Goal: Task Accomplishment & Management: Complete application form

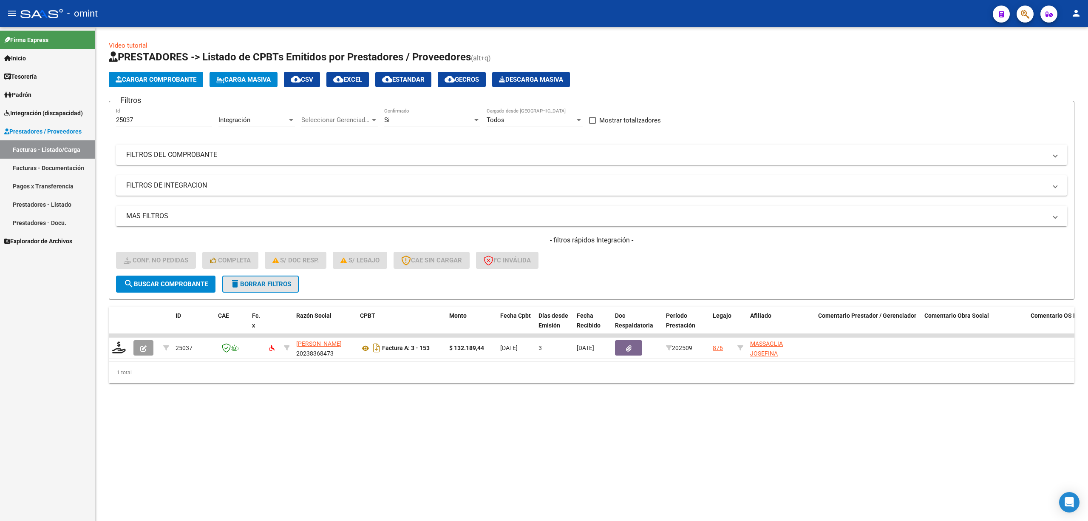
click at [275, 286] on span "delete Borrar Filtros" at bounding box center [260, 284] width 61 height 8
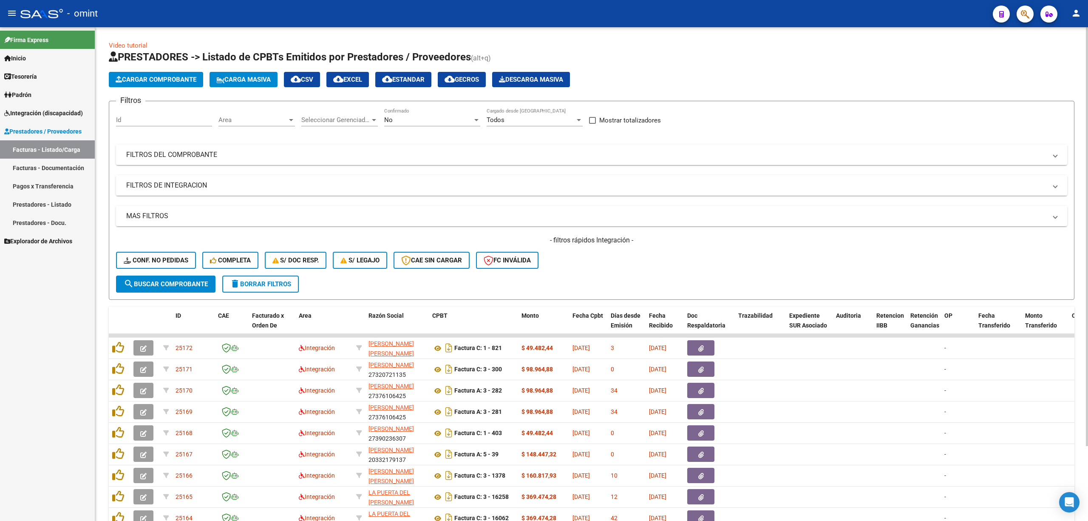
click at [164, 122] on input "Id" at bounding box center [164, 120] width 96 height 8
paste input "25037"
type input "25037"
click at [170, 291] on button "search Buscar Comprobante" at bounding box center [165, 283] width 99 height 17
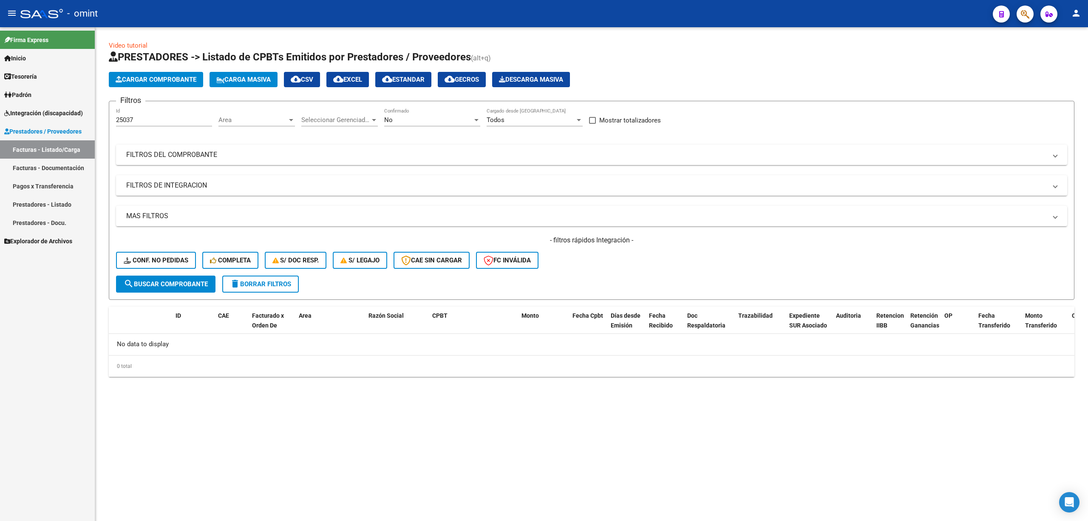
drag, startPoint x: 416, startPoint y: 126, endPoint x: 422, endPoint y: 119, distance: 9.0
click at [417, 125] on div "No Confirmado" at bounding box center [432, 121] width 96 height 26
click at [411, 119] on div "No" at bounding box center [428, 120] width 88 height 8
click at [400, 85] on span "Todos" at bounding box center [432, 81] width 96 height 19
click at [143, 290] on button "search Buscar Comprobante" at bounding box center [165, 283] width 99 height 17
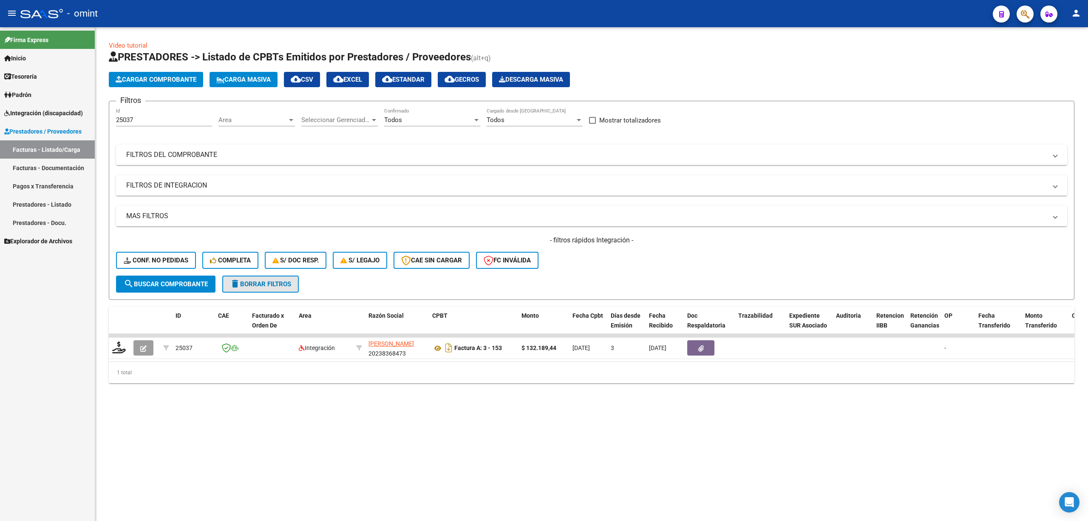
click at [288, 286] on span "delete Borrar Filtros" at bounding box center [260, 284] width 61 height 8
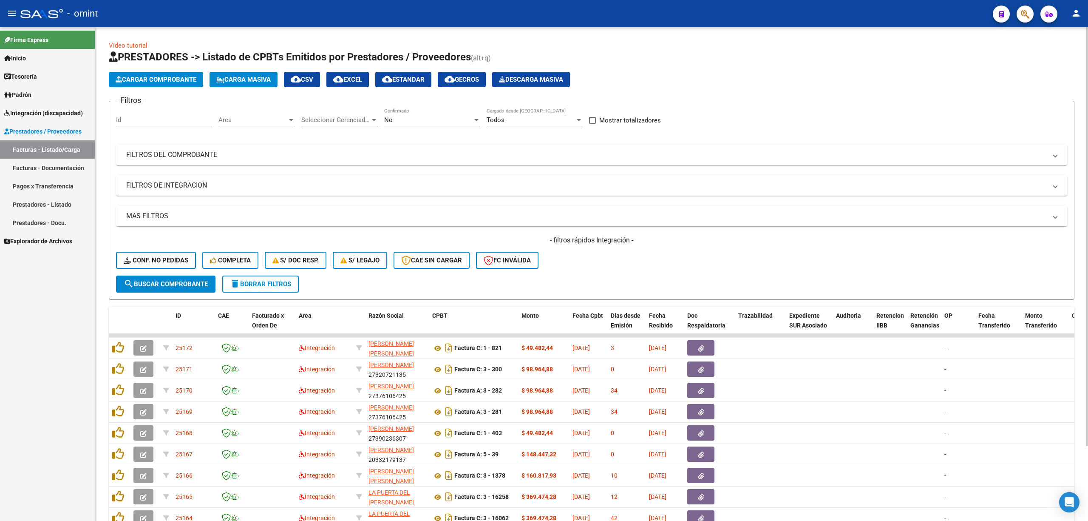
drag, startPoint x: 181, startPoint y: 121, endPoint x: 177, endPoint y: 120, distance: 4.4
click at [180, 121] on input "Id" at bounding box center [164, 120] width 96 height 8
paste input "25032"
type input "25032"
click at [166, 277] on button "search Buscar Comprobante" at bounding box center [165, 283] width 99 height 17
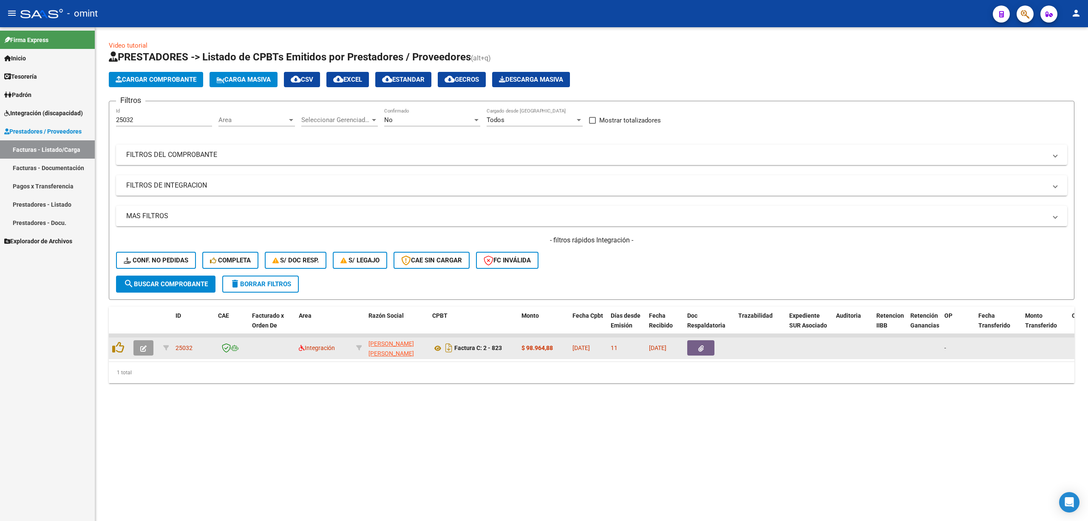
click at [143, 345] on icon "button" at bounding box center [143, 348] width 6 height 6
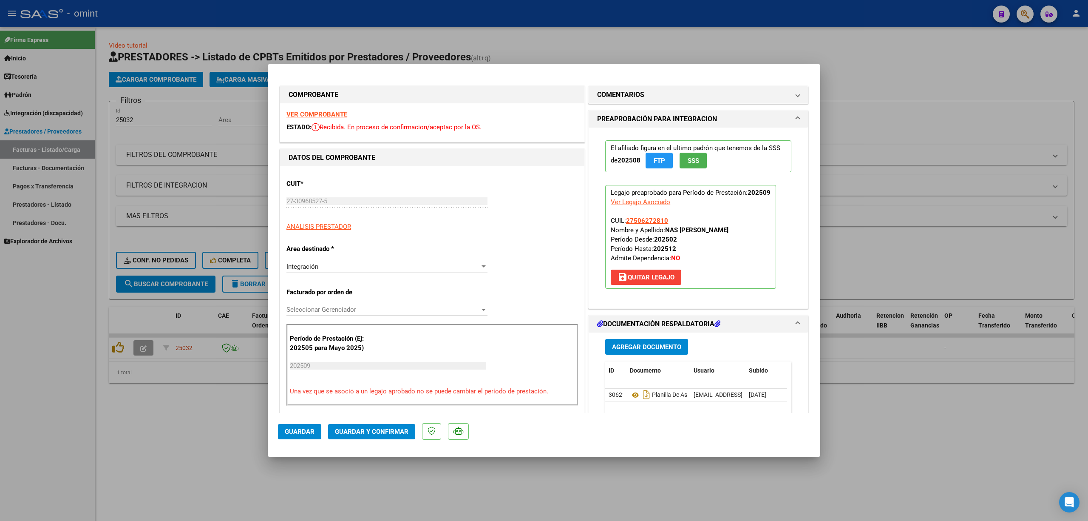
click at [323, 111] on strong "VER COMPROBANTE" at bounding box center [316, 114] width 61 height 8
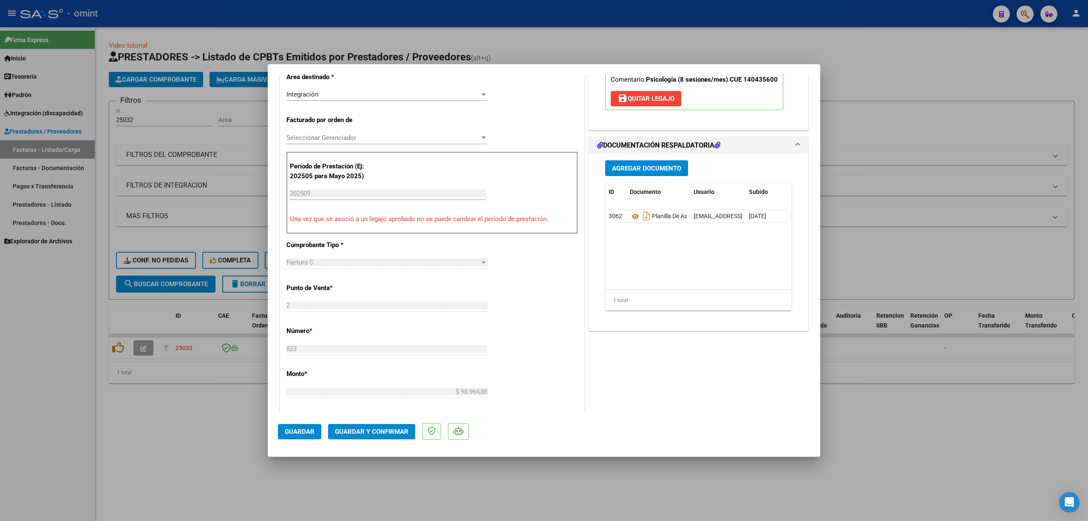
scroll to position [227, 0]
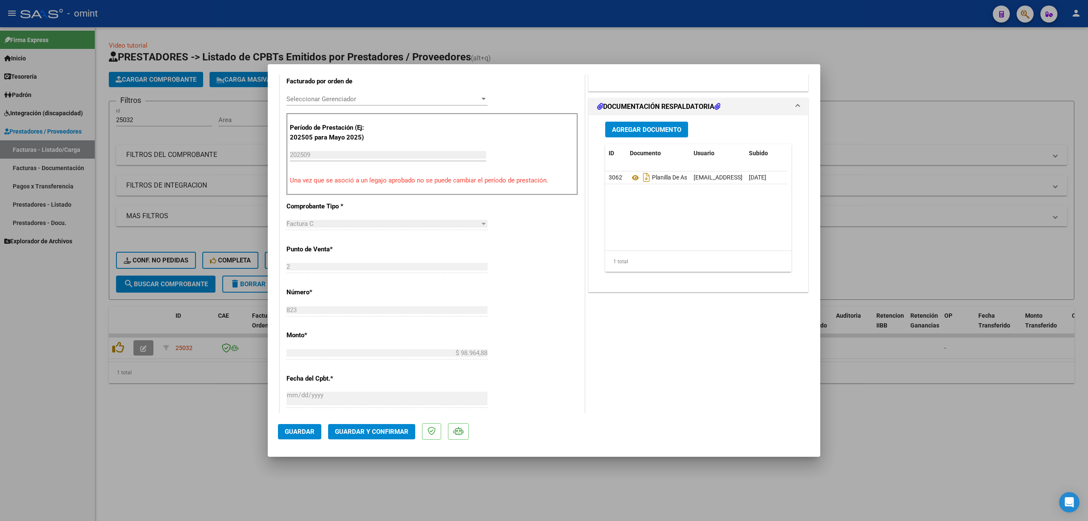
click at [397, 425] on button "Guardar y Confirmar" at bounding box center [371, 431] width 87 height 15
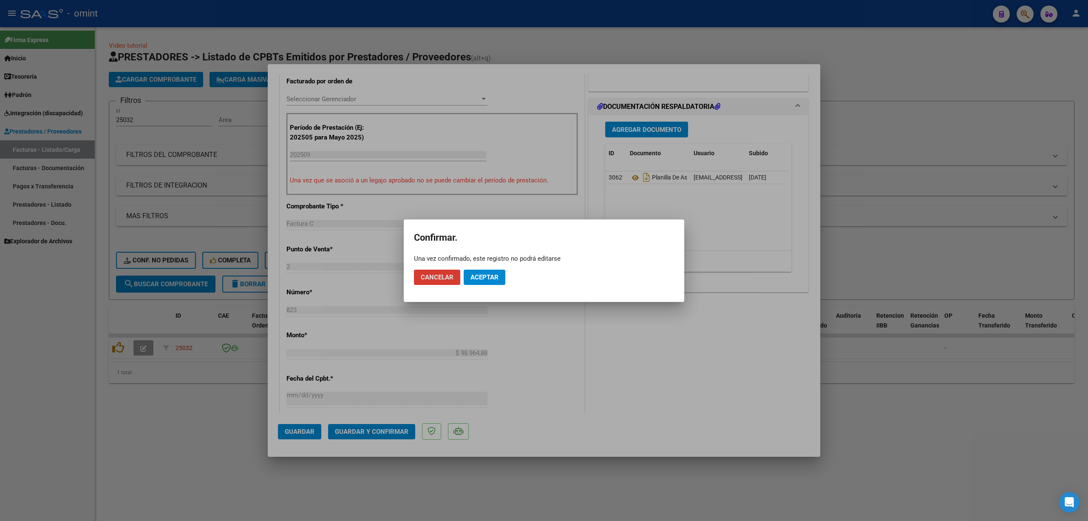
click at [487, 264] on mat-dialog-actions "Cancelar Aceptar" at bounding box center [544, 277] width 260 height 29
click at [480, 276] on span "Aceptar" at bounding box center [484, 277] width 28 height 8
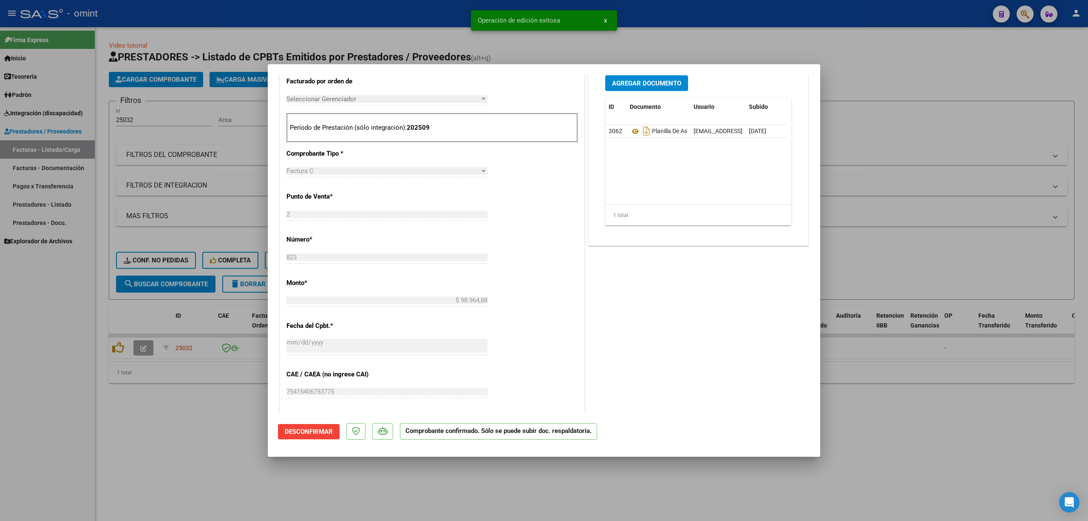
click at [123, 347] on div at bounding box center [544, 260] width 1088 height 521
type input "$ 0,00"
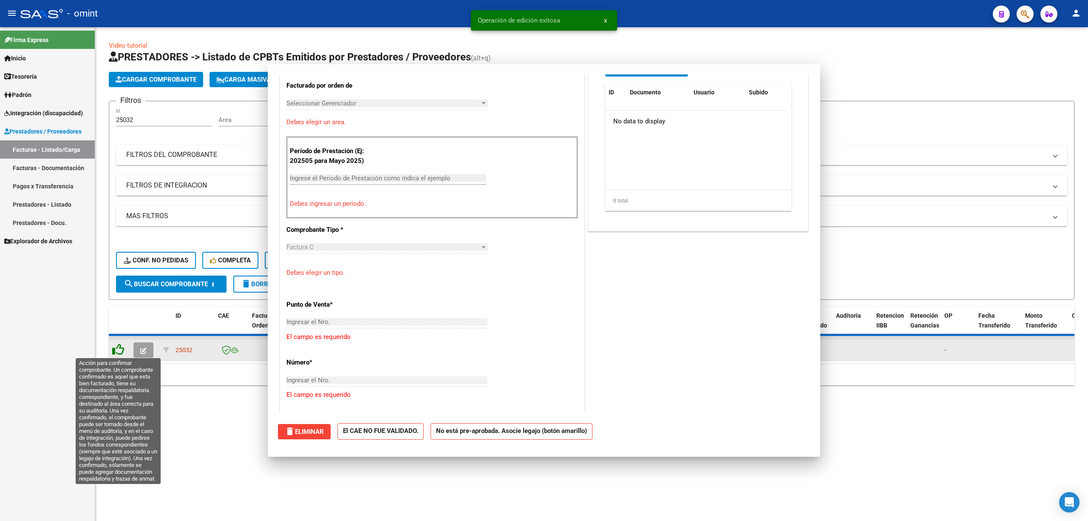
scroll to position [0, 0]
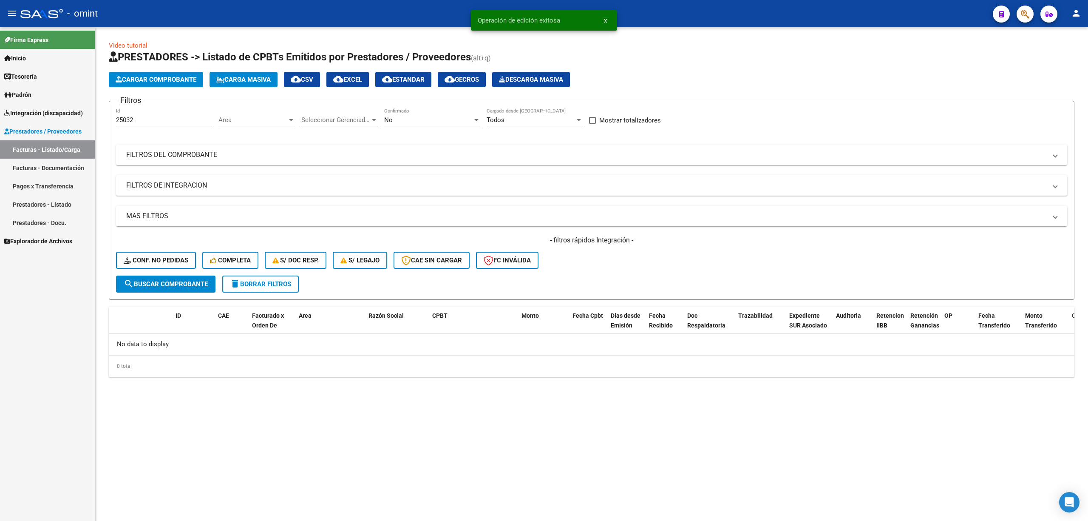
click at [122, 347] on div "No data to display" at bounding box center [592, 344] width 966 height 21
click at [161, 260] on span "Conf. no pedidas" at bounding box center [156, 260] width 65 height 8
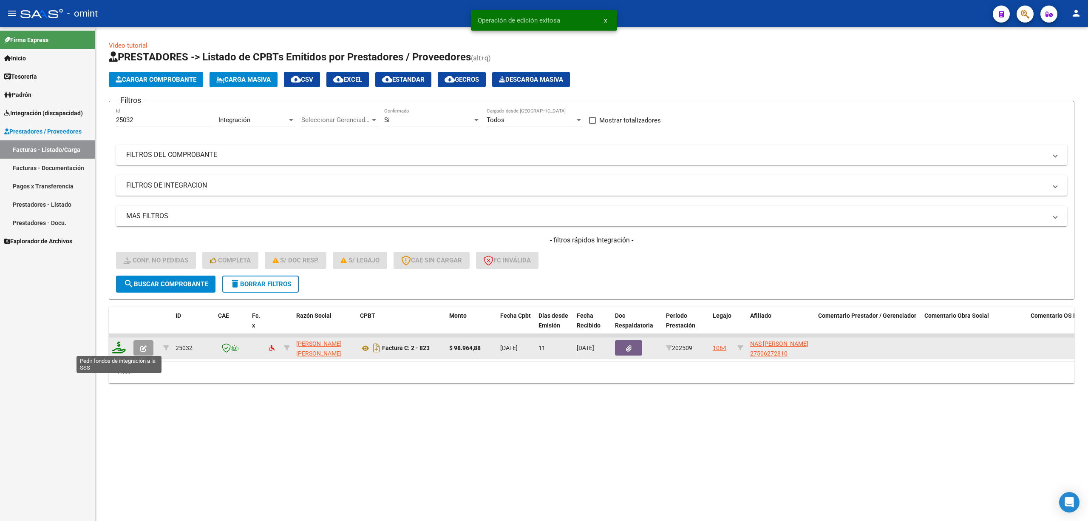
click at [116, 351] on icon at bounding box center [119, 347] width 14 height 12
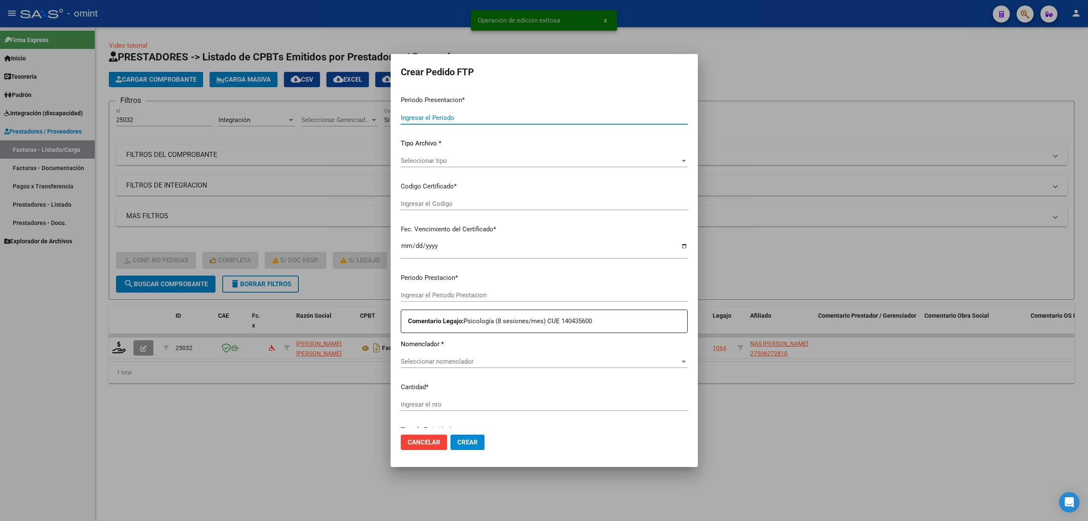
type input "202509"
type input "$ 98.964,88"
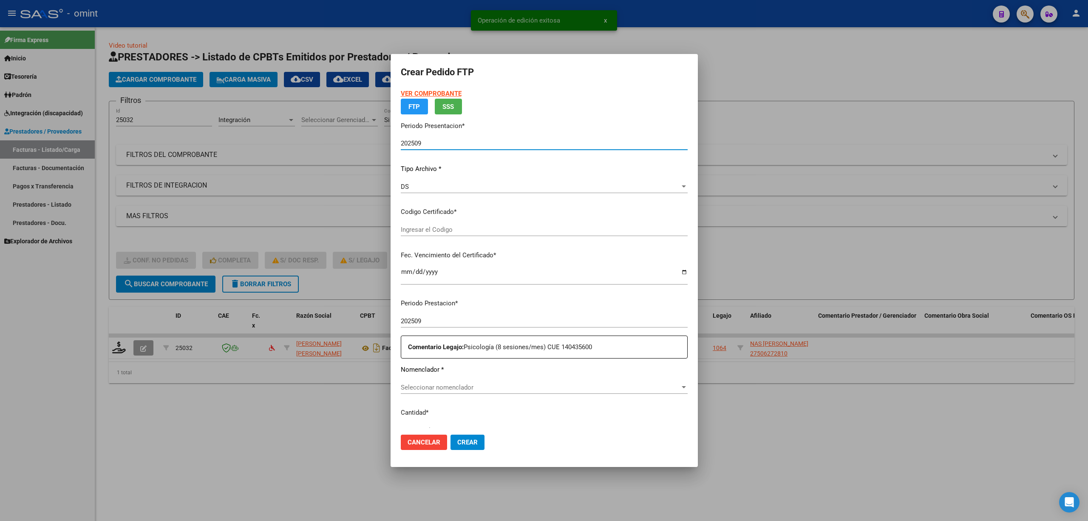
type input "9405615646"
type input "[DATE]"
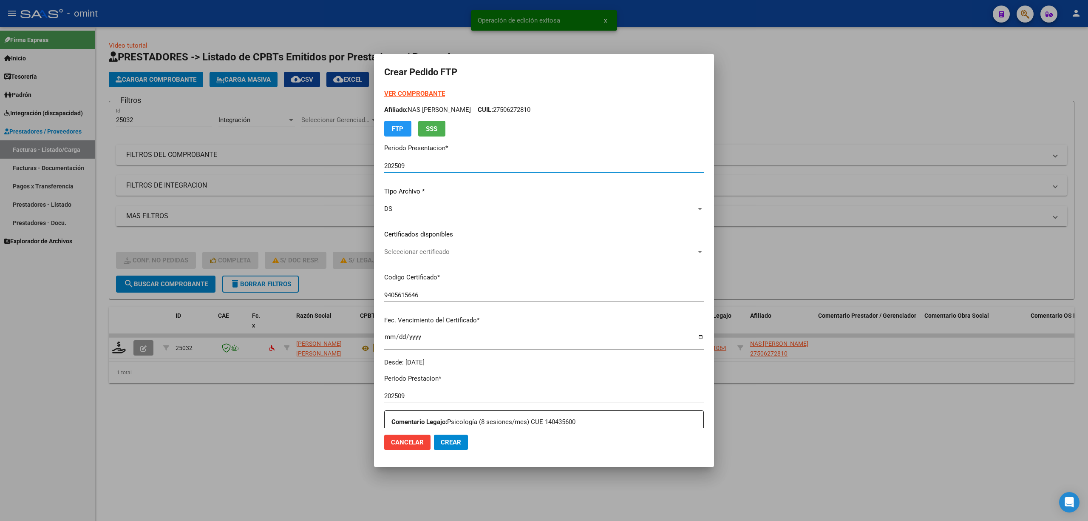
click at [412, 252] on span "Seleccionar certificado" at bounding box center [540, 252] width 312 height 8
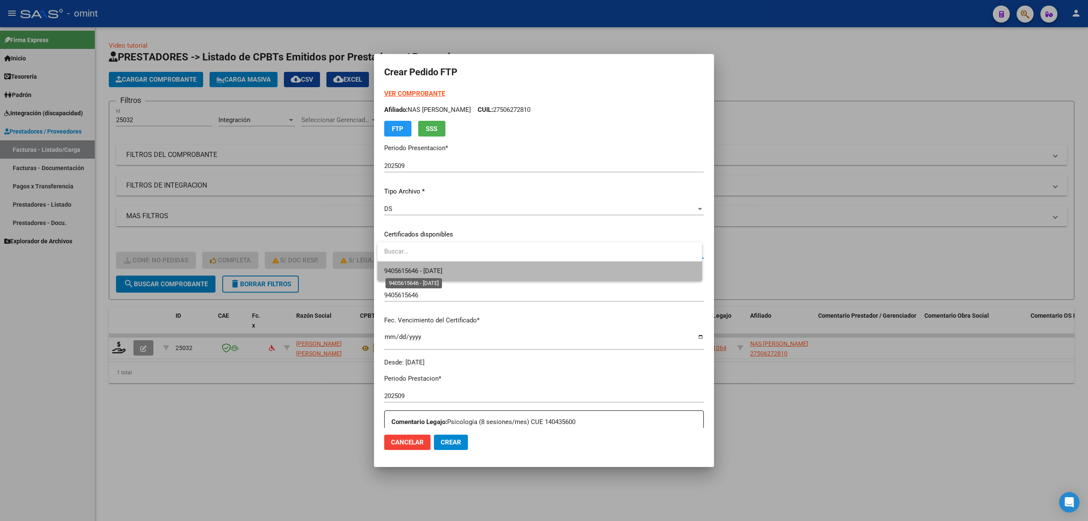
click at [415, 267] on span "9405615646 - [DATE]" at bounding box center [413, 271] width 58 height 8
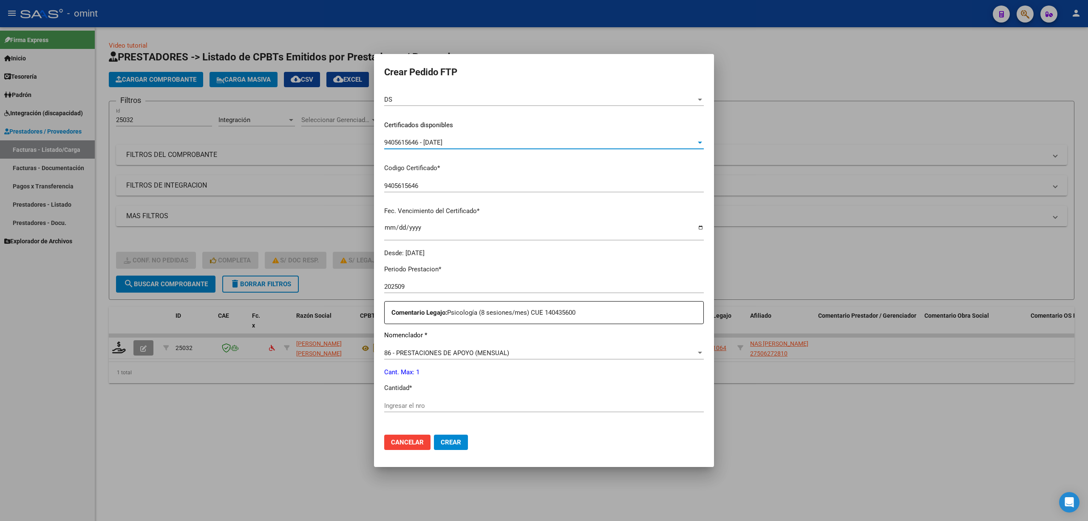
scroll to position [170, 0]
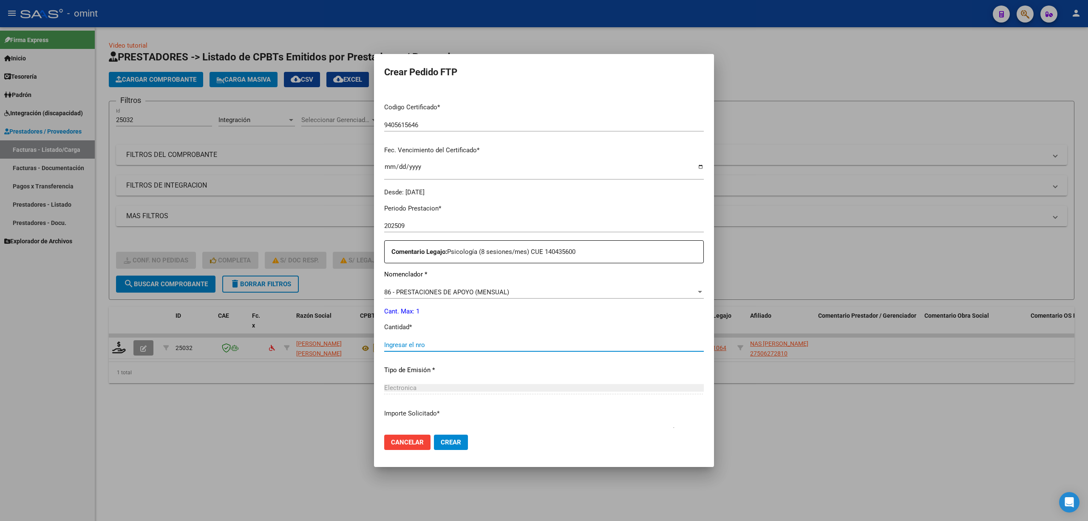
click at [416, 344] on input "Ingresar el nro" at bounding box center [544, 345] width 320 height 8
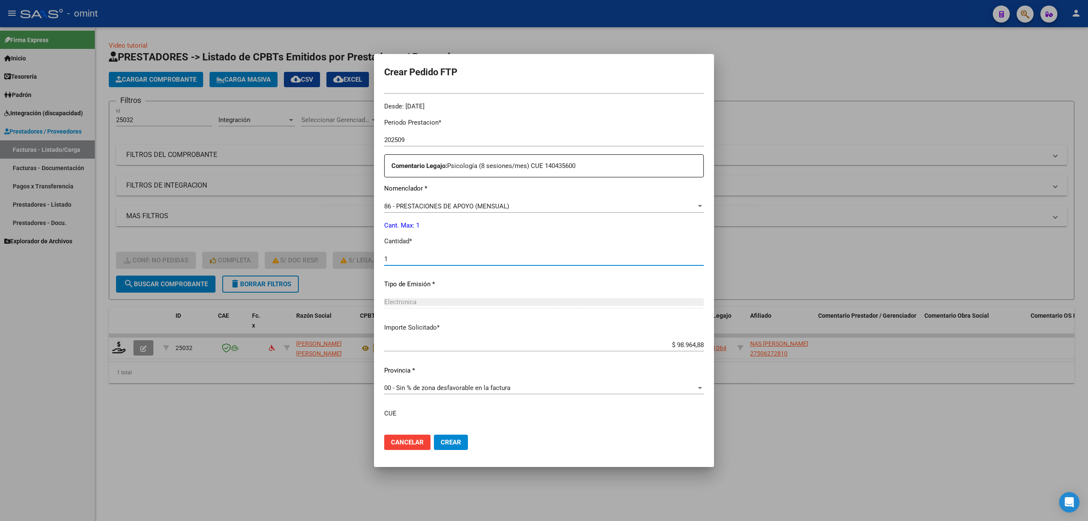
scroll to position [317, 0]
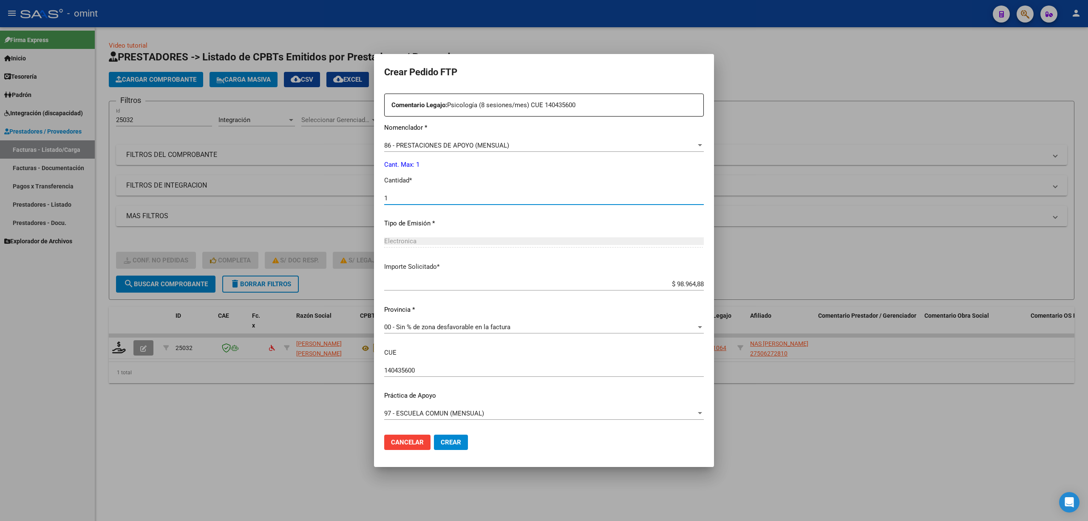
type input "1"
click at [450, 441] on span "Crear" at bounding box center [451, 442] width 20 height 8
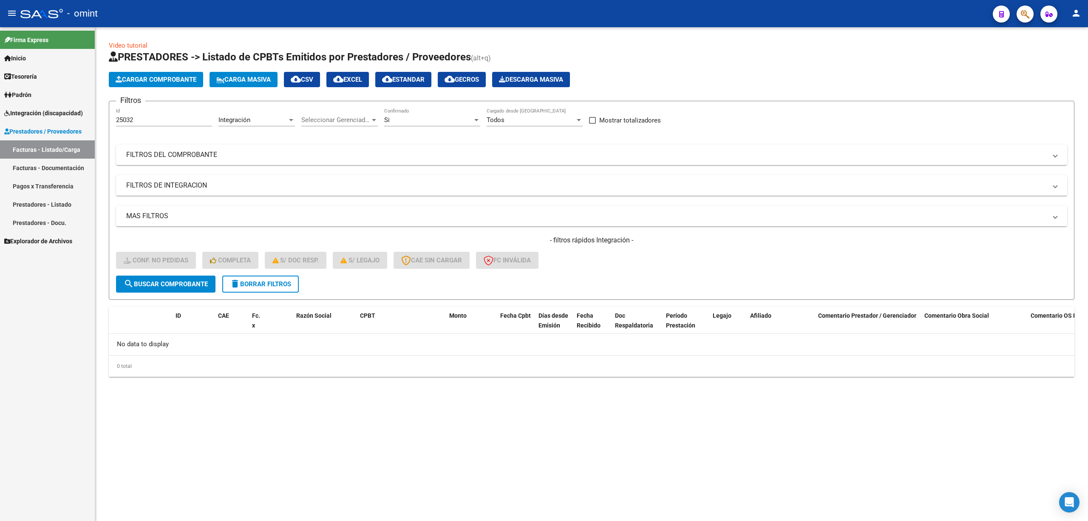
click at [259, 287] on button "delete Borrar Filtros" at bounding box center [260, 283] width 76 height 17
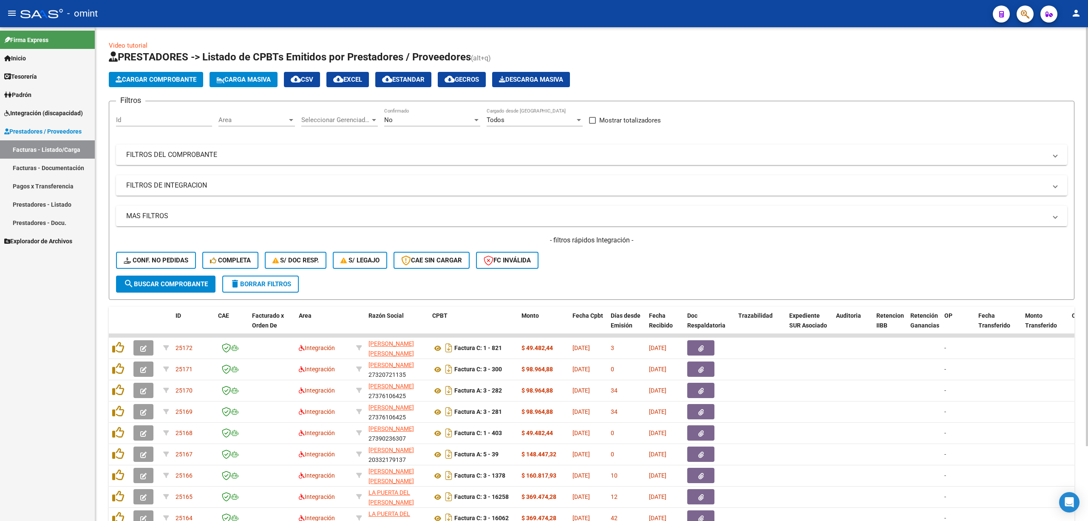
drag, startPoint x: 263, startPoint y: 289, endPoint x: 269, endPoint y: 292, distance: 7.4
click at [263, 289] on button "delete Borrar Filtros" at bounding box center [260, 283] width 76 height 17
click at [157, 120] on input "Id" at bounding box center [164, 120] width 96 height 8
paste input "25032"
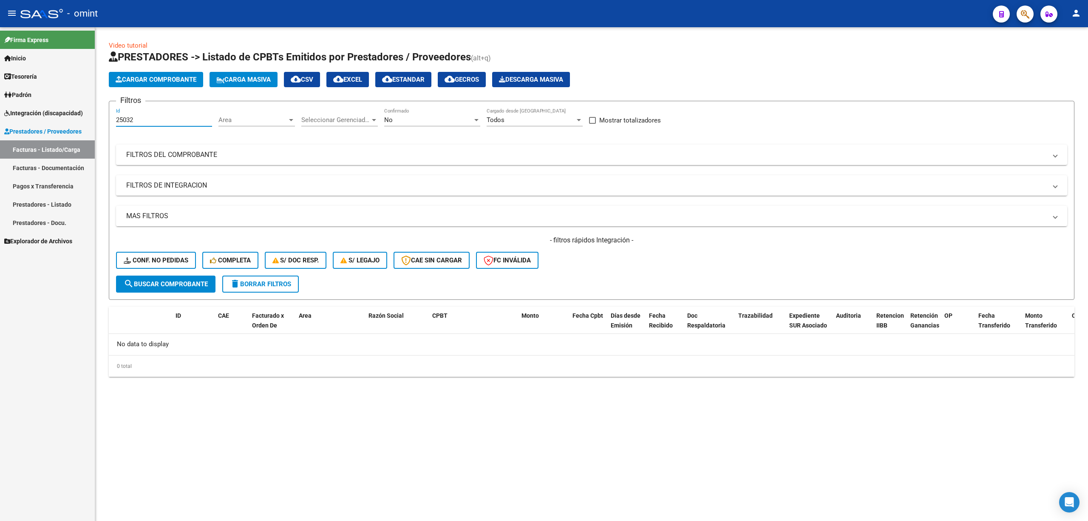
type input "25032"
click at [162, 255] on button "Conf. no pedidas" at bounding box center [156, 260] width 80 height 17
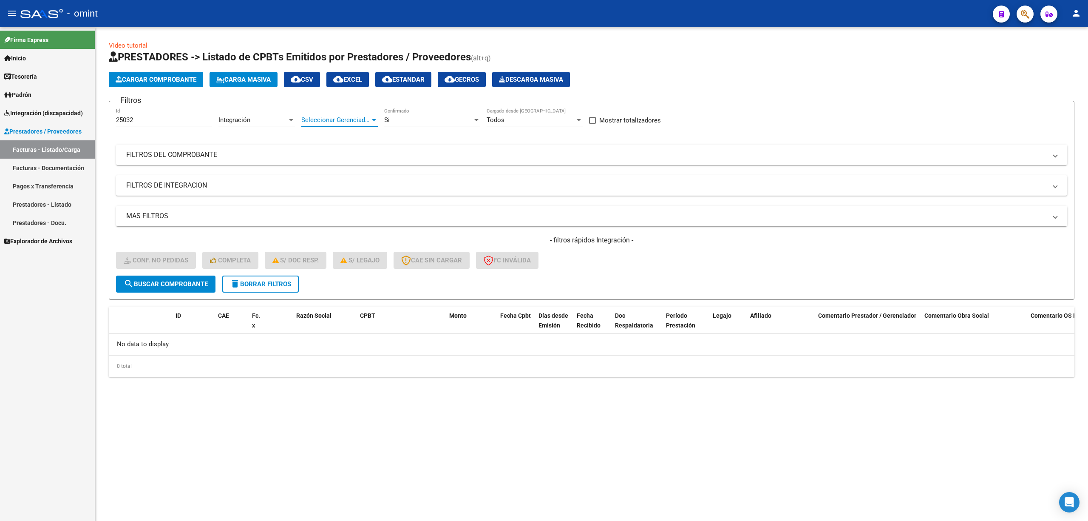
click at [320, 121] on span "Seleccionar Gerenciador" at bounding box center [335, 120] width 69 height 8
click at [423, 118] on div at bounding box center [544, 260] width 1088 height 521
click at [424, 119] on div "Si" at bounding box center [428, 120] width 88 height 8
click at [411, 99] on span "Todos" at bounding box center [432, 100] width 96 height 19
click at [178, 281] on span "search Buscar Comprobante" at bounding box center [166, 284] width 84 height 8
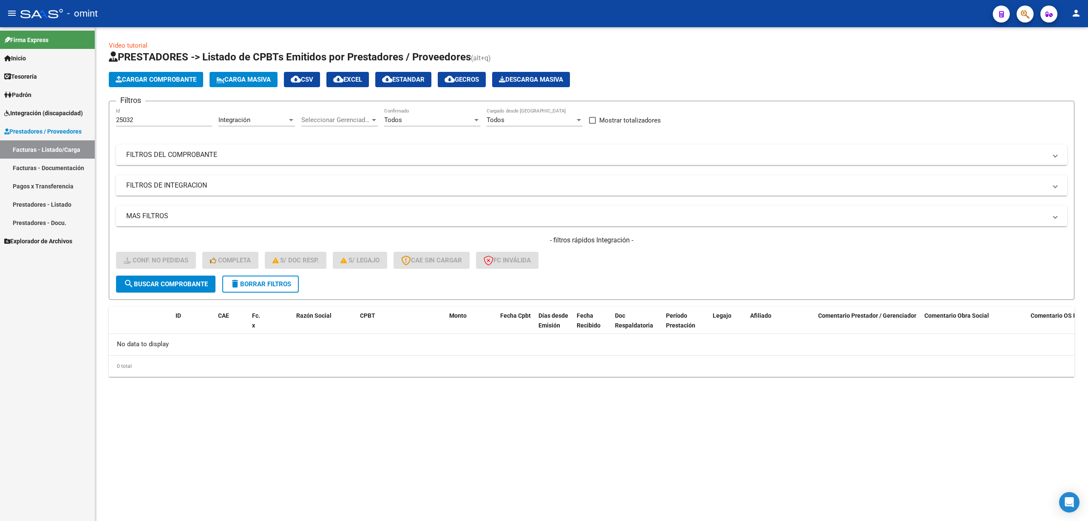
click at [277, 286] on span "delete Borrar Filtros" at bounding box center [260, 284] width 61 height 8
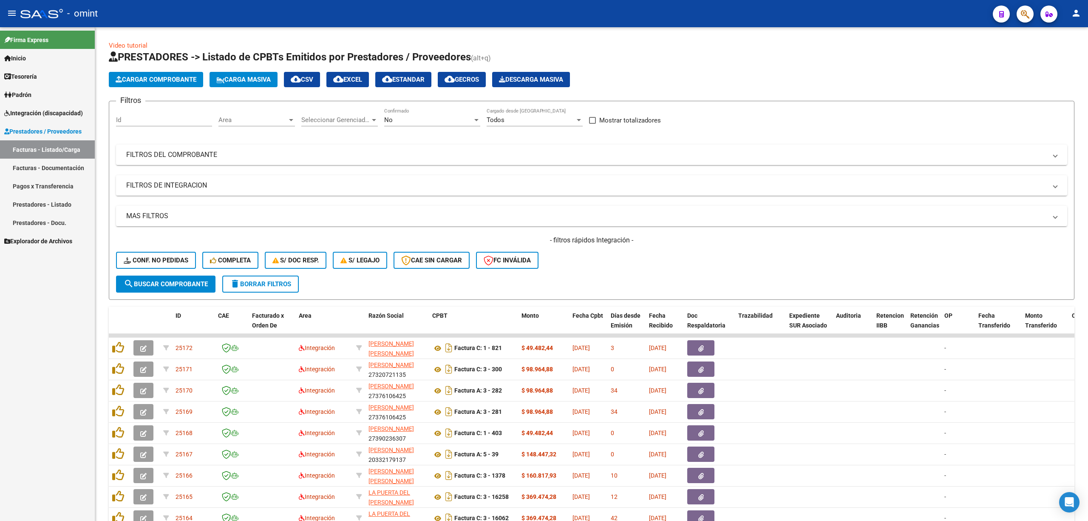
click at [144, 114] on div "Id" at bounding box center [164, 117] width 96 height 18
paste input "25032"
type input "25032"
click at [171, 277] on button "search Buscar Comprobante" at bounding box center [165, 283] width 99 height 17
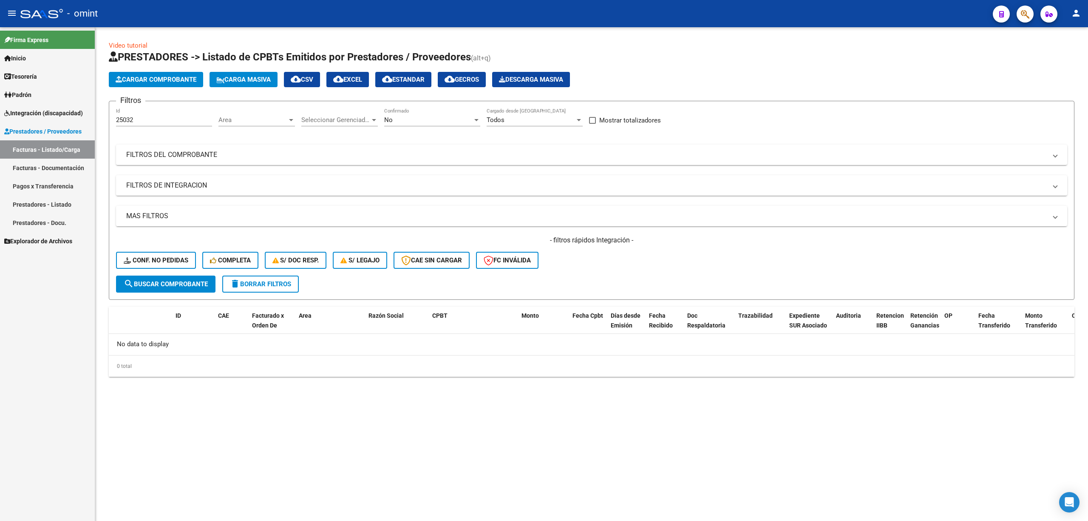
click at [415, 113] on div "No Confirmado" at bounding box center [432, 117] width 96 height 18
click at [400, 82] on span "Todos" at bounding box center [432, 81] width 96 height 19
click at [171, 274] on div "- filtros rápidos Integración - Conf. no pedidas Completa S/ Doc Resp. S/ legaj…" at bounding box center [591, 255] width 951 height 40
drag, startPoint x: 172, startPoint y: 282, endPoint x: 176, endPoint y: 284, distance: 4.4
click at [172, 282] on span "search Buscar Comprobante" at bounding box center [166, 284] width 84 height 8
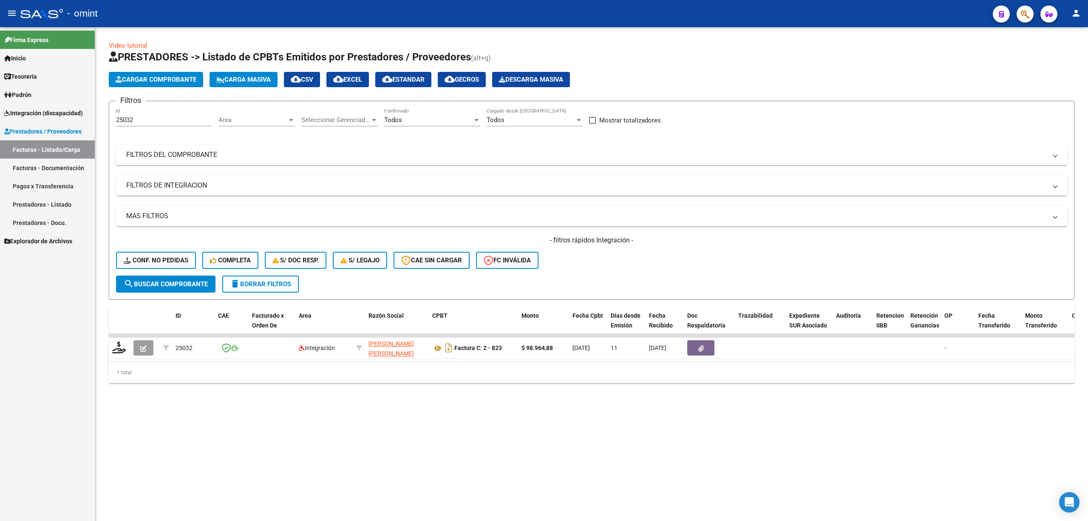
click at [283, 288] on button "delete Borrar Filtros" at bounding box center [260, 283] width 76 height 17
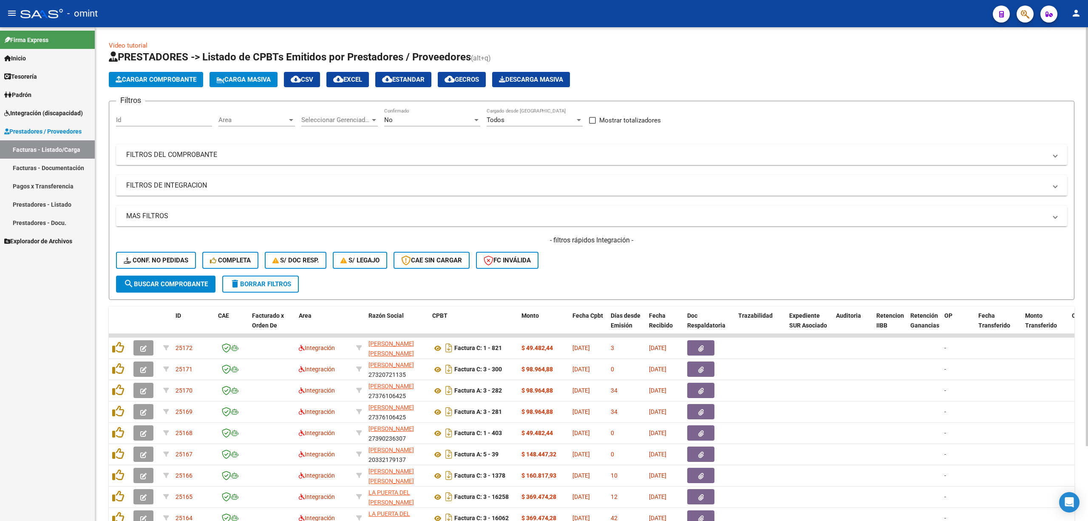
click at [178, 118] on input "Id" at bounding box center [164, 120] width 96 height 8
paste input "25015"
type input "25015"
click at [169, 287] on button "search Buscar Comprobante" at bounding box center [165, 283] width 99 height 17
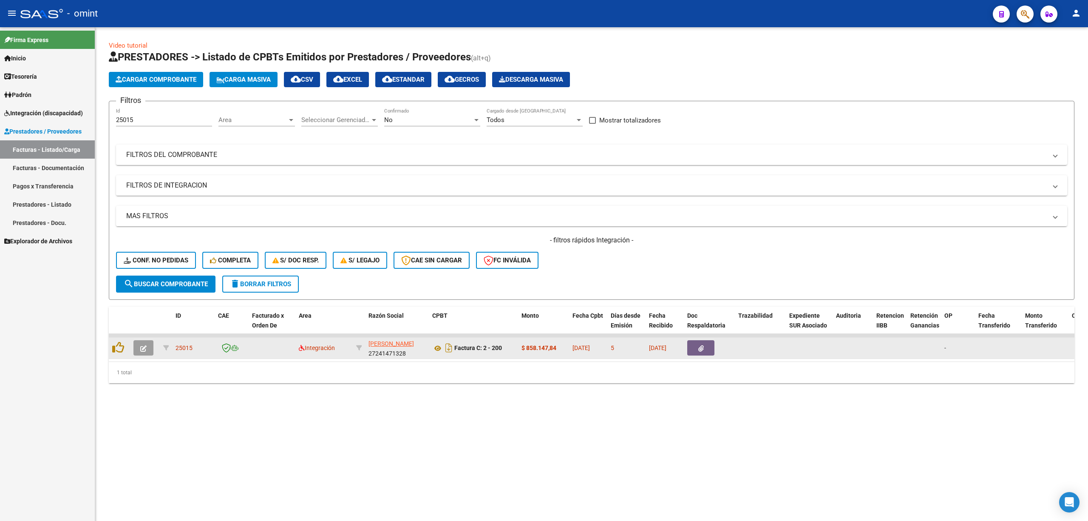
click at [138, 350] on button "button" at bounding box center [143, 347] width 20 height 15
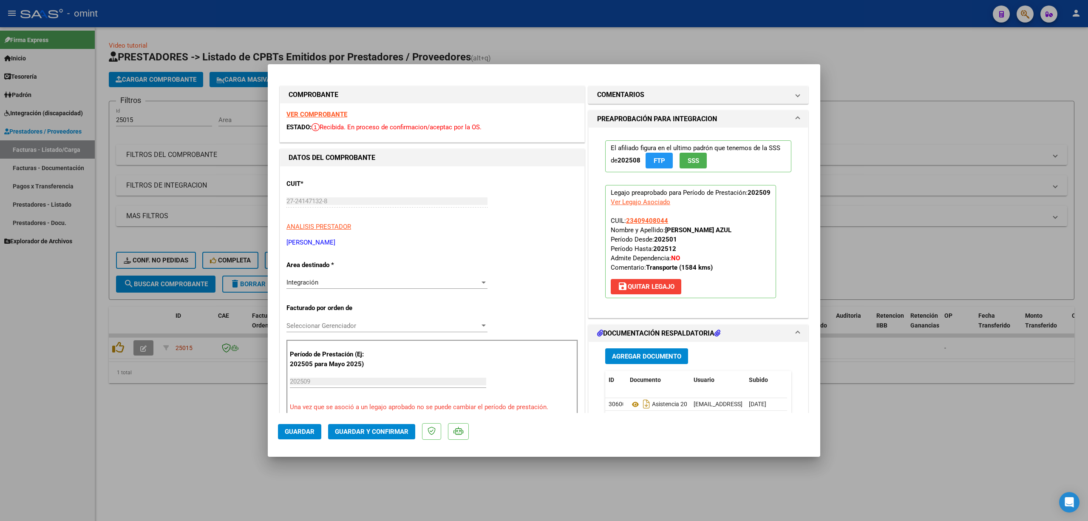
click at [309, 116] on strong "VER COMPROBANTE" at bounding box center [316, 114] width 61 height 8
click at [604, 48] on div at bounding box center [544, 260] width 1088 height 521
type input "$ 0,00"
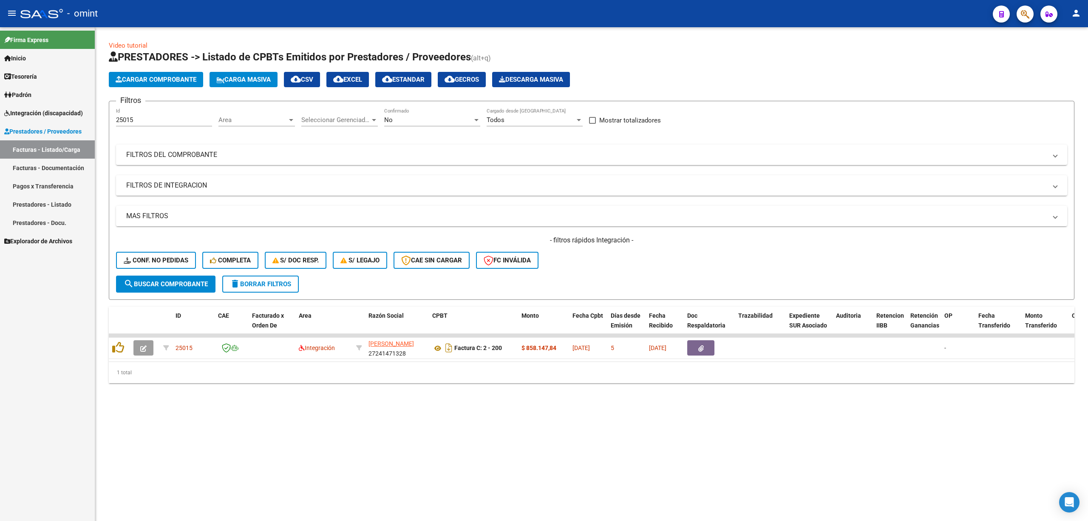
click at [262, 283] on span "delete Borrar Filtros" at bounding box center [260, 284] width 61 height 8
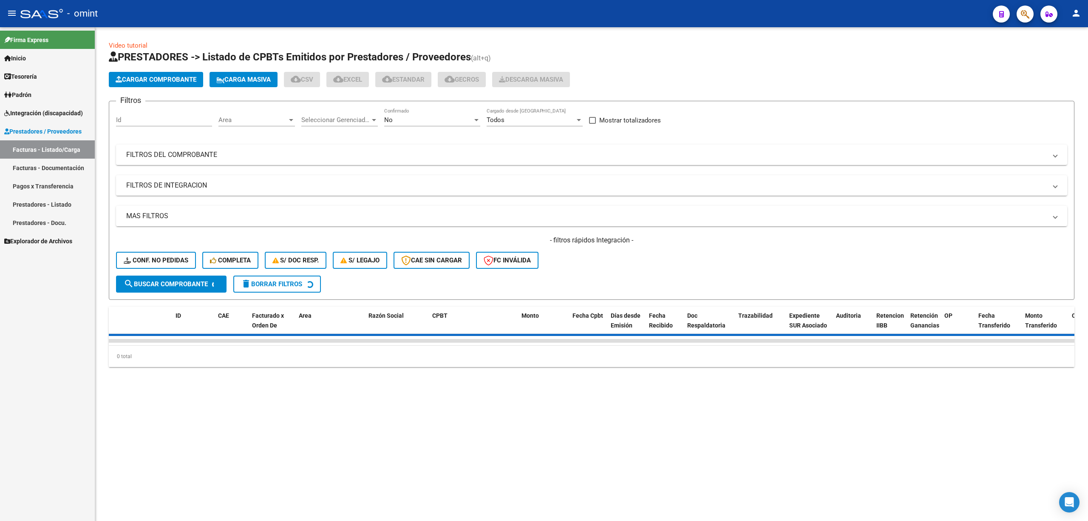
click at [158, 122] on input "Id" at bounding box center [164, 120] width 96 height 8
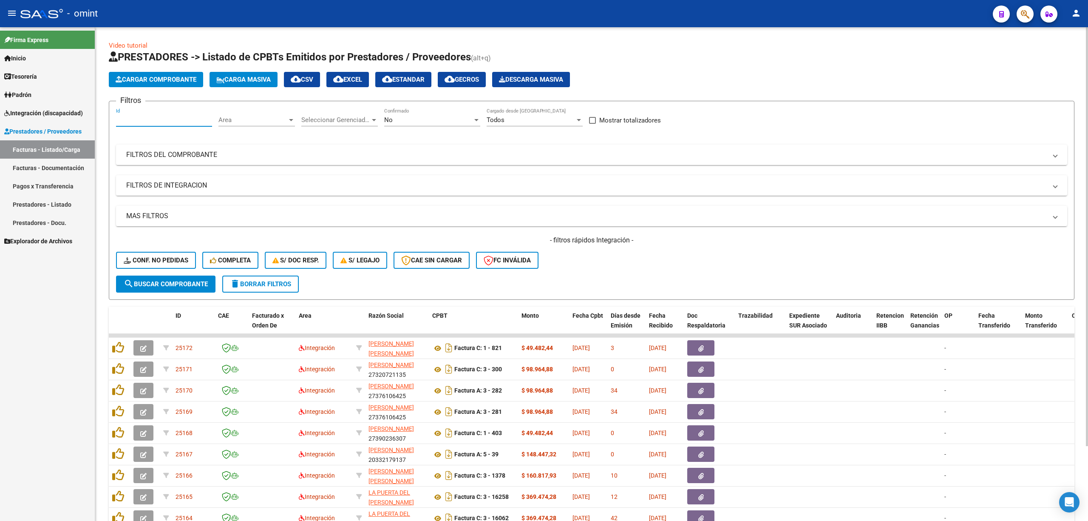
paste input "25014"
type input "25014"
click at [175, 284] on span "search Buscar Comprobante" at bounding box center [166, 284] width 84 height 8
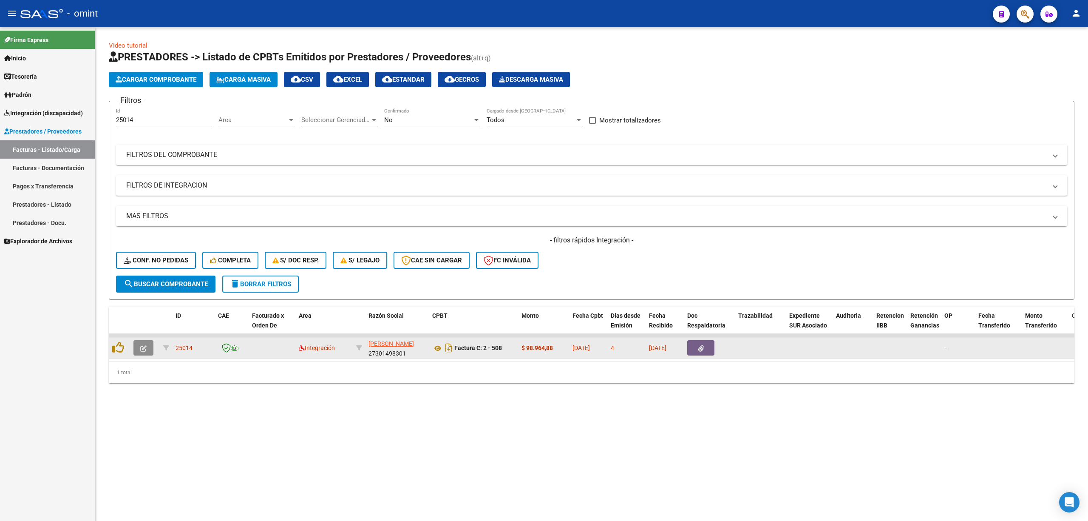
click at [144, 349] on icon "button" at bounding box center [143, 348] width 6 height 6
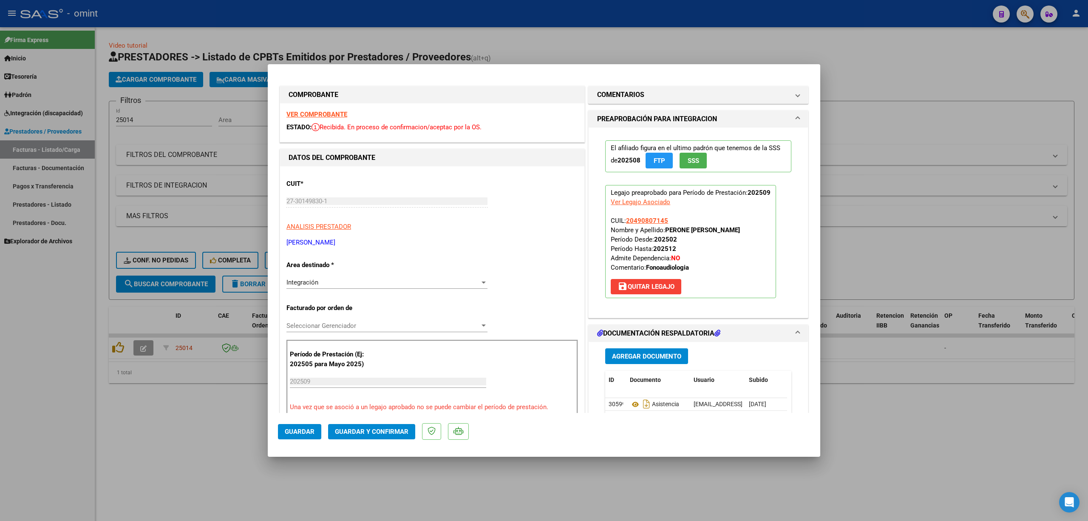
click at [331, 114] on strong "VER COMPROBANTE" at bounding box center [316, 114] width 61 height 8
click at [386, 433] on span "Guardar y Confirmar" at bounding box center [372, 432] width 74 height 8
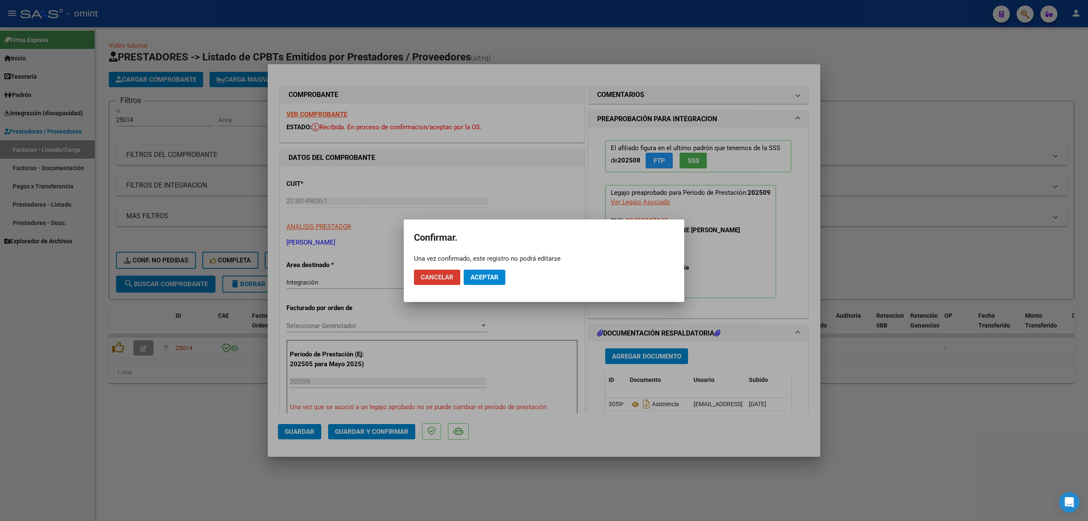
click at [492, 274] on button "Aceptar" at bounding box center [485, 276] width 42 height 15
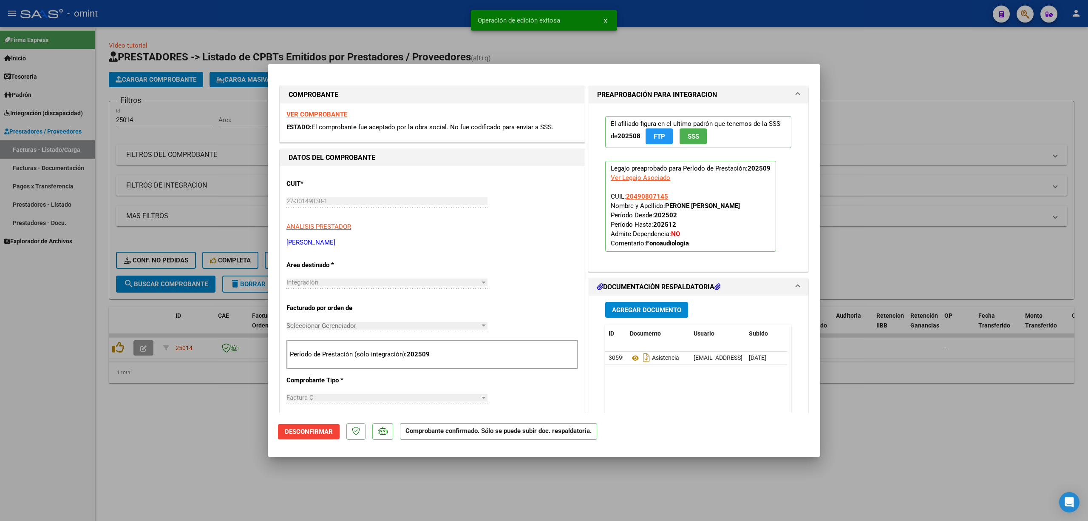
click at [165, 327] on div at bounding box center [544, 260] width 1088 height 521
type input "$ 0,00"
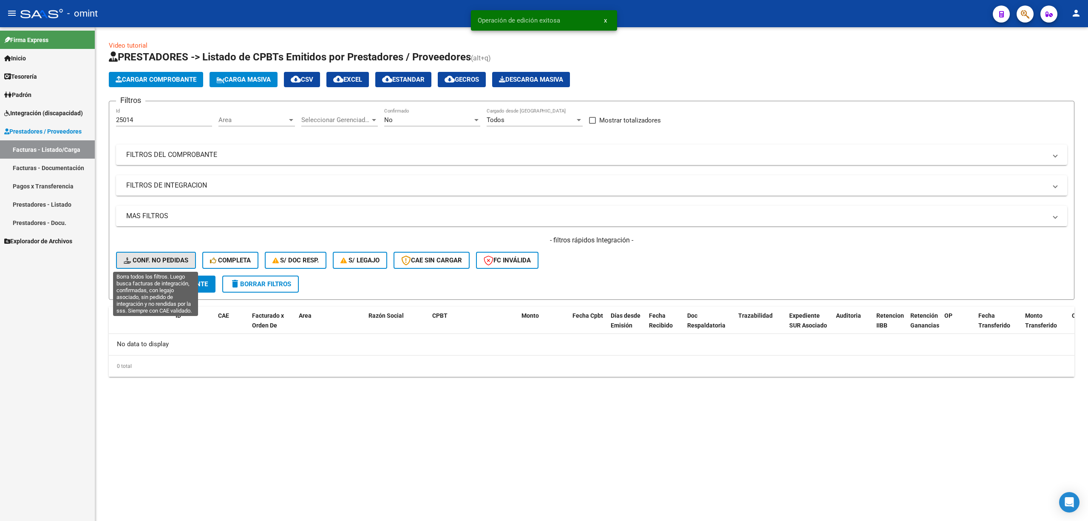
click at [145, 261] on span "Conf. no pedidas" at bounding box center [156, 260] width 65 height 8
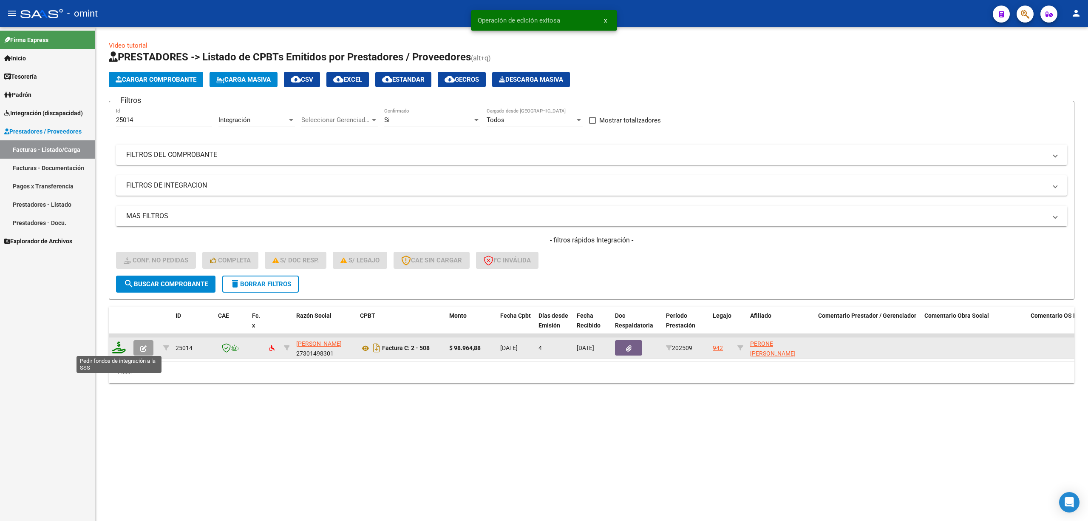
click at [118, 351] on icon at bounding box center [119, 347] width 14 height 12
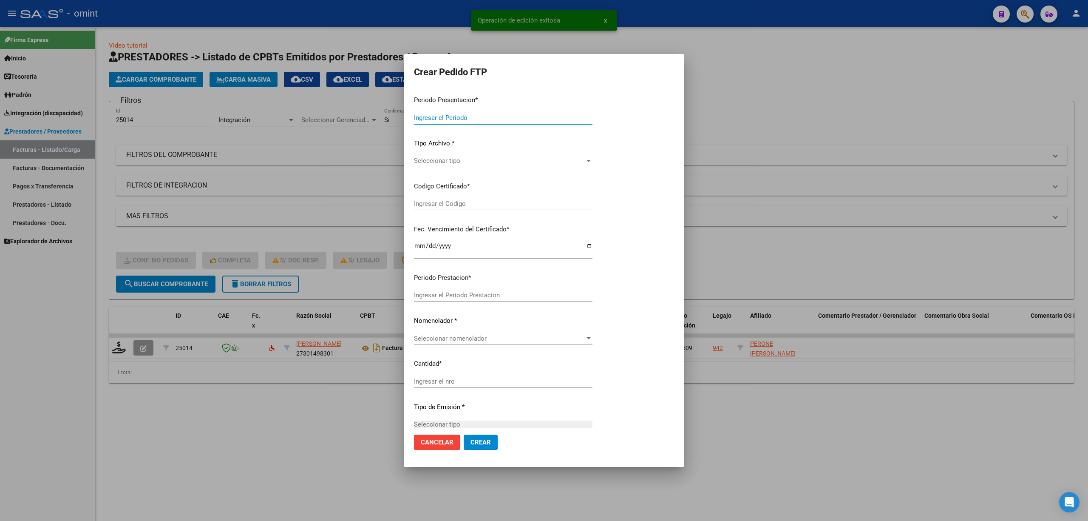
type input "202509"
type input "$ 98.964,88"
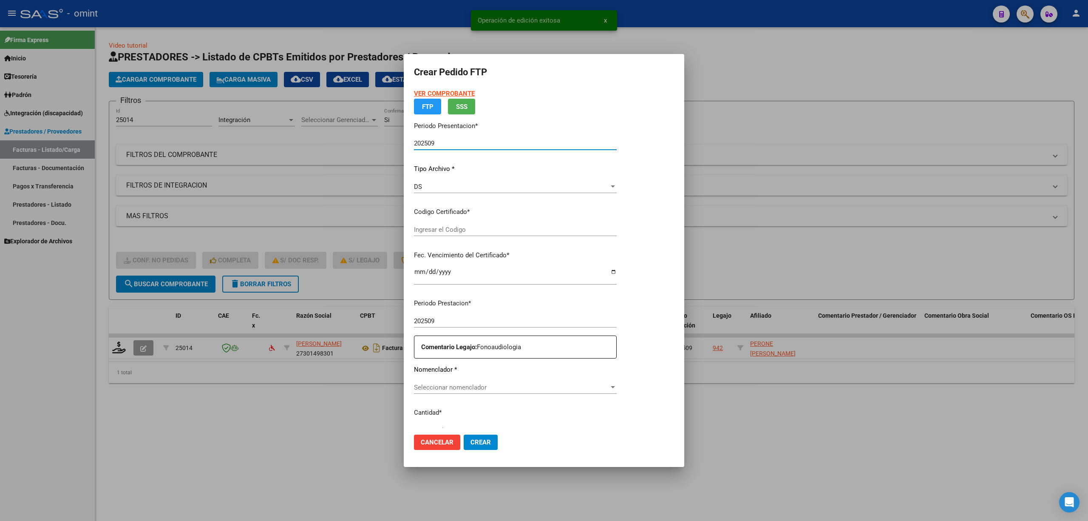
type input "6678255014"
type input "[DATE]"
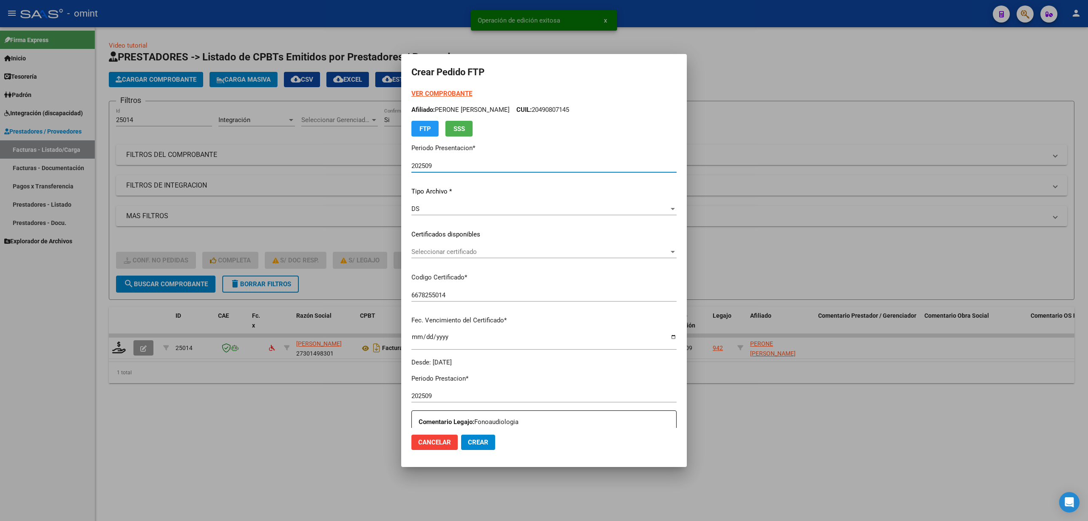
click at [445, 255] on div "Seleccionar certificado Seleccionar certificado" at bounding box center [543, 251] width 265 height 13
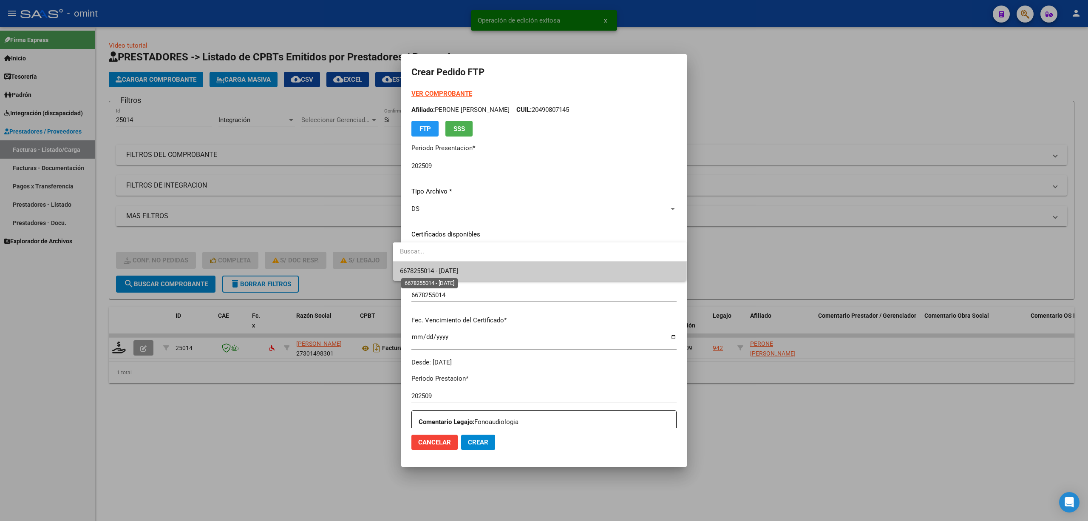
click at [447, 271] on span "6678255014 - [DATE]" at bounding box center [429, 271] width 58 height 8
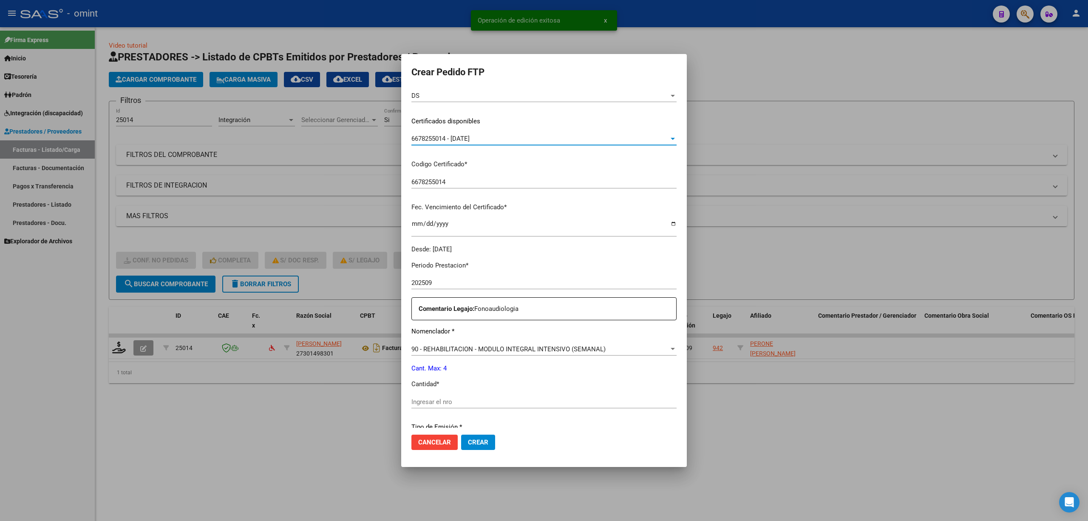
scroll to position [227, 0]
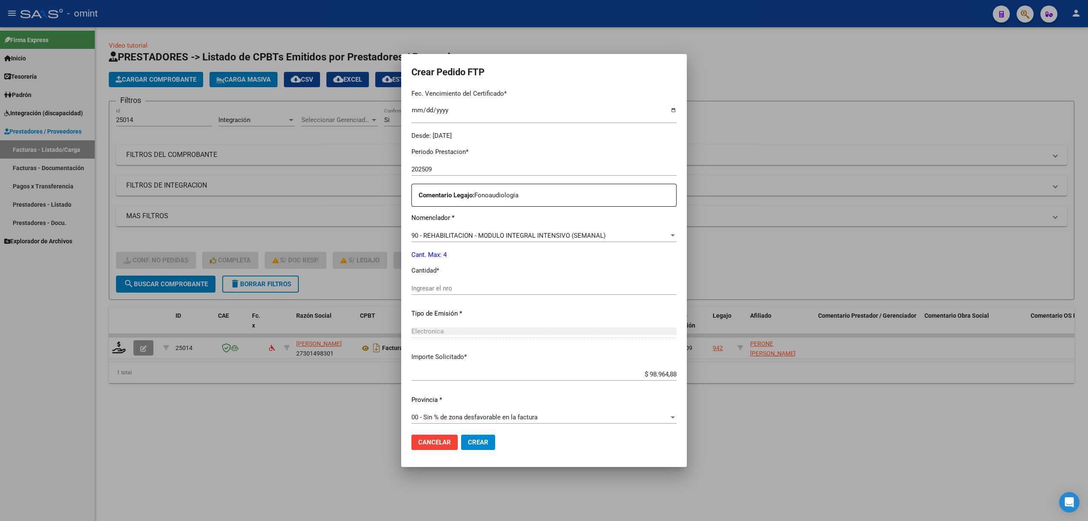
click at [435, 292] on div "Ingresar el nro" at bounding box center [543, 288] width 265 height 13
type input "4"
click at [475, 445] on span "Crear" at bounding box center [478, 442] width 20 height 8
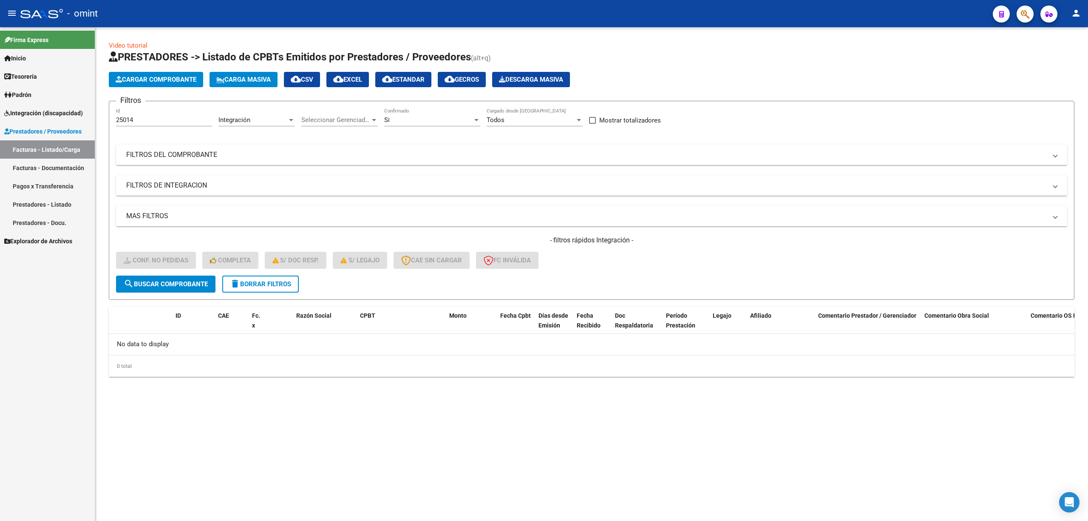
click at [269, 277] on button "delete Borrar Filtros" at bounding box center [260, 283] width 76 height 17
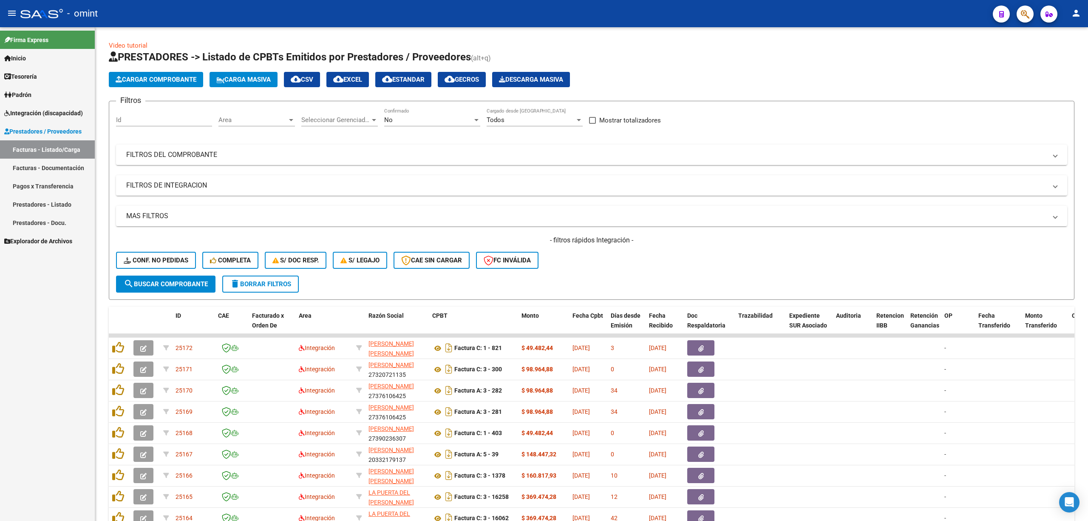
click at [155, 116] on input "Id" at bounding box center [164, 120] width 96 height 8
paste input "24997"
type input "24997"
click at [176, 280] on span "search Buscar Comprobante" at bounding box center [166, 284] width 84 height 8
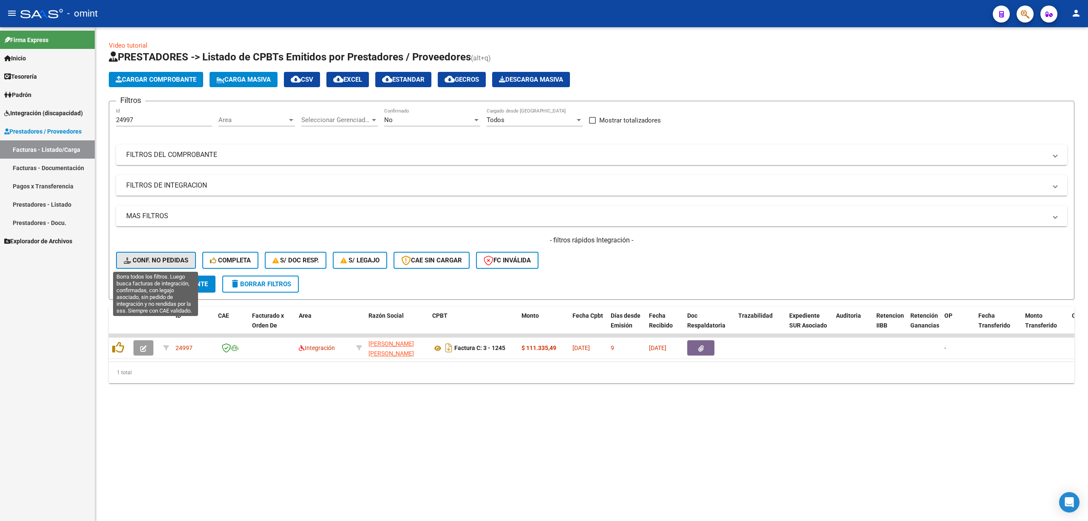
click at [153, 260] on span "Conf. no pedidas" at bounding box center [156, 260] width 65 height 8
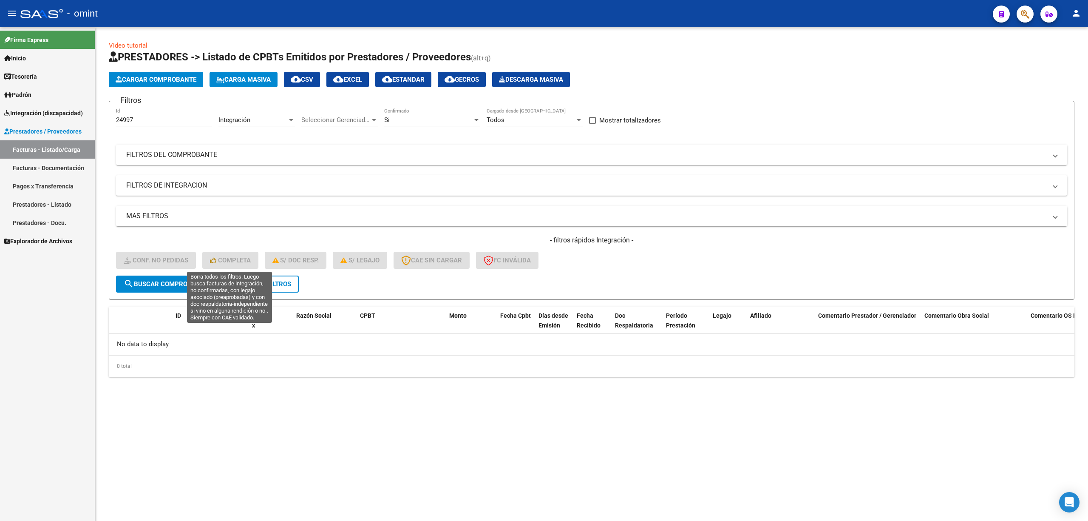
click at [259, 283] on span "delete Borrar Filtros" at bounding box center [260, 284] width 61 height 8
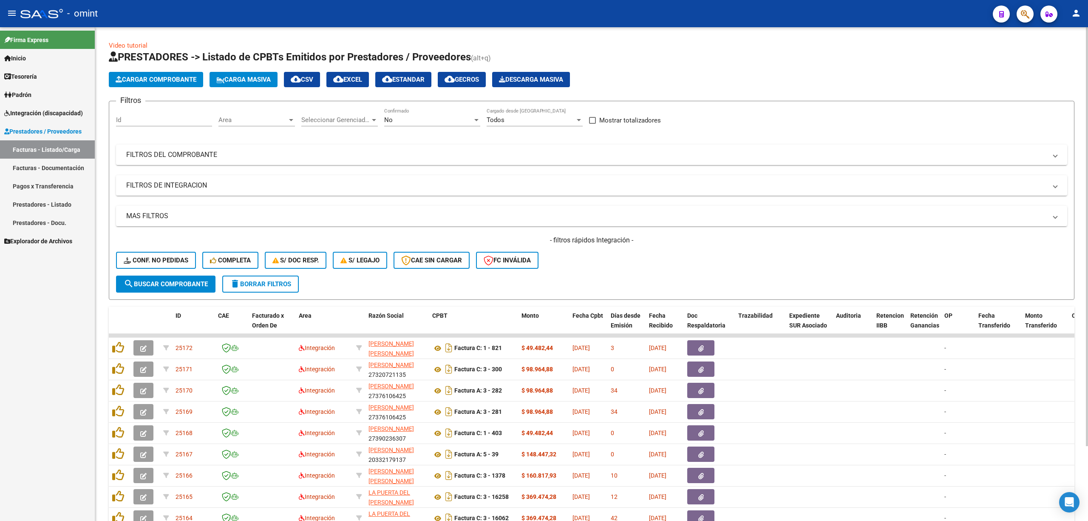
click at [141, 116] on input "Id" at bounding box center [164, 120] width 96 height 8
paste input "24997"
type input "24997"
click at [171, 289] on button "search Buscar Comprobante" at bounding box center [165, 283] width 99 height 17
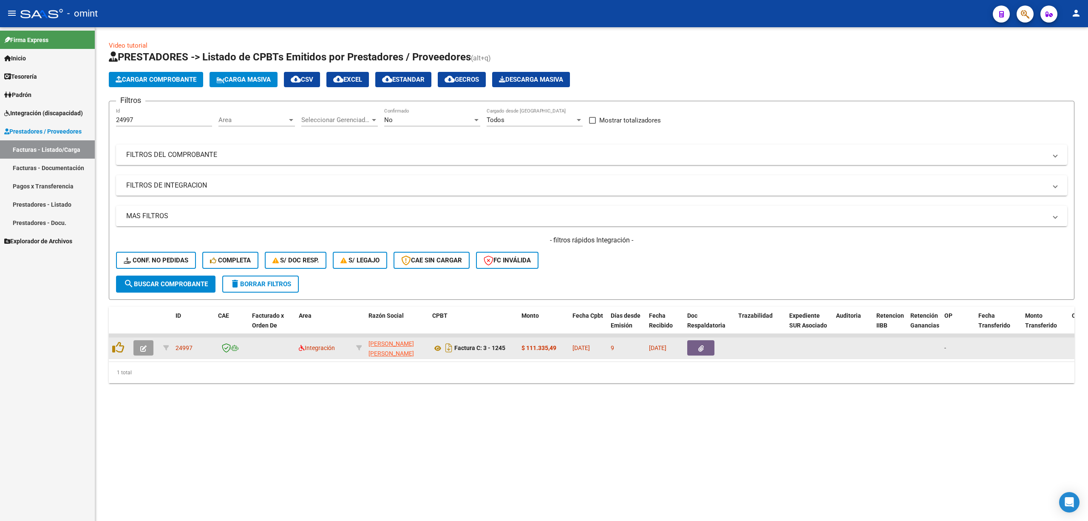
click at [135, 345] on button "button" at bounding box center [143, 347] width 20 height 15
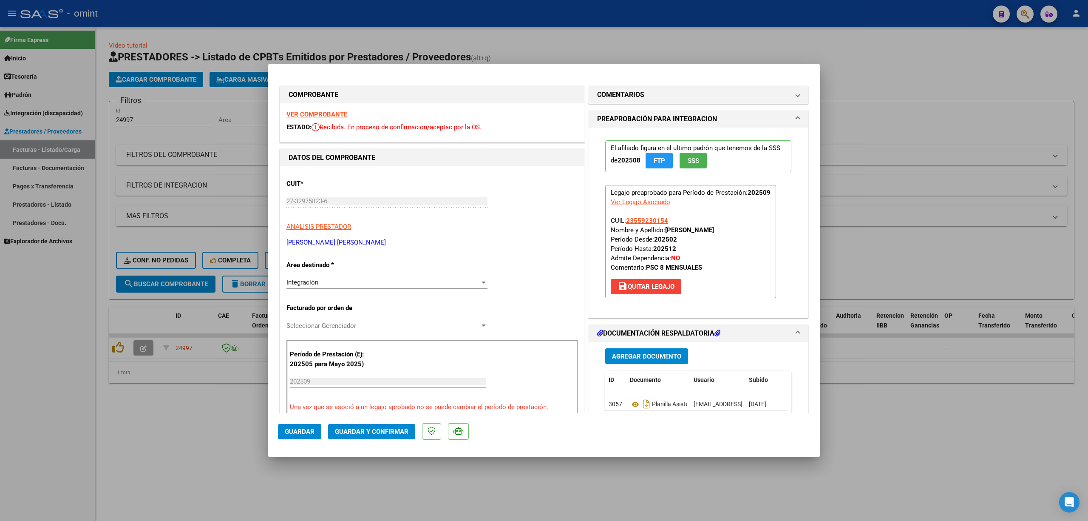
click at [322, 111] on strong "VER COMPROBANTE" at bounding box center [316, 114] width 61 height 8
click at [366, 287] on div "Integración Seleccionar Area" at bounding box center [386, 282] width 201 height 13
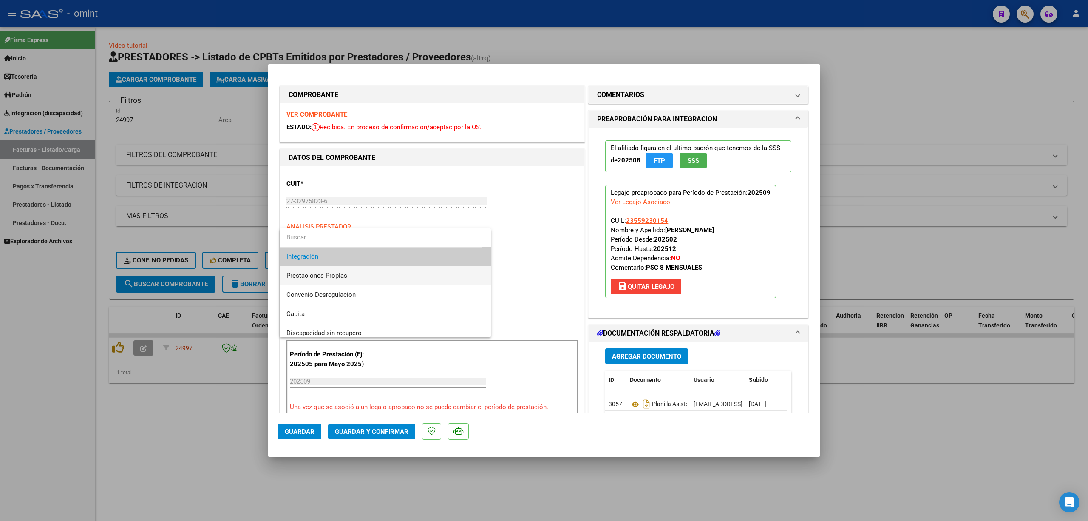
scroll to position [82, 0]
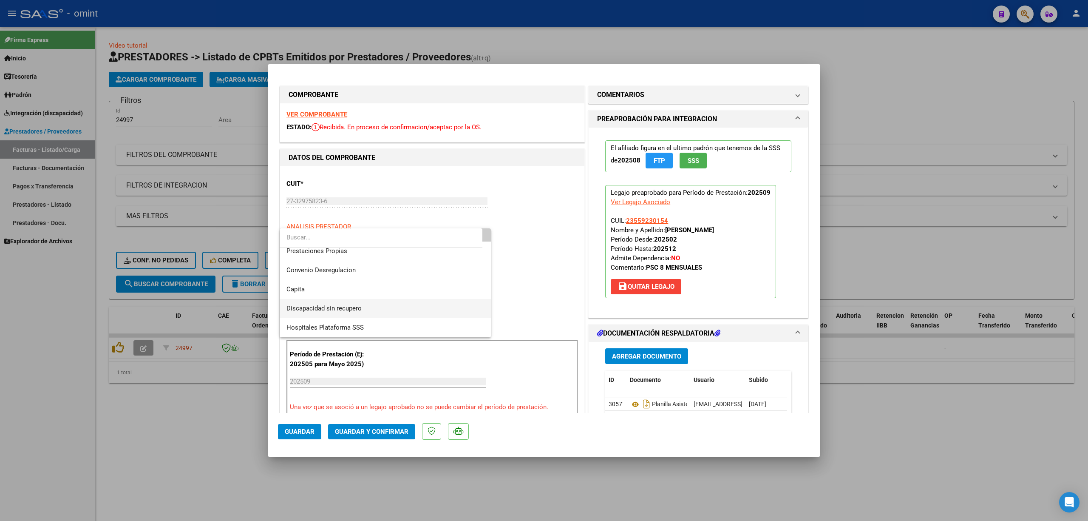
click at [335, 311] on span "Discapacidad sin recupero" at bounding box center [385, 308] width 198 height 19
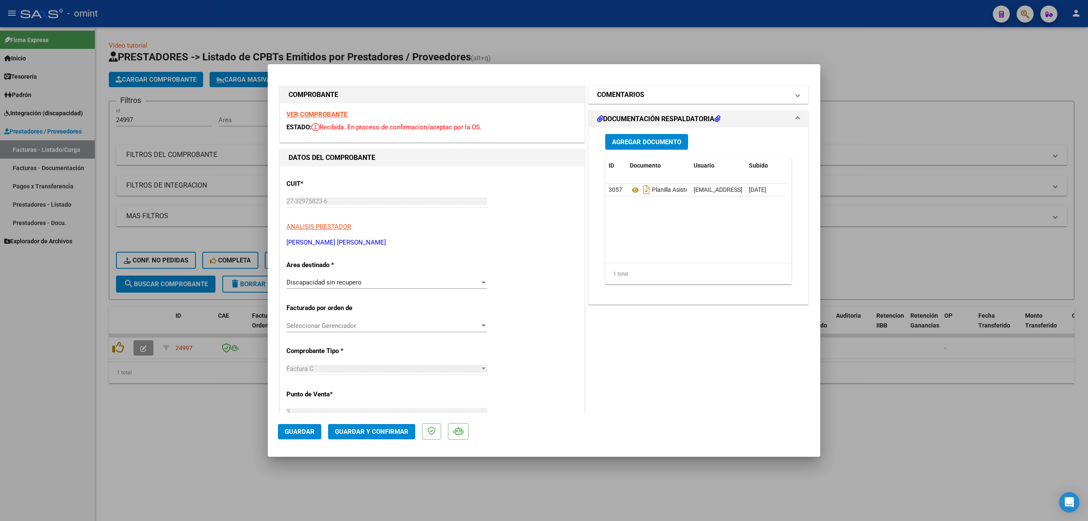
click at [632, 96] on h1 "COMENTARIOS" at bounding box center [620, 95] width 47 height 10
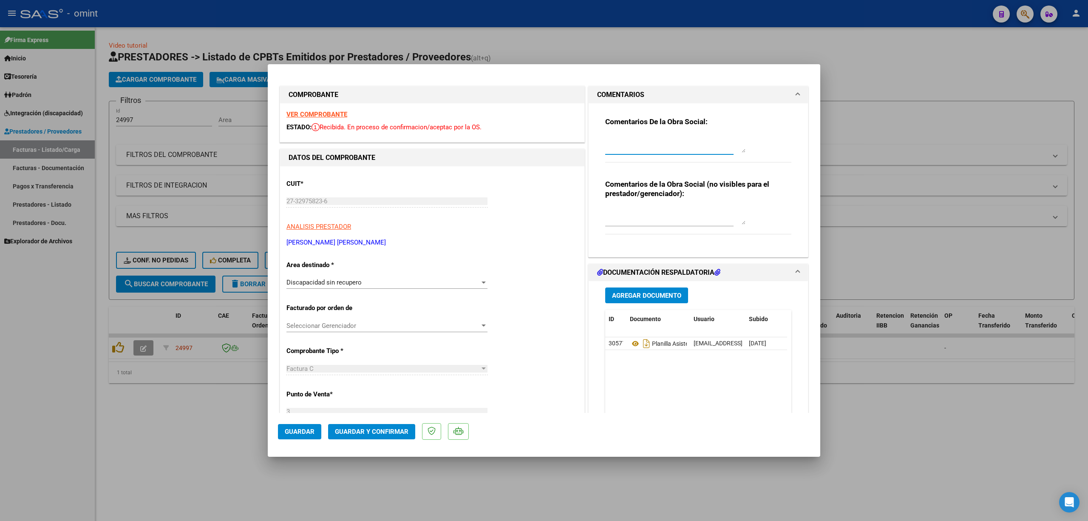
click at [626, 140] on textarea at bounding box center [675, 144] width 140 height 17
type textarea "F"
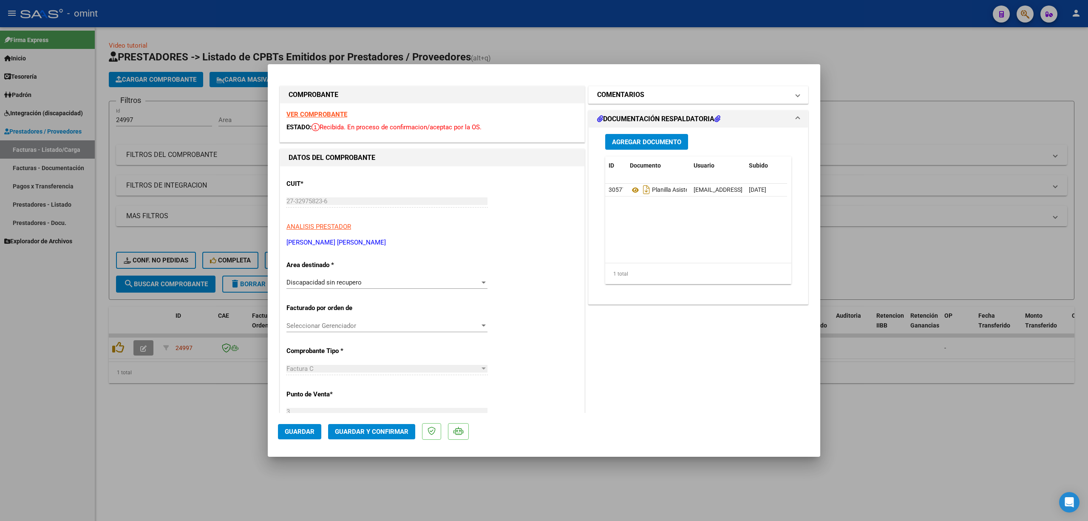
click at [655, 92] on mat-panel-title "COMENTARIOS" at bounding box center [693, 95] width 192 height 10
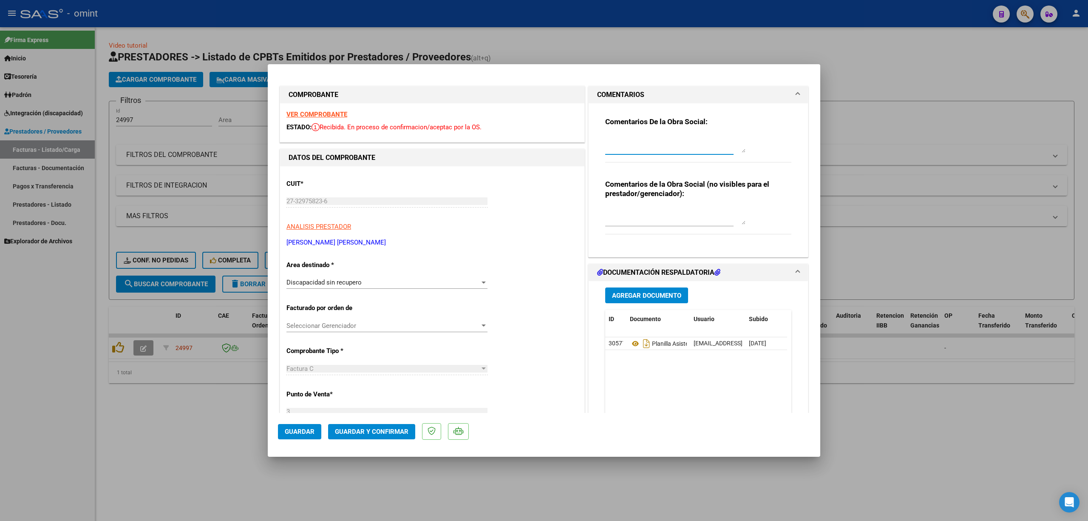
click at [621, 149] on textarea at bounding box center [675, 144] width 140 height 17
type textarea "[PERSON_NAME], se rechaza factura ya que esta mal ralizada. Debe facturar segun…"
click at [374, 432] on span "Guardar y Confirmar" at bounding box center [372, 432] width 74 height 8
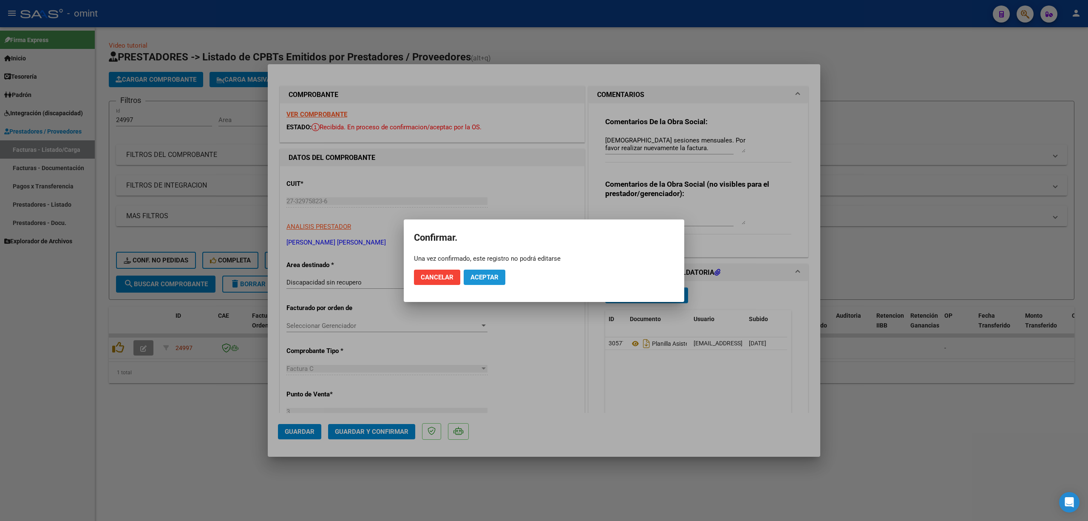
click at [488, 274] on span "Aceptar" at bounding box center [484, 277] width 28 height 8
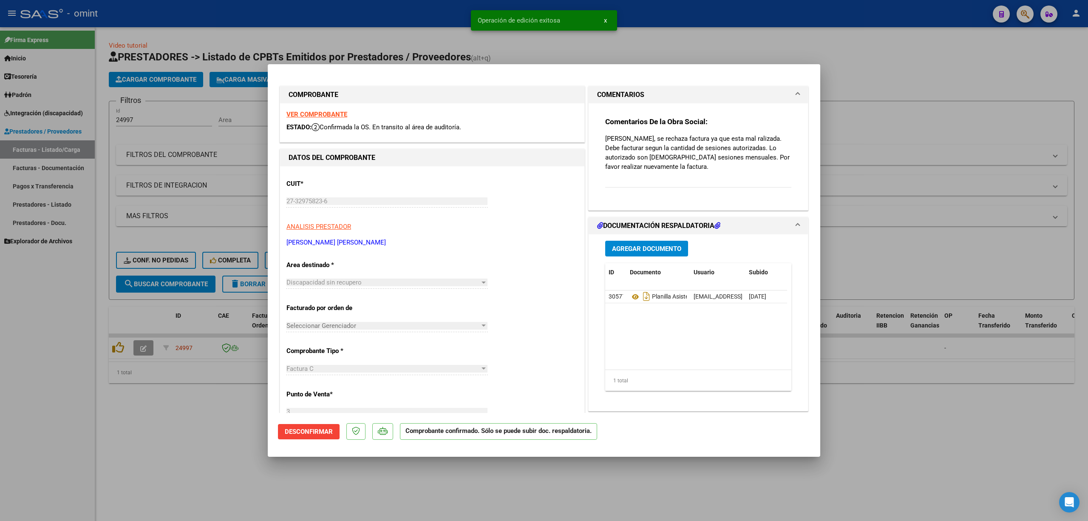
click at [269, 451] on mat-dialog-container "COMPROBANTE VER COMPROBANTE ESTADO: Confirmada la OS. En transito al área de au…" at bounding box center [544, 260] width 552 height 392
drag, startPoint x: 252, startPoint y: 445, endPoint x: 378, endPoint y: 427, distance: 127.5
click at [257, 445] on div at bounding box center [544, 260] width 1088 height 521
type input "$ 0,00"
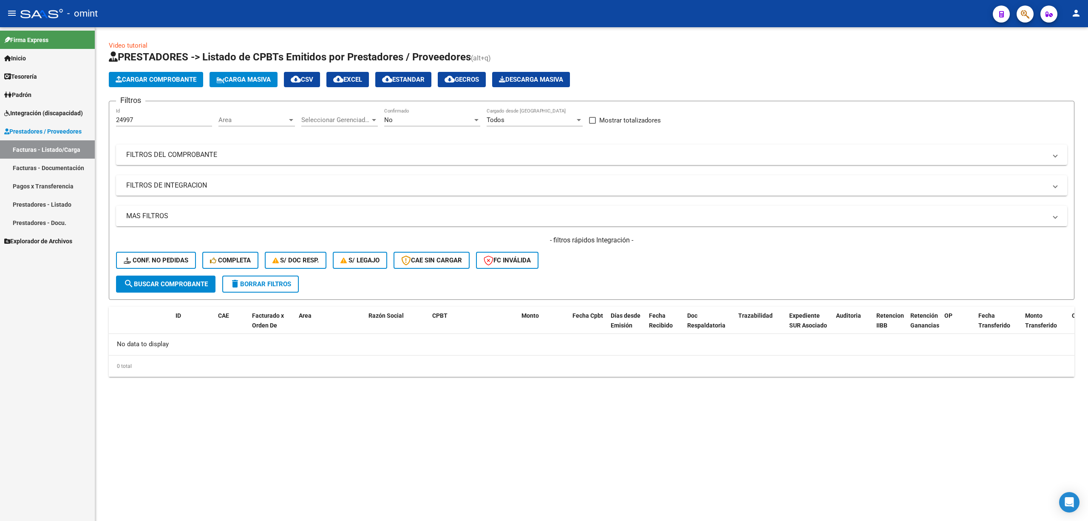
click at [291, 285] on span "delete Borrar Filtros" at bounding box center [260, 284] width 61 height 8
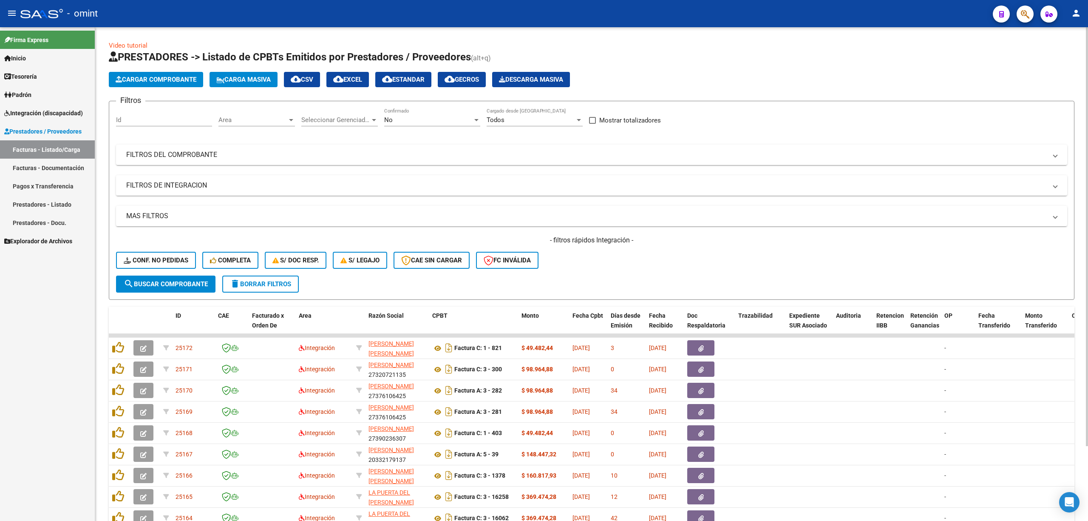
click at [156, 119] on input "Id" at bounding box center [164, 120] width 96 height 8
paste input "24990"
type input "24990"
click at [193, 280] on span "search Buscar Comprobante" at bounding box center [166, 284] width 84 height 8
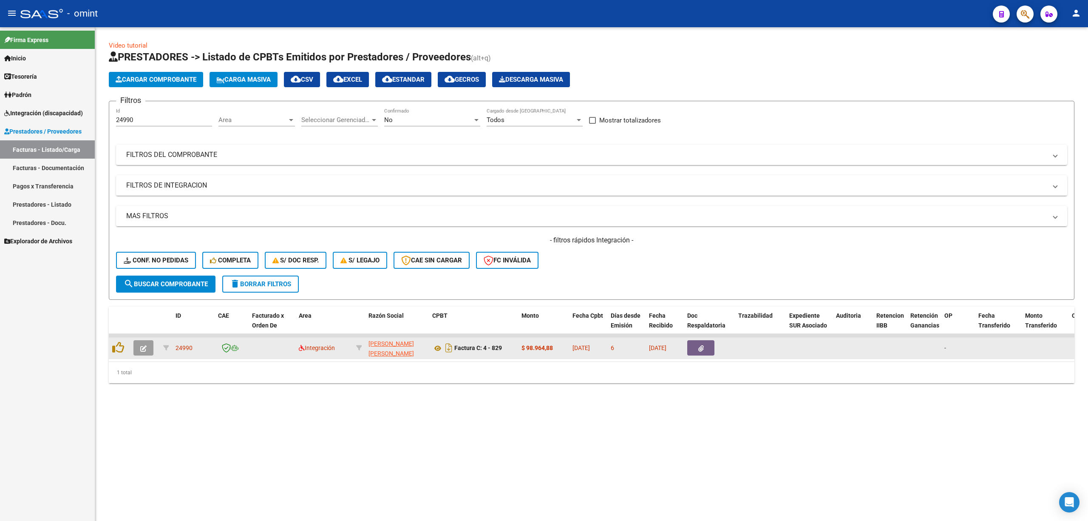
click at [143, 352] on button "button" at bounding box center [143, 347] width 20 height 15
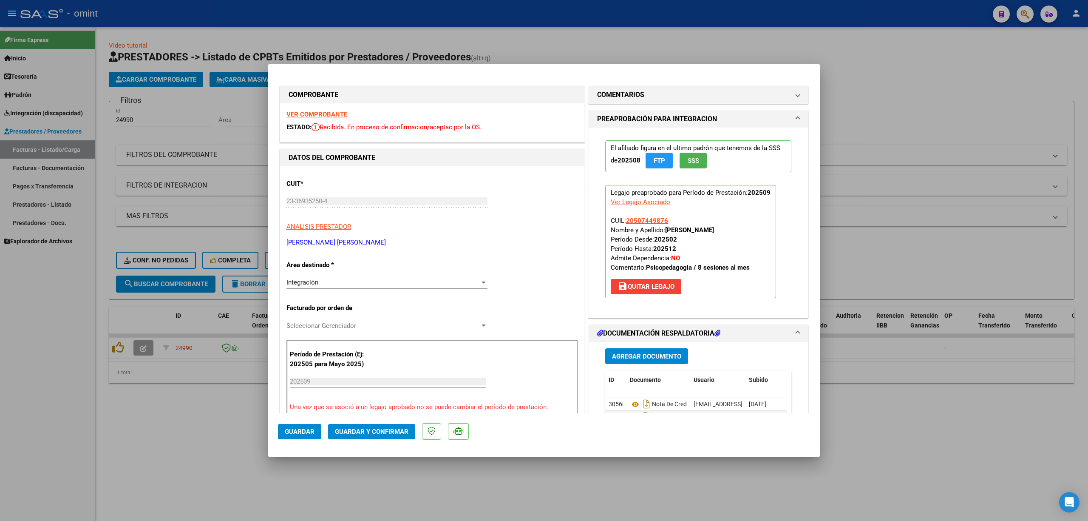
click at [316, 111] on strong "VER COMPROBANTE" at bounding box center [316, 114] width 61 height 8
click at [371, 444] on mat-dialog-actions "Guardar Guardar y Confirmar" at bounding box center [544, 430] width 532 height 34
click at [381, 428] on span "Guardar y Confirmar" at bounding box center [372, 432] width 74 height 8
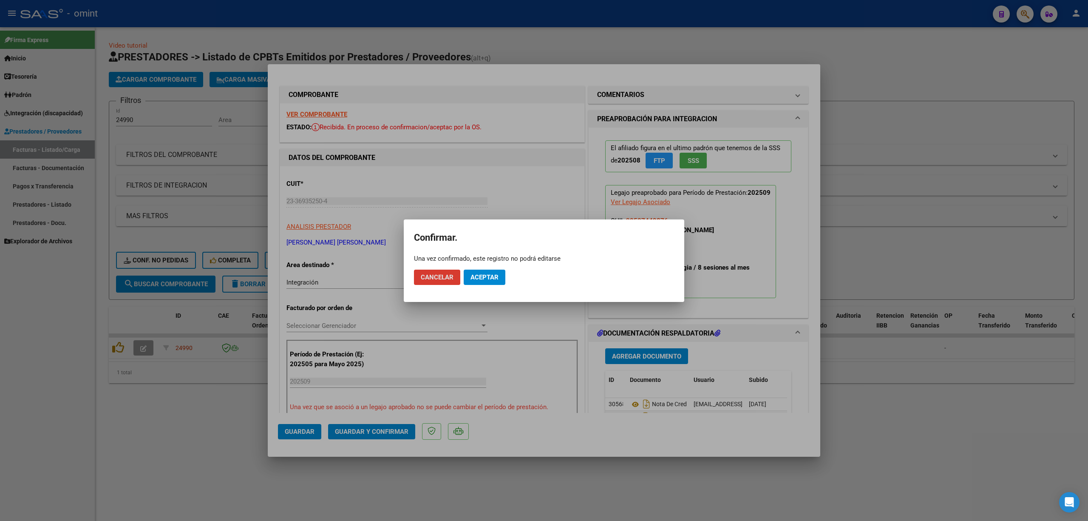
click at [493, 280] on span "Aceptar" at bounding box center [484, 277] width 28 height 8
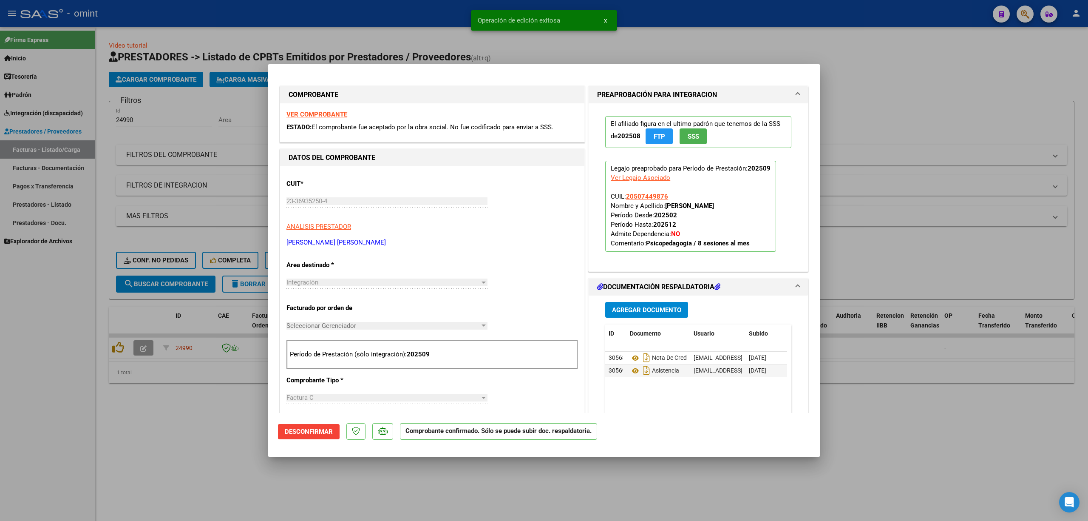
click at [202, 200] on div at bounding box center [544, 260] width 1088 height 521
type input "$ 0,00"
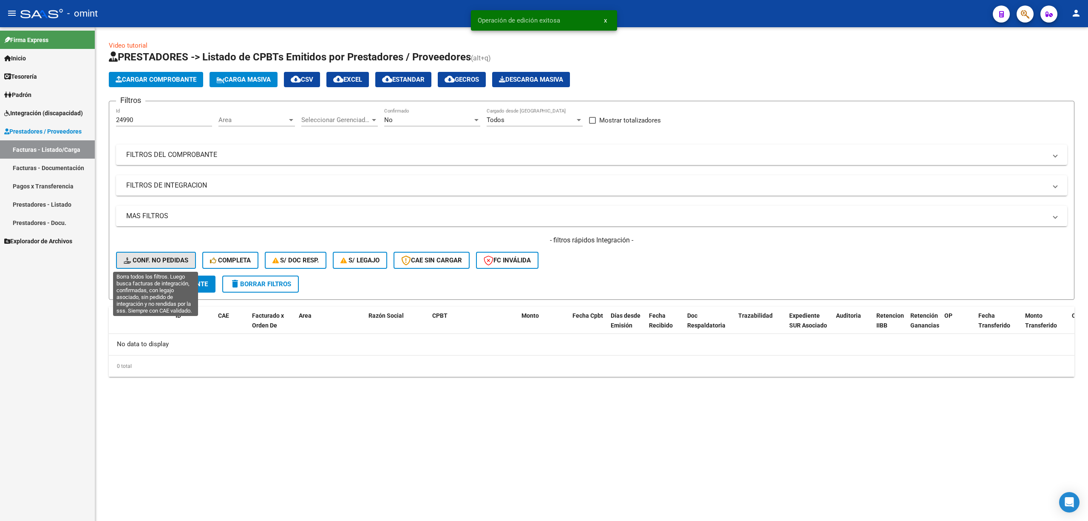
click at [163, 263] on span "Conf. no pedidas" at bounding box center [156, 260] width 65 height 8
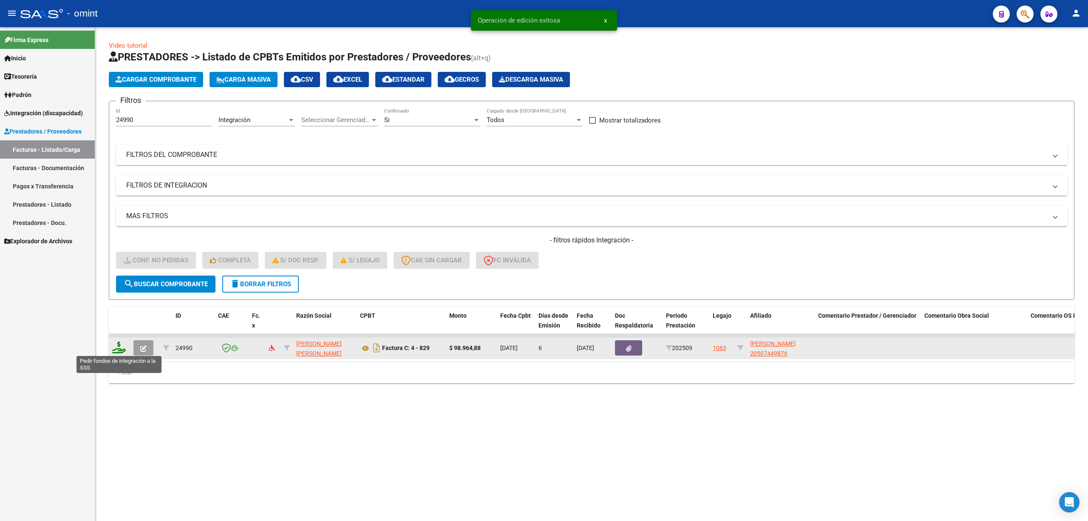
click at [121, 349] on icon at bounding box center [119, 347] width 14 height 12
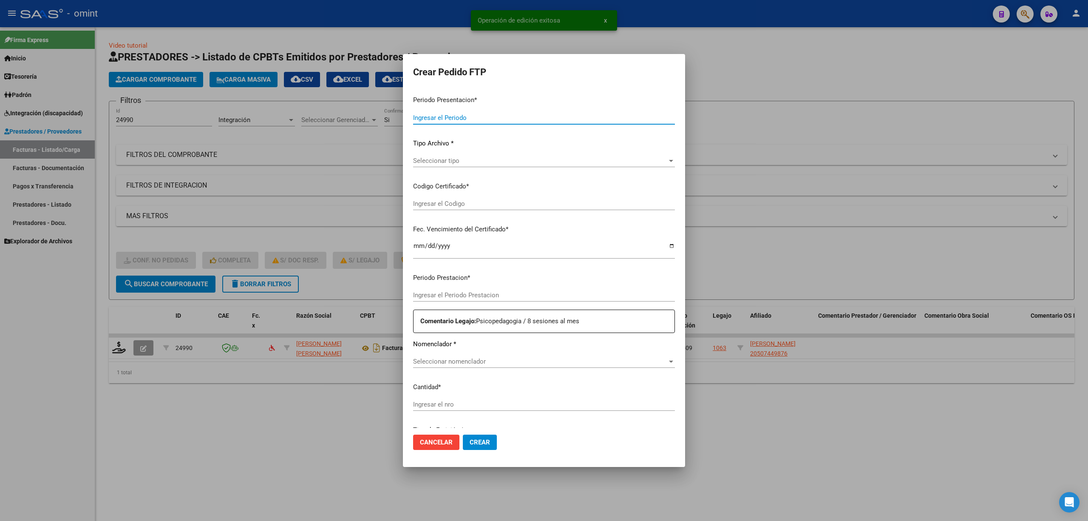
type input "202509"
type input "$ 98.964,88"
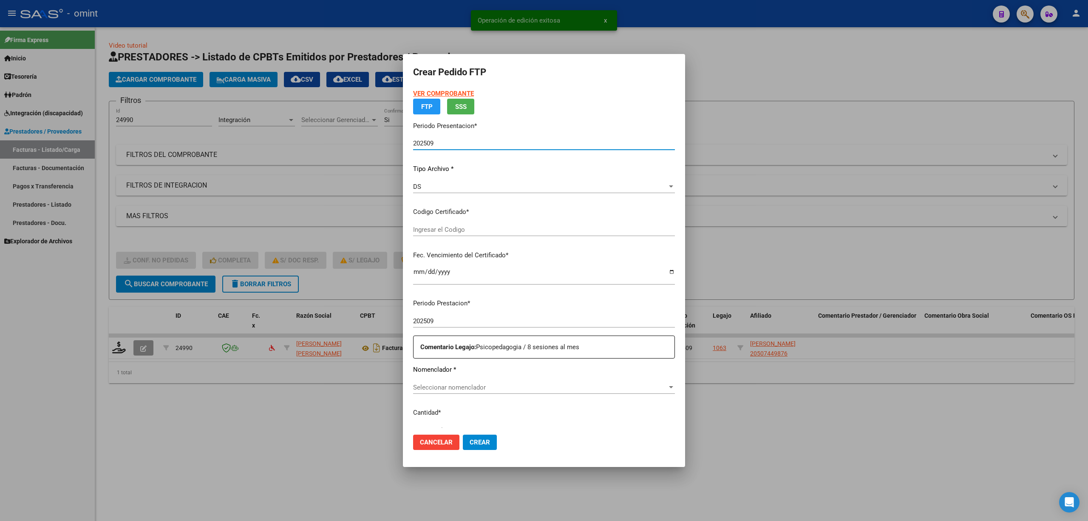
type input "4962885835"
type input "[DATE]"
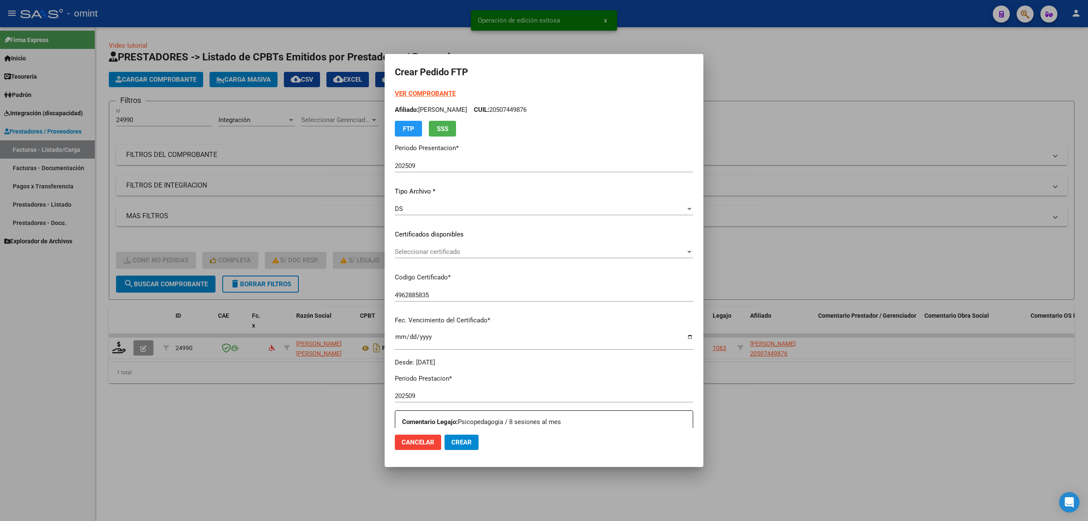
drag, startPoint x: 433, startPoint y: 228, endPoint x: 432, endPoint y: 233, distance: 5.1
click at [433, 230] on div "VER COMPROBANTE ARCA Padrón Afiliado: [PERSON_NAME]: 20507449876 FTP SSS Period…" at bounding box center [544, 228] width 298 height 278
click at [432, 252] on span "Seleccionar certificado" at bounding box center [540, 252] width 291 height 8
click at [437, 270] on span "4962885835 - [DATE]" at bounding box center [413, 271] width 58 height 8
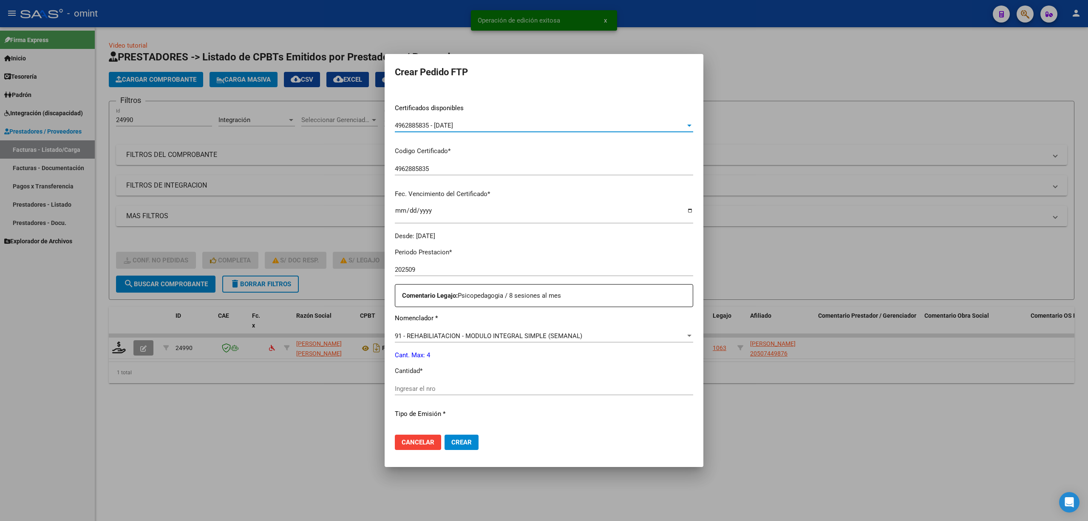
scroll to position [227, 0]
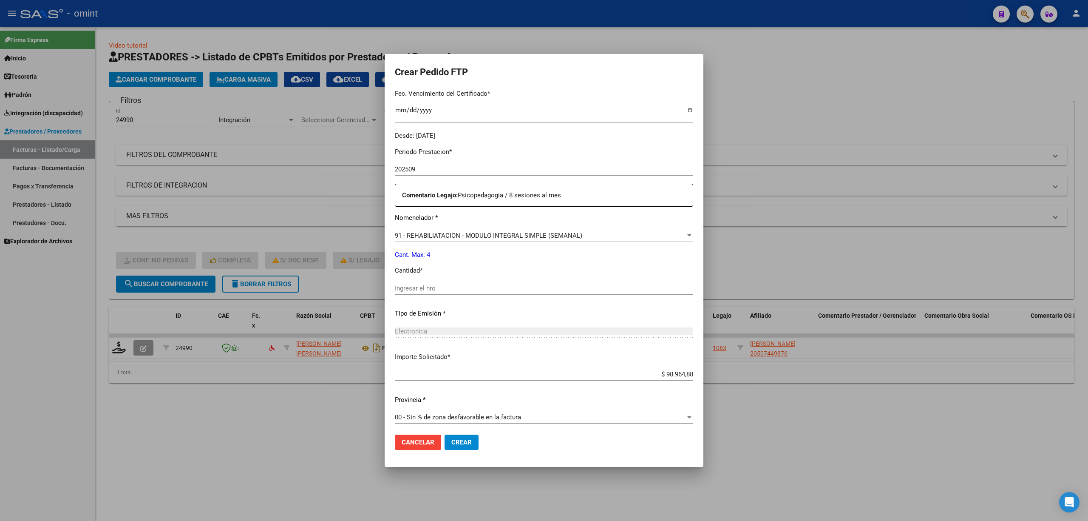
click at [417, 293] on div "Ingresar el nro" at bounding box center [544, 288] width 298 height 13
type input "4"
click at [457, 451] on mat-dialog-actions "Cancelar Crear" at bounding box center [544, 442] width 298 height 29
click at [453, 444] on span "Crear" at bounding box center [461, 442] width 20 height 8
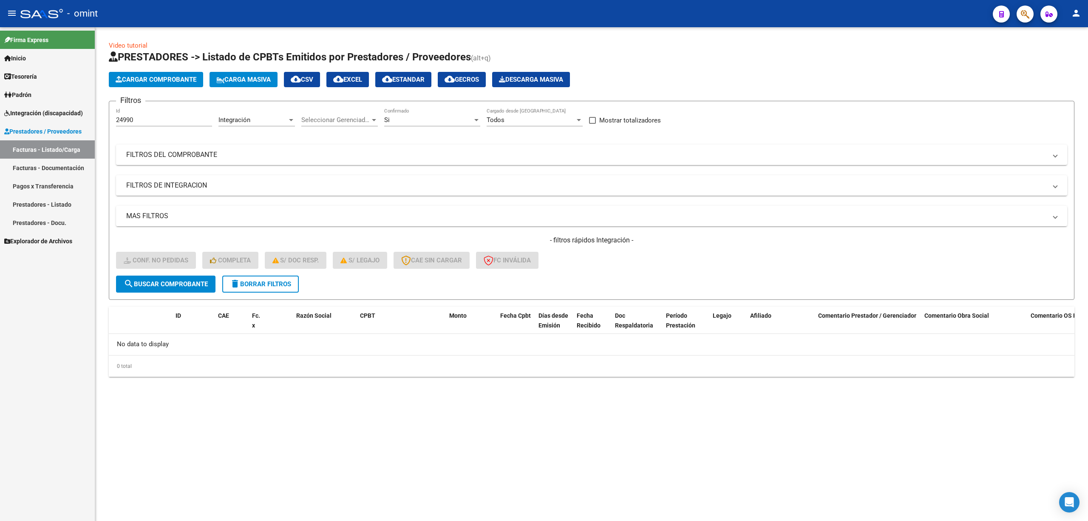
click at [272, 287] on button "delete Borrar Filtros" at bounding box center [260, 283] width 76 height 17
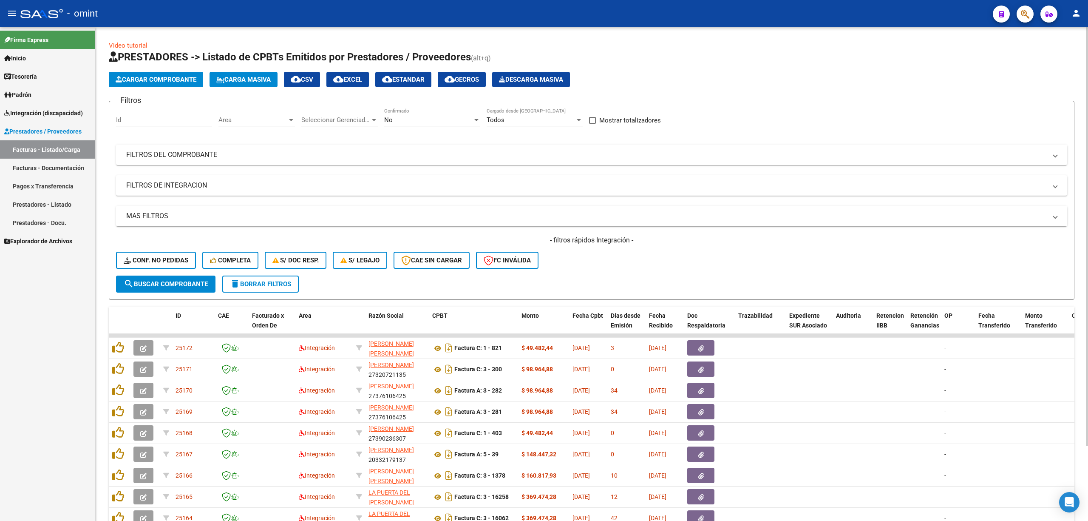
click at [174, 120] on input "Id" at bounding box center [164, 120] width 96 height 8
paste input "24986"
type input "24986"
click at [164, 278] on button "search Buscar Comprobante" at bounding box center [165, 283] width 99 height 17
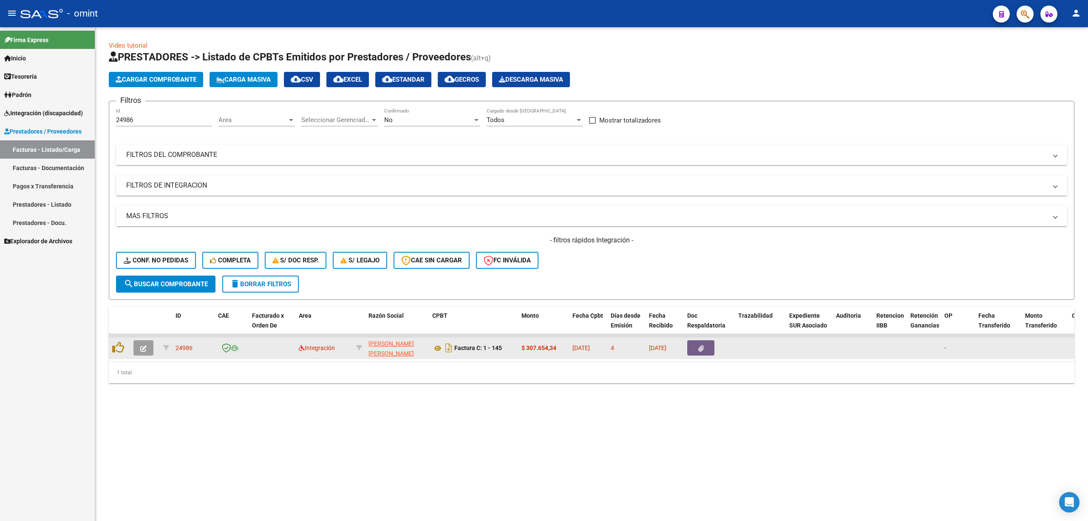
click at [147, 347] on button "button" at bounding box center [143, 347] width 20 height 15
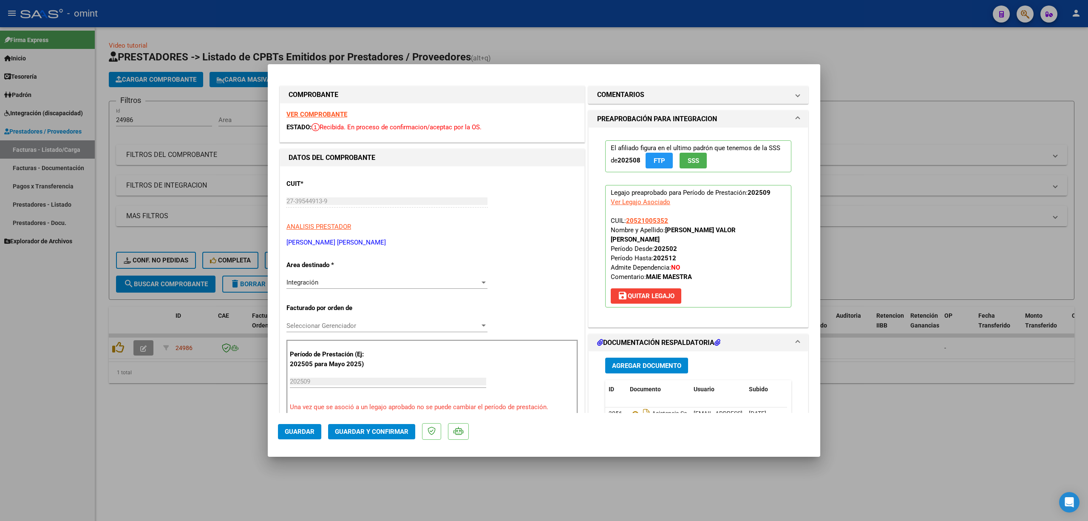
click at [316, 108] on div "VER COMPROBANTE ESTADO: Recibida. En proceso de confirmacion/aceptac por la OS." at bounding box center [432, 122] width 304 height 39
click at [320, 114] on strong "VER COMPROBANTE" at bounding box center [316, 114] width 61 height 8
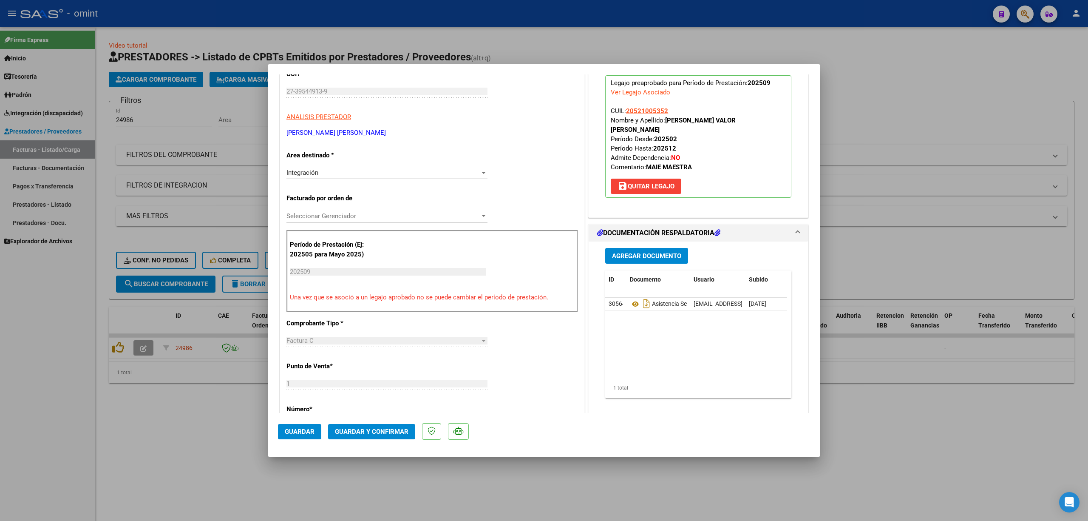
scroll to position [113, 0]
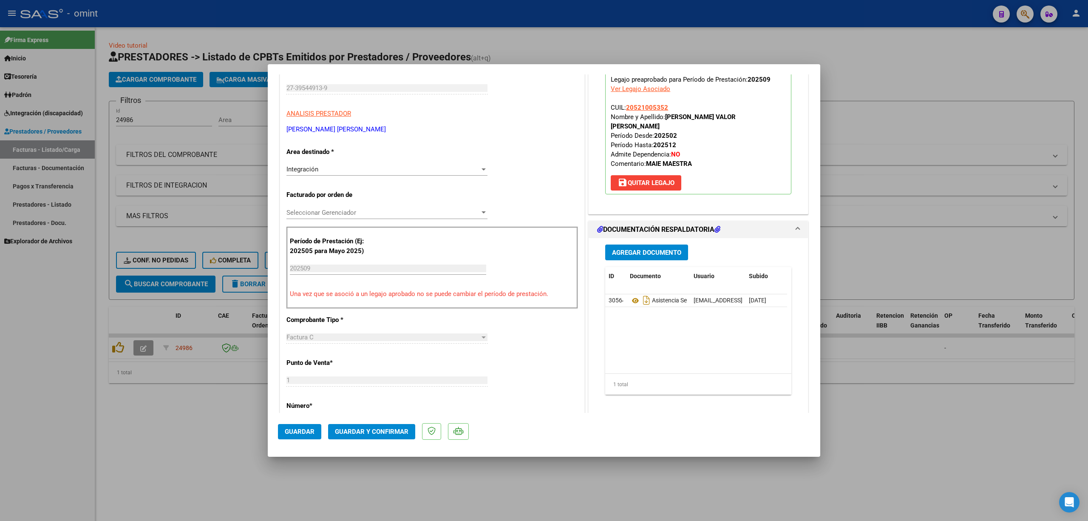
click at [388, 428] on span "Guardar y Confirmar" at bounding box center [372, 432] width 74 height 8
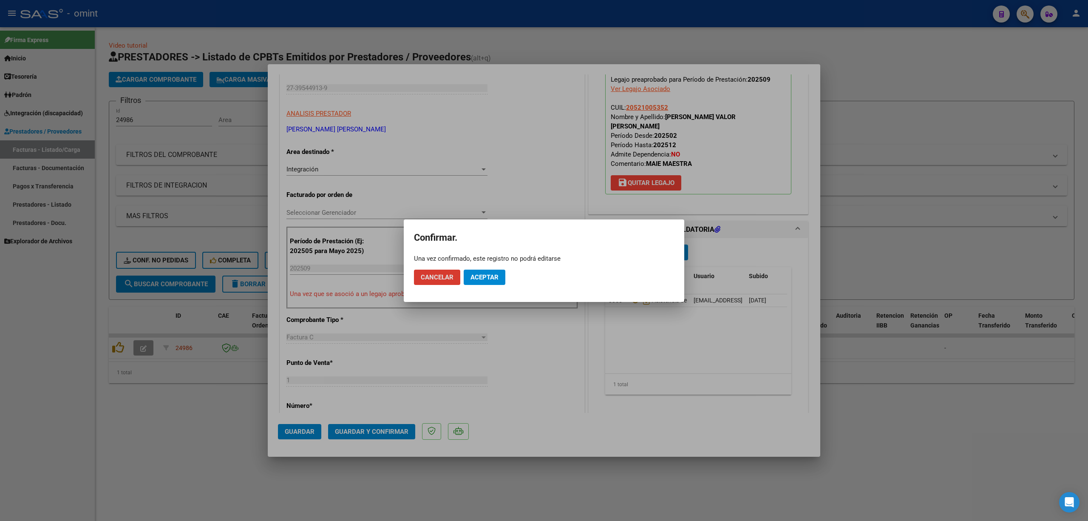
click at [504, 277] on button "Aceptar" at bounding box center [485, 276] width 42 height 15
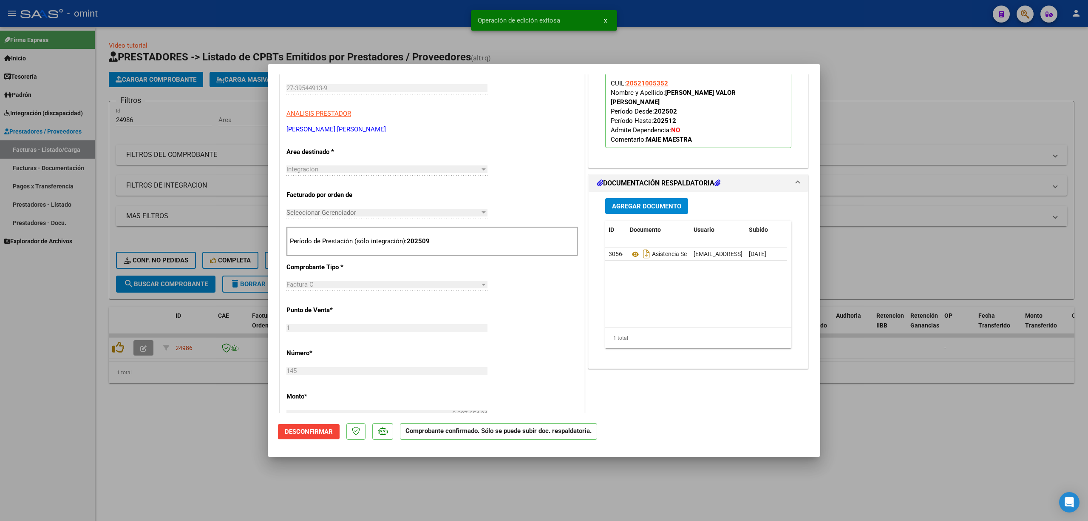
click at [204, 182] on div at bounding box center [544, 260] width 1088 height 521
type input "$ 0,00"
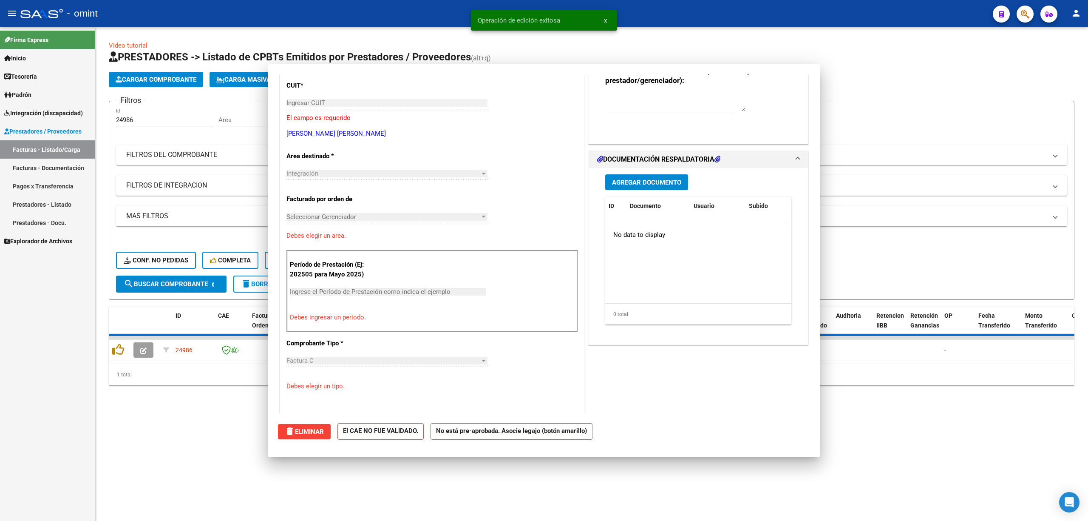
scroll to position [0, 0]
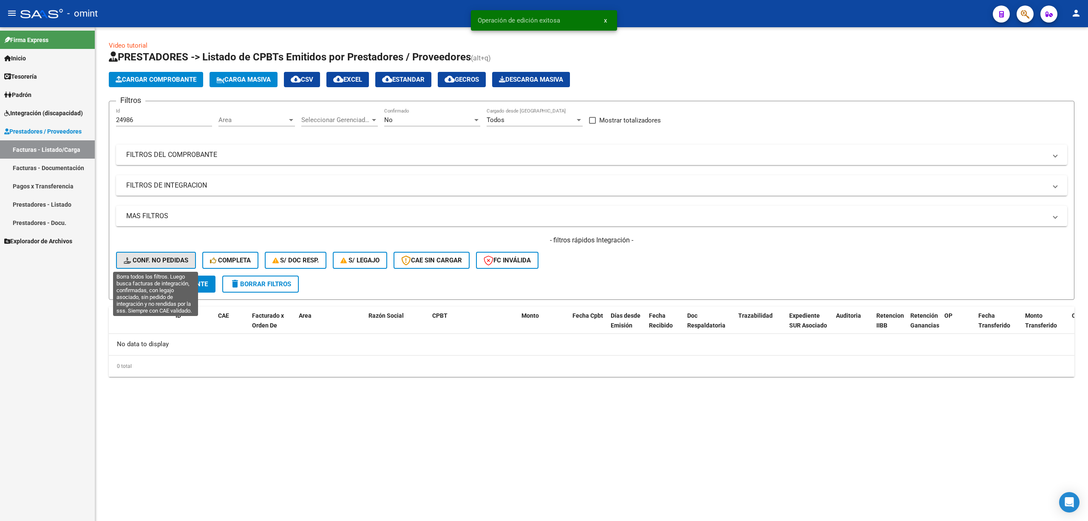
click at [164, 266] on button "Conf. no pedidas" at bounding box center [156, 260] width 80 height 17
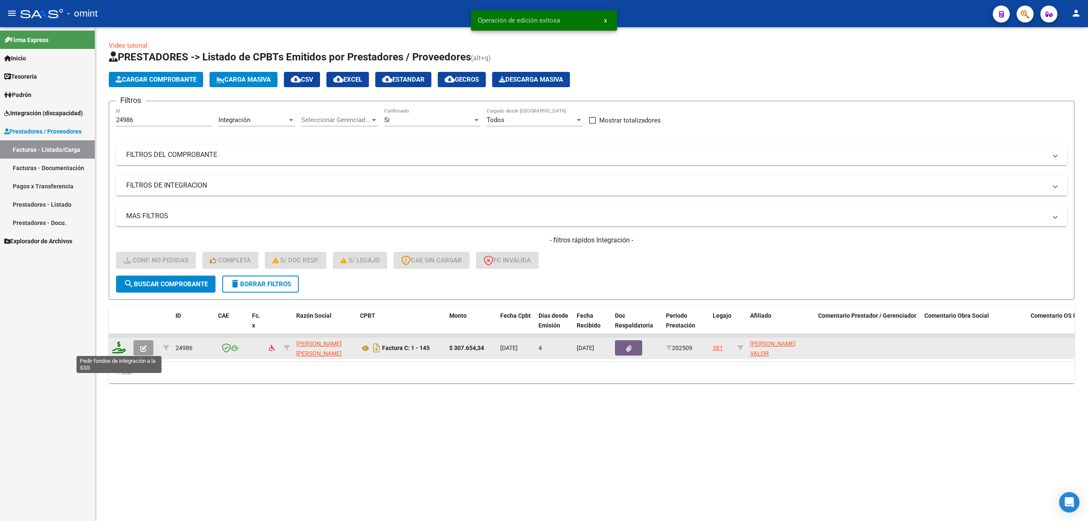
click at [120, 346] on icon at bounding box center [119, 347] width 14 height 12
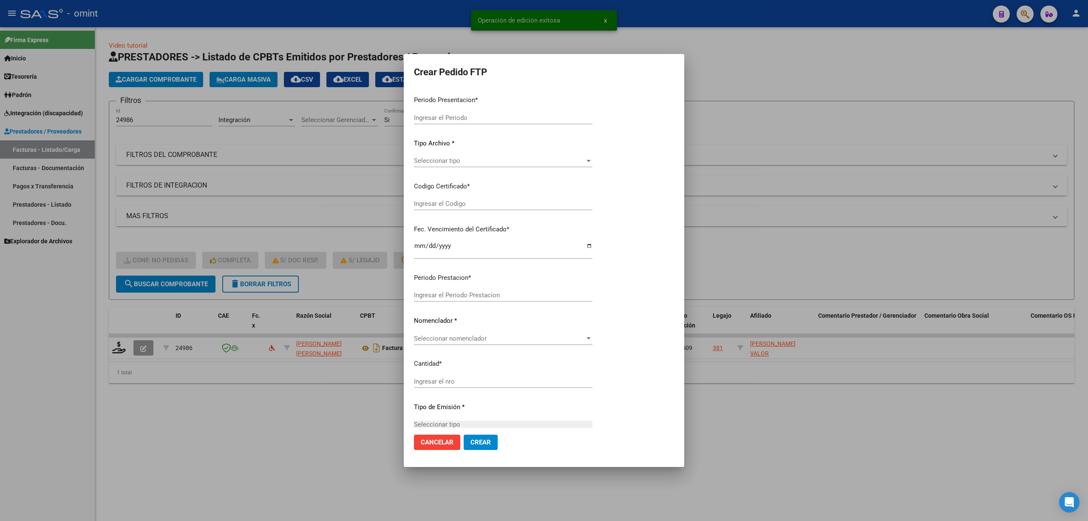
type input "202509"
type input "$ 307.654,34"
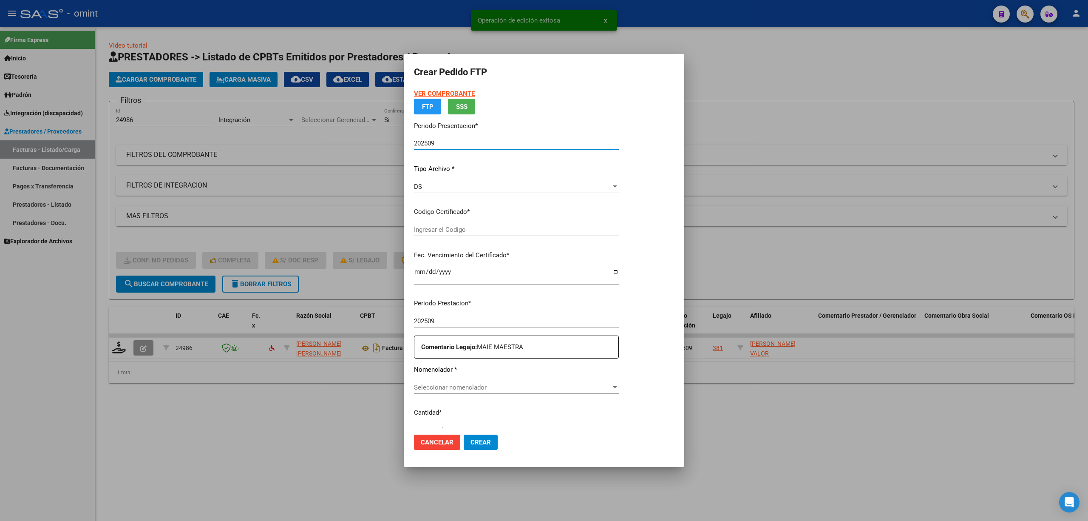
type input "466223803"
type input "[DATE]"
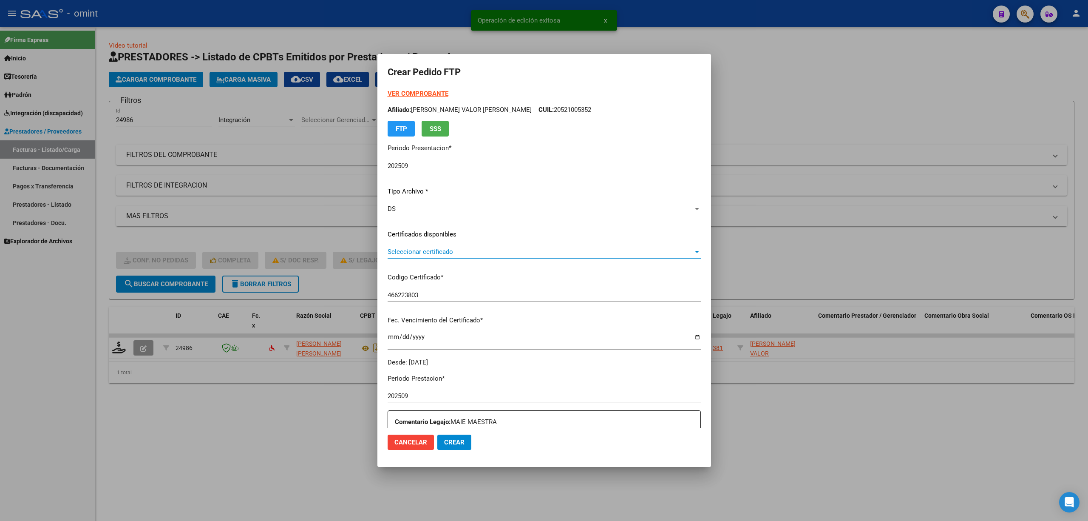
click at [434, 249] on span "Seleccionar certificado" at bounding box center [541, 252] width 306 height 8
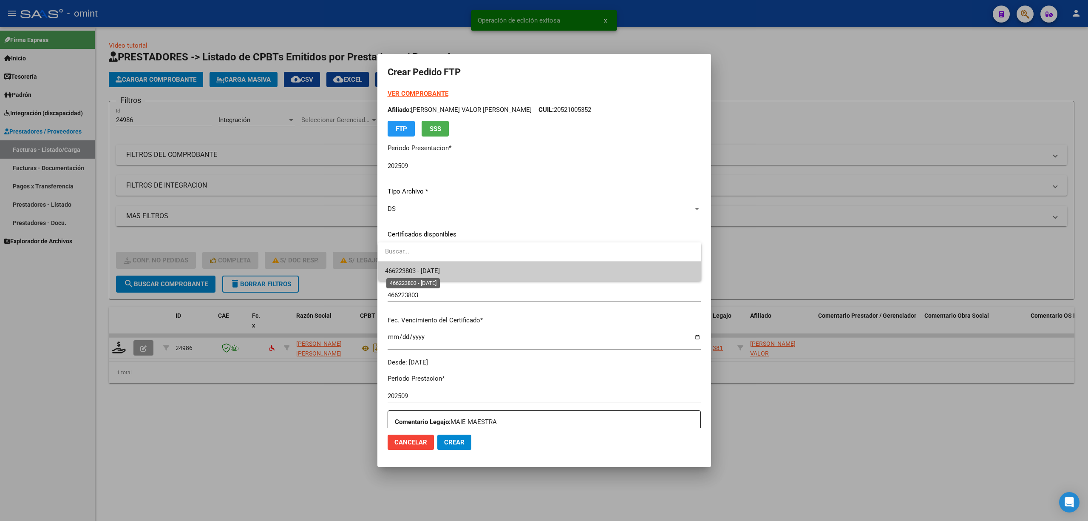
click at [439, 271] on span "466223803 - [DATE]" at bounding box center [412, 271] width 55 height 8
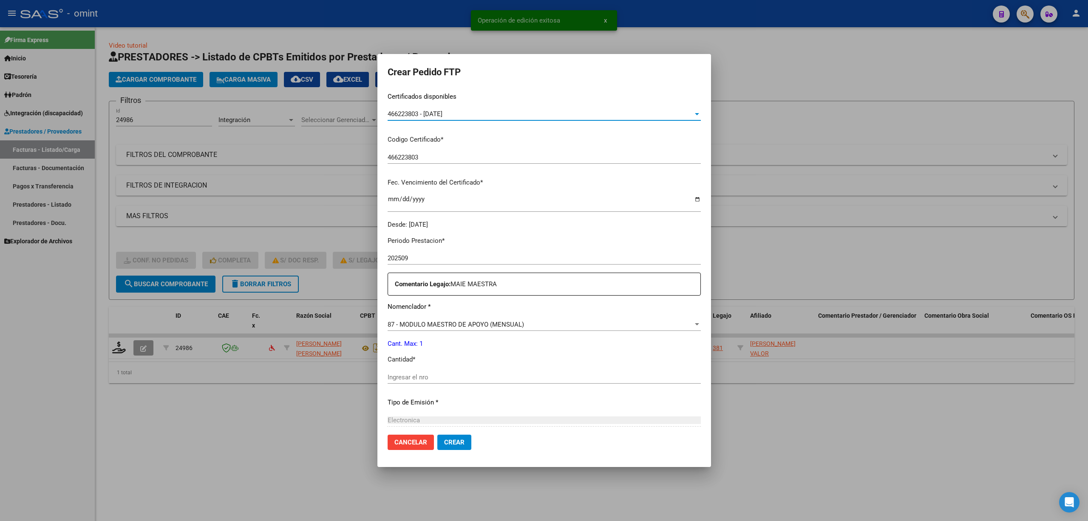
scroll to position [227, 0]
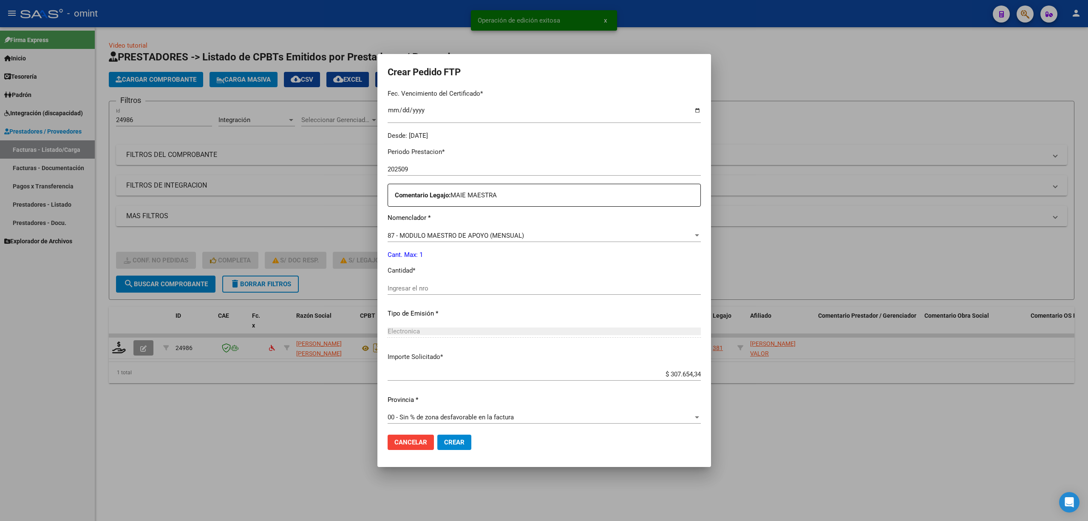
click at [418, 289] on input "Ingresar el nro" at bounding box center [544, 288] width 313 height 8
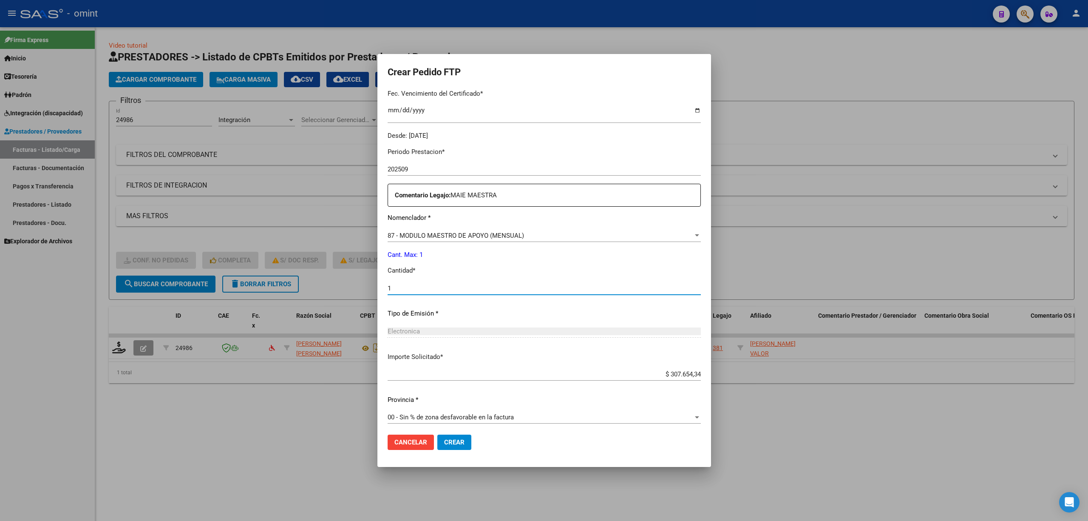
type input "1"
click at [444, 451] on mat-dialog-actions "Cancelar Crear" at bounding box center [544, 442] width 313 height 29
click at [450, 444] on span "Crear" at bounding box center [454, 442] width 20 height 8
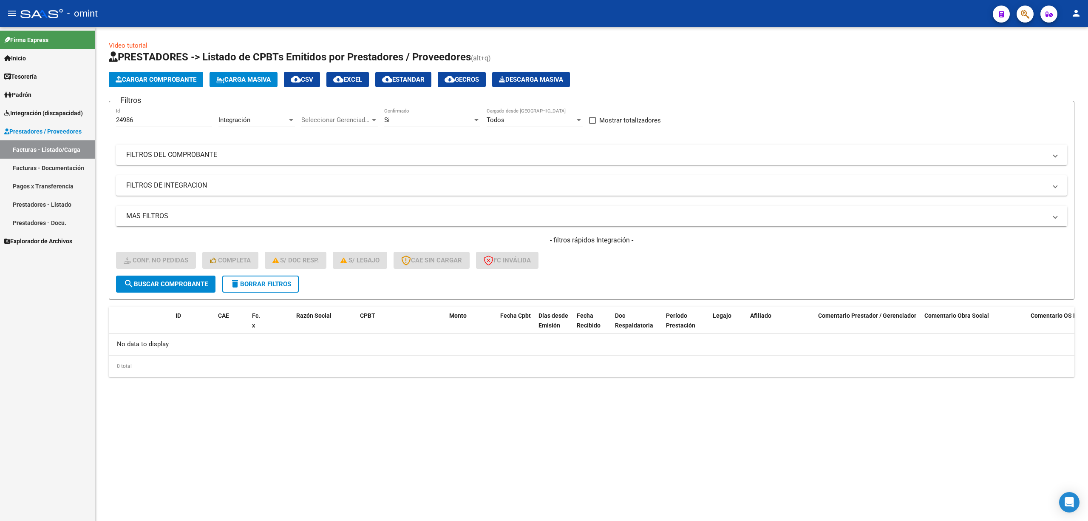
click at [272, 284] on span "delete Borrar Filtros" at bounding box center [260, 284] width 61 height 8
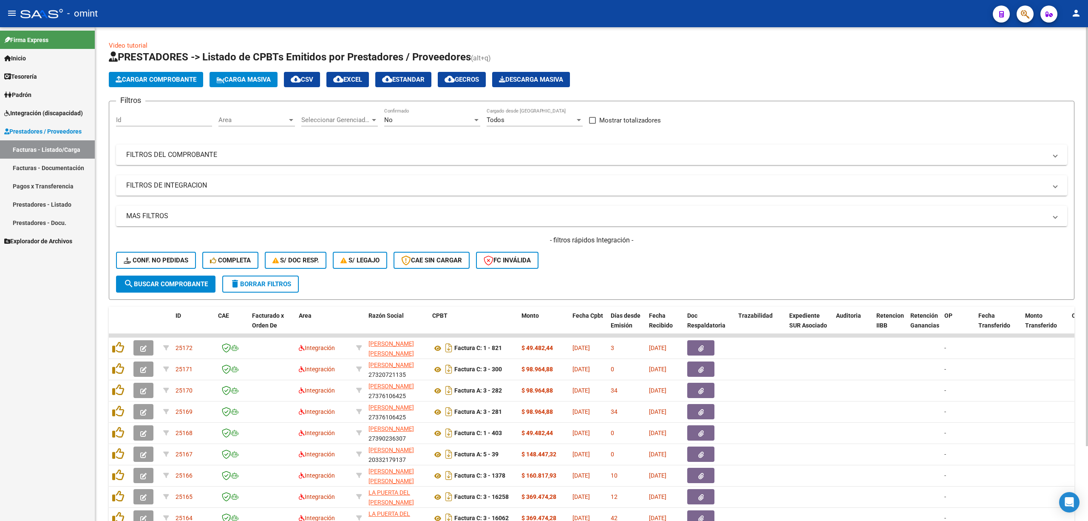
click at [155, 118] on input "Id" at bounding box center [164, 120] width 96 height 8
paste input "24981"
type input "24981"
drag, startPoint x: 155, startPoint y: 286, endPoint x: 165, endPoint y: 286, distance: 10.2
click at [155, 286] on span "search Buscar Comprobante" at bounding box center [166, 284] width 84 height 8
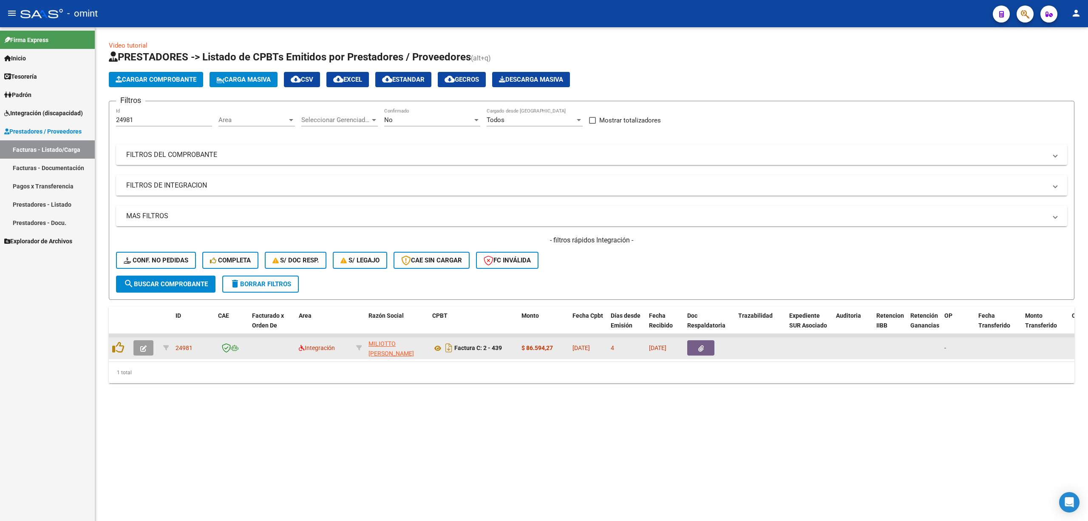
click at [140, 347] on icon "button" at bounding box center [143, 348] width 6 height 6
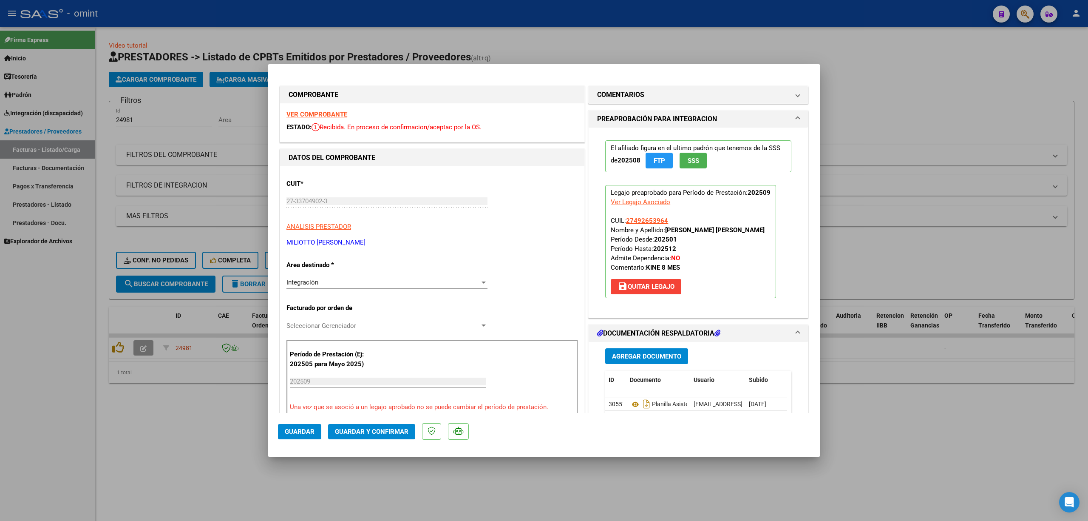
click at [323, 116] on strong "VER COMPROBANTE" at bounding box center [316, 114] width 61 height 8
click at [392, 431] on span "Guardar y Confirmar" at bounding box center [372, 432] width 74 height 8
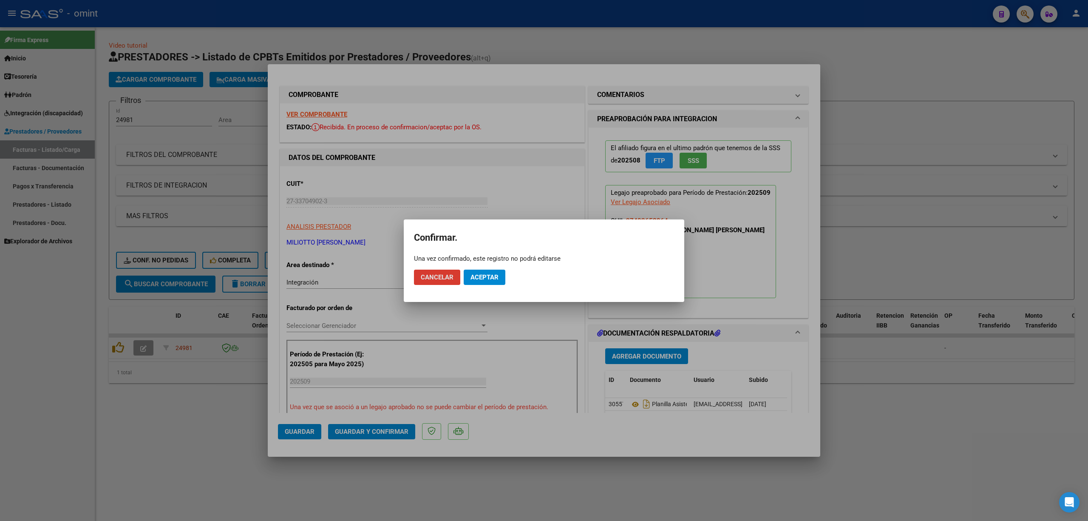
click at [482, 273] on span "Aceptar" at bounding box center [484, 277] width 28 height 8
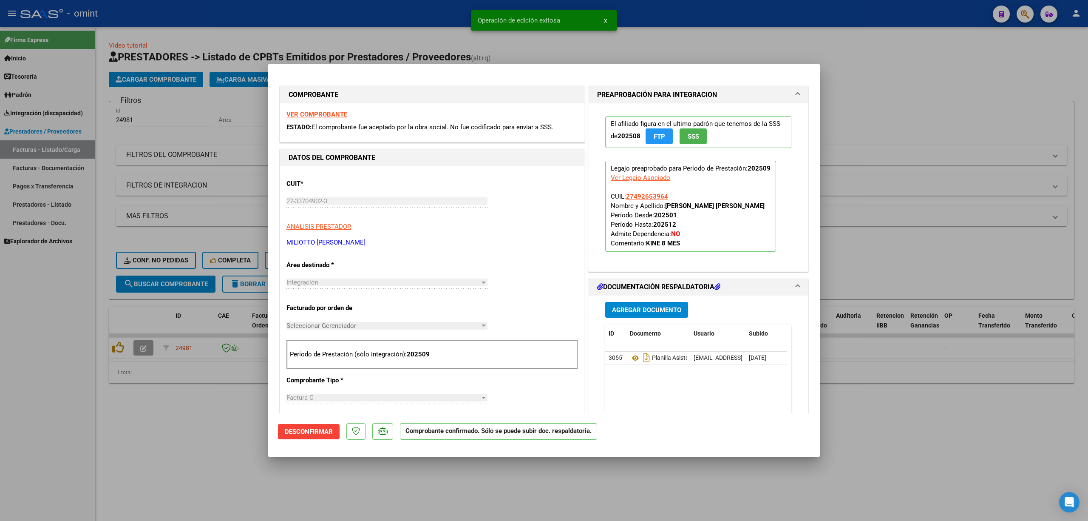
click at [215, 411] on div at bounding box center [544, 260] width 1088 height 521
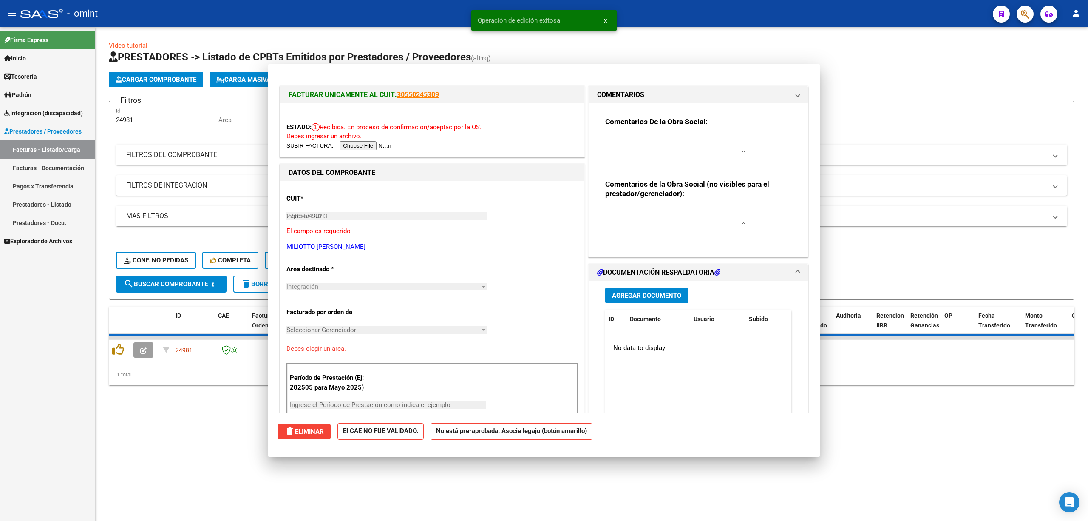
type input "$ 0,00"
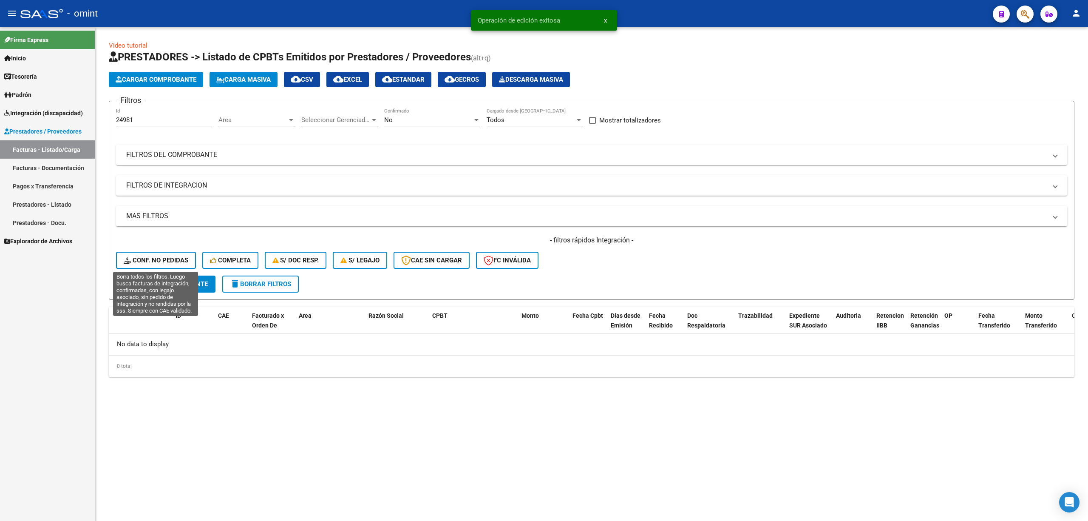
click at [156, 254] on button "Conf. no pedidas" at bounding box center [156, 260] width 80 height 17
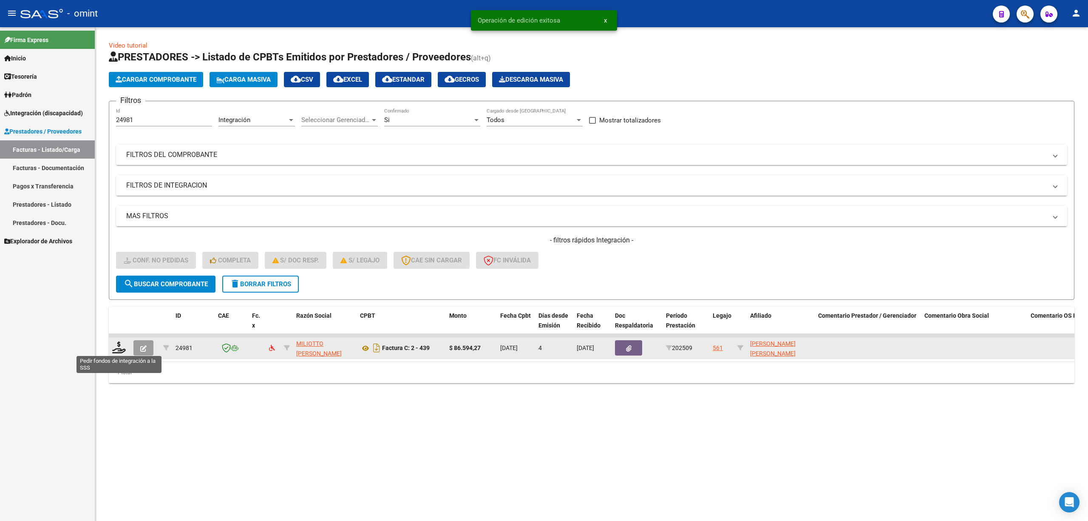
click at [126, 346] on div at bounding box center [119, 347] width 14 height 13
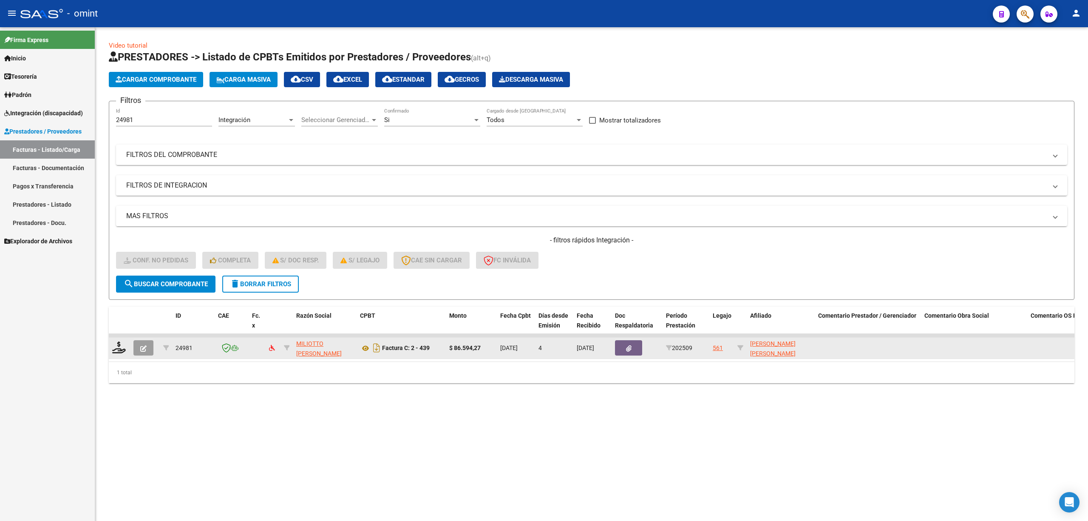
click at [127, 354] on datatable-body-cell at bounding box center [119, 347] width 21 height 21
click at [117, 348] on icon at bounding box center [119, 347] width 14 height 12
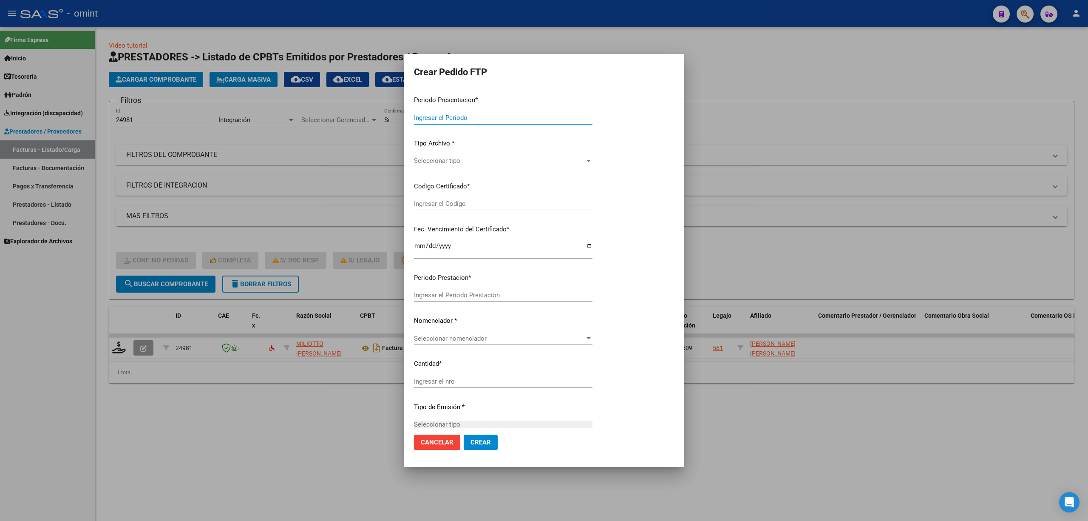
type input "202509"
type input "$ 86.594,27"
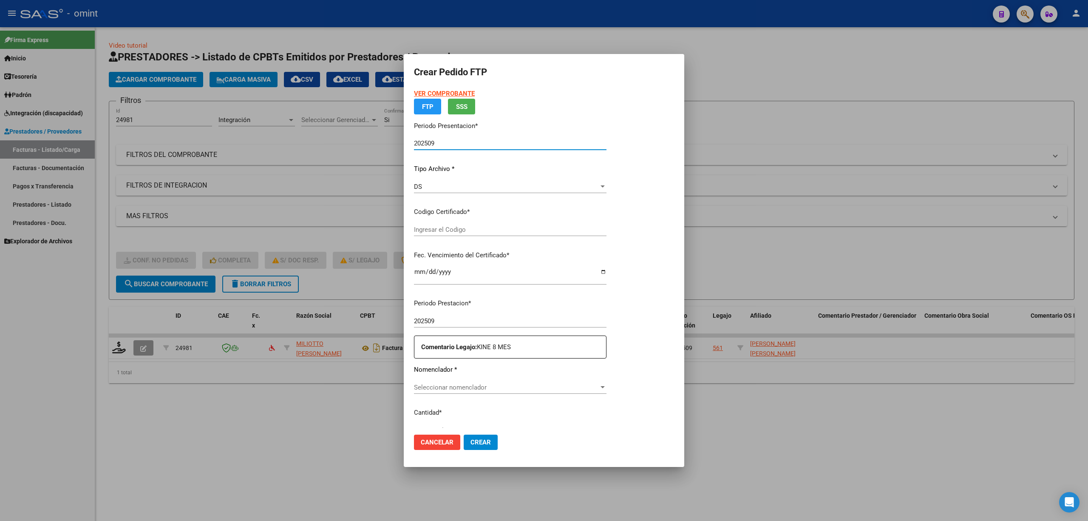
type input "9047395326"
type input "[DATE]"
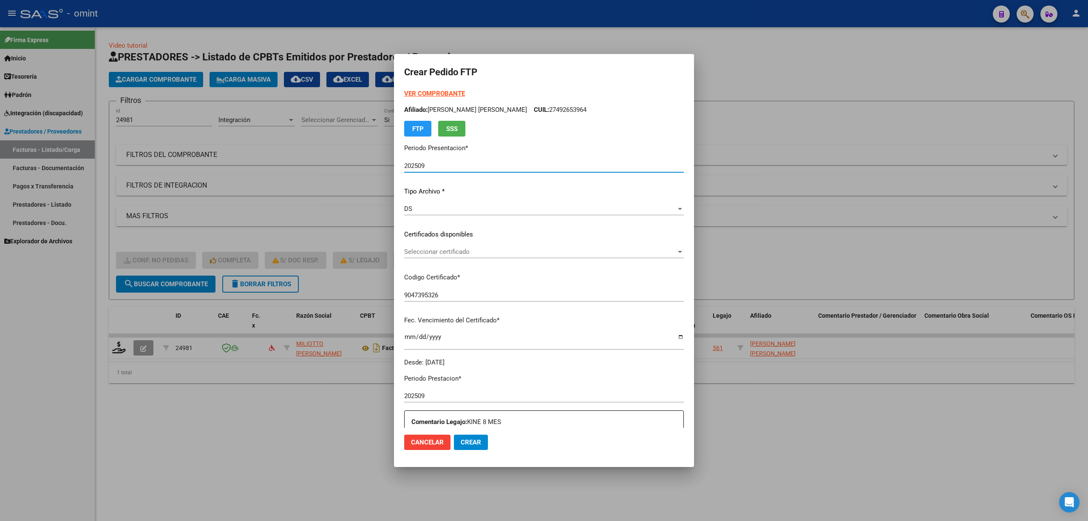
click at [447, 251] on span "Seleccionar certificado" at bounding box center [540, 252] width 272 height 8
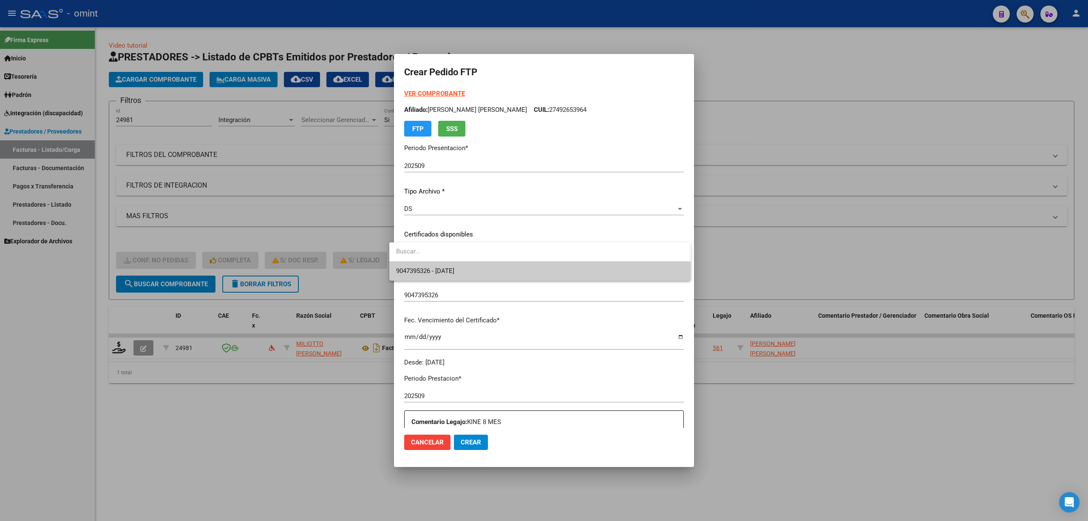
click at [446, 270] on span "9047395326 - [DATE]" at bounding box center [425, 271] width 58 height 8
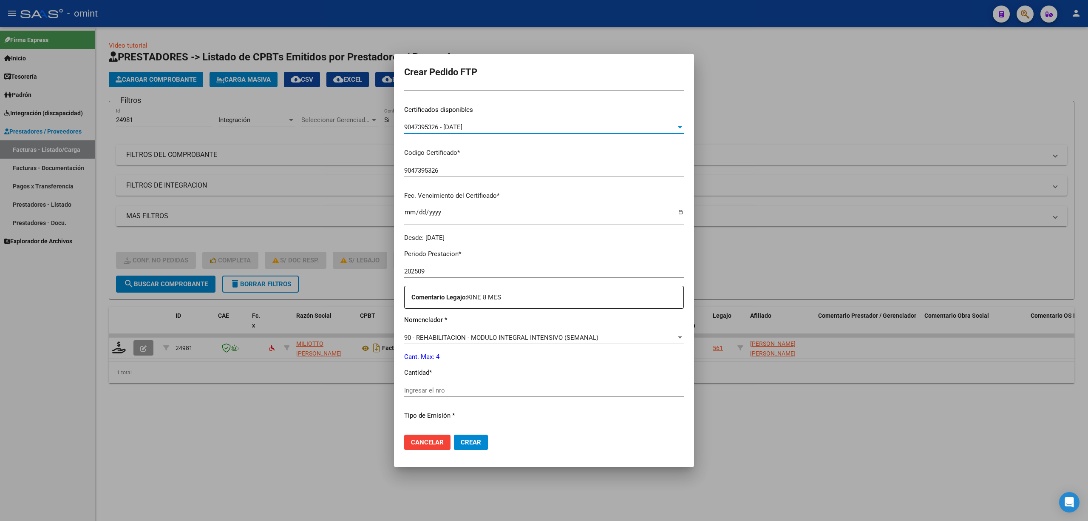
scroll to position [227, 0]
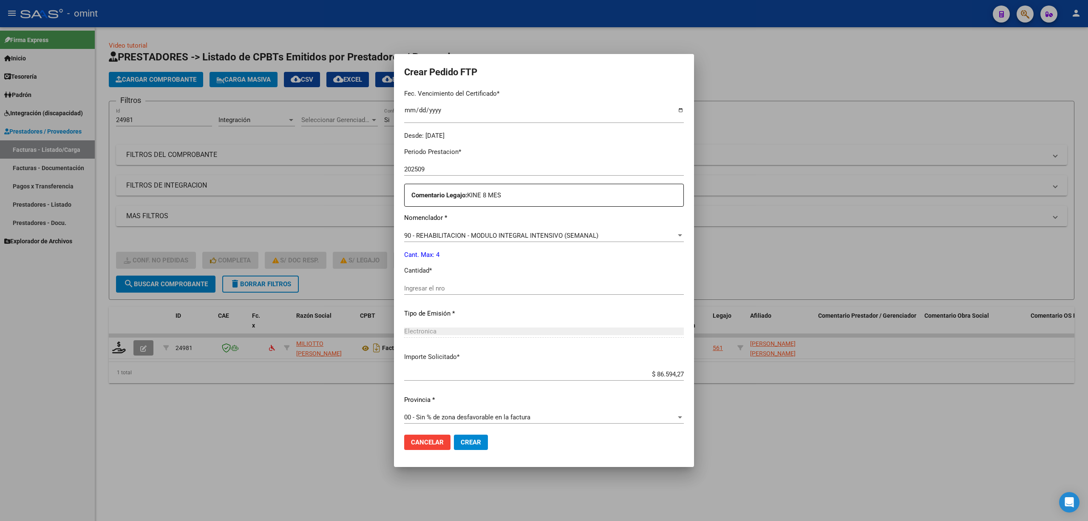
click at [425, 296] on div "Ingresar el nro" at bounding box center [544, 292] width 280 height 21
click at [424, 293] on div "Ingresar el nro" at bounding box center [544, 288] width 280 height 13
type input "4"
click at [464, 434] on button "Crear" at bounding box center [471, 441] width 34 height 15
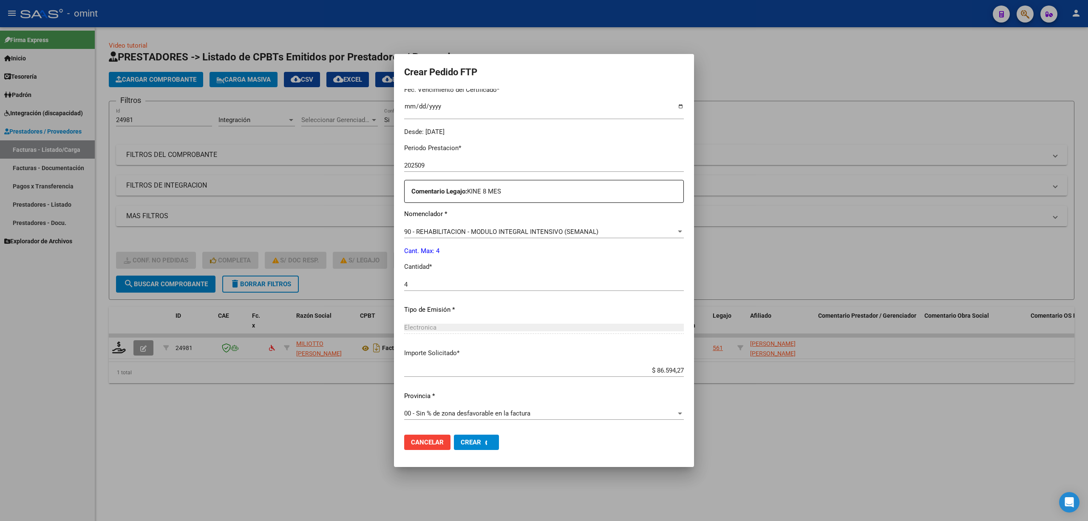
scroll to position [0, 0]
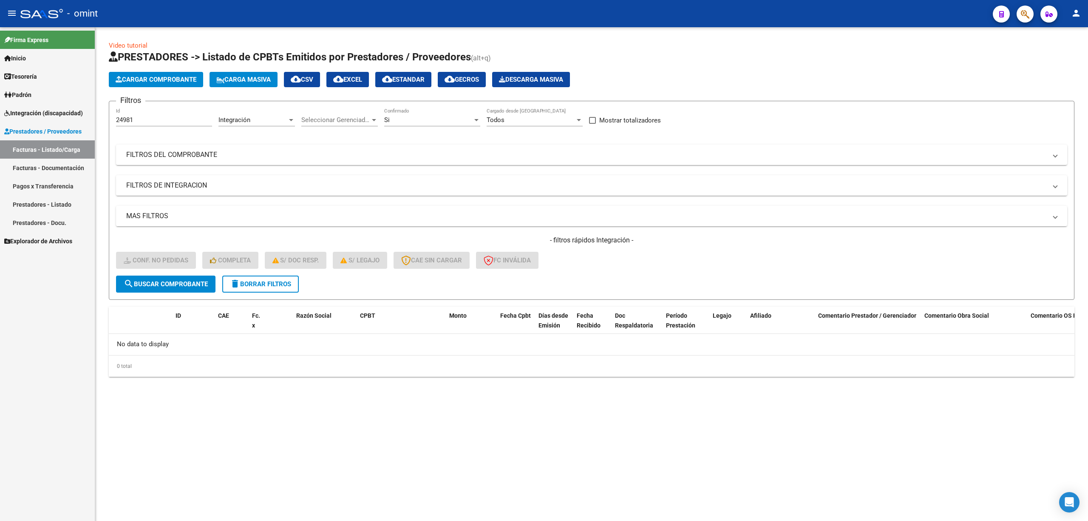
click at [225, 298] on form "Filtros 24981 Id Integración Area Seleccionar Gerenciador Seleccionar Gerenciad…" at bounding box center [592, 200] width 966 height 199
drag, startPoint x: 245, startPoint y: 288, endPoint x: 254, endPoint y: 285, distance: 9.0
click at [248, 287] on button "delete Borrar Filtros" at bounding box center [260, 283] width 76 height 17
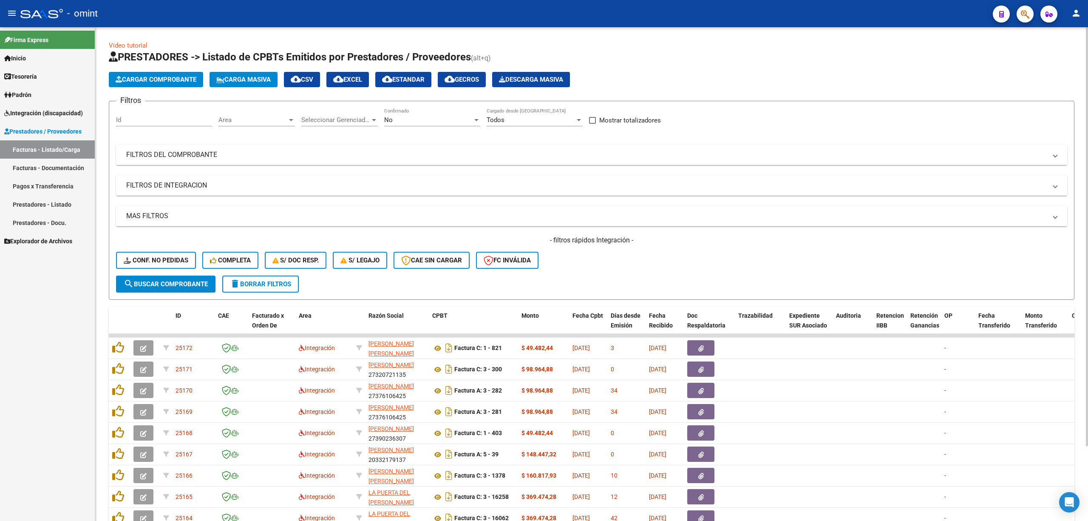
click at [153, 125] on div "Id" at bounding box center [164, 117] width 96 height 18
paste input "24966"
type input "24966"
click at [185, 286] on span "search Buscar Comprobante" at bounding box center [166, 284] width 84 height 8
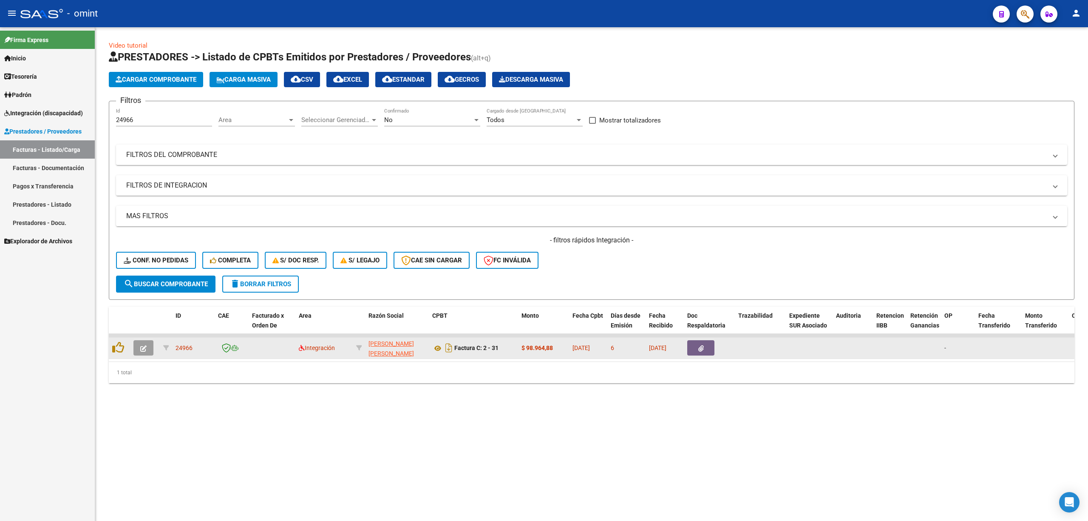
click at [140, 347] on icon "button" at bounding box center [143, 348] width 6 height 6
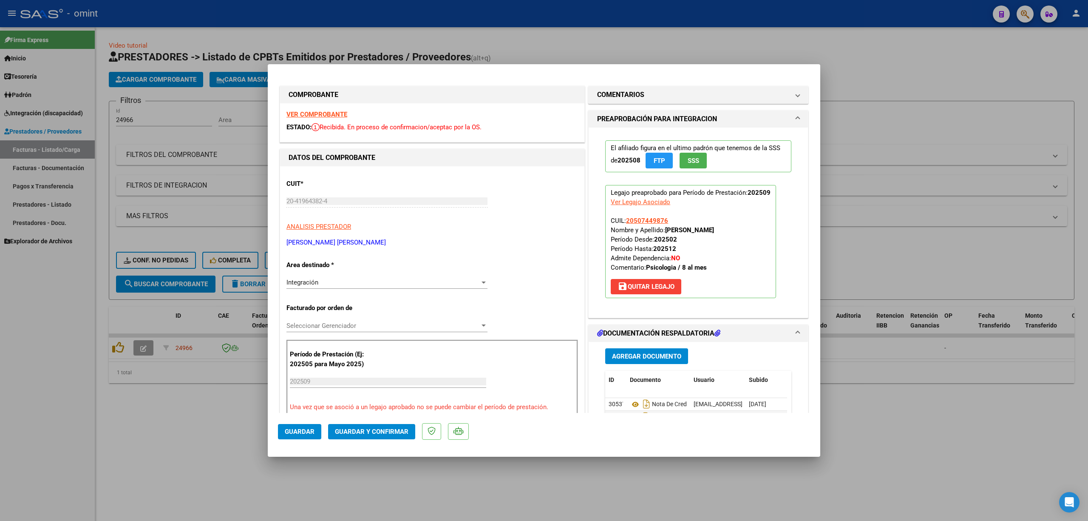
click at [319, 111] on strong "VER COMPROBANTE" at bounding box center [316, 114] width 61 height 8
drag, startPoint x: 373, startPoint y: 422, endPoint x: 374, endPoint y: 428, distance: 6.9
click at [374, 426] on mat-dialog-actions "Guardar Guardar y Confirmar" at bounding box center [544, 430] width 532 height 34
click at [373, 429] on span "Guardar y Confirmar" at bounding box center [372, 432] width 74 height 8
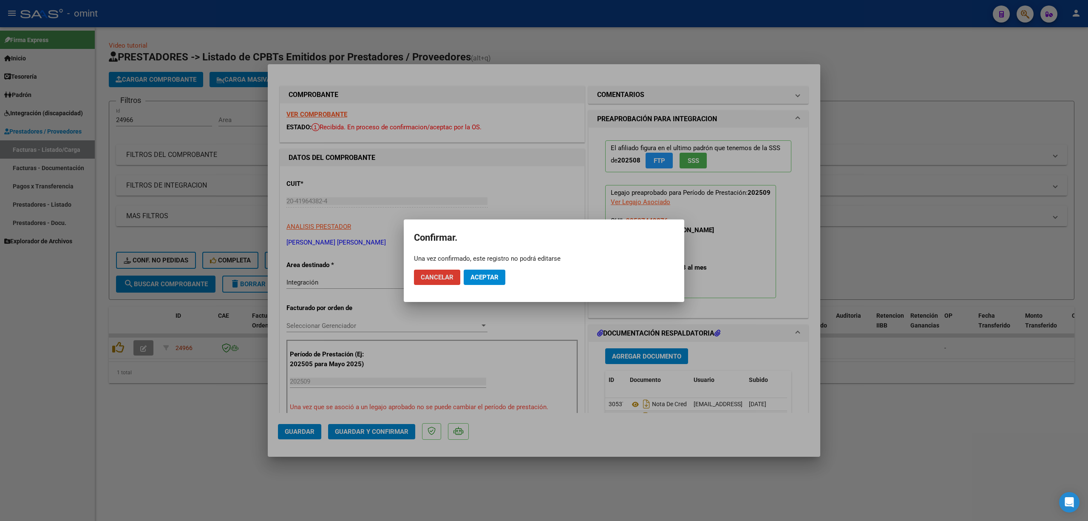
click at [478, 274] on span "Aceptar" at bounding box center [484, 277] width 28 height 8
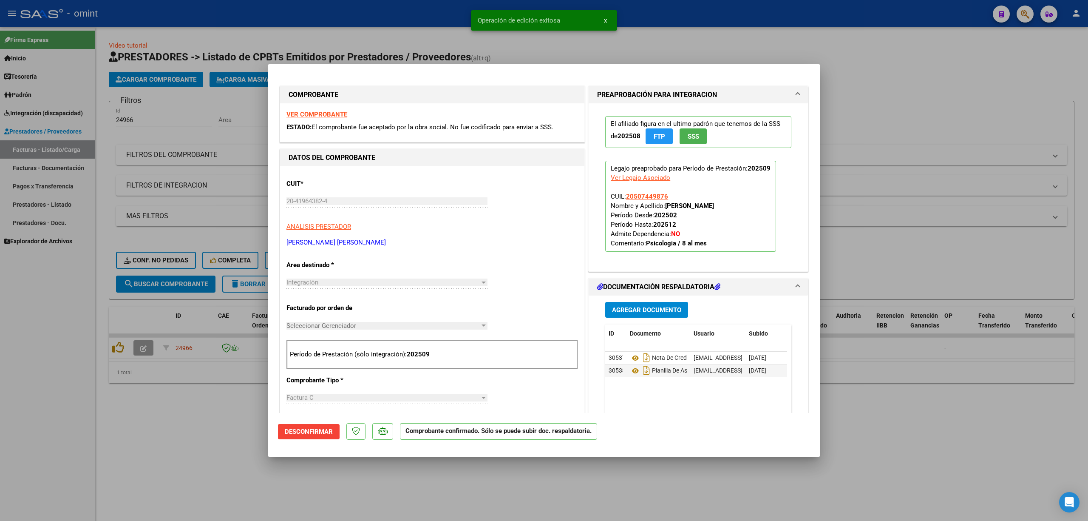
click at [170, 262] on div at bounding box center [544, 260] width 1088 height 521
type input "$ 0,00"
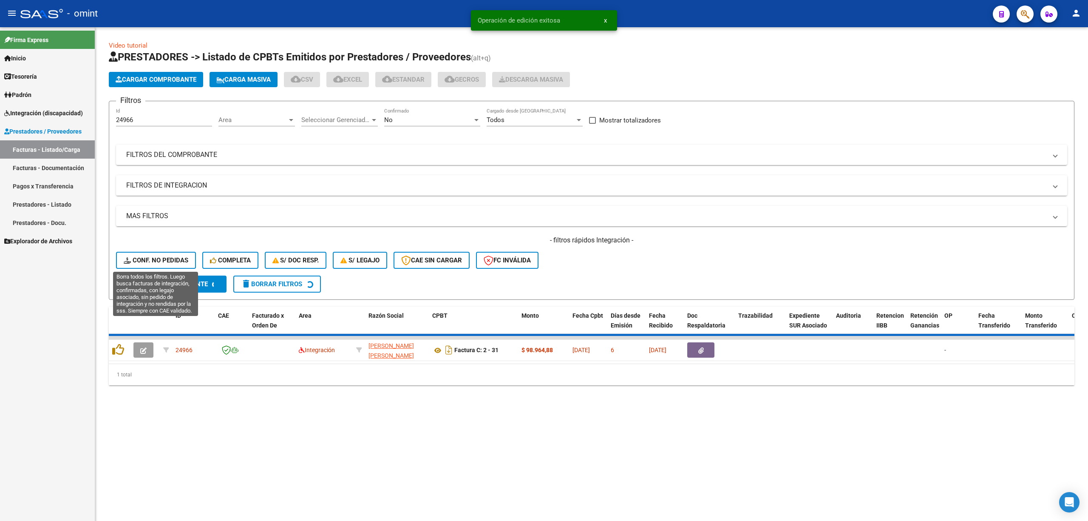
click at [162, 259] on span "Conf. no pedidas" at bounding box center [156, 260] width 65 height 8
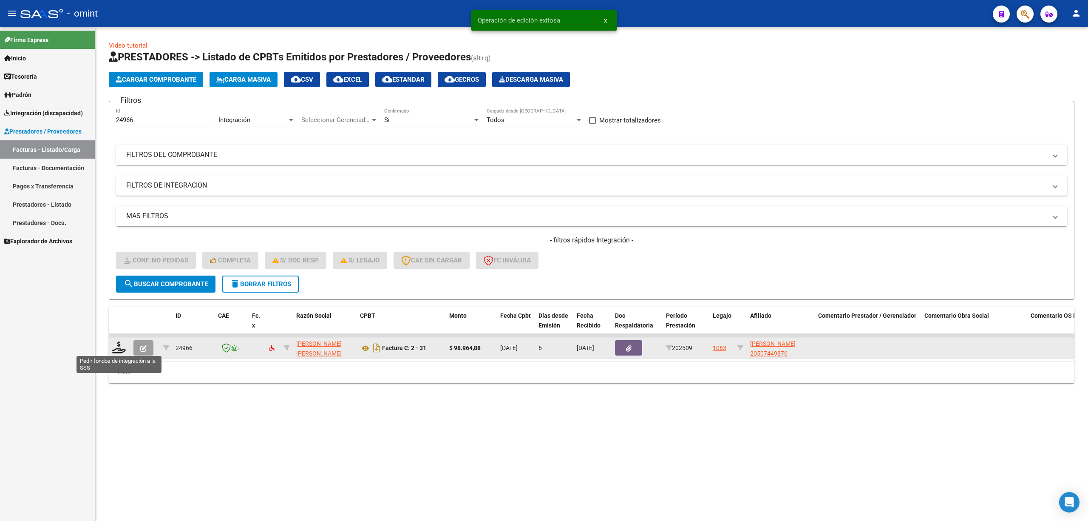
click at [121, 352] on div at bounding box center [119, 347] width 14 height 13
click at [121, 350] on icon at bounding box center [119, 347] width 14 height 12
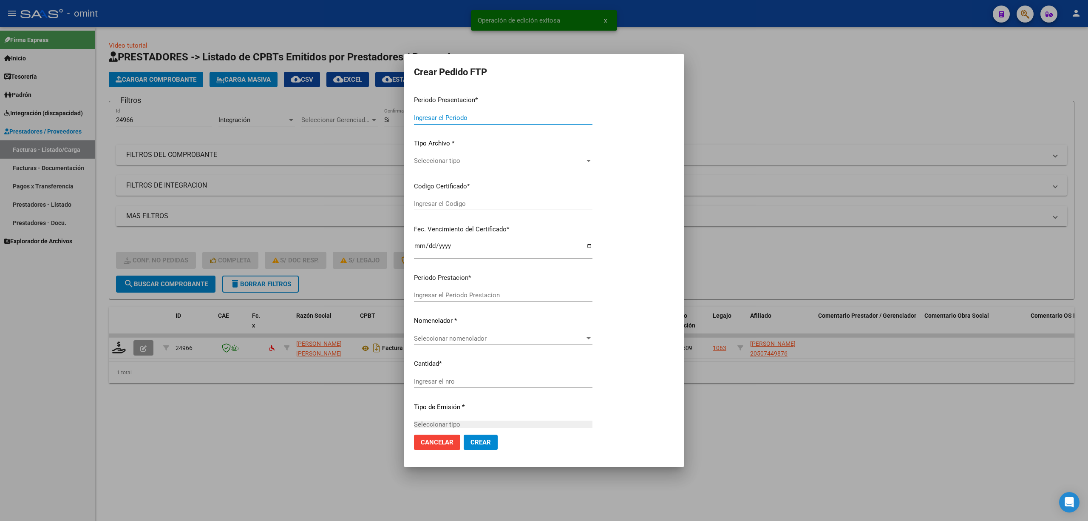
type input "202509"
type input "$ 98.964,88"
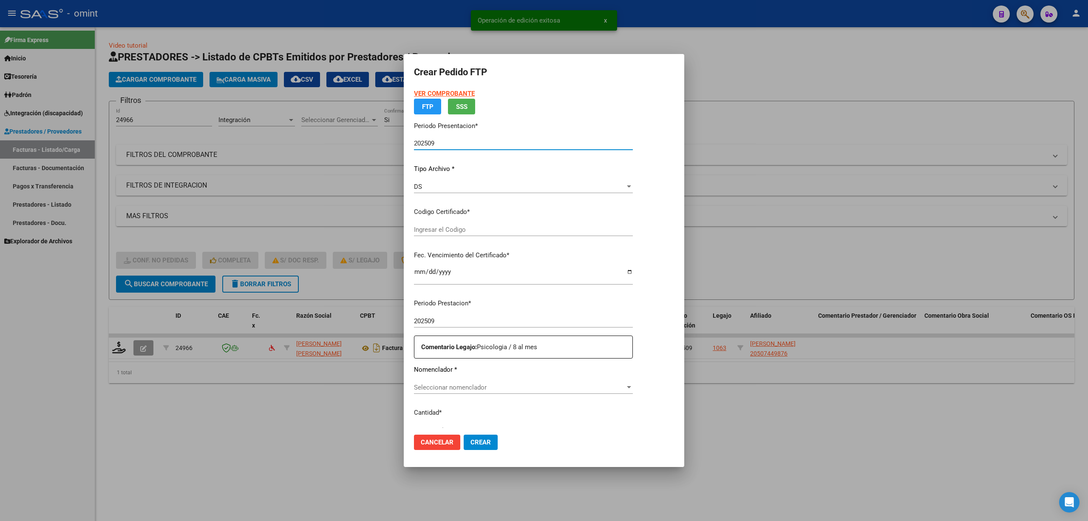
type input "4962885835"
type input "[DATE]"
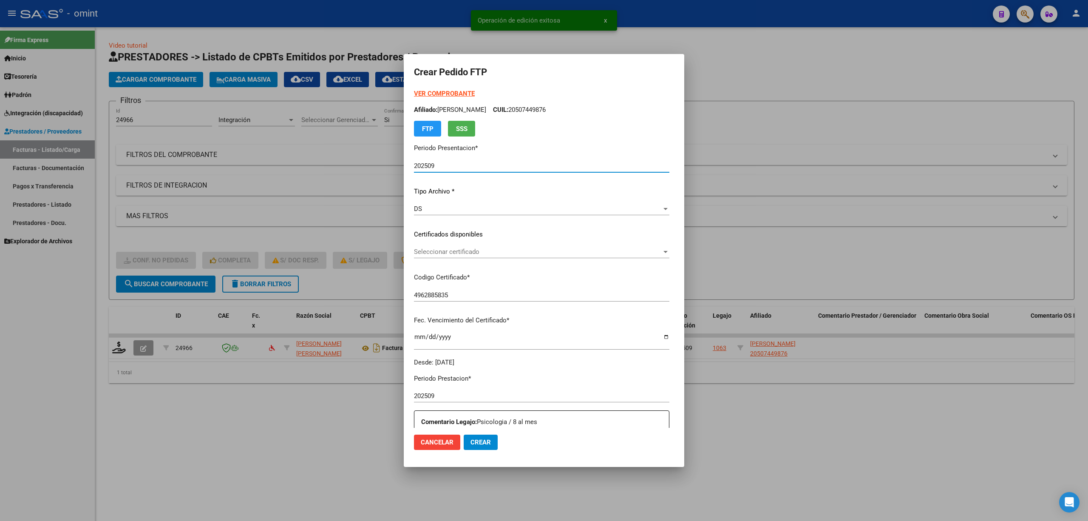
click at [440, 255] on div "Seleccionar certificado Seleccionar certificado" at bounding box center [541, 251] width 255 height 13
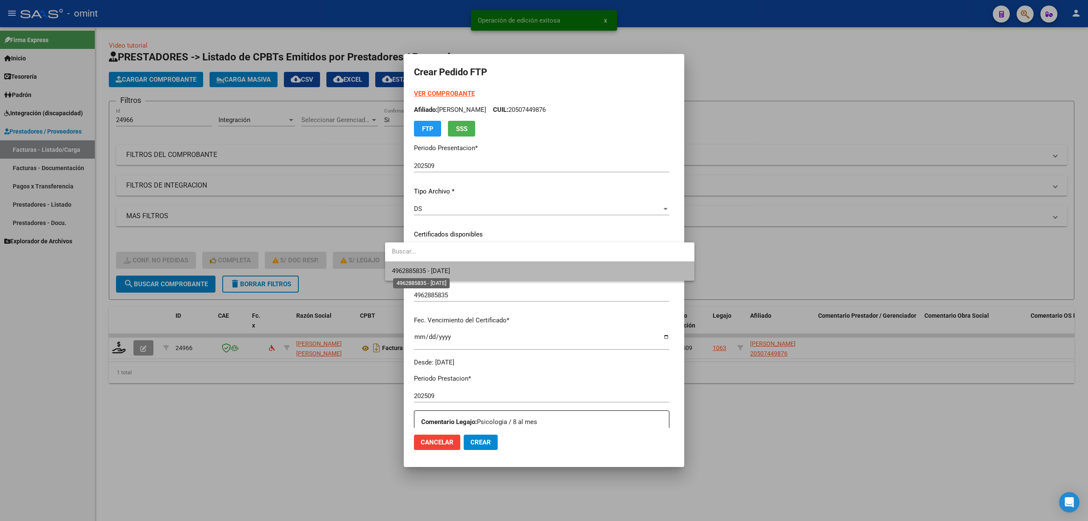
click at [438, 273] on span "4962885835 - [DATE]" at bounding box center [421, 271] width 58 height 8
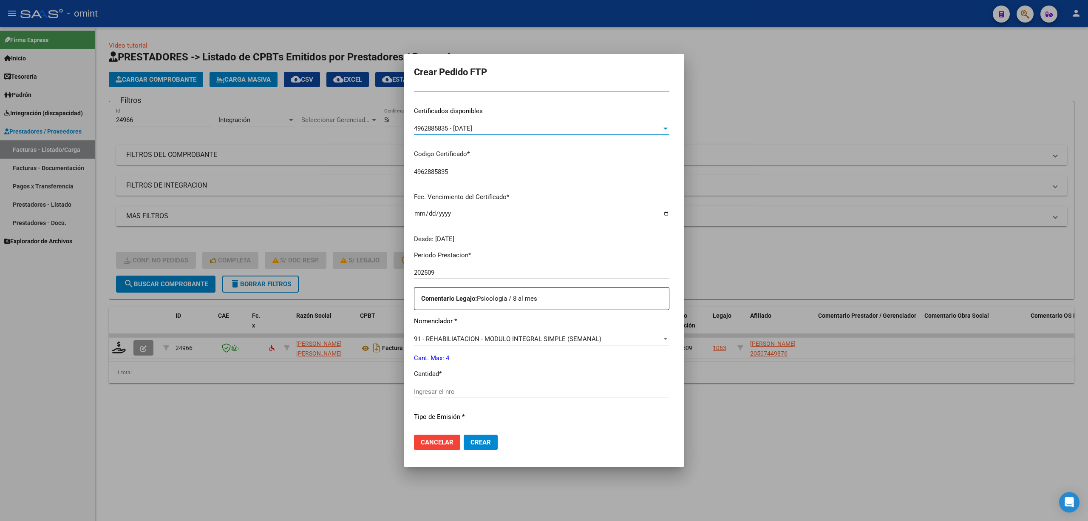
scroll to position [230, 0]
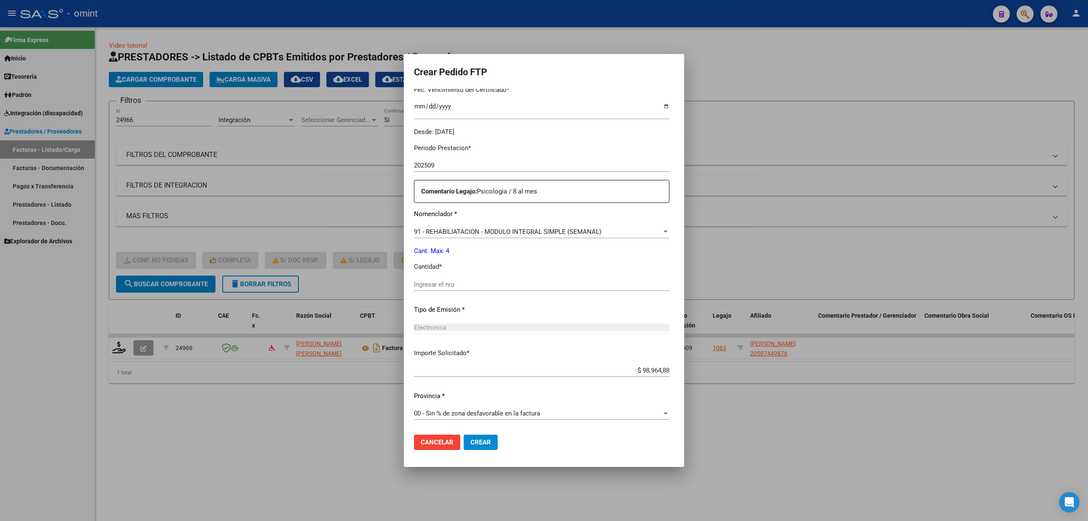
click at [432, 290] on div "Ingresar el nro" at bounding box center [541, 284] width 255 height 13
click at [428, 280] on input "Ingresar el nro" at bounding box center [541, 284] width 255 height 8
type input "4"
click at [470, 439] on span "Crear" at bounding box center [480, 442] width 20 height 8
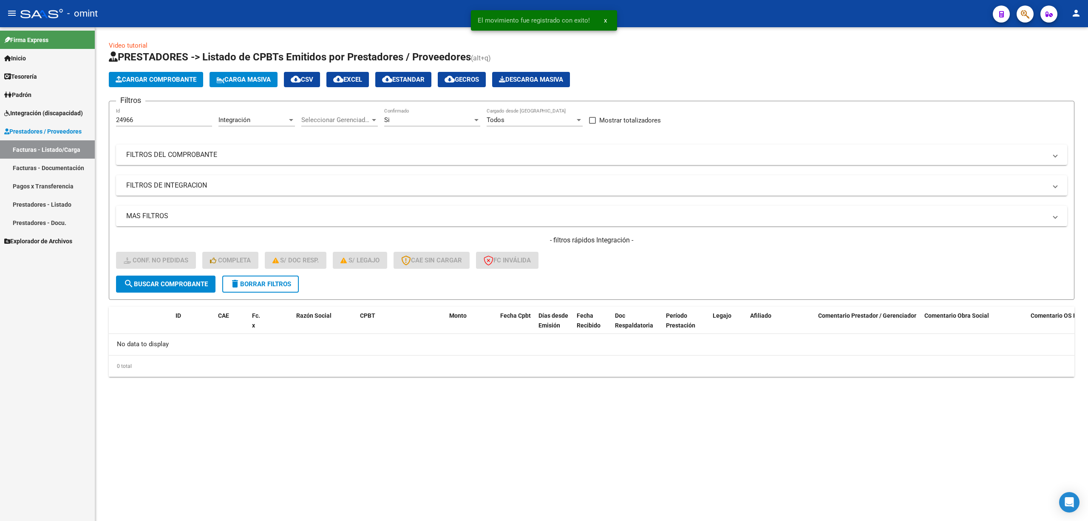
click at [1087, 157] on html "menu - omint person Firma Express Inicio Calendario SSS Instructivos Contacto O…" at bounding box center [544, 260] width 1088 height 521
click at [296, 279] on button "delete Borrar Filtros" at bounding box center [260, 283] width 76 height 17
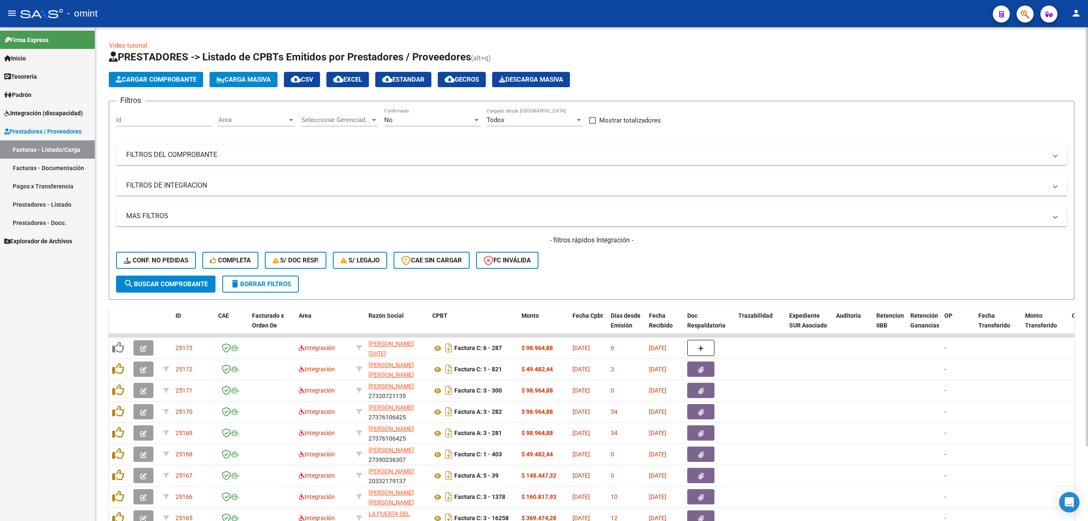
click at [142, 118] on input "Id" at bounding box center [164, 120] width 96 height 8
paste input "24916"
type input "24916"
click at [181, 281] on span "search Buscar Comprobante" at bounding box center [166, 284] width 84 height 8
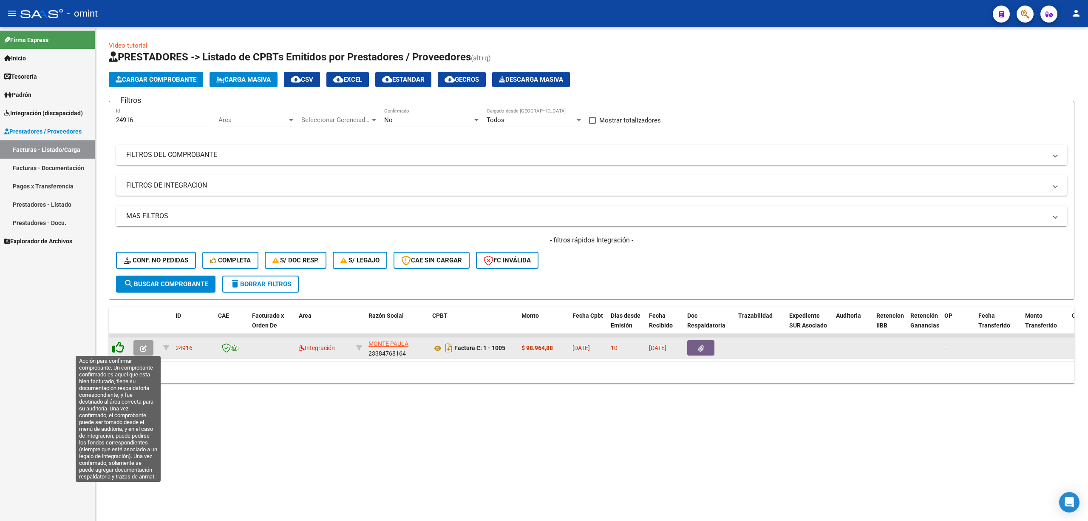
click at [116, 347] on icon at bounding box center [118, 347] width 12 height 12
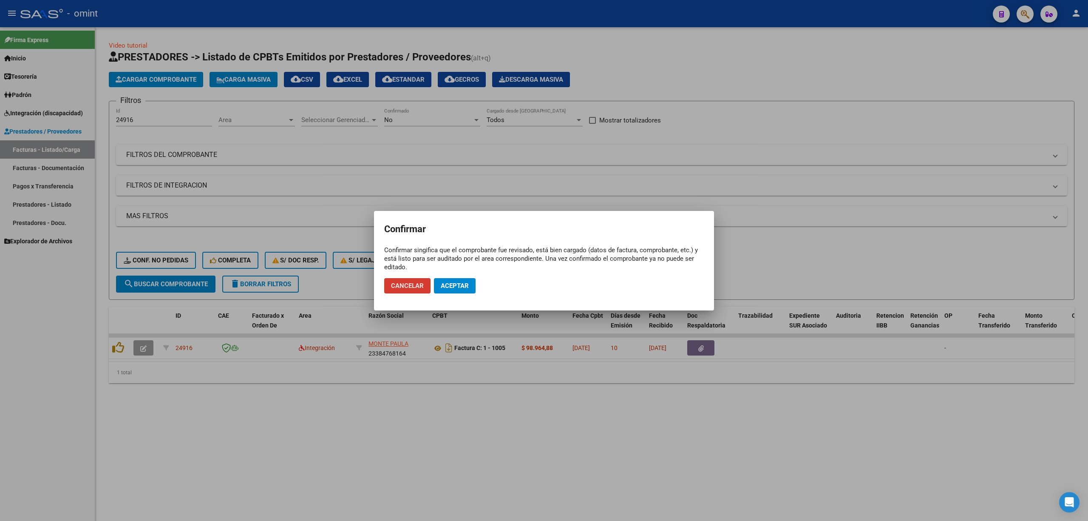
click at [408, 283] on span "Cancelar" at bounding box center [407, 286] width 33 height 8
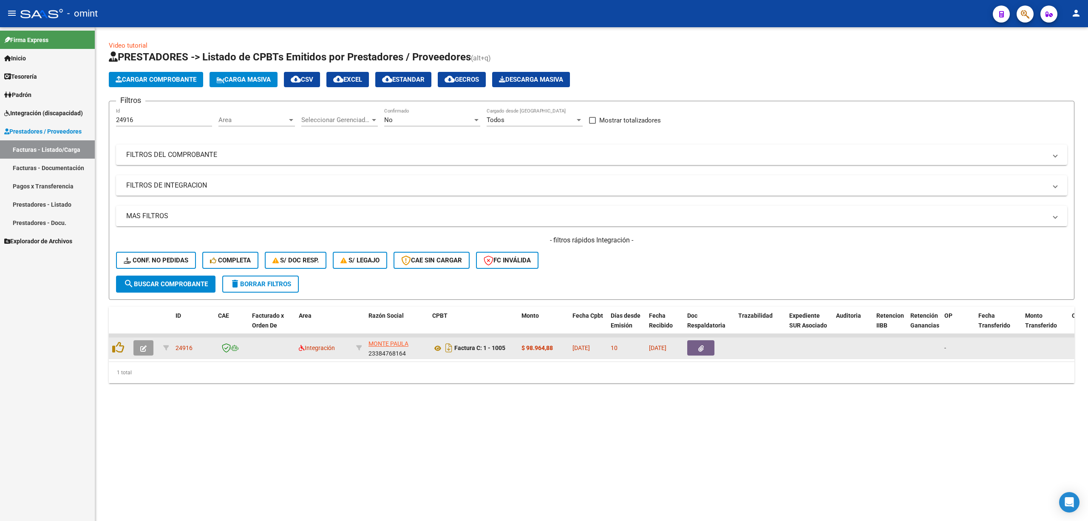
click at [140, 344] on span "button" at bounding box center [143, 348] width 6 height 8
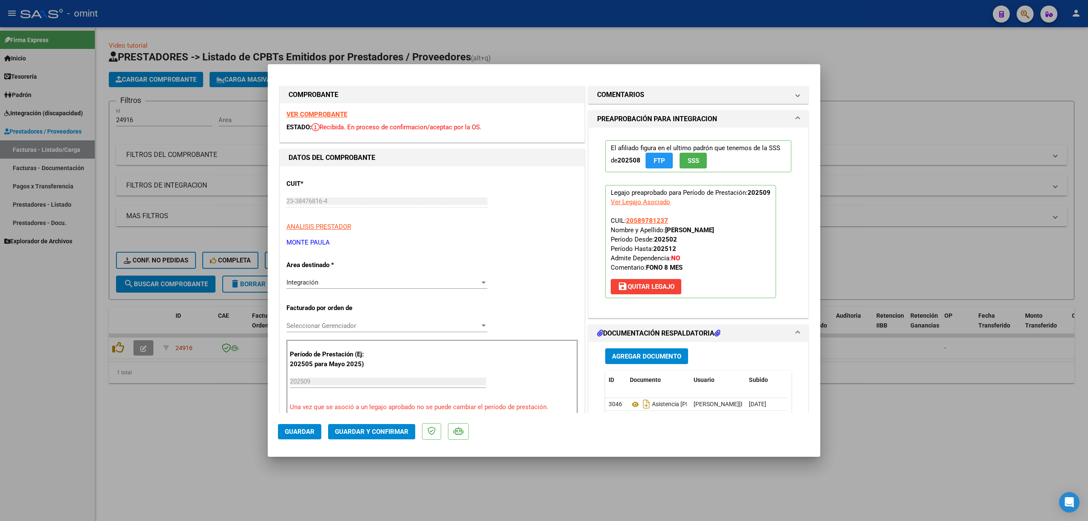
click at [329, 116] on strong "VER COMPROBANTE" at bounding box center [316, 114] width 61 height 8
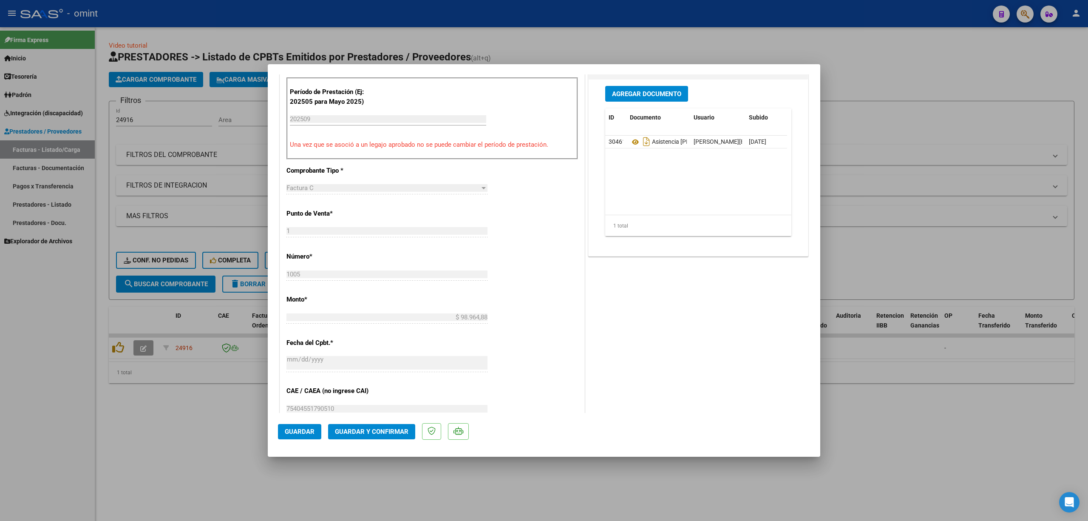
scroll to position [227, 0]
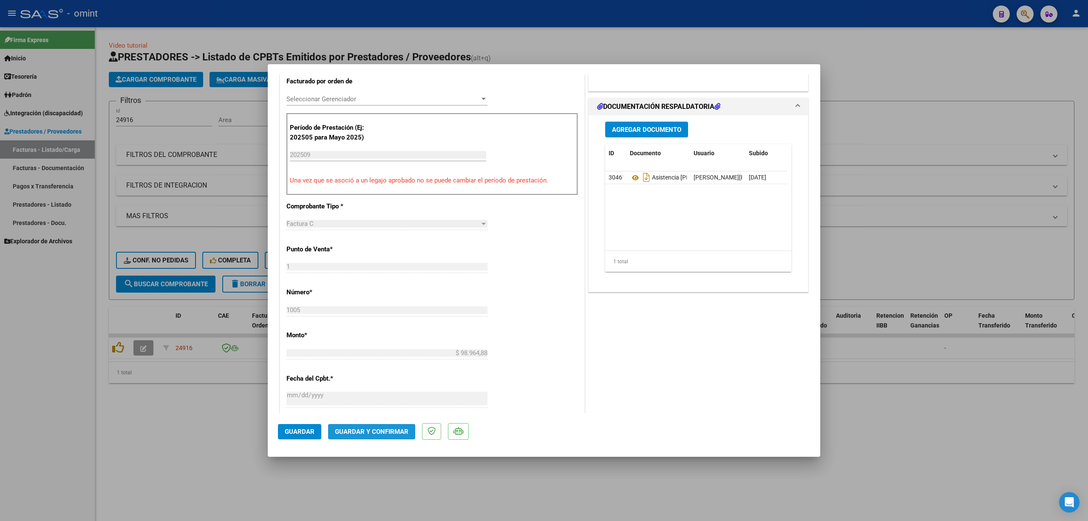
click at [363, 436] on button "Guardar y Confirmar" at bounding box center [371, 431] width 87 height 15
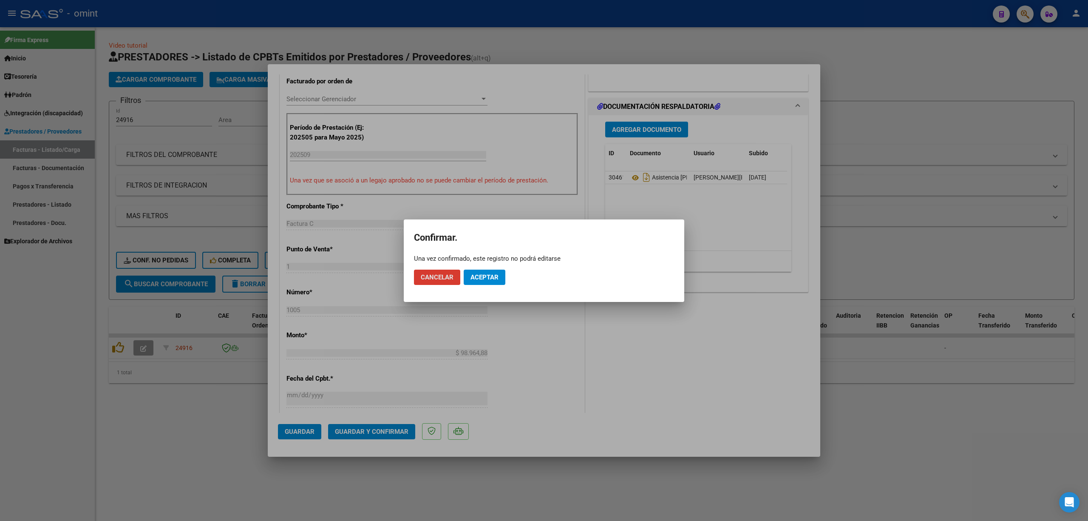
click at [493, 264] on mat-dialog-actions "Cancelar Aceptar" at bounding box center [544, 277] width 260 height 29
click at [481, 280] on span "Aceptar" at bounding box center [484, 277] width 28 height 8
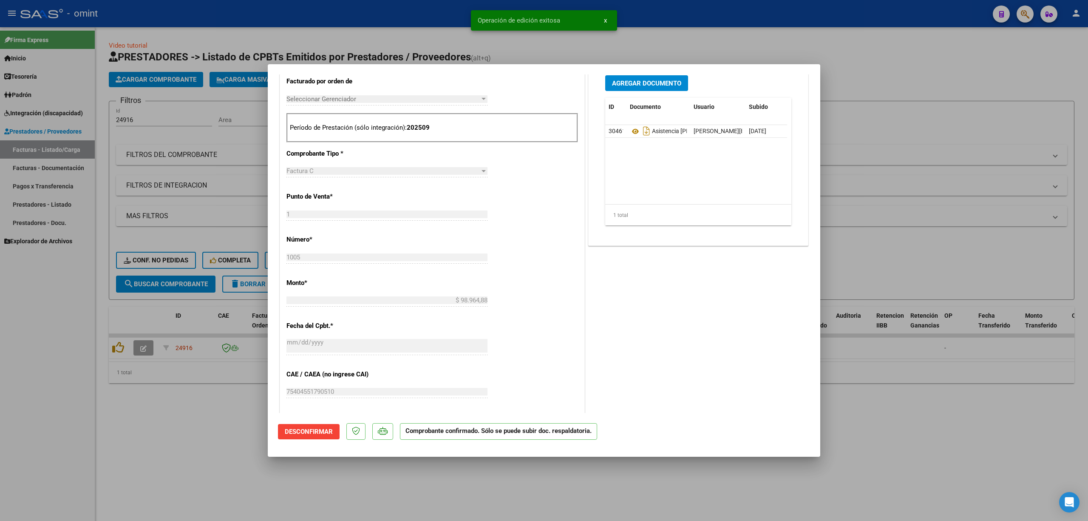
click at [232, 176] on div at bounding box center [544, 260] width 1088 height 521
type input "$ 0,00"
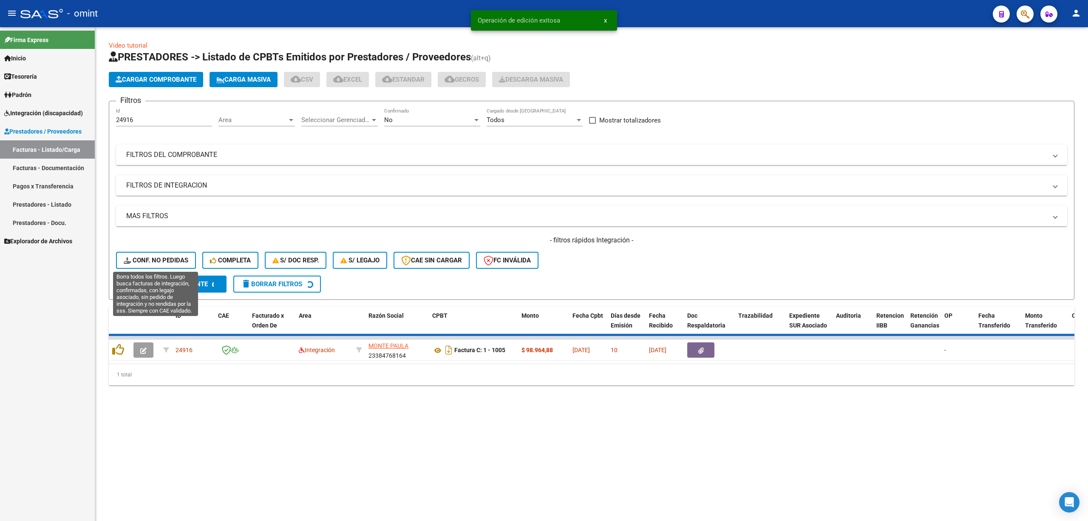
click at [148, 257] on span "Conf. no pedidas" at bounding box center [156, 260] width 65 height 8
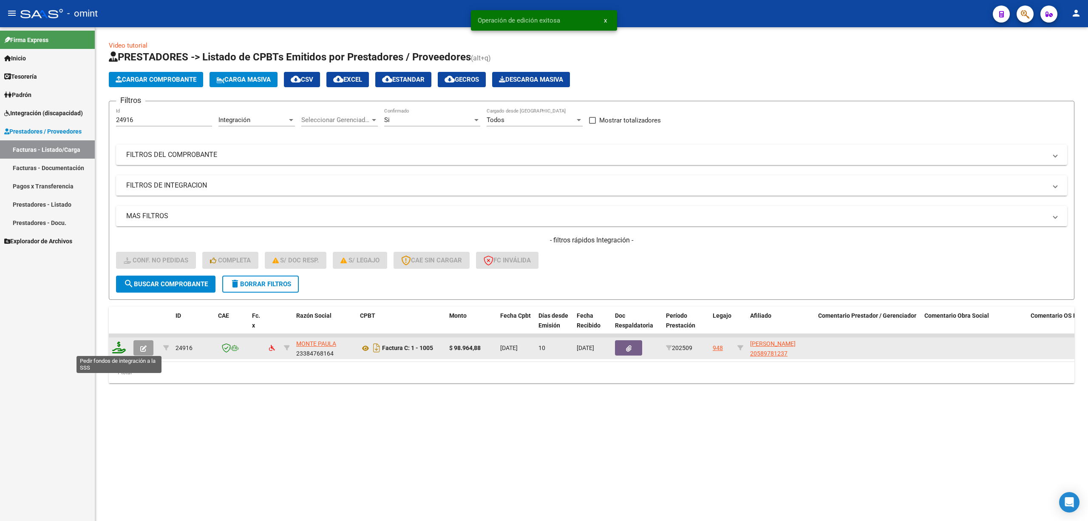
click at [113, 349] on icon at bounding box center [119, 347] width 14 height 12
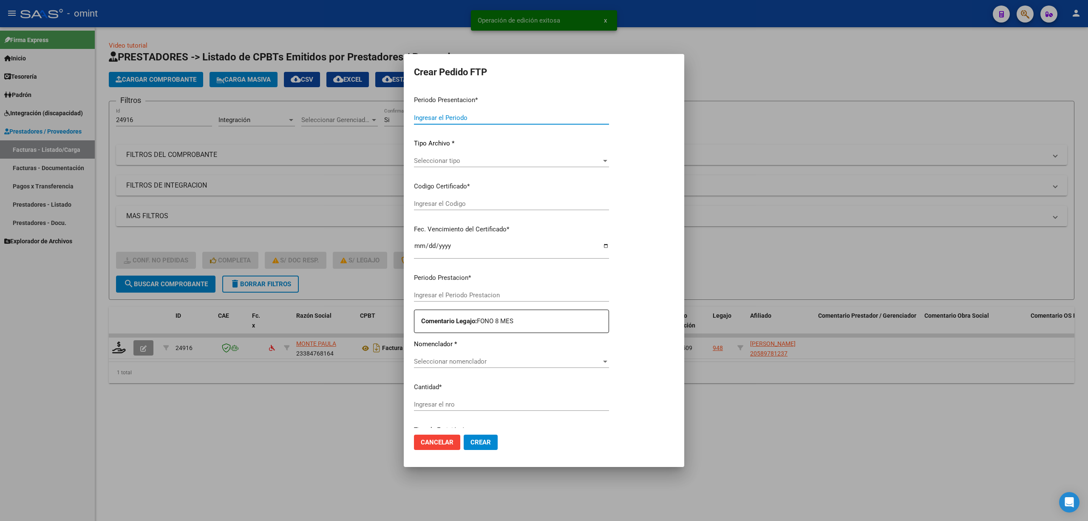
type input "202509"
type input "$ 98.964,88"
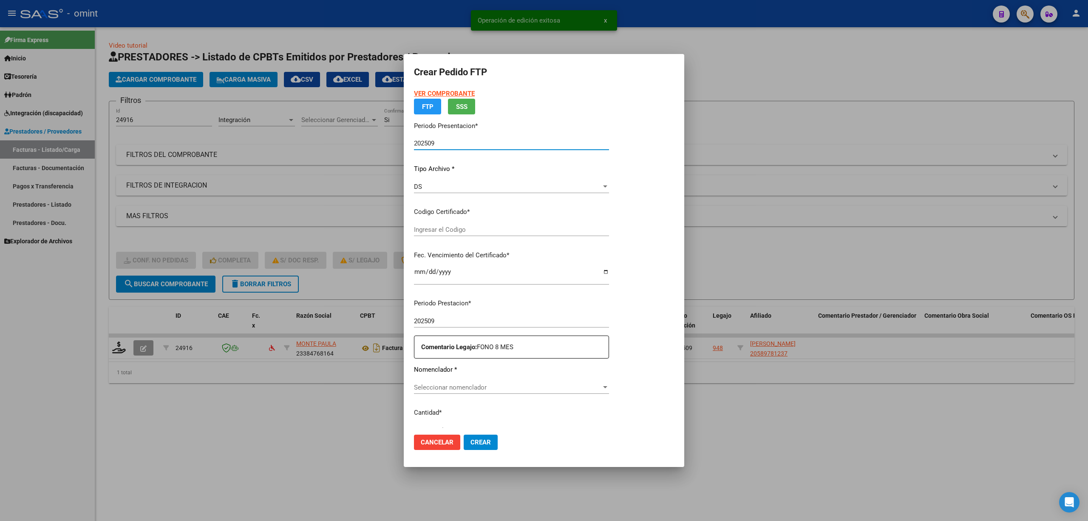
type input "7677477205"
type input "[DATE]"
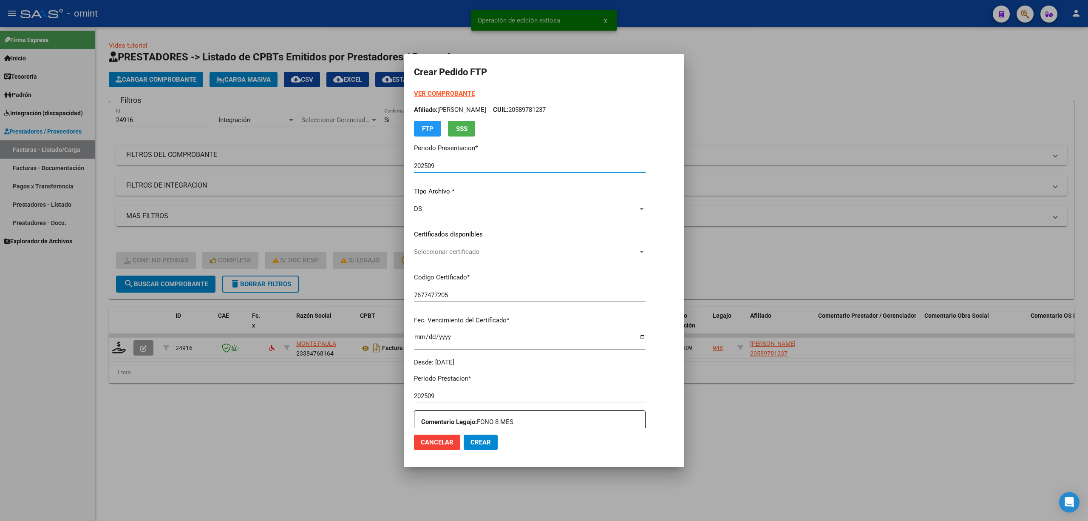
click at [442, 253] on span "Seleccionar certificado" at bounding box center [526, 252] width 224 height 8
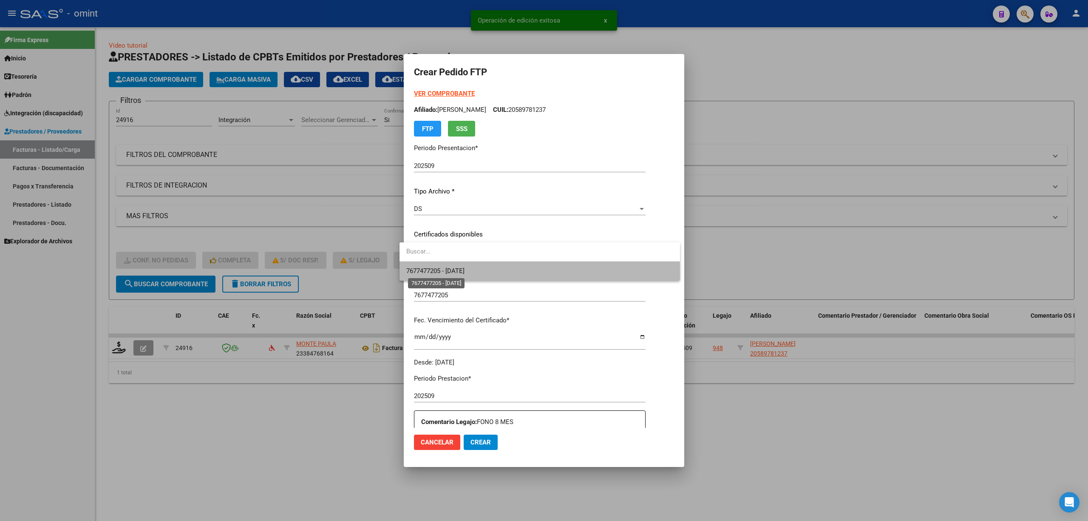
drag, startPoint x: 444, startPoint y: 274, endPoint x: 492, endPoint y: 267, distance: 48.5
click at [444, 275] on span "7677477205 - [DATE]" at bounding box center [539, 270] width 266 height 19
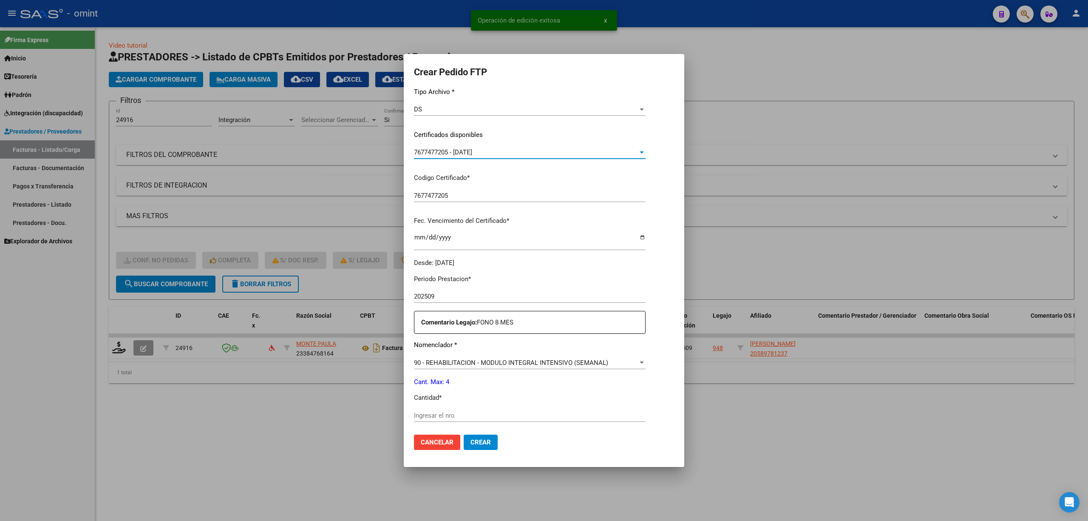
scroll to position [170, 0]
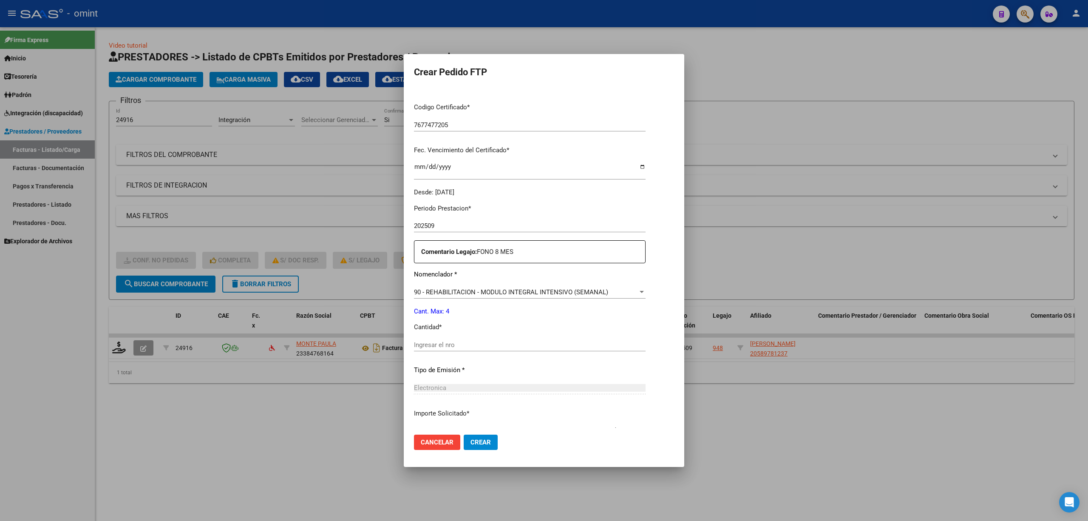
click at [442, 340] on div "Ingresar el nro" at bounding box center [530, 344] width 232 height 13
type input "4"
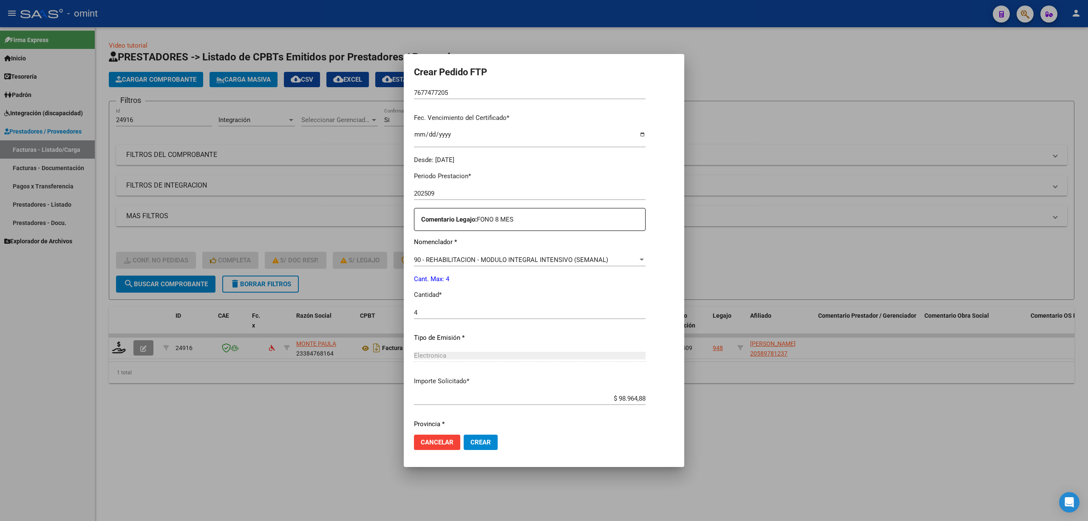
scroll to position [230, 0]
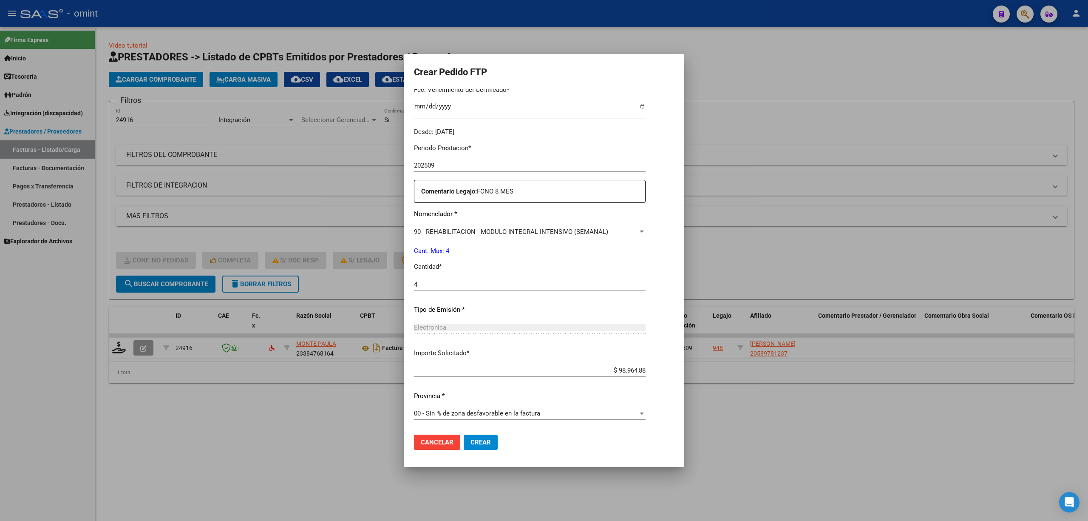
click at [470, 440] on span "Crear" at bounding box center [480, 442] width 20 height 8
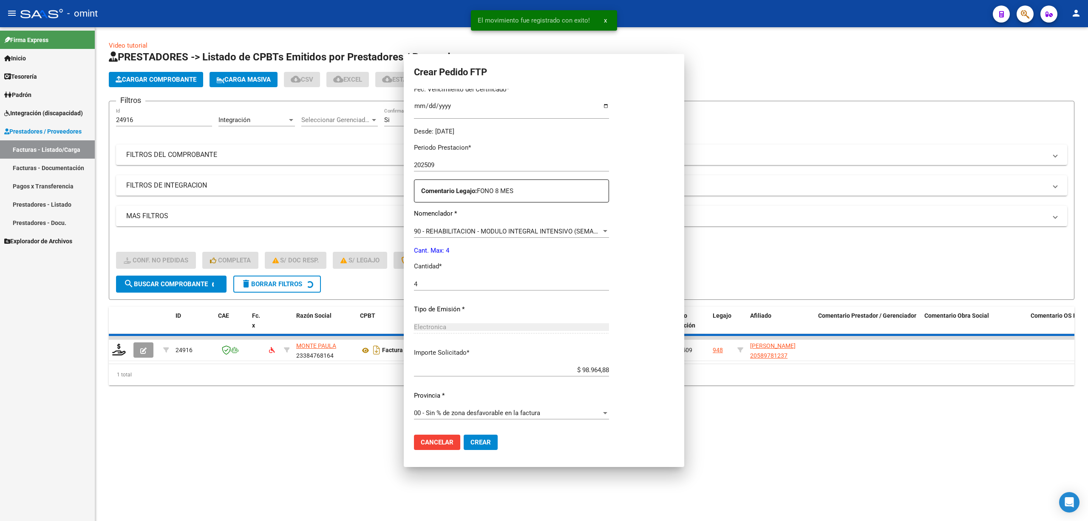
scroll to position [0, 0]
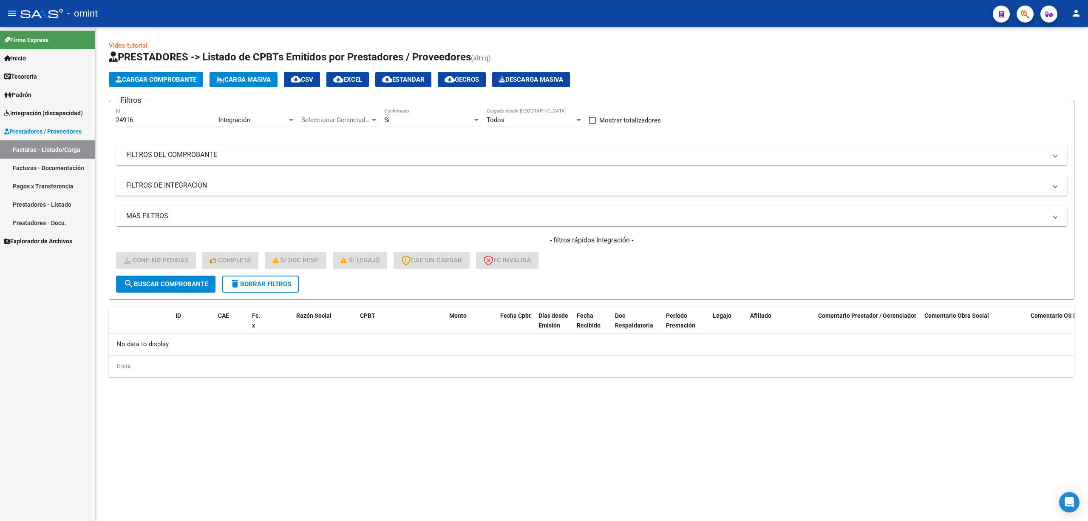
click at [269, 288] on button "delete Borrar Filtros" at bounding box center [260, 283] width 76 height 17
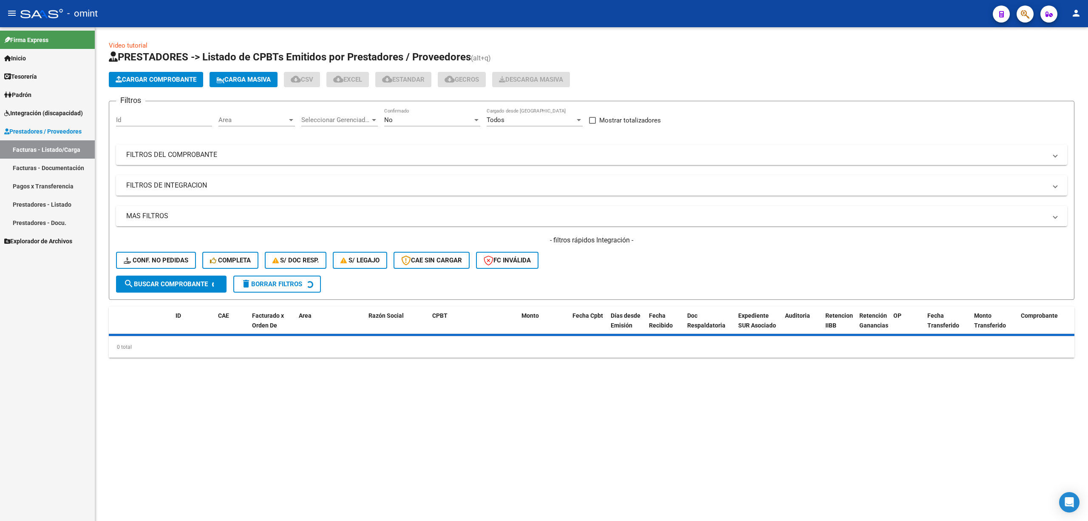
click at [154, 116] on div "Id" at bounding box center [164, 117] width 96 height 18
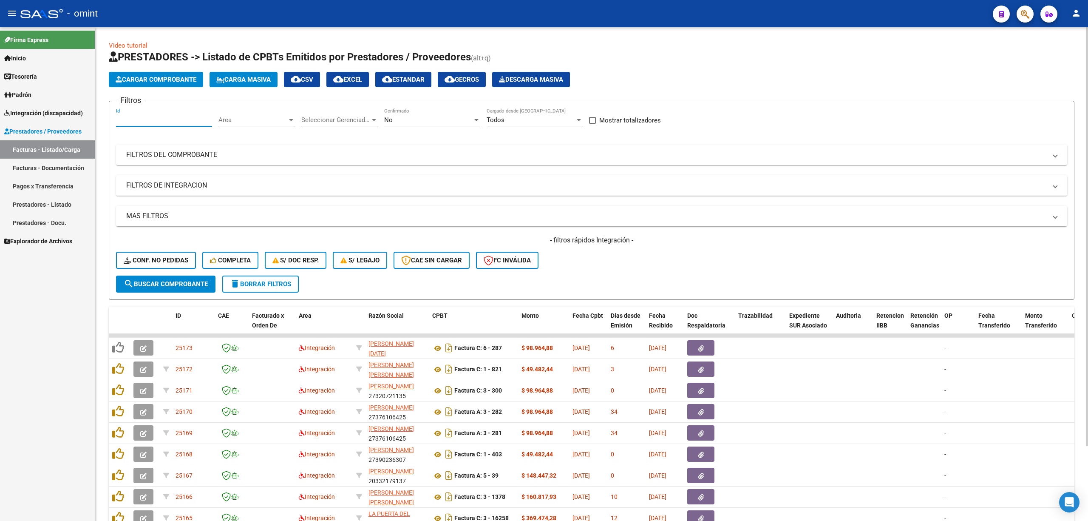
paste input "24908"
type input "24908"
click at [184, 268] on button "Conf. no pedidas" at bounding box center [156, 260] width 80 height 17
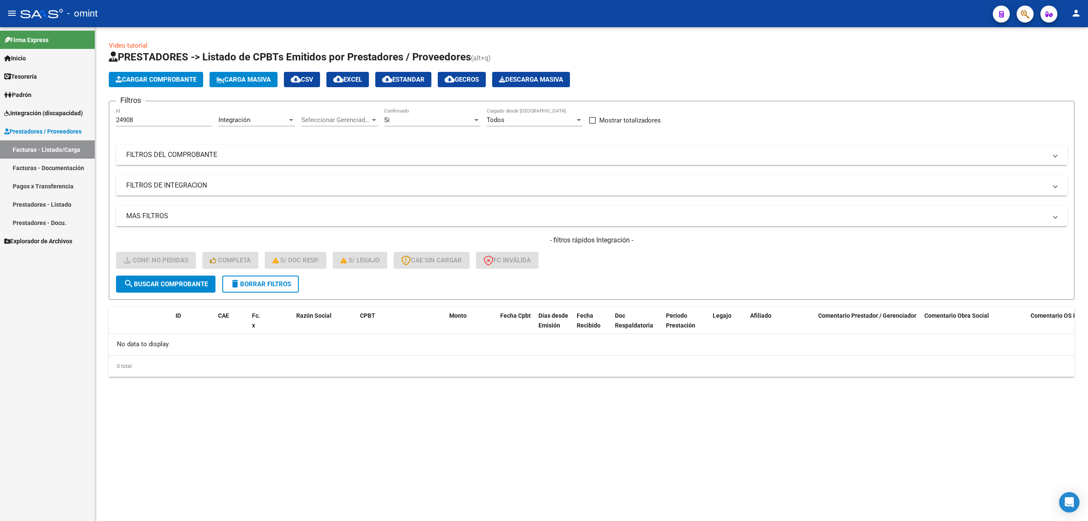
click at [278, 286] on span "delete Borrar Filtros" at bounding box center [260, 284] width 61 height 8
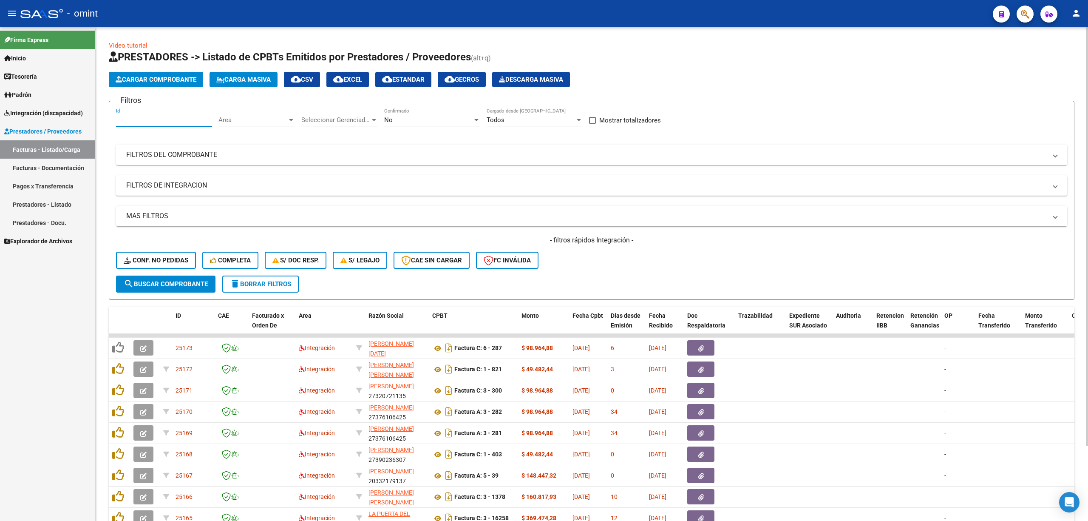
click at [143, 121] on input "Id" at bounding box center [164, 120] width 96 height 8
paste input "24908"
type input "24908"
click at [173, 286] on span "search Buscar Comprobante" at bounding box center [166, 284] width 84 height 8
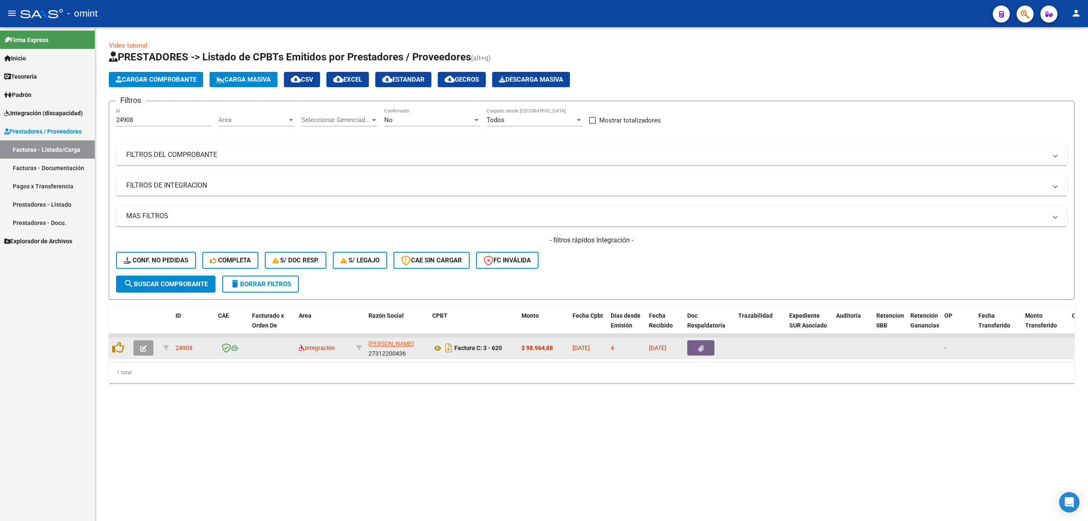
click at [150, 349] on button "button" at bounding box center [143, 347] width 20 height 15
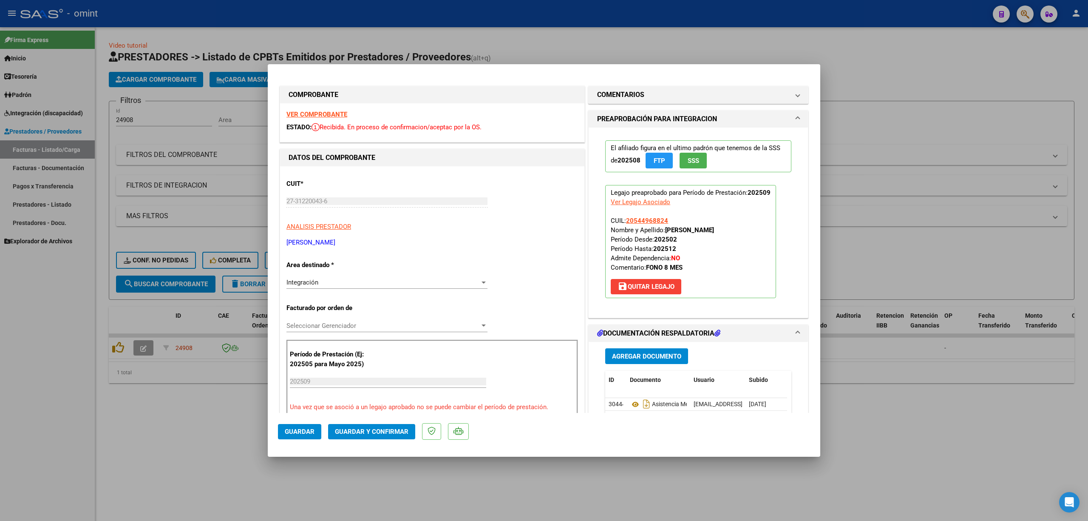
click at [315, 112] on strong "VER COMPROBANTE" at bounding box center [316, 114] width 61 height 8
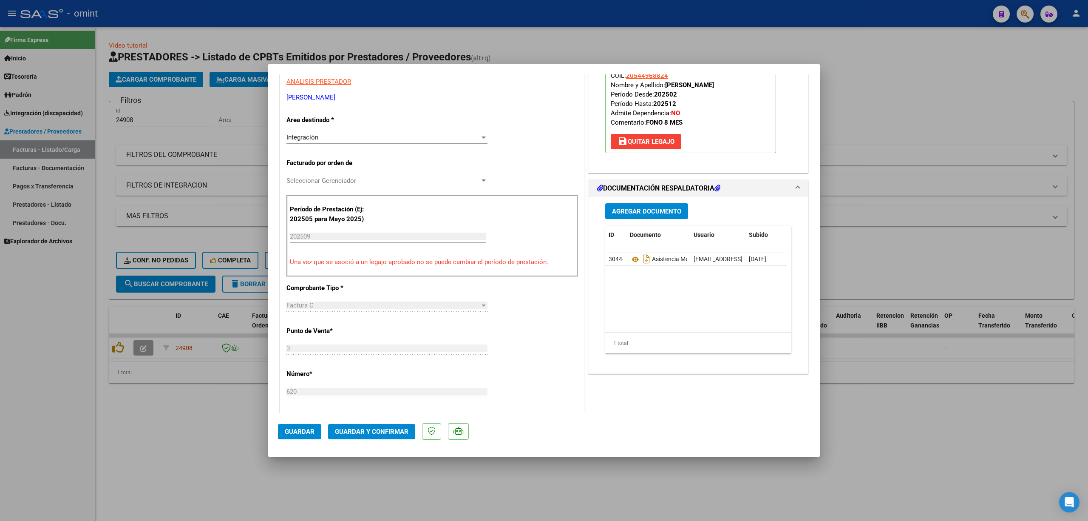
scroll to position [227, 0]
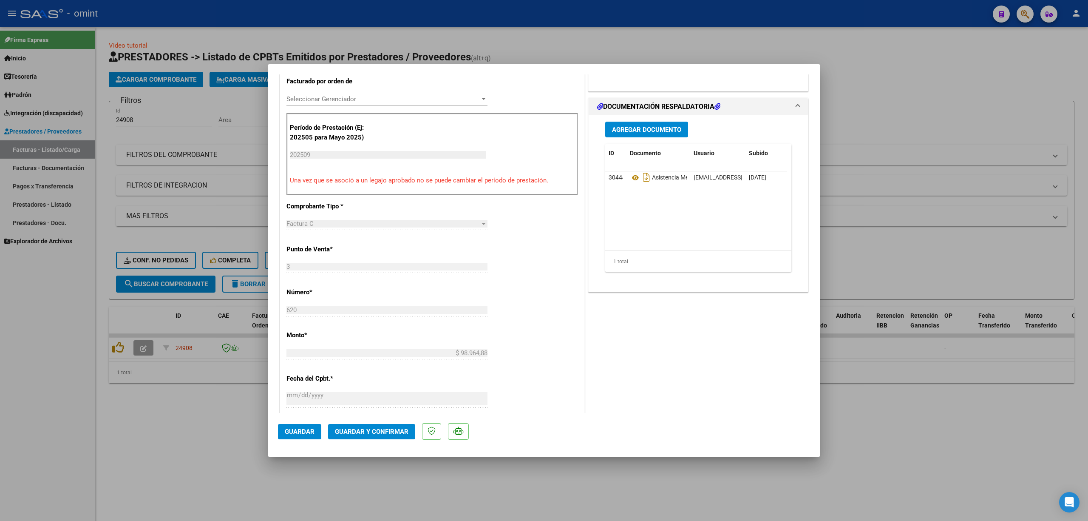
click at [393, 428] on span "Guardar y Confirmar" at bounding box center [372, 432] width 74 height 8
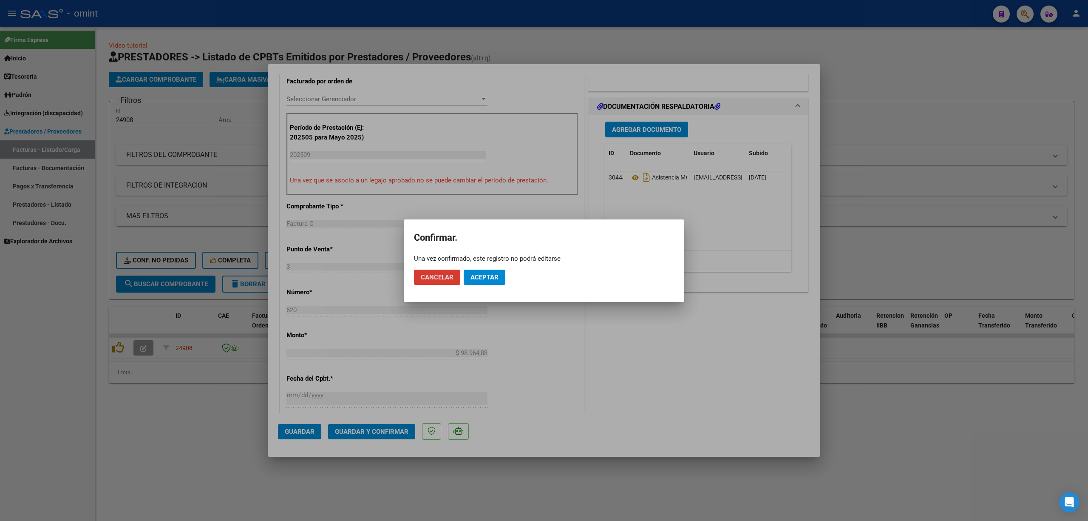
click at [485, 271] on button "Aceptar" at bounding box center [485, 276] width 42 height 15
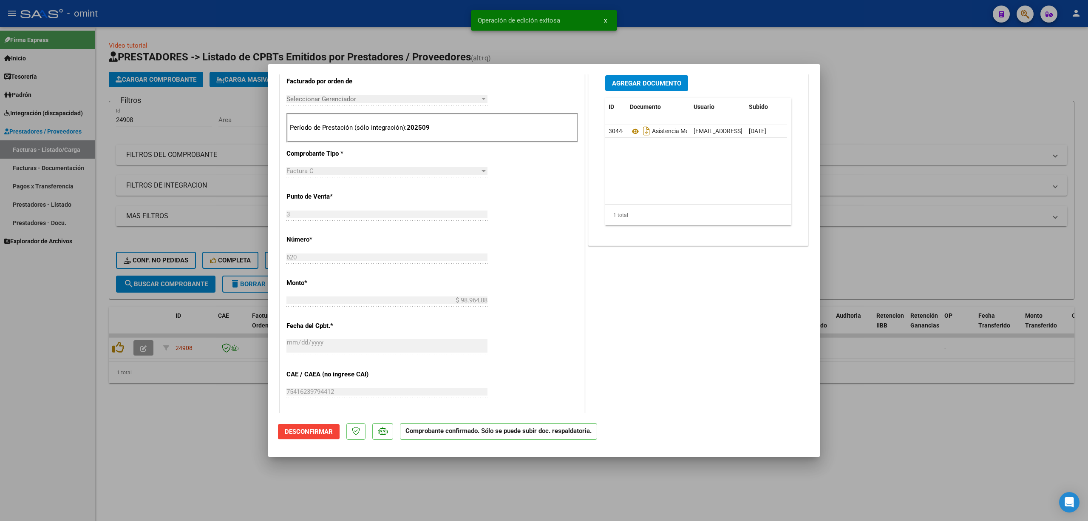
click at [241, 221] on div at bounding box center [544, 260] width 1088 height 521
type input "$ 0,00"
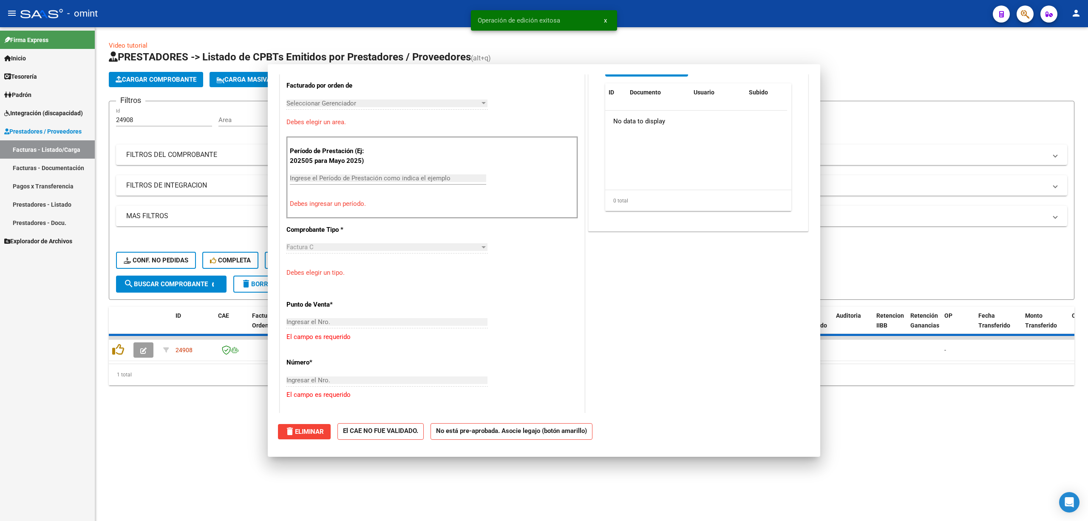
scroll to position [0, 0]
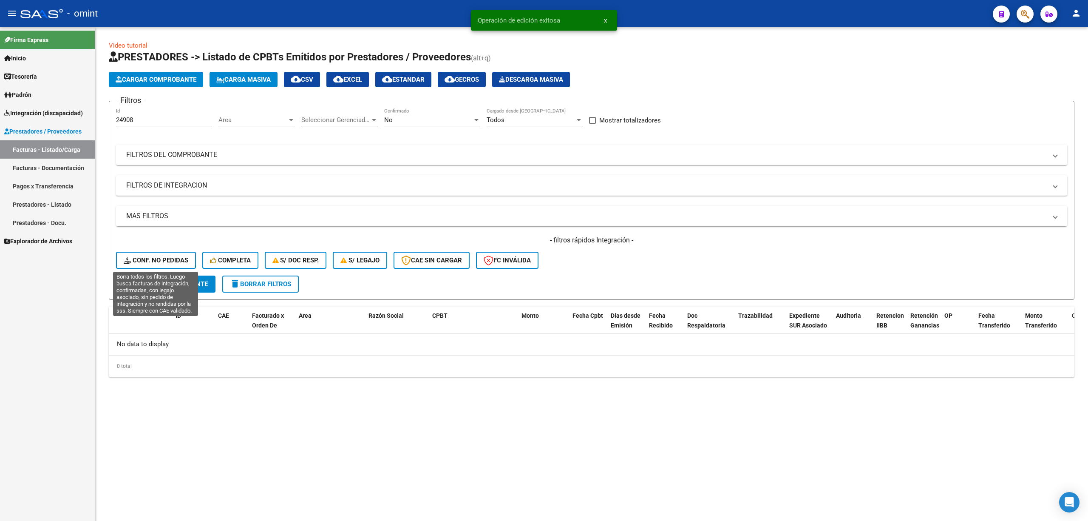
click at [164, 260] on span "Conf. no pedidas" at bounding box center [156, 260] width 65 height 8
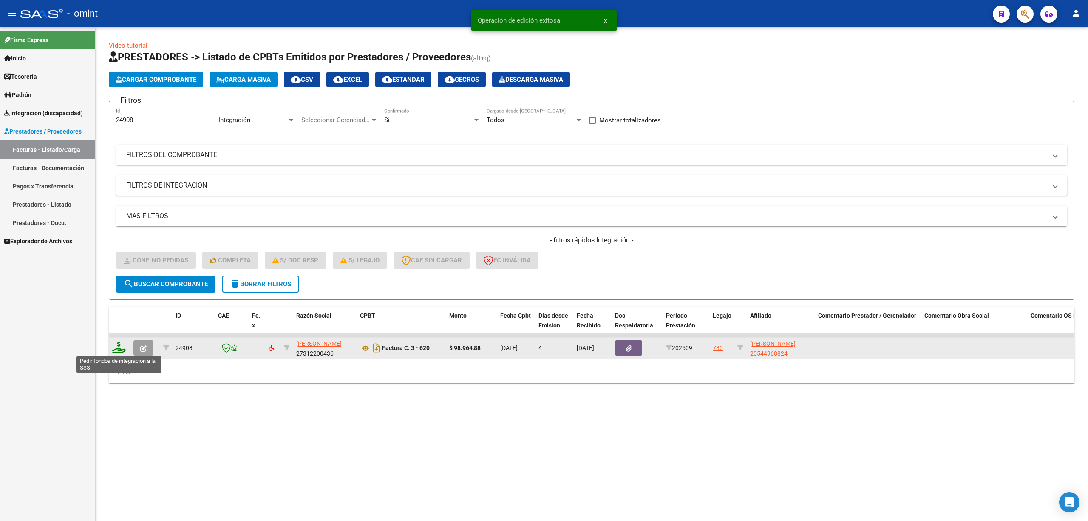
click at [117, 349] on icon at bounding box center [119, 347] width 14 height 12
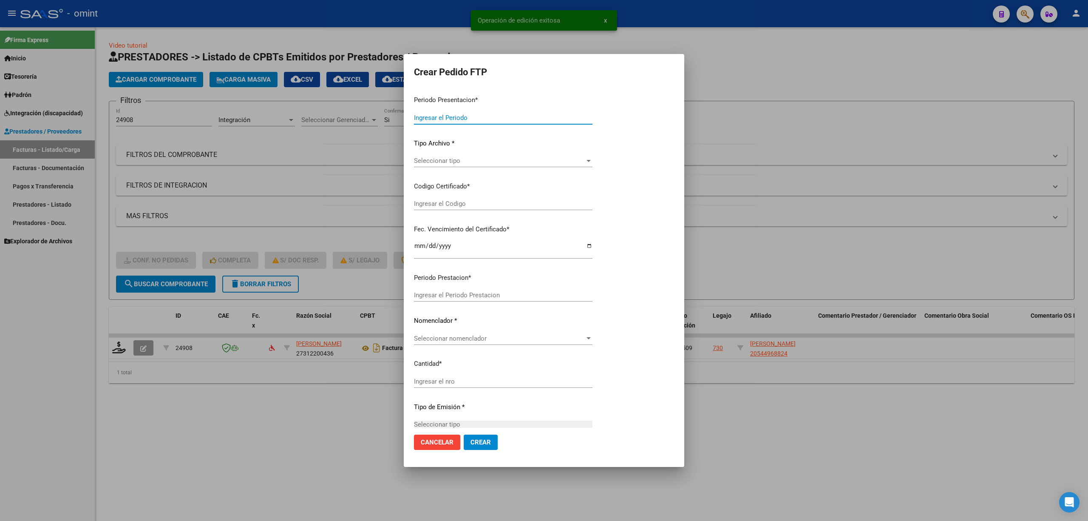
type input "202509"
type input "$ 98.964,88"
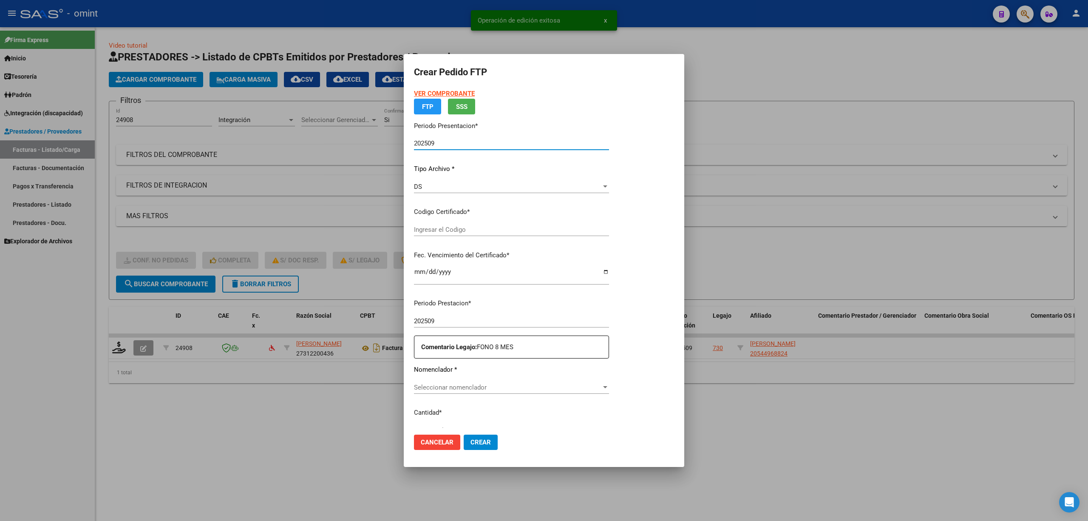
type input "3102242842"
type input "[DATE]"
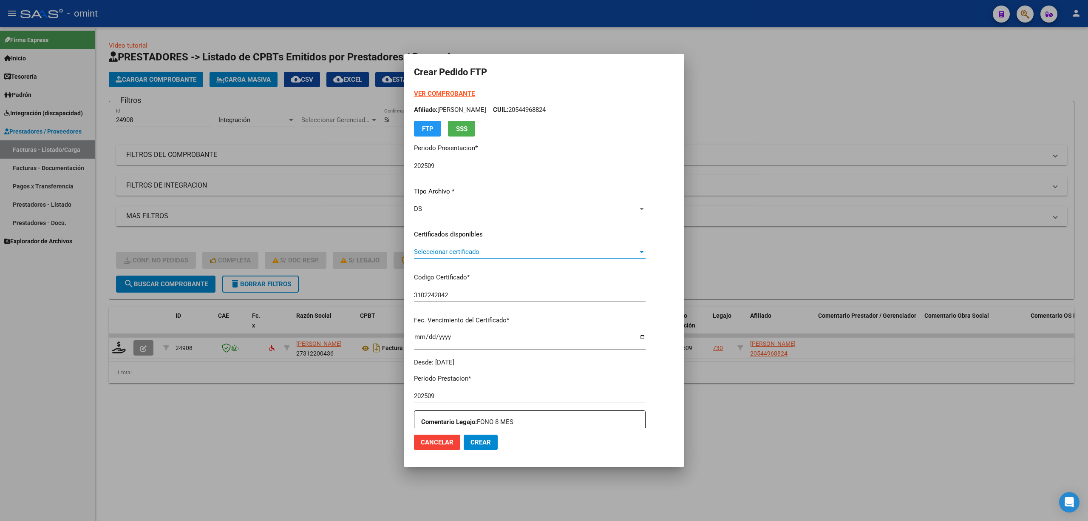
click at [444, 230] on app-drop-down-list "Certificados disponibles Seleccionar certificado Seleccionar certificado" at bounding box center [533, 242] width 238 height 26
click at [447, 258] on div "Seleccionar certificado Seleccionar certificado" at bounding box center [530, 255] width 232 height 21
click at [447, 252] on span "Seleccionar certificado" at bounding box center [526, 252] width 224 height 8
drag, startPoint x: 454, startPoint y: 272, endPoint x: 461, endPoint y: 269, distance: 7.4
click at [456, 273] on span "3102242842 - [DATE]" at bounding box center [443, 271] width 58 height 8
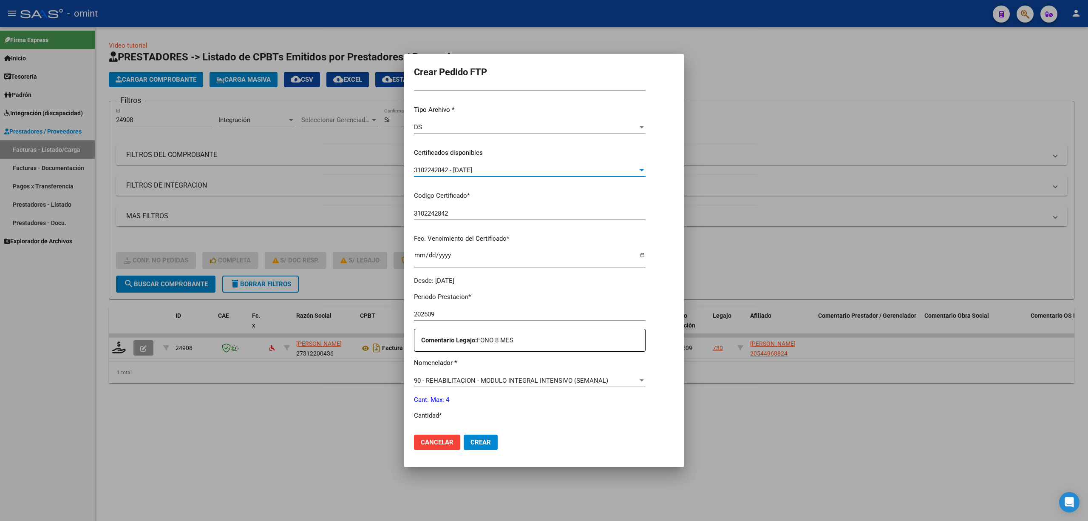
scroll to position [227, 0]
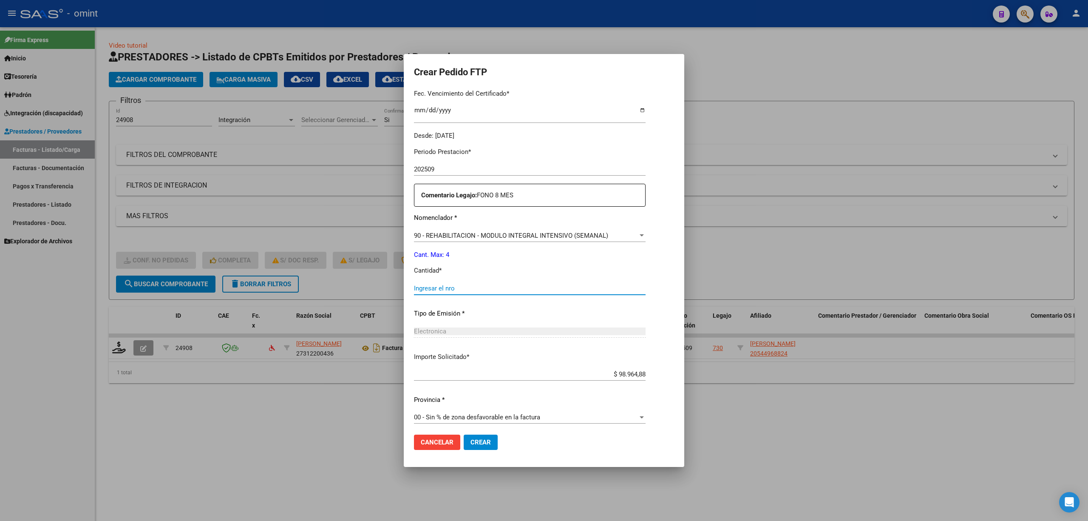
click at [475, 286] on input "Ingresar el nro" at bounding box center [530, 288] width 232 height 8
type input "4"
click at [484, 435] on button "Crear" at bounding box center [481, 441] width 34 height 15
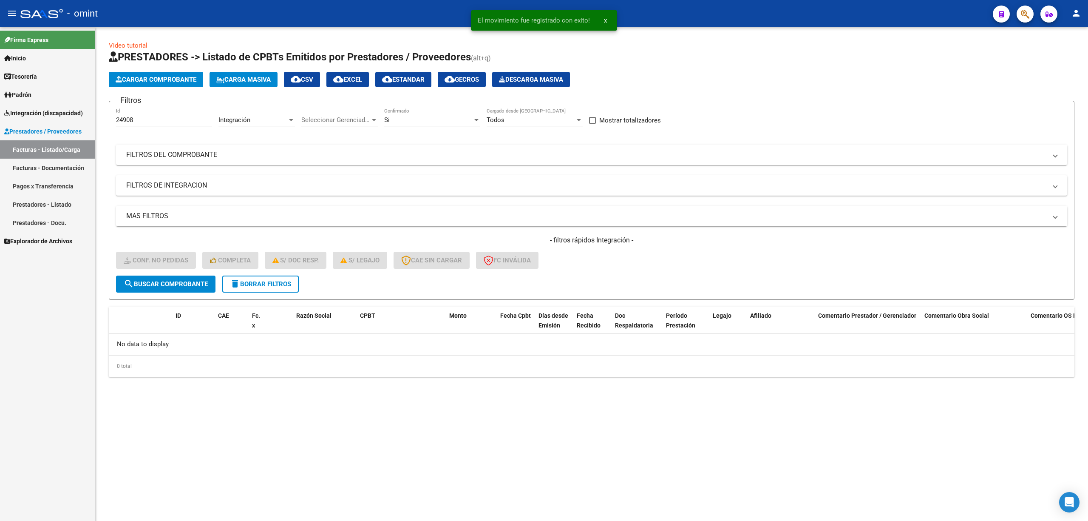
click at [342, 206] on mat-expansion-panel-header "MAS FILTROS" at bounding box center [591, 216] width 951 height 20
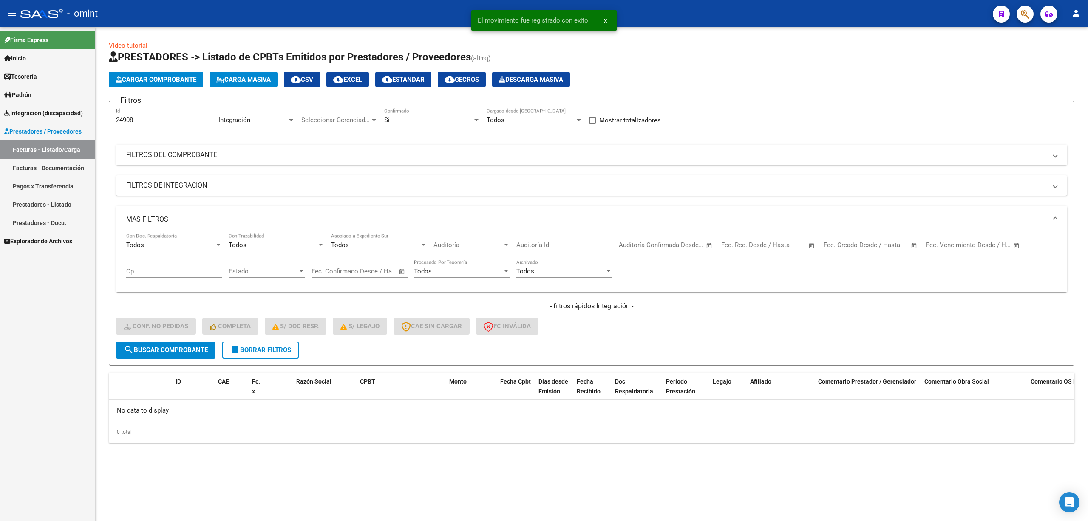
click at [263, 221] on mat-panel-title "MAS FILTROS" at bounding box center [586, 219] width 920 height 9
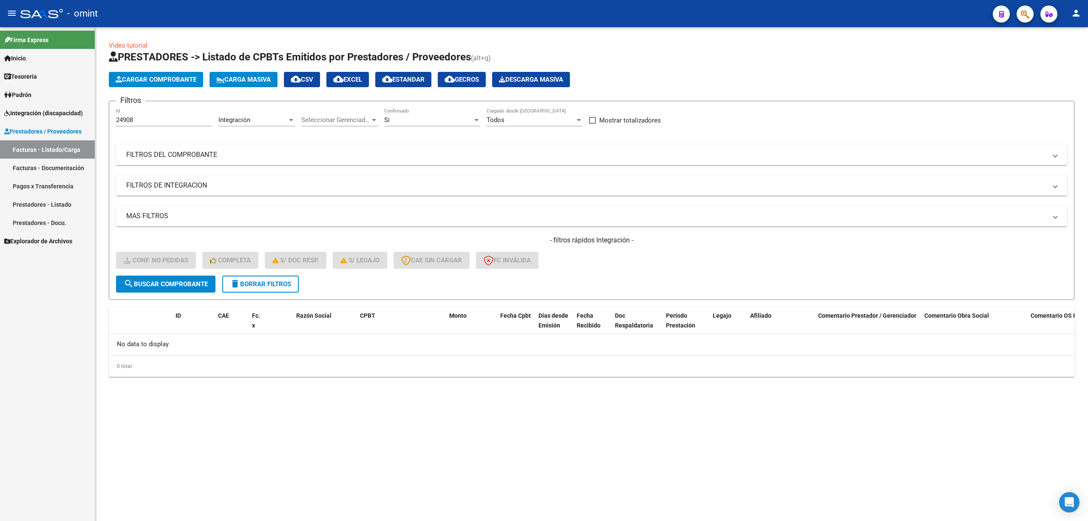
click at [276, 283] on span "delete Borrar Filtros" at bounding box center [260, 284] width 61 height 8
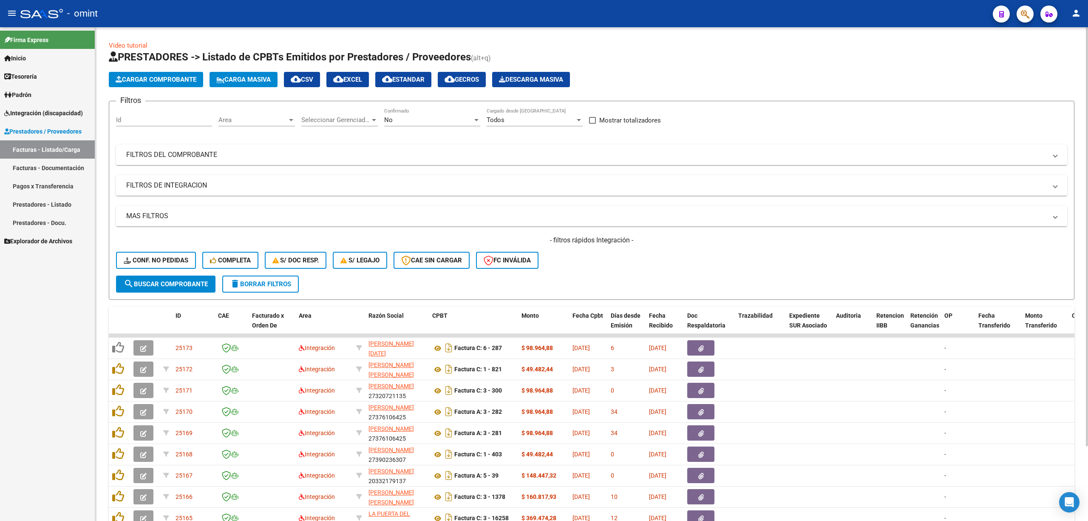
click at [169, 115] on div "Id" at bounding box center [164, 117] width 96 height 18
paste input "24908"
type input "24908"
click at [198, 292] on form "Filtros 24908 Id Area Area Seleccionar Gerenciador Seleccionar Gerenciador No C…" at bounding box center [592, 200] width 966 height 199
click at [197, 286] on span "search Buscar Comprobante" at bounding box center [166, 284] width 84 height 8
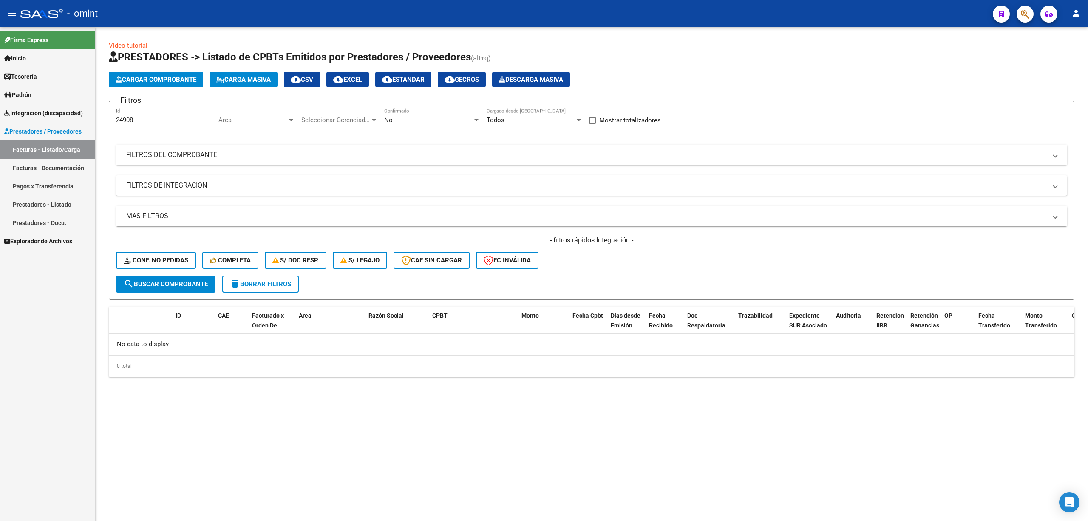
click at [266, 281] on span "delete Borrar Filtros" at bounding box center [260, 284] width 61 height 8
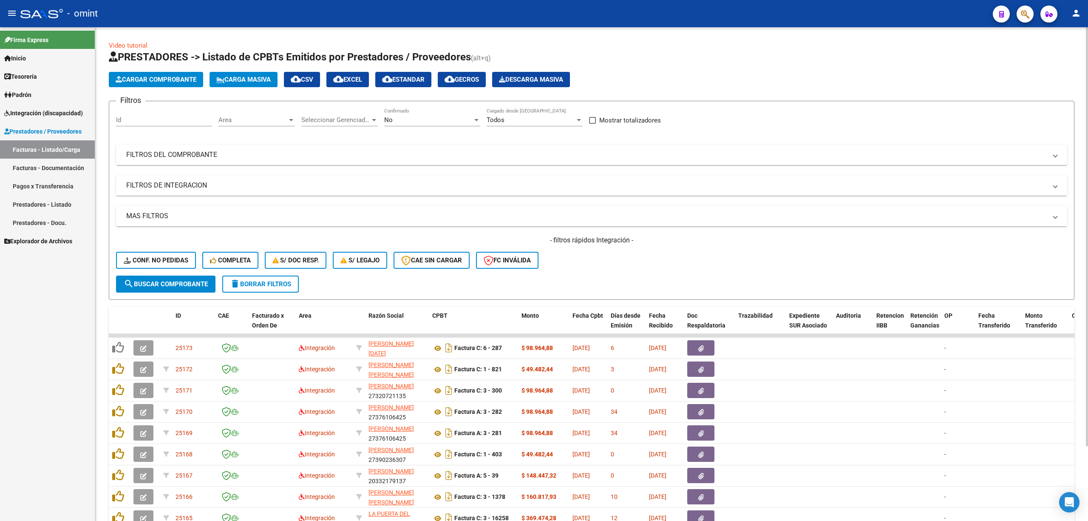
click at [136, 116] on div "Id" at bounding box center [164, 117] width 96 height 18
paste input "24908"
type input "24908"
click at [177, 286] on span "search Buscar Comprobante" at bounding box center [166, 284] width 84 height 8
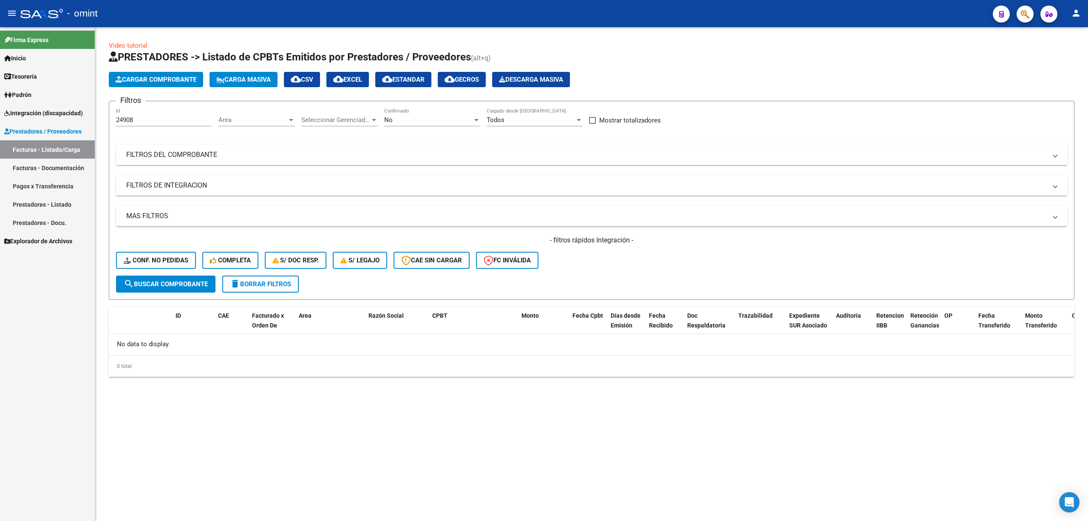
click at [406, 120] on div "No" at bounding box center [428, 120] width 88 height 8
click at [403, 87] on span "Todos" at bounding box center [432, 81] width 96 height 19
click at [162, 277] on button "search Buscar Comprobante" at bounding box center [165, 283] width 99 height 17
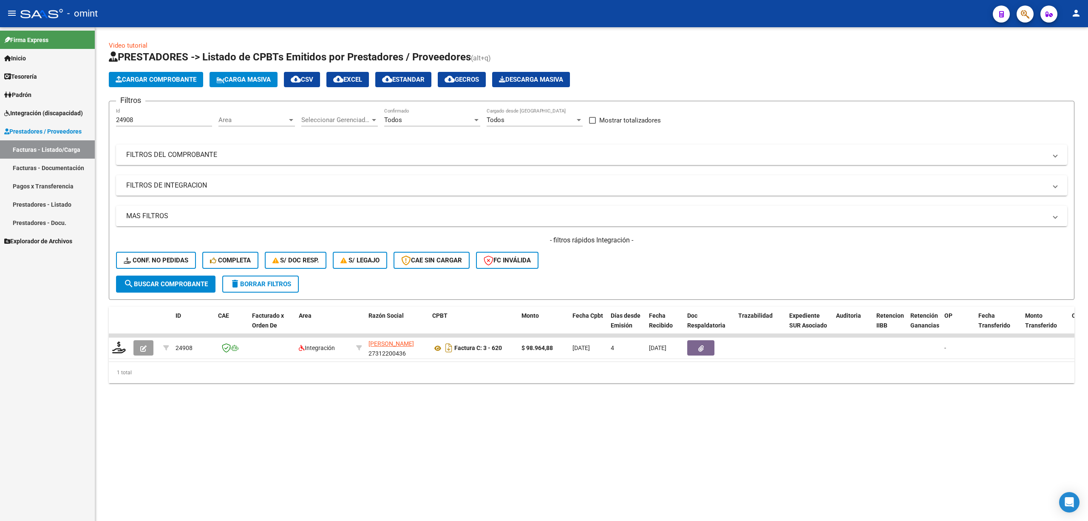
click at [244, 282] on span "delete Borrar Filtros" at bounding box center [260, 284] width 61 height 8
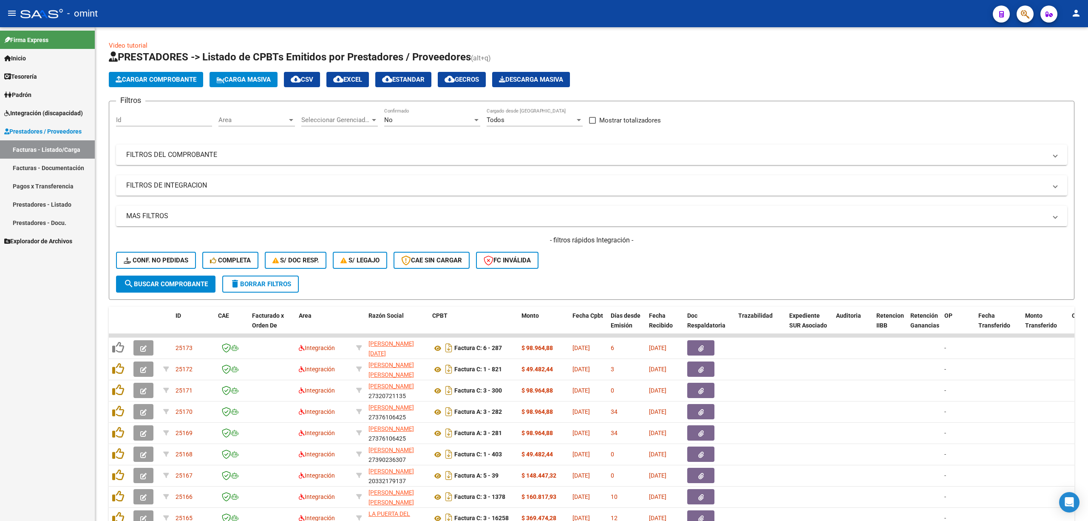
click at [147, 114] on div "Id" at bounding box center [164, 117] width 96 height 18
paste input "24901"
type input "24901"
click at [162, 280] on span "search Buscar Comprobante" at bounding box center [166, 284] width 84 height 8
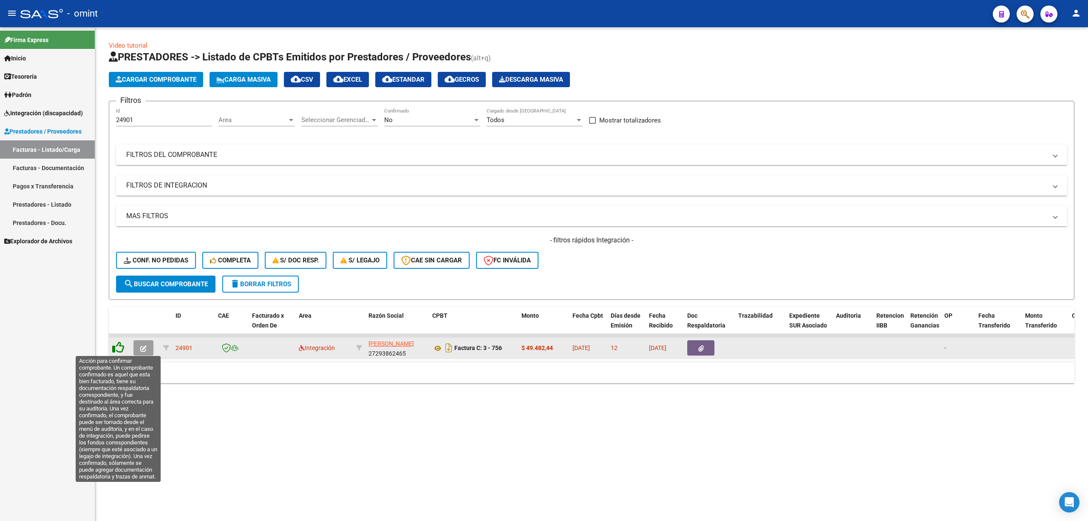
click at [122, 345] on icon at bounding box center [118, 347] width 12 height 12
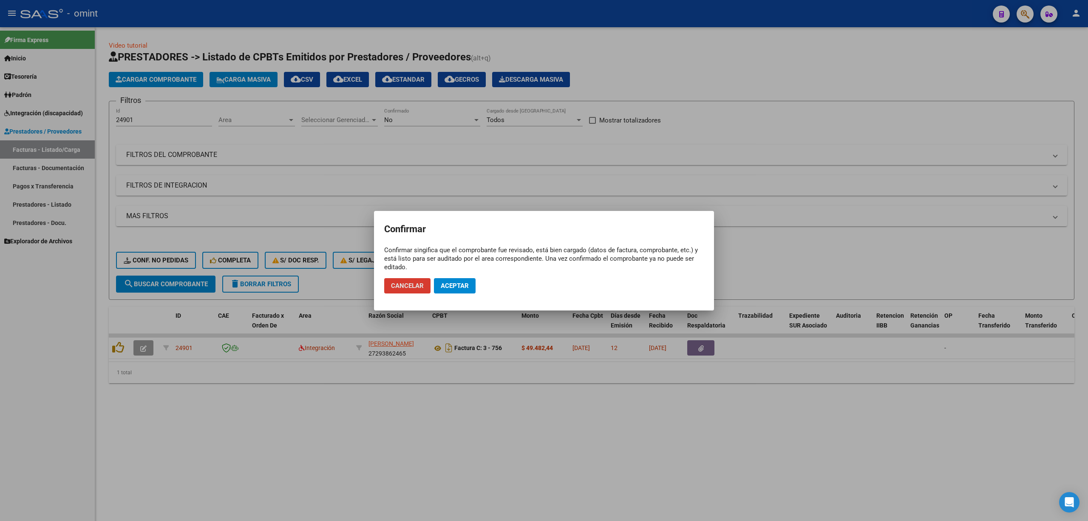
click at [407, 289] on span "Cancelar" at bounding box center [407, 286] width 33 height 8
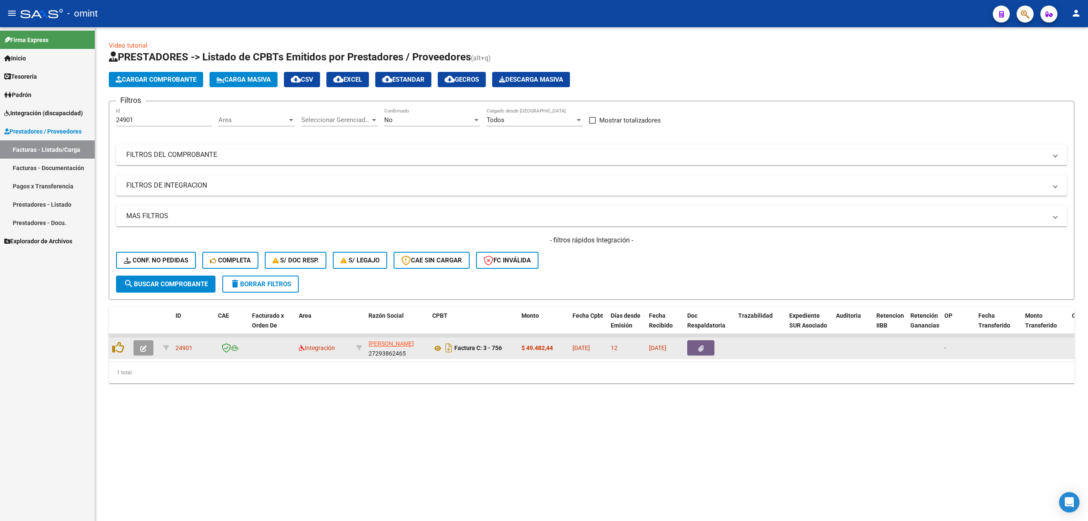
click at [138, 347] on button "button" at bounding box center [143, 347] width 20 height 15
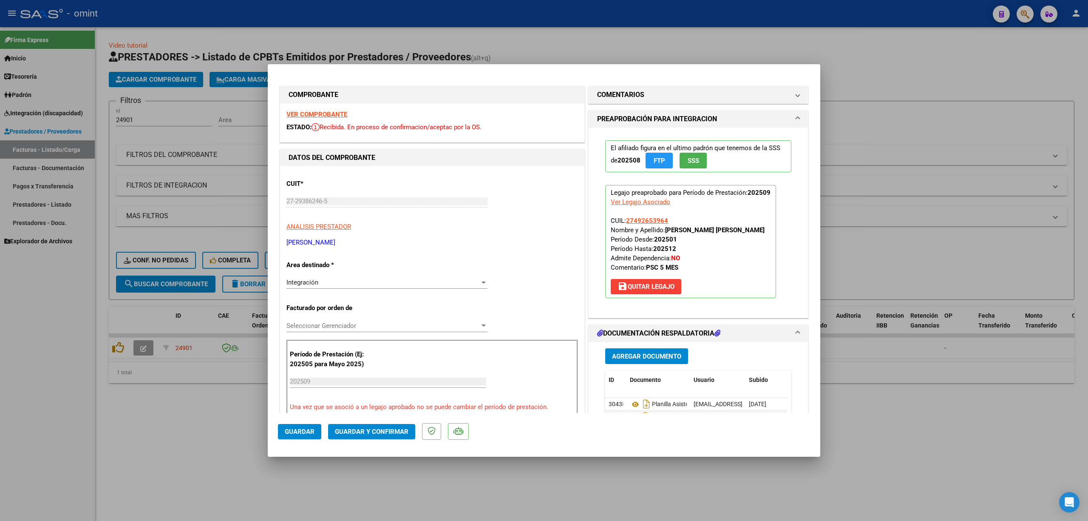
click at [325, 119] on div "VER COMPROBANTE ESTADO: Recibida. En proceso de confirmacion/aceptac por la OS." at bounding box center [432, 122] width 304 height 39
click at [329, 113] on strong "VER COMPROBANTE" at bounding box center [316, 114] width 61 height 8
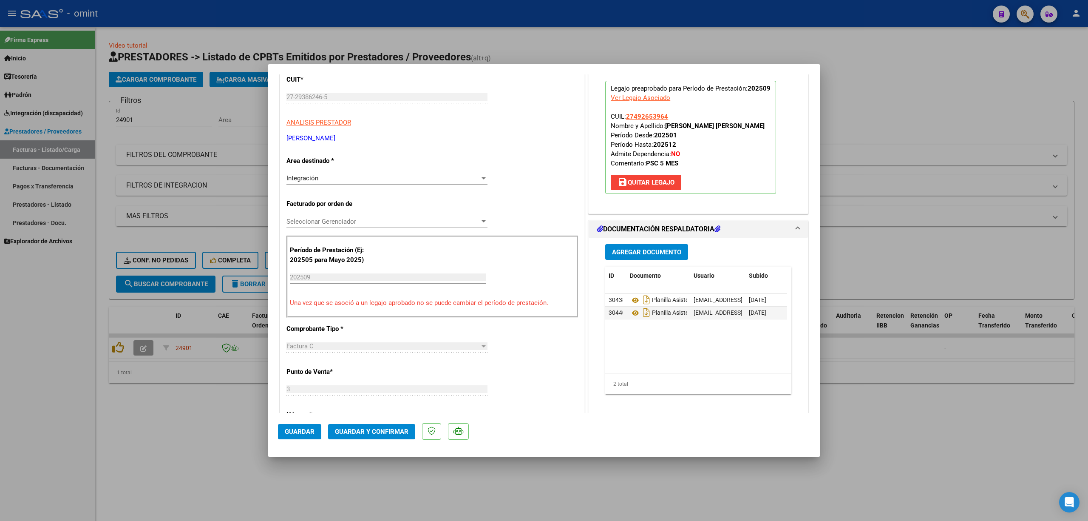
scroll to position [227, 0]
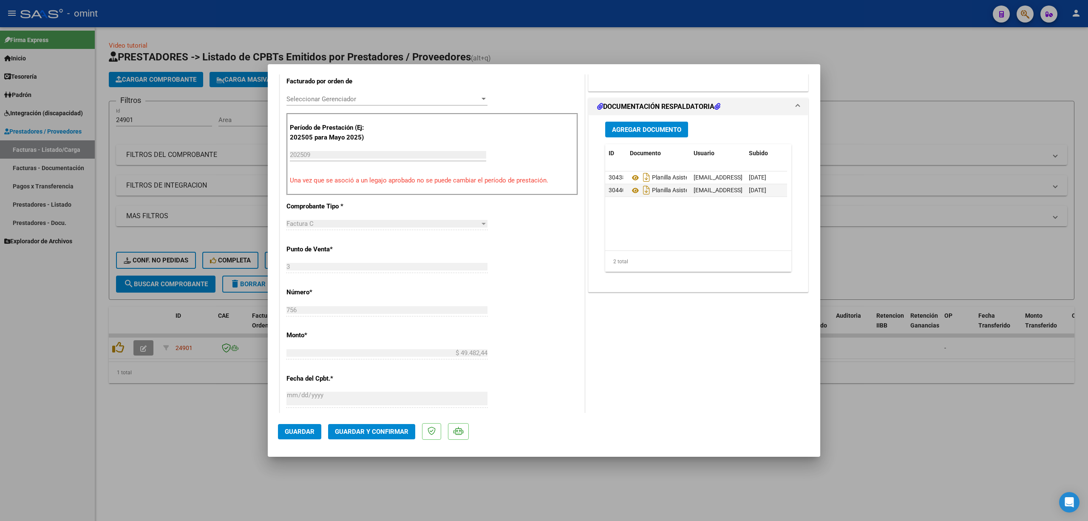
drag, startPoint x: 369, startPoint y: 439, endPoint x: 376, endPoint y: 433, distance: 9.0
click at [371, 439] on mat-dialog-actions "Guardar Guardar y Confirmar" at bounding box center [544, 430] width 532 height 34
click at [378, 430] on span "Guardar y Confirmar" at bounding box center [372, 432] width 74 height 8
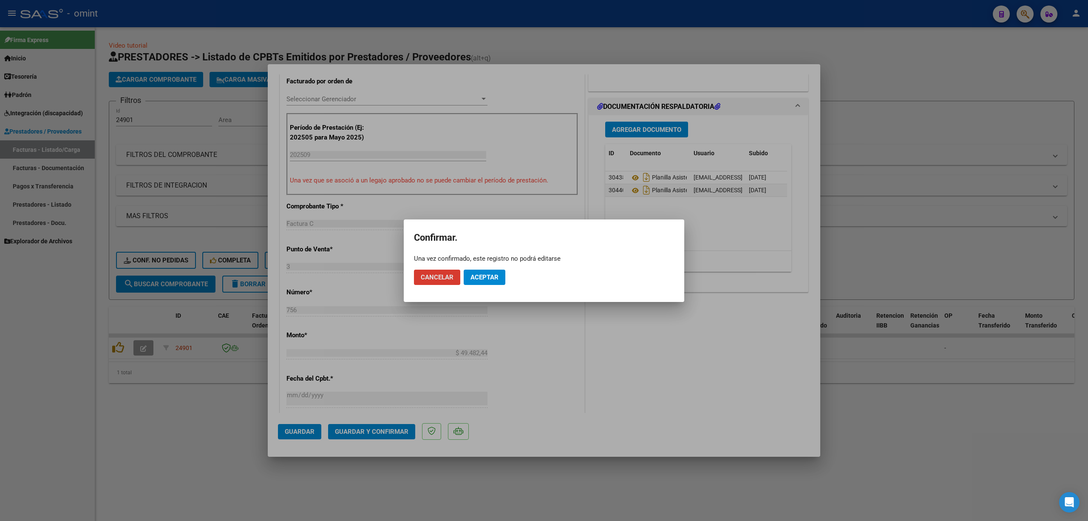
click at [497, 270] on button "Aceptar" at bounding box center [485, 276] width 42 height 15
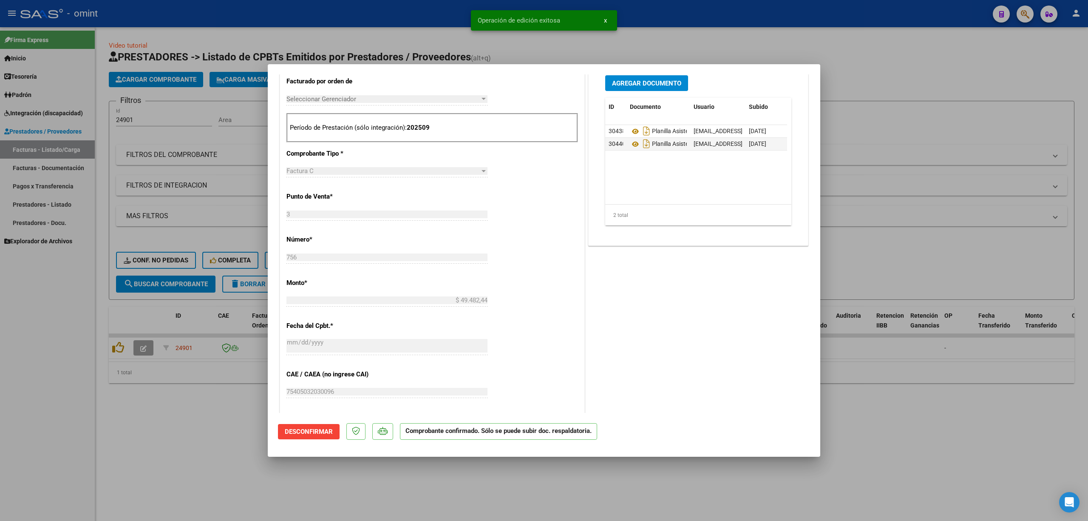
click at [210, 130] on div at bounding box center [544, 260] width 1088 height 521
type input "$ 0,00"
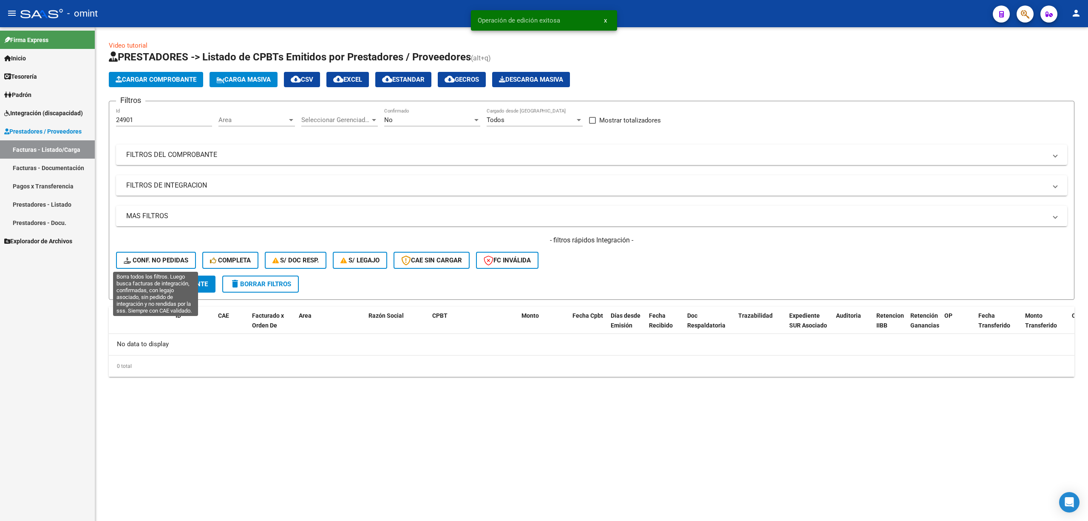
click at [163, 259] on span "Conf. no pedidas" at bounding box center [156, 260] width 65 height 8
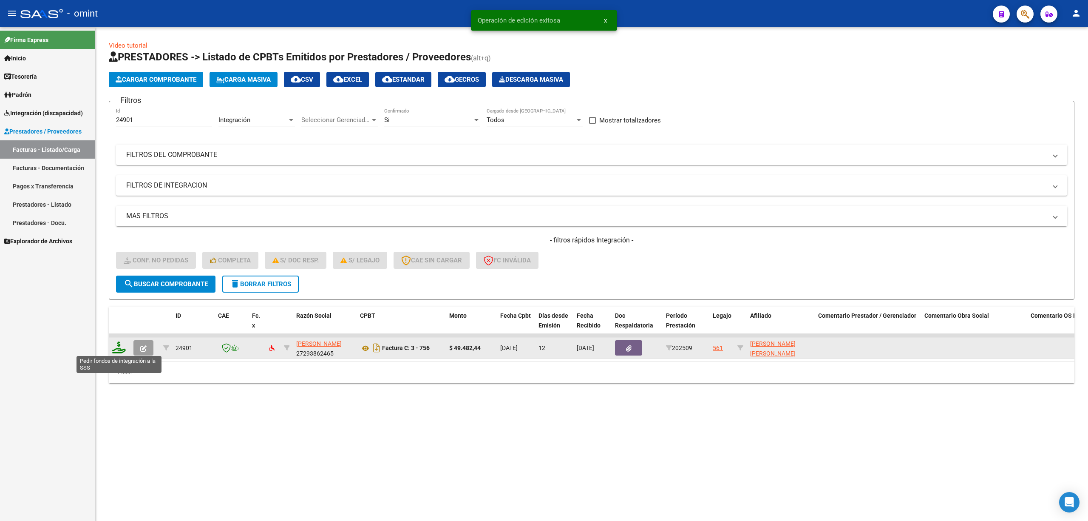
click at [114, 347] on icon at bounding box center [119, 347] width 14 height 12
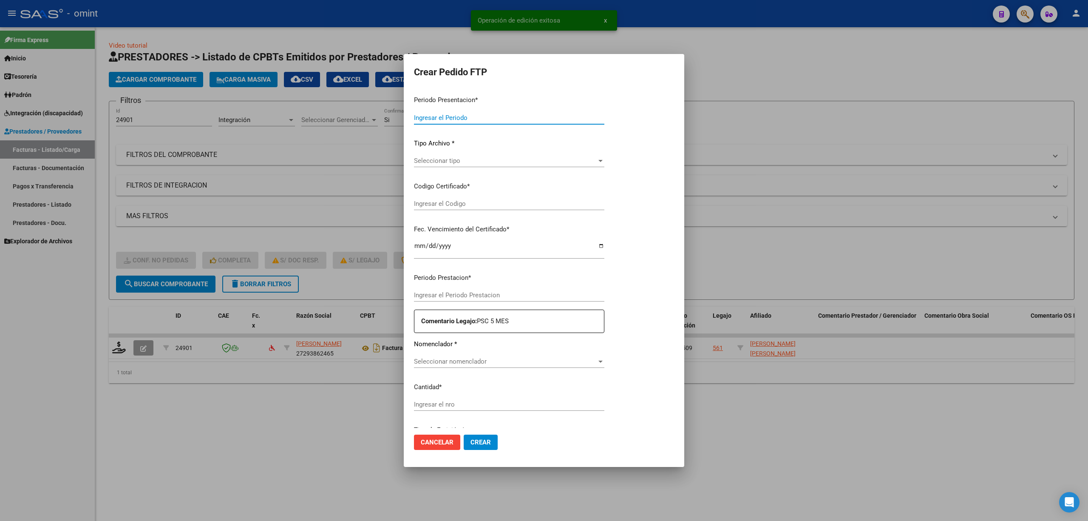
type input "202509"
type input "$ 49.482,44"
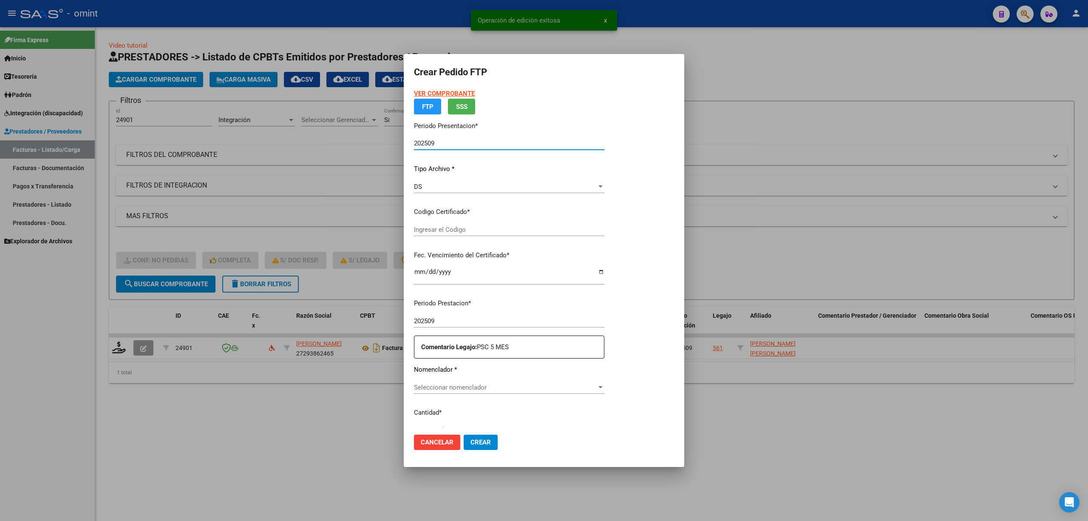
type input "9047395326"
type input "[DATE]"
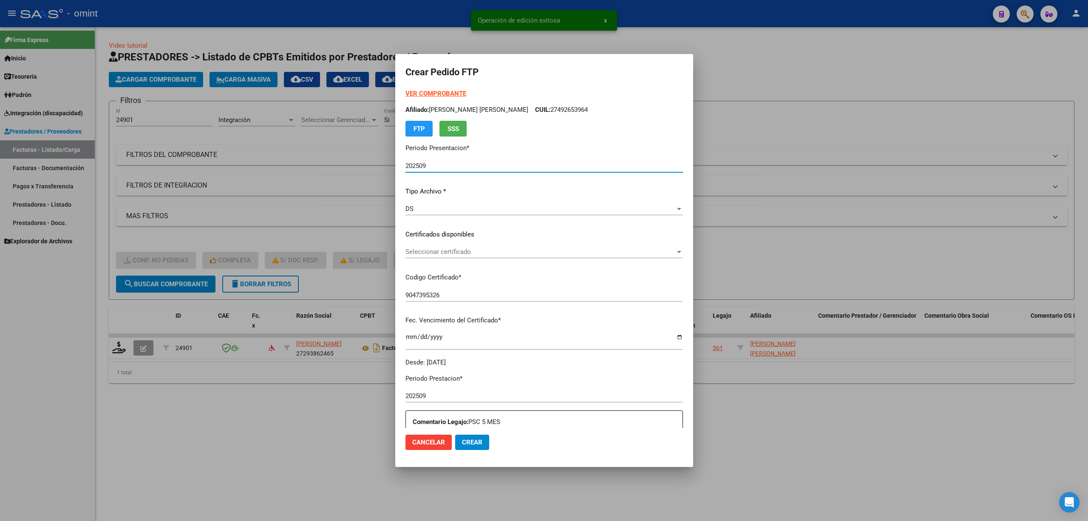
click at [421, 252] on span "Seleccionar certificado" at bounding box center [540, 252] width 270 height 8
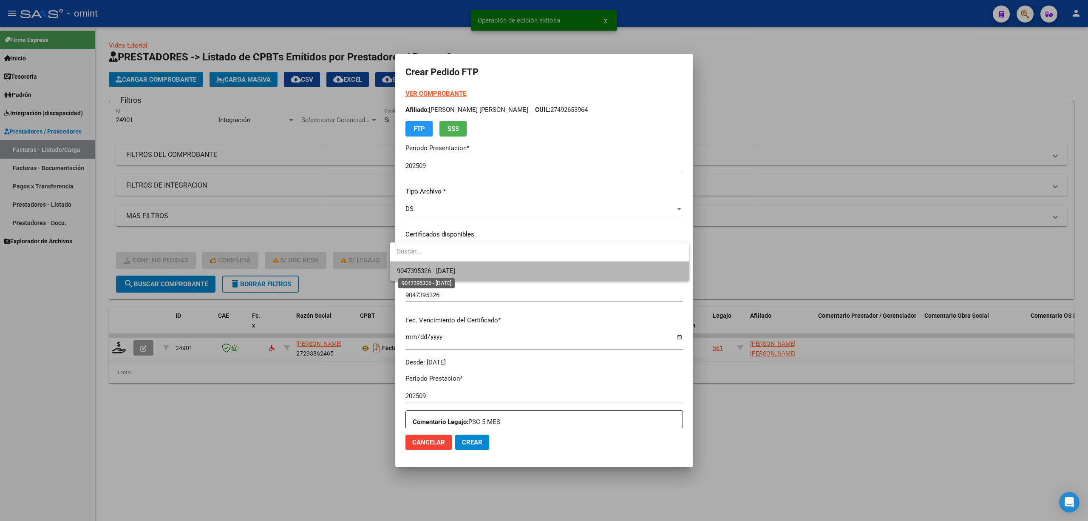
click at [417, 271] on span "9047395326 - [DATE]" at bounding box center [426, 271] width 58 height 8
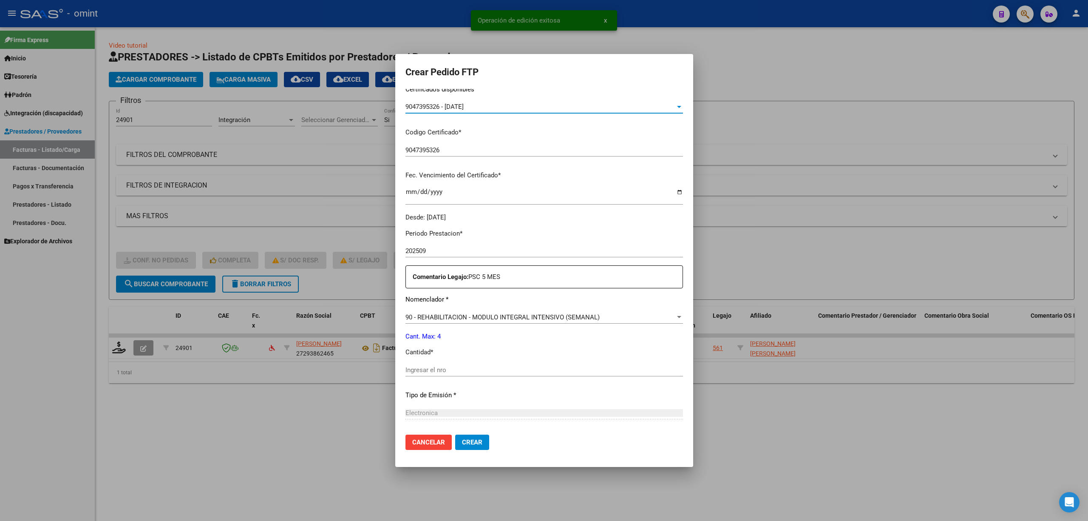
scroll to position [227, 0]
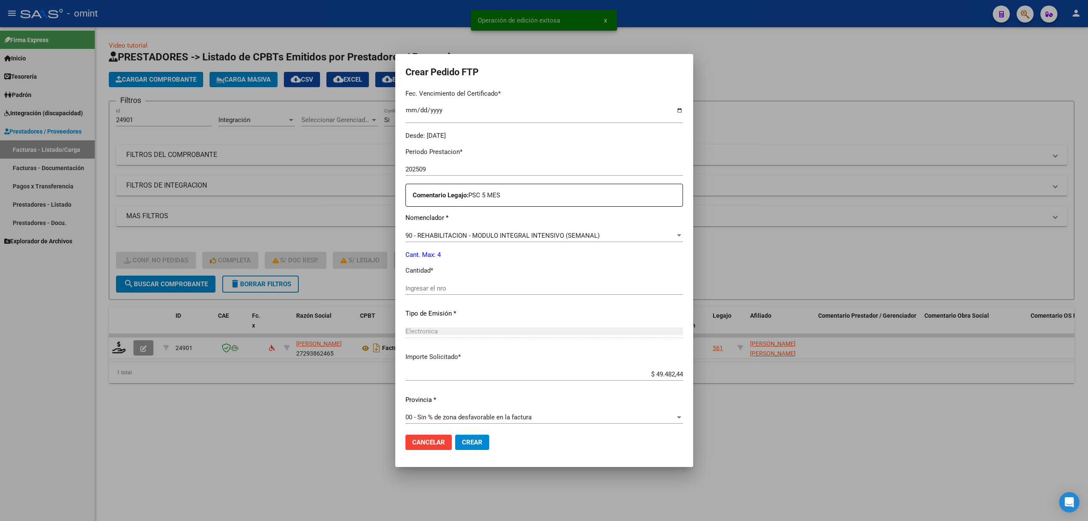
click at [429, 286] on input "Ingresar el nro" at bounding box center [543, 288] width 277 height 8
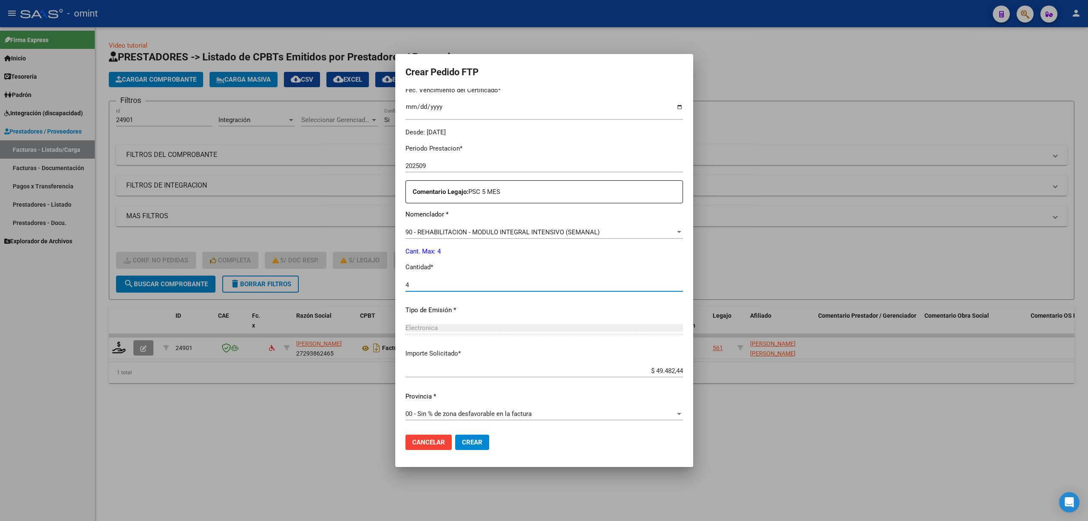
scroll to position [230, 0]
type input "4"
drag, startPoint x: 459, startPoint y: 442, endPoint x: 475, endPoint y: 437, distance: 16.9
click at [462, 444] on span "Crear" at bounding box center [472, 442] width 20 height 8
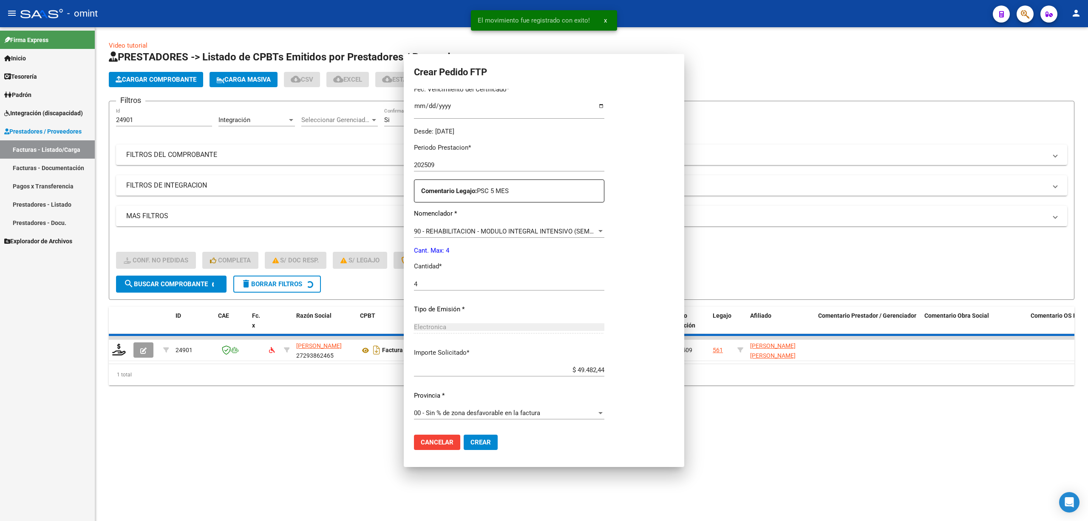
scroll to position [0, 0]
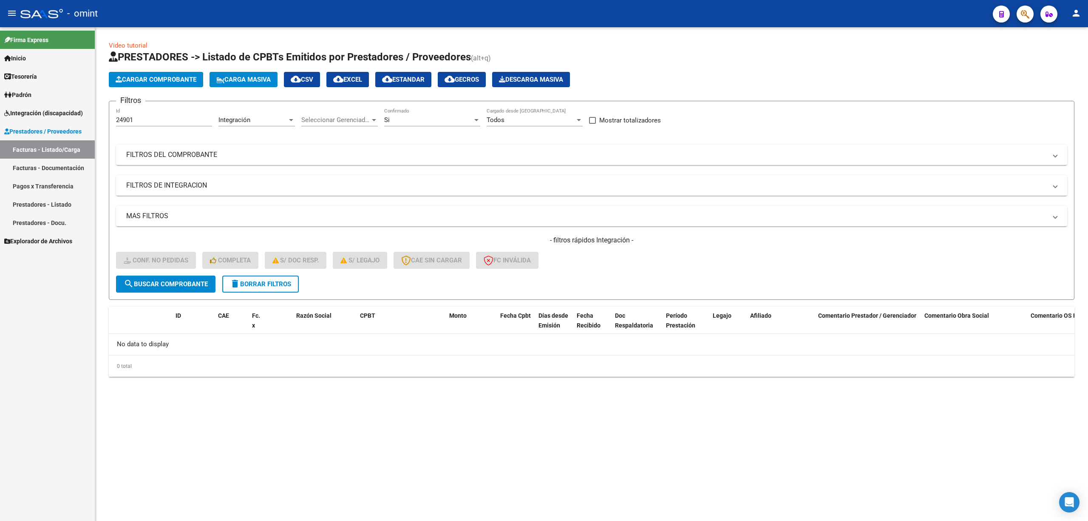
click at [271, 280] on span "delete Borrar Filtros" at bounding box center [260, 284] width 61 height 8
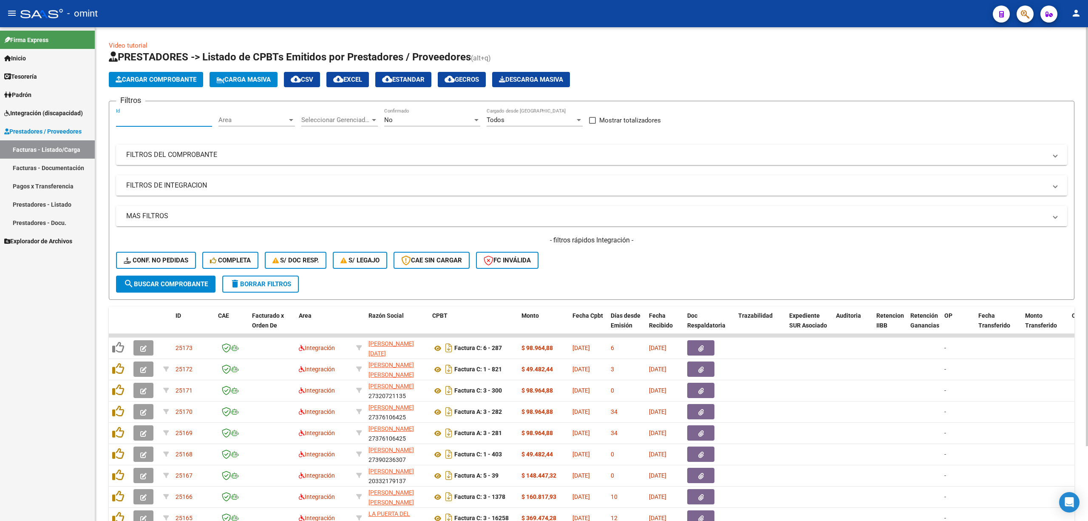
click at [148, 118] on input "Id" at bounding box center [164, 120] width 96 height 8
paste input "24860"
type input "24860"
click at [172, 290] on button "search Buscar Comprobante" at bounding box center [165, 283] width 99 height 17
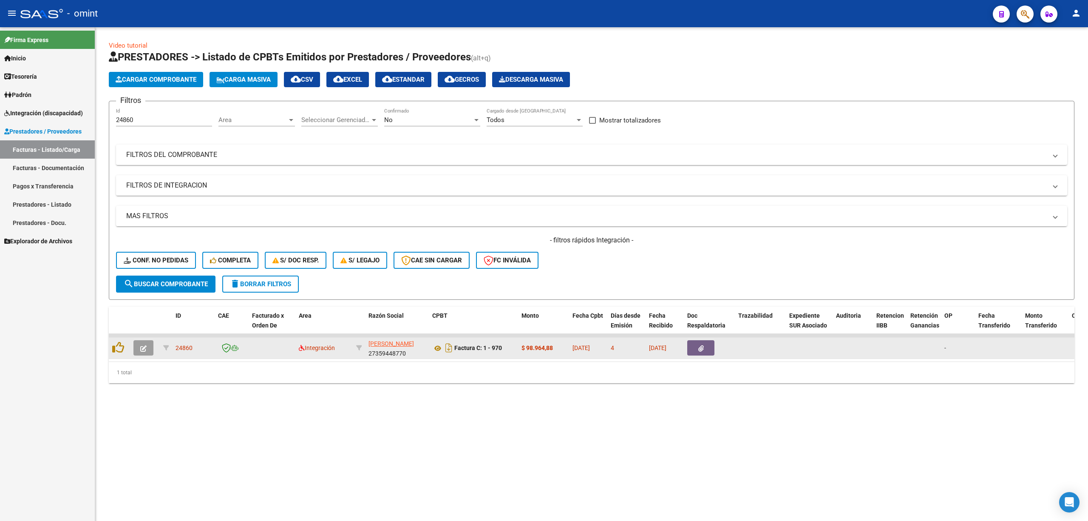
click at [148, 345] on button "button" at bounding box center [143, 347] width 20 height 15
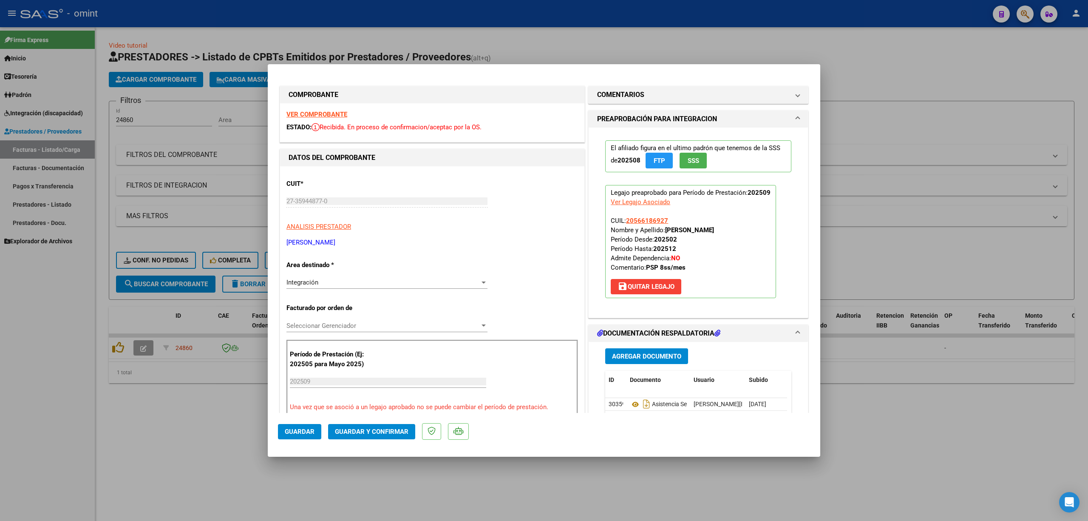
click at [322, 117] on strong "VER COMPROBANTE" at bounding box center [316, 114] width 61 height 8
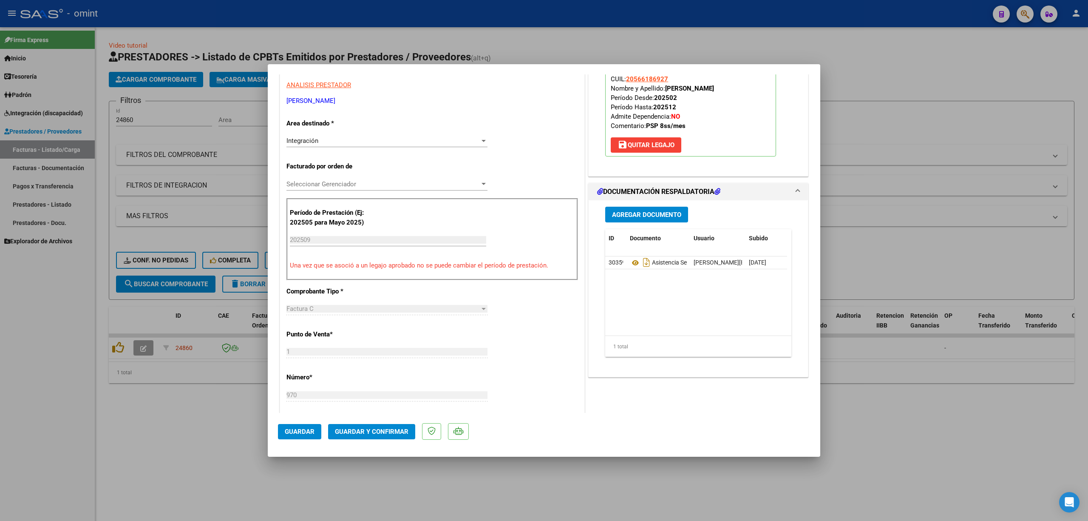
scroll to position [227, 0]
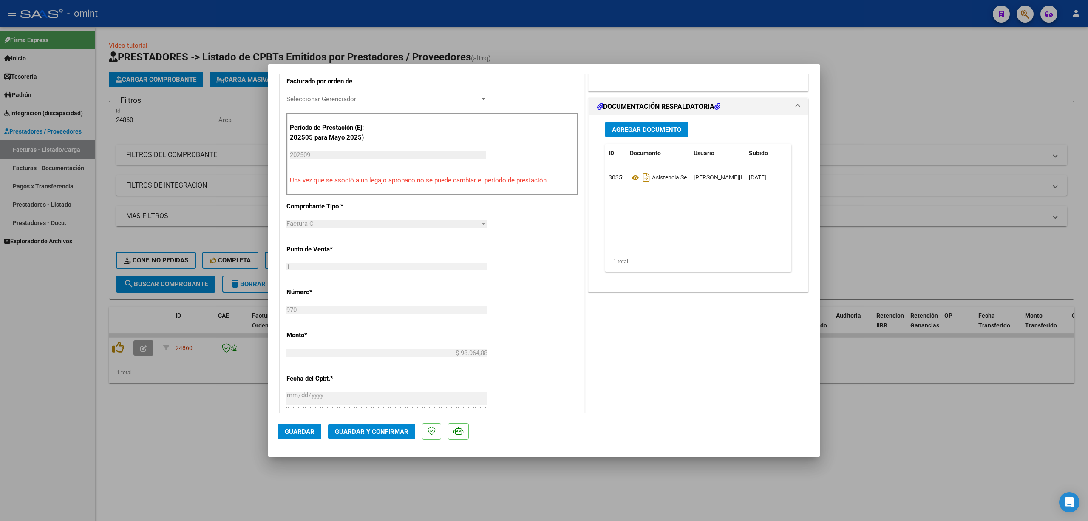
click at [398, 430] on span "Guardar y Confirmar" at bounding box center [372, 432] width 74 height 8
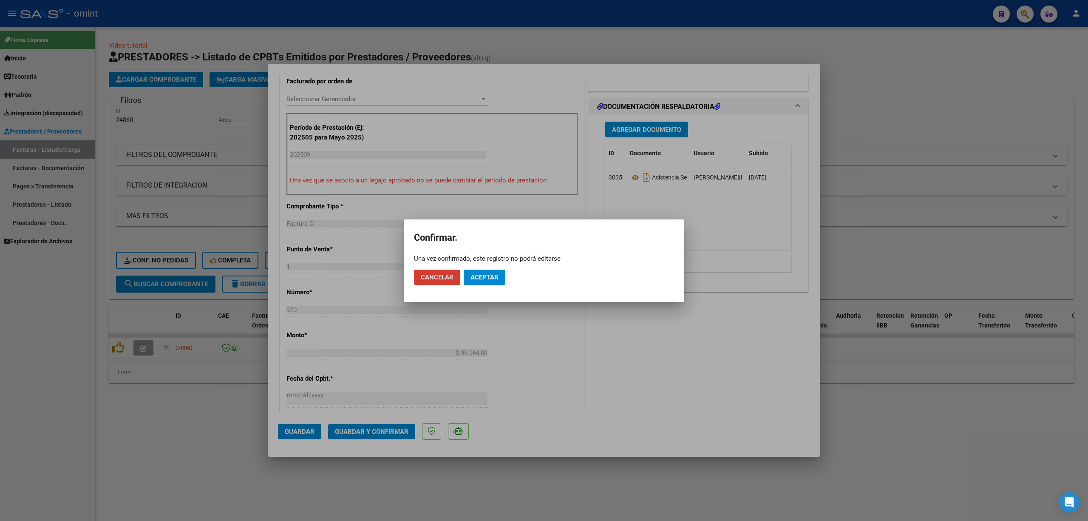
click at [490, 275] on span "Aceptar" at bounding box center [484, 277] width 28 height 8
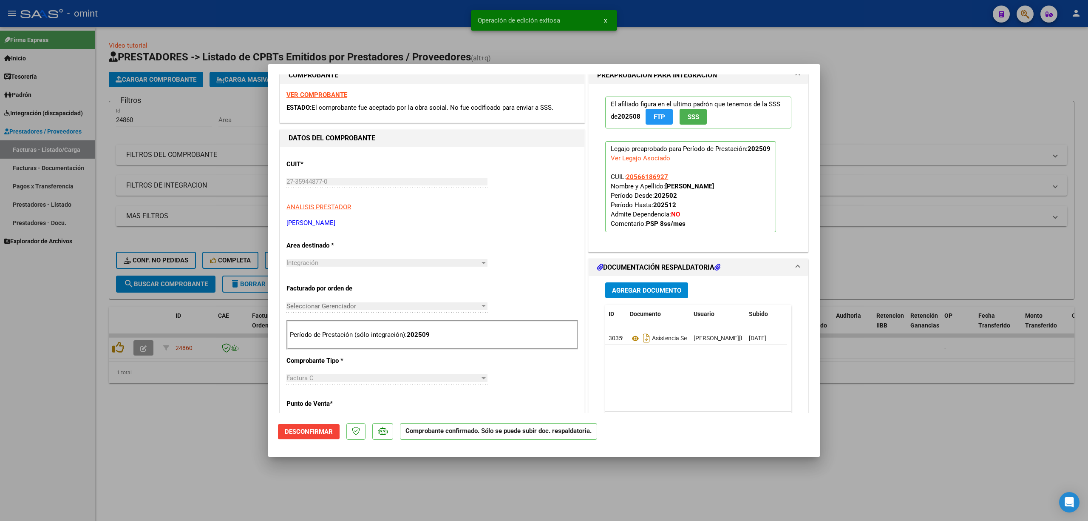
scroll to position [0, 0]
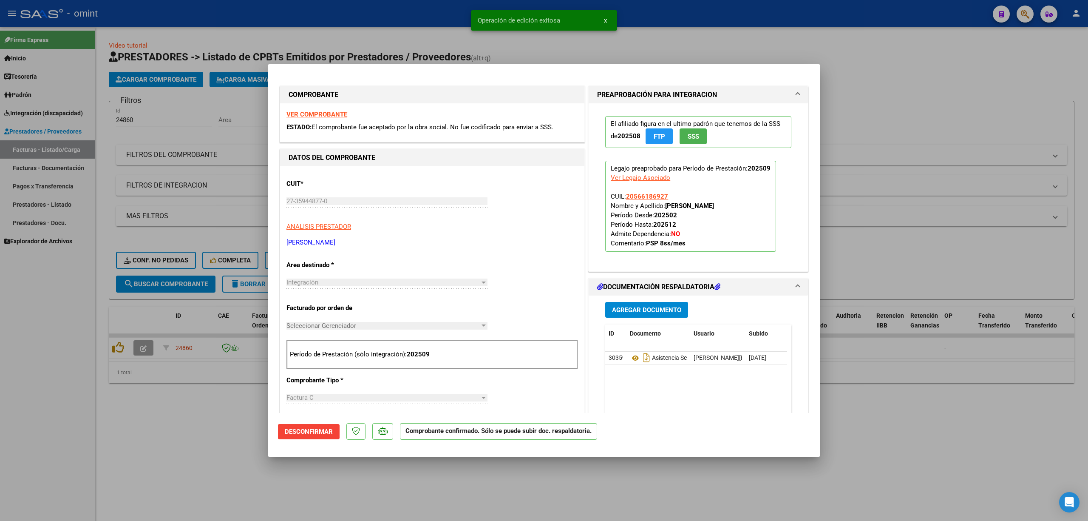
click at [233, 172] on div at bounding box center [544, 260] width 1088 height 521
type input "$ 0,00"
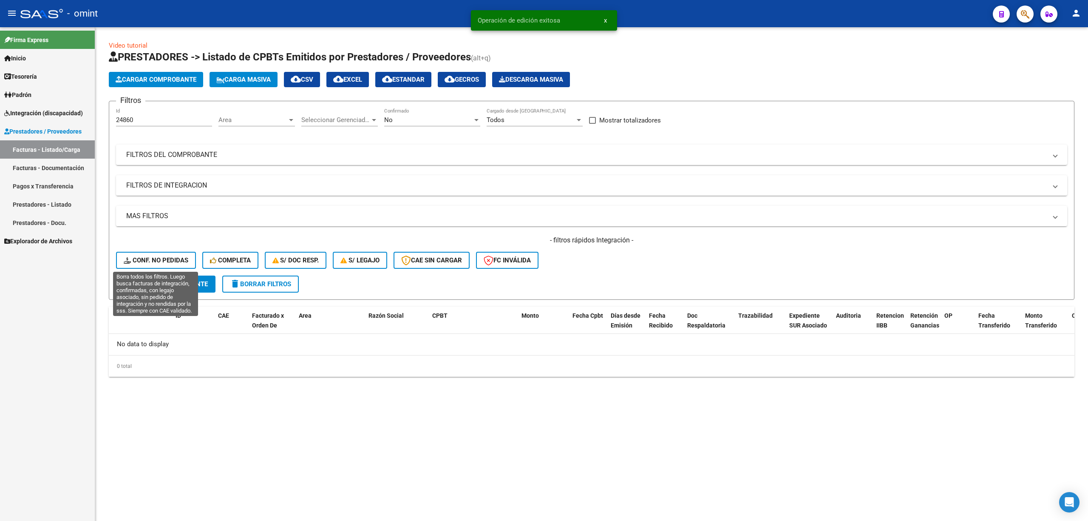
click at [159, 258] on span "Conf. no pedidas" at bounding box center [156, 260] width 65 height 8
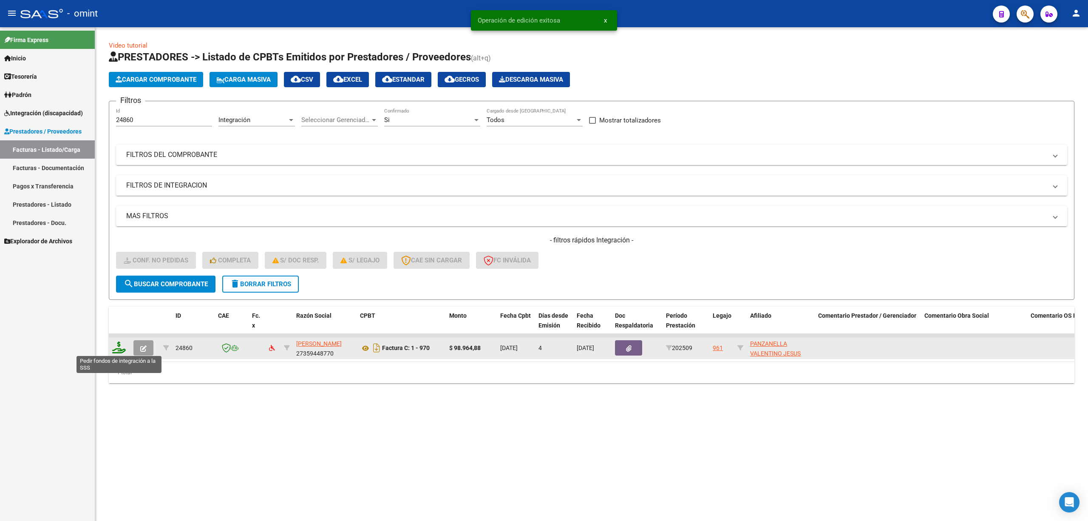
click at [115, 347] on icon at bounding box center [119, 347] width 14 height 12
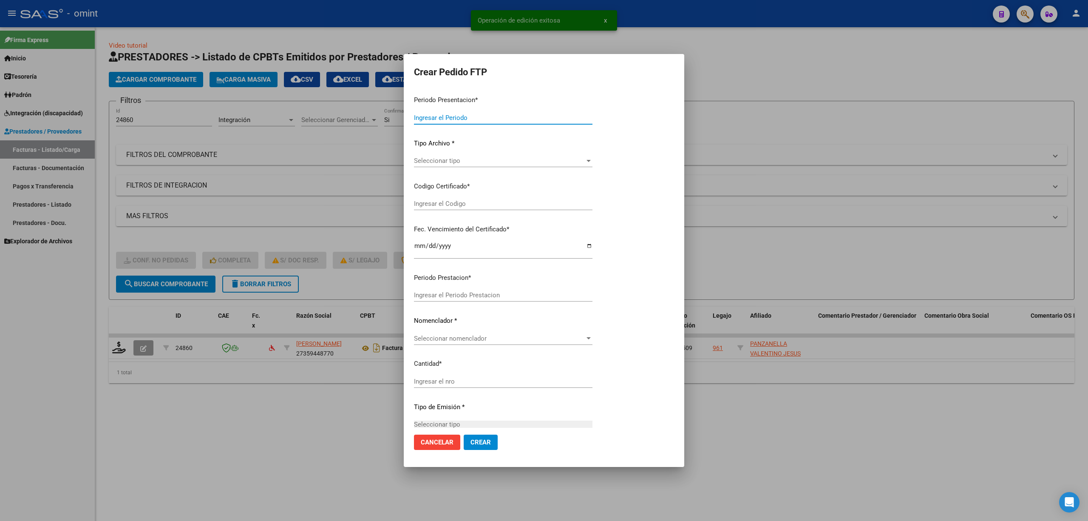
type input "202509"
type input "$ 98.964,88"
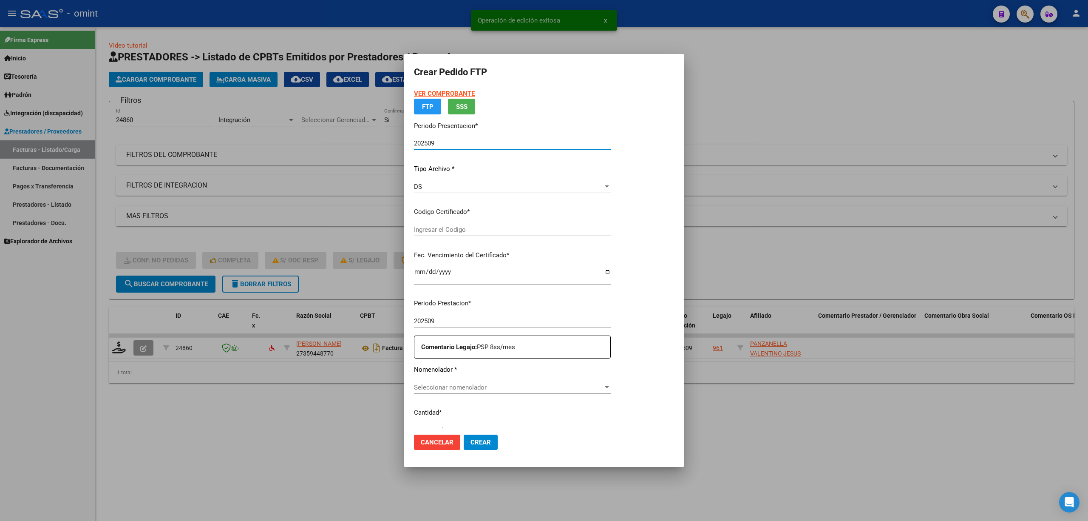
type input "322524842"
type input "[DATE]"
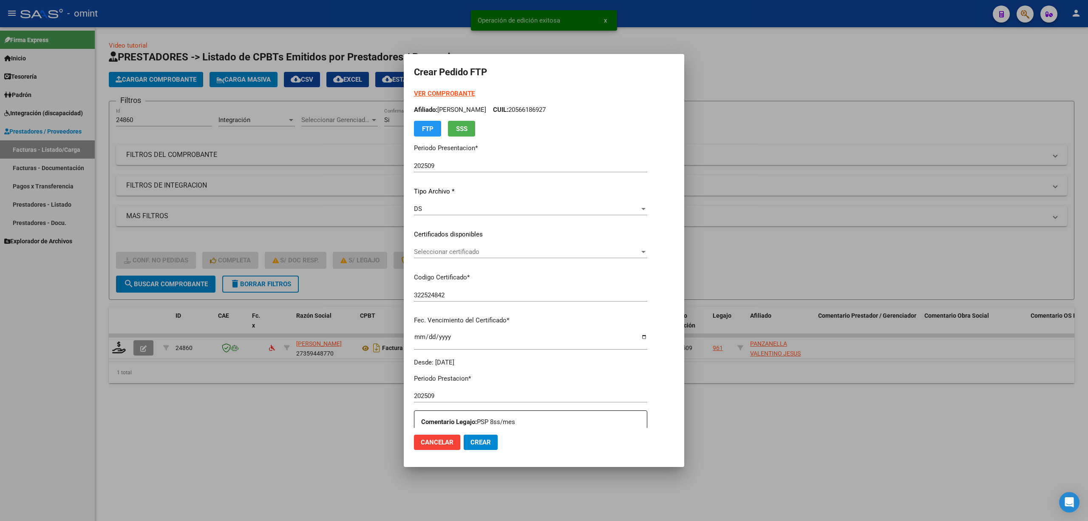
click at [437, 255] on div "Seleccionar certificado Seleccionar certificado" at bounding box center [530, 251] width 233 height 13
click at [433, 277] on span "322524842 - [DATE]" at bounding box center [539, 270] width 293 height 19
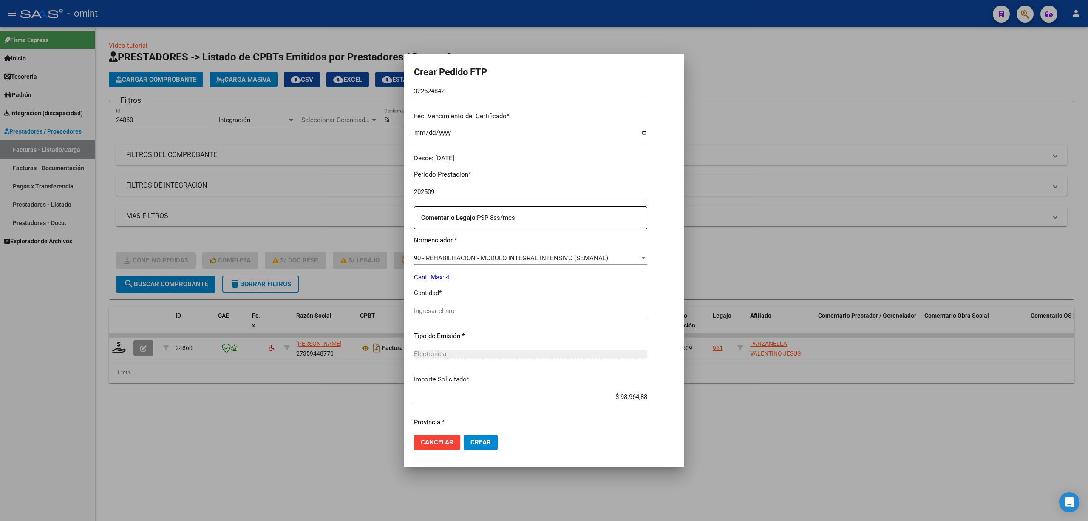
scroll to position [230, 0]
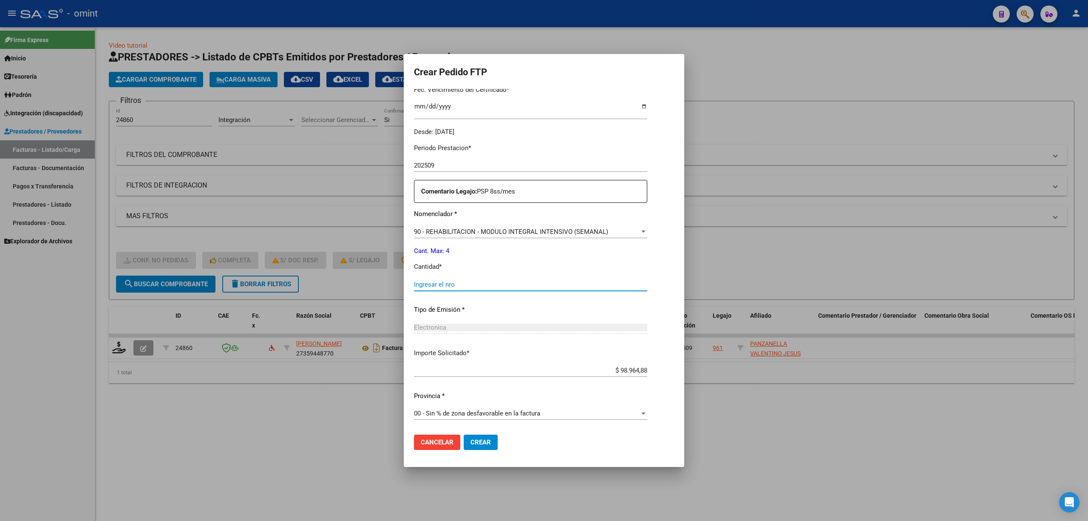
click at [441, 288] on input "Ingresar el nro" at bounding box center [530, 284] width 233 height 8
type input "4"
click at [470, 443] on span "Crear" at bounding box center [480, 442] width 20 height 8
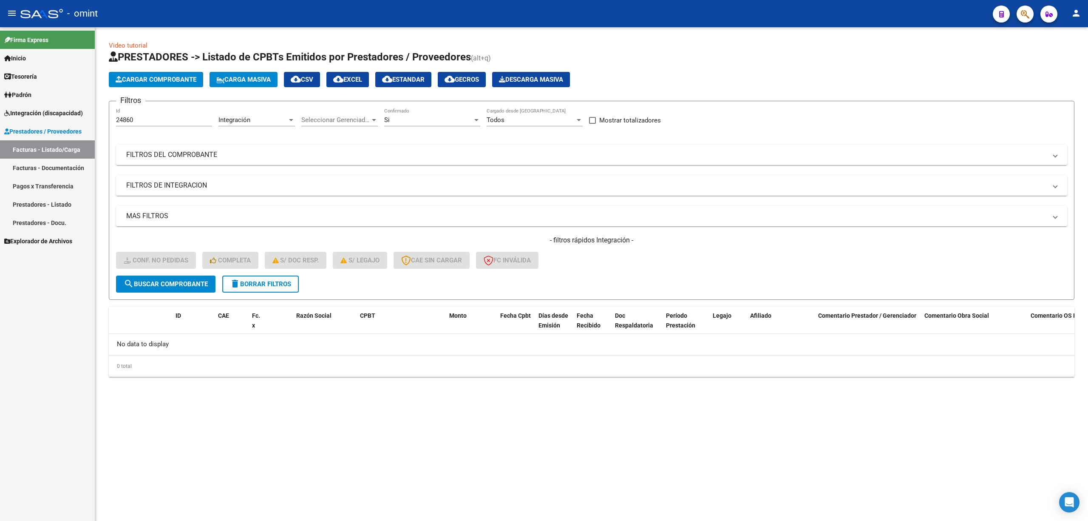
click at [277, 276] on button "delete Borrar Filtros" at bounding box center [260, 283] width 76 height 17
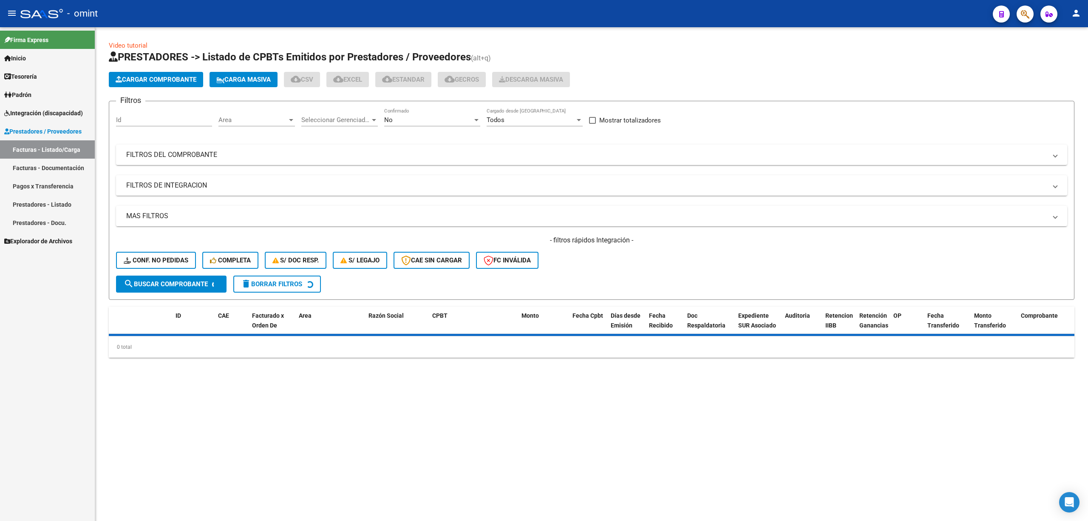
drag, startPoint x: 142, startPoint y: 115, endPoint x: 145, endPoint y: 119, distance: 5.2
click at [143, 115] on div "Id" at bounding box center [164, 117] width 96 height 18
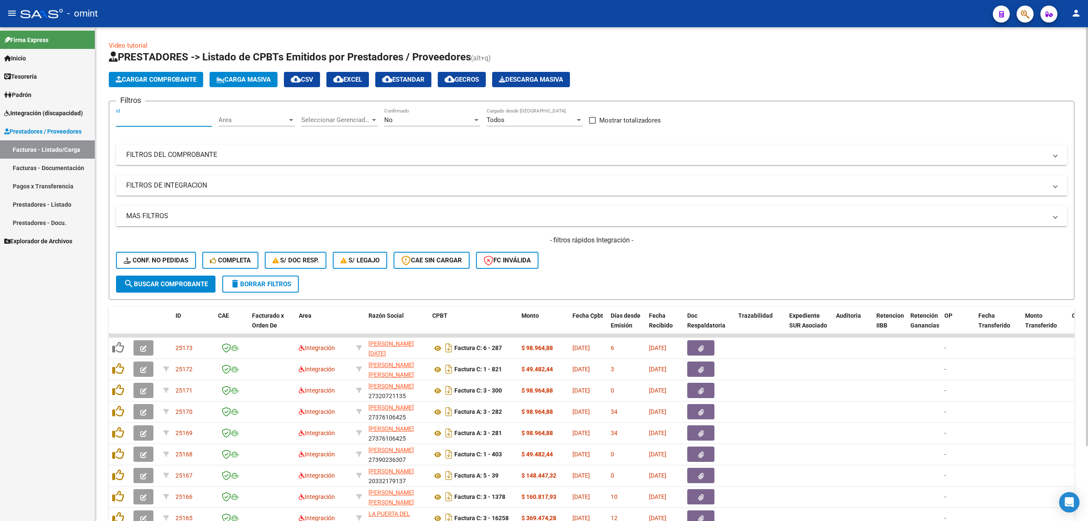
paste input "24854"
type input "24854"
click at [147, 291] on button "search Buscar Comprobante" at bounding box center [165, 283] width 99 height 17
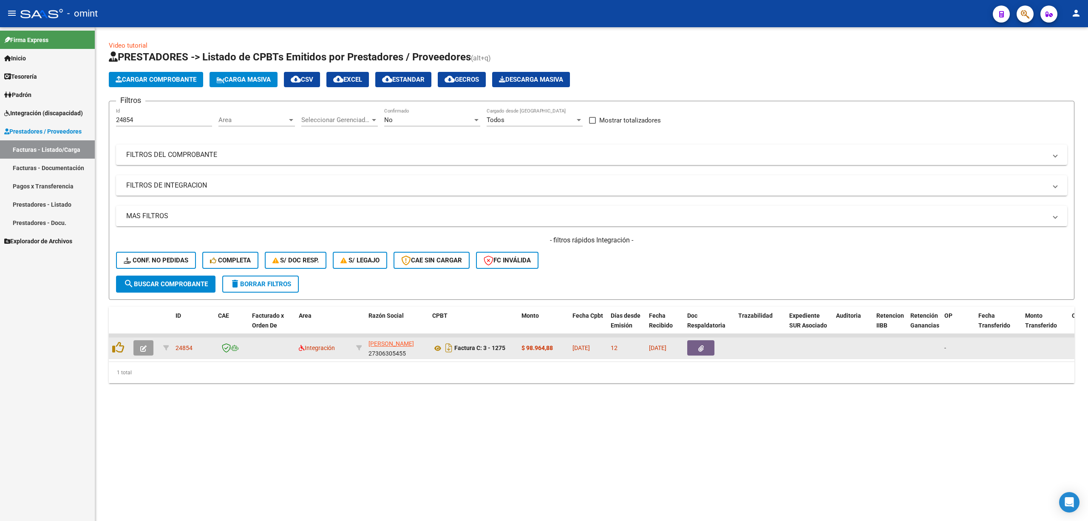
click at [145, 348] on icon "button" at bounding box center [143, 348] width 6 height 6
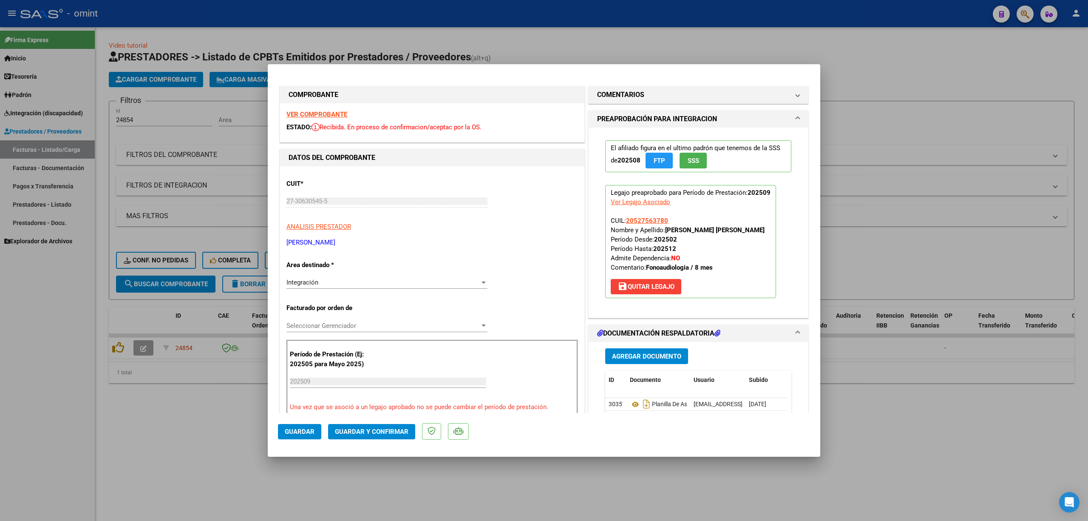
click at [318, 110] on strong "VER COMPROBANTE" at bounding box center [316, 114] width 61 height 8
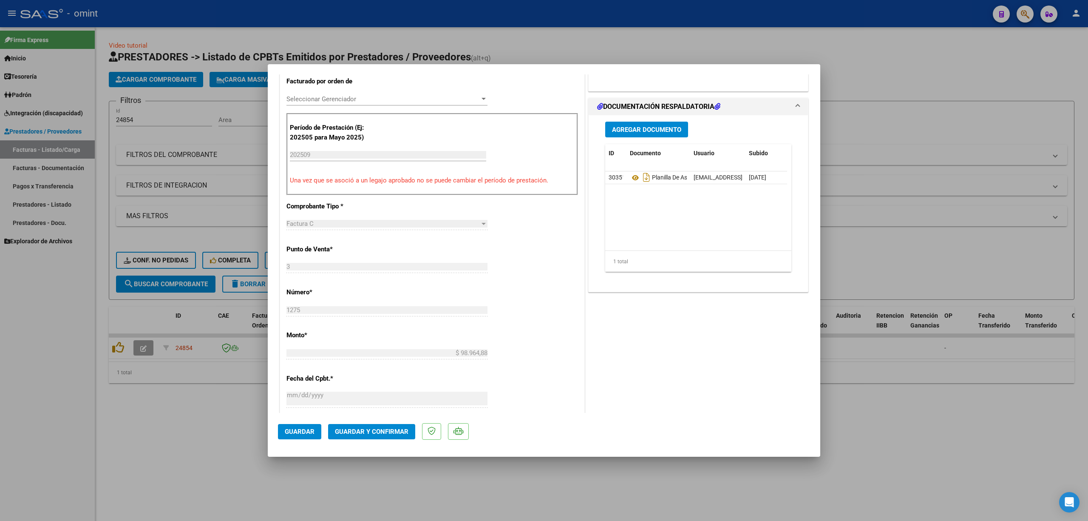
scroll to position [396, 0]
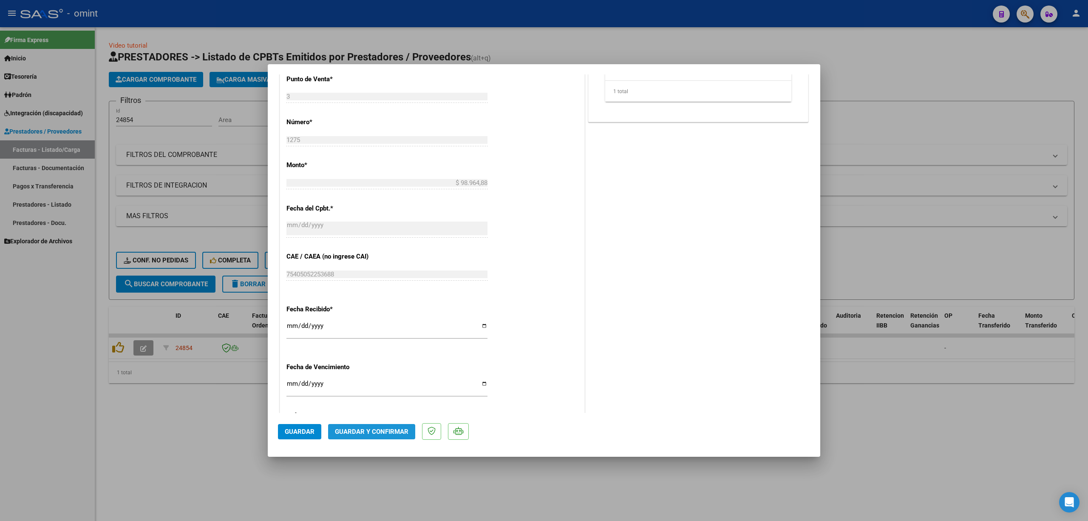
drag, startPoint x: 391, startPoint y: 425, endPoint x: 394, endPoint y: 429, distance: 5.1
click at [394, 429] on button "Guardar y Confirmar" at bounding box center [371, 431] width 87 height 15
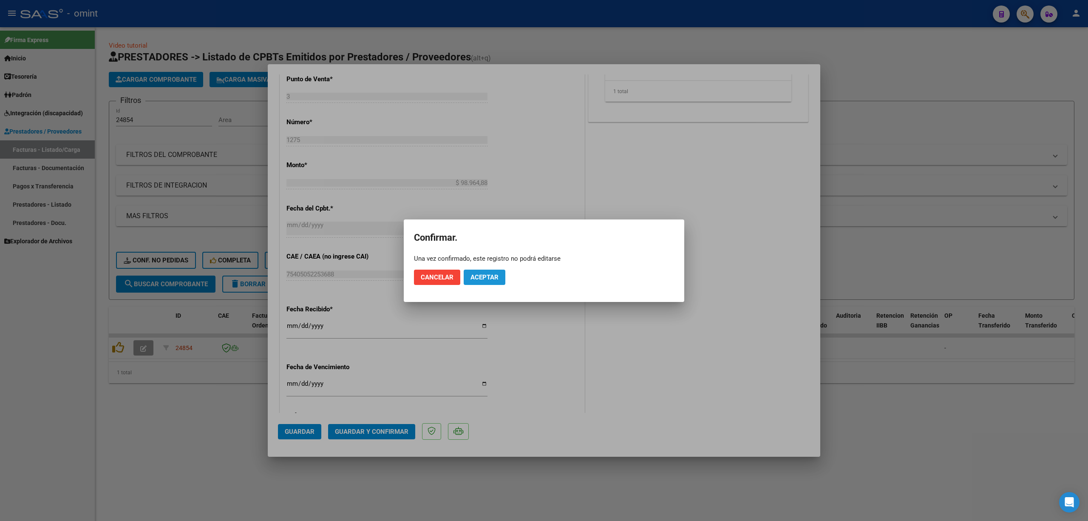
click at [490, 274] on span "Aceptar" at bounding box center [484, 277] width 28 height 8
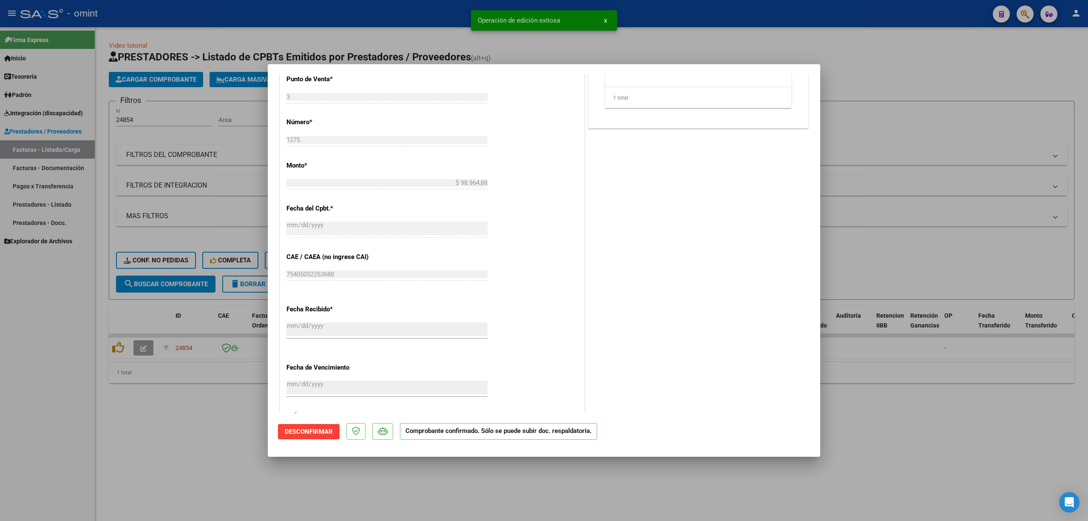
click at [165, 258] on div at bounding box center [544, 260] width 1088 height 521
type input "$ 0,00"
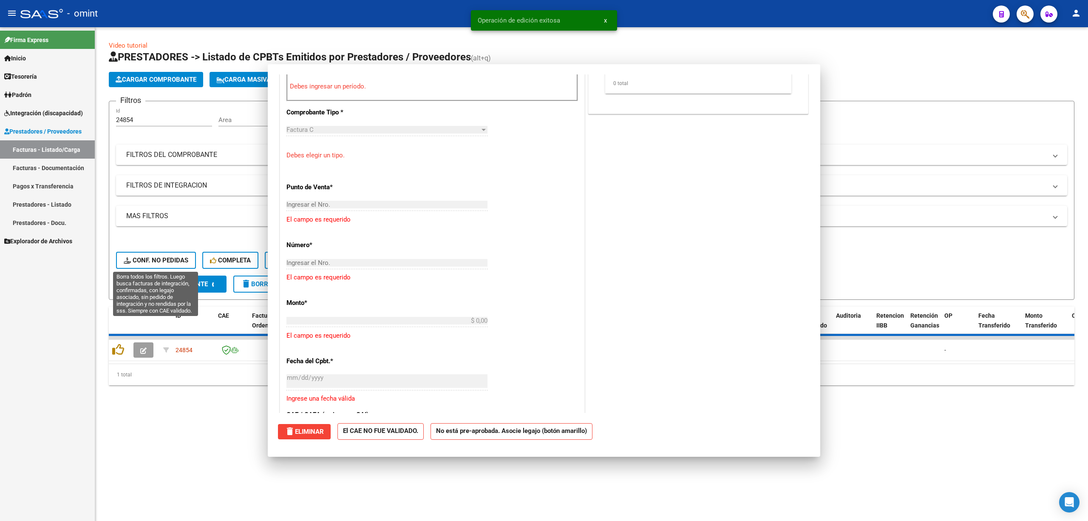
scroll to position [0, 0]
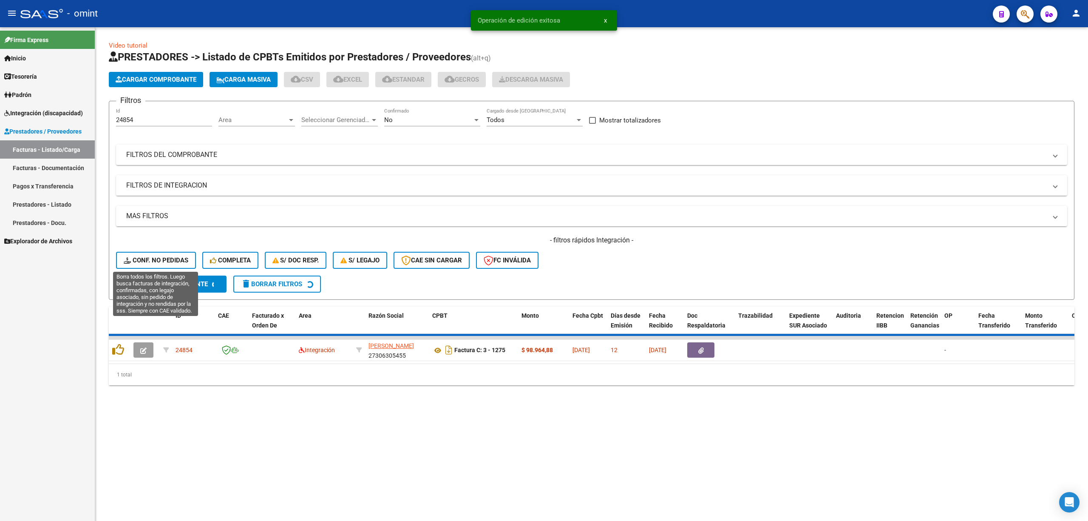
click at [164, 258] on span "Conf. no pedidas" at bounding box center [156, 260] width 65 height 8
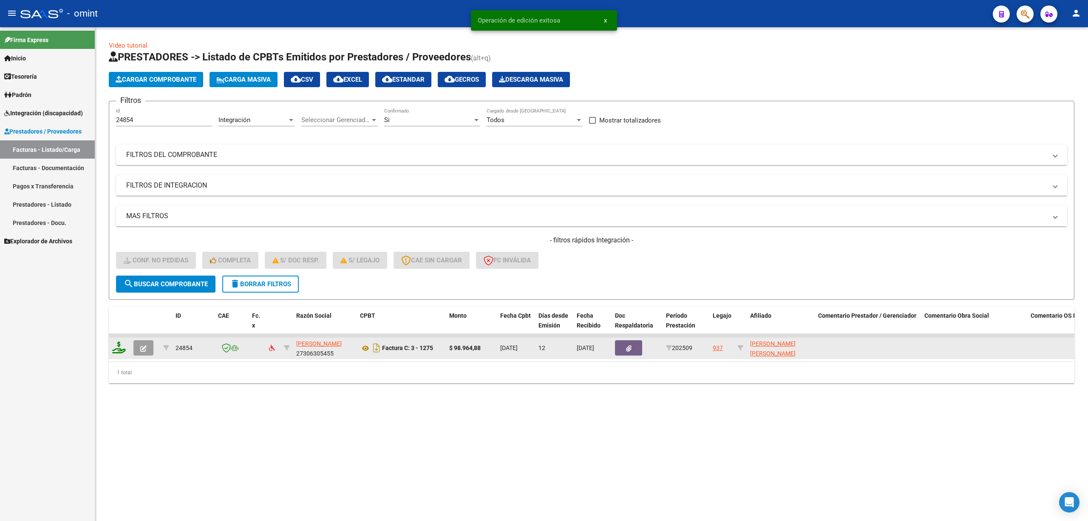
click at [117, 348] on icon at bounding box center [119, 347] width 14 height 12
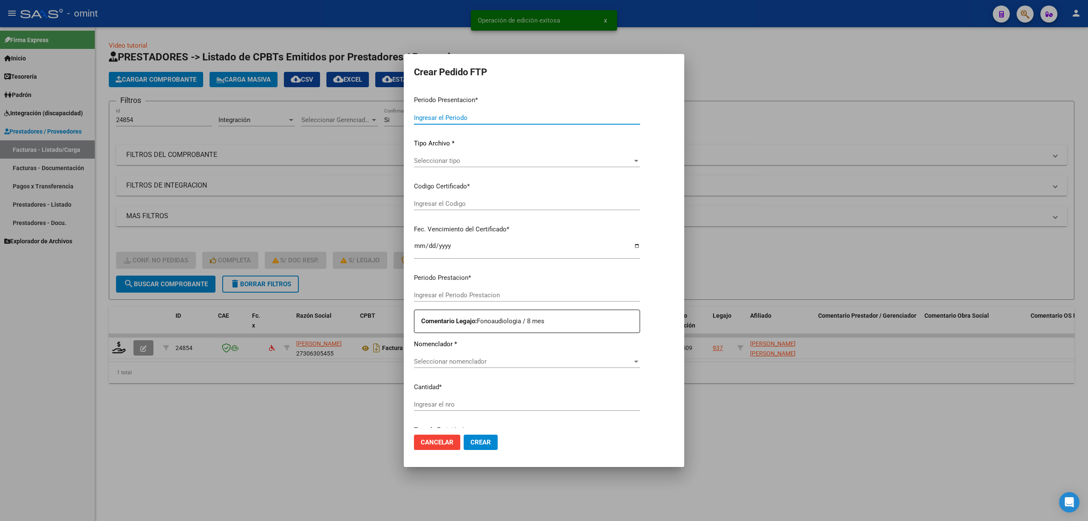
type input "202509"
type input "$ 98.964,88"
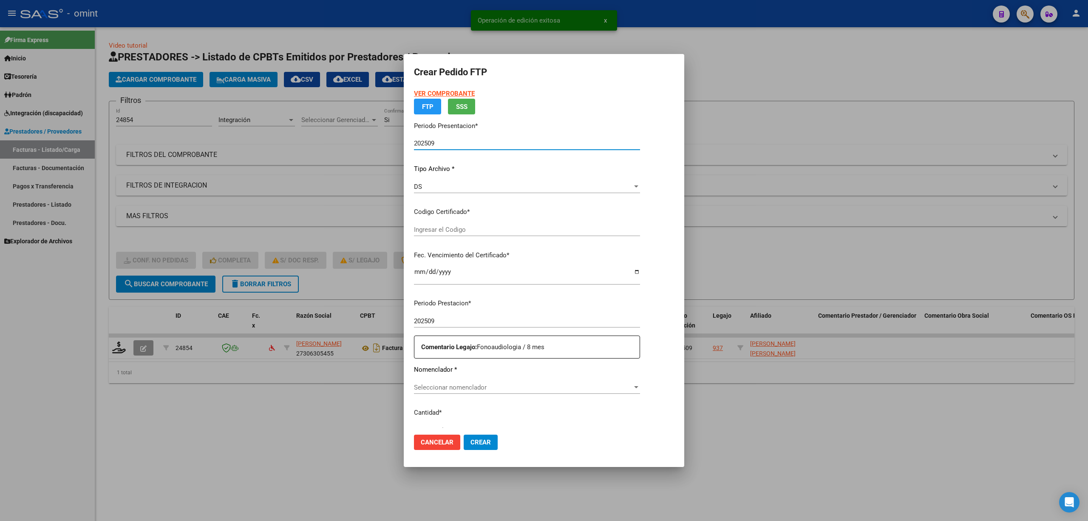
type input "3561762757"
type input "[DATE]"
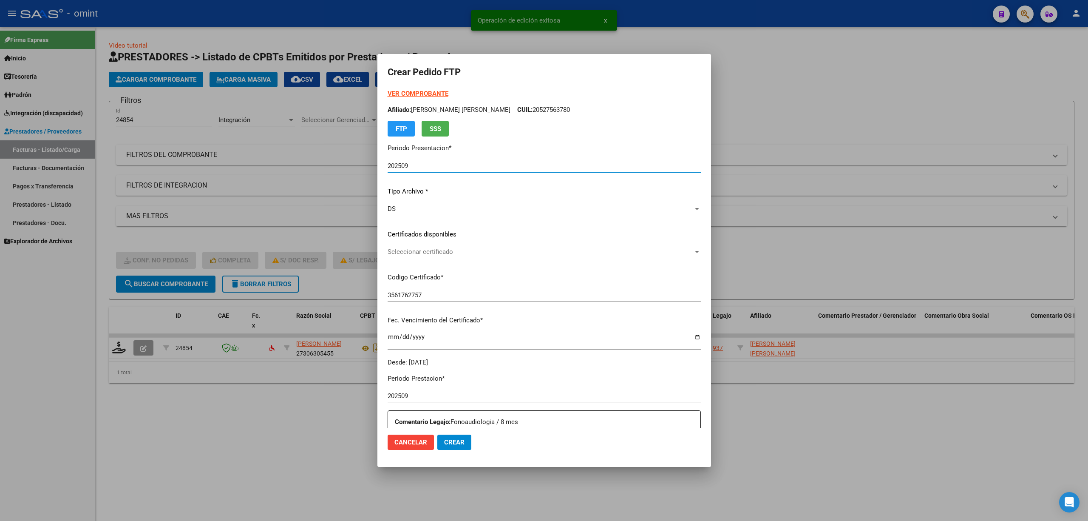
click at [419, 250] on span "Seleccionar certificado" at bounding box center [541, 252] width 306 height 8
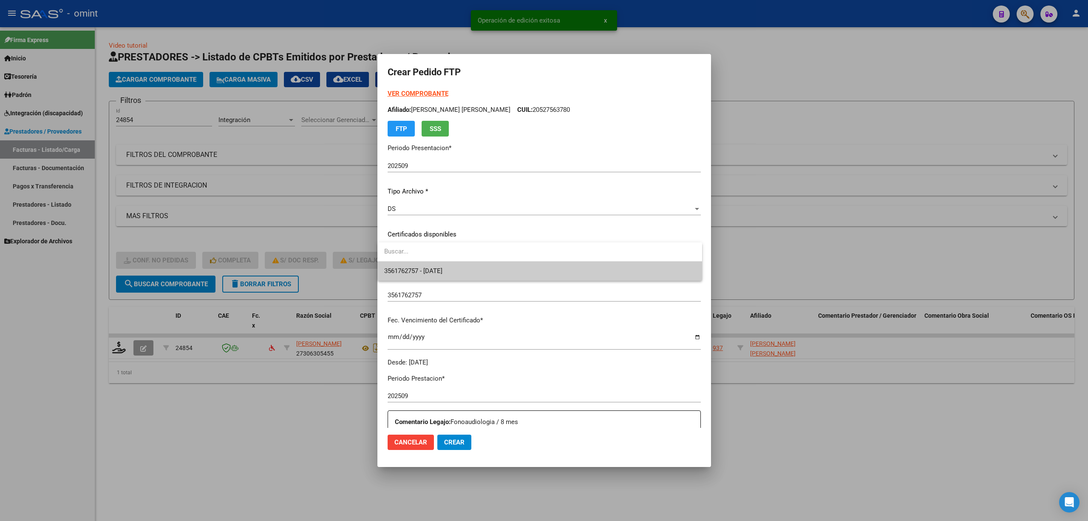
click at [441, 276] on span "3561762757 - [DATE]" at bounding box center [539, 270] width 311 height 19
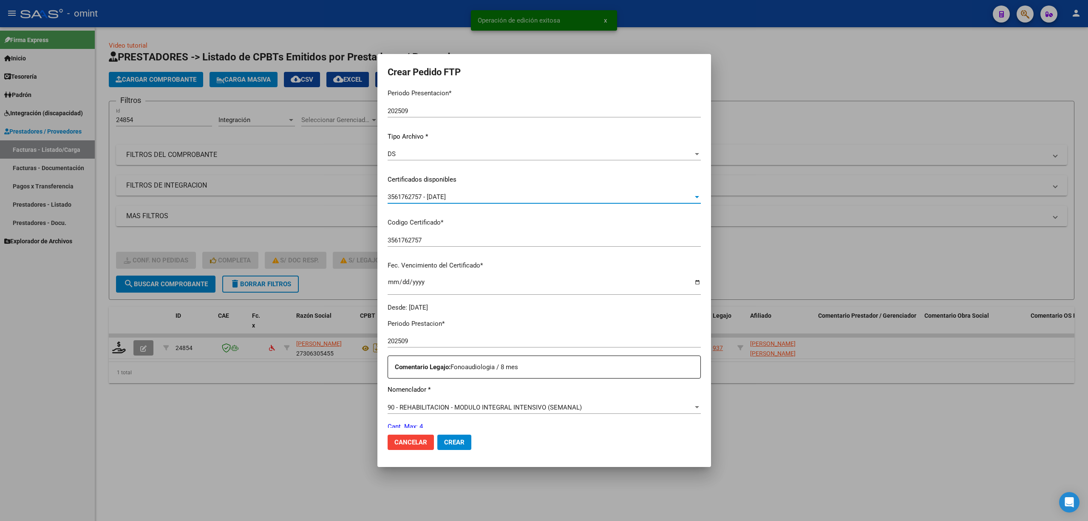
scroll to position [170, 0]
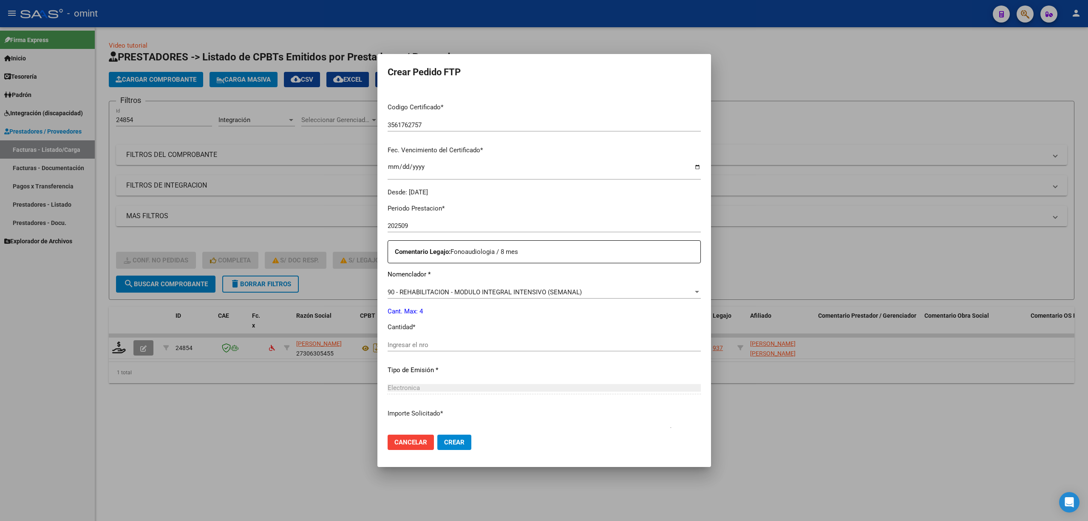
click at [424, 350] on div "Ingresar el nro" at bounding box center [544, 344] width 313 height 13
type input "4"
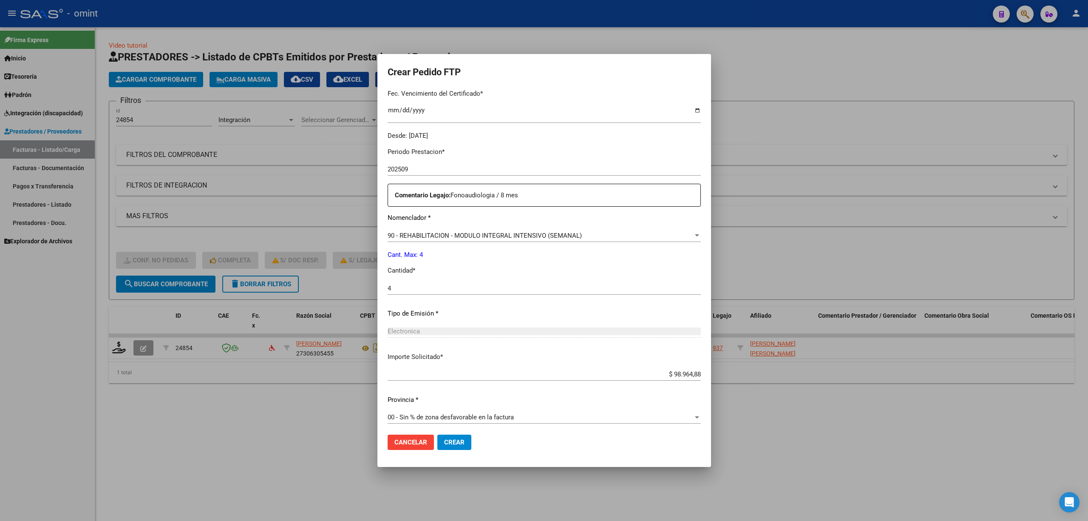
scroll to position [230, 0]
click at [439, 449] on button "Crear" at bounding box center [454, 441] width 34 height 15
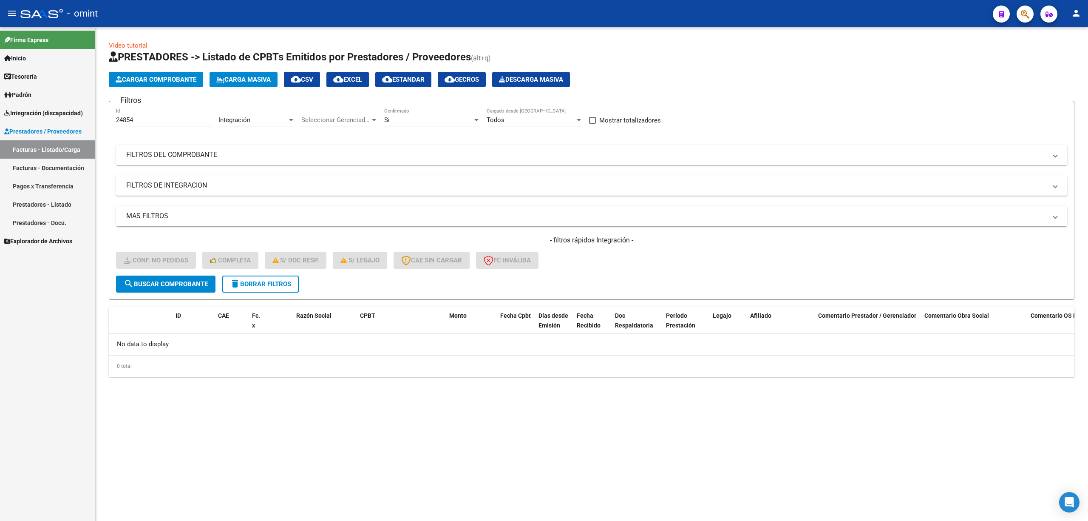
click at [268, 276] on button "delete Borrar Filtros" at bounding box center [260, 283] width 76 height 17
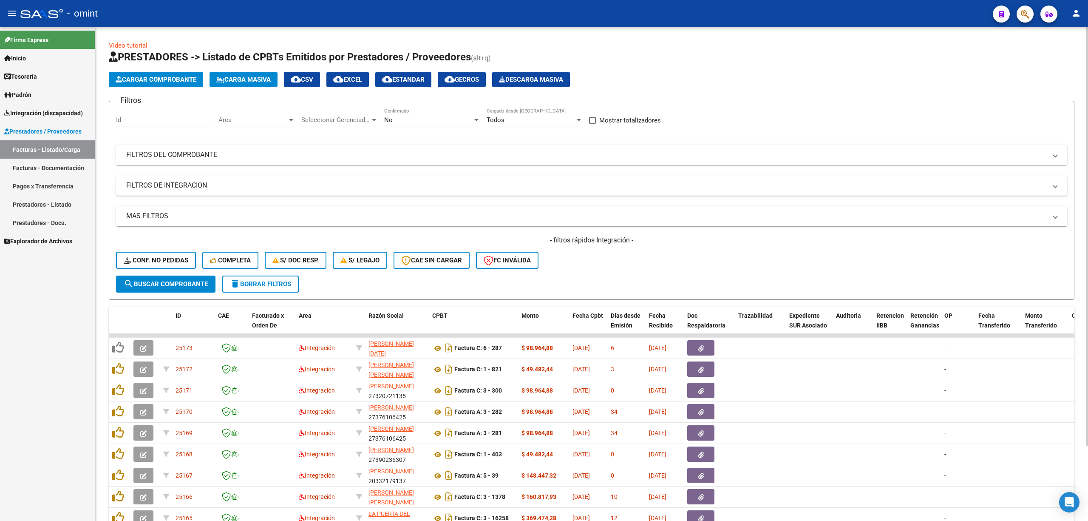
click at [146, 114] on div "Id" at bounding box center [164, 117] width 96 height 18
paste input "24840"
type input "24840"
click at [195, 278] on button "search Buscar Comprobante" at bounding box center [165, 283] width 99 height 17
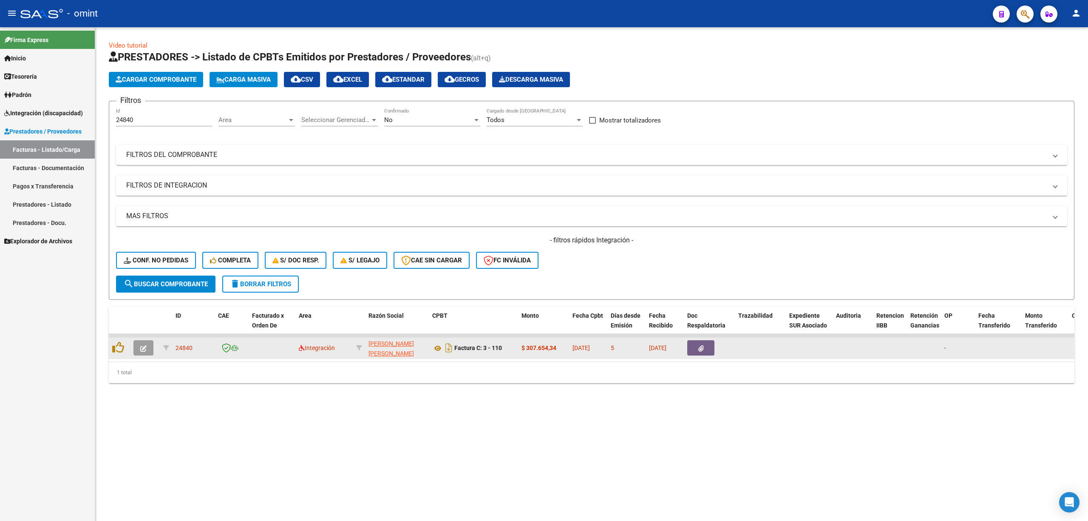
click at [154, 347] on div at bounding box center [144, 347] width 23 height 15
click at [147, 348] on button "button" at bounding box center [143, 347] width 20 height 15
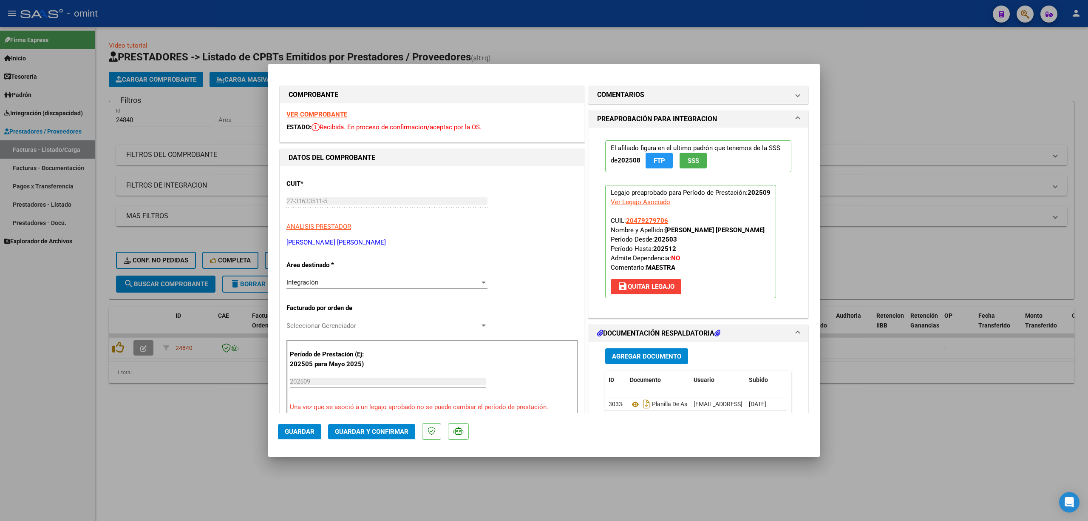
click at [318, 114] on strong "VER COMPROBANTE" at bounding box center [316, 114] width 61 height 8
click at [653, 101] on mat-expansion-panel-header "COMENTARIOS" at bounding box center [698, 94] width 219 height 17
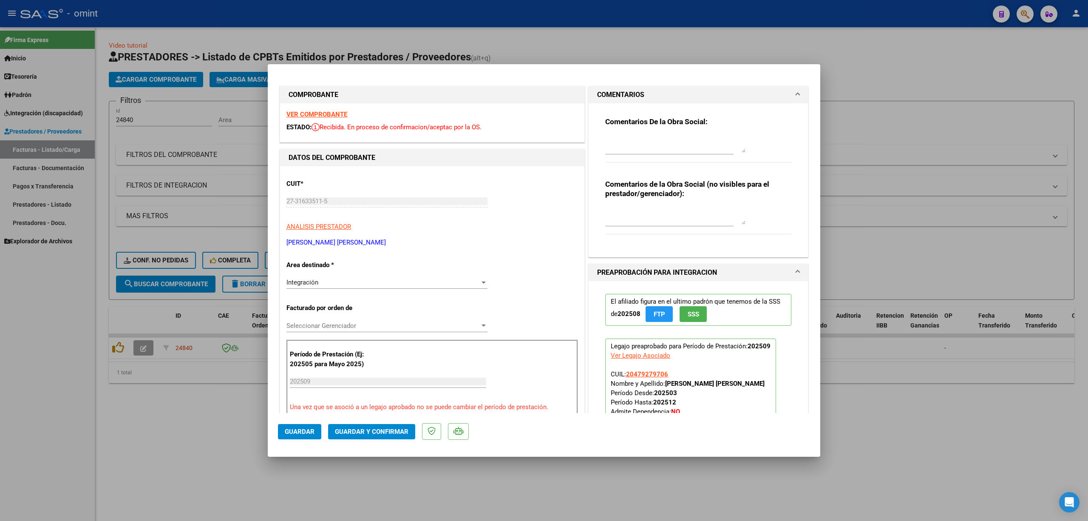
click at [637, 144] on textarea at bounding box center [675, 144] width 140 height 17
type textarea "E"
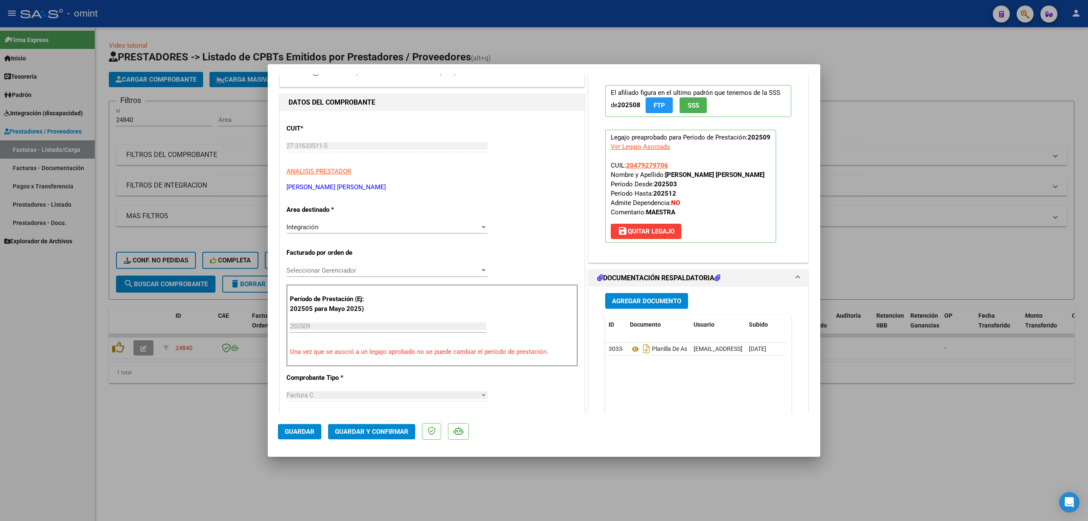
scroll to position [170, 0]
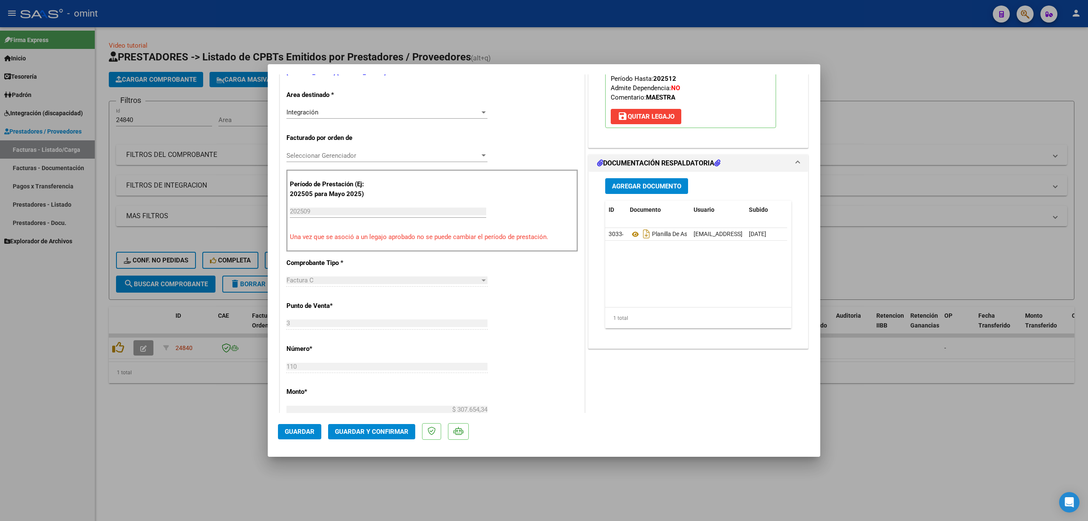
click at [386, 432] on span "Guardar y Confirmar" at bounding box center [372, 432] width 74 height 8
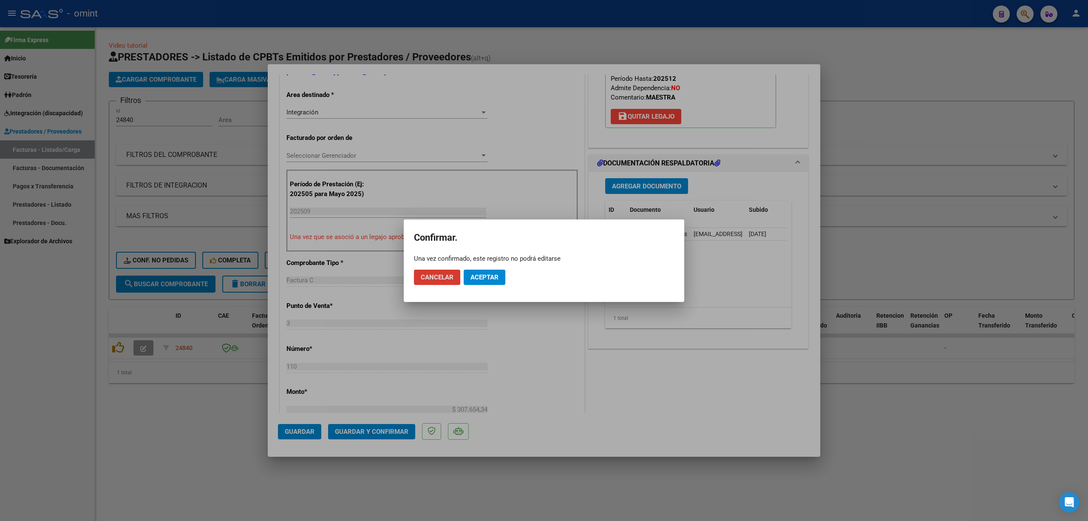
click at [496, 284] on button "Aceptar" at bounding box center [485, 276] width 42 height 15
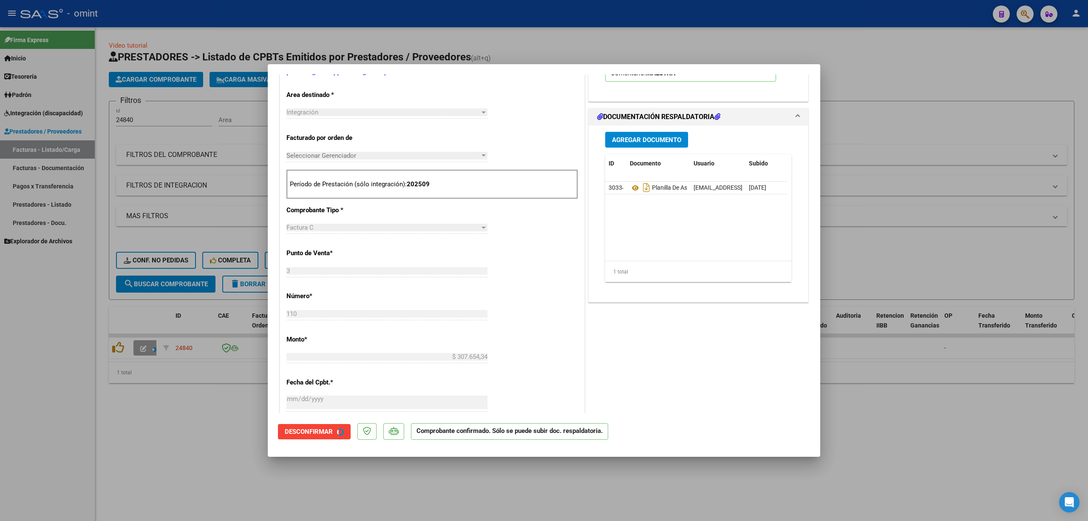
click at [229, 207] on div at bounding box center [544, 260] width 1088 height 521
type input "$ 0,00"
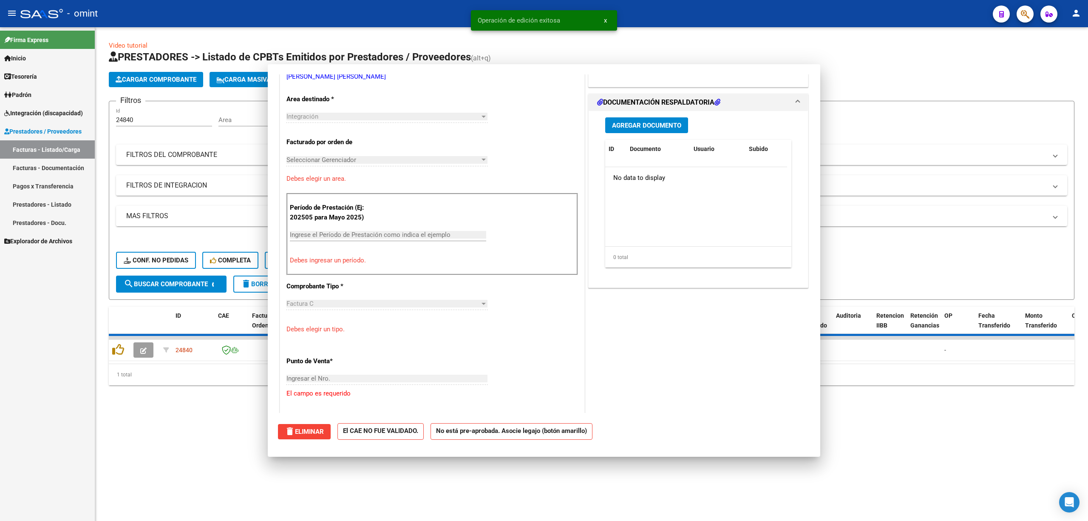
scroll to position [0, 0]
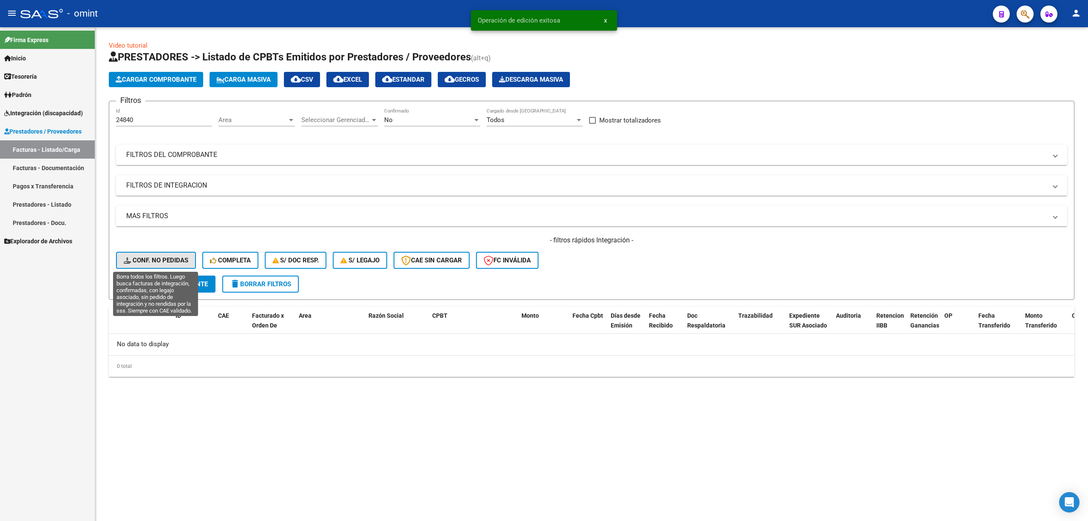
click at [153, 252] on button "Conf. no pedidas" at bounding box center [156, 260] width 80 height 17
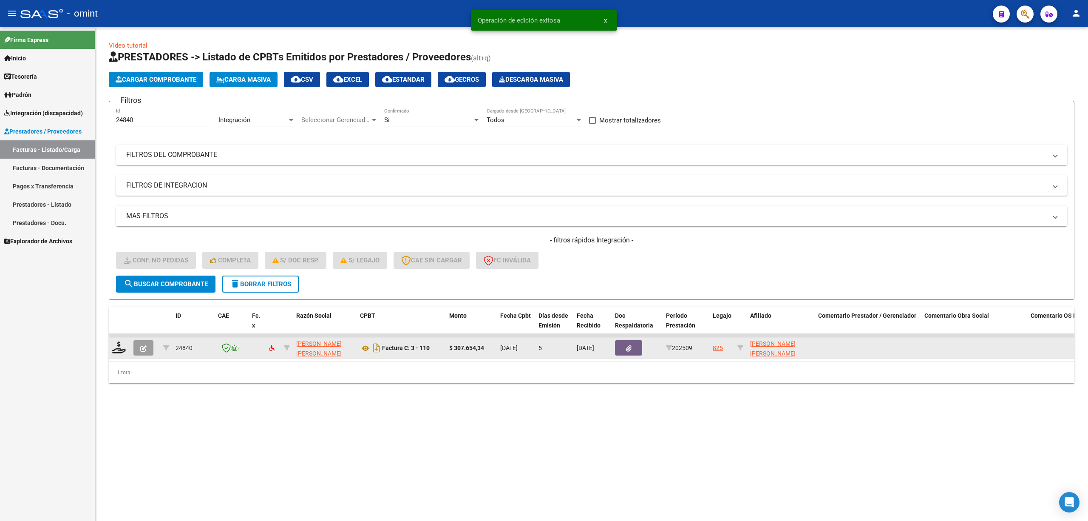
click at [126, 349] on div at bounding box center [119, 347] width 14 height 13
click at [121, 350] on icon at bounding box center [119, 347] width 14 height 12
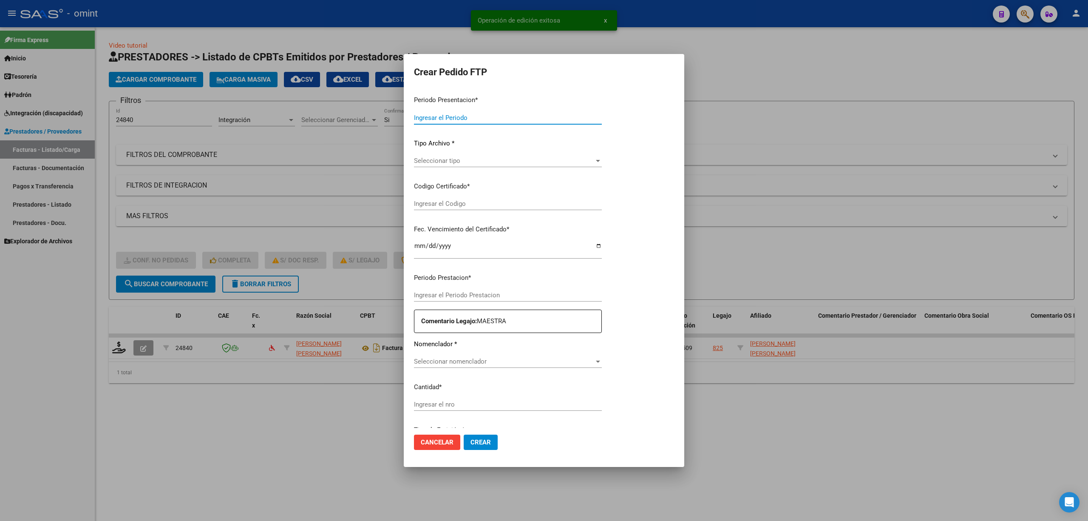
type input "202509"
type input "$ 307.654,34"
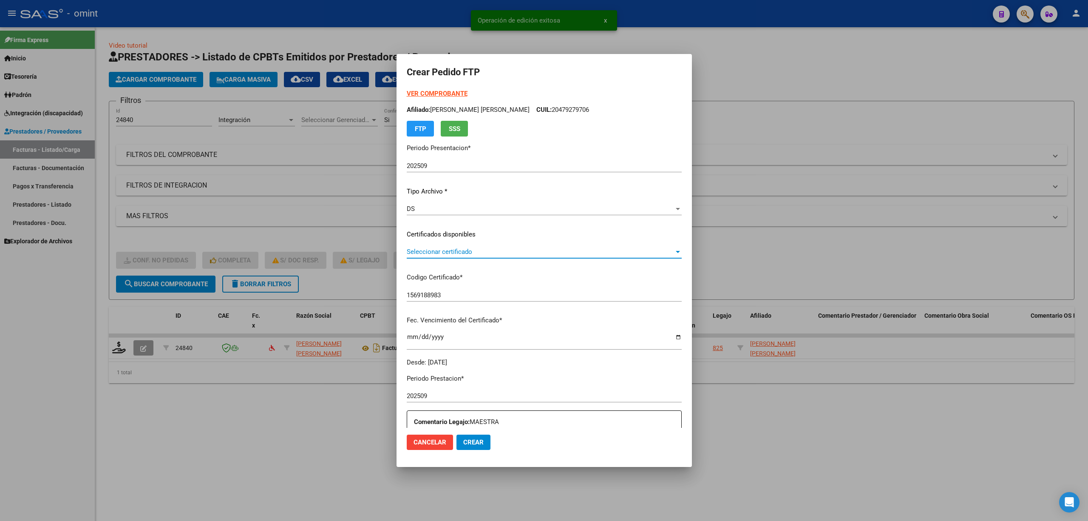
click at [424, 254] on span "Seleccionar certificado" at bounding box center [540, 252] width 267 height 8
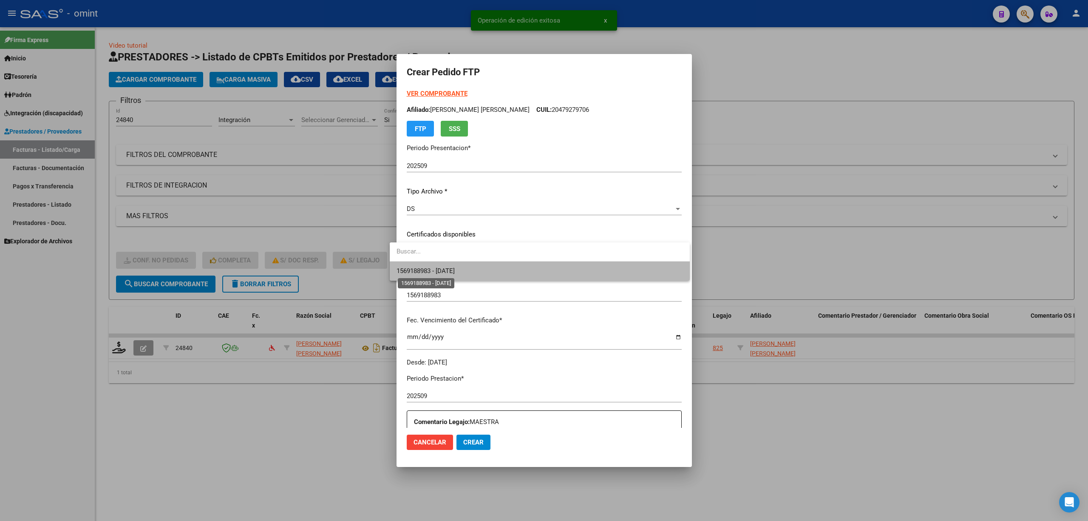
click at [426, 272] on span "1569188983 - [DATE]" at bounding box center [425, 271] width 58 height 8
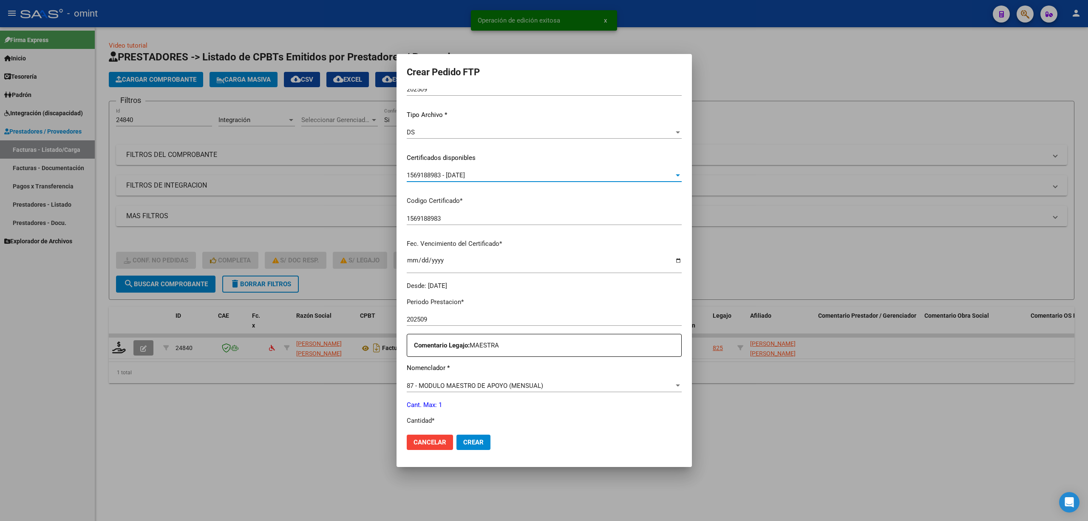
scroll to position [230, 0]
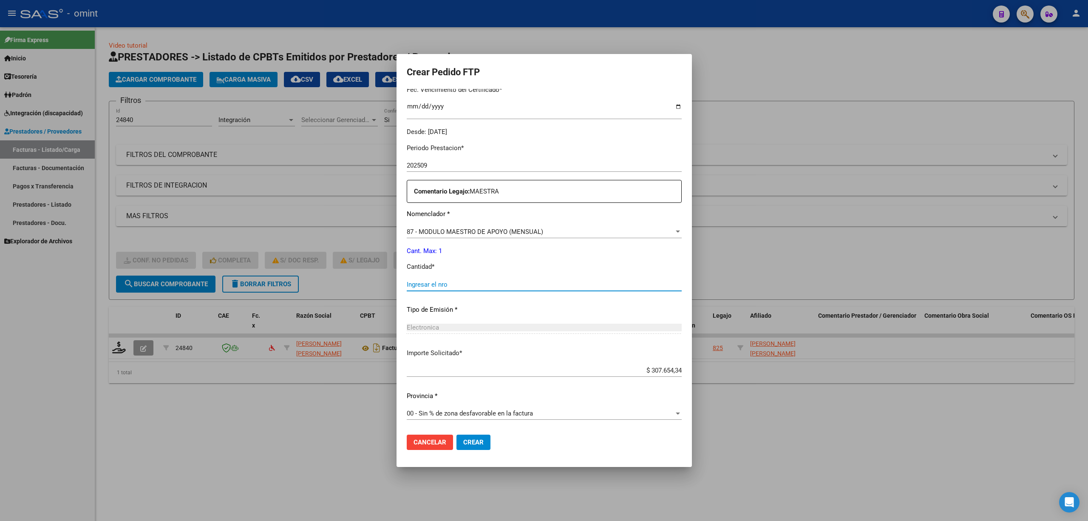
click at [446, 283] on input "Ingresar el nro" at bounding box center [544, 284] width 275 height 8
click at [463, 446] on button "Crear" at bounding box center [473, 441] width 34 height 15
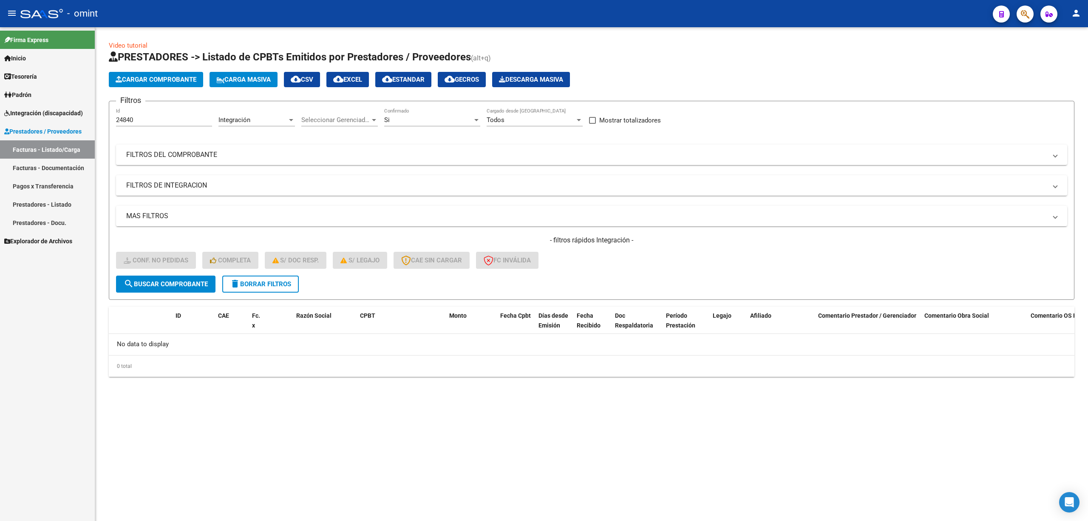
click at [280, 284] on span "delete Borrar Filtros" at bounding box center [260, 284] width 61 height 8
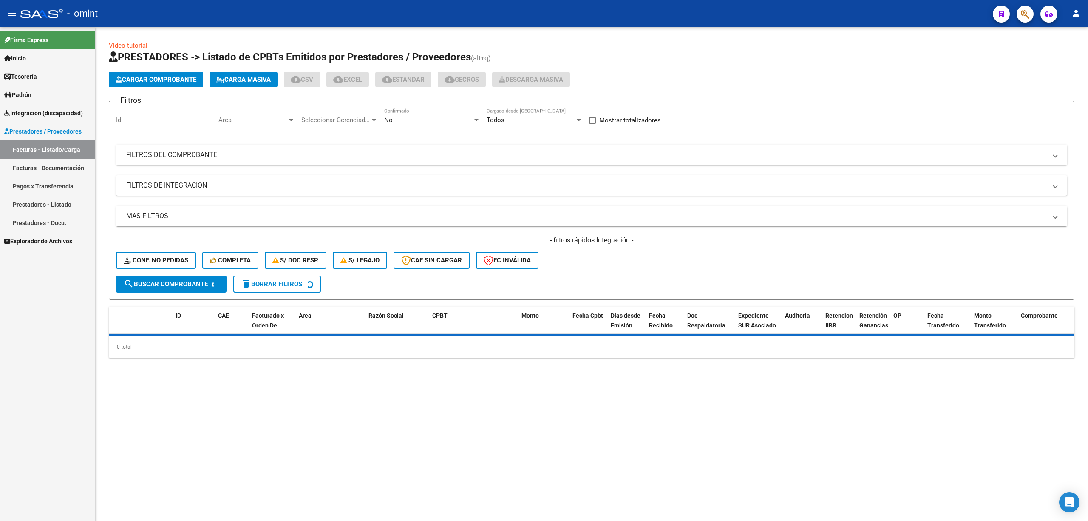
click at [150, 114] on div "Id" at bounding box center [164, 117] width 96 height 18
paste input "24836"
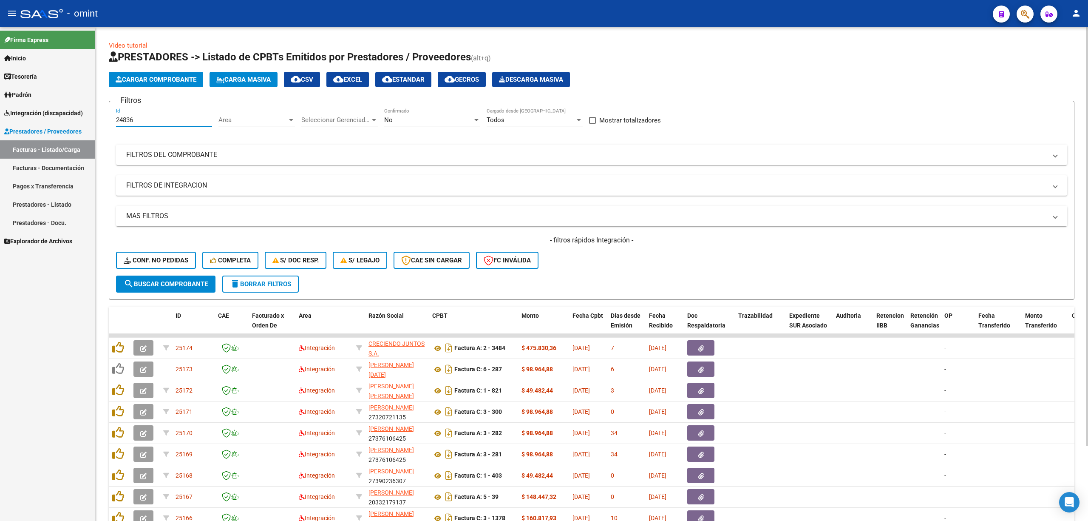
click at [198, 276] on button "search Buscar Comprobante" at bounding box center [165, 283] width 99 height 17
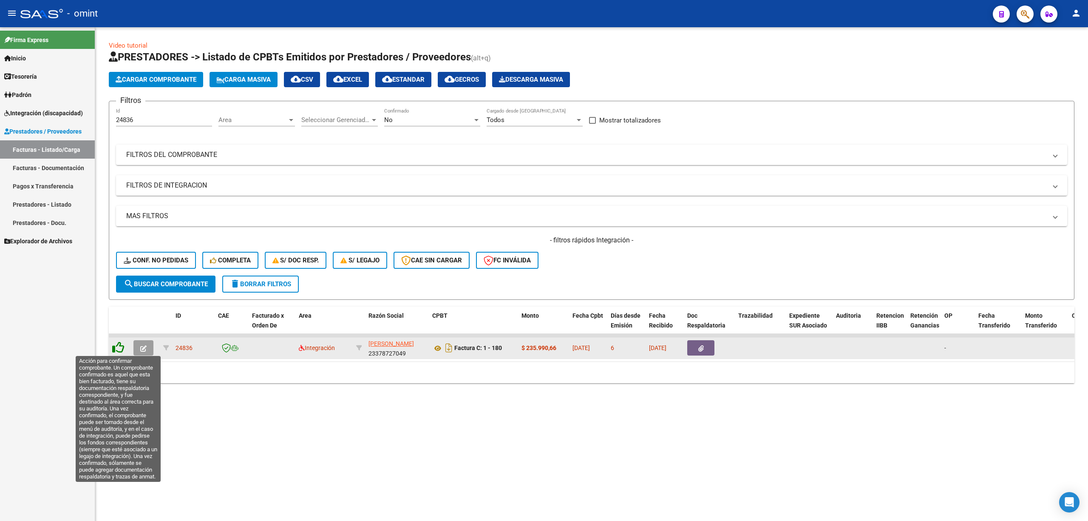
click at [122, 349] on icon at bounding box center [118, 347] width 12 height 12
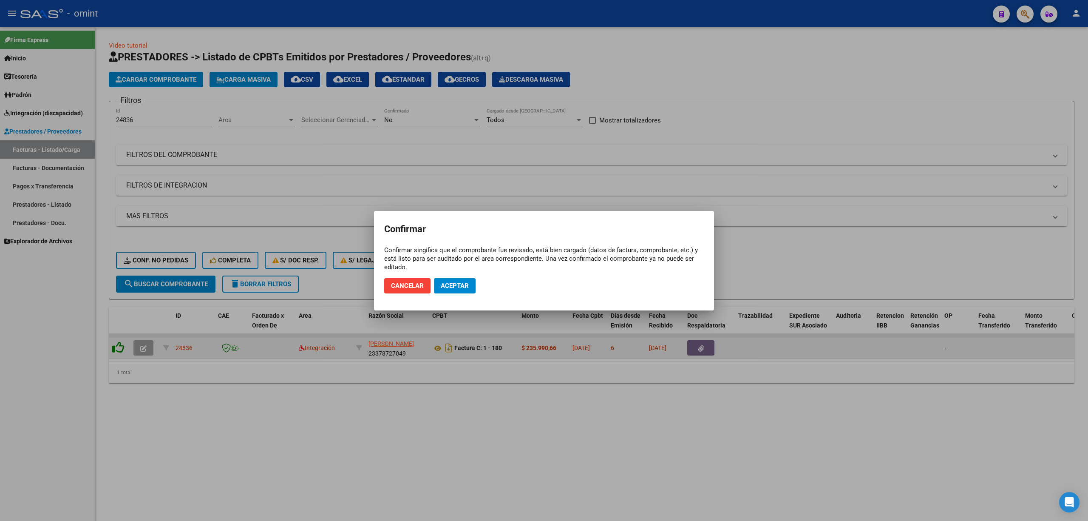
click at [122, 349] on div at bounding box center [544, 260] width 1088 height 521
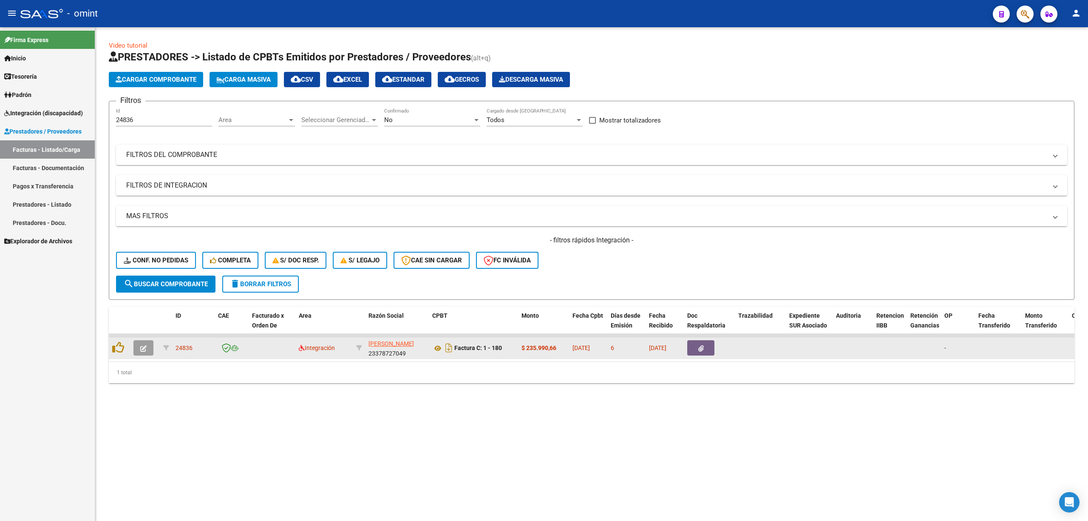
click at [141, 345] on icon "button" at bounding box center [143, 348] width 6 height 6
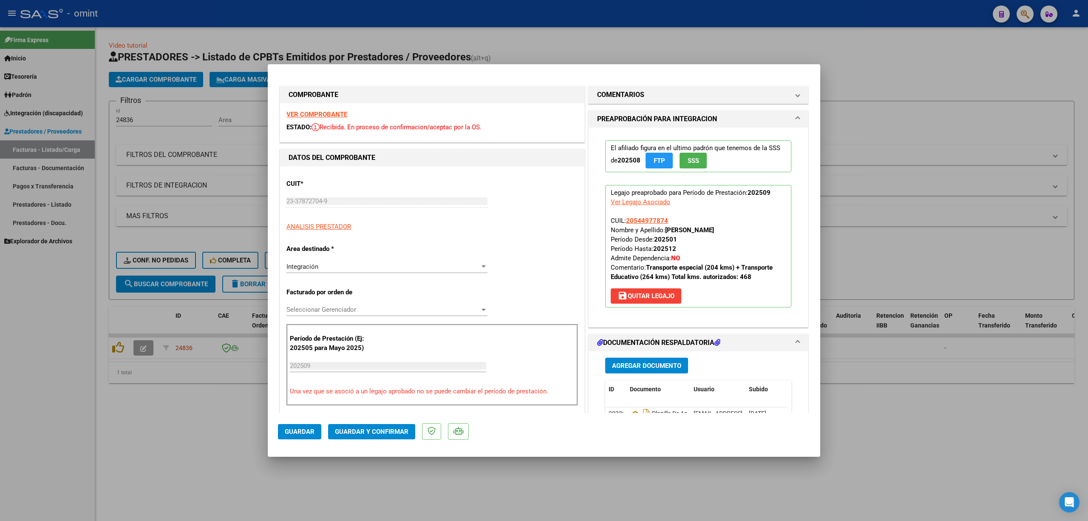
click at [328, 113] on strong "VER COMPROBANTE" at bounding box center [316, 114] width 61 height 8
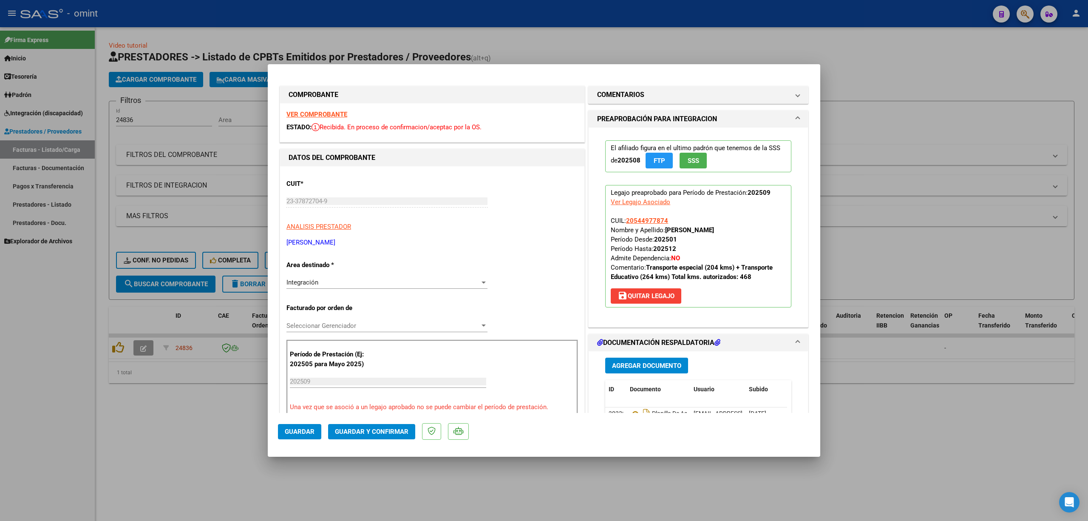
click at [334, 110] on strong "VER COMPROBANTE" at bounding box center [316, 114] width 61 height 8
click at [375, 428] on span "Guardar y Confirmar" at bounding box center [372, 432] width 74 height 8
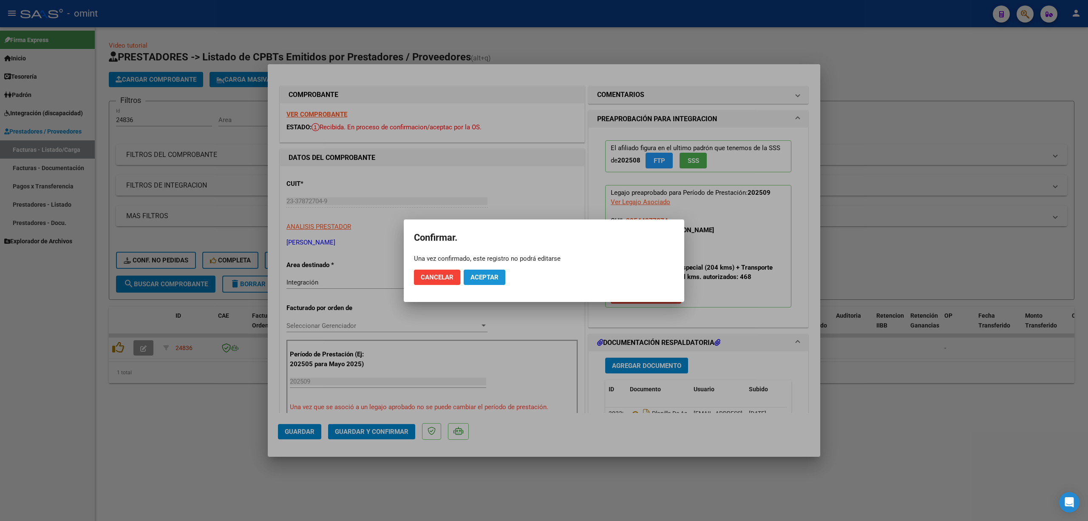
click at [501, 274] on button "Aceptar" at bounding box center [485, 276] width 42 height 15
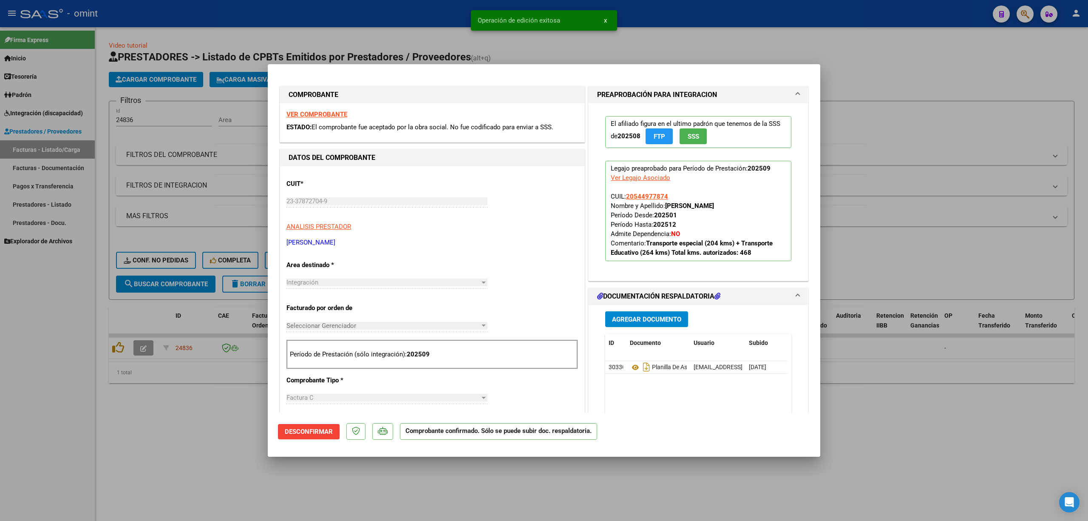
click at [247, 164] on div at bounding box center [544, 260] width 1088 height 521
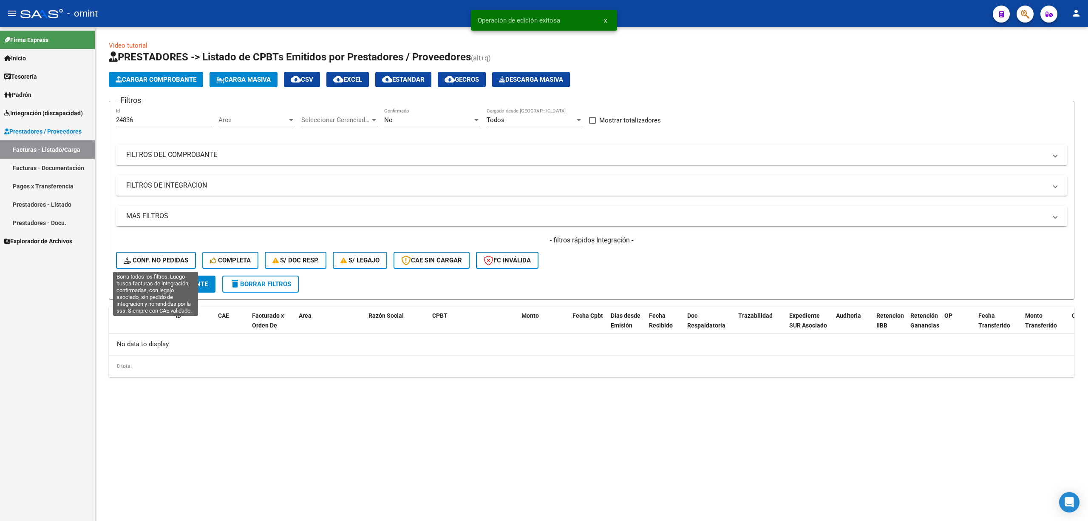
click at [159, 260] on span "Conf. no pedidas" at bounding box center [156, 260] width 65 height 8
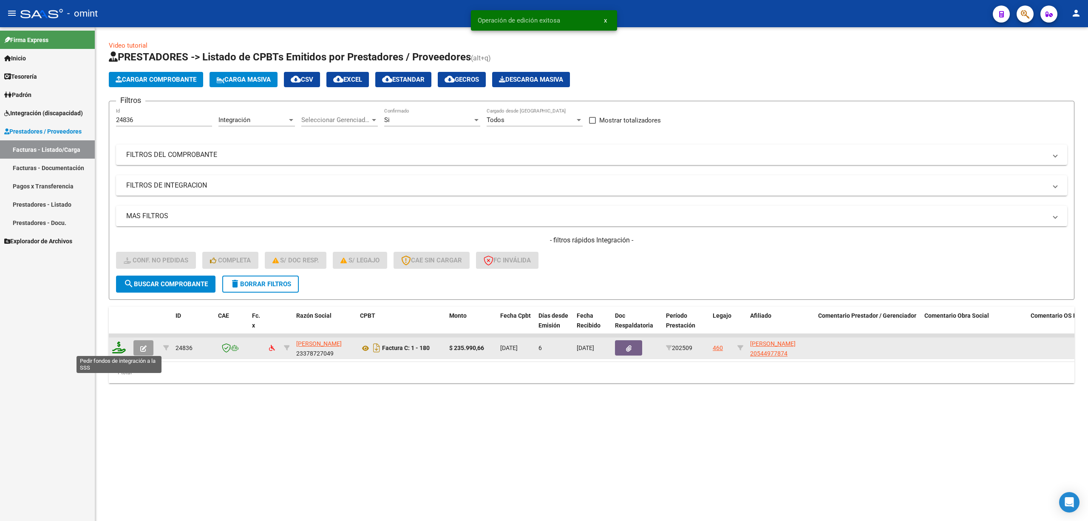
click at [116, 347] on icon at bounding box center [119, 347] width 14 height 12
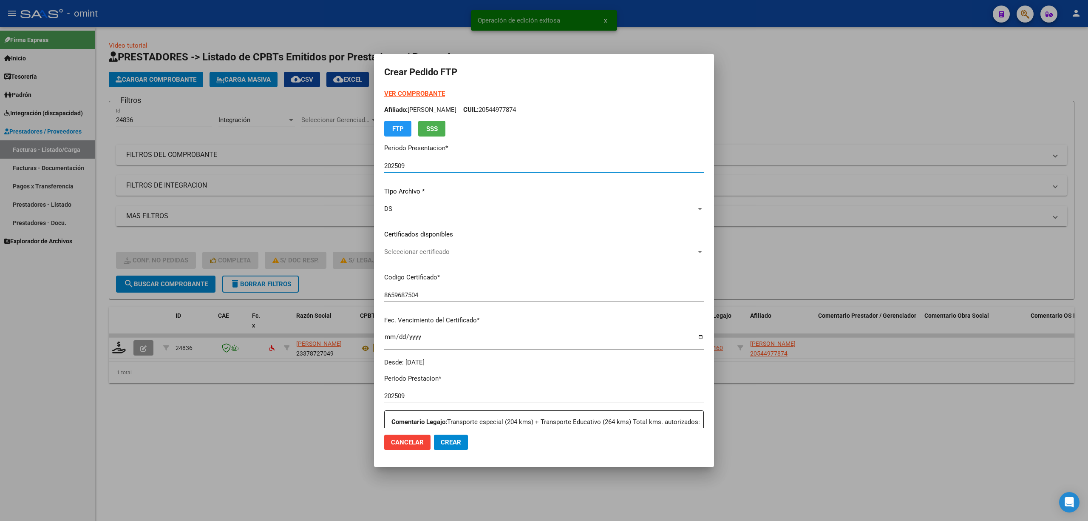
click at [396, 229] on p "Certificados disponibles" at bounding box center [544, 234] width 320 height 10
click at [402, 251] on span "Seleccionar certificado" at bounding box center [540, 252] width 312 height 8
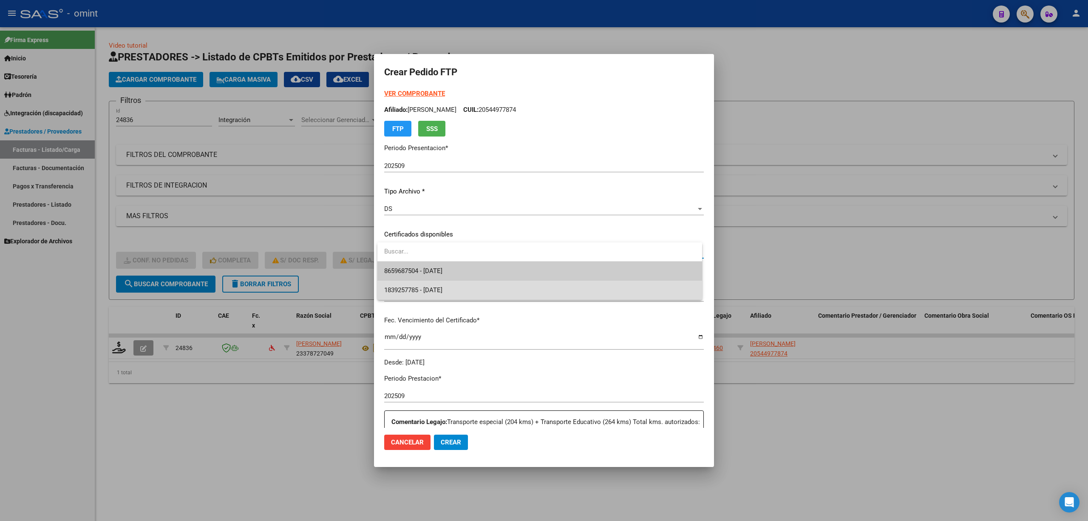
click at [434, 285] on span "1839257785 - [DATE]" at bounding box center [539, 289] width 311 height 19
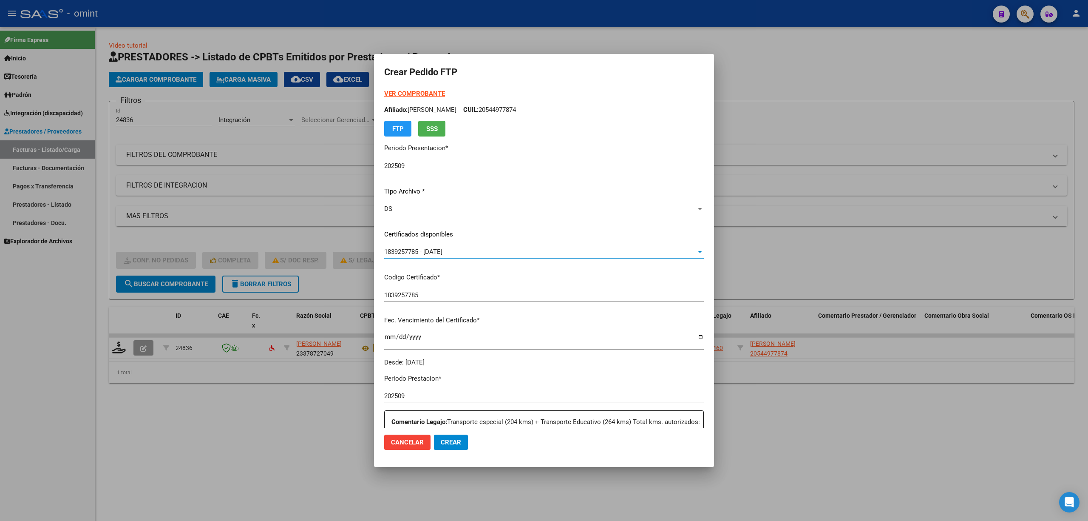
click at [439, 253] on span "1839257785 - [DATE]" at bounding box center [413, 252] width 58 height 8
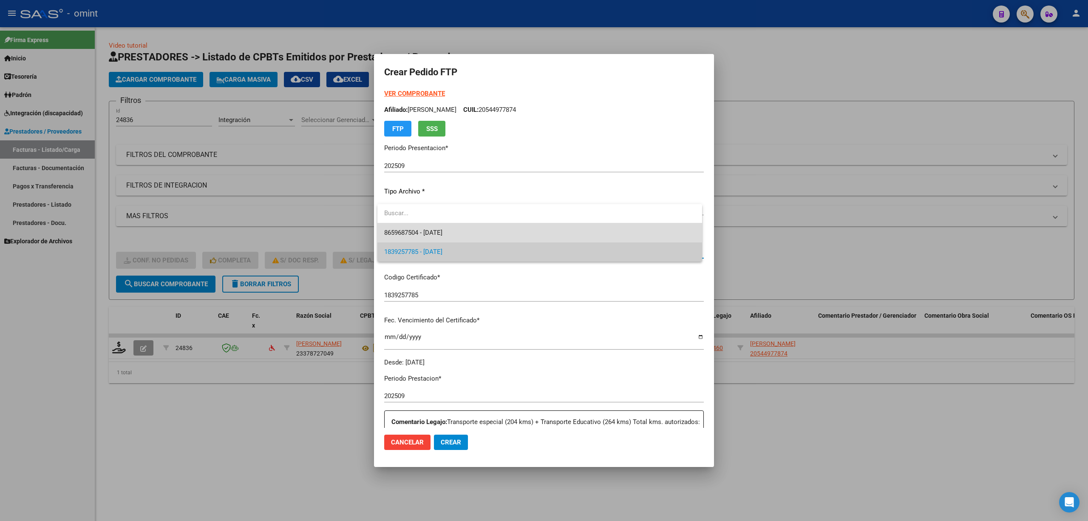
click at [462, 234] on span "8659687504 - [DATE]" at bounding box center [539, 232] width 311 height 19
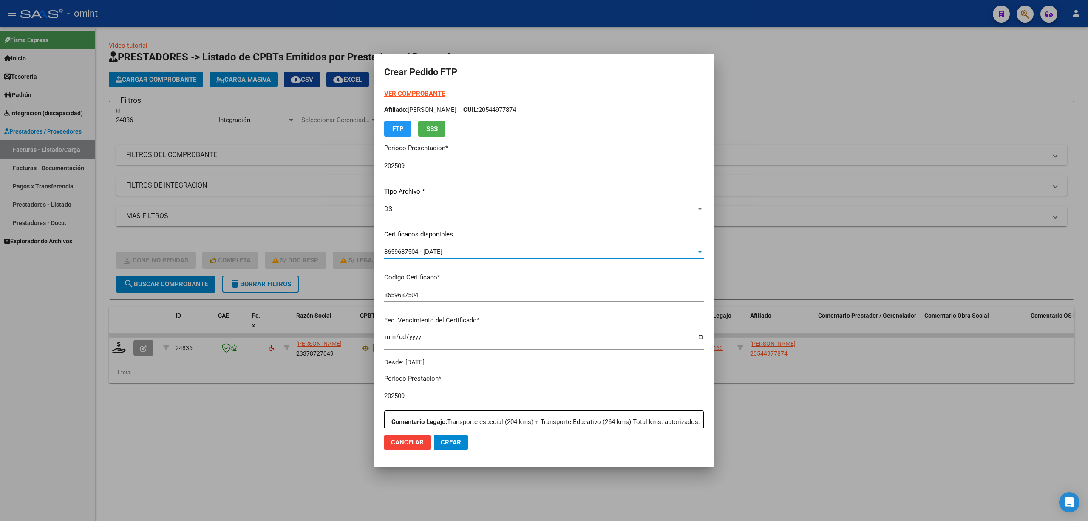
click at [408, 90] on strong "VER COMPROBANTE" at bounding box center [414, 94] width 61 height 8
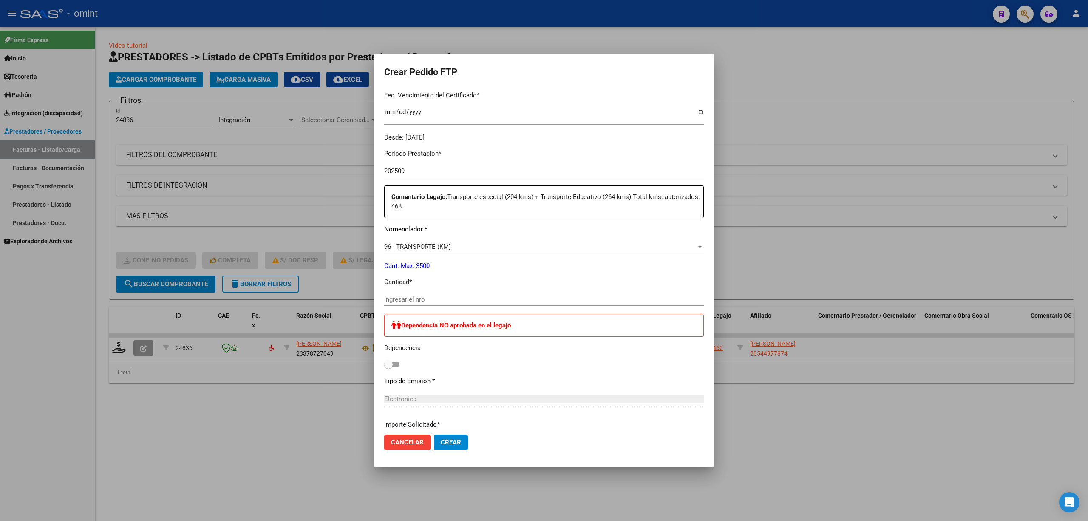
scroll to position [227, 0]
click at [425, 300] on input "Ingresar el nro" at bounding box center [544, 298] width 320 height 8
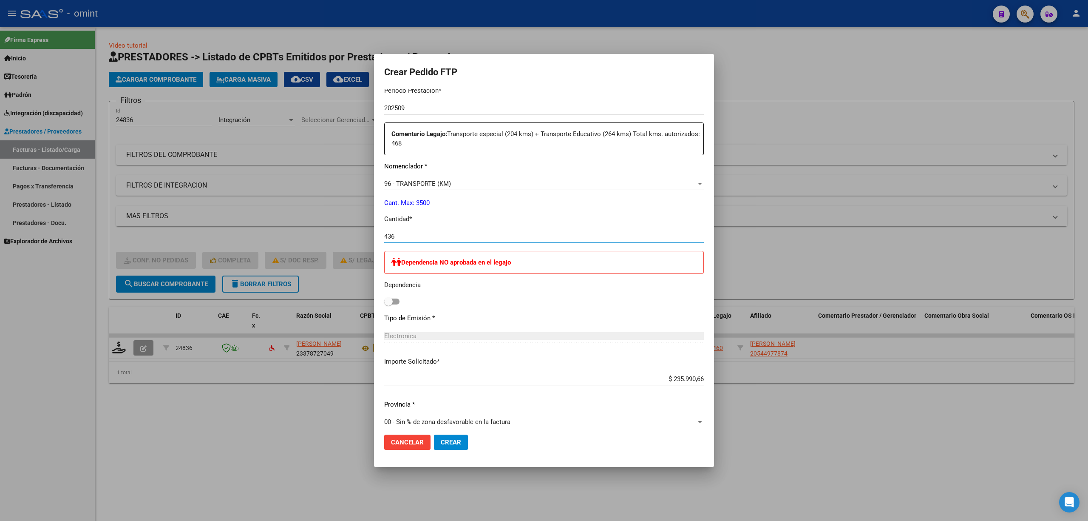
scroll to position [340, 0]
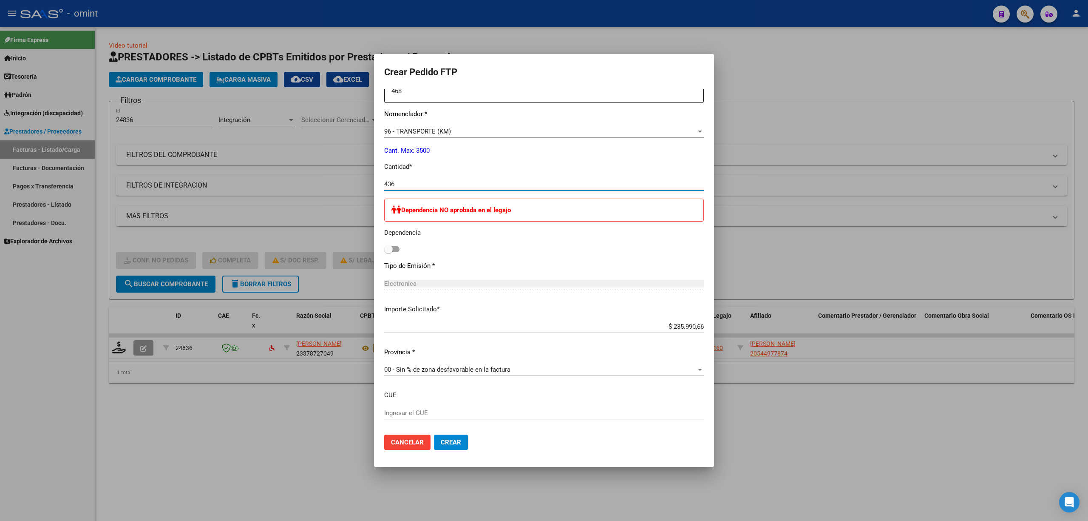
click at [427, 448] on button "Cancelar" at bounding box center [407, 441] width 46 height 15
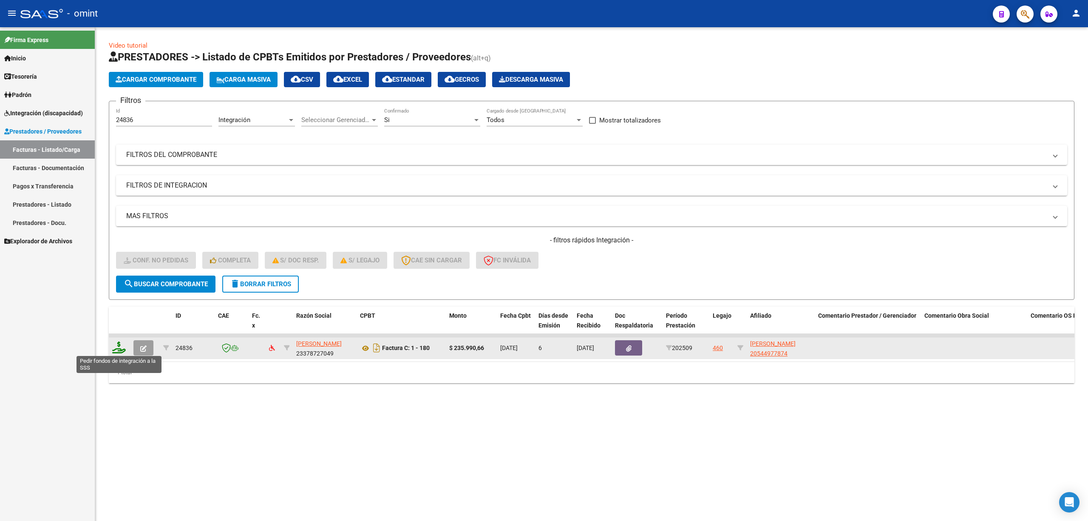
click at [121, 342] on icon at bounding box center [119, 347] width 14 height 12
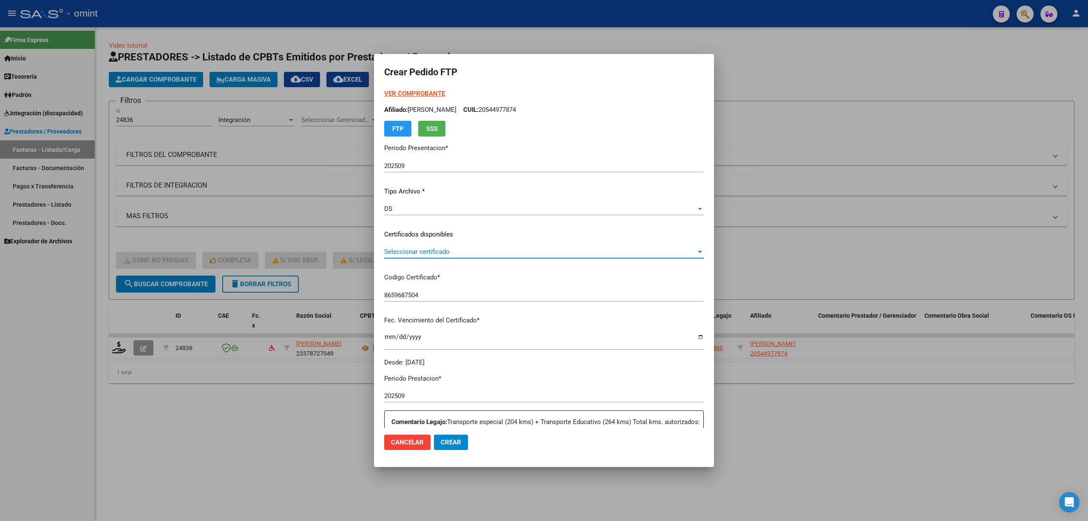
click at [432, 255] on span "Seleccionar certificado" at bounding box center [540, 252] width 312 height 8
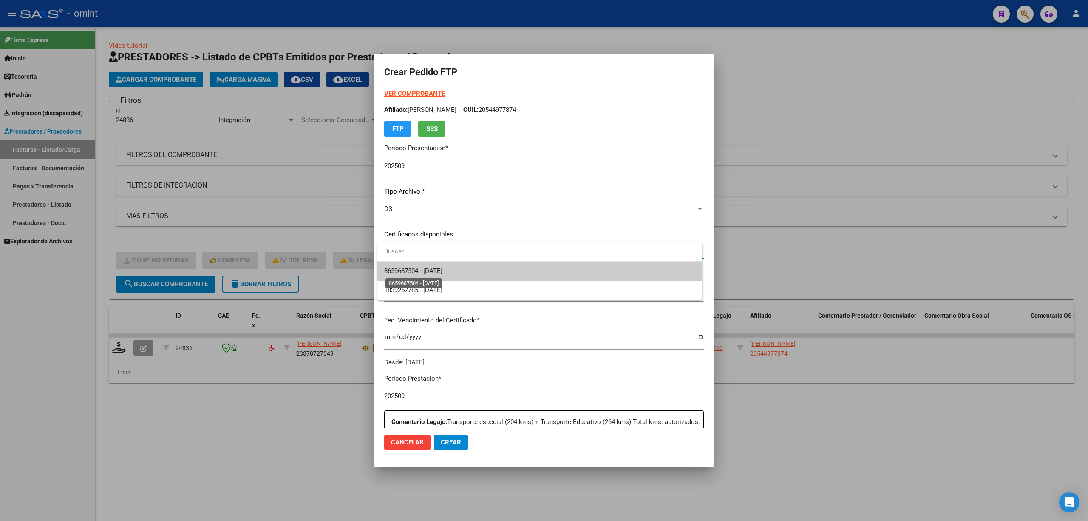
click at [442, 268] on span "8659687504 - [DATE]" at bounding box center [413, 271] width 58 height 8
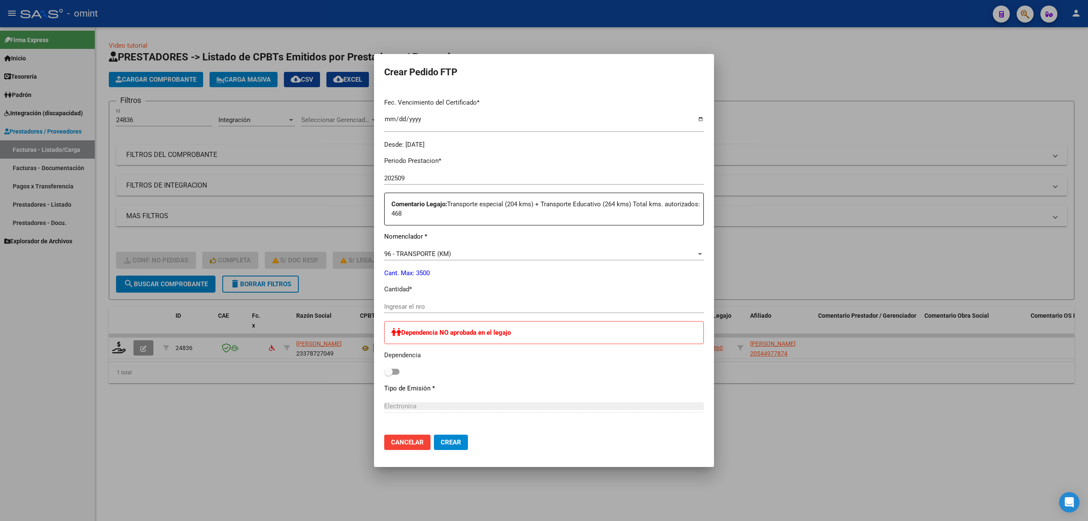
scroll to position [213, 0]
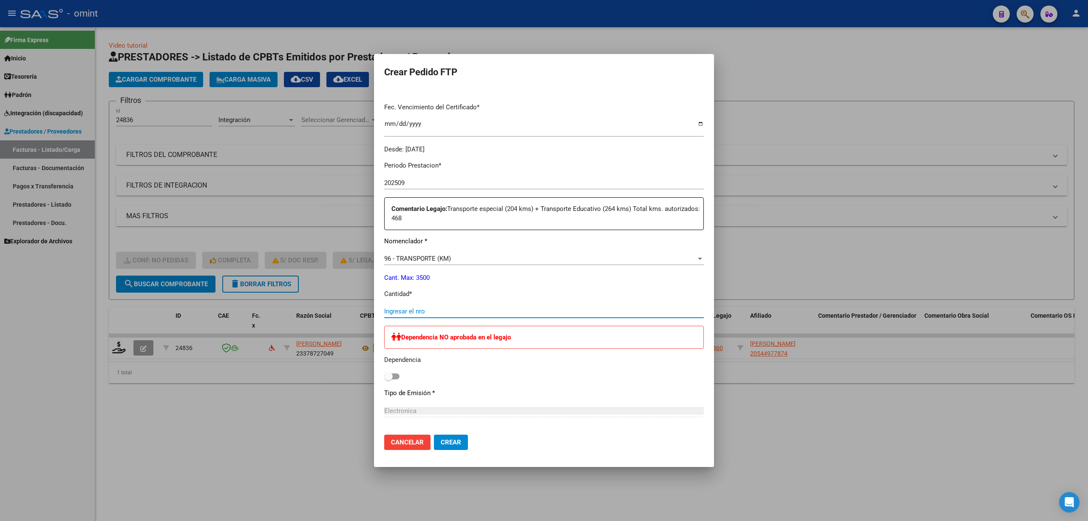
click at [444, 309] on input "Ingresar el nro" at bounding box center [544, 311] width 320 height 8
click at [462, 442] on button "Crear" at bounding box center [451, 441] width 34 height 15
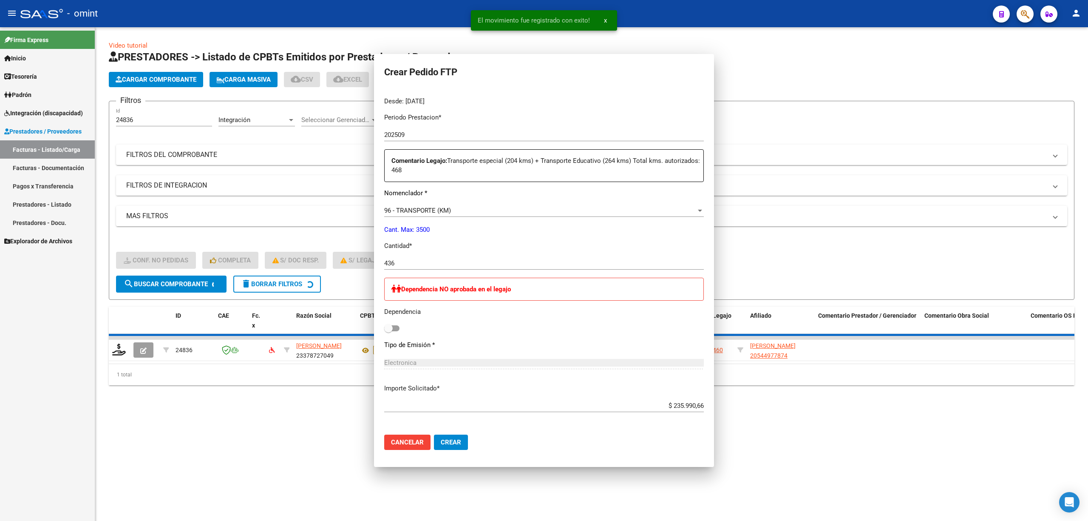
scroll to position [0, 0]
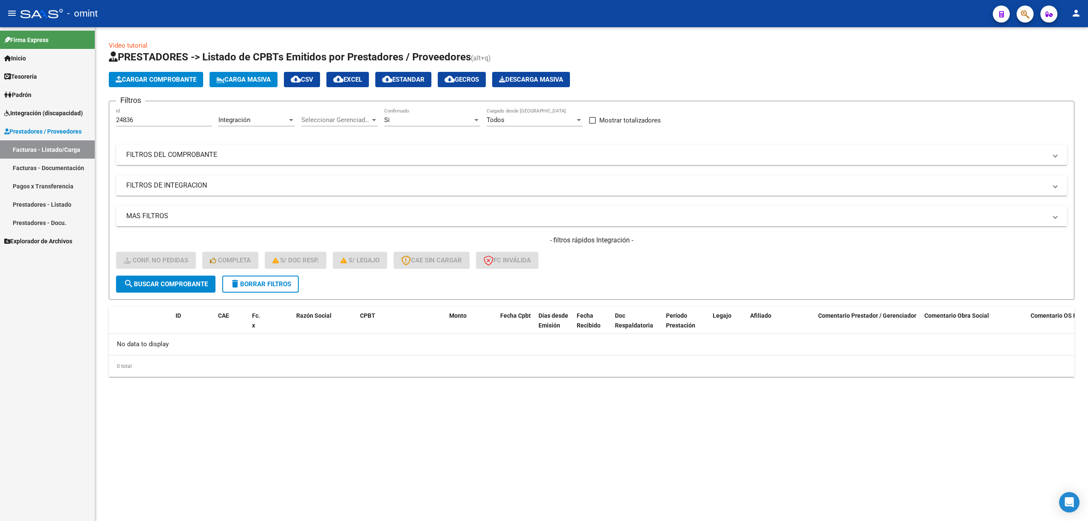
click at [287, 288] on button "delete Borrar Filtros" at bounding box center [260, 283] width 76 height 17
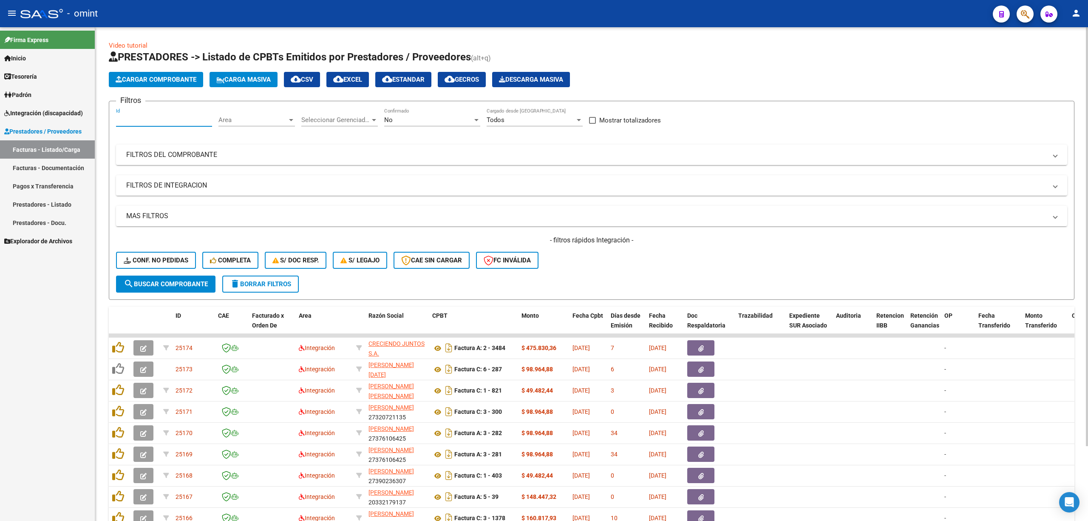
click at [152, 121] on input "Id" at bounding box center [164, 120] width 96 height 8
paste input "24807"
click at [183, 285] on span "search Buscar Comprobante" at bounding box center [166, 284] width 84 height 8
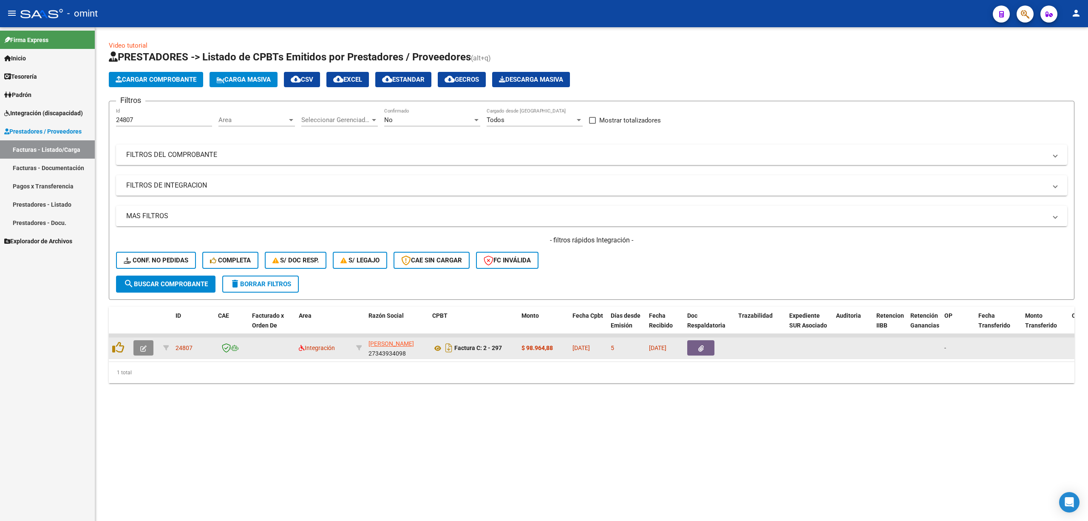
click at [143, 345] on icon "button" at bounding box center [143, 348] width 6 height 6
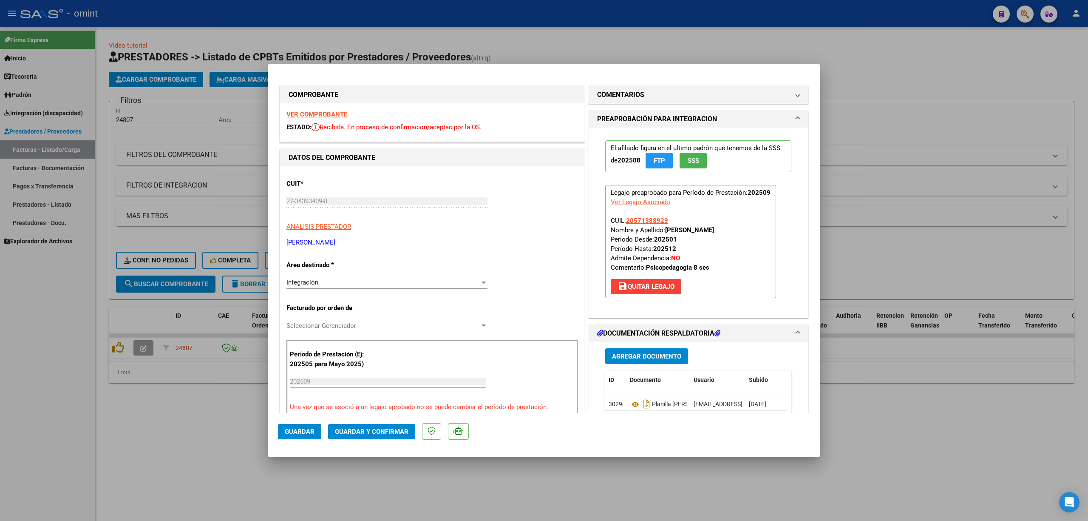
click at [326, 114] on strong "VER COMPROBANTE" at bounding box center [316, 114] width 61 height 8
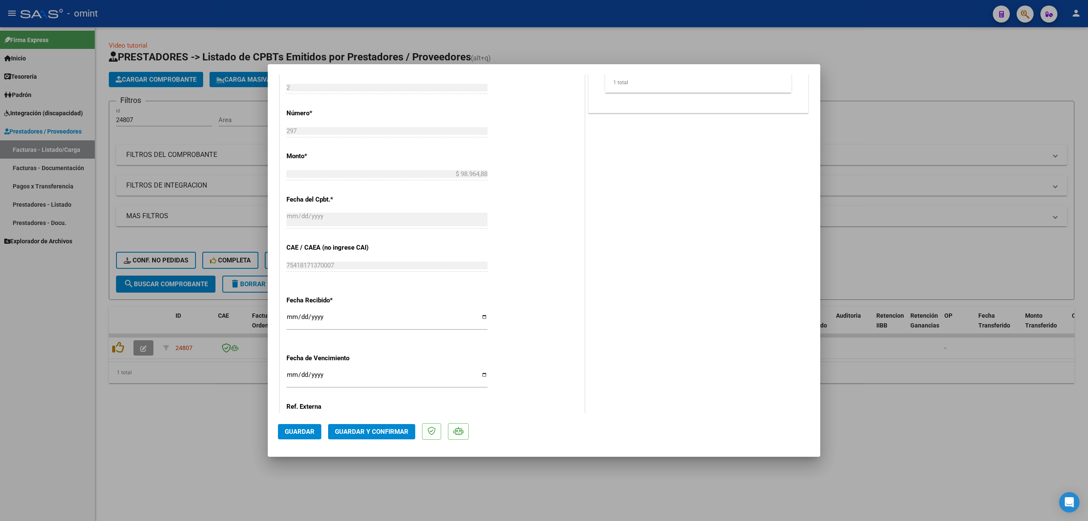
scroll to position [453, 0]
click at [398, 433] on span "Guardar y Confirmar" at bounding box center [372, 432] width 74 height 8
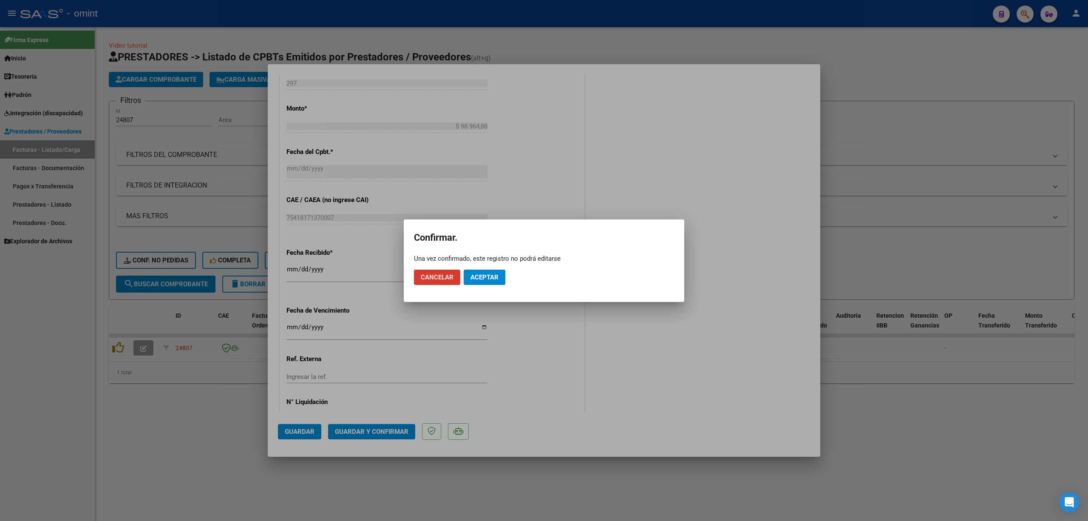
click at [478, 281] on button "Aceptar" at bounding box center [485, 276] width 42 height 15
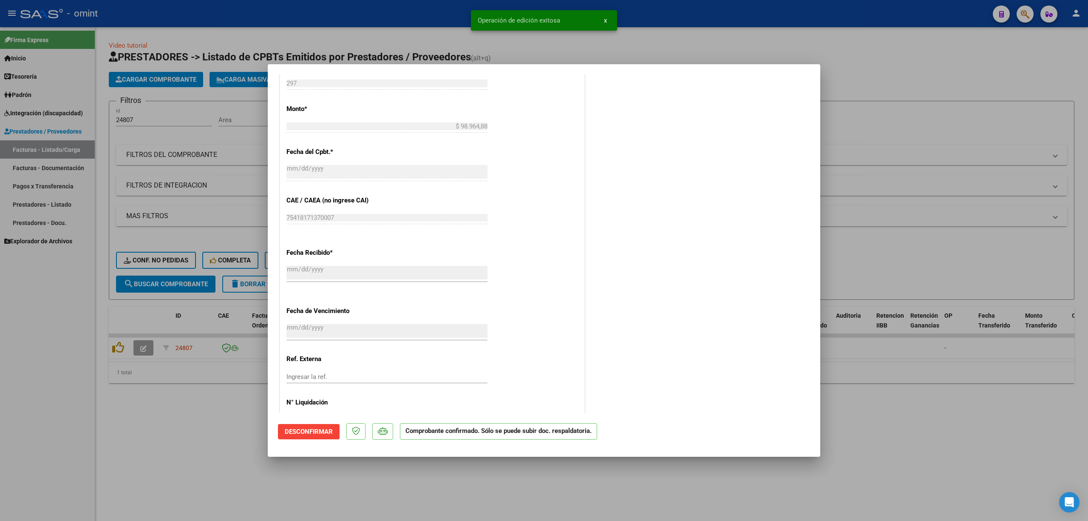
drag, startPoint x: 214, startPoint y: 180, endPoint x: 217, endPoint y: 175, distance: 5.7
click at [216, 180] on div at bounding box center [544, 260] width 1088 height 521
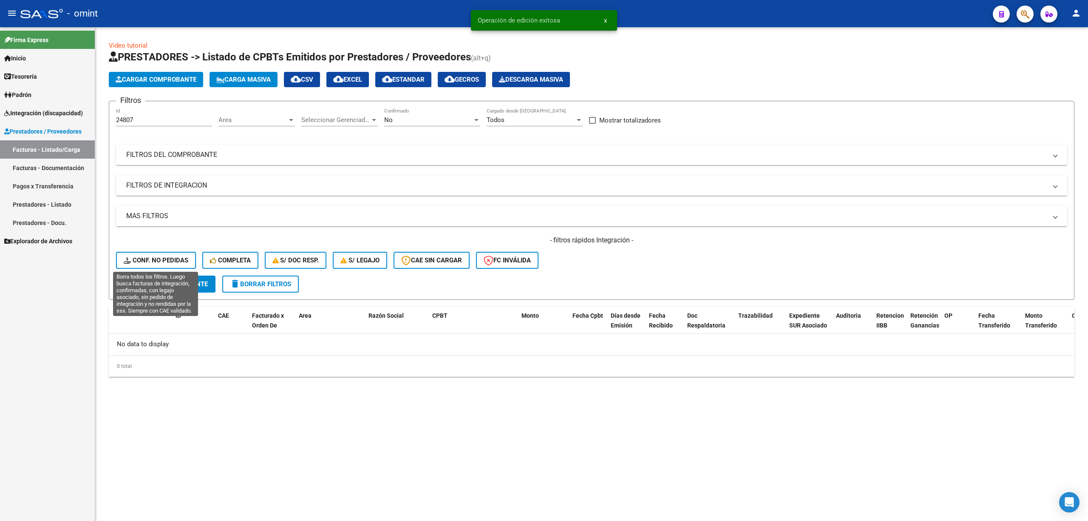
click at [167, 259] on span "Conf. no pedidas" at bounding box center [156, 260] width 65 height 8
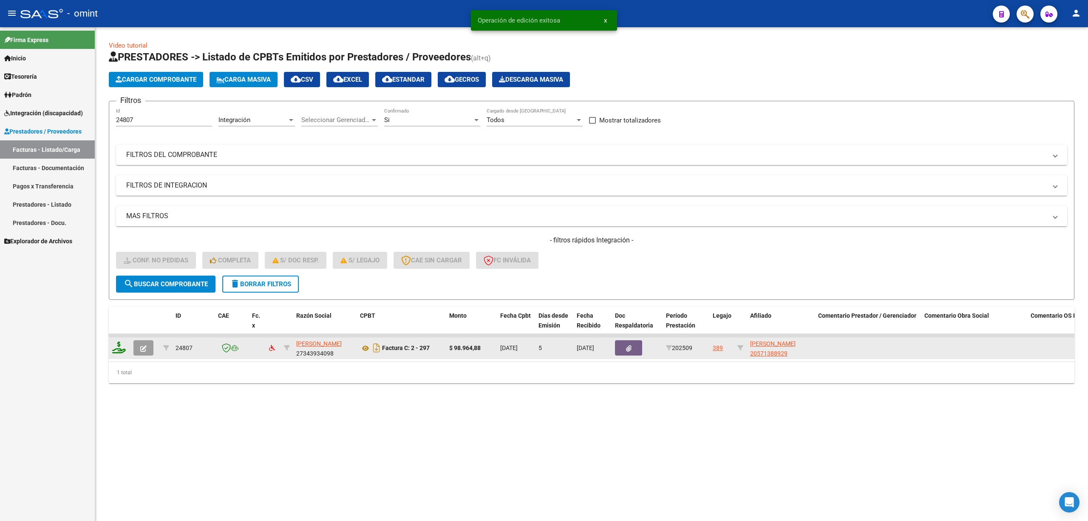
click at [114, 340] on datatable-body-cell at bounding box center [119, 347] width 21 height 21
click at [115, 342] on icon at bounding box center [119, 347] width 14 height 12
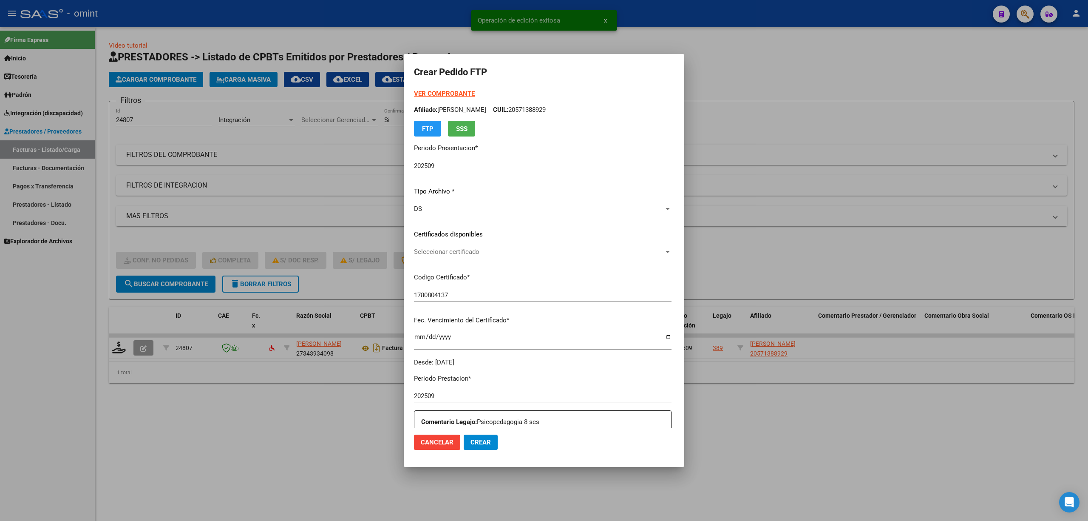
click at [418, 256] on div "Seleccionar certificado Seleccionar certificado" at bounding box center [543, 251] width 258 height 13
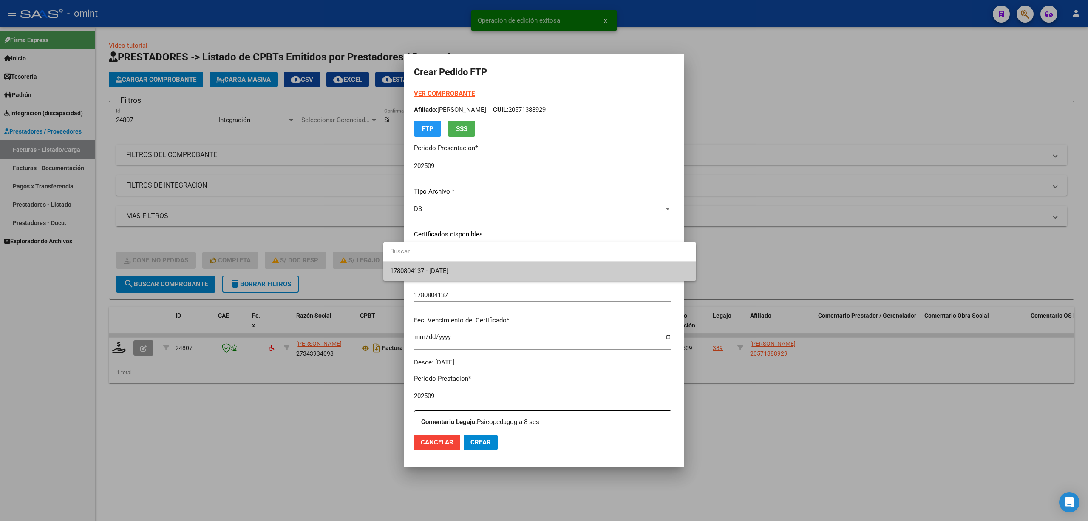
click at [427, 275] on span "1780804137 - [DATE]" at bounding box center [539, 270] width 299 height 19
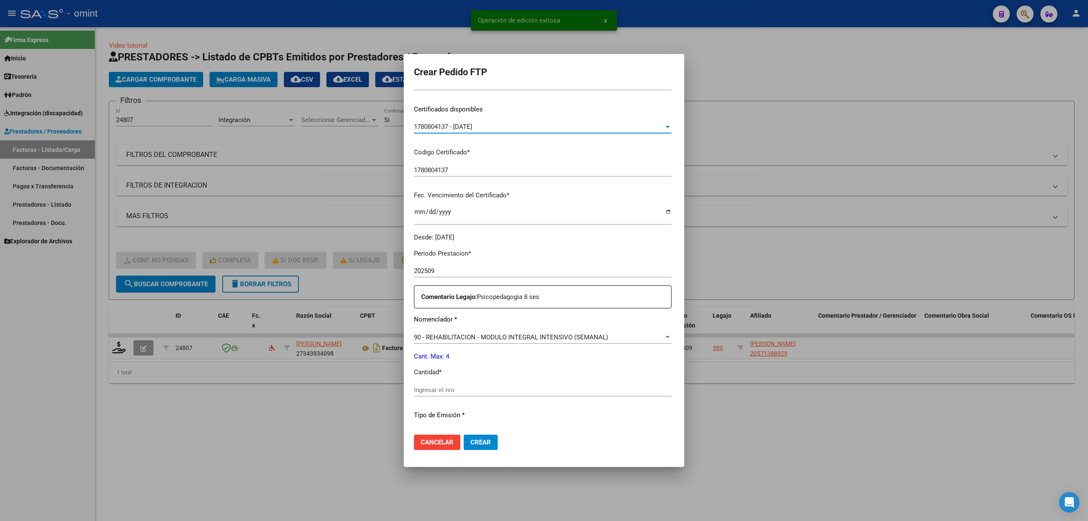
scroll to position [170, 0]
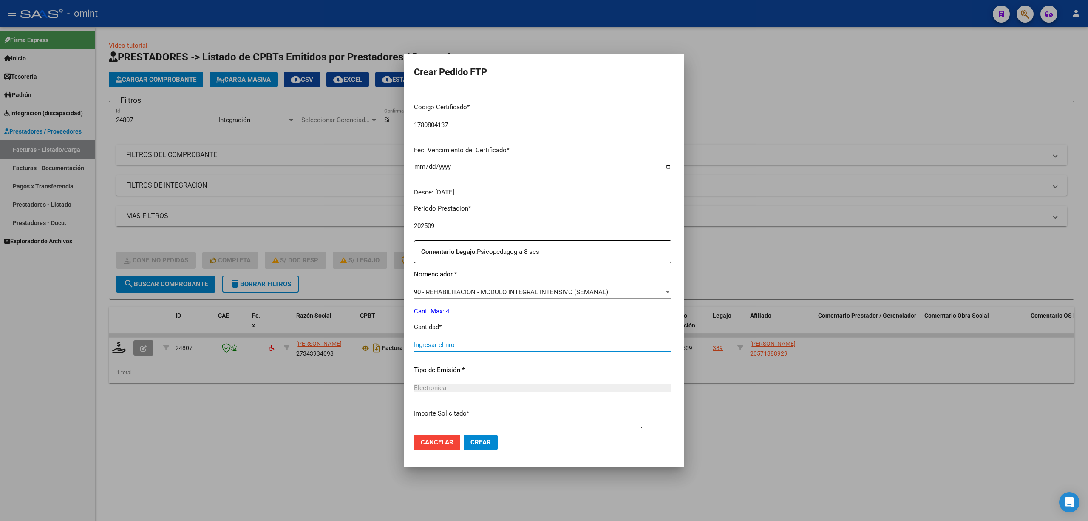
click at [429, 342] on input "Ingresar el nro" at bounding box center [543, 345] width 258 height 8
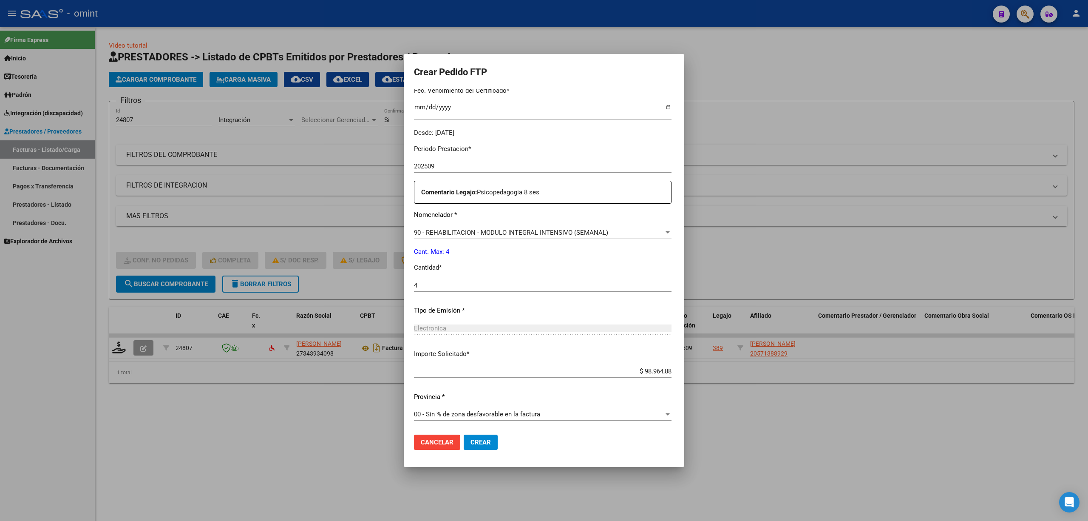
scroll to position [230, 0]
click at [464, 446] on button "Crear" at bounding box center [481, 441] width 34 height 15
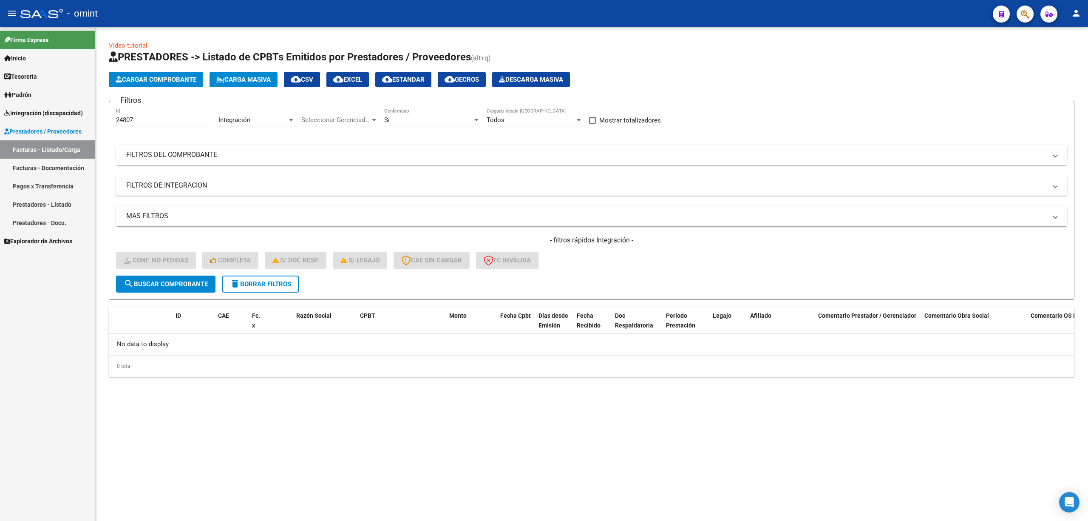
click at [262, 288] on button "delete Borrar Filtros" at bounding box center [260, 283] width 76 height 17
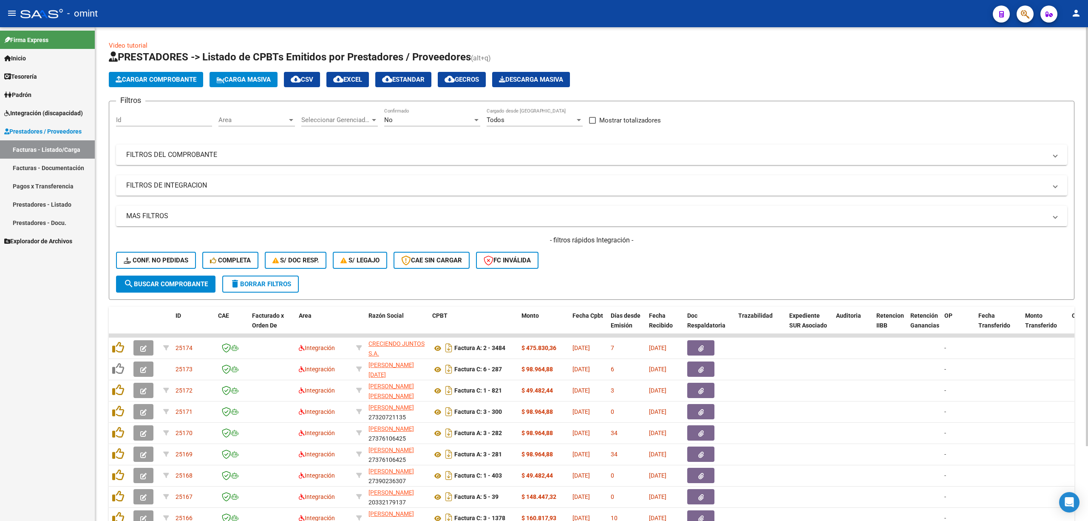
click at [139, 116] on div "Id" at bounding box center [164, 117] width 96 height 18
paste input "24759"
click at [180, 275] on button "search Buscar Comprobante" at bounding box center [165, 283] width 99 height 17
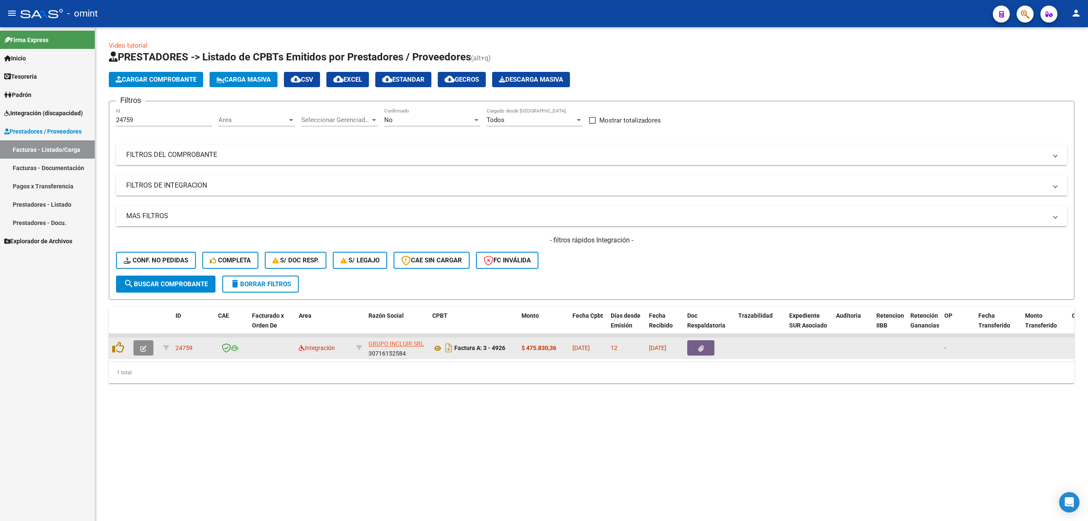
click at [141, 348] on icon "button" at bounding box center [143, 348] width 6 height 6
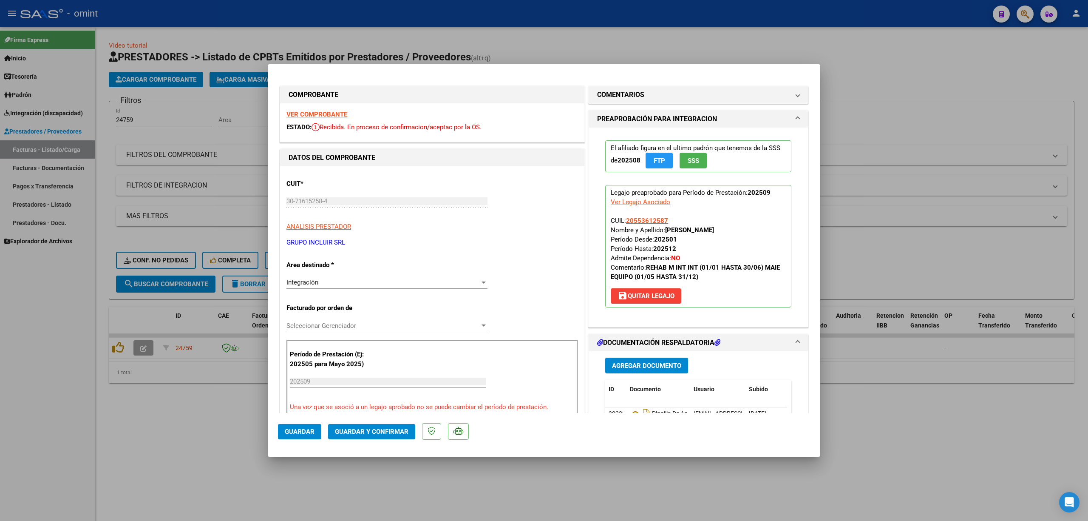
click at [310, 115] on strong "VER COMPROBANTE" at bounding box center [316, 114] width 61 height 8
click at [376, 433] on span "Guardar y Confirmar" at bounding box center [372, 432] width 74 height 8
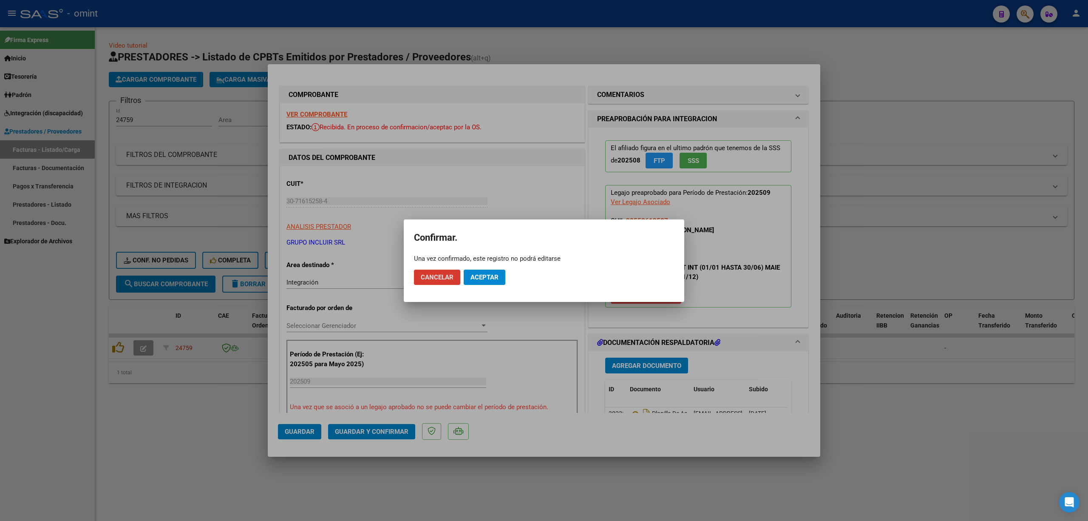
click at [484, 267] on mat-dialog-actions "Cancelar Aceptar" at bounding box center [544, 277] width 260 height 29
click at [484, 275] on span "Aceptar" at bounding box center [484, 277] width 28 height 8
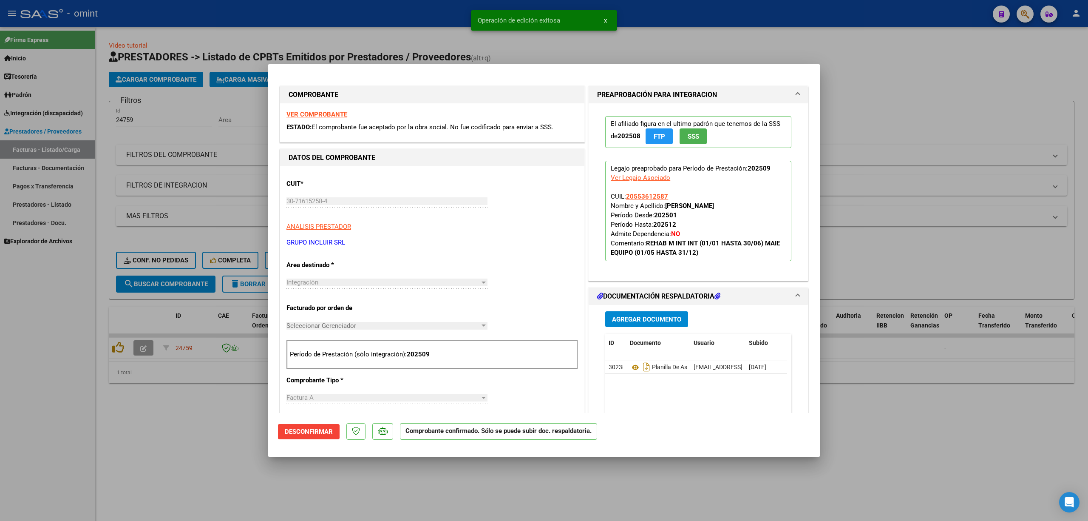
click at [199, 140] on div at bounding box center [544, 260] width 1088 height 521
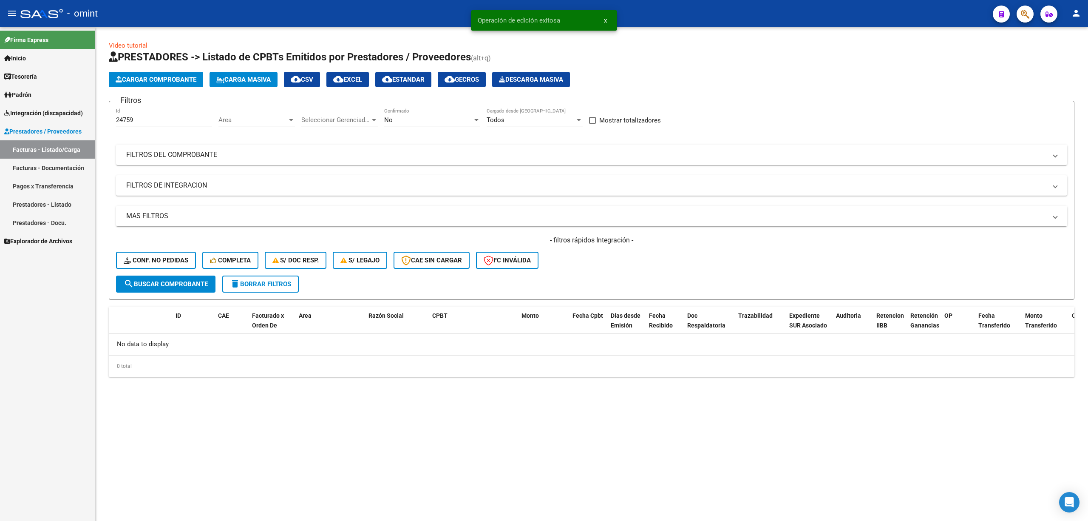
click at [138, 256] on span "Conf. no pedidas" at bounding box center [156, 260] width 65 height 8
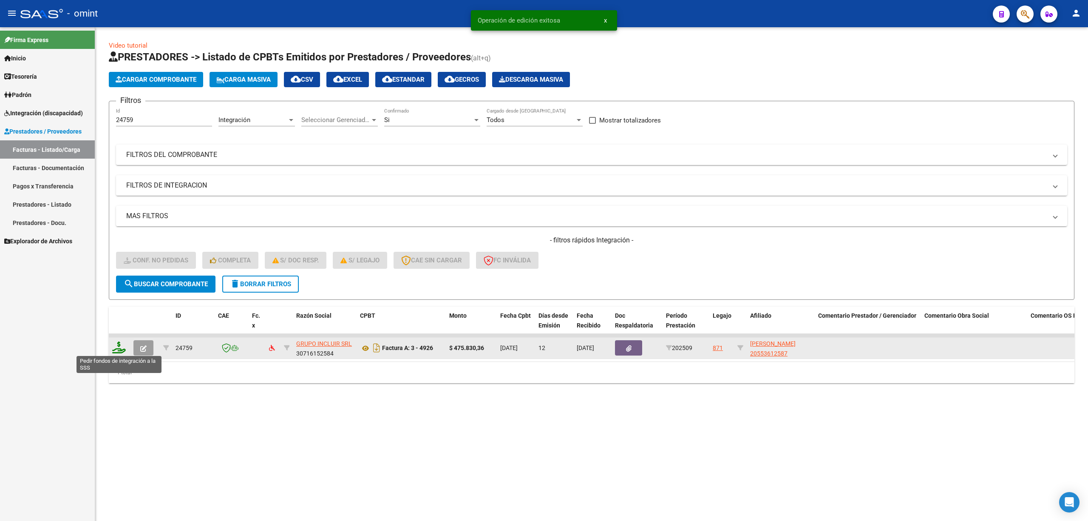
click at [118, 350] on icon at bounding box center [119, 347] width 14 height 12
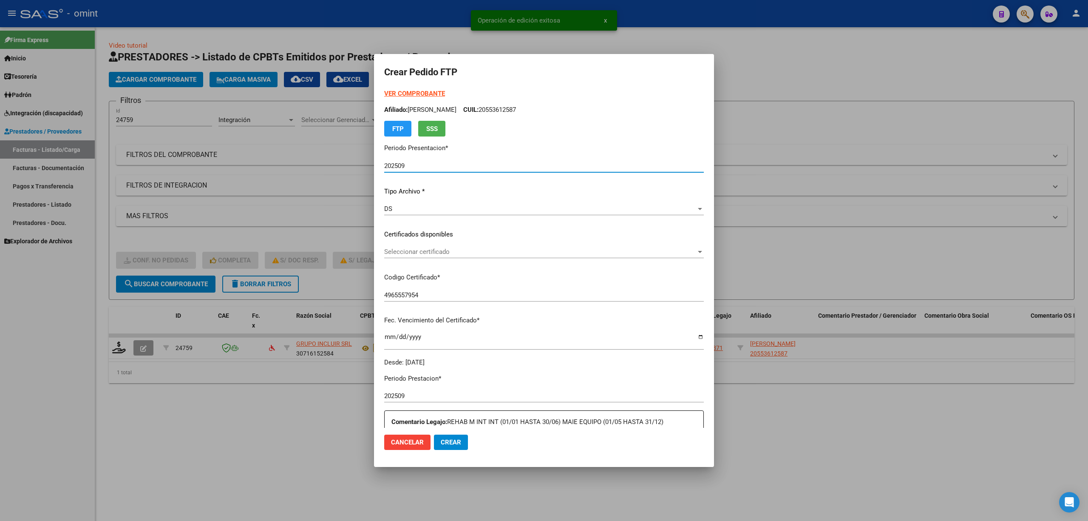
click at [436, 257] on div "Seleccionar certificado Seleccionar certificado" at bounding box center [544, 251] width 320 height 13
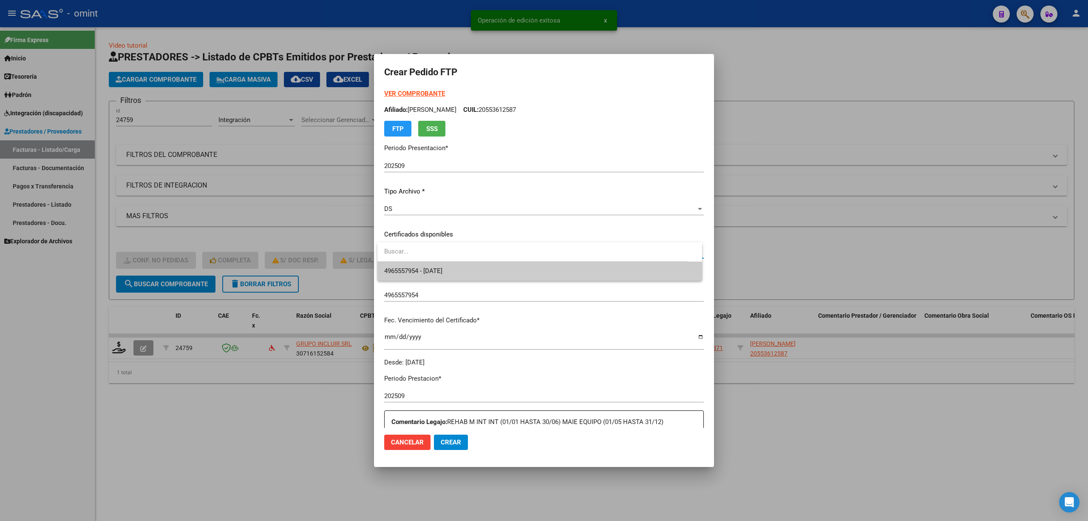
click at [442, 267] on span "4965557954 - [DATE]" at bounding box center [413, 271] width 58 height 8
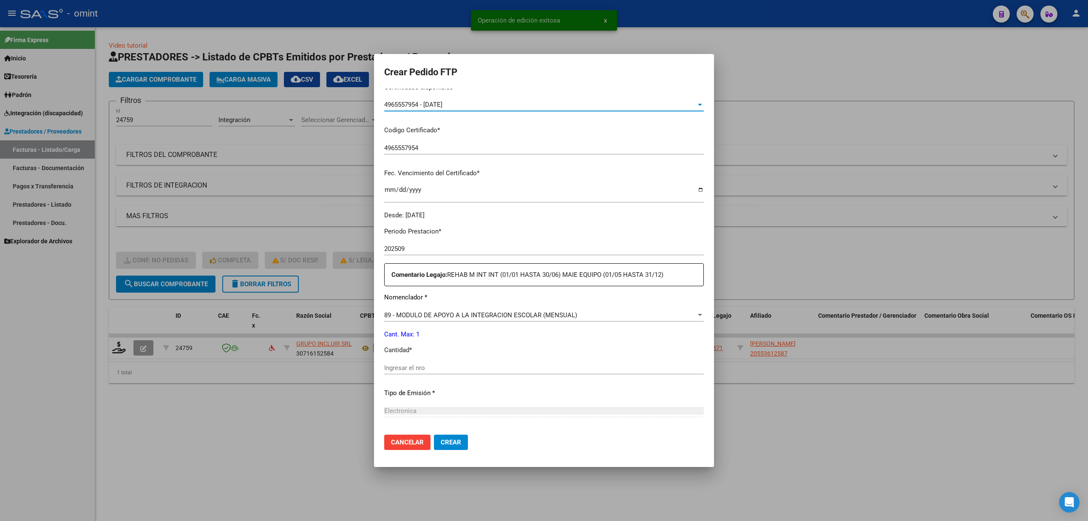
scroll to position [230, 0]
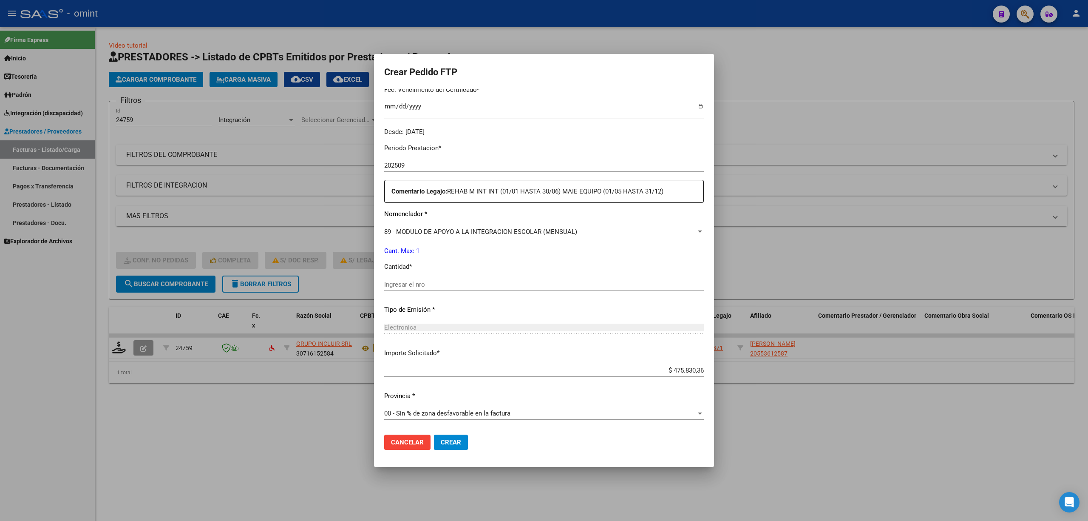
click at [421, 279] on div "Ingresar el nro" at bounding box center [544, 284] width 320 height 13
click at [459, 446] on button "Crear" at bounding box center [451, 441] width 34 height 15
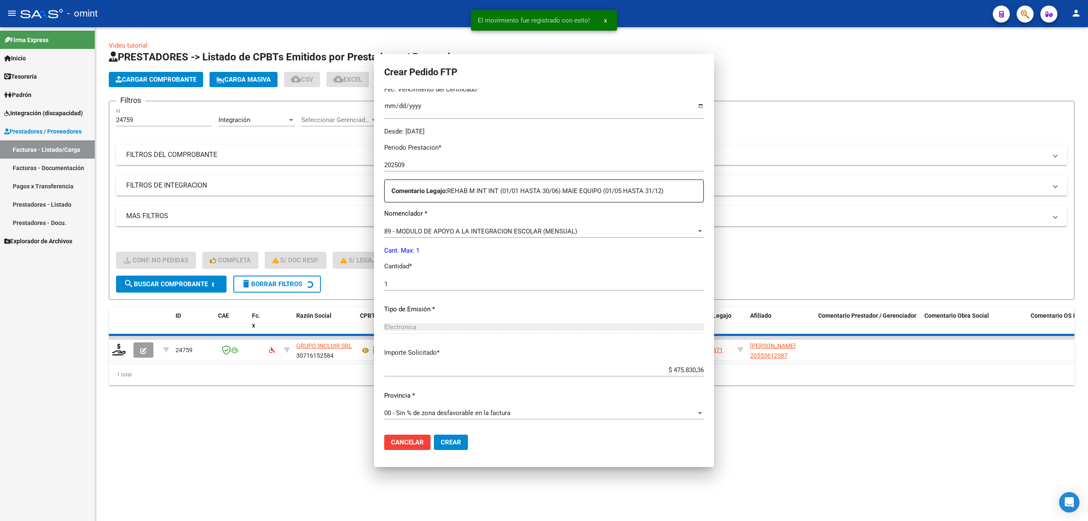
scroll to position [0, 0]
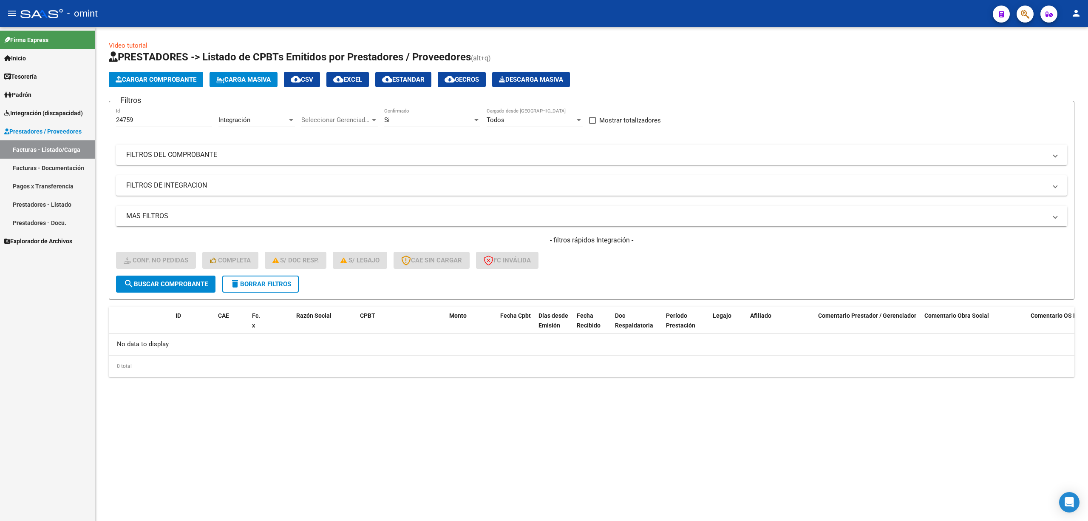
click at [271, 283] on span "delete Borrar Filtros" at bounding box center [260, 284] width 61 height 8
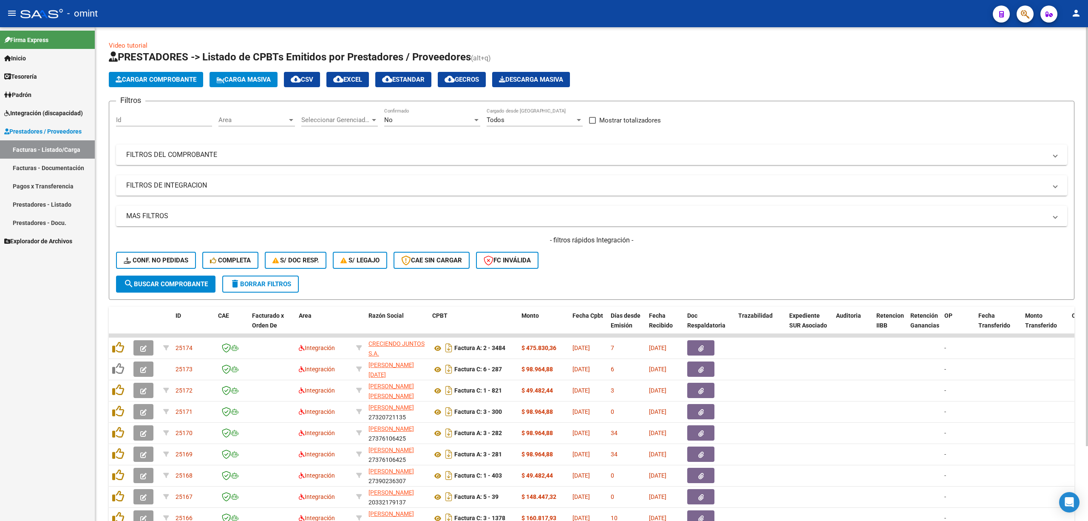
click at [161, 118] on input "Id" at bounding box center [164, 120] width 96 height 8
paste input "24749"
click at [163, 284] on span "search Buscar Comprobante" at bounding box center [166, 284] width 84 height 8
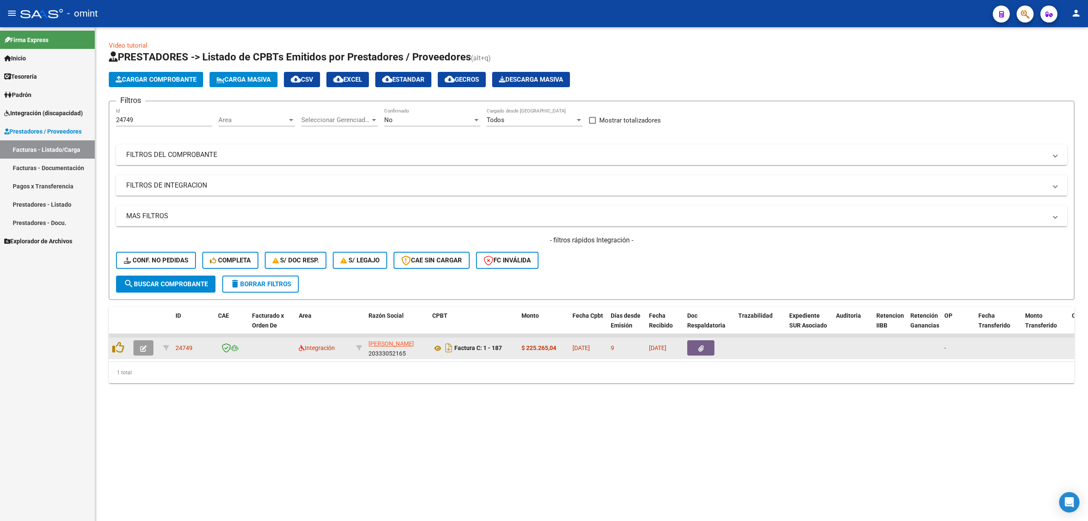
click at [144, 346] on icon "button" at bounding box center [143, 348] width 6 height 6
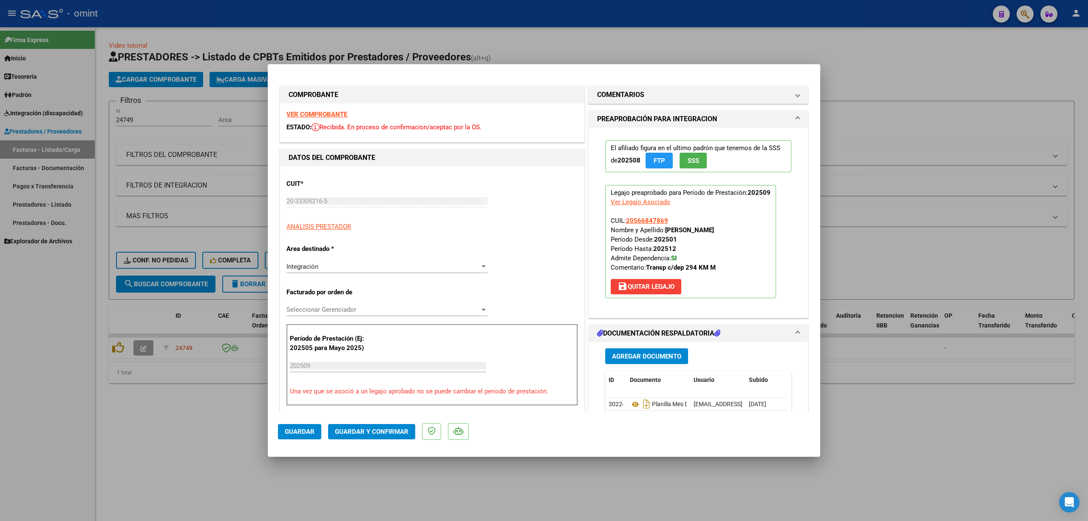
click at [315, 113] on strong "VER COMPROBANTE" at bounding box center [316, 114] width 61 height 8
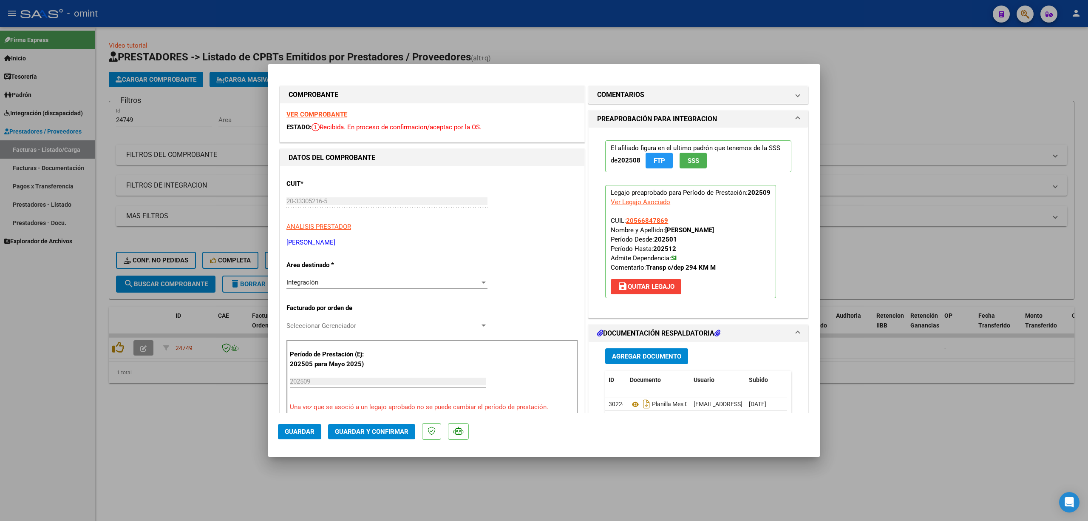
click at [320, 116] on strong "VER COMPROBANTE" at bounding box center [316, 114] width 61 height 8
click at [377, 431] on span "Guardar y Confirmar" at bounding box center [372, 432] width 74 height 8
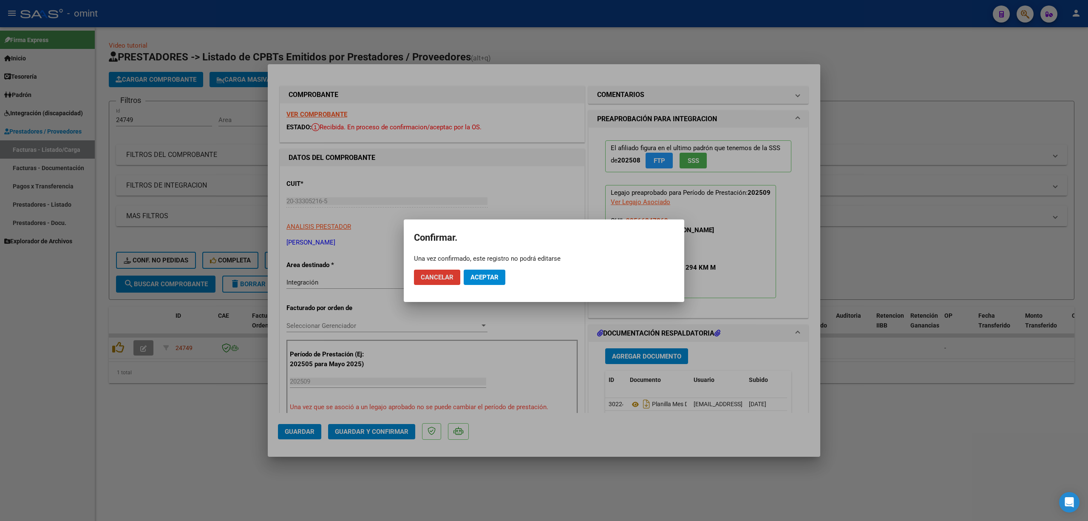
click at [479, 275] on span "Aceptar" at bounding box center [484, 277] width 28 height 8
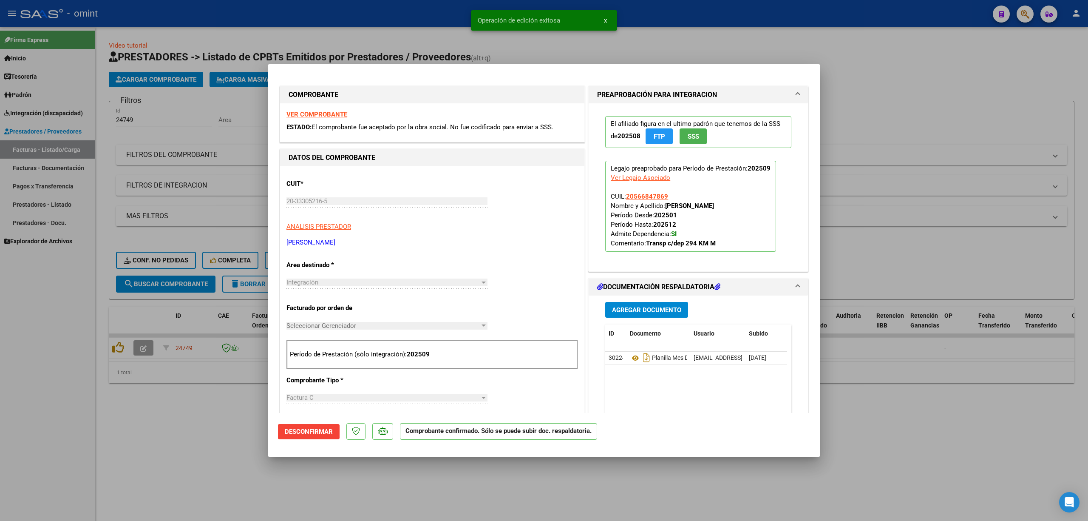
click at [161, 325] on div at bounding box center [544, 260] width 1088 height 521
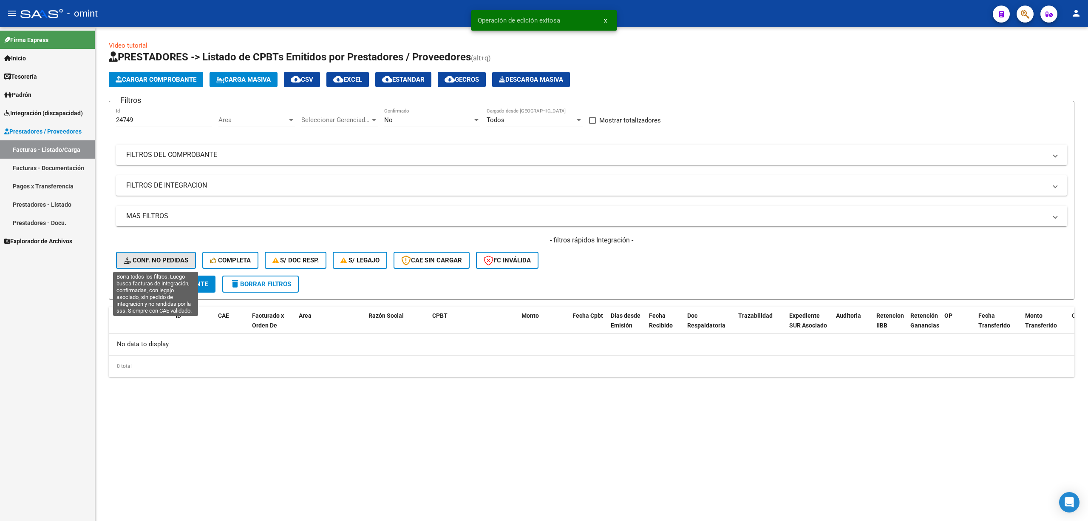
click at [147, 258] on span "Conf. no pedidas" at bounding box center [156, 260] width 65 height 8
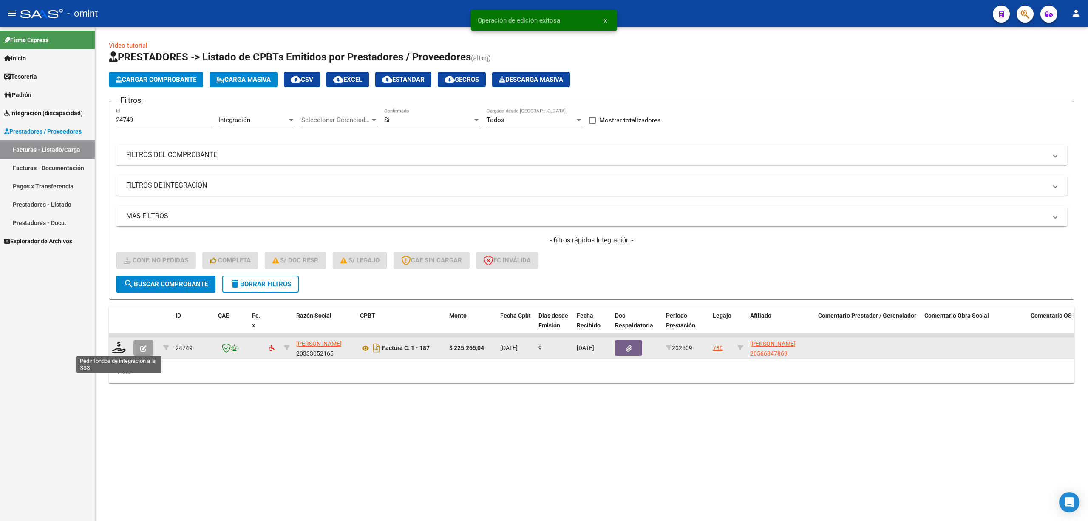
click at [119, 352] on div at bounding box center [119, 347] width 14 height 13
click at [114, 343] on icon at bounding box center [119, 347] width 14 height 12
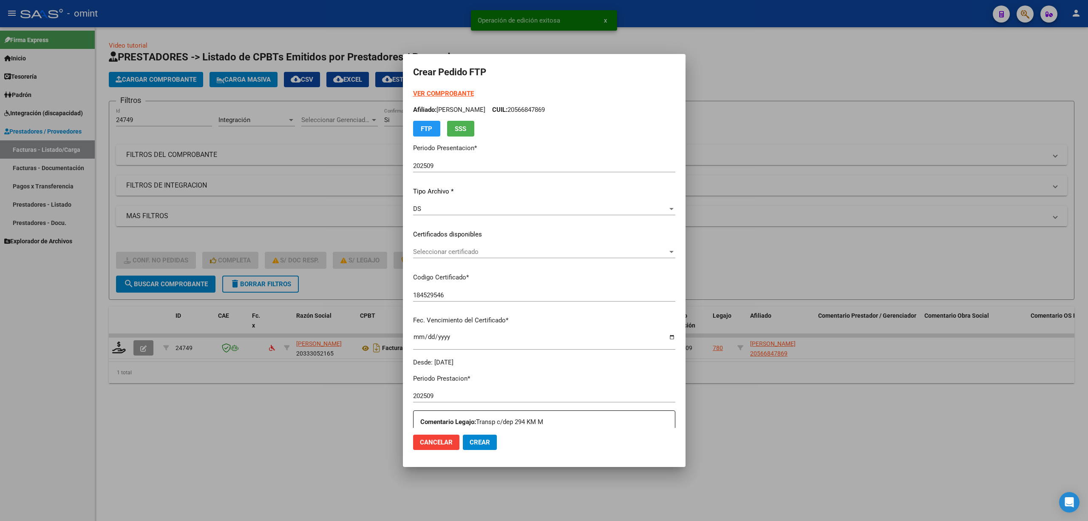
click at [421, 95] on strong "VER COMPROBANTE" at bounding box center [443, 94] width 61 height 8
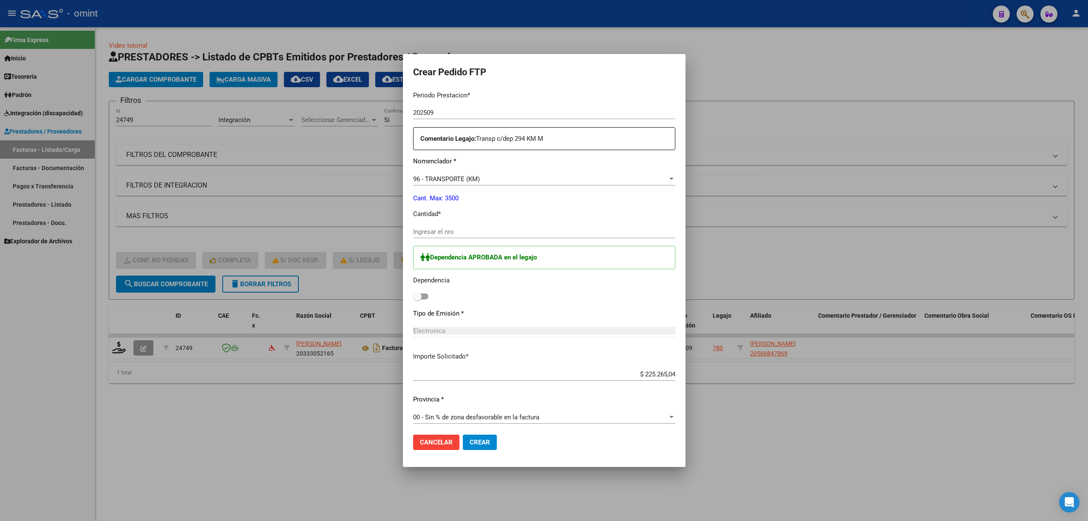
scroll to position [373, 0]
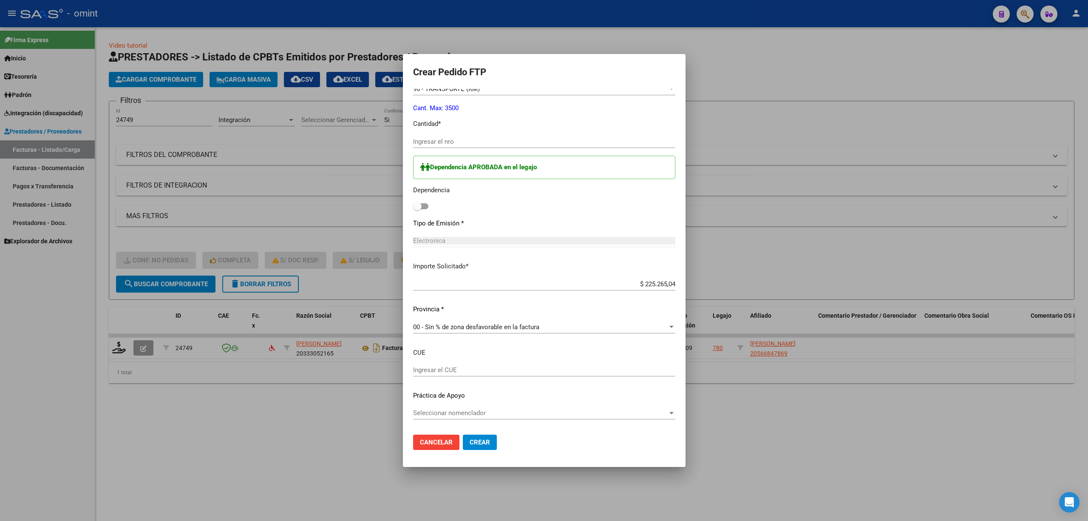
click at [413, 199] on div "Dependencia APROBADA en el legajo Dependencia" at bounding box center [544, 184] width 262 height 57
click at [442, 140] on input "Ingresar el nro" at bounding box center [544, 142] width 262 height 8
click at [413, 206] on span at bounding box center [420, 206] width 15 height 6
click at [417, 209] on input "checkbox" at bounding box center [417, 209] width 0 height 0
click at [451, 142] on input "Ingresar el nro" at bounding box center [544, 142] width 262 height 8
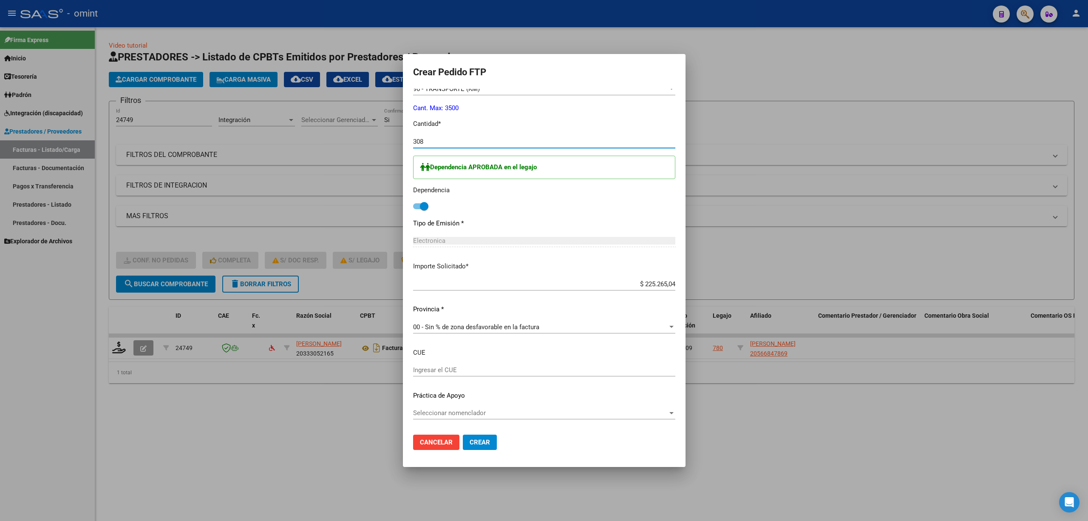
click at [470, 442] on span "Crear" at bounding box center [480, 442] width 20 height 8
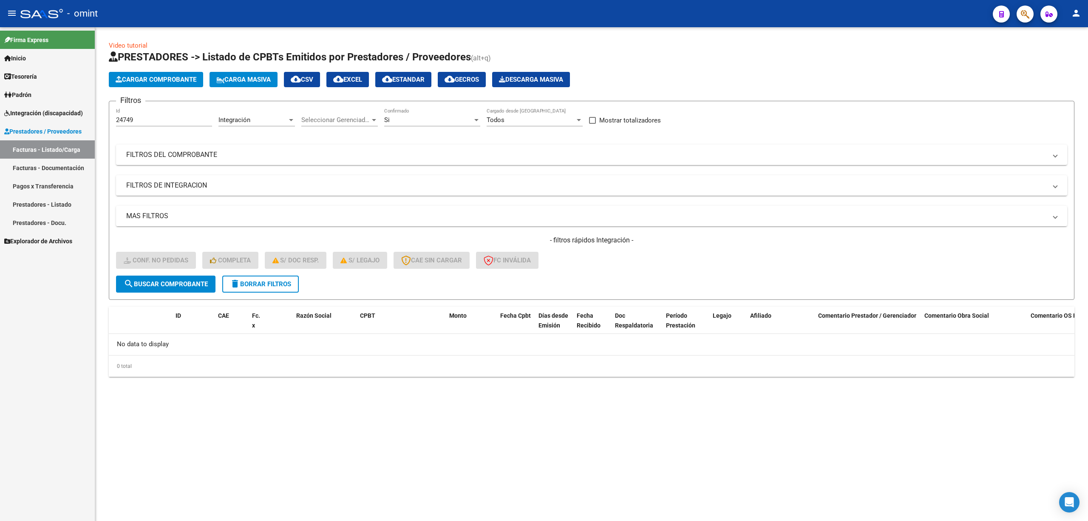
click at [266, 277] on button "delete Borrar Filtros" at bounding box center [260, 283] width 76 height 17
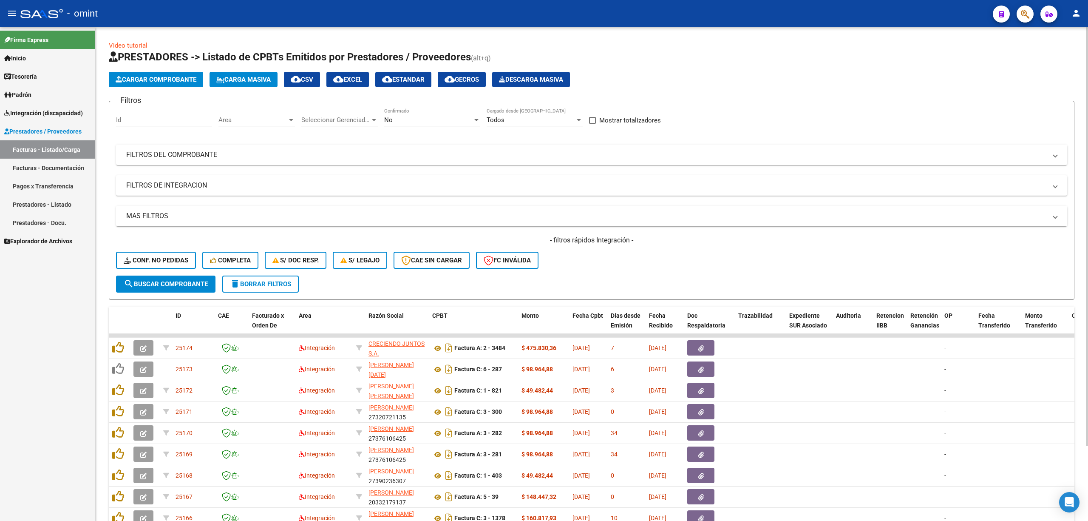
click at [145, 120] on input "Id" at bounding box center [164, 120] width 96 height 8
paste input "24722"
click at [185, 297] on form "Filtros 24722 Id Area Area Seleccionar Gerenciador Seleccionar Gerenciador No C…" at bounding box center [592, 200] width 966 height 199
click at [190, 283] on span "search Buscar Comprobante" at bounding box center [166, 284] width 84 height 8
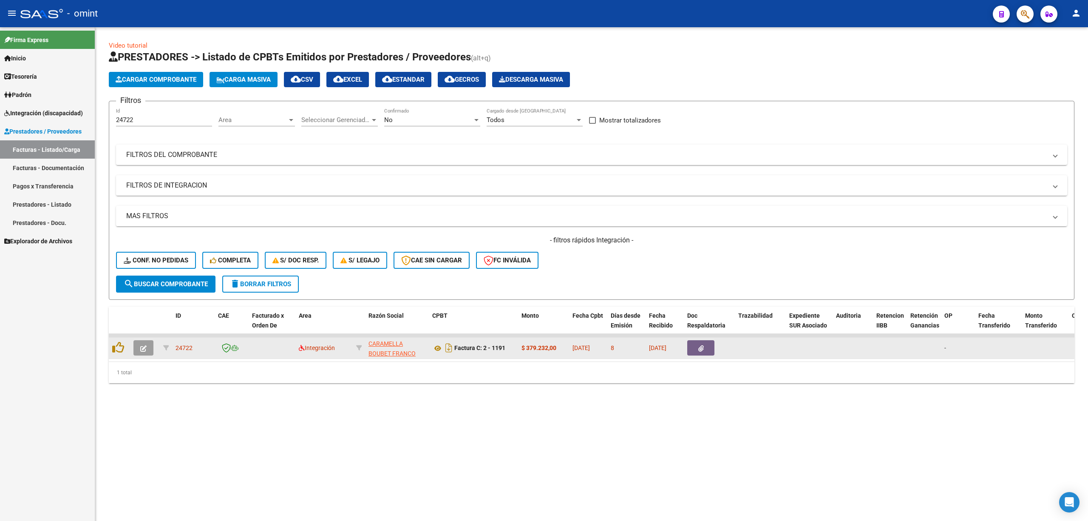
click at [142, 348] on icon "button" at bounding box center [143, 348] width 6 height 6
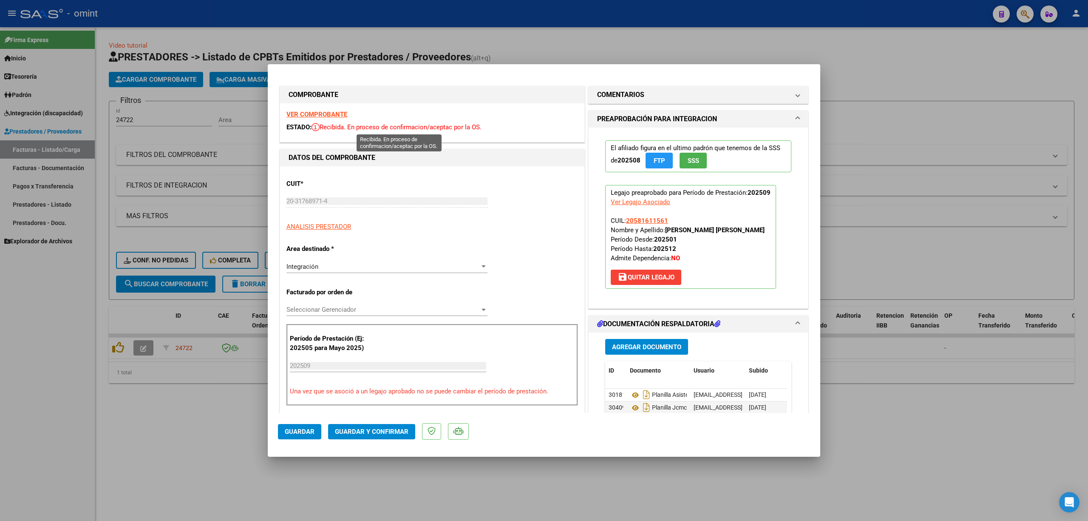
click at [337, 116] on strong "VER COMPROBANTE" at bounding box center [316, 114] width 61 height 8
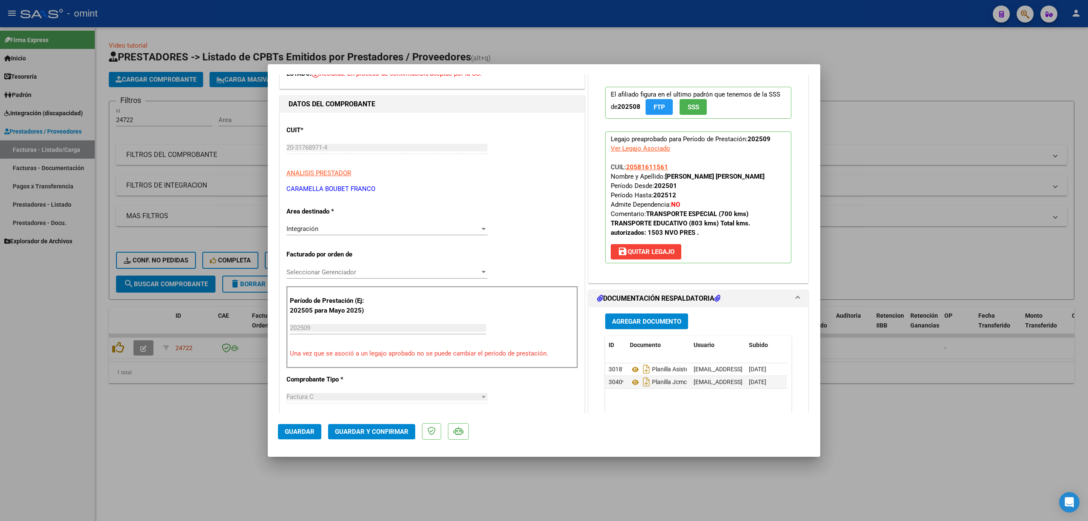
scroll to position [113, 0]
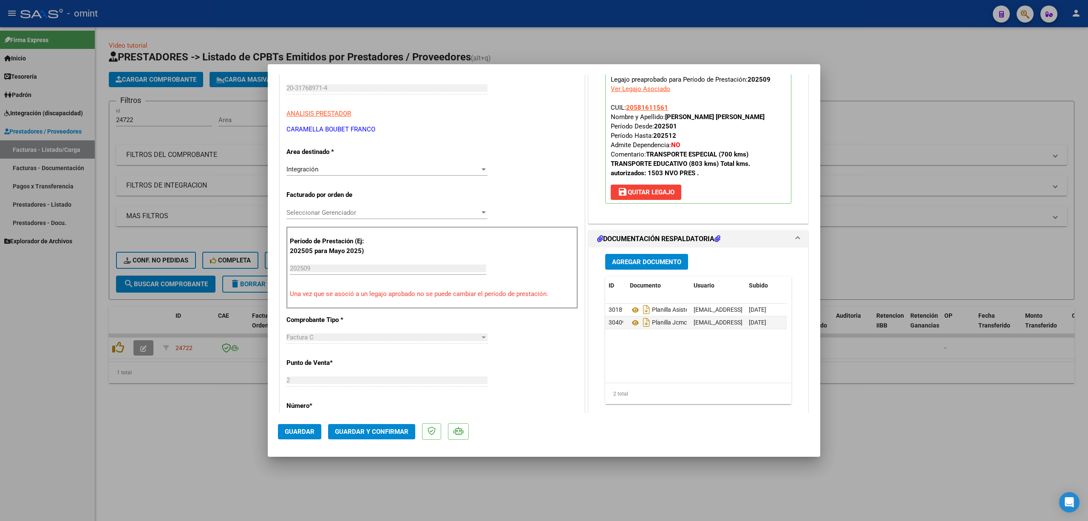
click at [388, 435] on button "Guardar y Confirmar" at bounding box center [371, 431] width 87 height 15
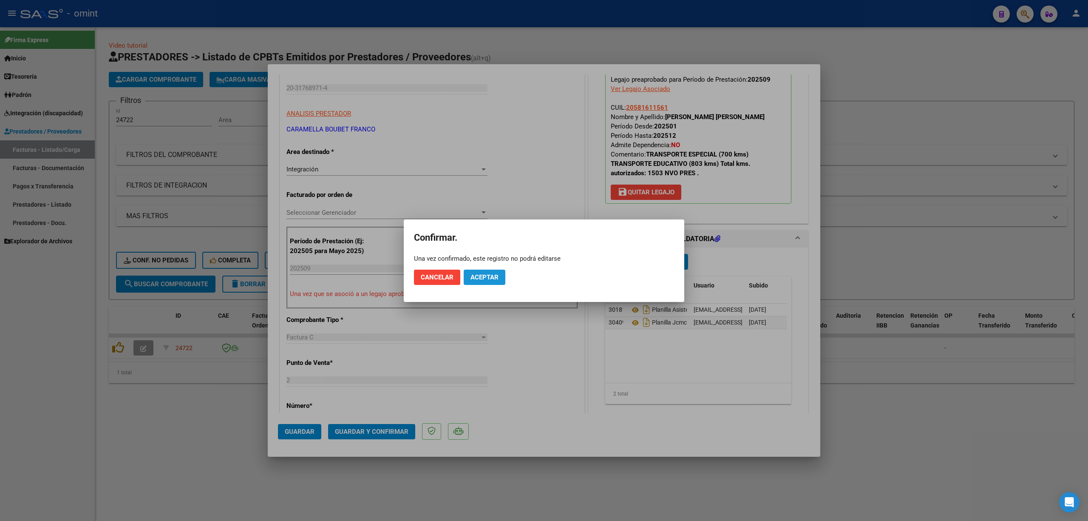
click at [480, 277] on span "Aceptar" at bounding box center [484, 277] width 28 height 8
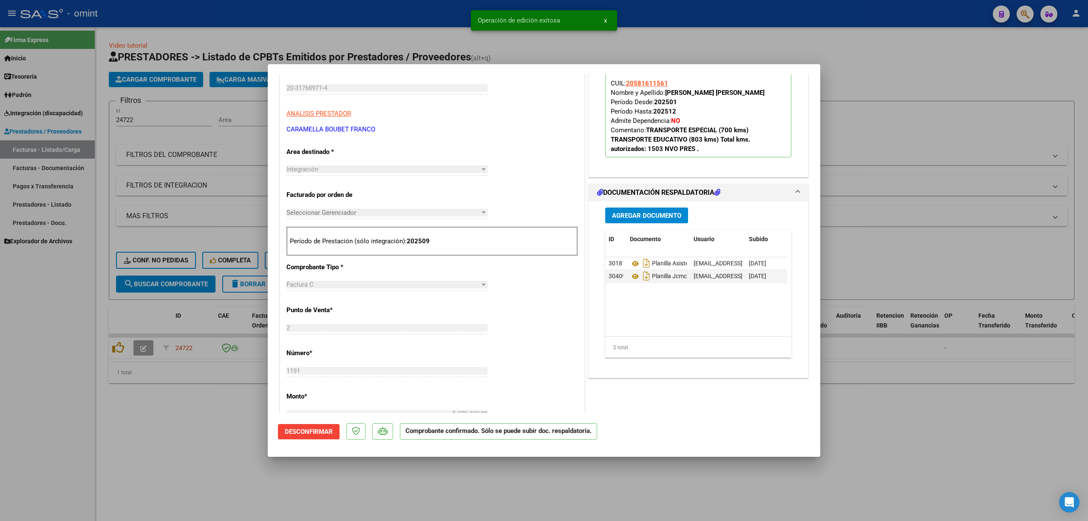
click at [224, 179] on div at bounding box center [544, 260] width 1088 height 521
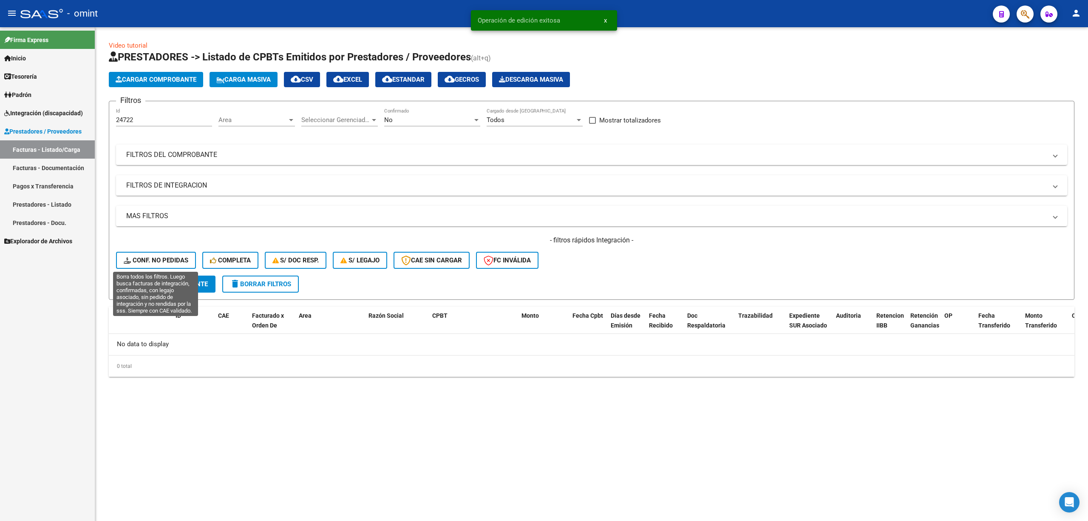
click at [161, 259] on span "Conf. no pedidas" at bounding box center [156, 260] width 65 height 8
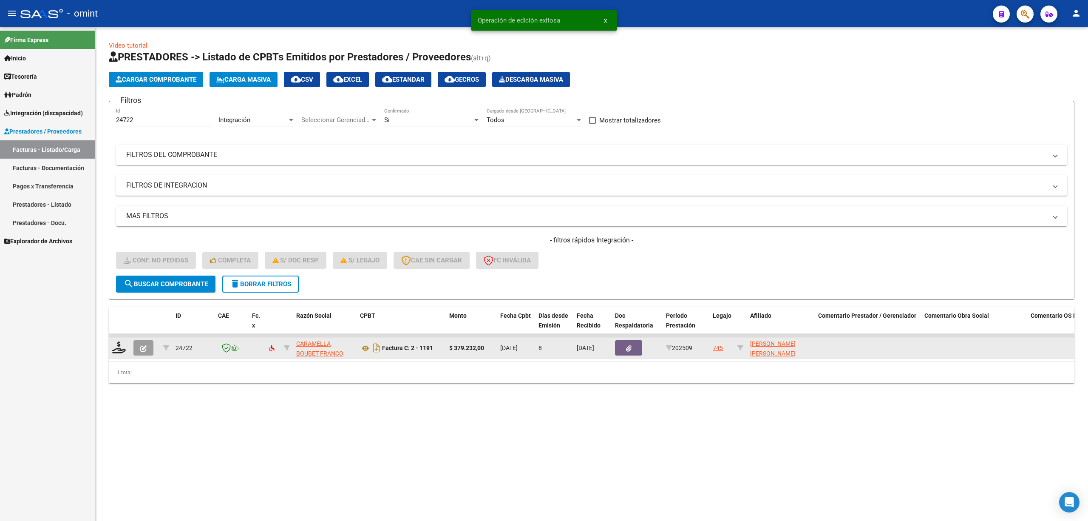
click at [116, 353] on div at bounding box center [119, 347] width 14 height 13
click at [116, 347] on icon at bounding box center [119, 347] width 14 height 12
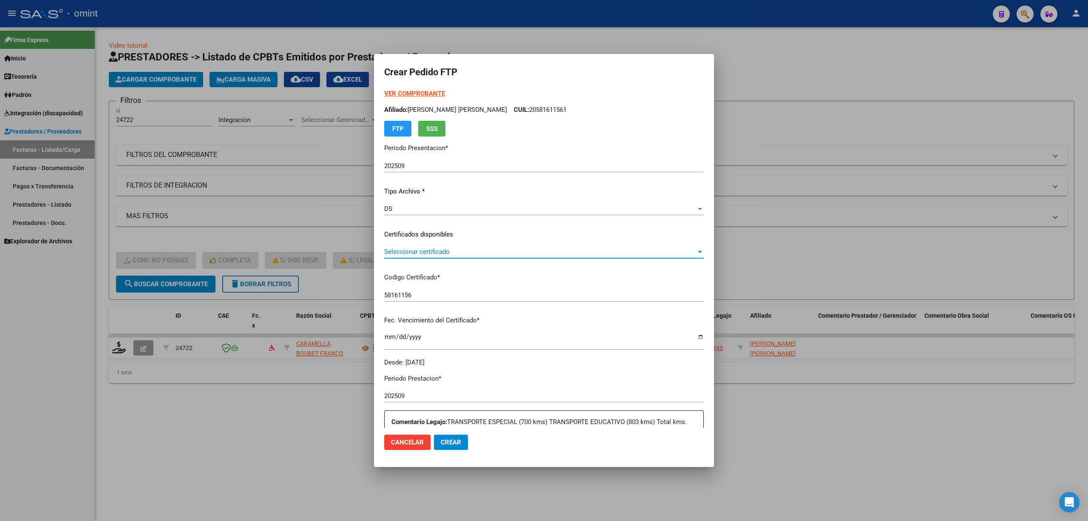
click at [423, 252] on span "Seleccionar certificado" at bounding box center [540, 252] width 312 height 8
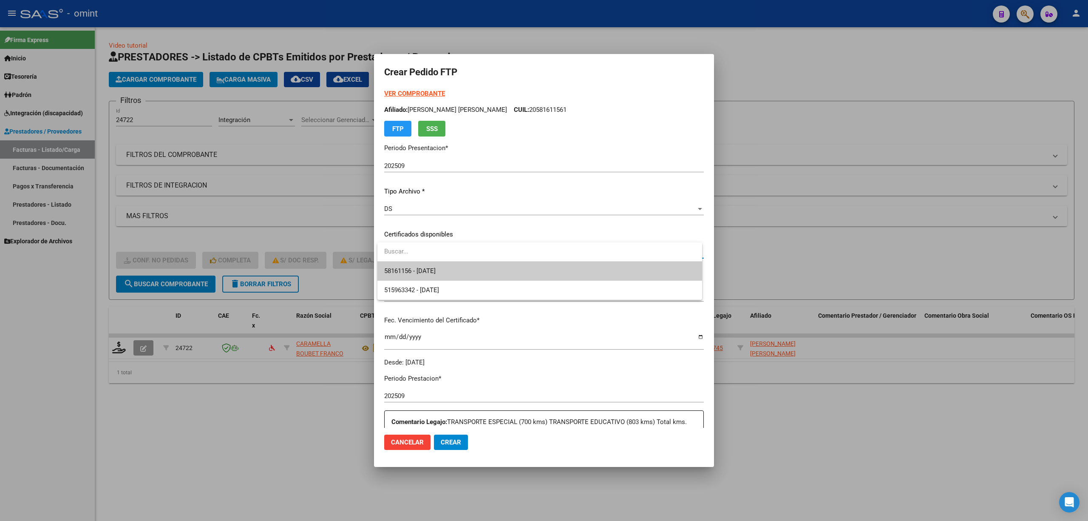
click at [438, 264] on span "58161156 - [DATE]" at bounding box center [539, 270] width 311 height 19
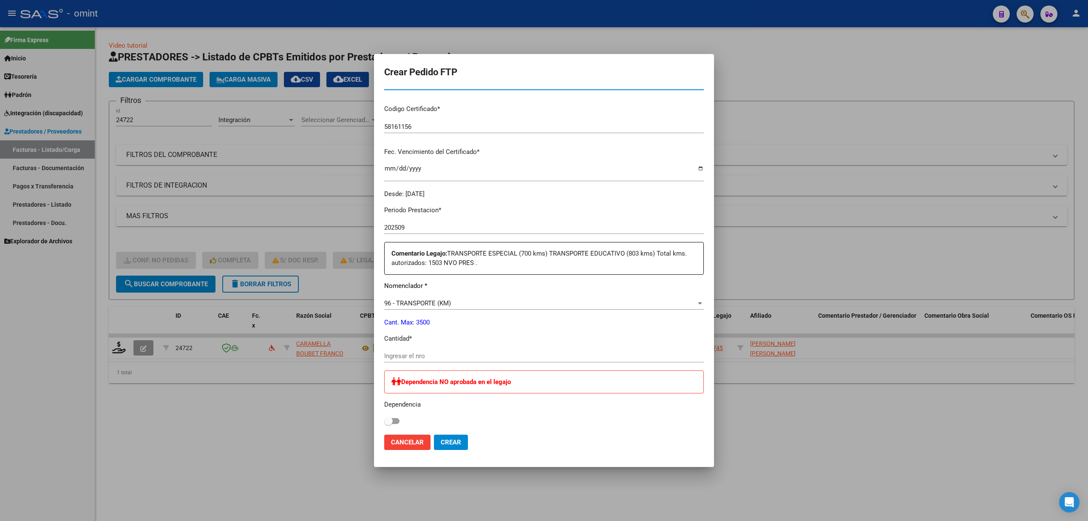
scroll to position [283, 0]
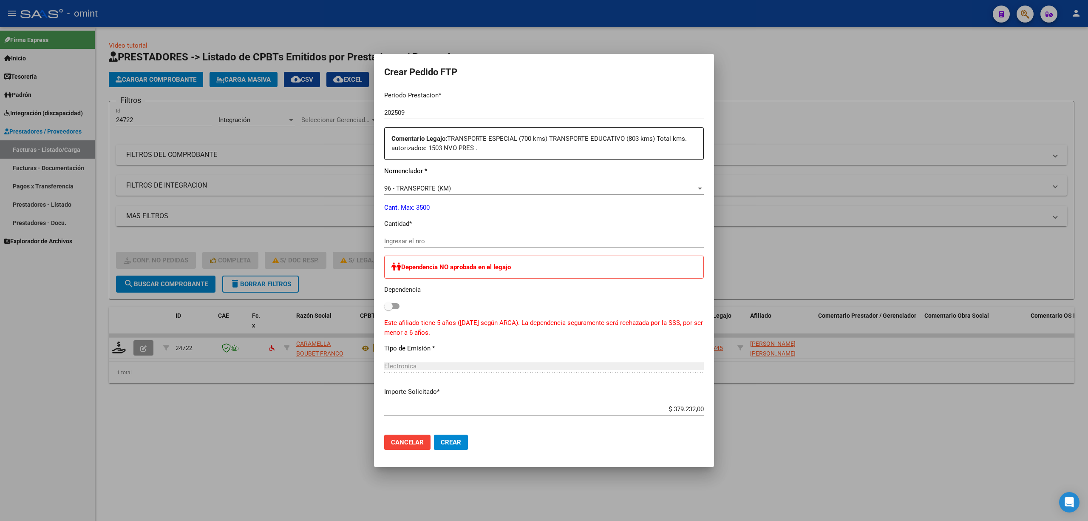
click at [429, 238] on input "Ingresar el nro" at bounding box center [544, 241] width 320 height 8
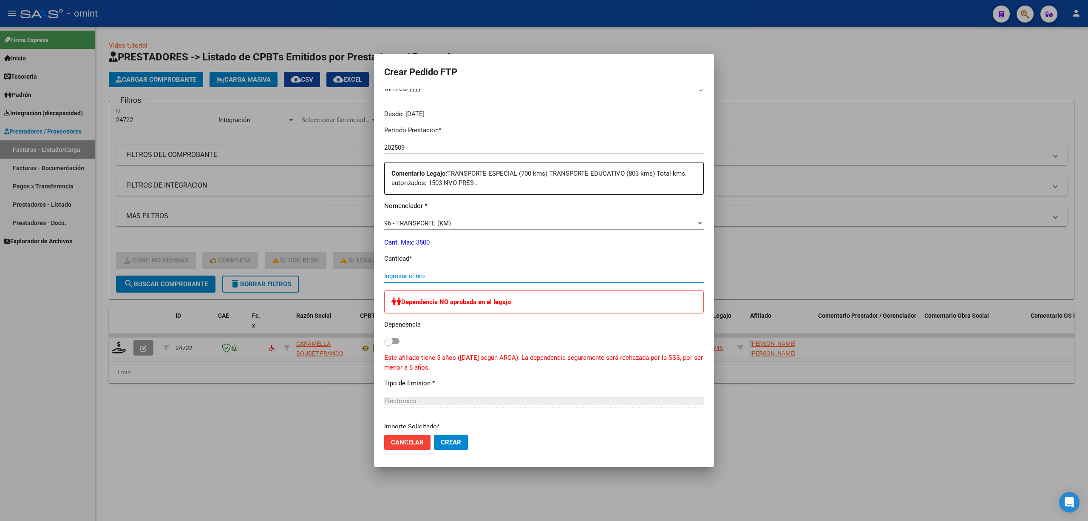
scroll to position [0, 0]
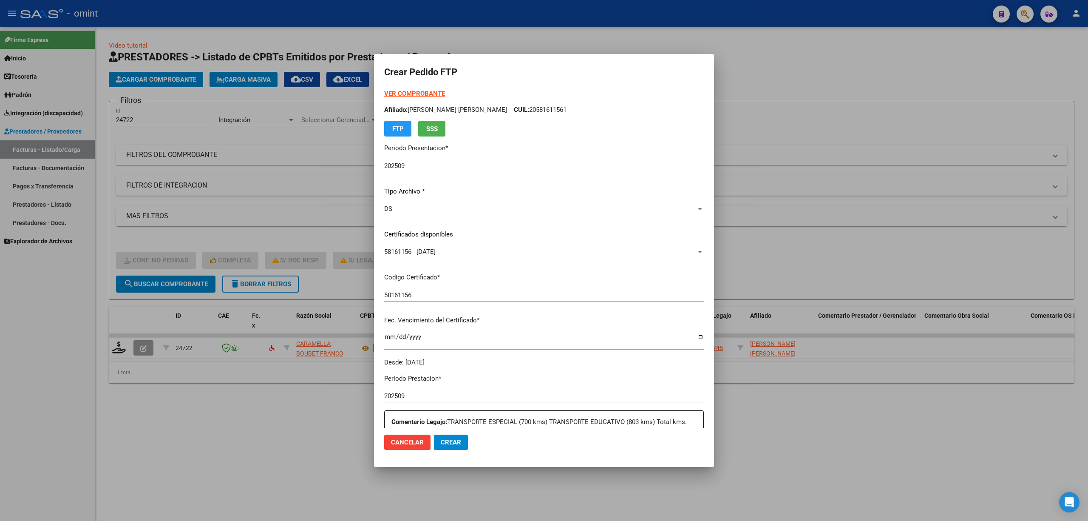
click at [427, 95] on strong "VER COMPROBANTE" at bounding box center [414, 94] width 61 height 8
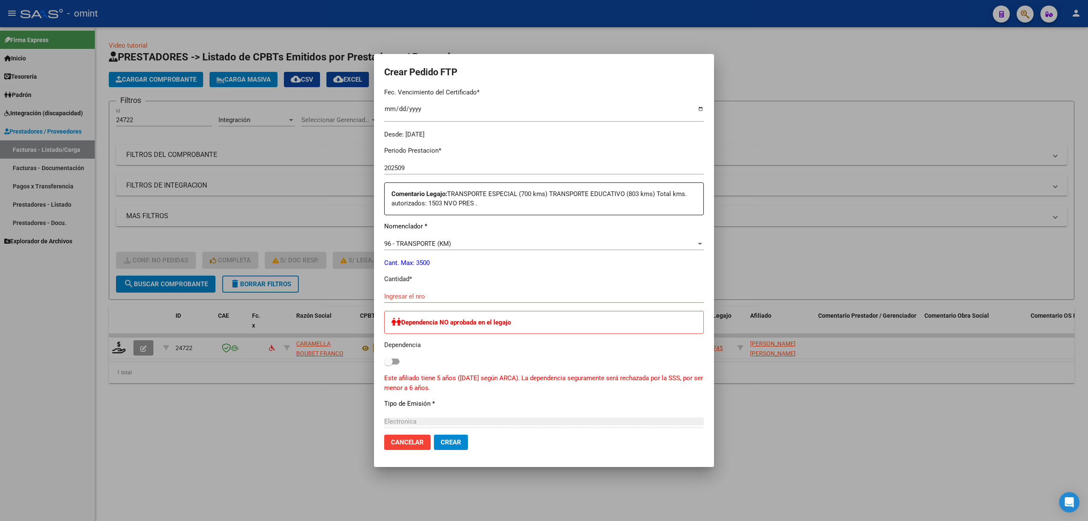
scroll to position [227, 0]
click at [437, 289] on div "Periodo Prestacion * 202509 Ingresar el Periodo Prestacion Comentario Legajo: T…" at bounding box center [544, 375] width 320 height 468
click at [437, 296] on input "Ingresar el nro" at bounding box center [544, 298] width 320 height 8
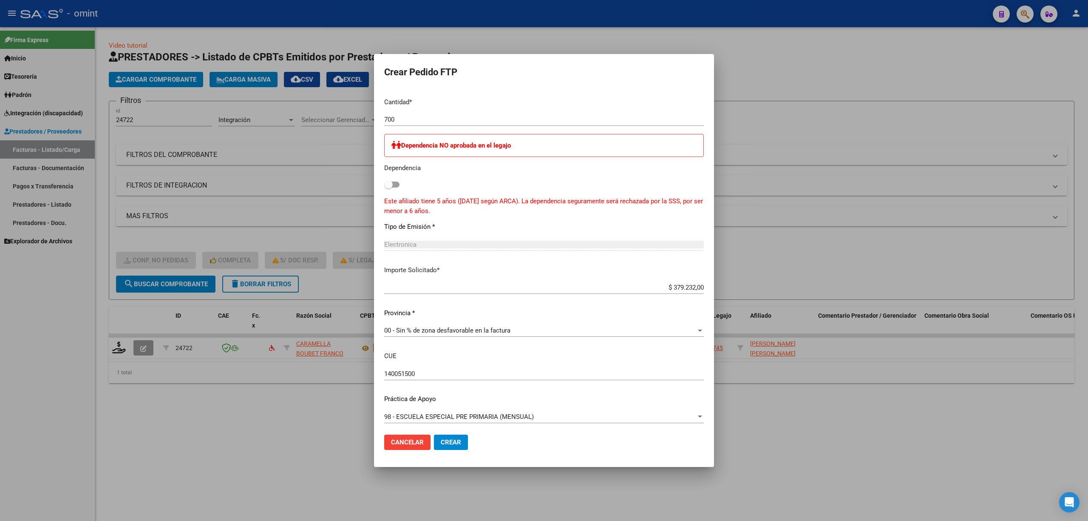
scroll to position [408, 0]
click at [450, 441] on span "Crear" at bounding box center [451, 442] width 20 height 8
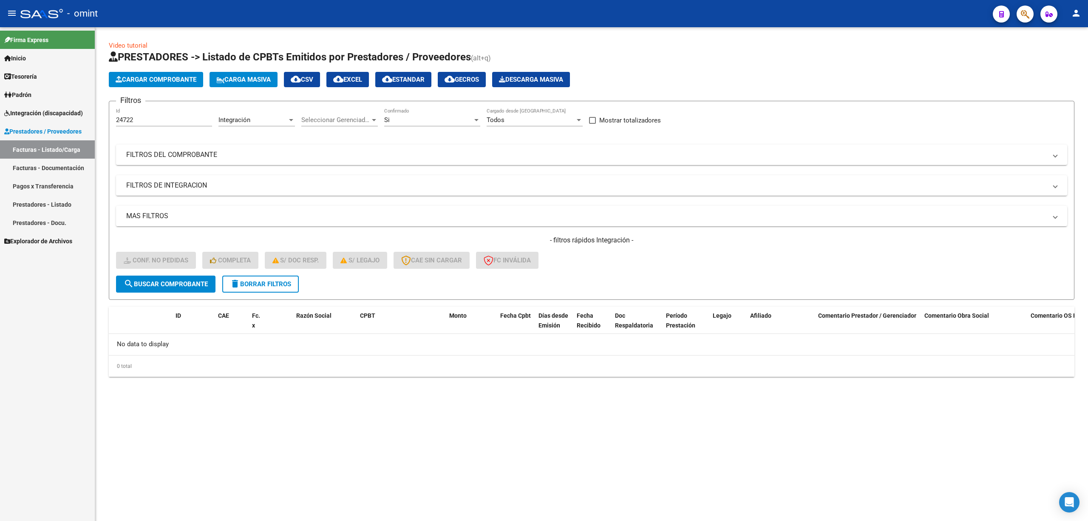
click at [1084, 252] on div "Video tutorial PRESTADORES -> Listado de CPBTs Emitidos por Prestadores / Prove…" at bounding box center [591, 215] width 993 height 377
click at [250, 278] on button "delete Borrar Filtros" at bounding box center [260, 283] width 76 height 17
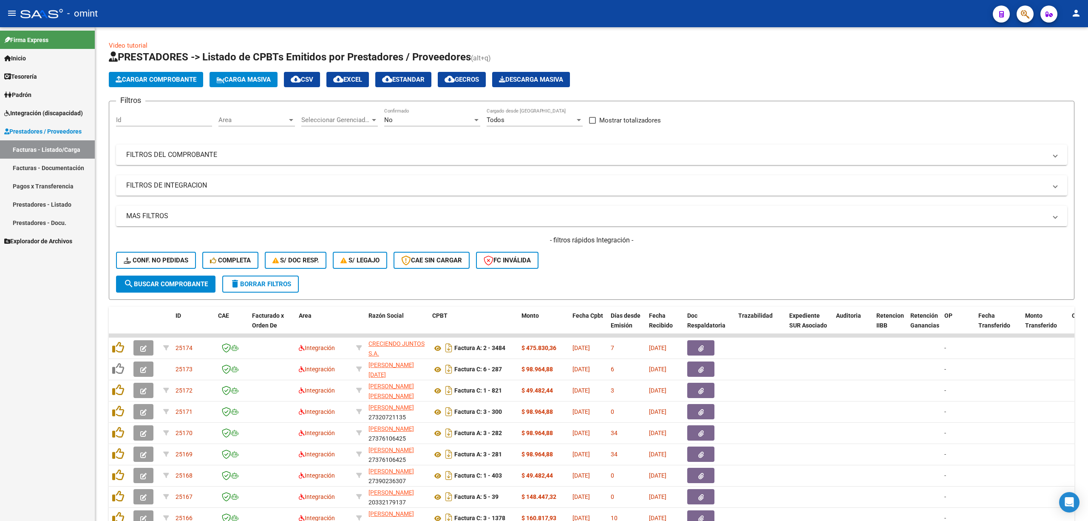
click at [161, 116] on div "Id" at bounding box center [164, 117] width 96 height 18
paste input "24721"
click at [170, 288] on button "search Buscar Comprobante" at bounding box center [165, 283] width 99 height 17
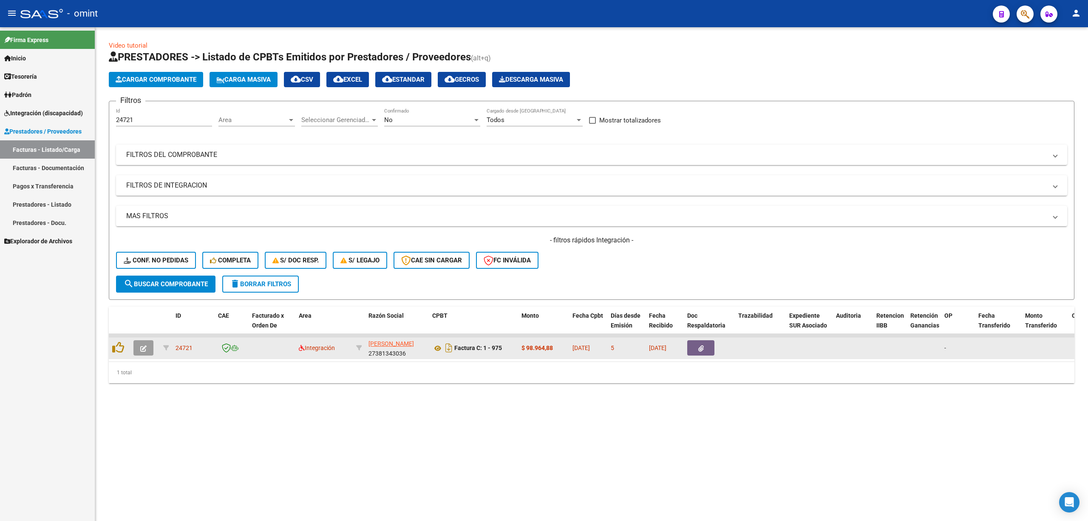
click at [142, 347] on icon "button" at bounding box center [143, 348] width 6 height 6
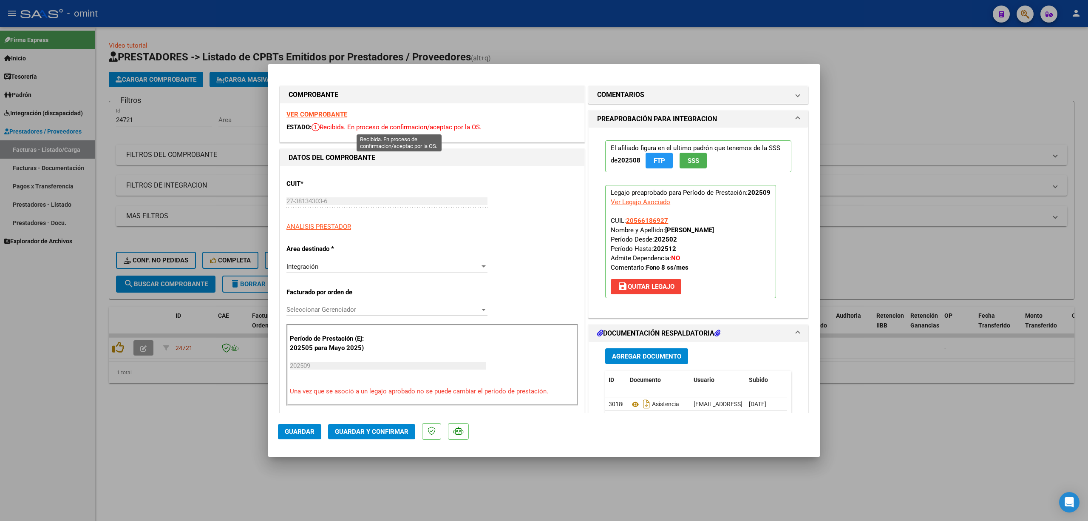
click at [314, 114] on strong "VER COMPROBANTE" at bounding box center [316, 114] width 61 height 8
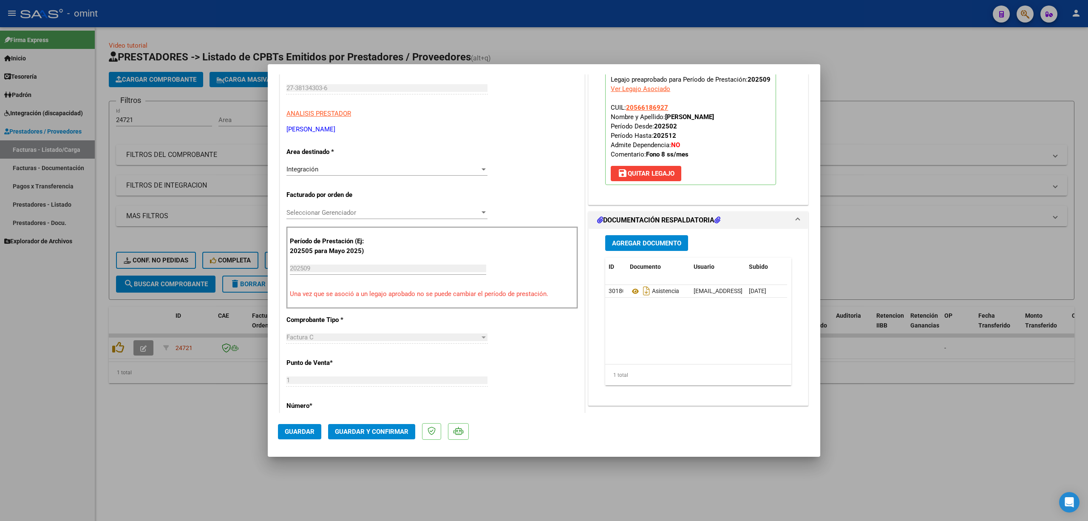
scroll to position [227, 0]
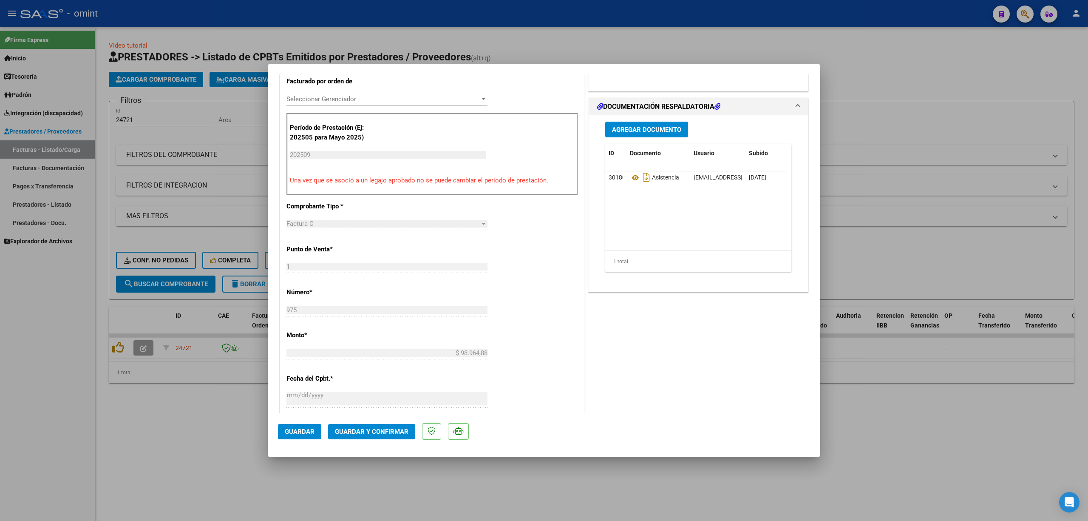
click at [369, 435] on button "Guardar y Confirmar" at bounding box center [371, 431] width 87 height 15
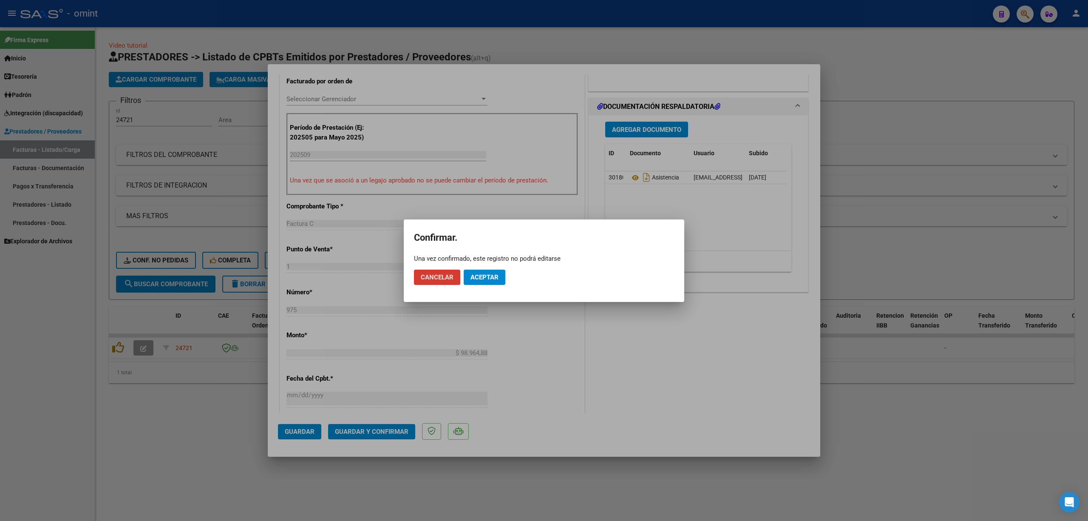
click at [482, 277] on span "Aceptar" at bounding box center [484, 277] width 28 height 8
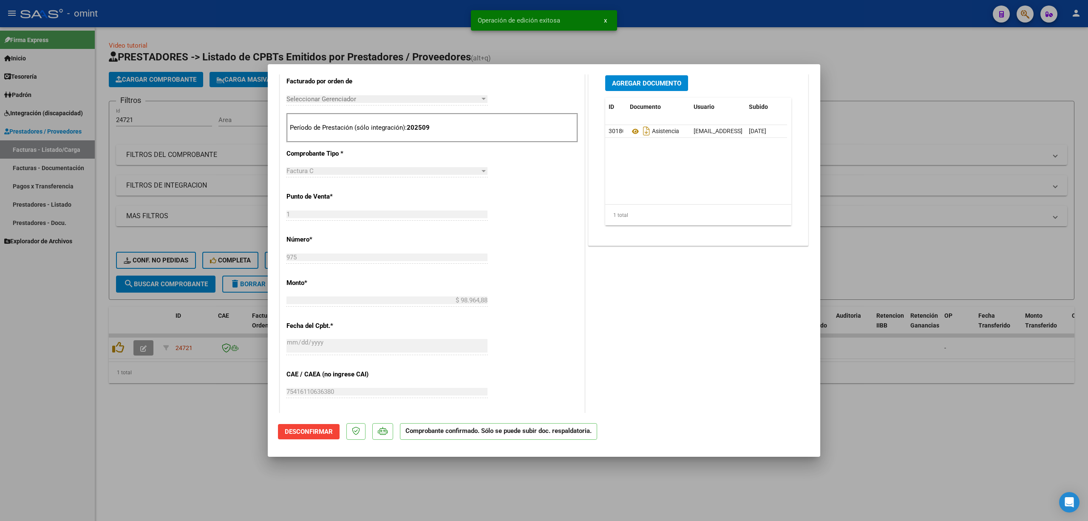
click at [138, 130] on div at bounding box center [544, 260] width 1088 height 521
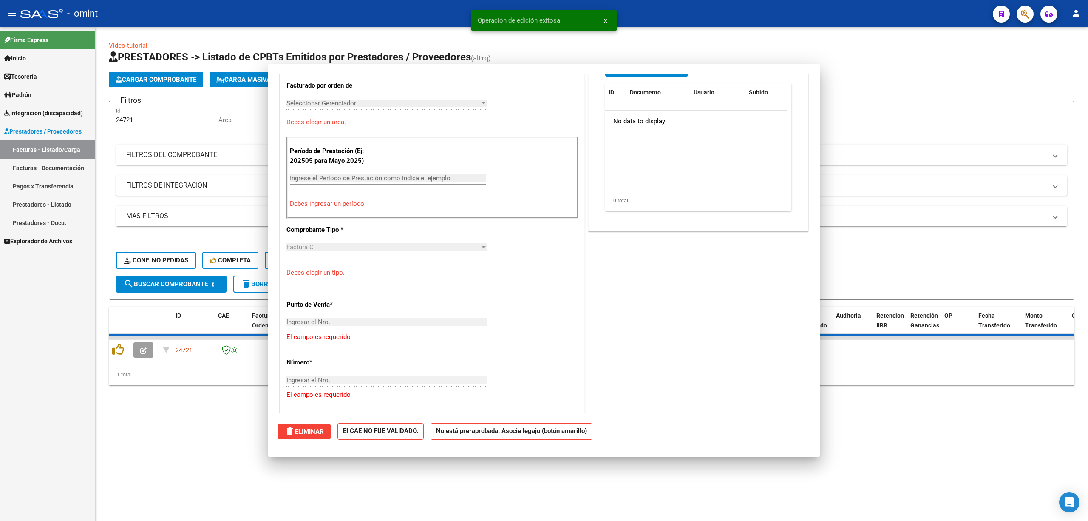
scroll to position [0, 0]
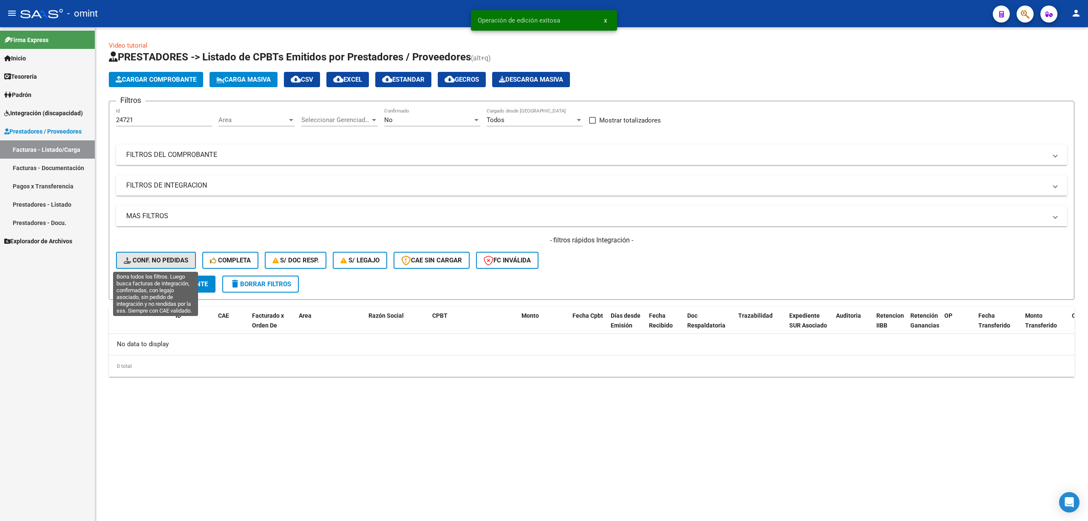
click at [173, 257] on span "Conf. no pedidas" at bounding box center [156, 260] width 65 height 8
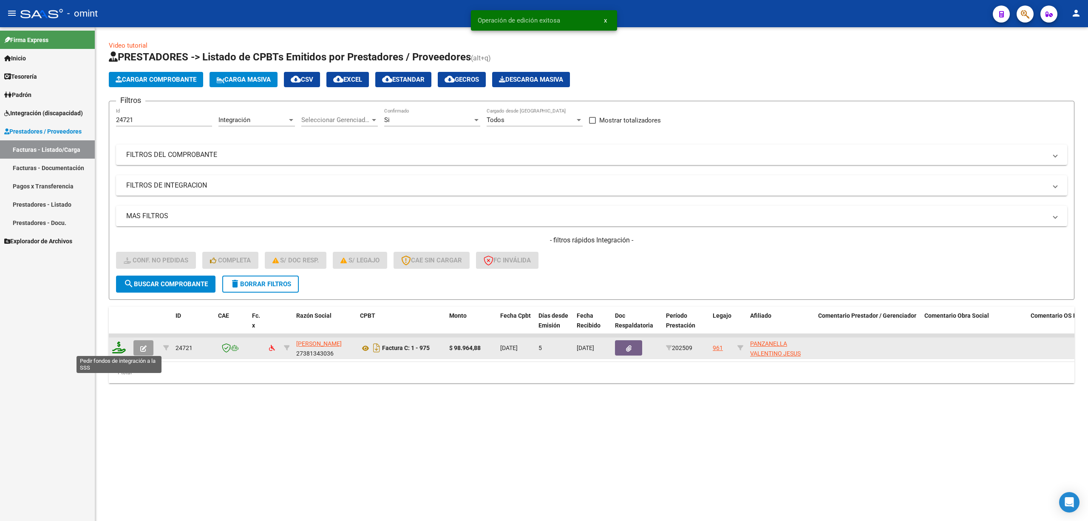
click at [121, 347] on icon at bounding box center [119, 347] width 14 height 12
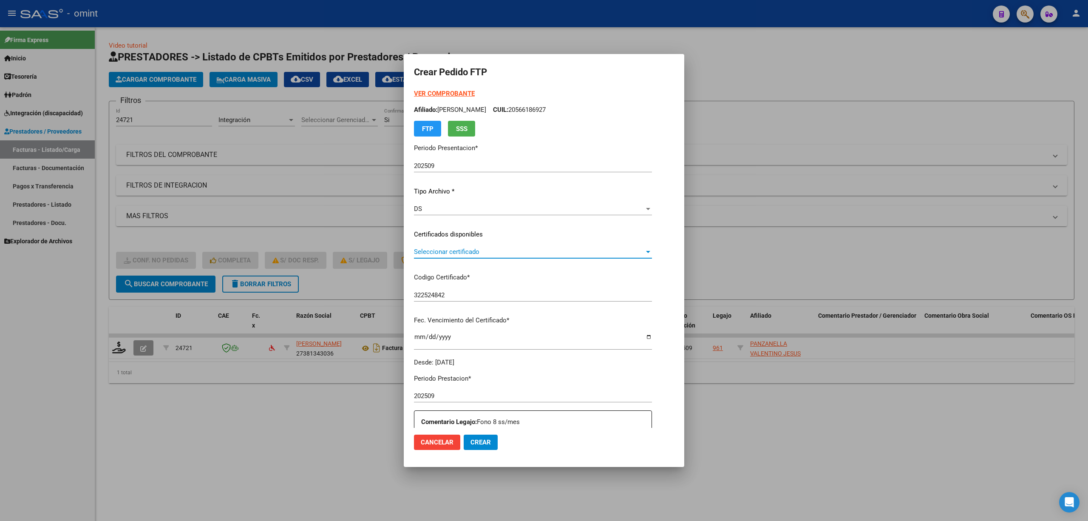
click at [437, 250] on span "Seleccionar certificado" at bounding box center [529, 252] width 230 height 8
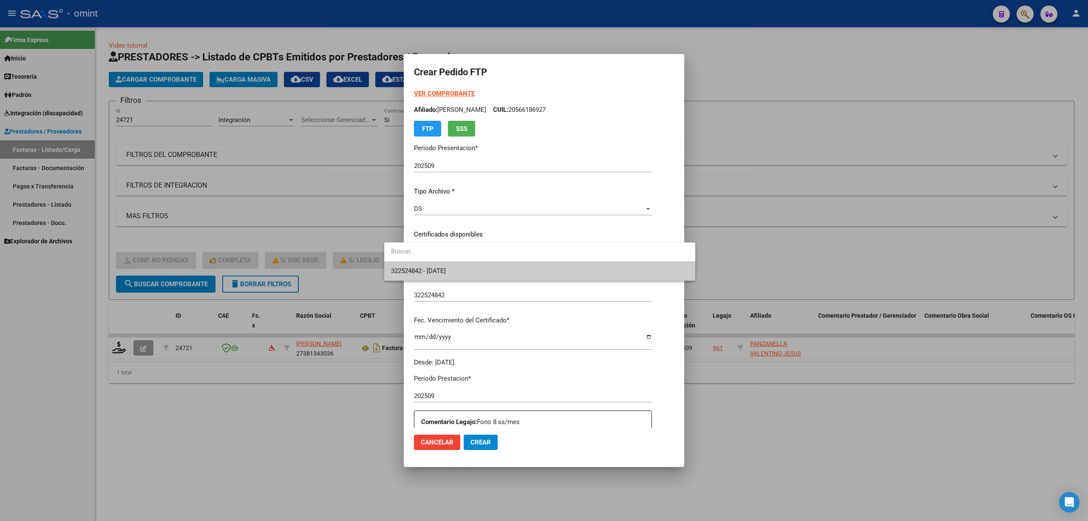
drag, startPoint x: 437, startPoint y: 250, endPoint x: 437, endPoint y: 267, distance: 16.6
click at [437, 267] on span "322524842 - [DATE]" at bounding box center [539, 270] width 297 height 19
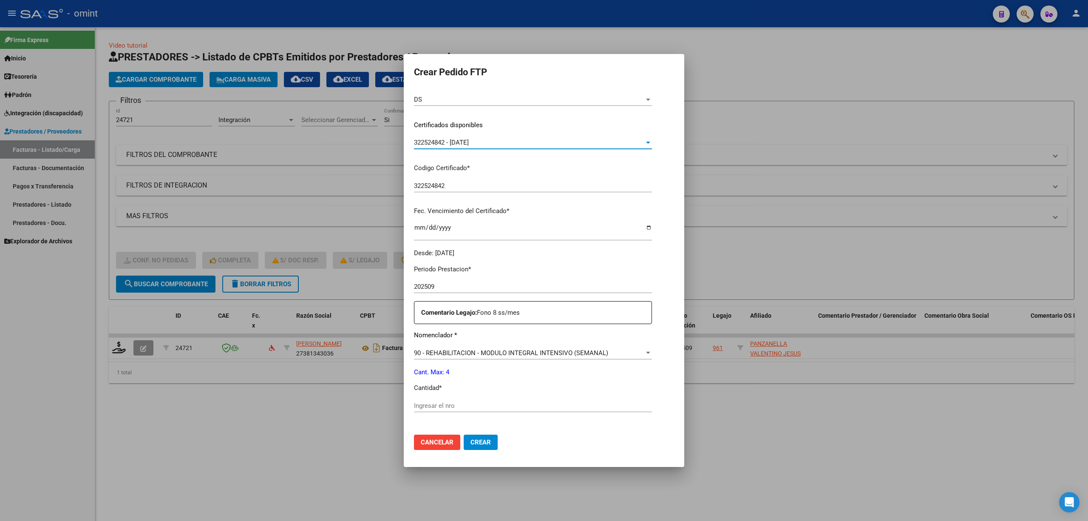
scroll to position [230, 0]
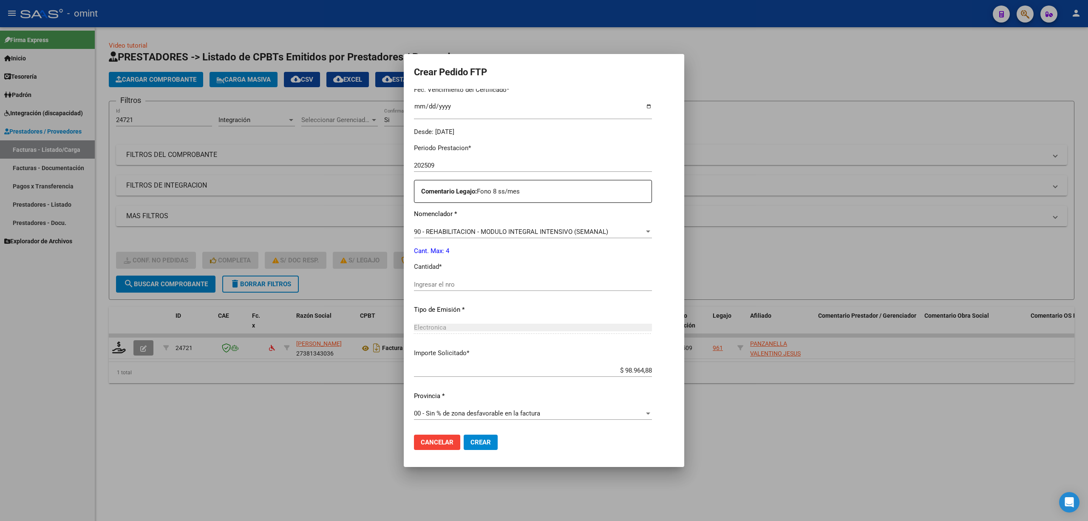
click at [430, 286] on input "Ingresar el nro" at bounding box center [533, 284] width 238 height 8
click at [470, 439] on span "Crear" at bounding box center [480, 442] width 20 height 8
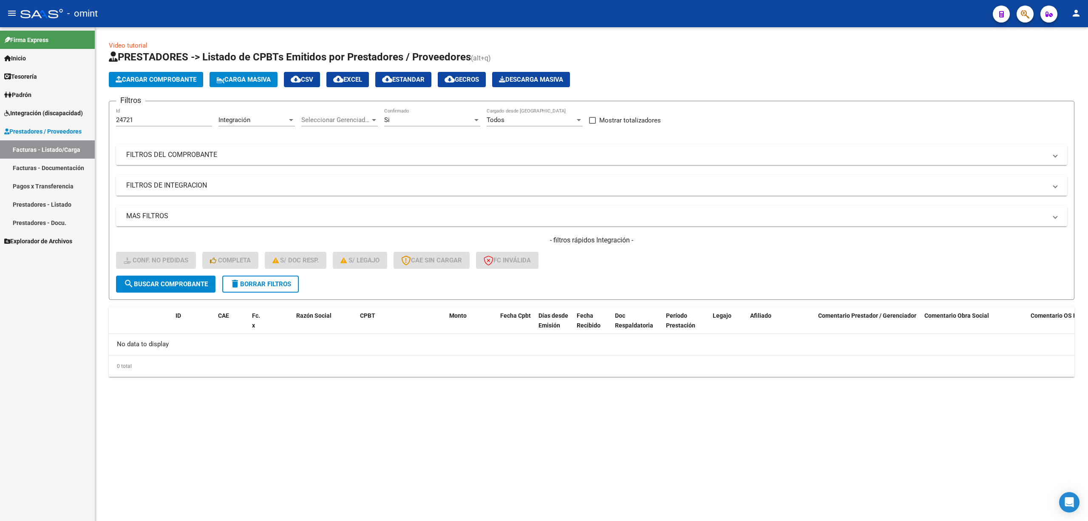
click at [266, 288] on button "delete Borrar Filtros" at bounding box center [260, 283] width 76 height 17
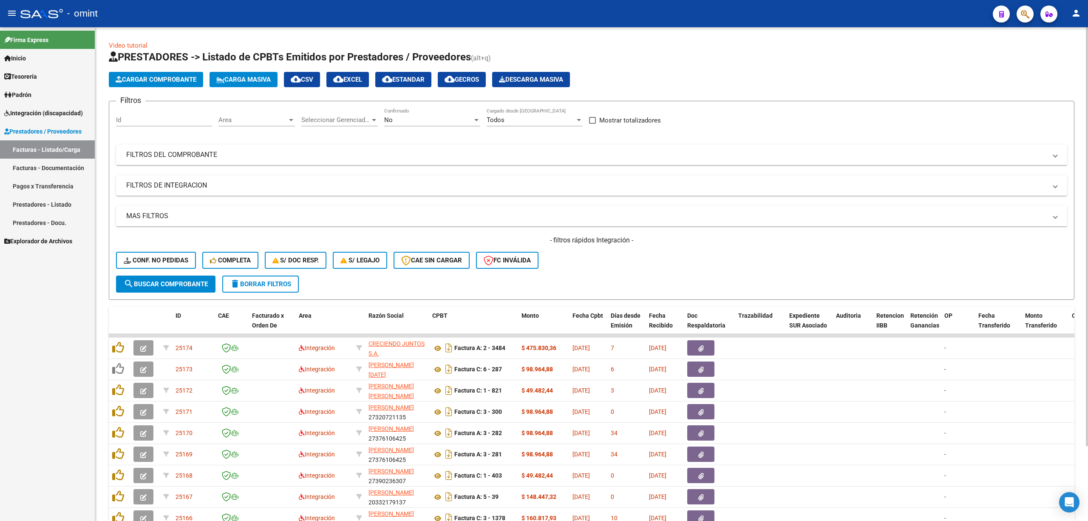
click at [135, 121] on input "Id" at bounding box center [164, 120] width 96 height 8
paste input "24685"
click at [186, 283] on span "search Buscar Comprobante" at bounding box center [166, 284] width 84 height 8
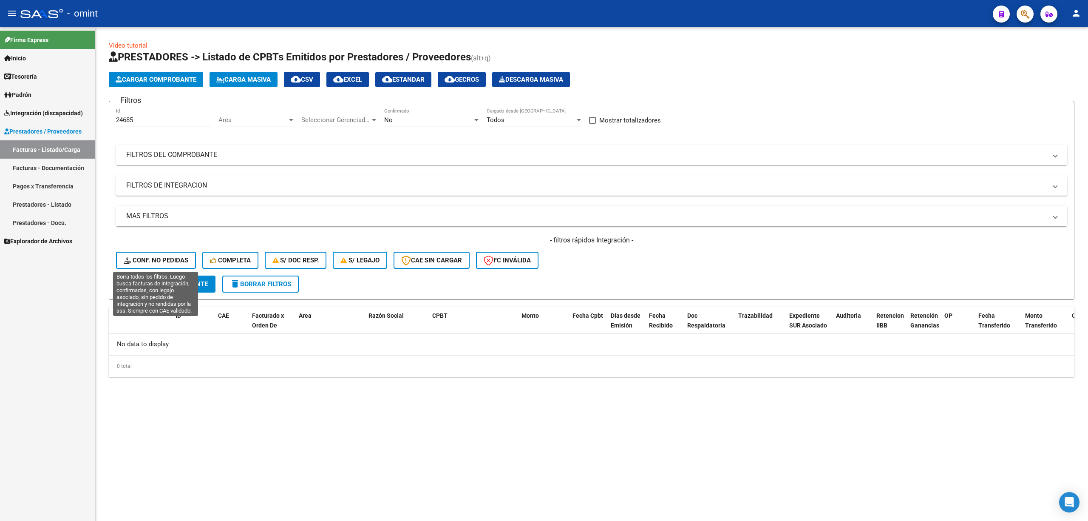
click at [166, 262] on span "Conf. no pedidas" at bounding box center [156, 260] width 65 height 8
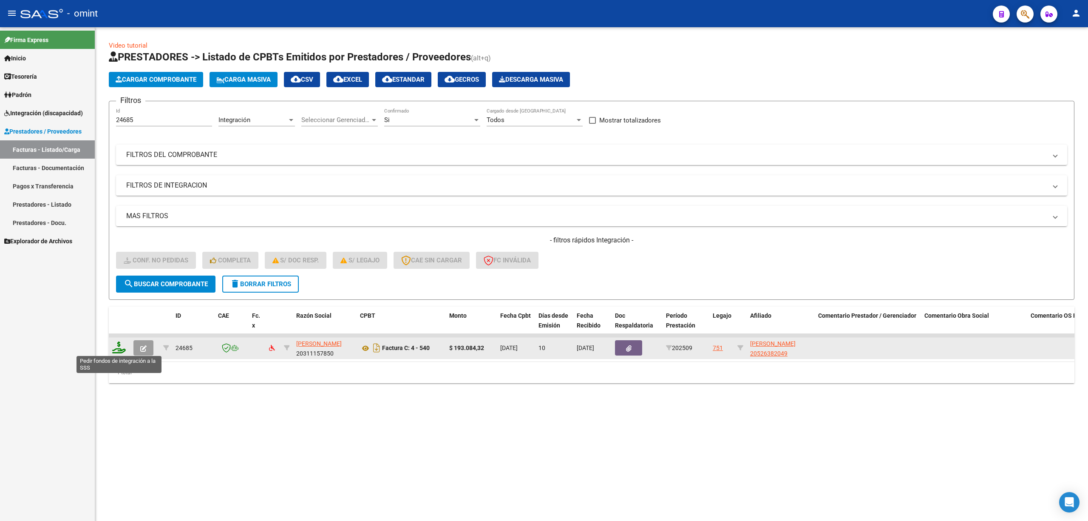
click at [122, 352] on icon at bounding box center [119, 347] width 14 height 12
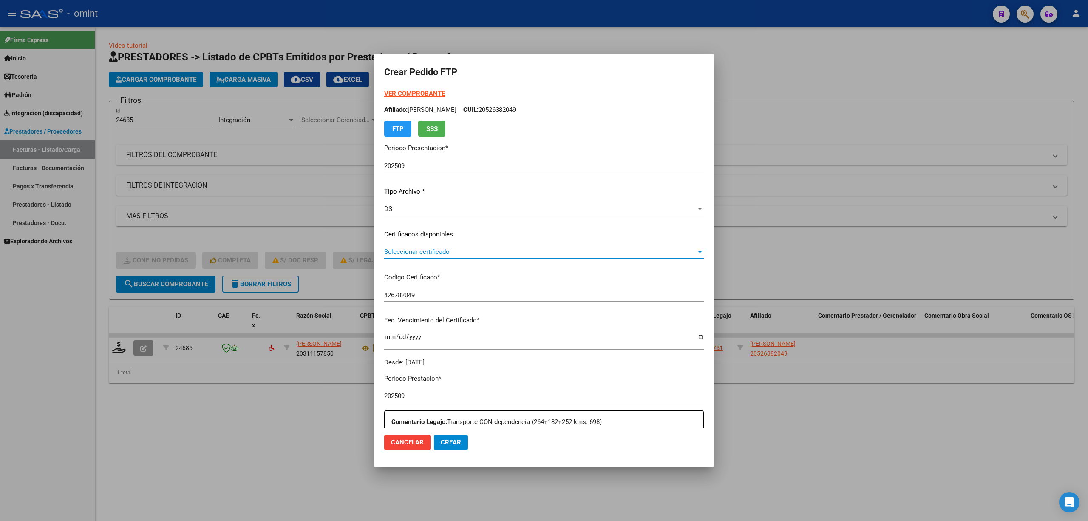
click at [431, 248] on span "Seleccionar certificado" at bounding box center [540, 252] width 312 height 8
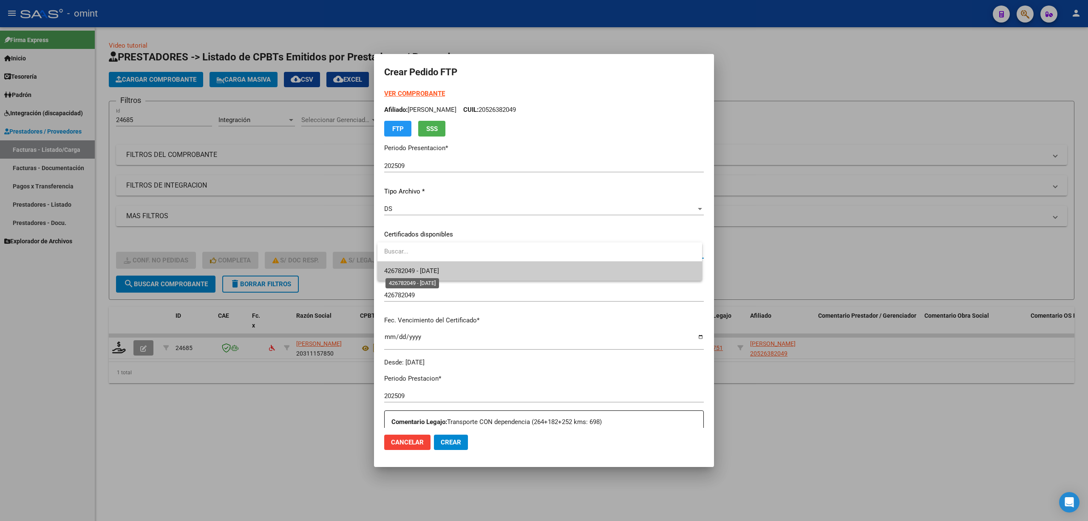
click at [434, 269] on span "426782049 - [DATE]" at bounding box center [411, 271] width 55 height 8
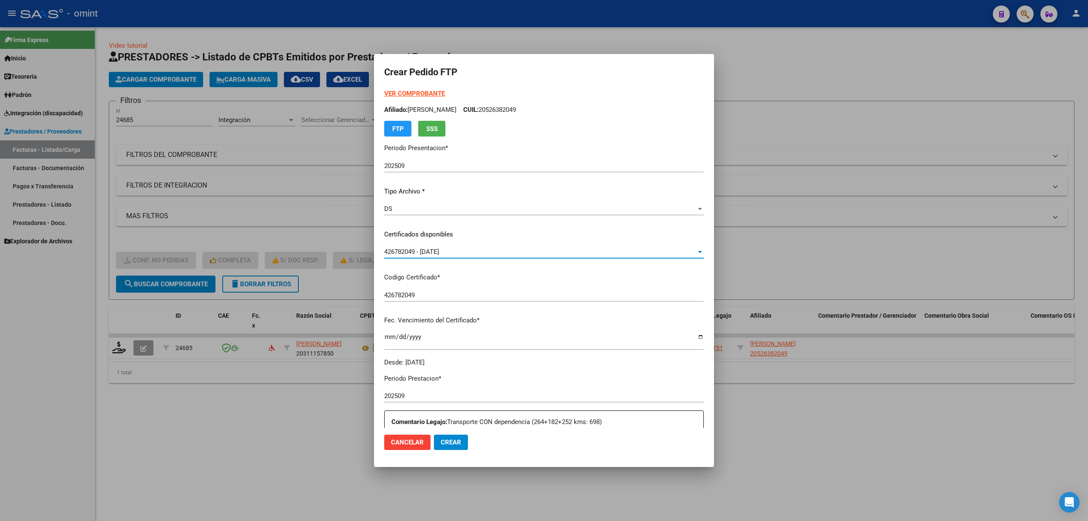
click at [414, 91] on strong "VER COMPROBANTE" at bounding box center [414, 94] width 61 height 8
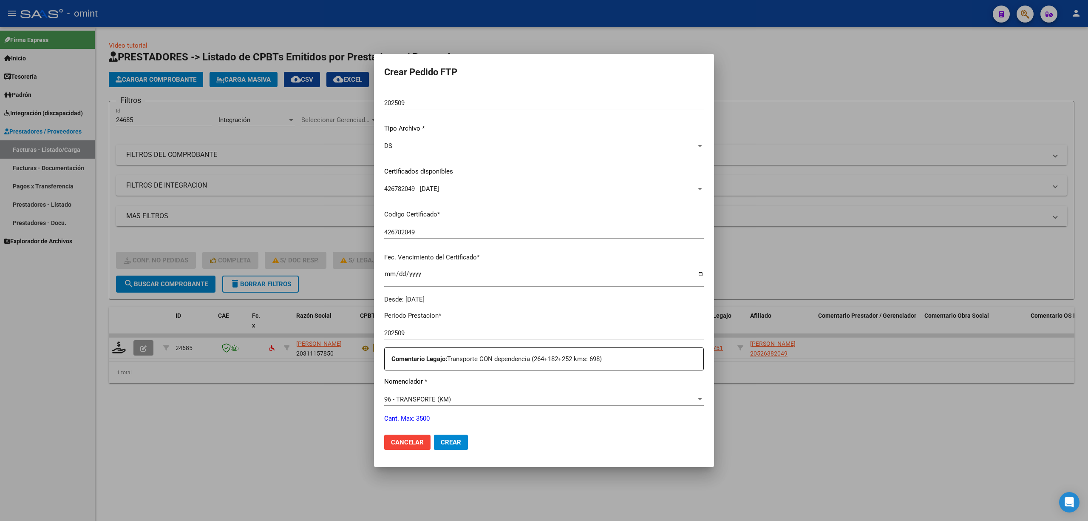
scroll to position [170, 0]
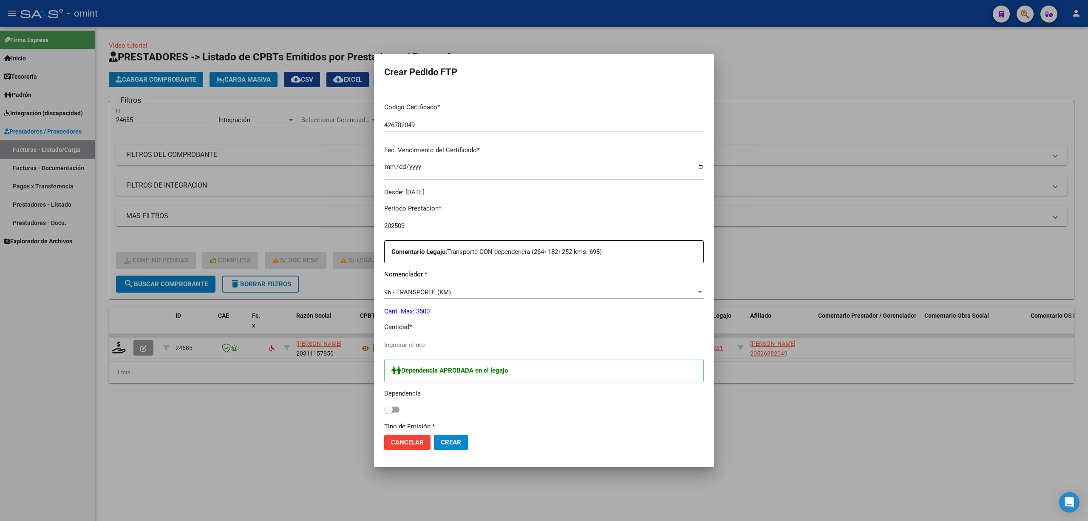
click at [440, 348] on input "Ingresar el nro" at bounding box center [544, 345] width 320 height 8
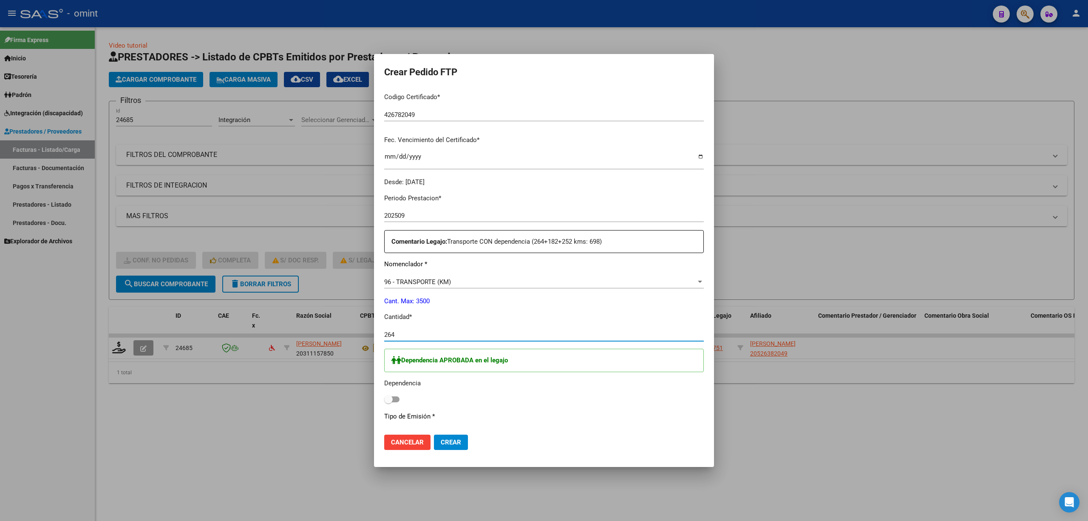
scroll to position [283, 0]
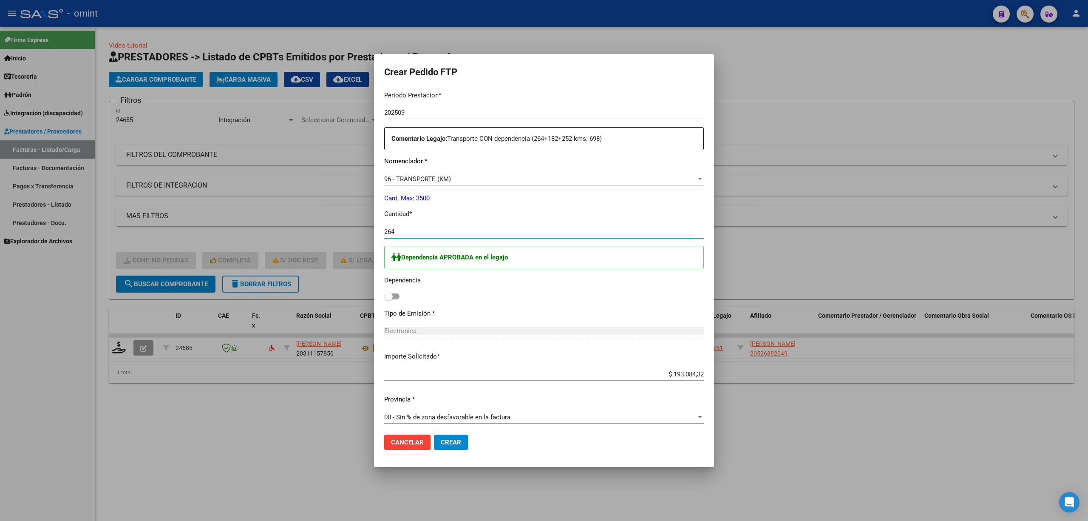
click at [395, 297] on span at bounding box center [391, 296] width 15 height 6
click at [388, 299] on input "checkbox" at bounding box center [388, 299] width 0 height 0
click at [456, 439] on span "Crear" at bounding box center [451, 442] width 20 height 8
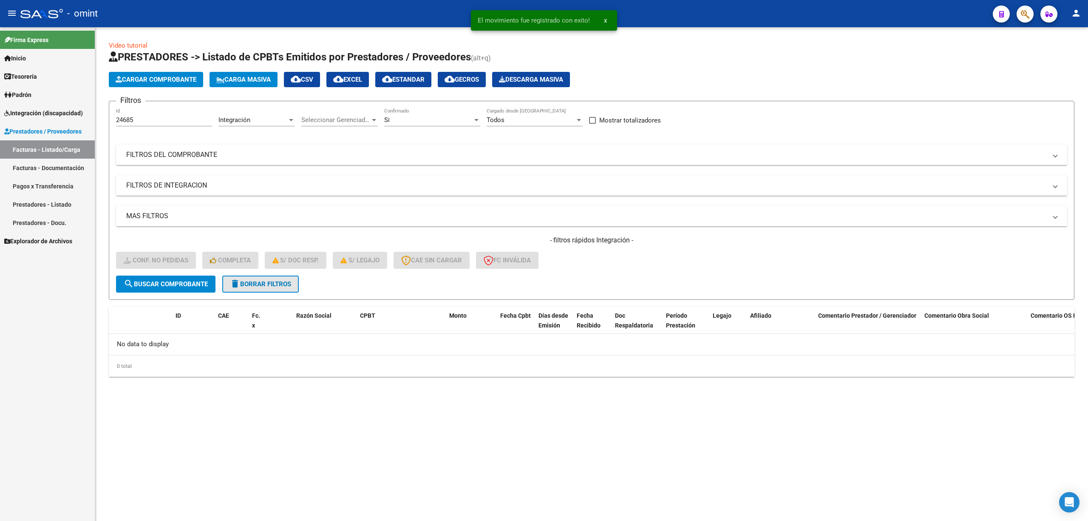
click at [286, 283] on span "delete Borrar Filtros" at bounding box center [260, 284] width 61 height 8
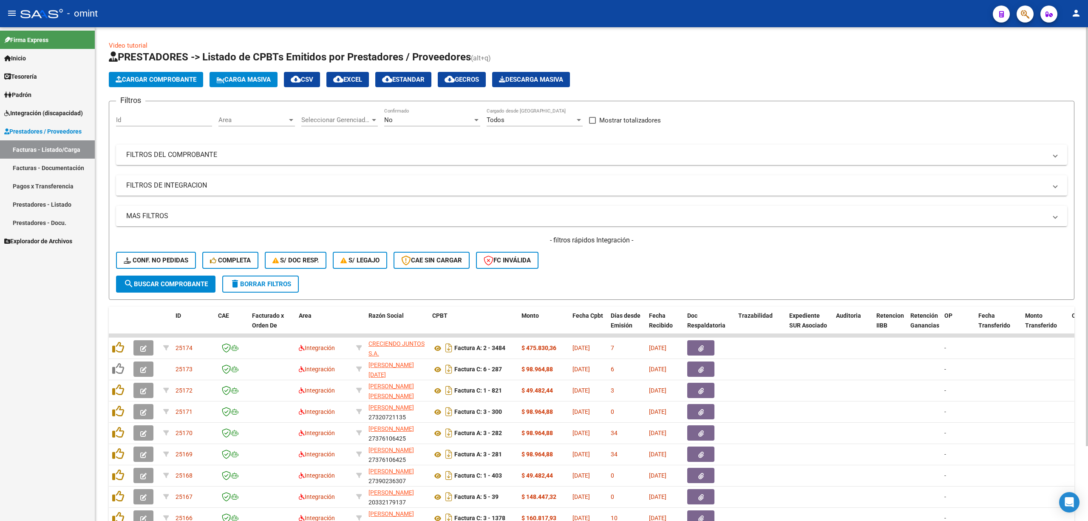
drag, startPoint x: 272, startPoint y: 280, endPoint x: 275, endPoint y: 285, distance: 5.7
click at [272, 280] on span "delete Borrar Filtros" at bounding box center [260, 284] width 61 height 8
click at [151, 115] on div "Id" at bounding box center [164, 117] width 96 height 18
paste input "24684"
click at [186, 283] on span "search Buscar Comprobante" at bounding box center [166, 284] width 84 height 8
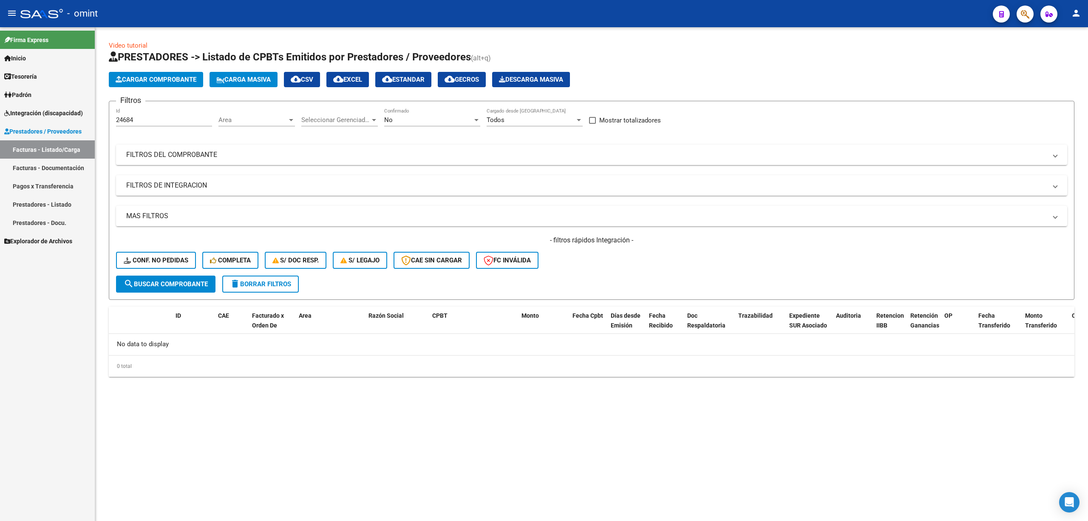
click at [159, 267] on button "Conf. no pedidas" at bounding box center [156, 260] width 80 height 17
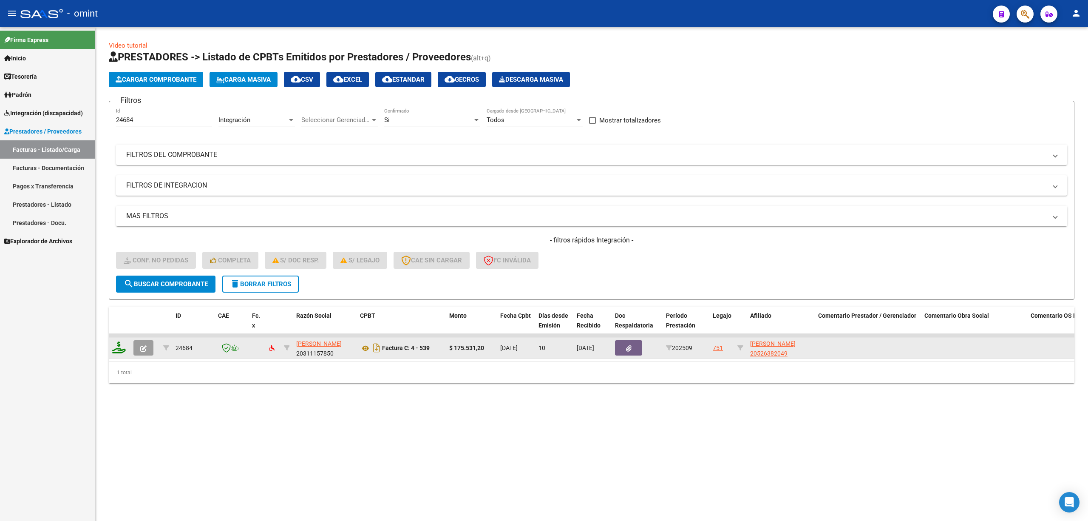
click at [111, 347] on datatable-body-cell at bounding box center [119, 347] width 21 height 21
click at [125, 347] on icon at bounding box center [119, 347] width 14 height 12
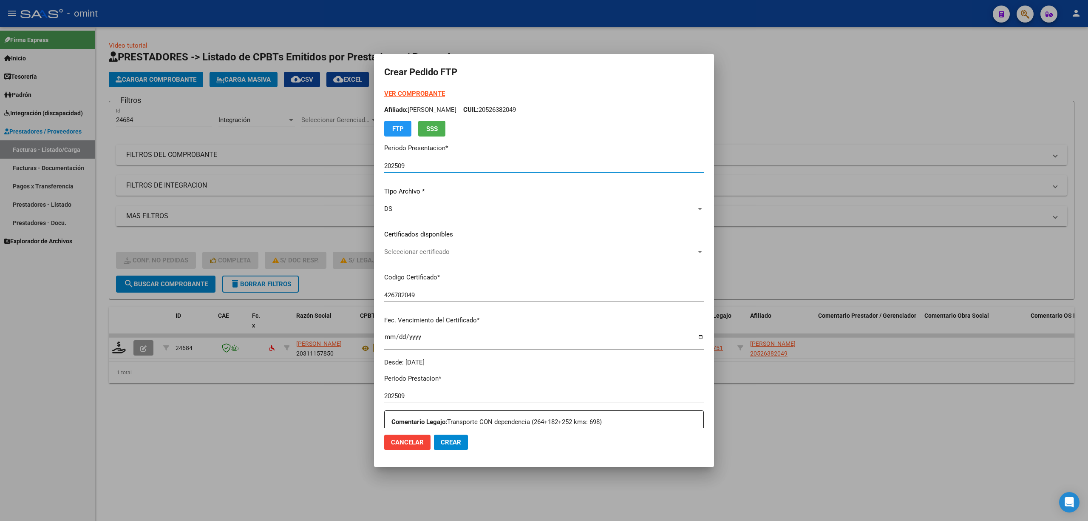
click at [408, 252] on span "Seleccionar certificado" at bounding box center [540, 252] width 312 height 8
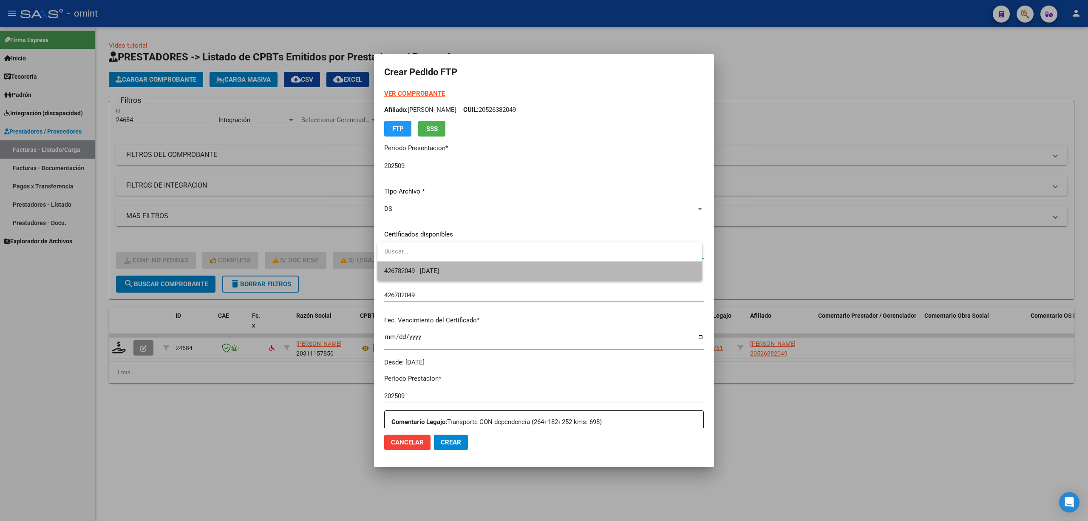
drag, startPoint x: 422, startPoint y: 265, endPoint x: 434, endPoint y: 271, distance: 13.7
click at [422, 267] on span "426782049 - [DATE]" at bounding box center [539, 270] width 311 height 19
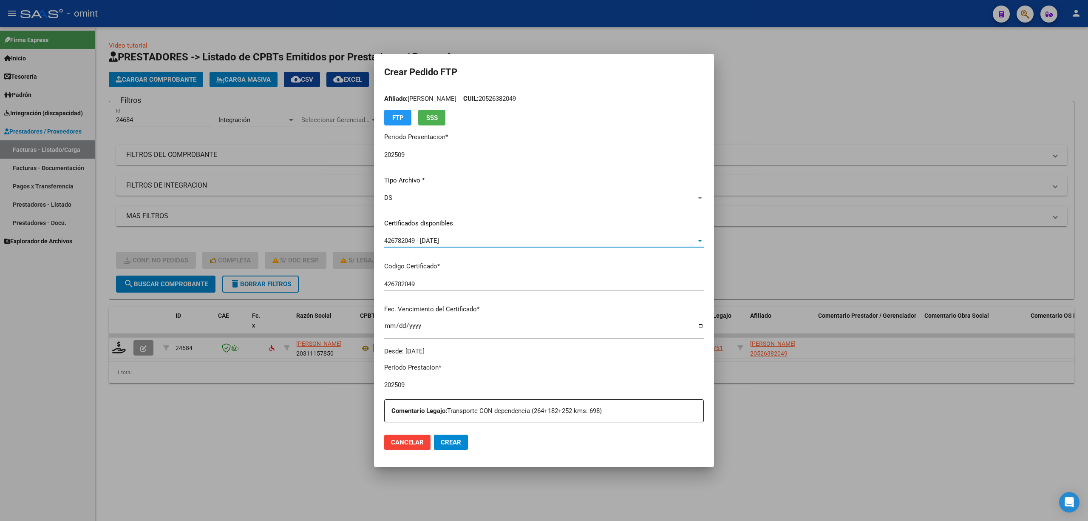
scroll to position [0, 0]
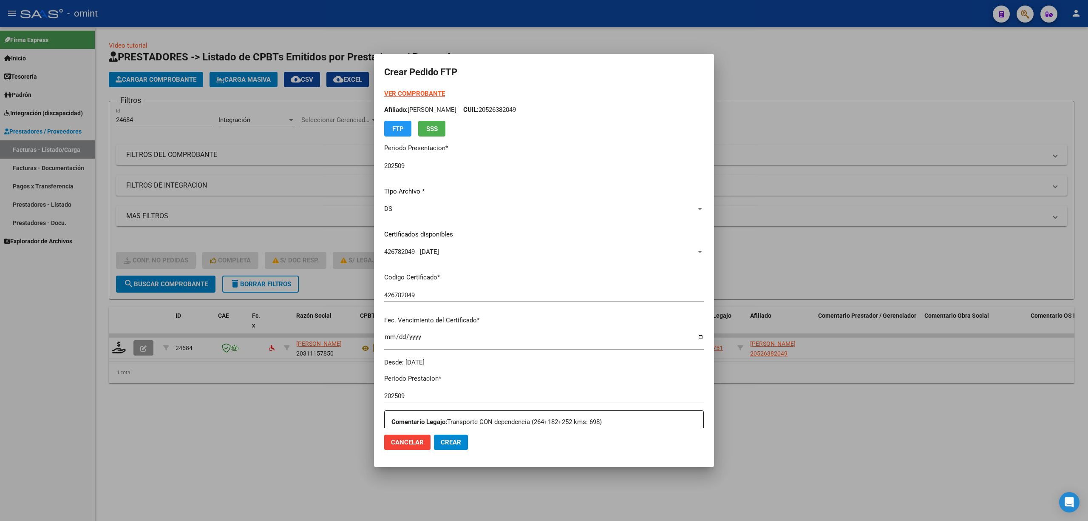
click at [408, 94] on strong "VER COMPROBANTE" at bounding box center [414, 94] width 61 height 8
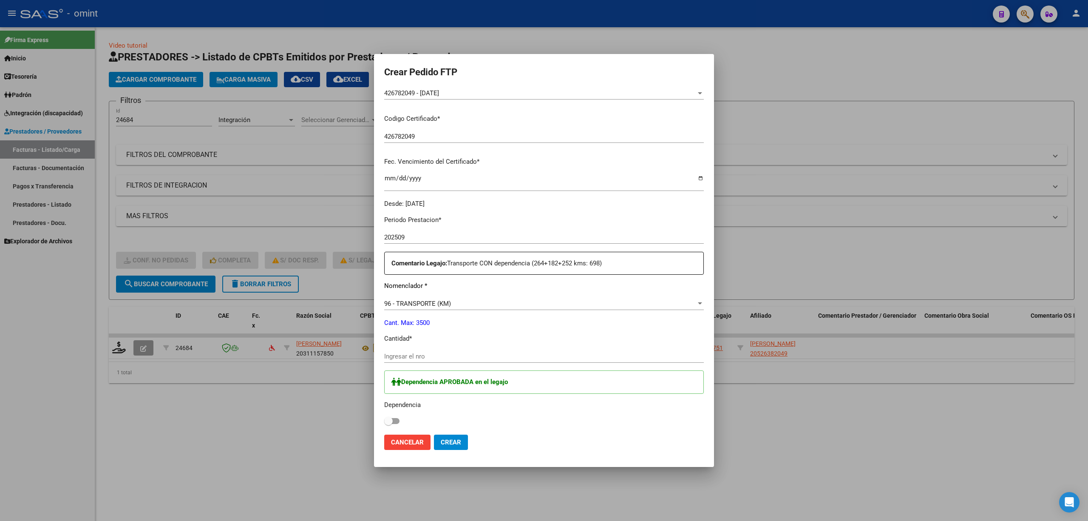
scroll to position [283, 0]
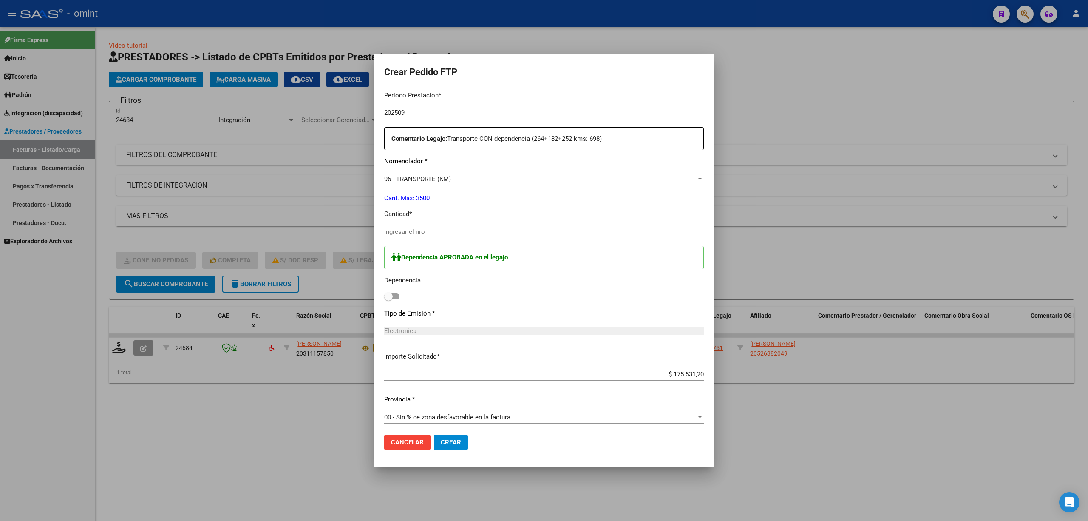
click at [427, 231] on input "Ingresar el nro" at bounding box center [544, 232] width 320 height 8
drag, startPoint x: 393, startPoint y: 295, endPoint x: 405, endPoint y: 306, distance: 16.5
click at [393, 296] on span at bounding box center [391, 296] width 15 height 6
click at [388, 299] on input "checkbox" at bounding box center [388, 299] width 0 height 0
click at [452, 452] on mat-dialog-actions "Cancelar Crear" at bounding box center [544, 442] width 320 height 29
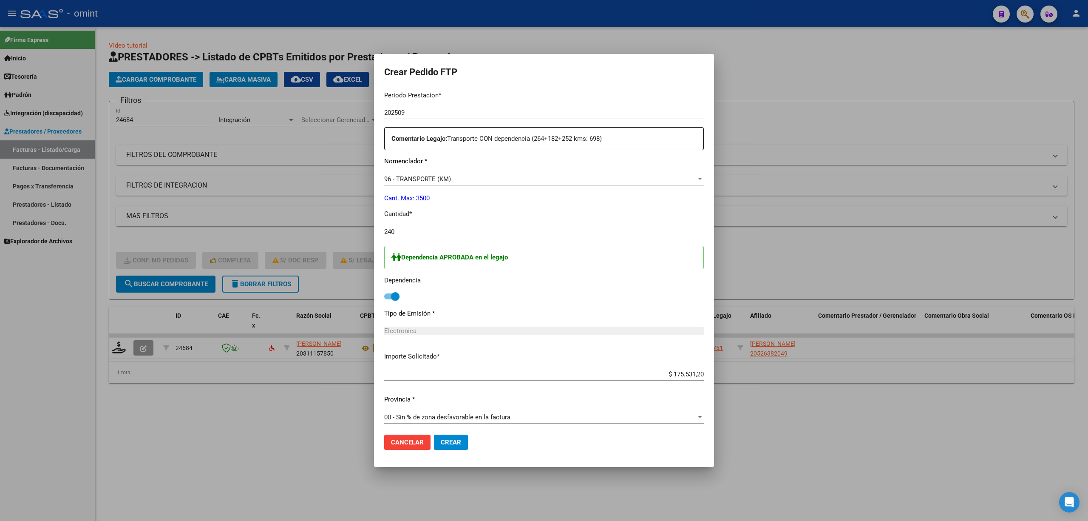
click at [452, 445] on span "Crear" at bounding box center [451, 442] width 20 height 8
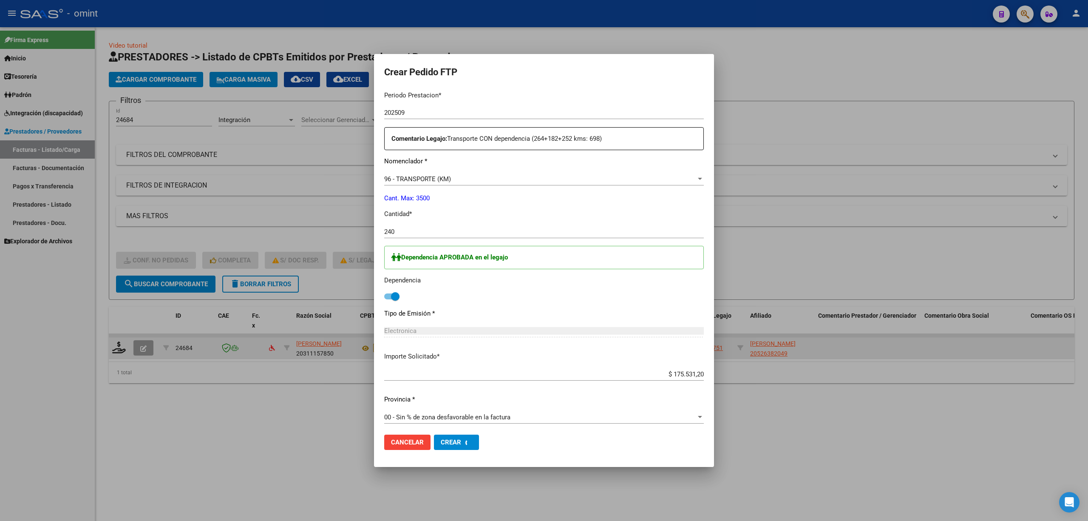
scroll to position [0, 0]
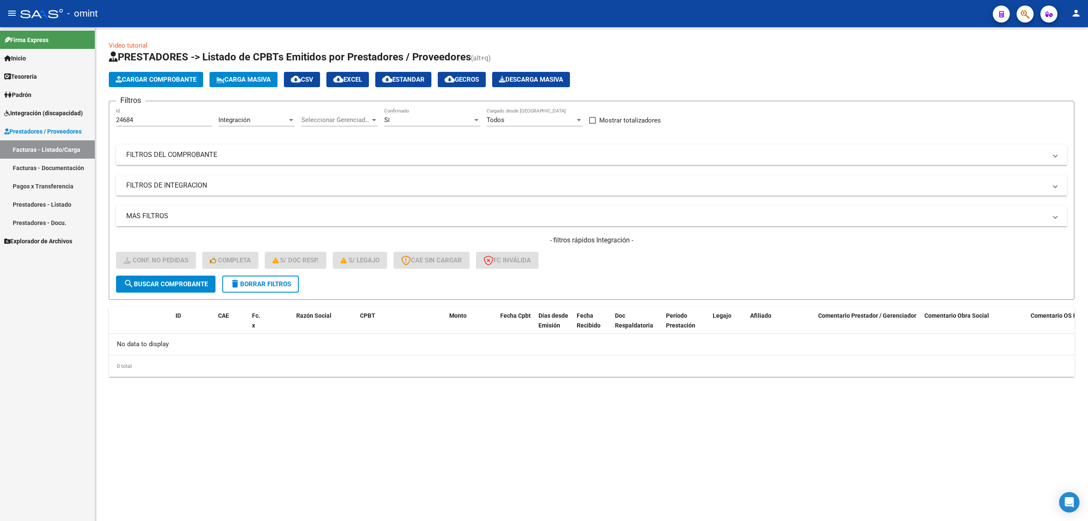
click at [257, 292] on form "Filtros 24684 Id Integración Area Seleccionar Gerenciador Seleccionar Gerenciad…" at bounding box center [592, 200] width 966 height 199
click at [255, 277] on button "delete Borrar Filtros" at bounding box center [260, 283] width 76 height 17
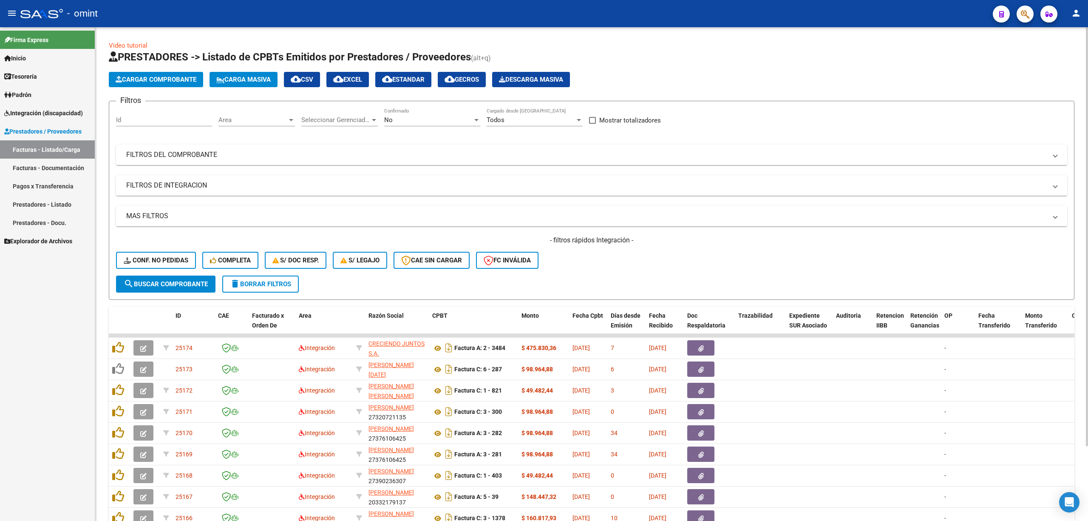
drag, startPoint x: 138, startPoint y: 119, endPoint x: 131, endPoint y: 118, distance: 6.5
click at [136, 118] on input "Id" at bounding box center [164, 120] width 96 height 8
paste input "24664"
click at [190, 284] on span "search Buscar Comprobante" at bounding box center [166, 284] width 84 height 8
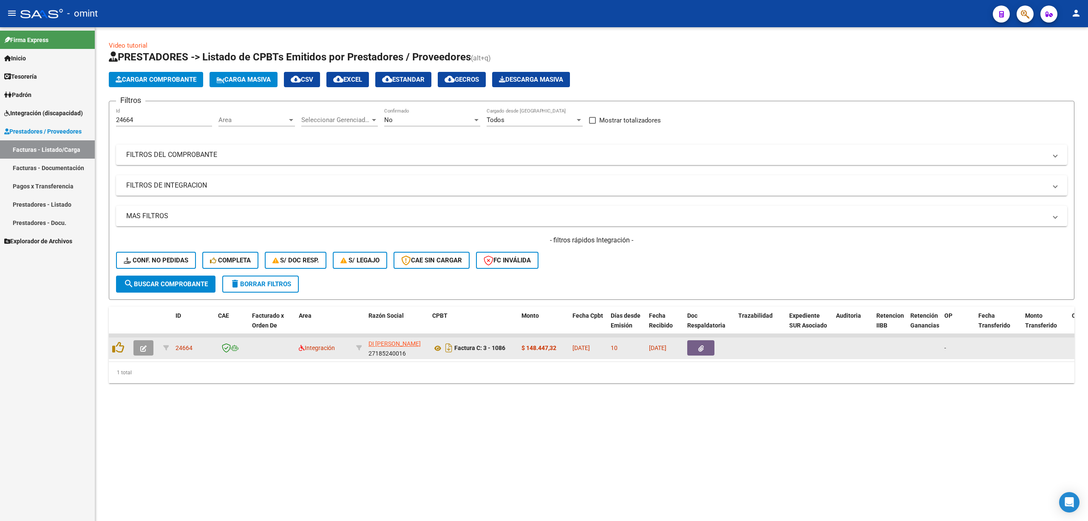
click at [143, 349] on icon "button" at bounding box center [143, 348] width 6 height 6
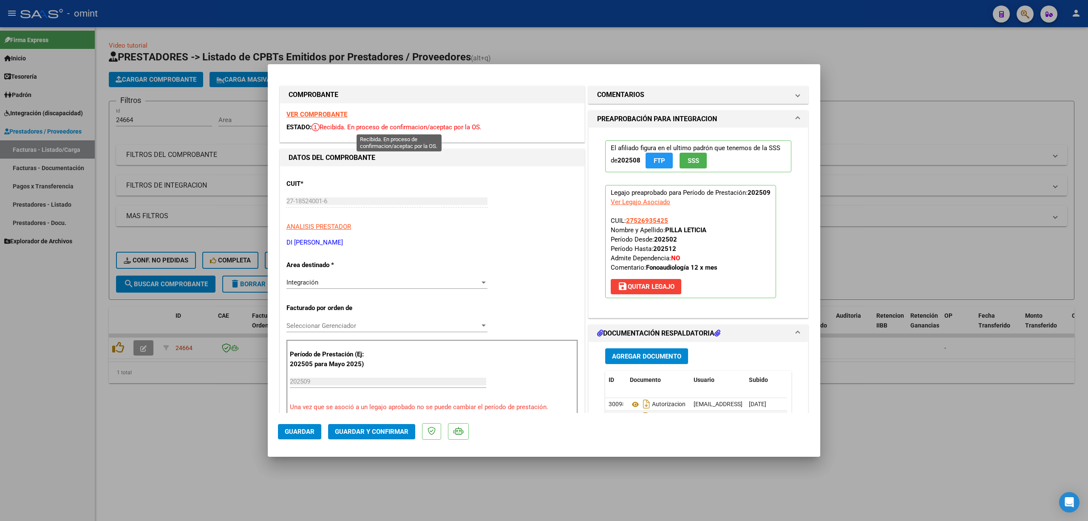
click at [321, 114] on strong "VER COMPROBANTE" at bounding box center [316, 114] width 61 height 8
click at [362, 432] on span "Guardar y Confirmar" at bounding box center [372, 432] width 74 height 8
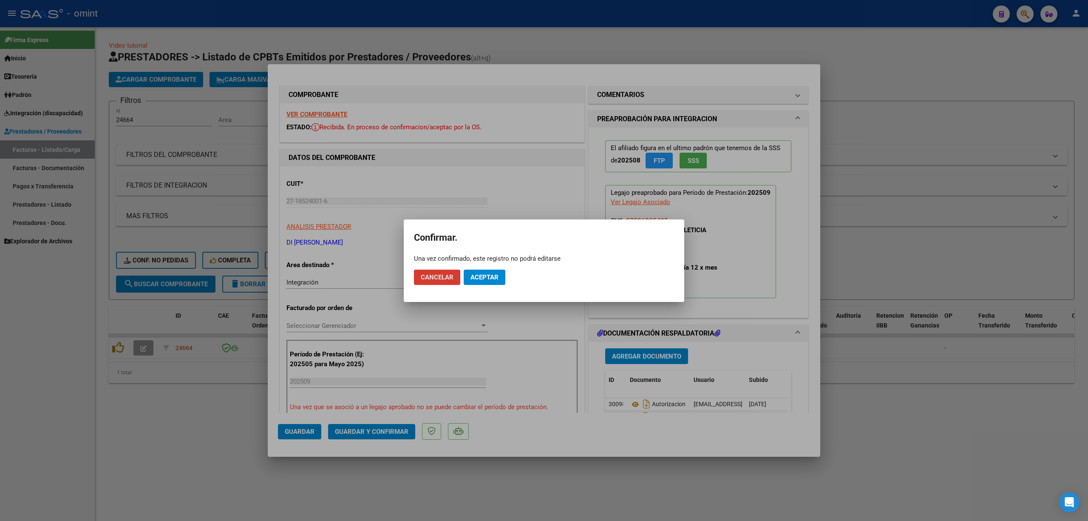
click at [485, 282] on button "Aceptar" at bounding box center [485, 276] width 42 height 15
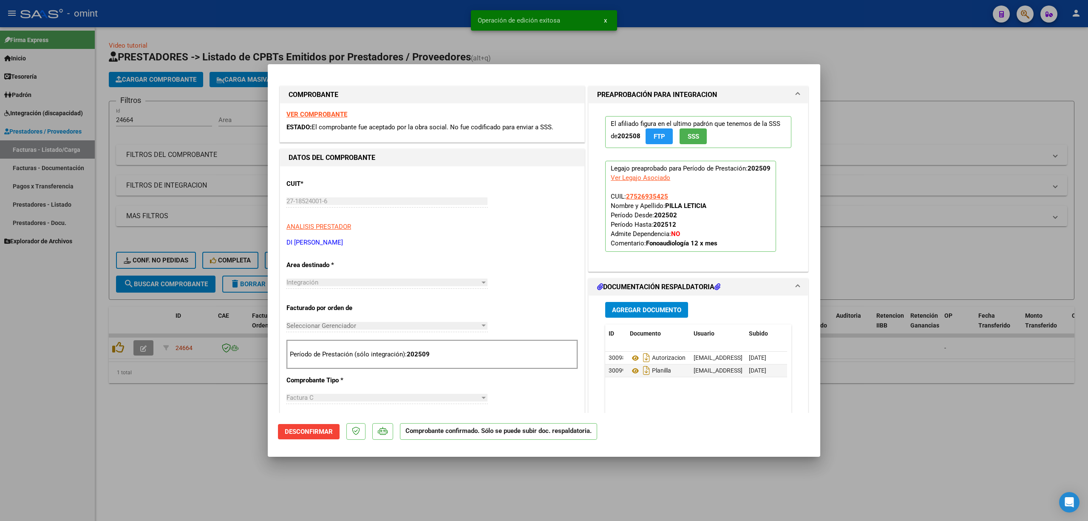
click at [189, 211] on div at bounding box center [544, 260] width 1088 height 521
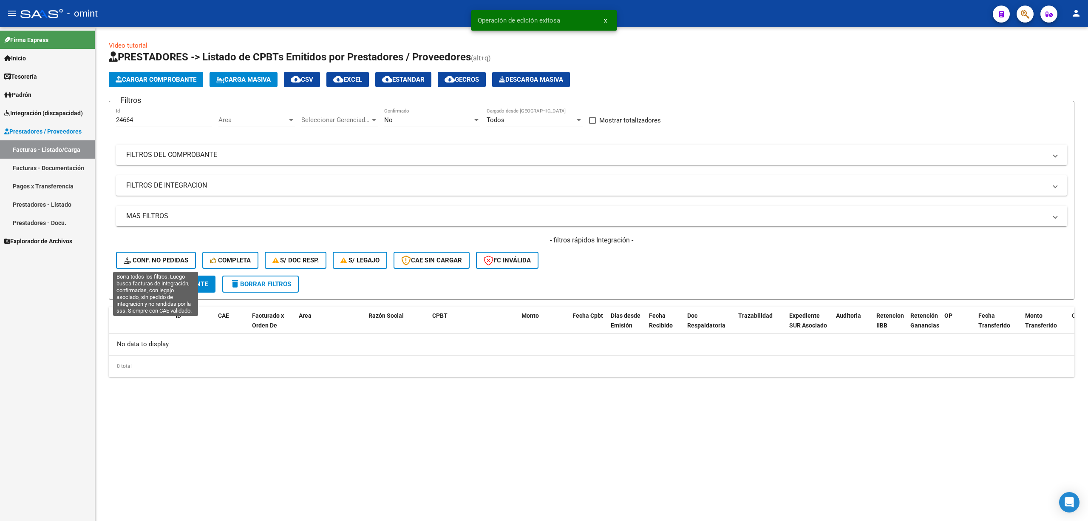
click at [160, 256] on span "Conf. no pedidas" at bounding box center [156, 260] width 65 height 8
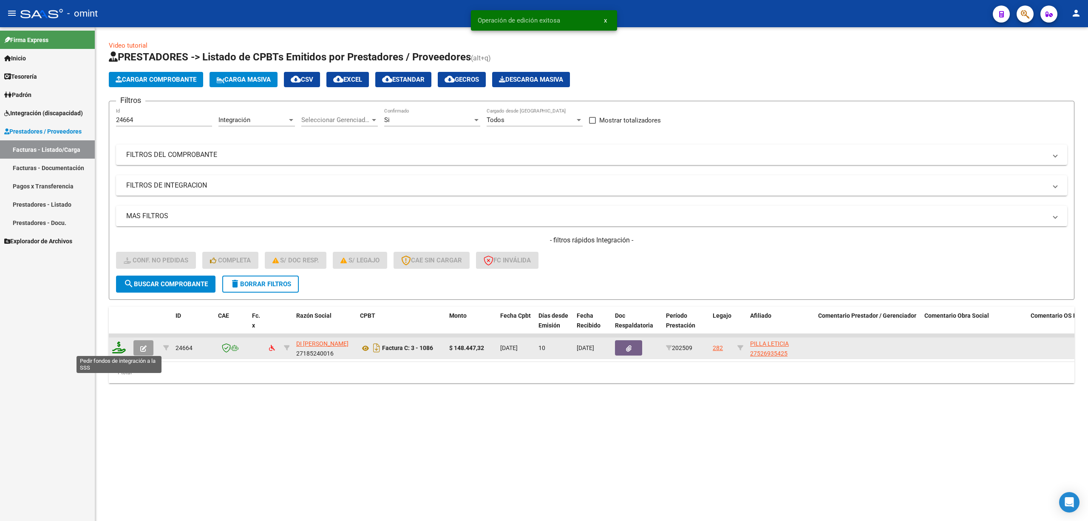
click at [116, 345] on icon at bounding box center [119, 347] width 14 height 12
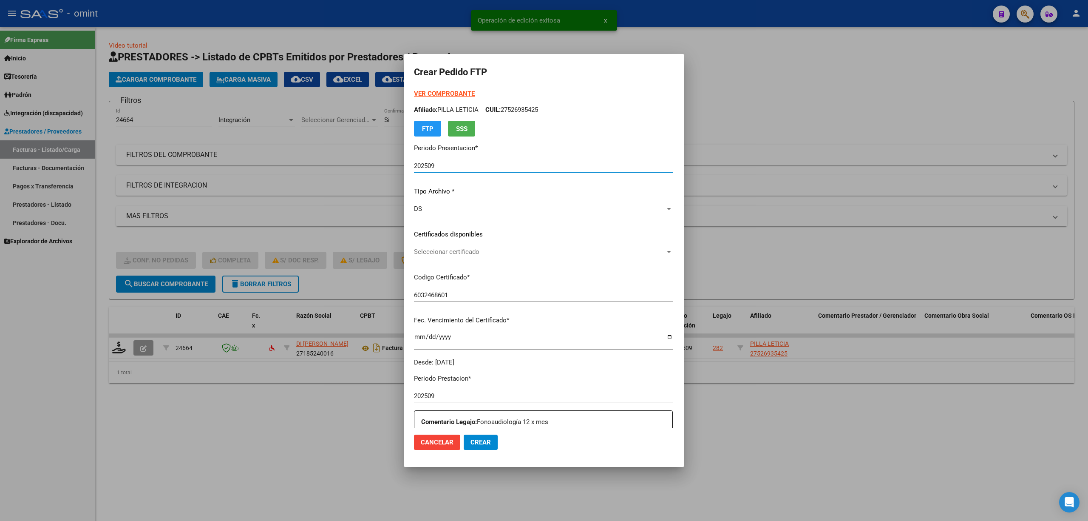
click at [435, 254] on span "Seleccionar certificado" at bounding box center [539, 252] width 251 height 8
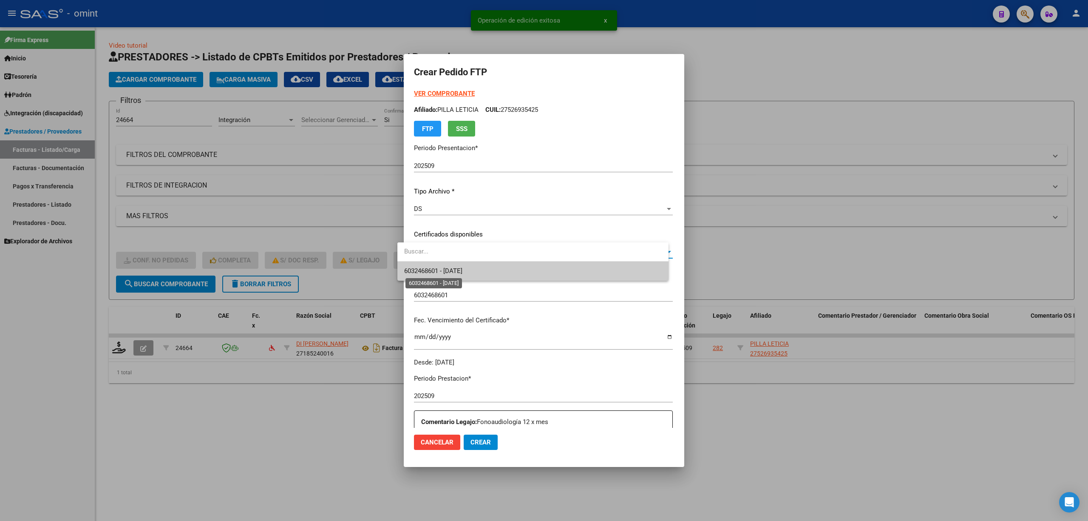
click at [433, 274] on span "6032468601 - [DATE]" at bounding box center [433, 271] width 58 height 8
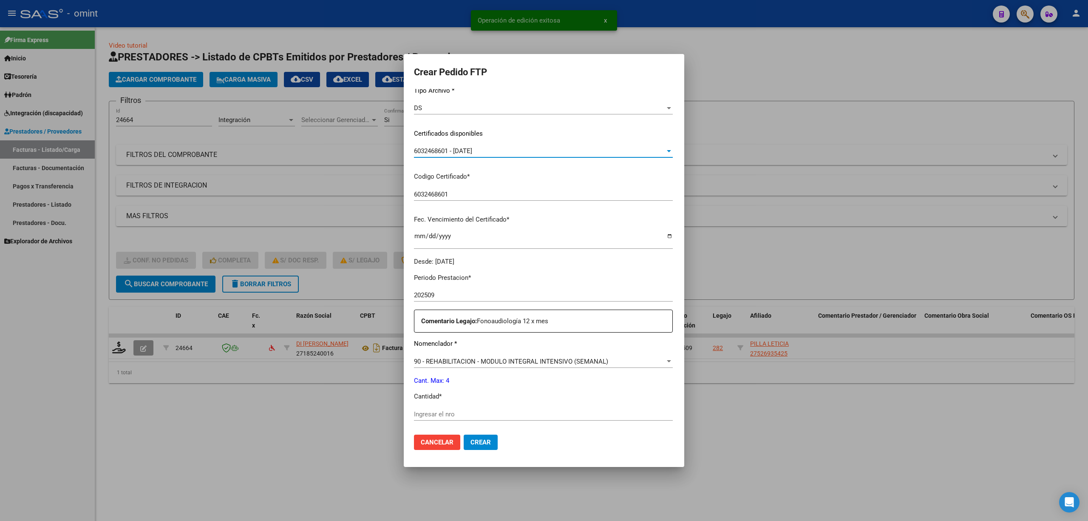
scroll to position [230, 0]
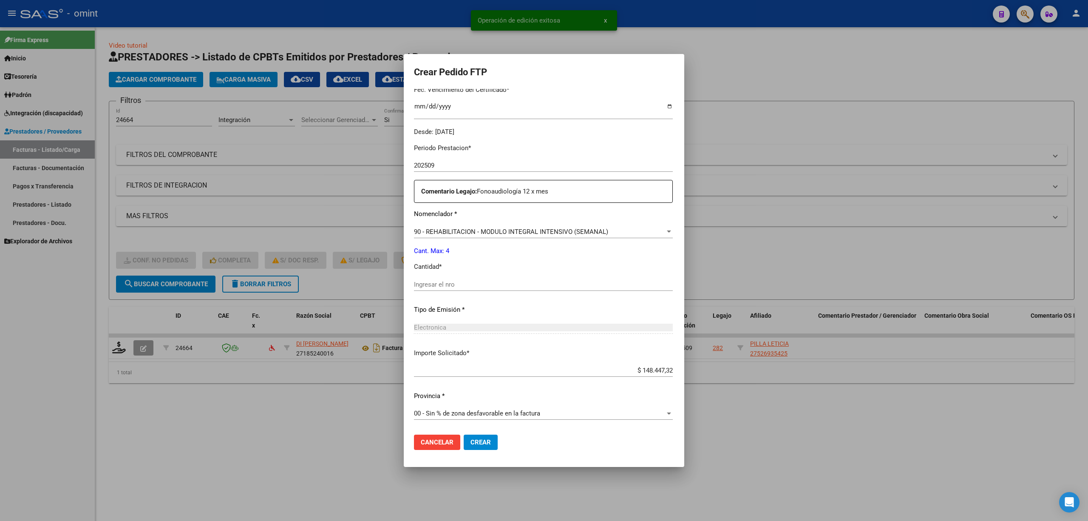
click at [444, 288] on input "Ingresar el nro" at bounding box center [543, 284] width 259 height 8
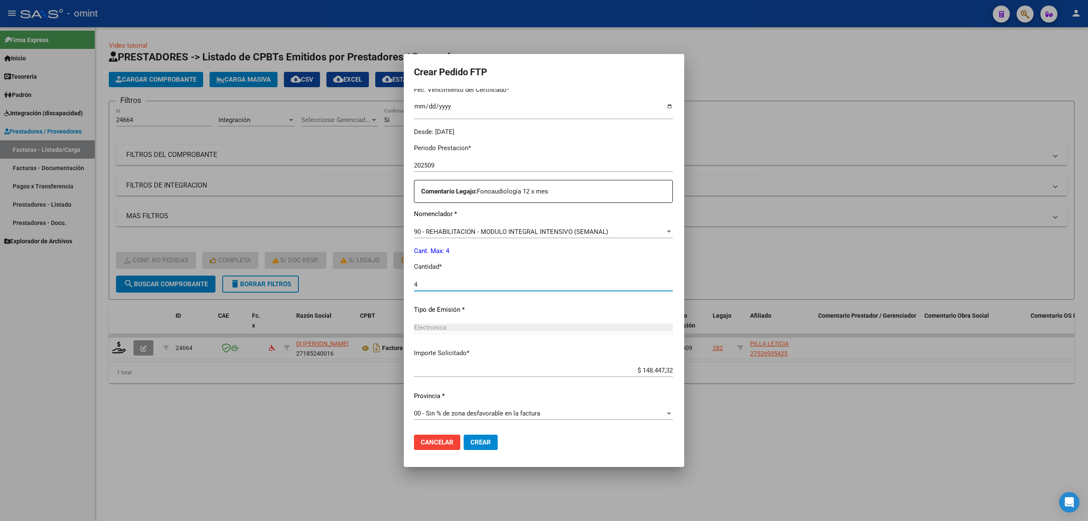
click at [464, 447] on button "Crear" at bounding box center [481, 441] width 34 height 15
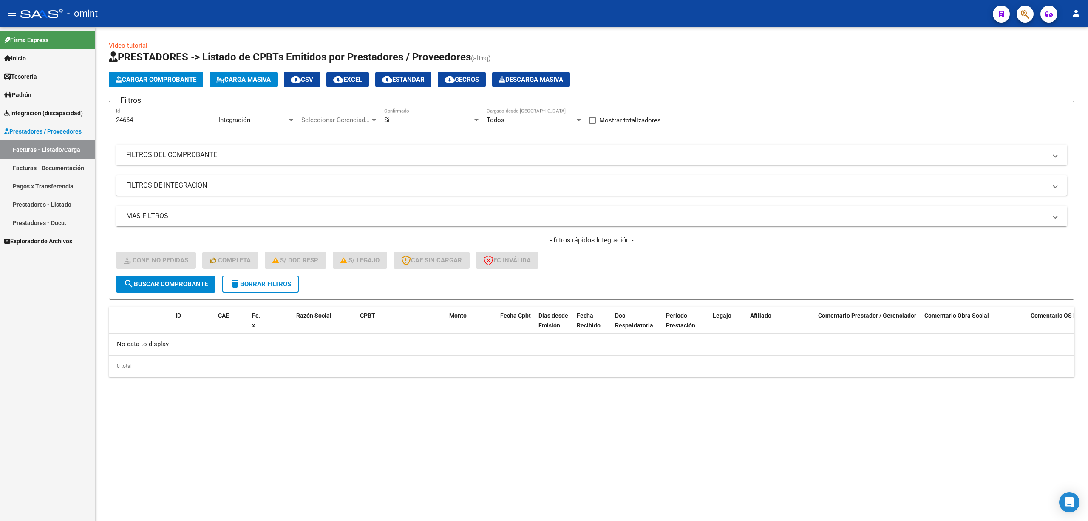
click at [255, 281] on span "delete Borrar Filtros" at bounding box center [260, 284] width 61 height 8
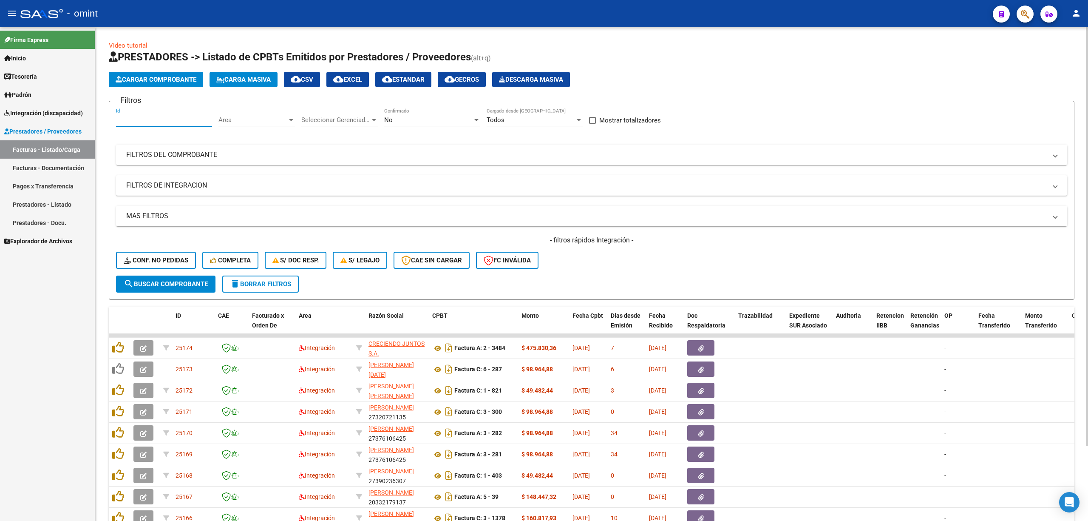
click at [146, 118] on input "Id" at bounding box center [164, 120] width 96 height 8
paste input "24655"
click at [157, 289] on button "search Buscar Comprobante" at bounding box center [165, 283] width 99 height 17
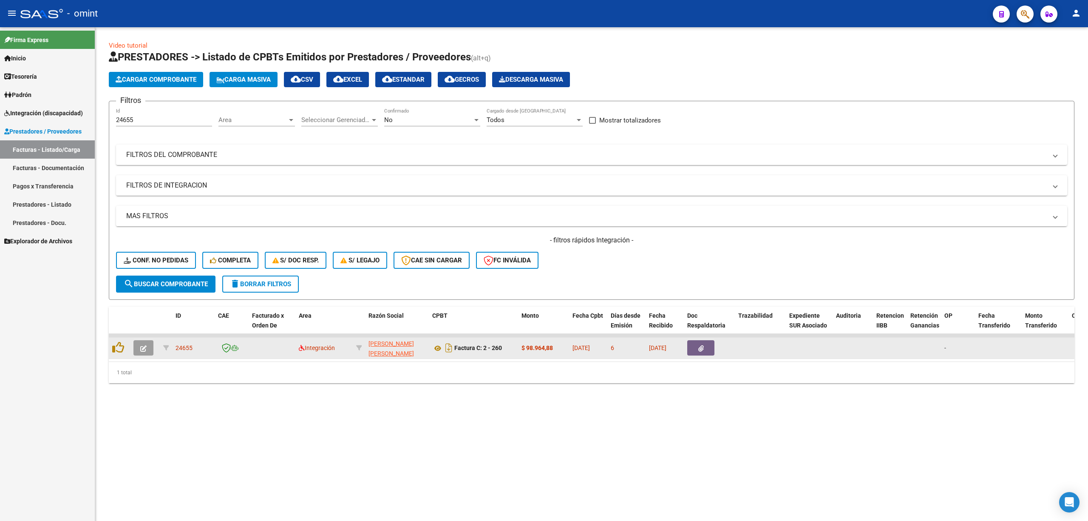
click at [133, 349] on button "button" at bounding box center [143, 347] width 20 height 15
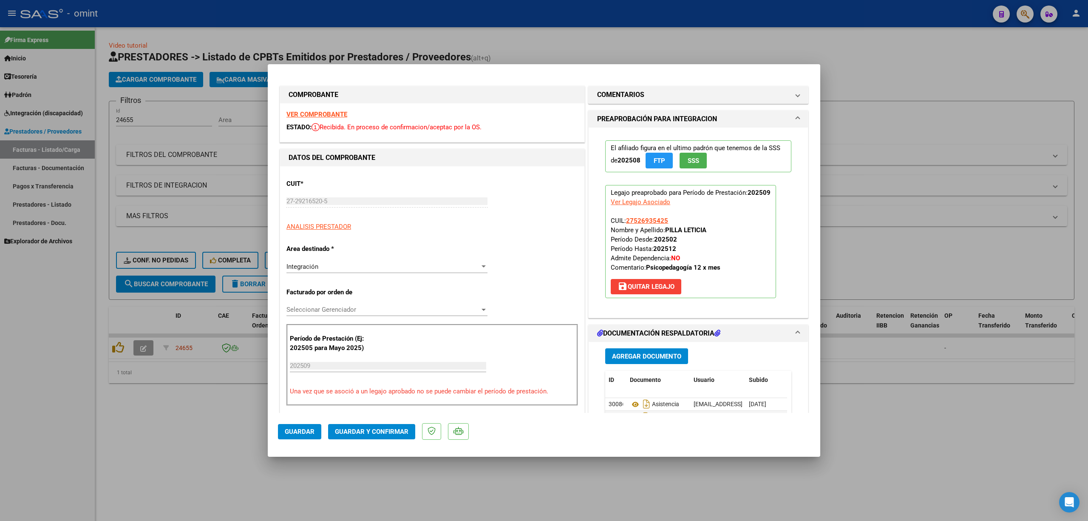
click at [317, 113] on strong "VER COMPROBANTE" at bounding box center [316, 114] width 61 height 8
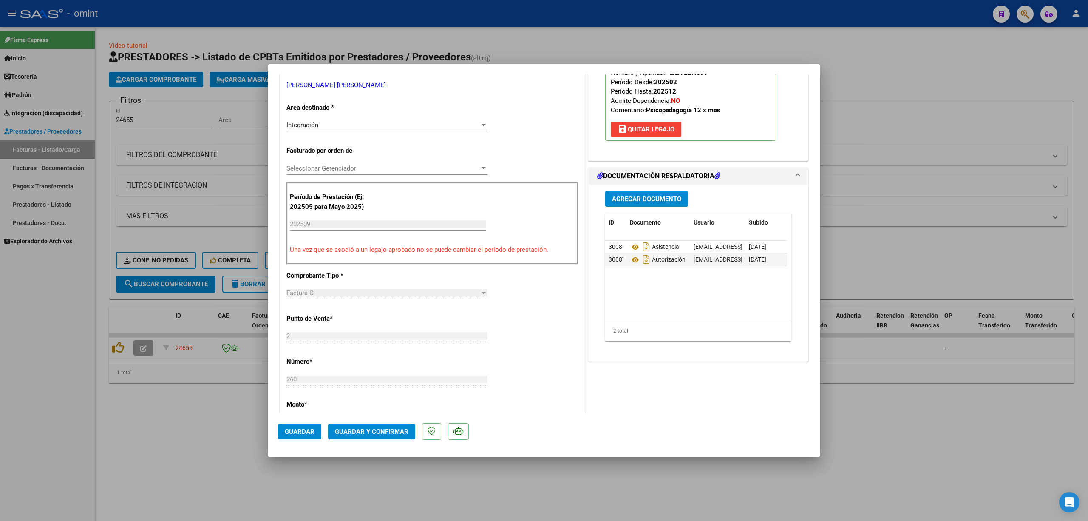
scroll to position [227, 0]
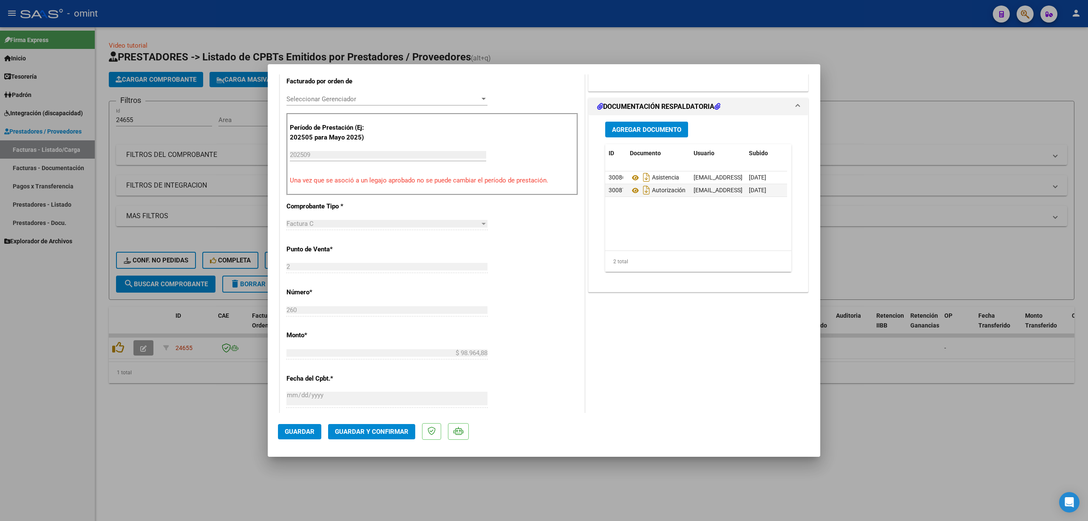
click at [383, 436] on button "Guardar y Confirmar" at bounding box center [371, 431] width 87 height 15
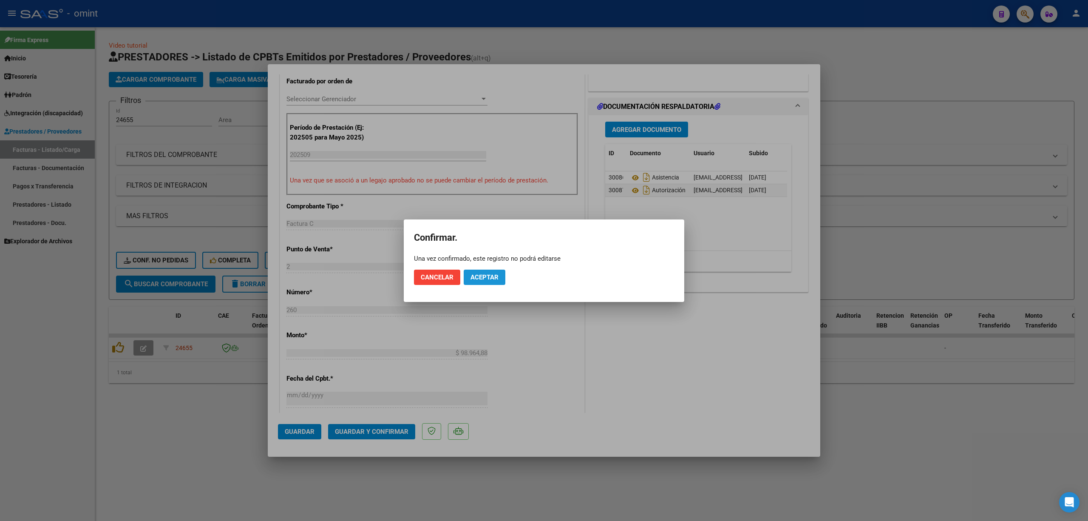
click at [480, 273] on span "Aceptar" at bounding box center [484, 277] width 28 height 8
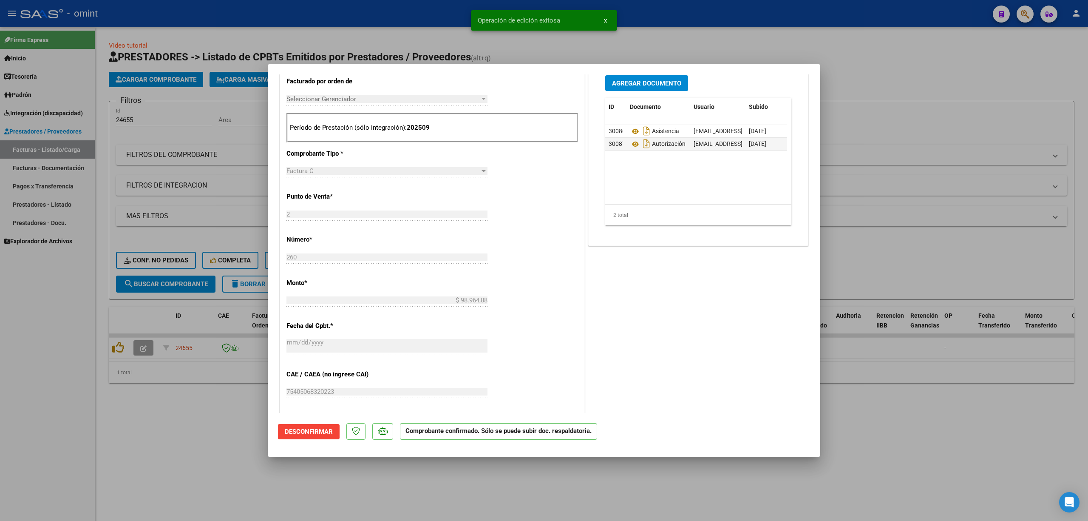
click at [156, 260] on div at bounding box center [544, 260] width 1088 height 521
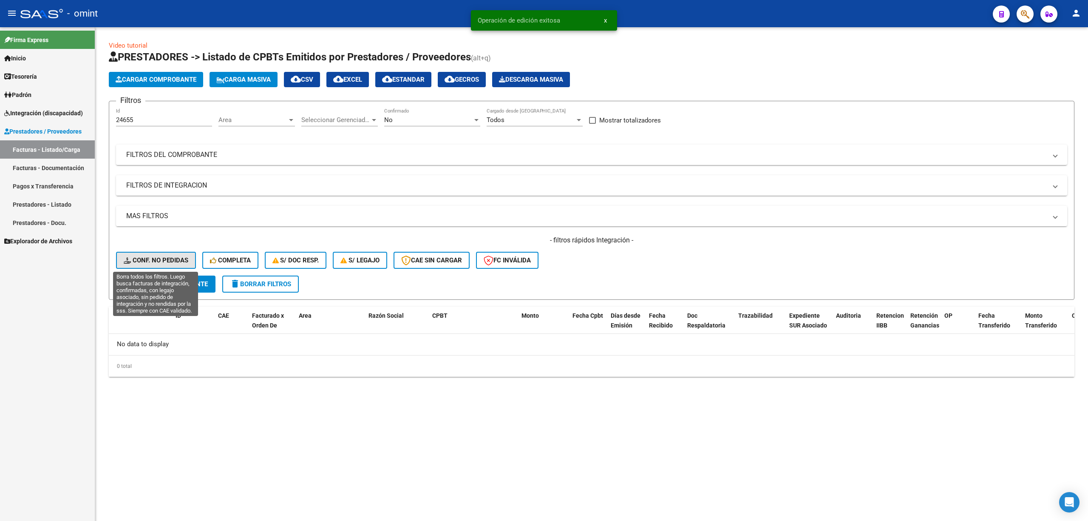
click at [158, 259] on span "Conf. no pedidas" at bounding box center [156, 260] width 65 height 8
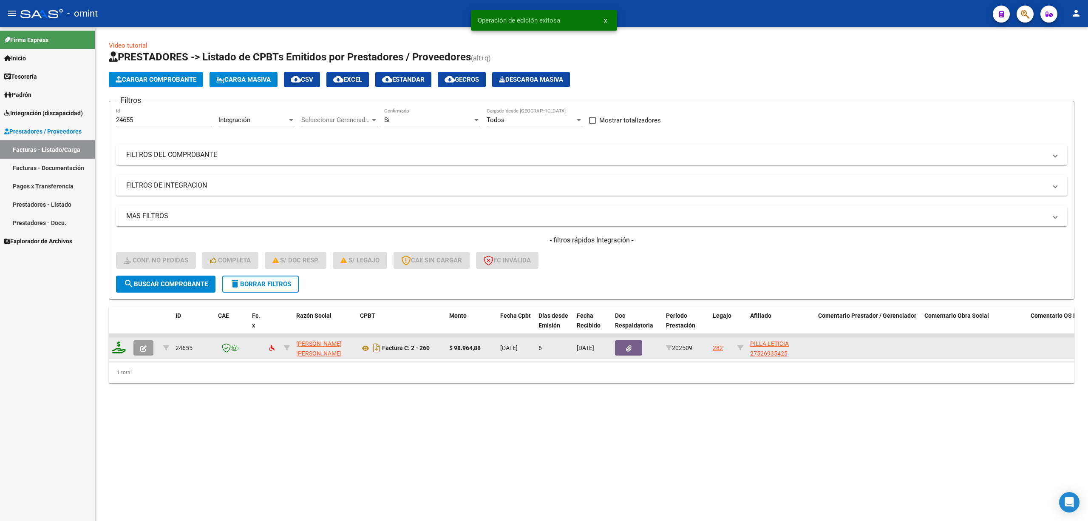
click at [122, 348] on icon at bounding box center [119, 347] width 14 height 12
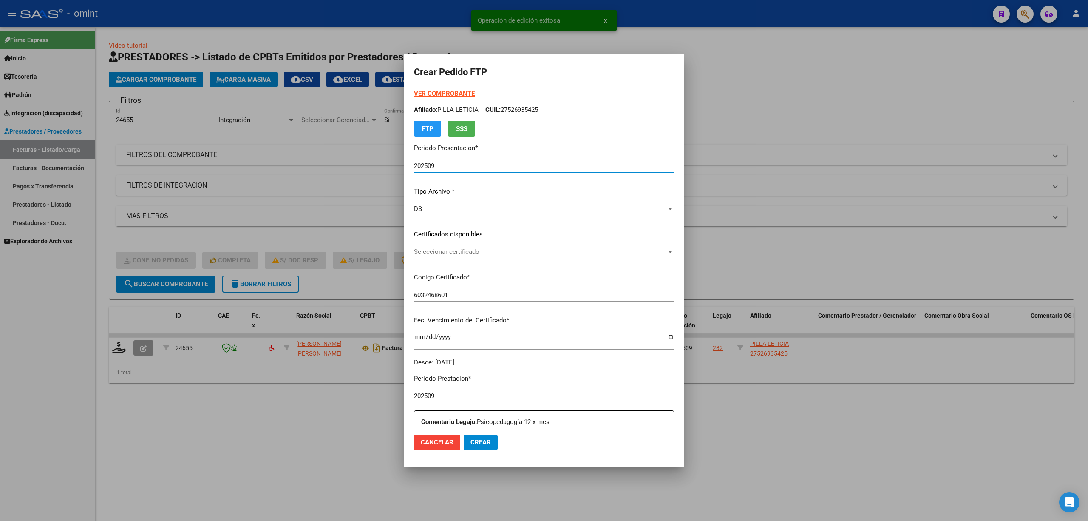
click at [441, 240] on div "VER COMPROBANTE ARCA Padrón Afiliado: PILLA [PERSON_NAME] CUIL: 27526935425 FTP…" at bounding box center [544, 228] width 260 height 278
click at [442, 258] on div "Seleccionar certificado Seleccionar certificado" at bounding box center [544, 251] width 260 height 13
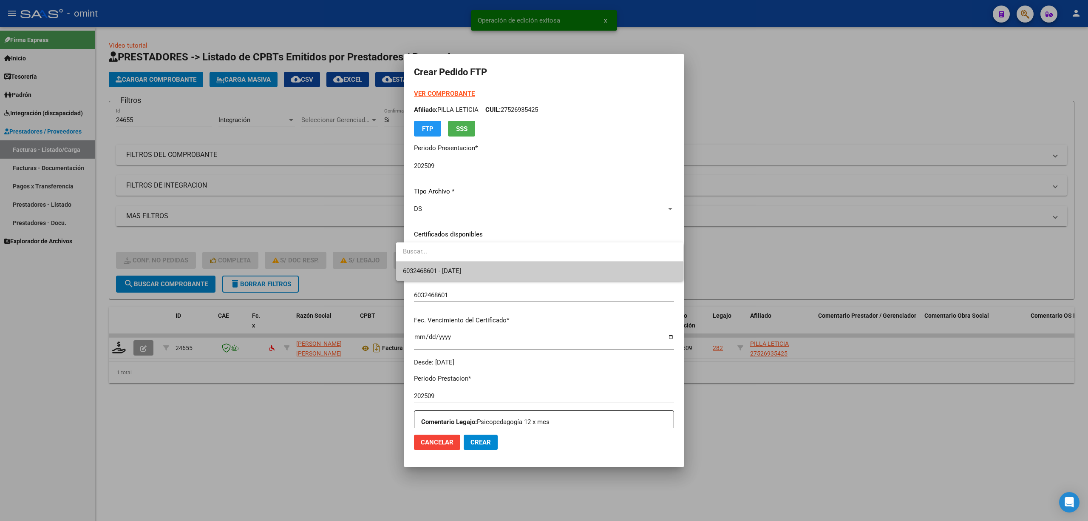
click at [454, 271] on span "6032468601 - [DATE]" at bounding box center [432, 271] width 58 height 8
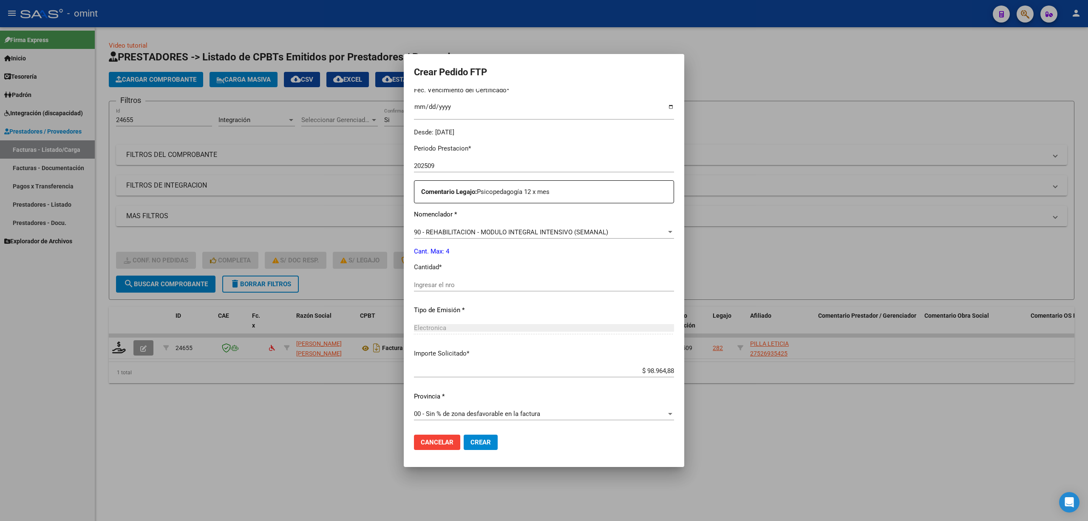
scroll to position [230, 0]
click at [444, 281] on input "Ingresar el nro" at bounding box center [544, 284] width 260 height 8
click at [470, 449] on button "Crear" at bounding box center [481, 441] width 34 height 15
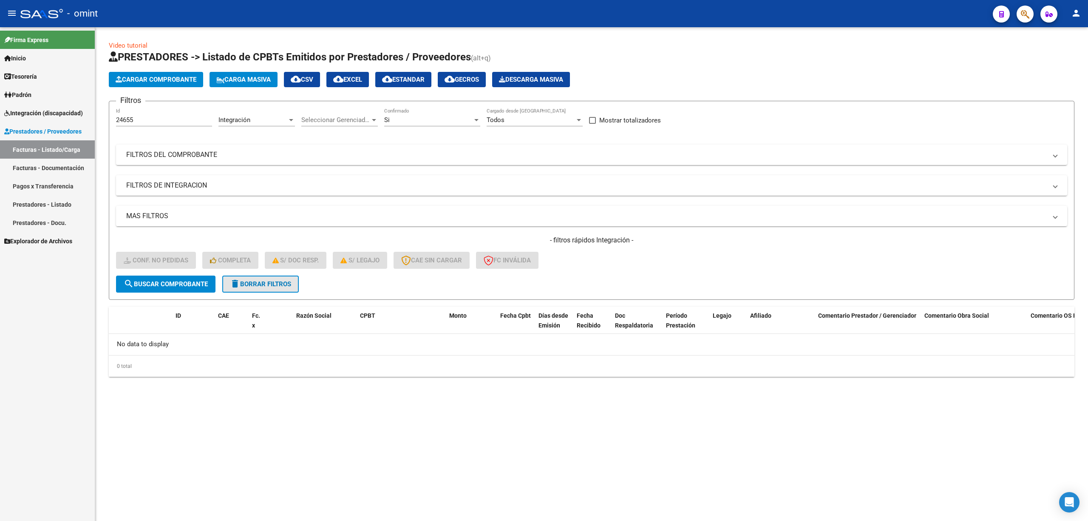
click at [243, 286] on span "delete Borrar Filtros" at bounding box center [260, 284] width 61 height 8
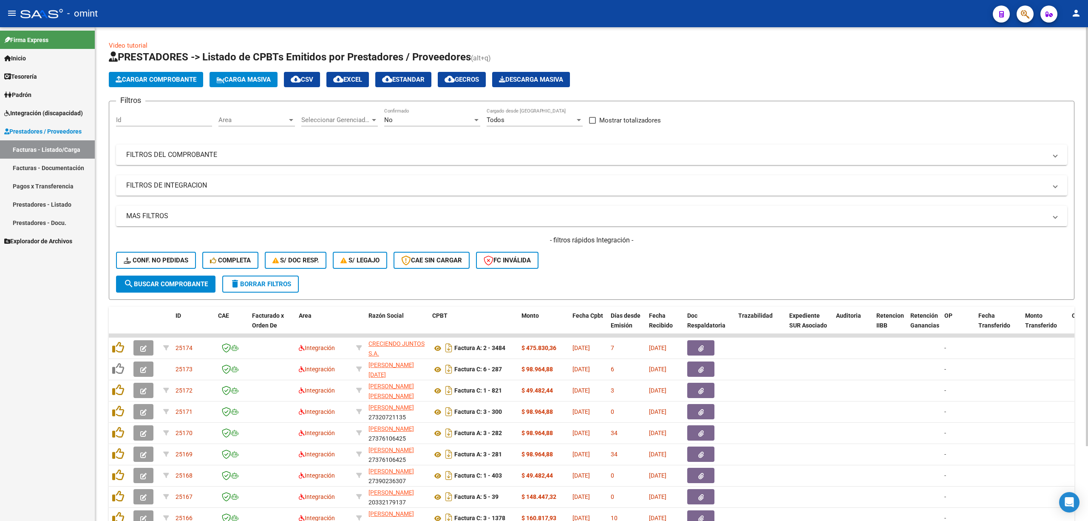
click at [144, 118] on input "Id" at bounding box center [164, 120] width 96 height 8
paste input "24646"
click at [183, 300] on div "Video tutorial PRESTADORES -> Listado de CPBTs Emitidos por Prestadores / Prove…" at bounding box center [592, 307] width 966 height 533
click at [172, 284] on span "search Buscar Comprobante" at bounding box center [166, 284] width 84 height 8
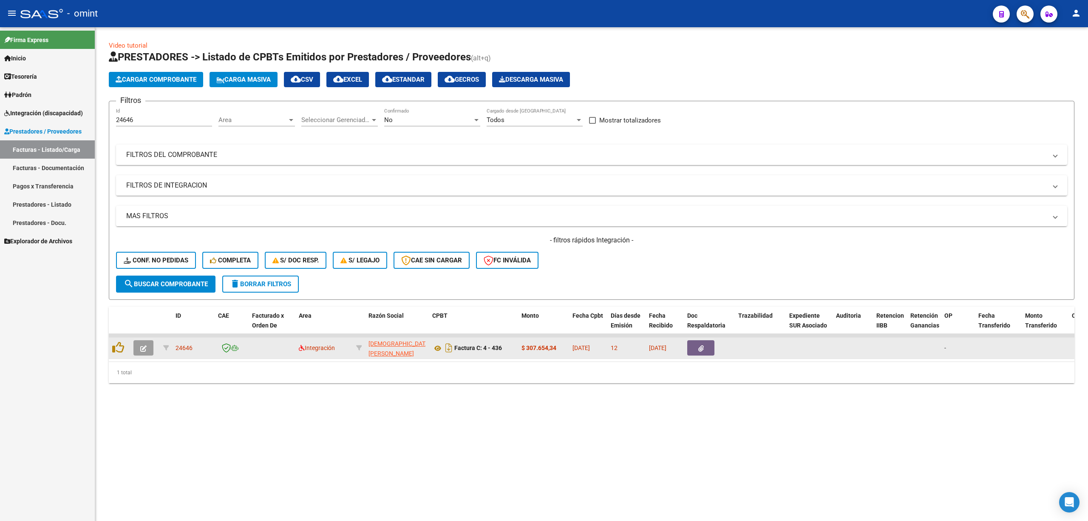
click at [140, 344] on button "button" at bounding box center [143, 347] width 20 height 15
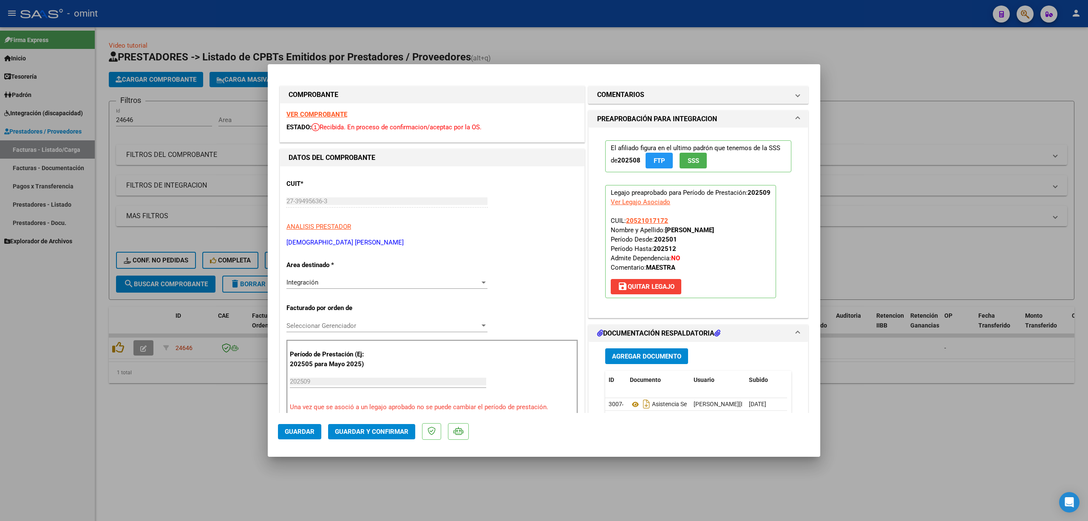
click at [307, 110] on strong "VER COMPROBANTE" at bounding box center [316, 114] width 61 height 8
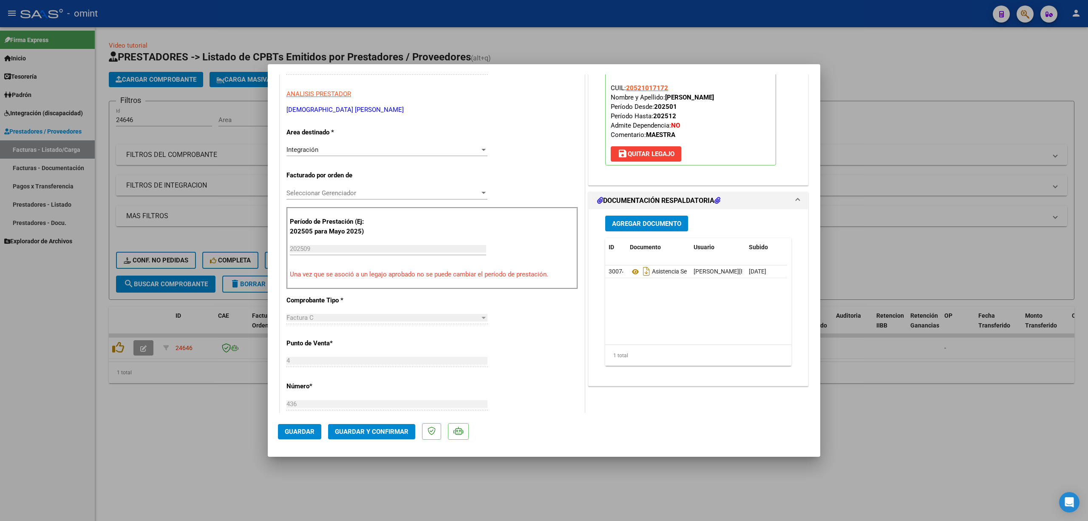
scroll to position [283, 0]
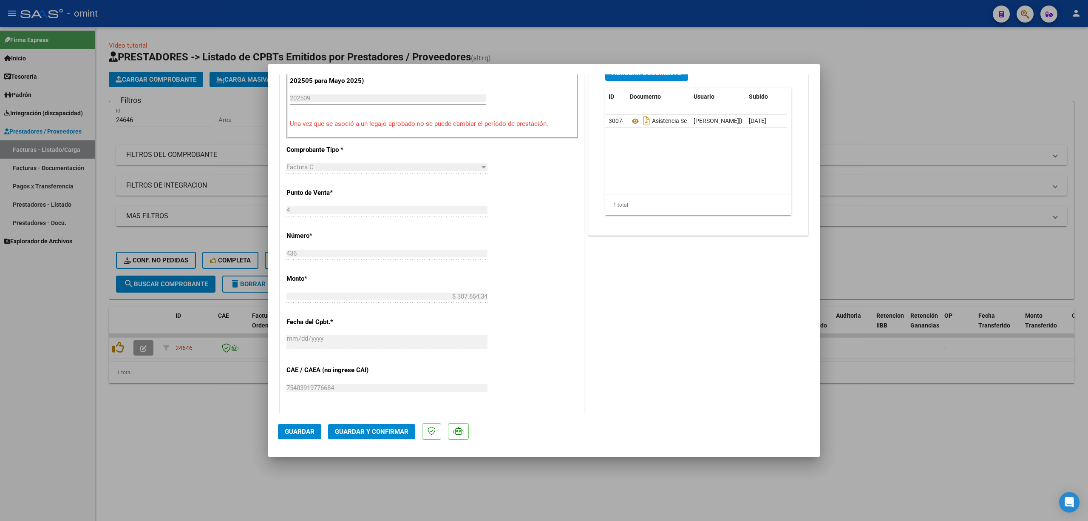
click at [395, 431] on span "Guardar y Confirmar" at bounding box center [372, 432] width 74 height 8
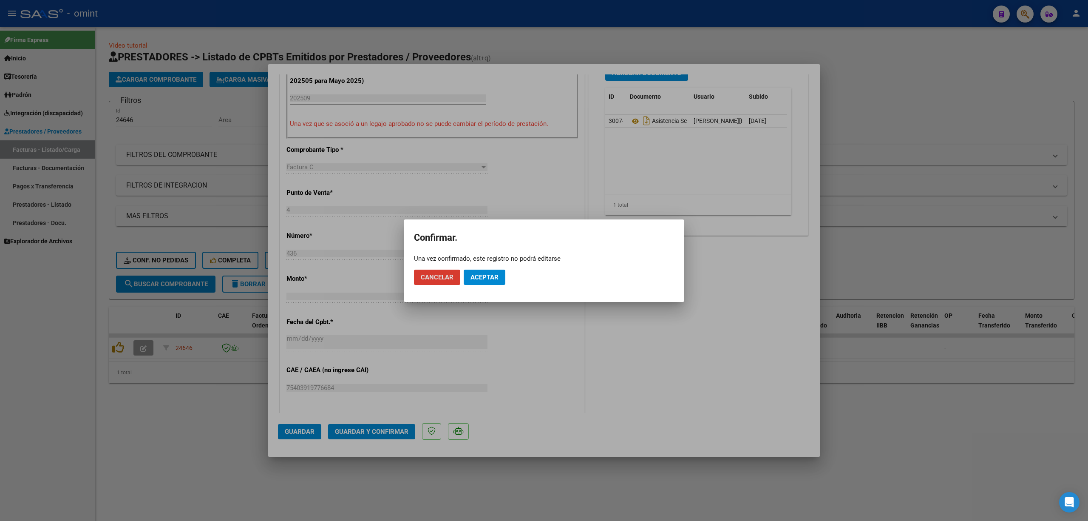
click at [478, 279] on span "Aceptar" at bounding box center [484, 277] width 28 height 8
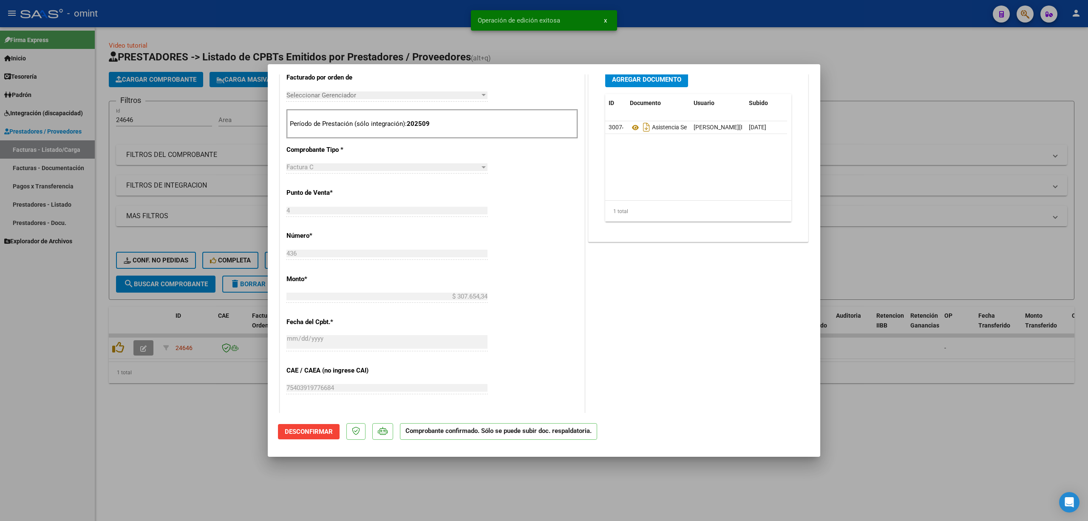
click at [340, 50] on div at bounding box center [544, 260] width 1088 height 521
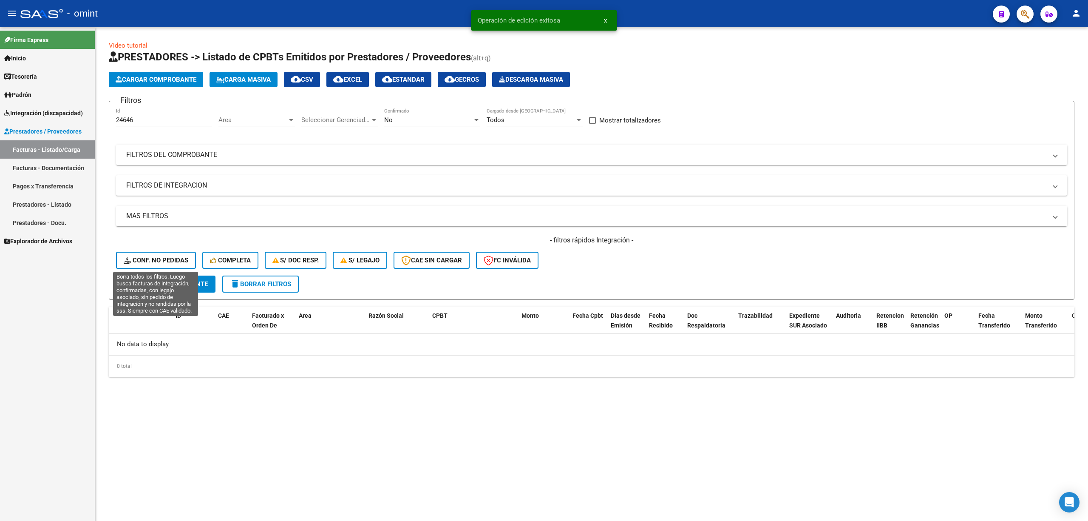
click at [177, 257] on span "Conf. no pedidas" at bounding box center [156, 260] width 65 height 8
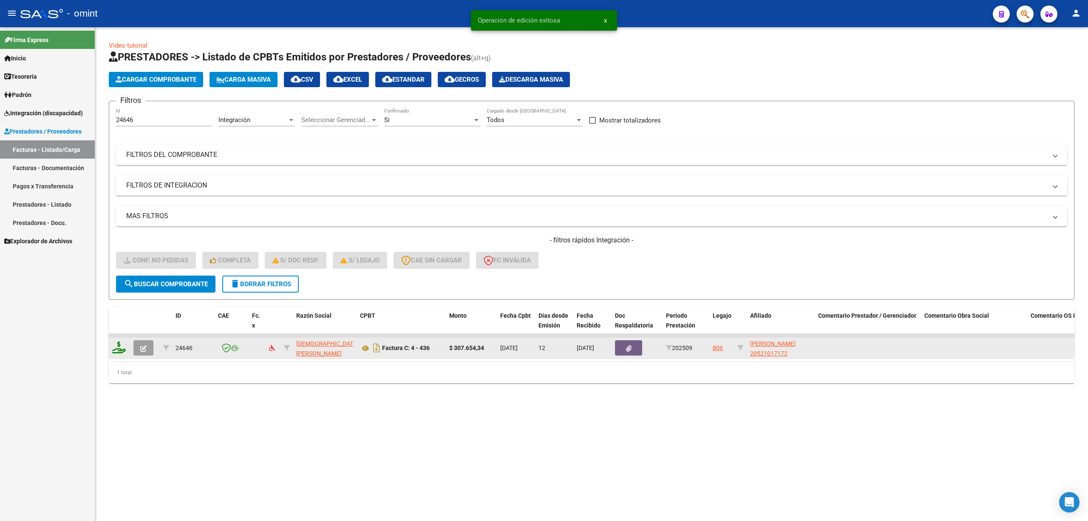
click at [121, 343] on icon at bounding box center [119, 347] width 14 height 12
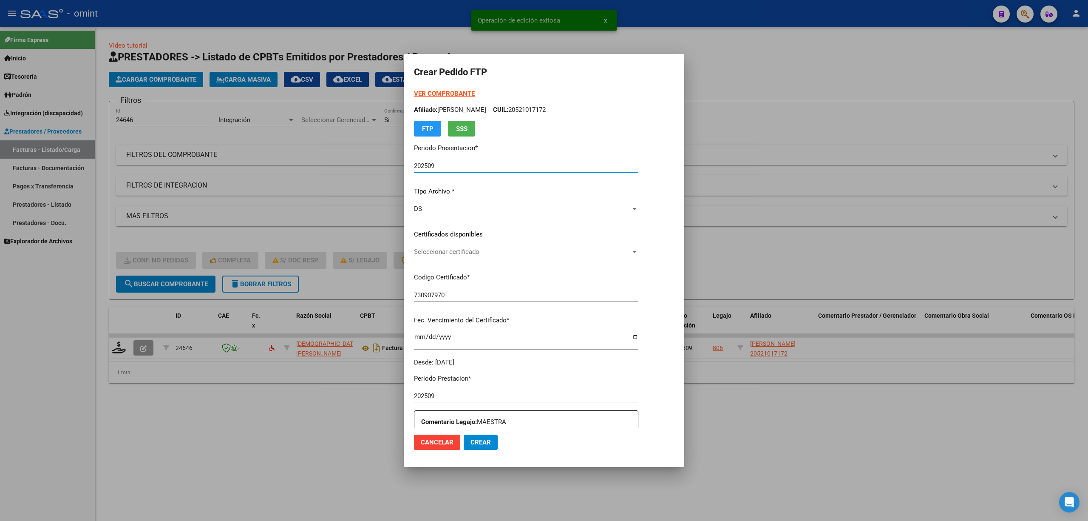
click at [446, 252] on span "Seleccionar certificado" at bounding box center [522, 252] width 217 height 8
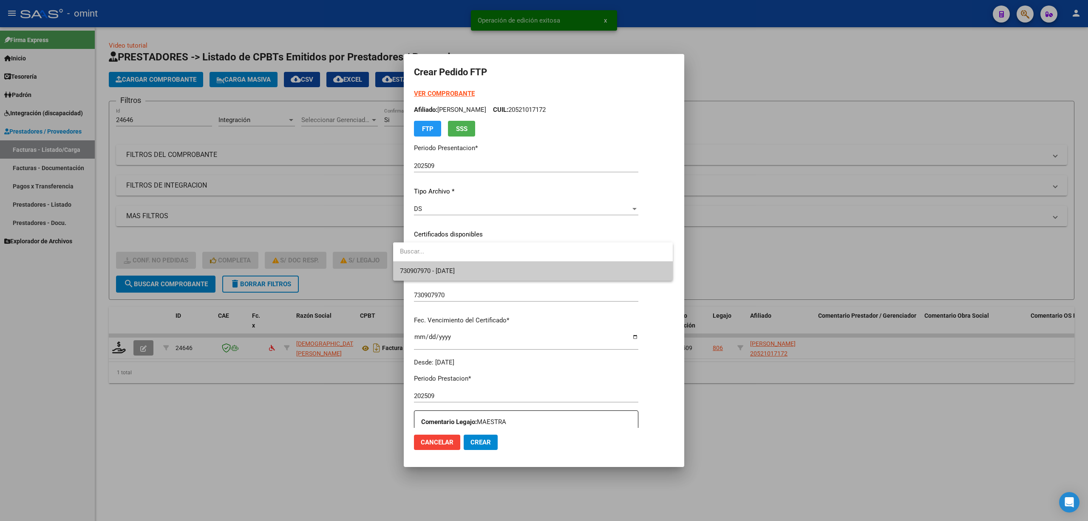
click at [447, 269] on span "730907970 - [DATE]" at bounding box center [427, 271] width 55 height 8
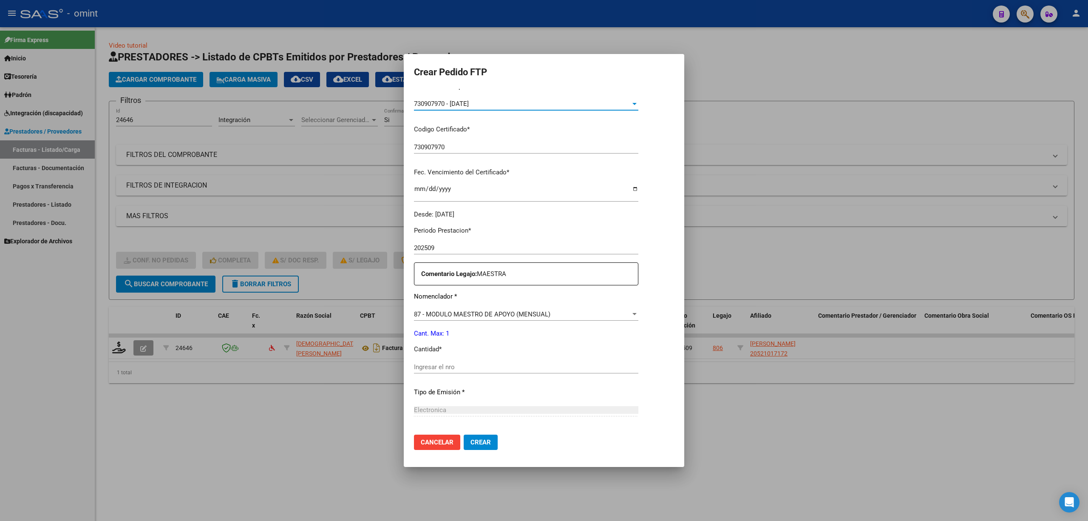
scroll to position [227, 0]
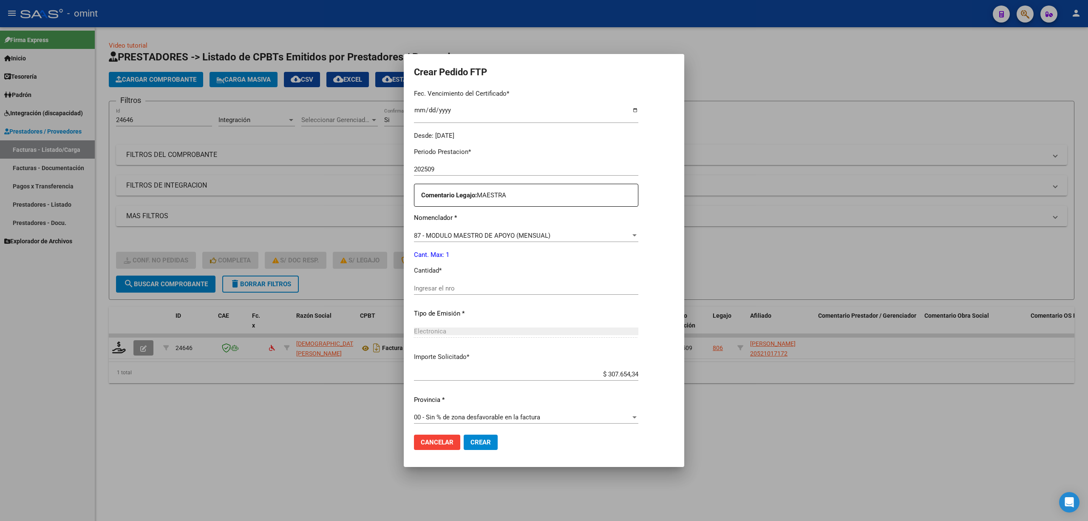
click at [432, 286] on input "Ingresar el nro" at bounding box center [526, 288] width 224 height 8
drag, startPoint x: 470, startPoint y: 442, endPoint x: 485, endPoint y: 427, distance: 21.0
click at [471, 442] on span "Crear" at bounding box center [480, 442] width 20 height 8
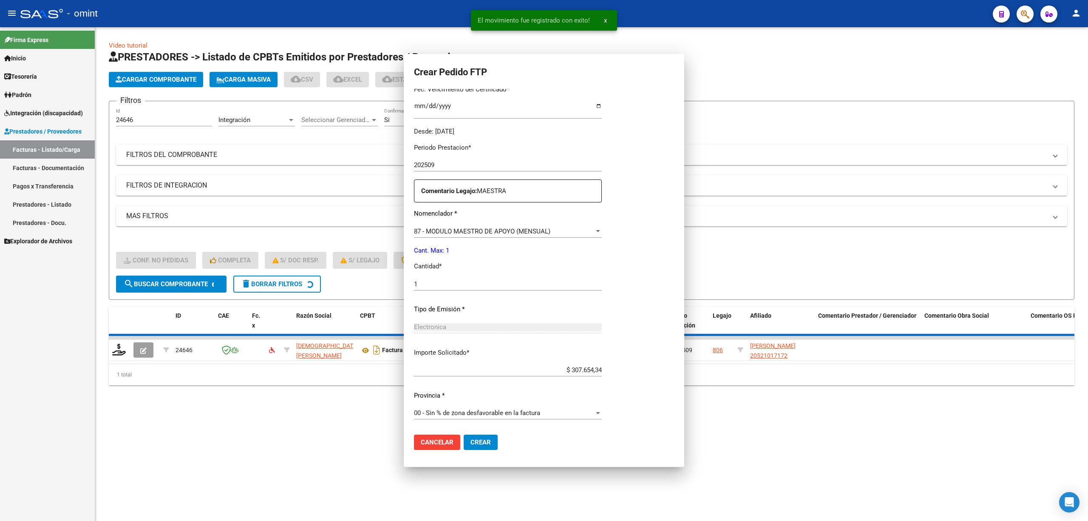
scroll to position [0, 0]
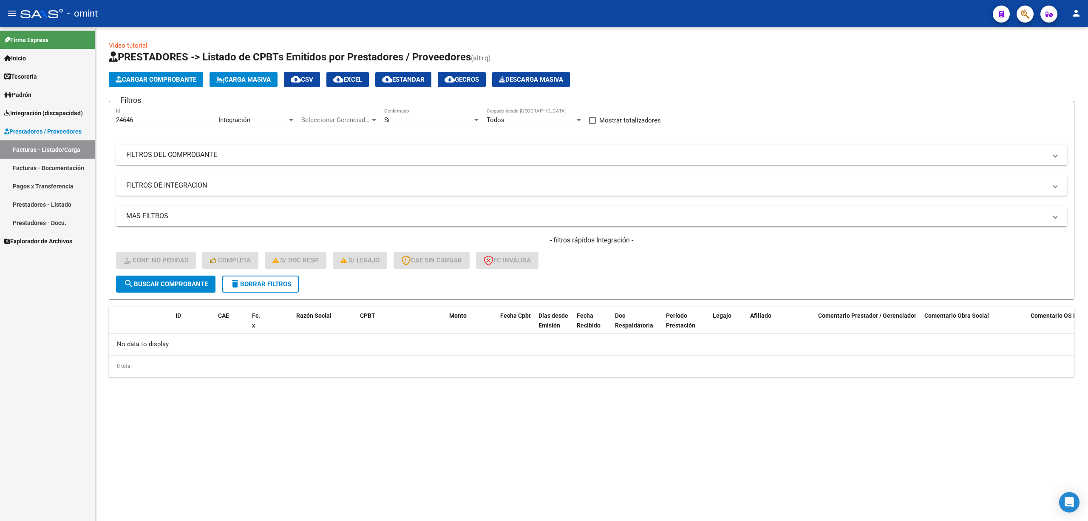
drag, startPoint x: 257, startPoint y: 282, endPoint x: 269, endPoint y: 287, distance: 12.9
click at [257, 282] on span "delete Borrar Filtros" at bounding box center [260, 284] width 61 height 8
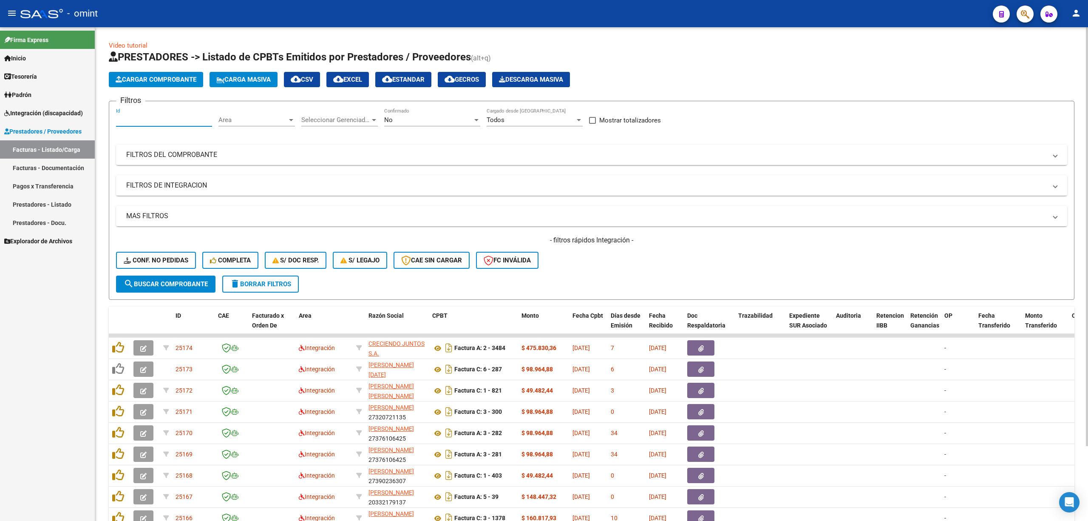
click at [133, 121] on input "Id" at bounding box center [164, 120] width 96 height 8
paste input "24643"
click at [153, 287] on button "search Buscar Comprobante" at bounding box center [165, 283] width 99 height 17
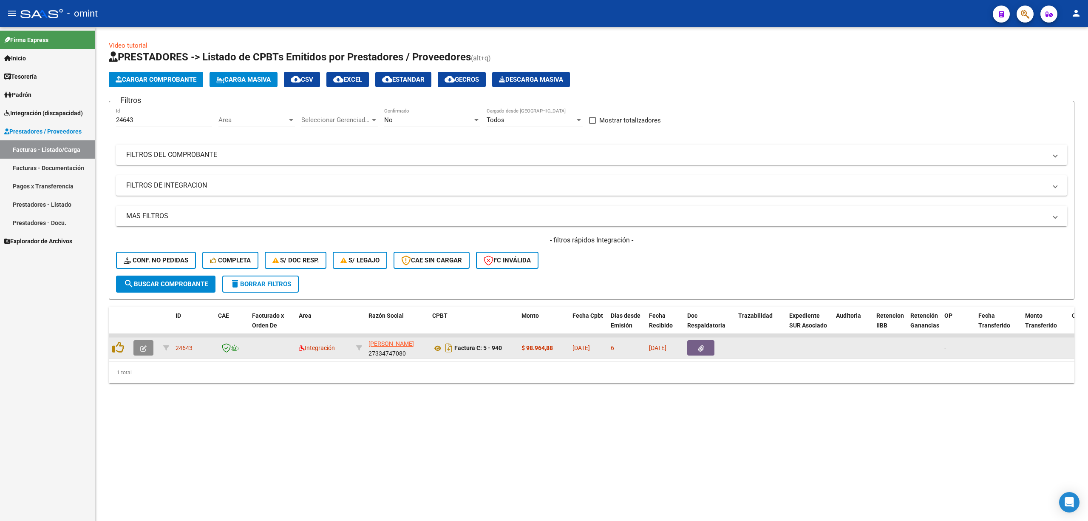
click at [142, 346] on icon "button" at bounding box center [143, 348] width 6 height 6
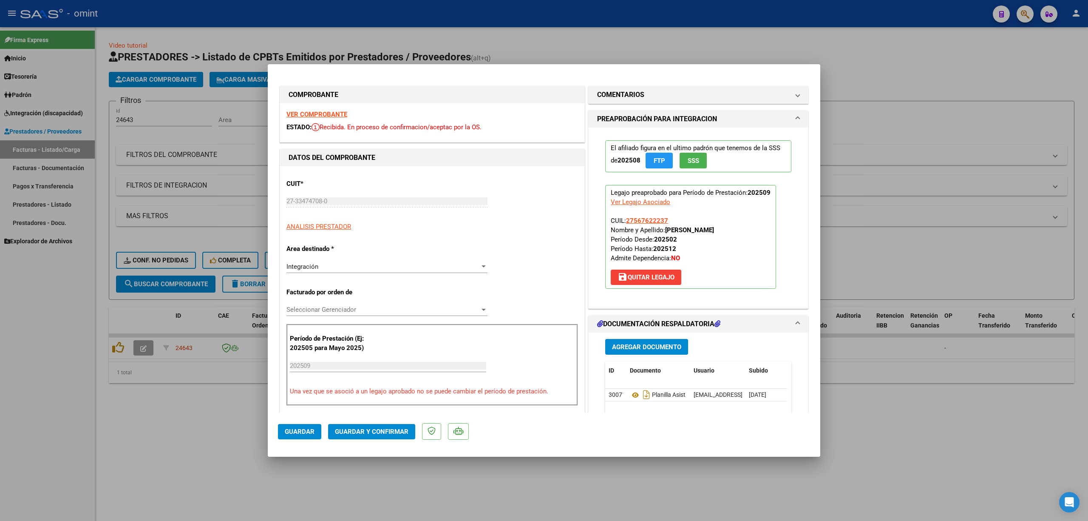
click at [329, 114] on strong "VER COMPROBANTE" at bounding box center [316, 114] width 61 height 8
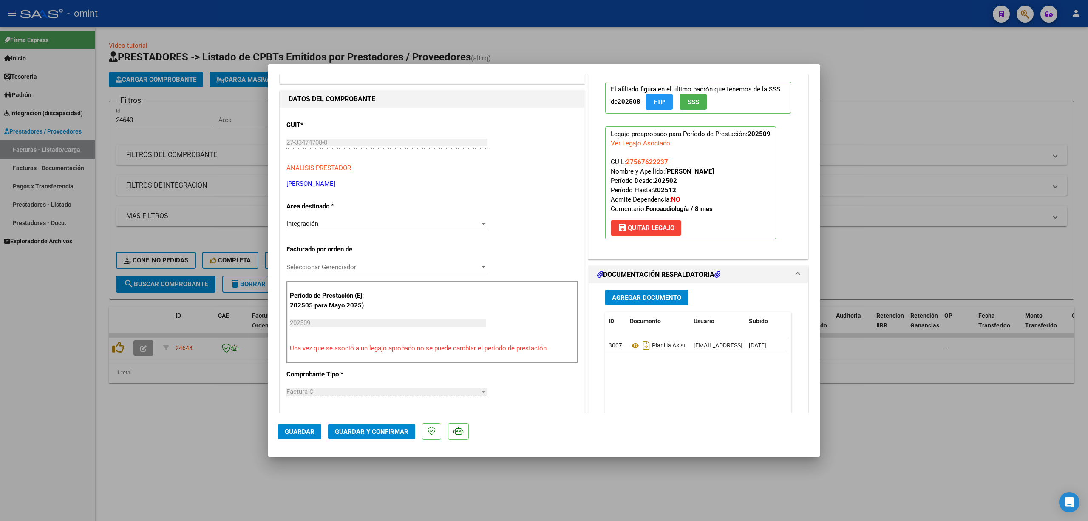
scroll to position [113, 0]
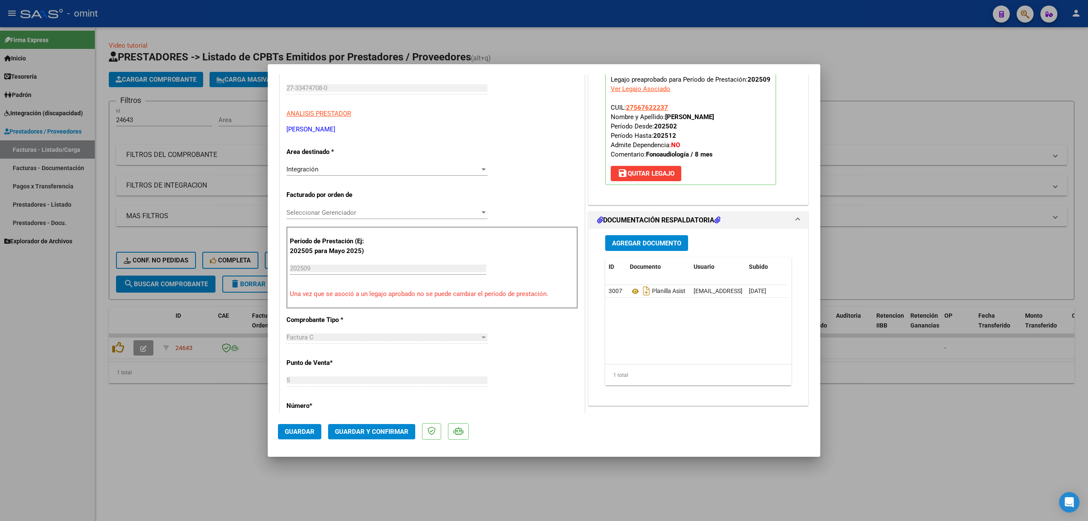
click at [377, 428] on span "Guardar y Confirmar" at bounding box center [372, 432] width 74 height 8
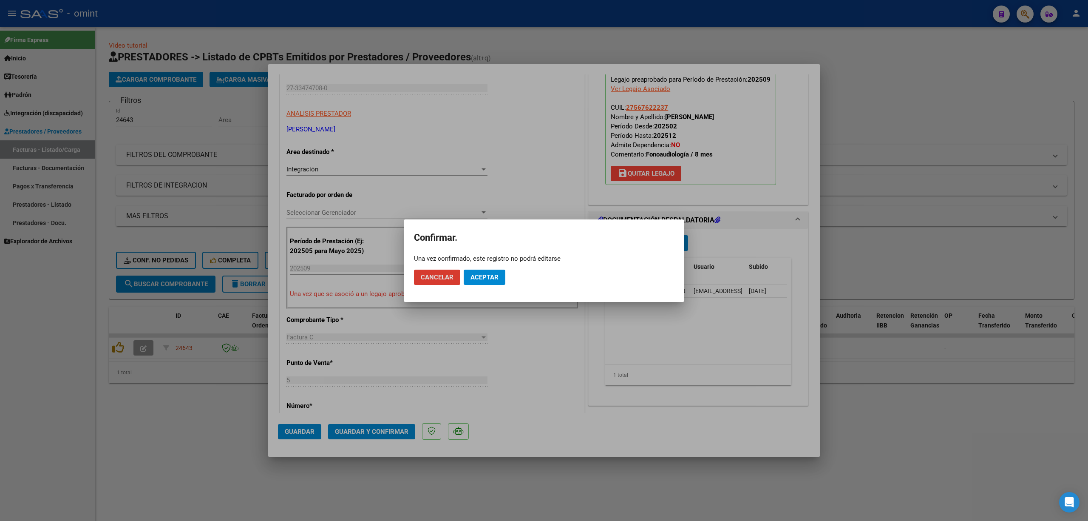
click at [469, 270] on button "Aceptar" at bounding box center [485, 276] width 42 height 15
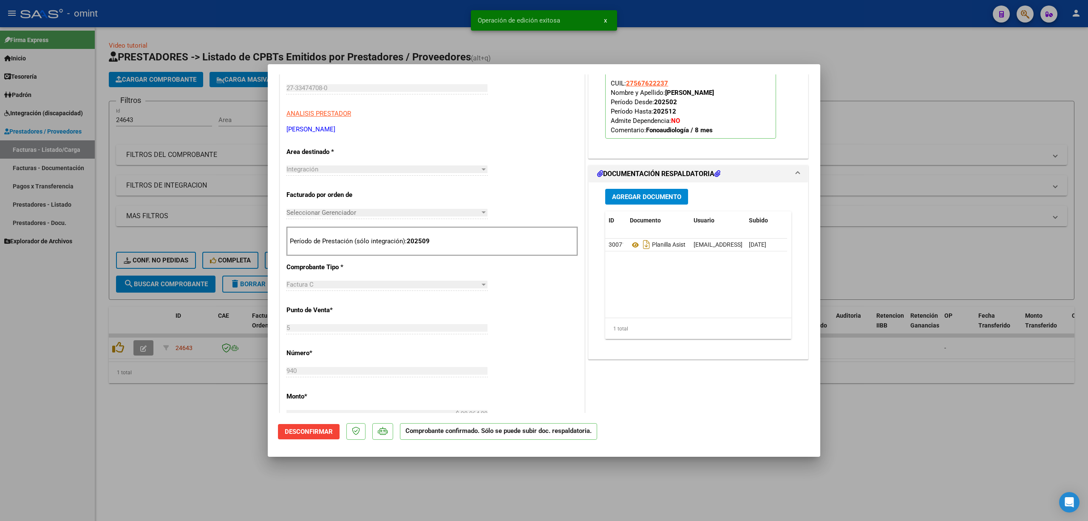
click at [211, 181] on div at bounding box center [544, 260] width 1088 height 521
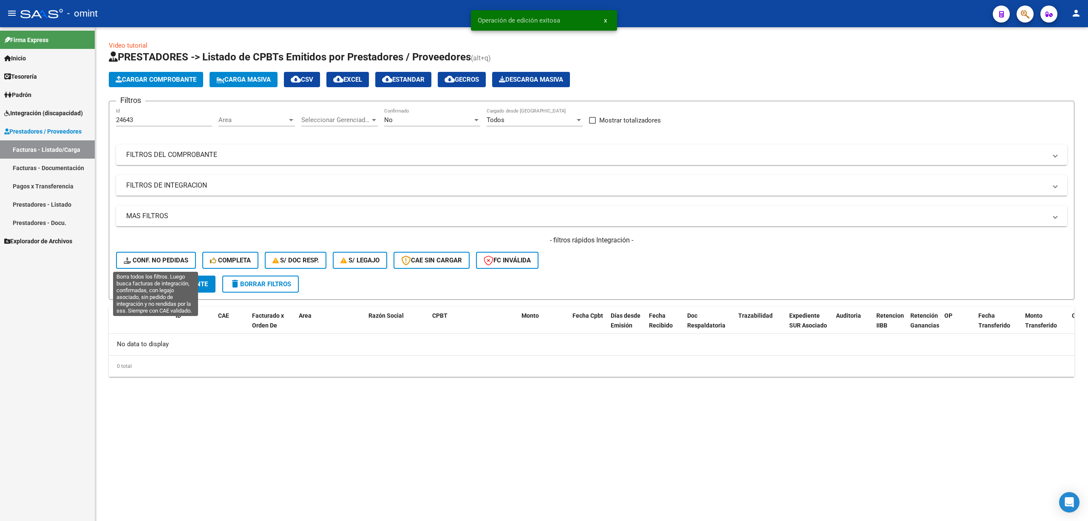
click at [149, 260] on span "Conf. no pedidas" at bounding box center [156, 260] width 65 height 8
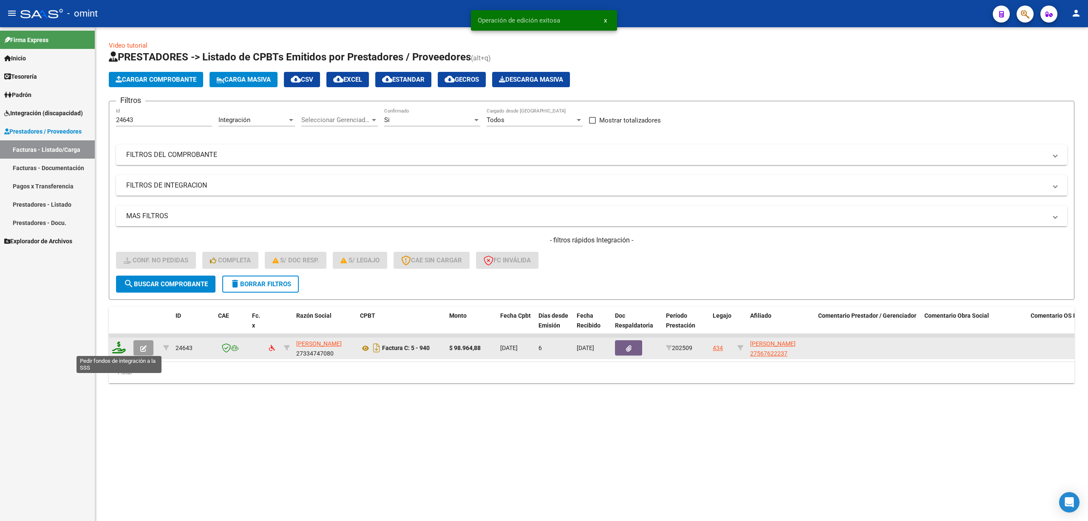
click at [123, 343] on icon at bounding box center [119, 347] width 14 height 12
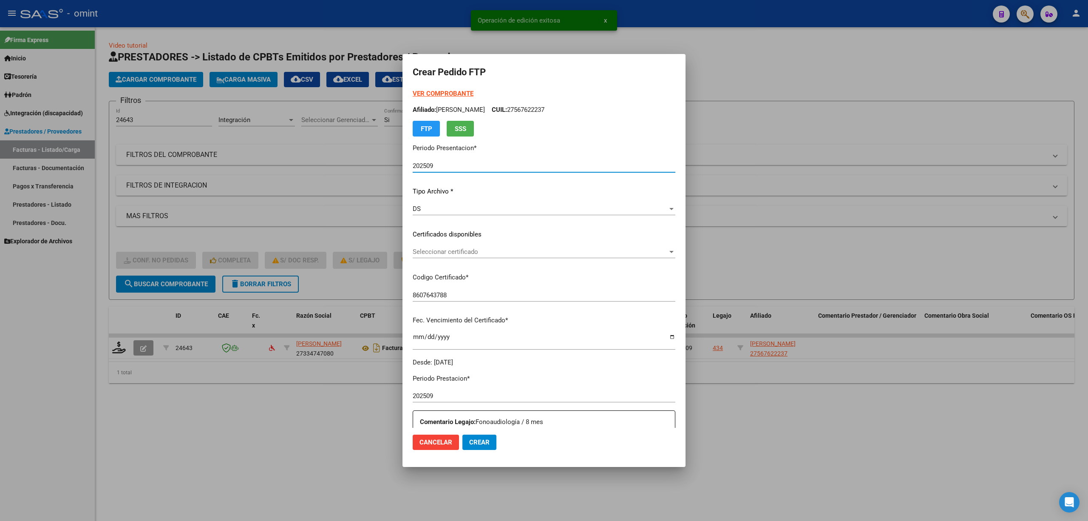
click at [434, 248] on span "Seleccionar certificado" at bounding box center [540, 252] width 255 height 8
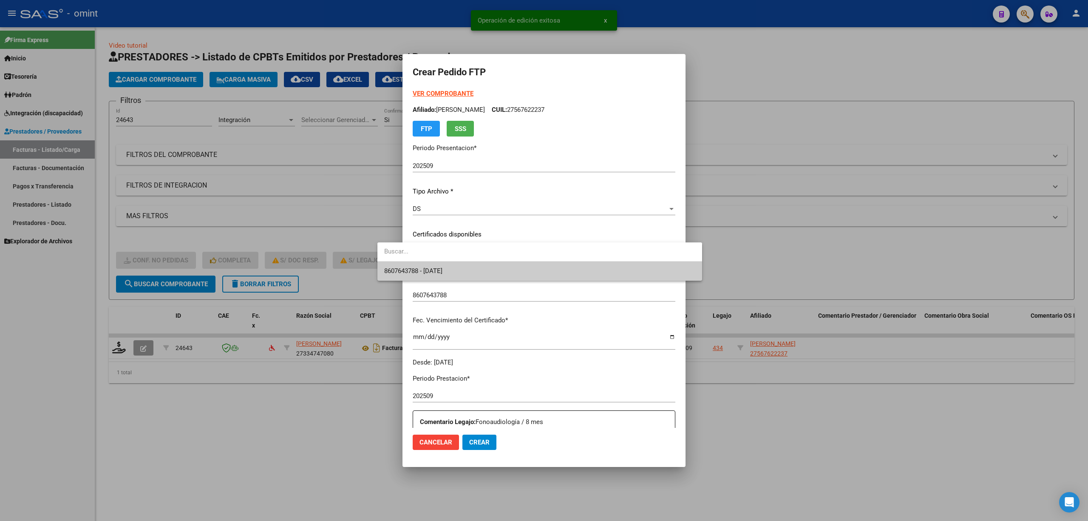
drag, startPoint x: 434, startPoint y: 259, endPoint x: 436, endPoint y: 264, distance: 5.8
click at [436, 262] on div "8607643788 - [DATE]" at bounding box center [539, 261] width 325 height 38
drag, startPoint x: 439, startPoint y: 272, endPoint x: 457, endPoint y: 268, distance: 18.8
click at [440, 272] on span "8607643788 - [DATE]" at bounding box center [413, 271] width 58 height 8
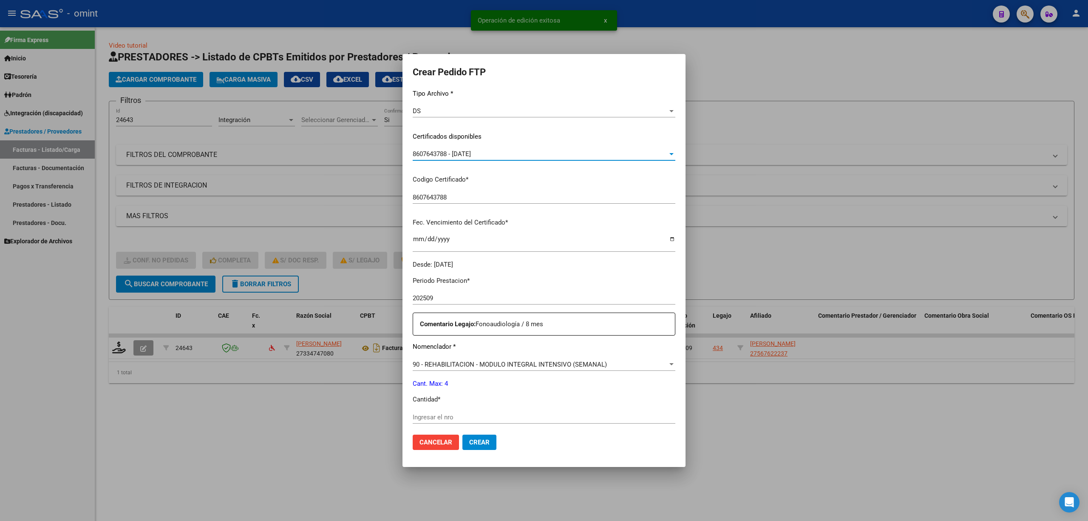
scroll to position [227, 0]
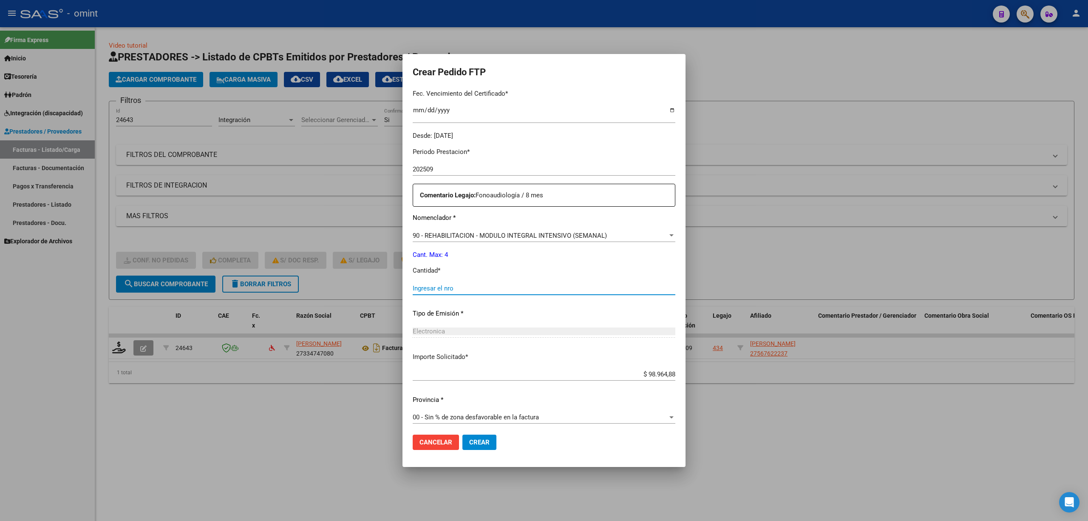
click at [426, 291] on input "Ingresar el nro" at bounding box center [544, 288] width 263 height 8
click at [462, 446] on button "Crear" at bounding box center [479, 441] width 34 height 15
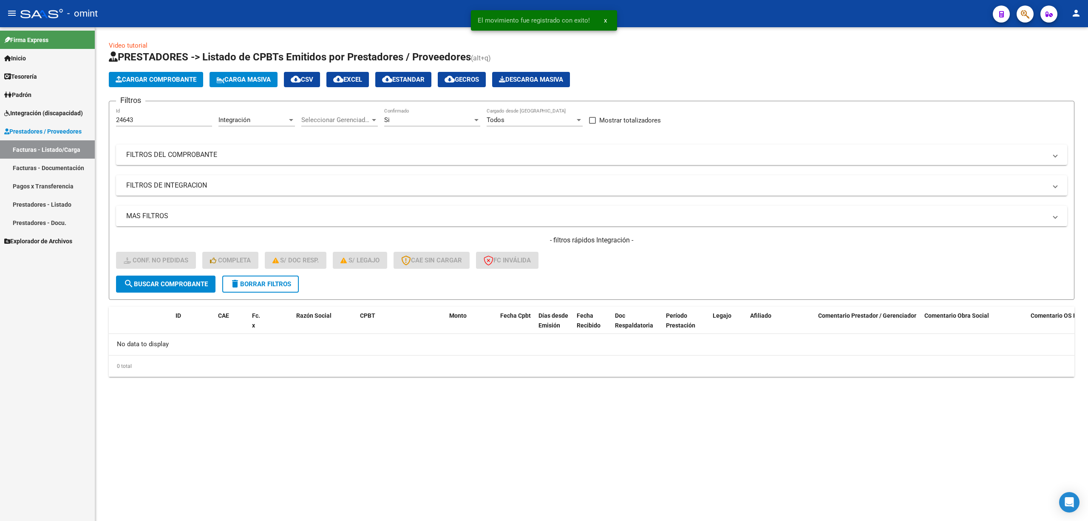
click at [233, 288] on button "delete Borrar Filtros" at bounding box center [260, 283] width 76 height 17
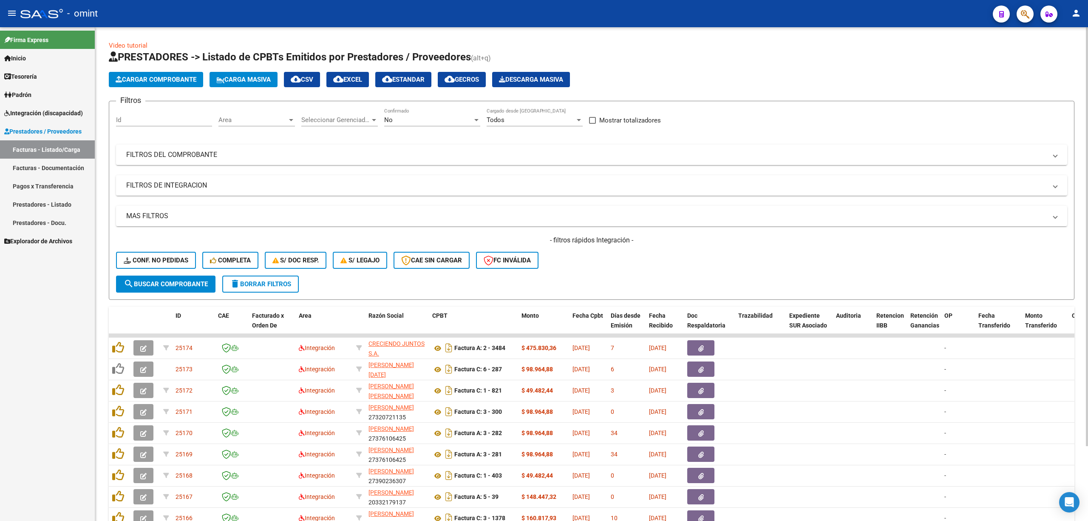
click at [254, 278] on button "delete Borrar Filtros" at bounding box center [260, 283] width 76 height 17
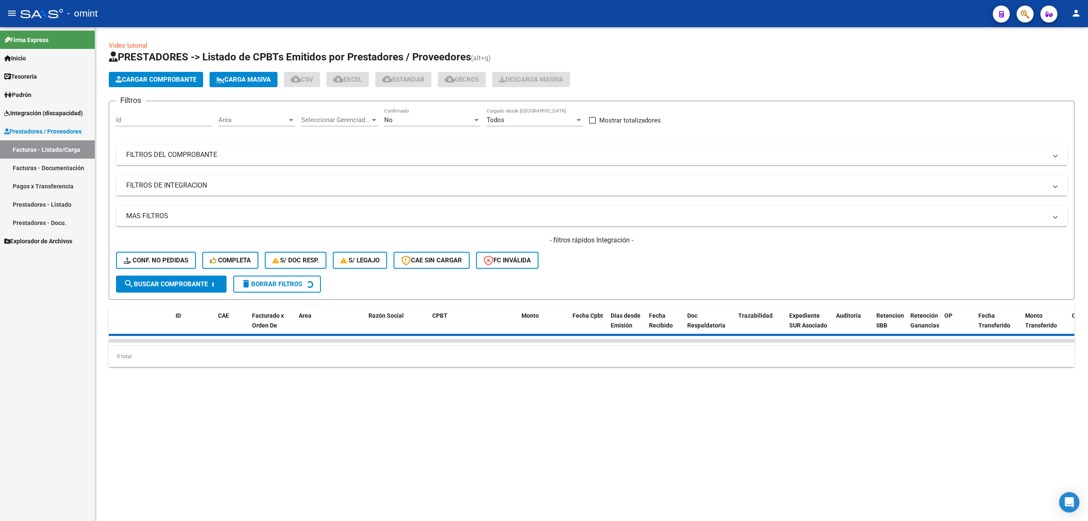
click at [147, 116] on div "Id" at bounding box center [164, 117] width 96 height 18
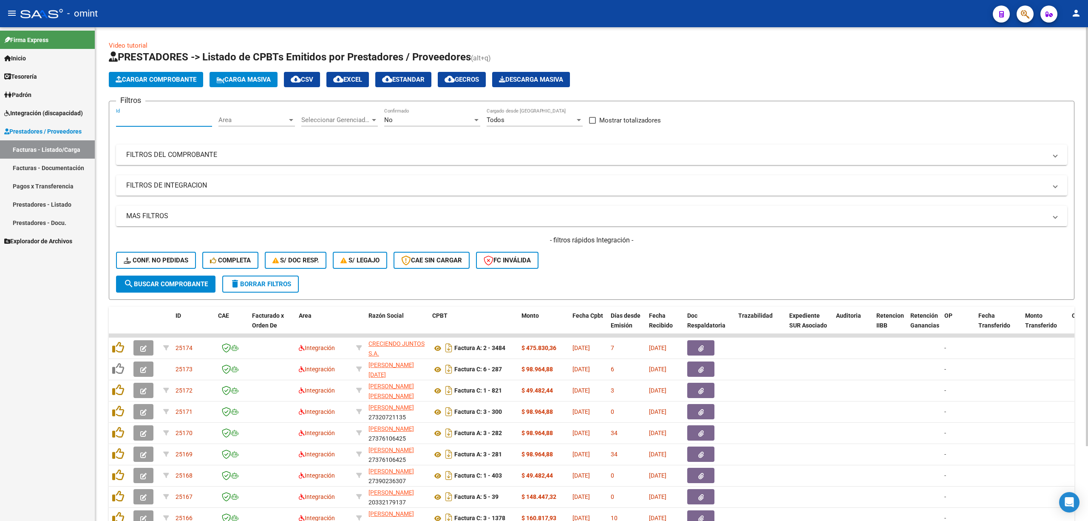
paste input "24632"
click at [170, 282] on span "search Buscar Comprobante" at bounding box center [166, 284] width 84 height 8
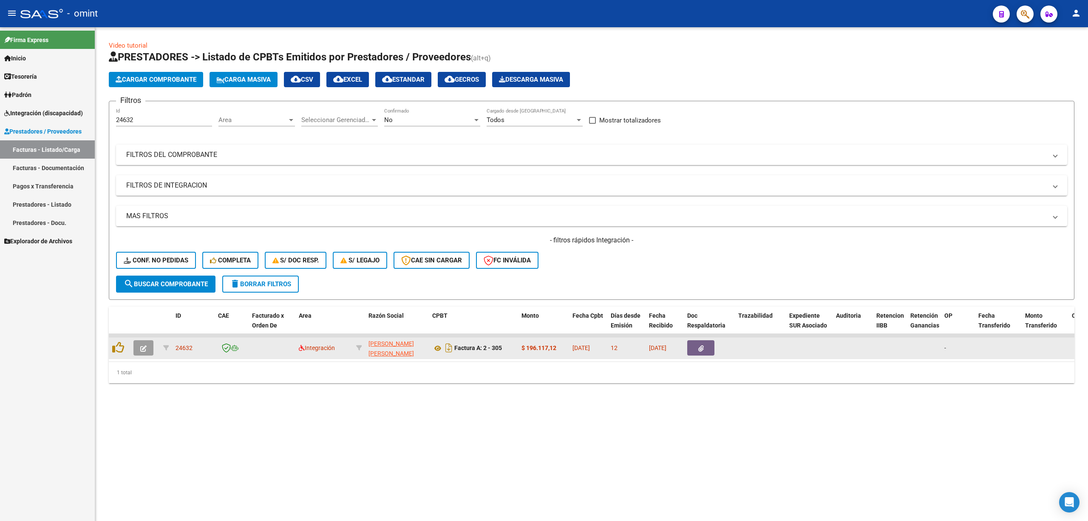
click at [148, 348] on button "button" at bounding box center [143, 347] width 20 height 15
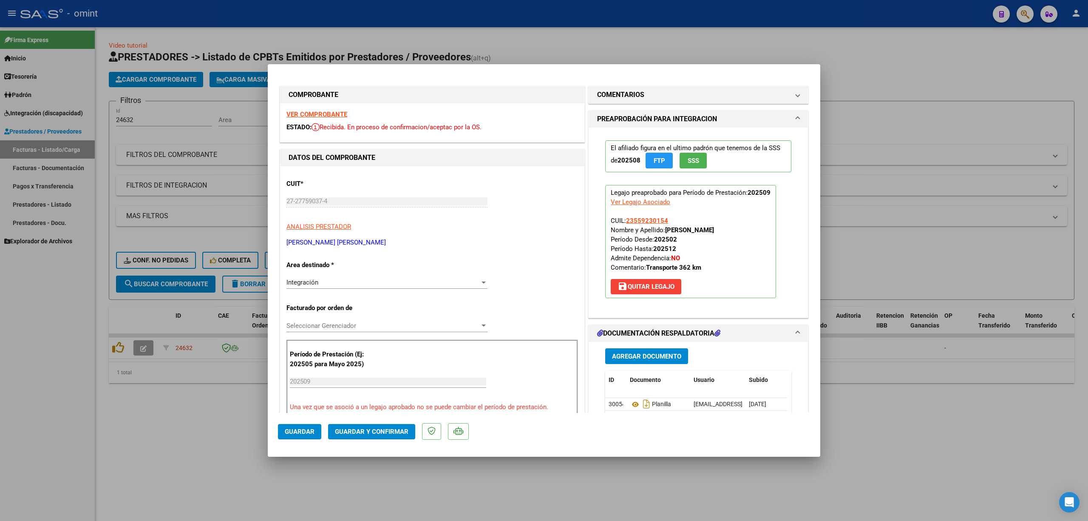
click at [318, 110] on strong "VER COMPROBANTE" at bounding box center [316, 114] width 61 height 8
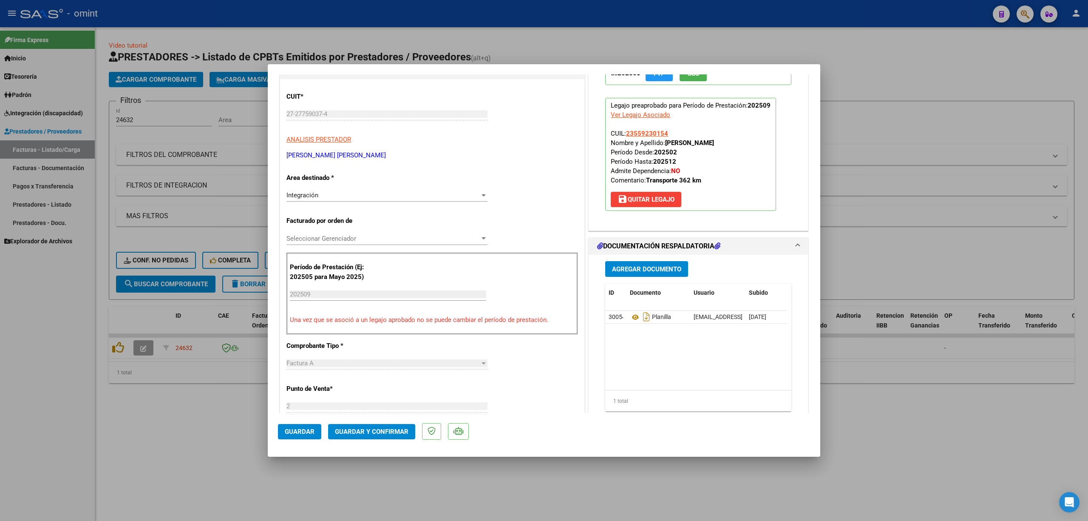
scroll to position [170, 0]
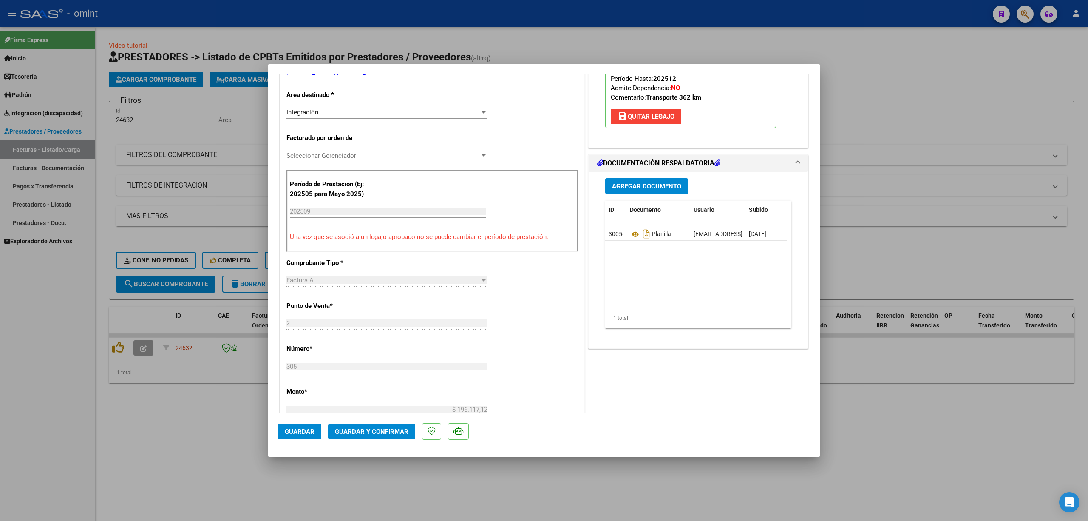
click at [374, 439] on mat-dialog-actions "Guardar Guardar y Confirmar" at bounding box center [544, 430] width 532 height 34
click at [362, 439] on mat-dialog-actions "Guardar Guardar y Confirmar" at bounding box center [544, 430] width 532 height 34
click at [393, 425] on button "Guardar y Confirmar" at bounding box center [371, 431] width 87 height 15
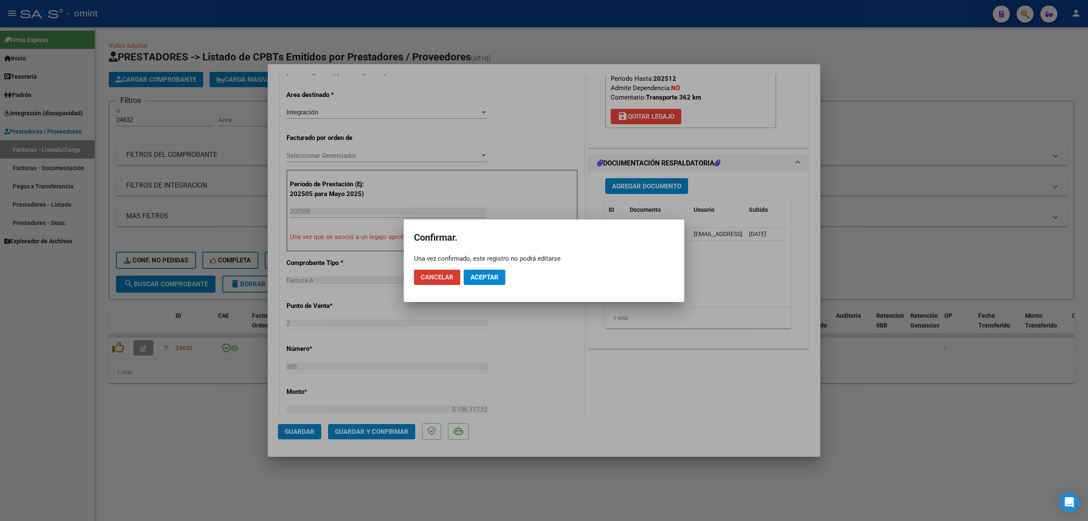
click at [496, 269] on mat-dialog-actions "Cancelar Aceptar" at bounding box center [544, 277] width 260 height 29
click at [489, 282] on button "Aceptar" at bounding box center [485, 276] width 42 height 15
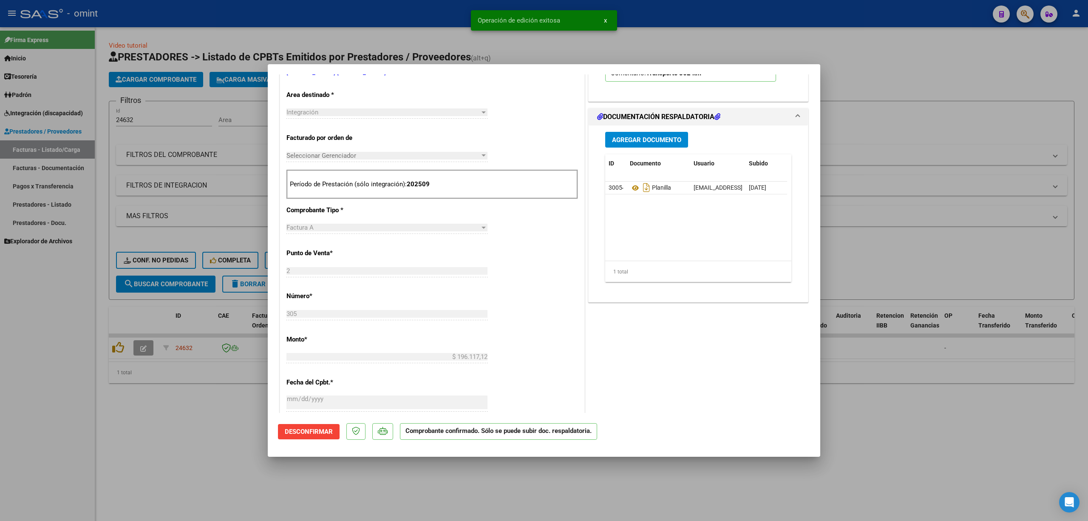
click at [211, 235] on div at bounding box center [544, 260] width 1088 height 521
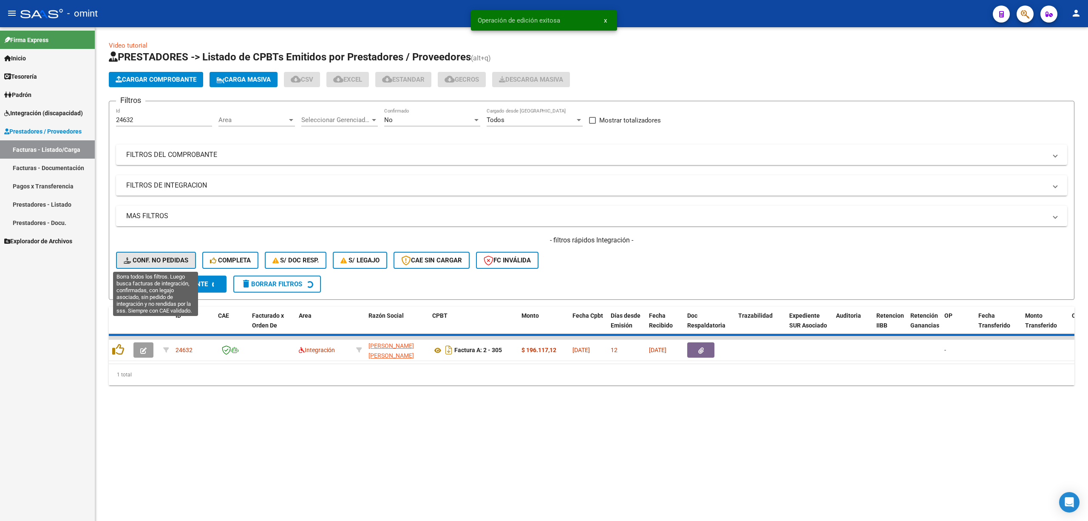
click at [162, 266] on button "Conf. no pedidas" at bounding box center [156, 260] width 80 height 17
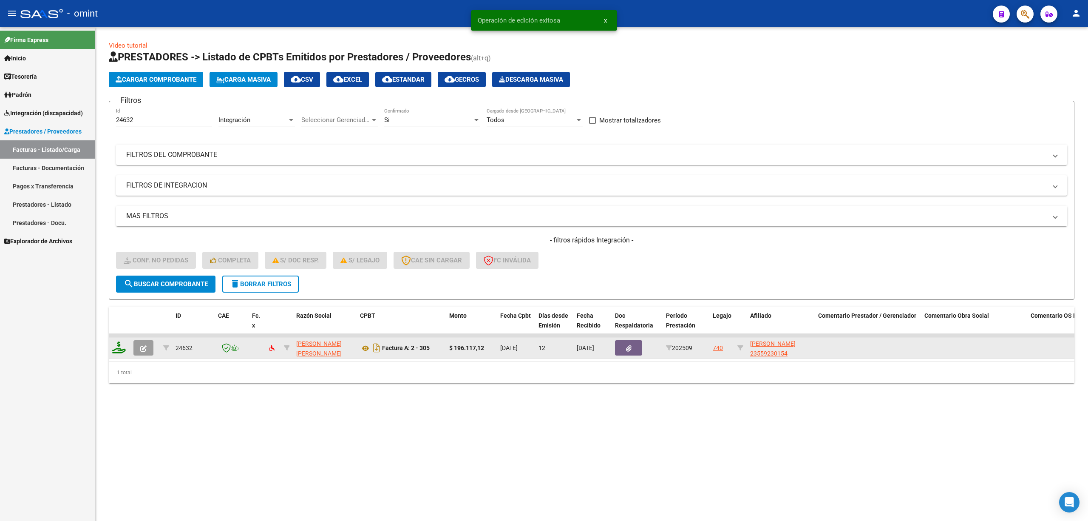
click at [113, 350] on icon at bounding box center [119, 347] width 14 height 12
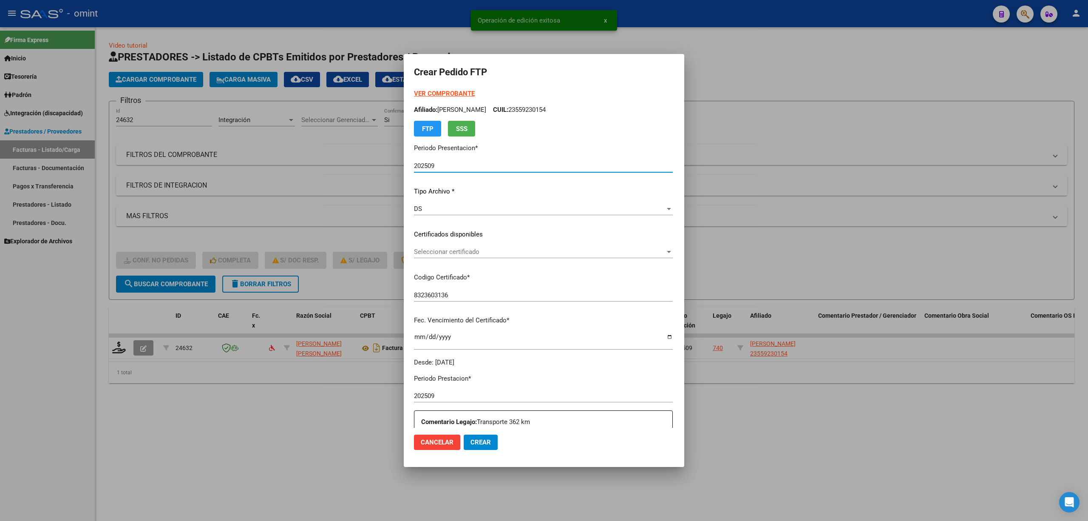
click at [416, 254] on span "Seleccionar certificado" at bounding box center [539, 252] width 251 height 8
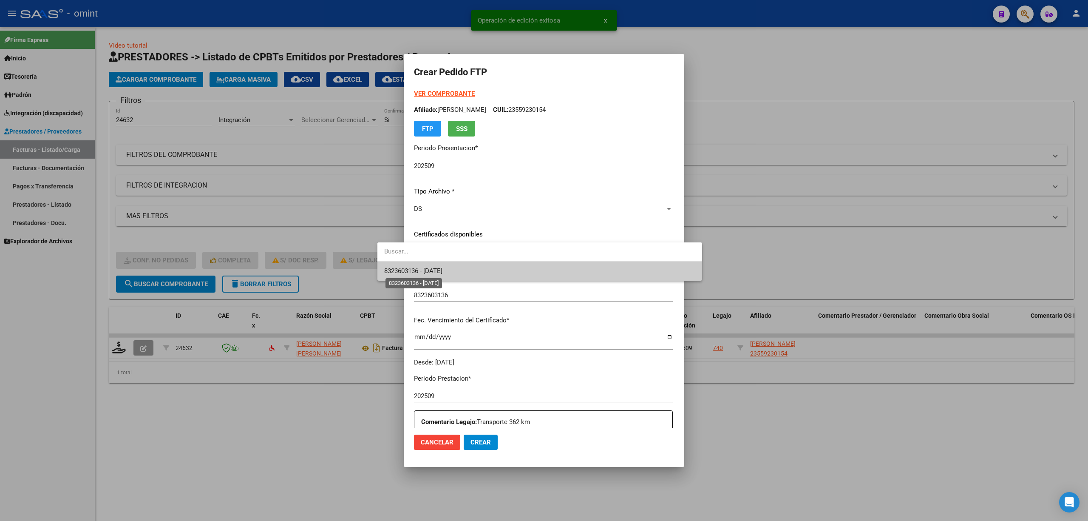
drag, startPoint x: 424, startPoint y: 274, endPoint x: 455, endPoint y: 272, distance: 31.0
click at [424, 274] on span "8323603136 - [DATE]" at bounding box center [413, 271] width 58 height 8
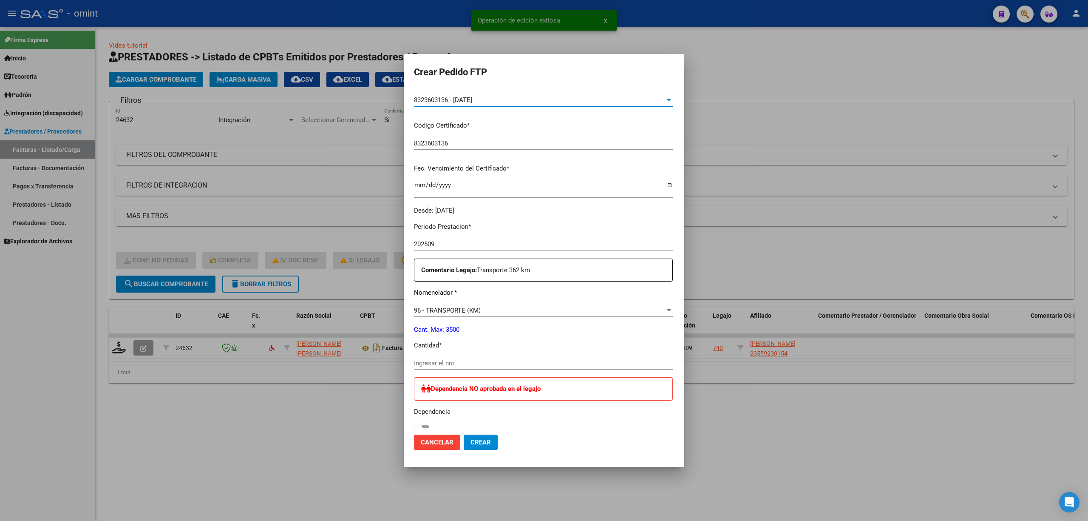
scroll to position [340, 0]
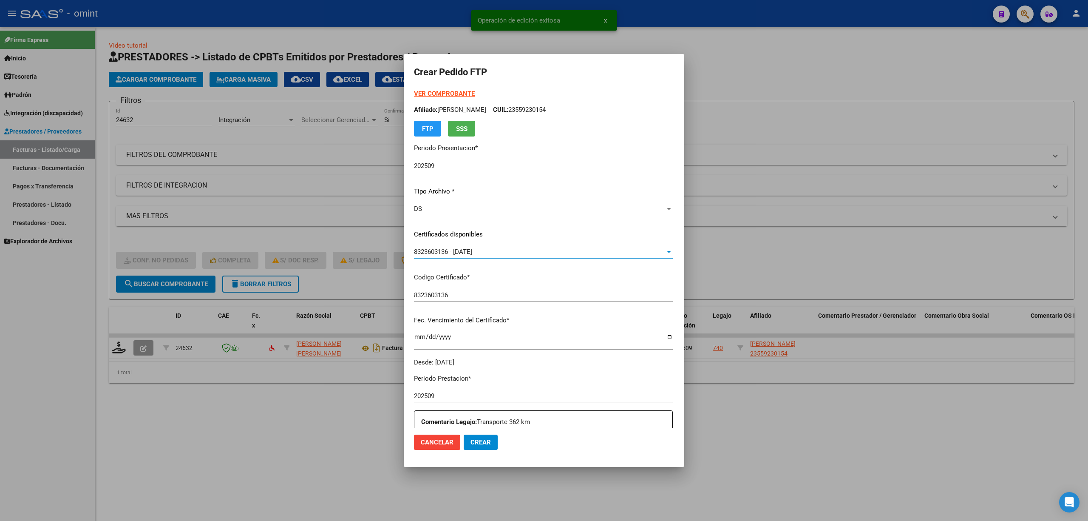
scroll to position [340, 0]
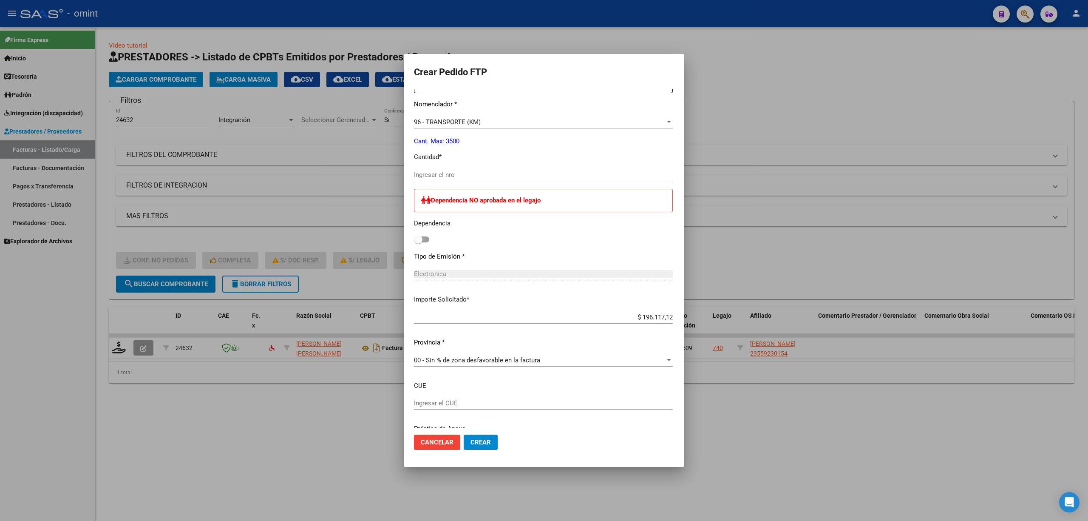
click at [429, 174] on input "Ingresar el nro" at bounding box center [543, 175] width 259 height 8
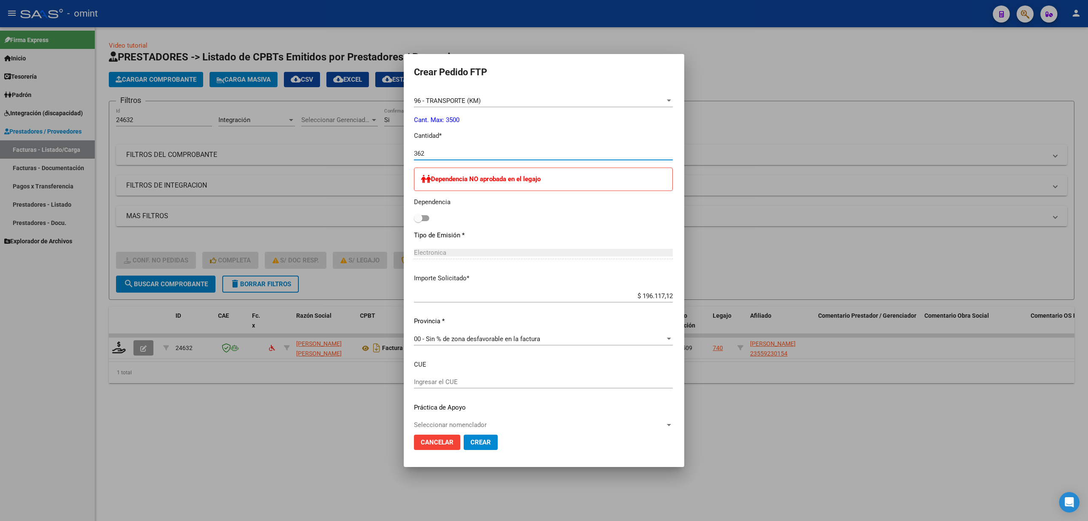
scroll to position [373, 0]
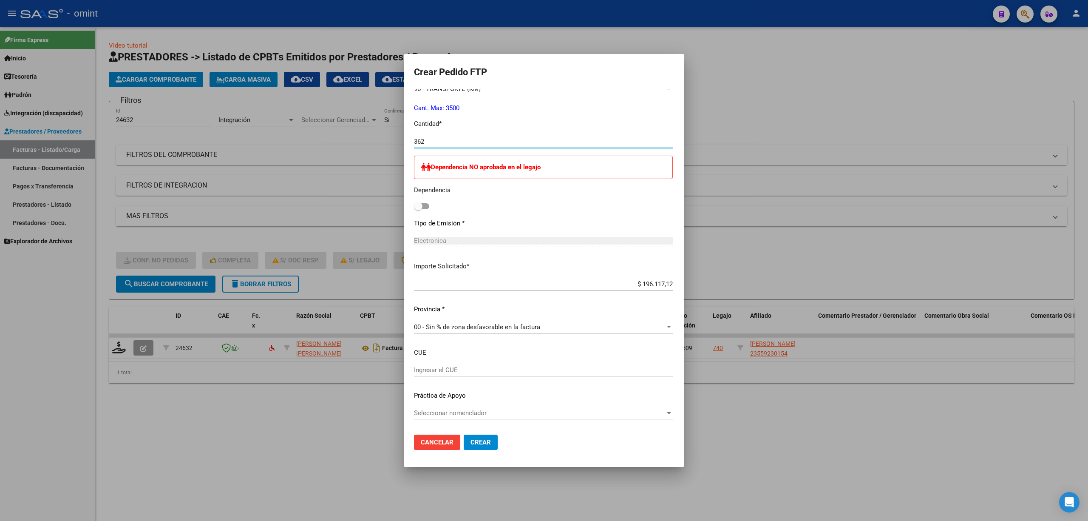
type input "362"
click at [464, 437] on button "Crear" at bounding box center [481, 441] width 34 height 15
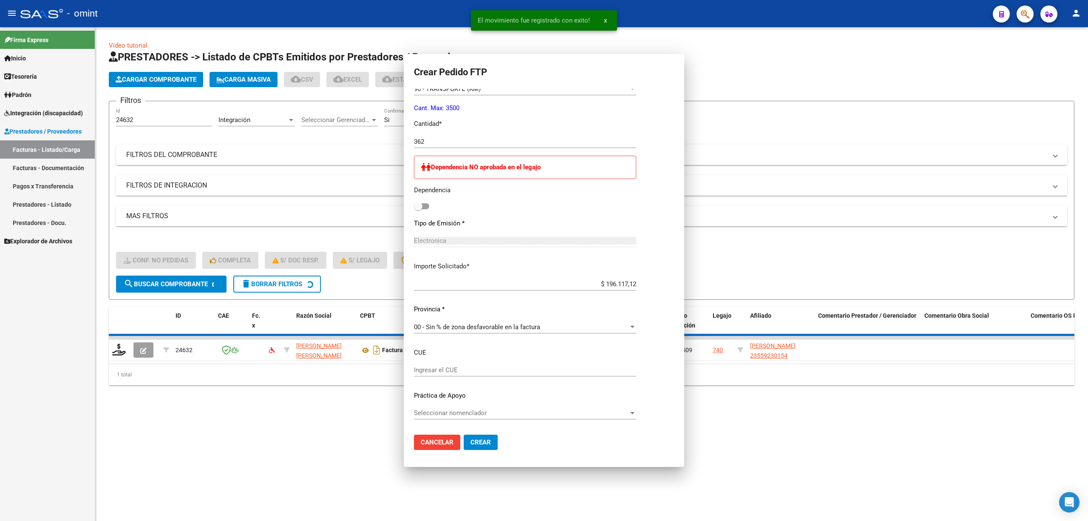
scroll to position [0, 0]
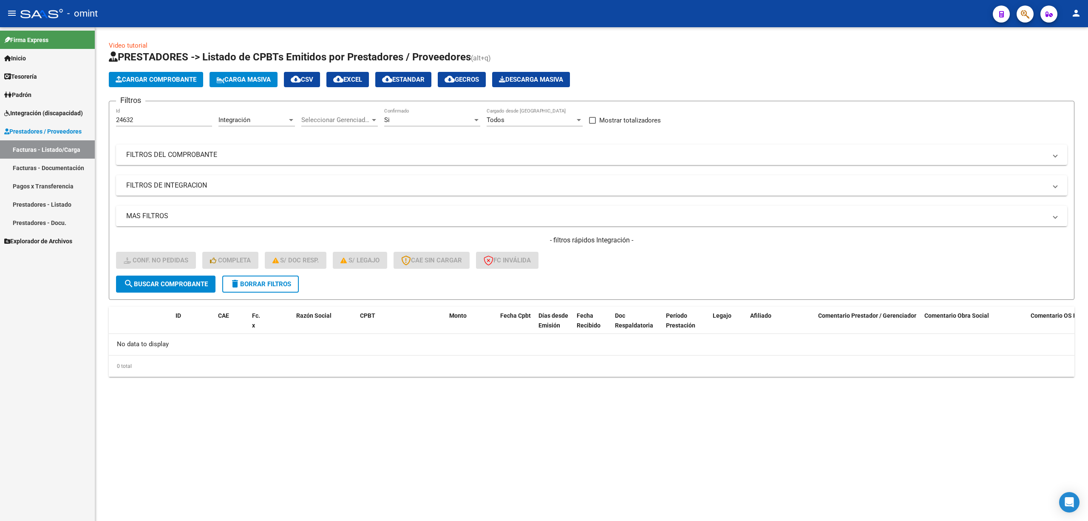
click at [262, 284] on span "delete Borrar Filtros" at bounding box center [260, 284] width 61 height 8
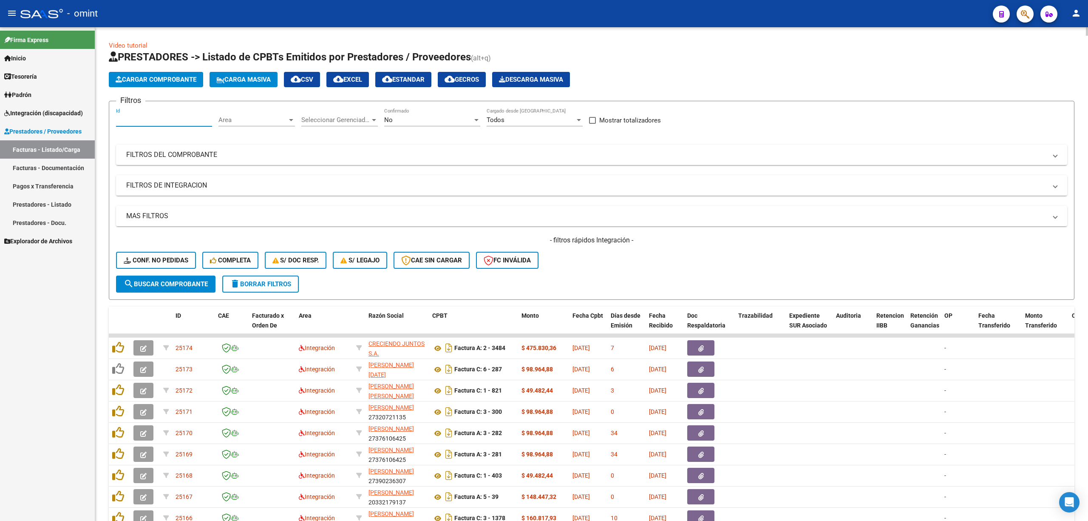
click at [149, 121] on input "Id" at bounding box center [164, 120] width 96 height 8
paste input "24623"
type input "24623"
click at [179, 286] on span "search Buscar Comprobante" at bounding box center [166, 284] width 84 height 8
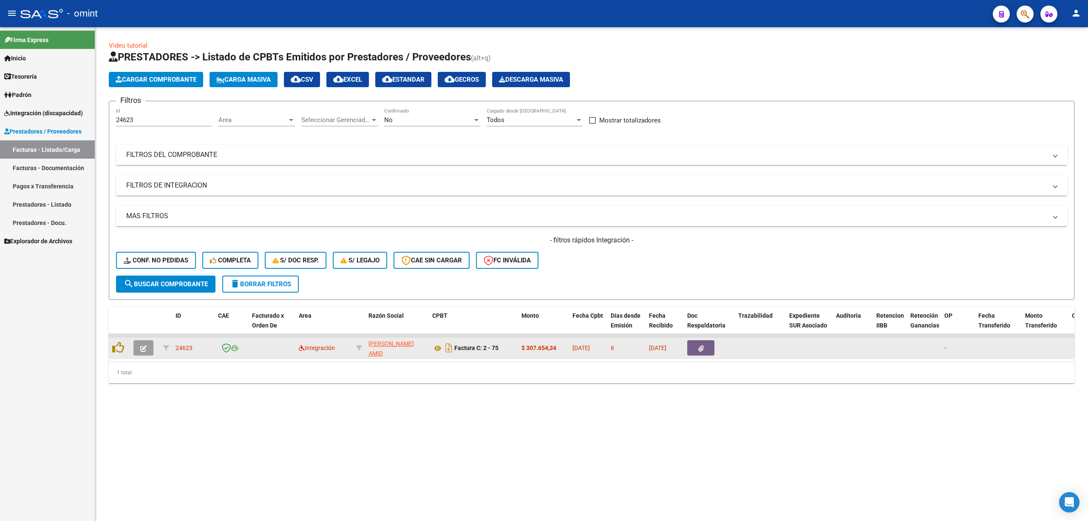
click at [142, 351] on button "button" at bounding box center [143, 347] width 20 height 15
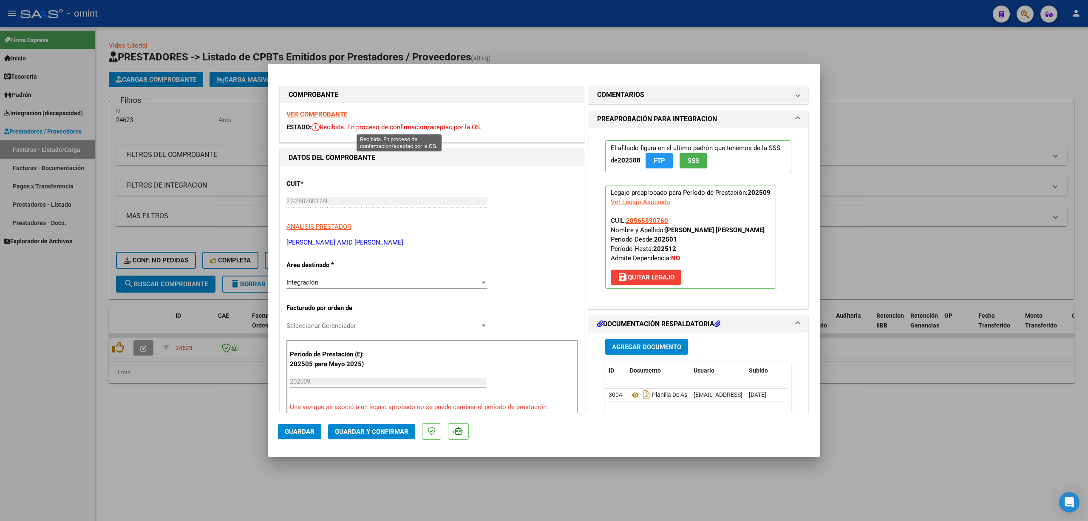
click at [320, 111] on strong "VER COMPROBANTE" at bounding box center [316, 114] width 61 height 8
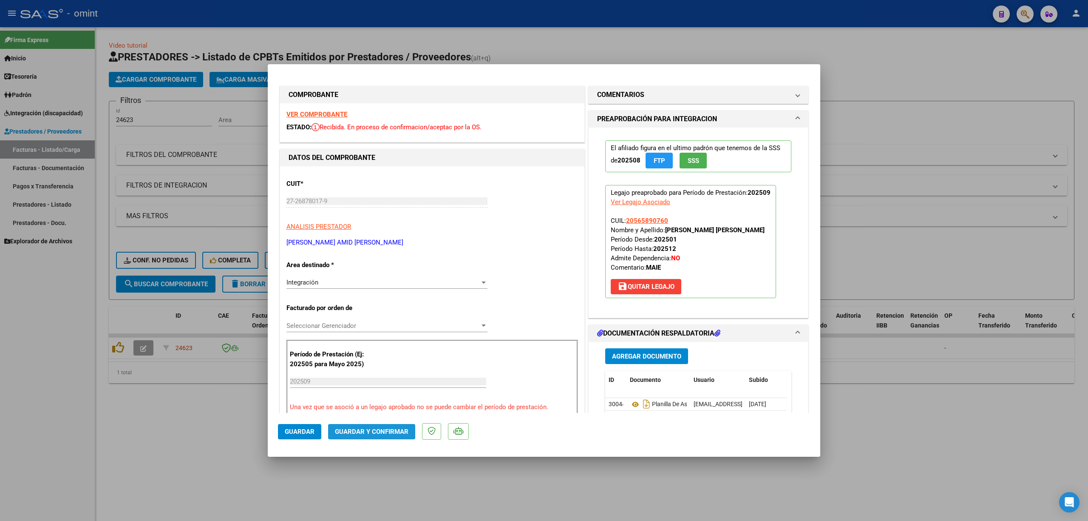
click at [359, 426] on button "Guardar y Confirmar" at bounding box center [371, 431] width 87 height 15
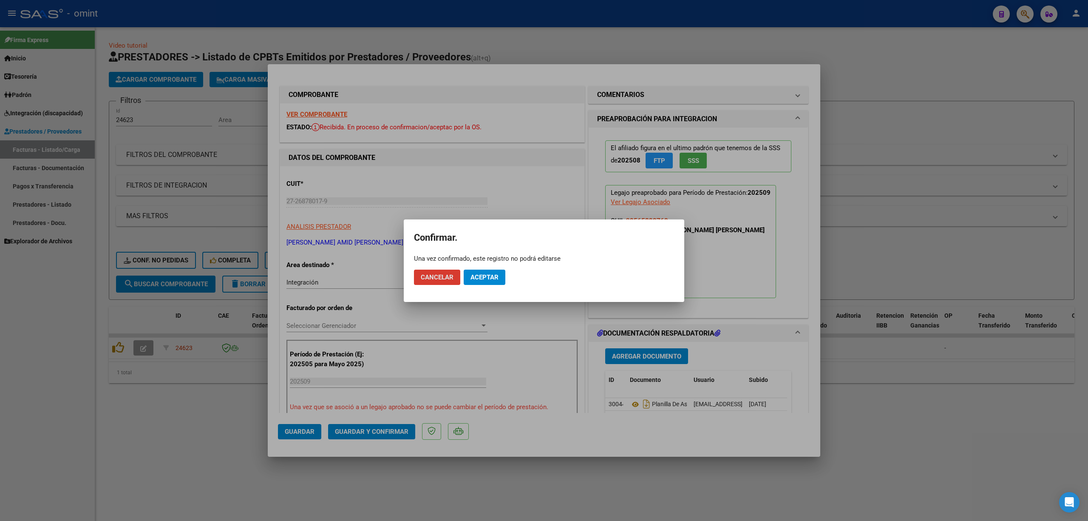
click at [501, 272] on button "Aceptar" at bounding box center [485, 276] width 42 height 15
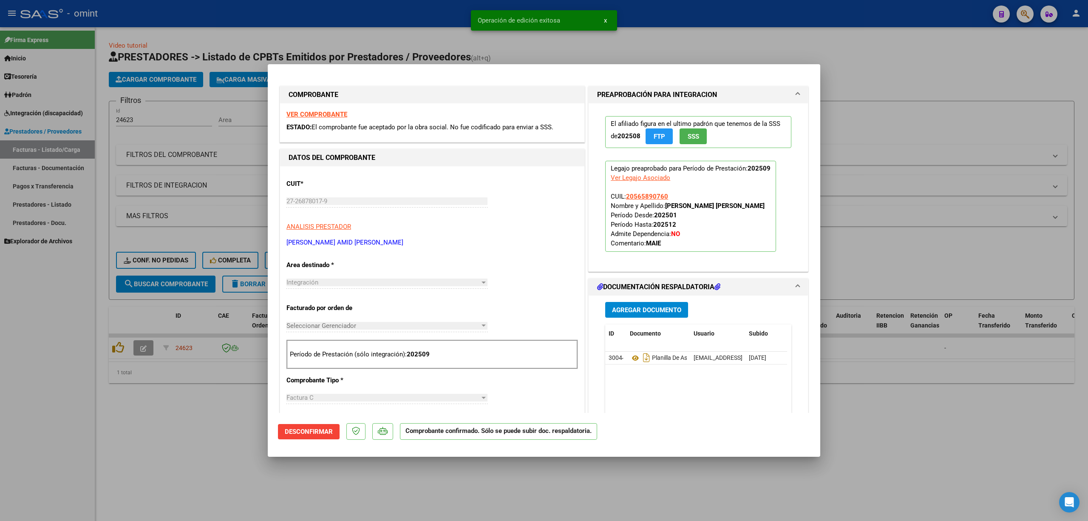
click at [182, 187] on div at bounding box center [544, 260] width 1088 height 521
type input "$ 0,00"
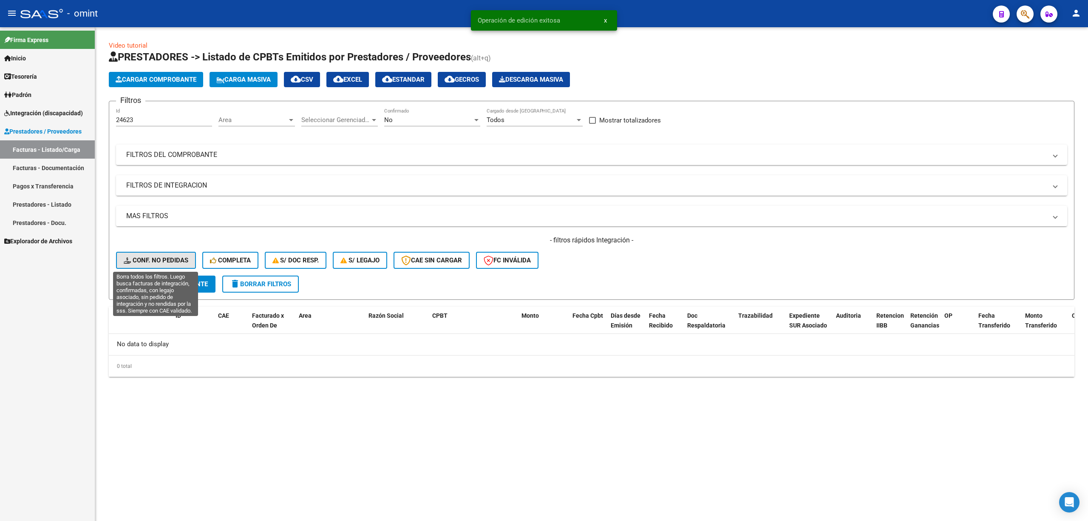
click at [160, 259] on span "Conf. no pedidas" at bounding box center [156, 260] width 65 height 8
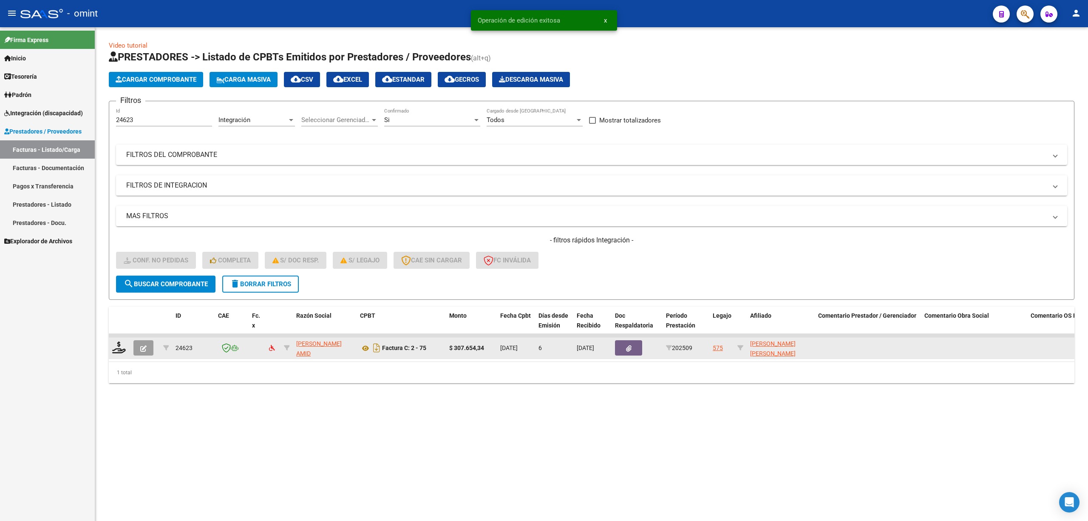
click at [119, 354] on datatable-body-cell at bounding box center [119, 347] width 21 height 21
click at [121, 348] on icon at bounding box center [119, 347] width 14 height 12
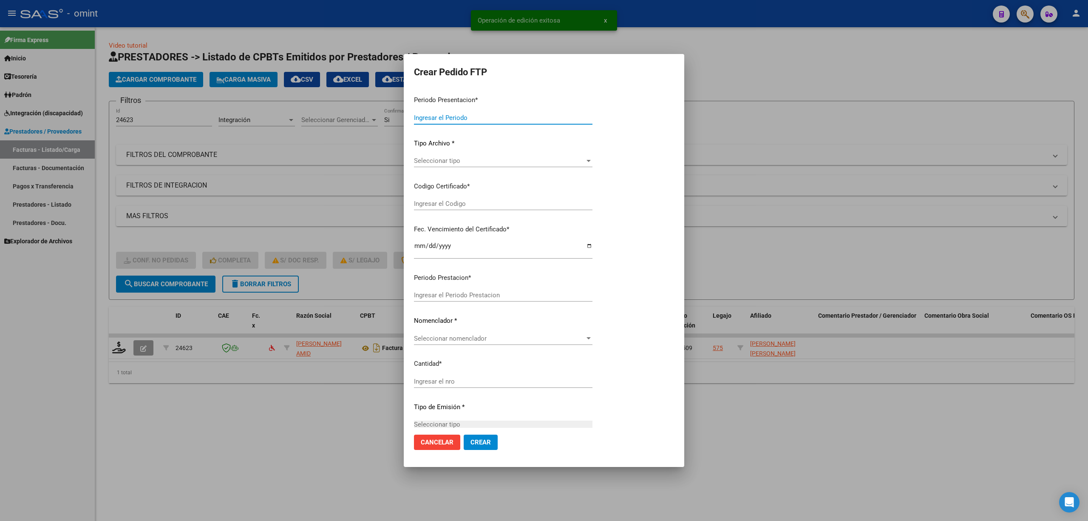
type input "202509"
type input "$ 307.654,34"
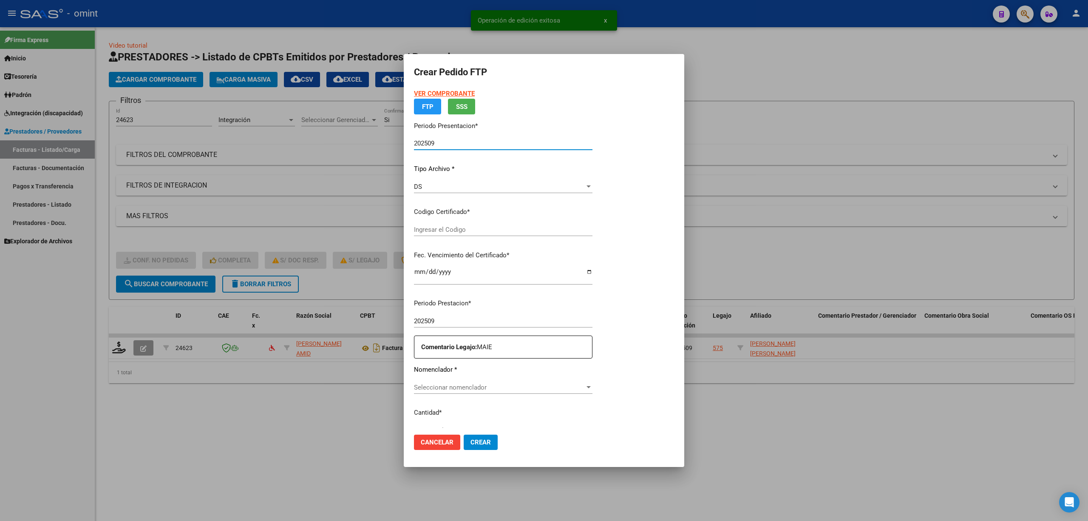
type input "6095974510"
type input "2026-05-27"
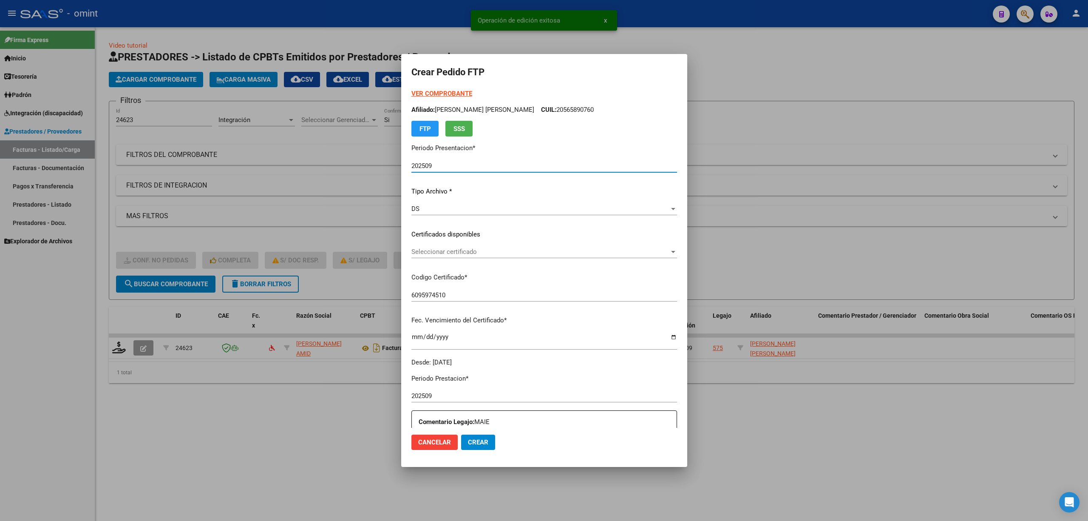
click at [437, 241] on div "VER COMPROBANTE ARCA Padrón Afiliado: MARIN KENAN SALVADOR BAUTISTA CUIL: 20565…" at bounding box center [544, 228] width 266 height 278
click at [437, 256] on div "Seleccionar certificado Seleccionar certificado" at bounding box center [544, 251] width 266 height 13
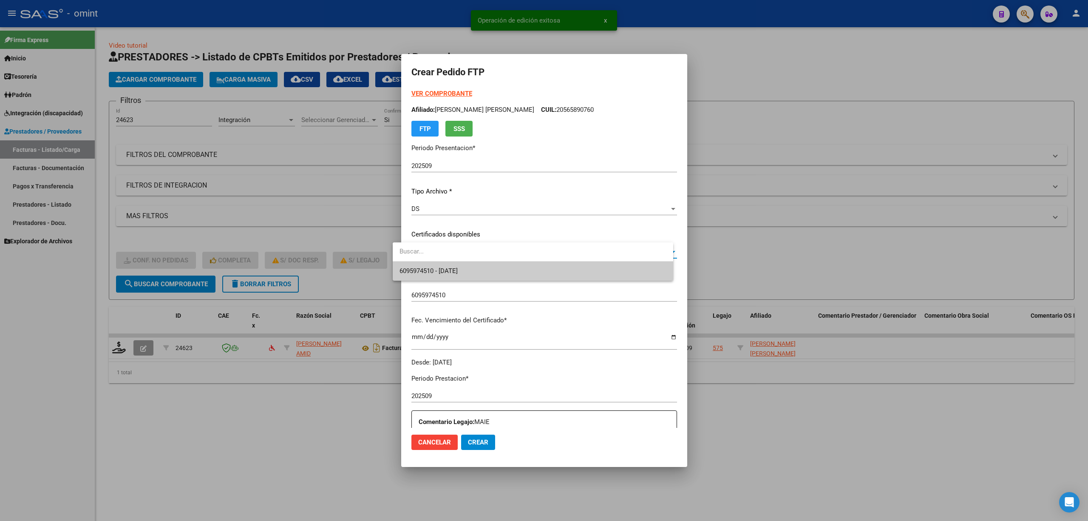
drag, startPoint x: 438, startPoint y: 269, endPoint x: 440, endPoint y: 272, distance: 4.6
click at [439, 271] on span "6095974510 - 2026-05-27" at bounding box center [428, 271] width 58 height 8
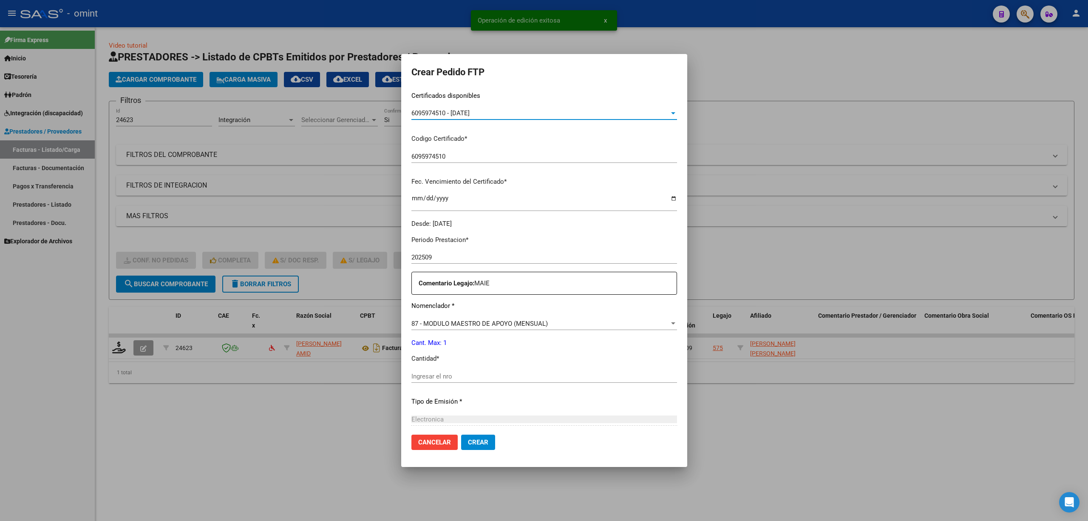
scroll to position [227, 0]
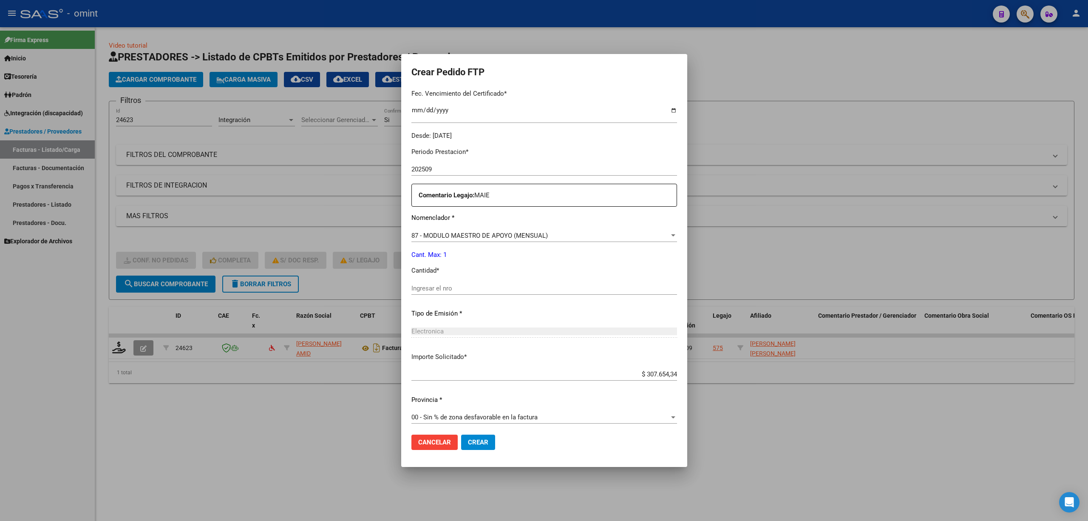
click at [436, 288] on input "Ingresar el nro" at bounding box center [544, 288] width 266 height 8
type input "1"
drag, startPoint x: 466, startPoint y: 442, endPoint x: 473, endPoint y: 443, distance: 6.9
click at [469, 443] on span "Crear" at bounding box center [478, 442] width 20 height 8
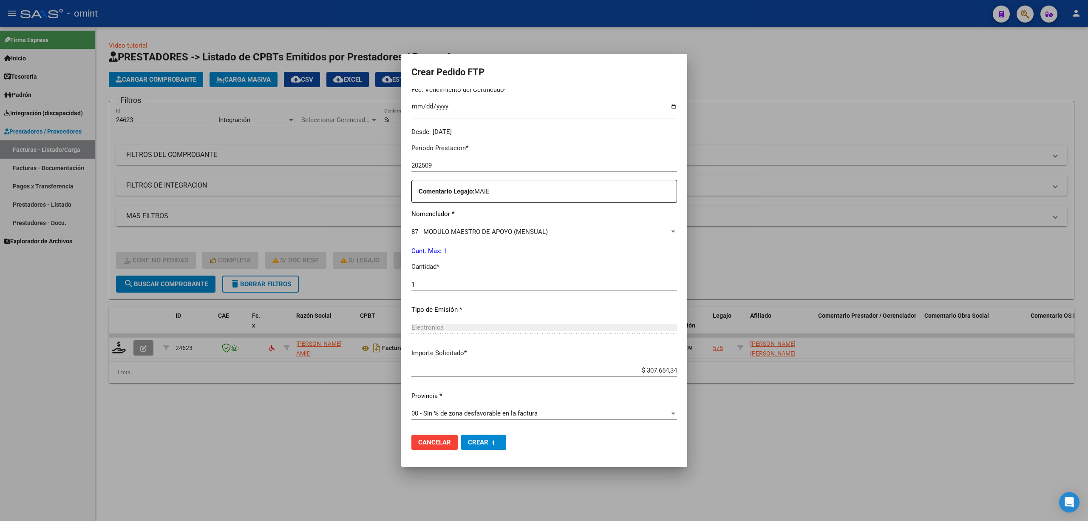
scroll to position [0, 0]
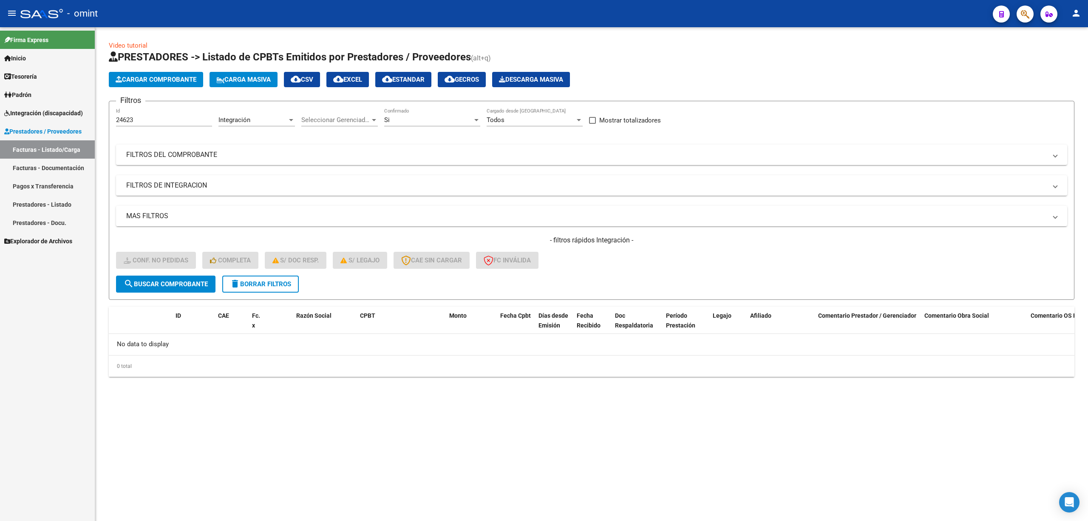
drag, startPoint x: 270, startPoint y: 283, endPoint x: 286, endPoint y: 286, distance: 16.6
click at [271, 283] on span "delete Borrar Filtros" at bounding box center [260, 284] width 61 height 8
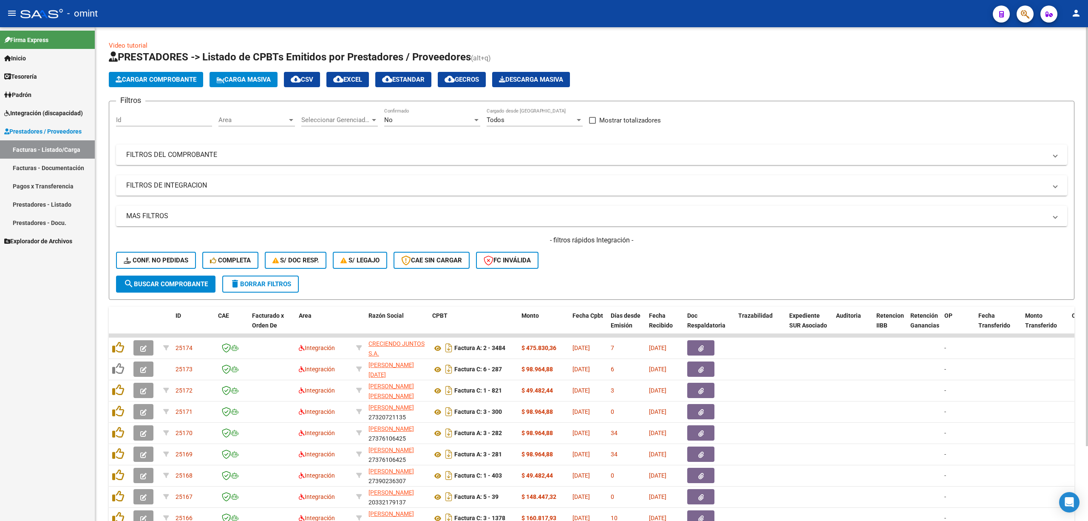
click at [129, 119] on input "Id" at bounding box center [164, 120] width 96 height 8
paste input "24588"
type input "24588"
click at [167, 288] on button "search Buscar Comprobante" at bounding box center [165, 283] width 99 height 17
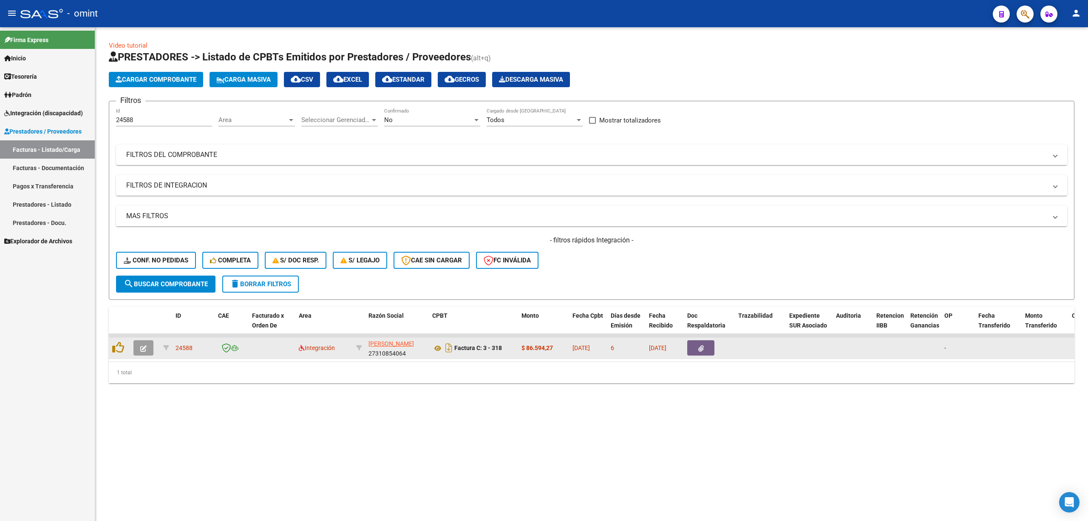
click at [135, 347] on button "button" at bounding box center [143, 347] width 20 height 15
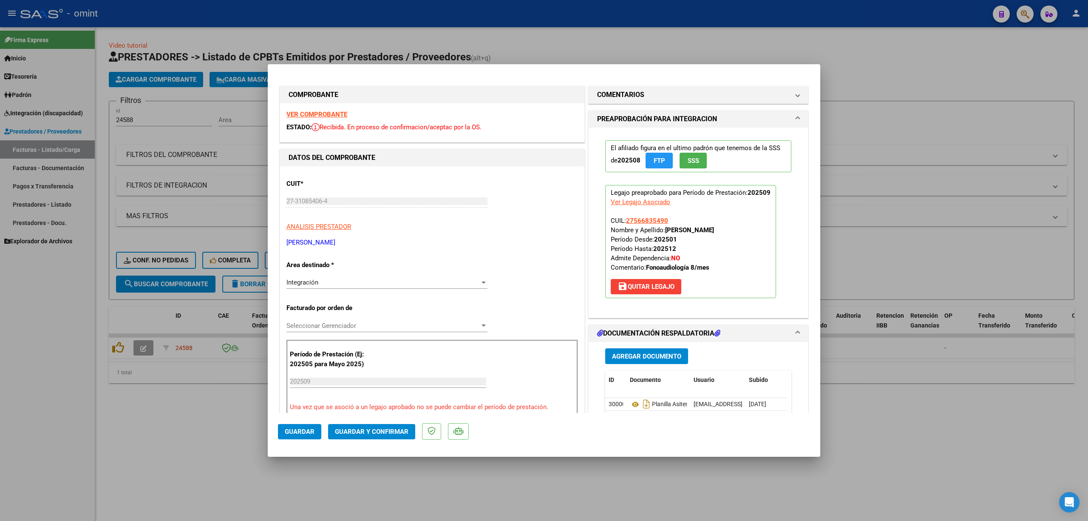
click at [330, 113] on strong "VER COMPROBANTE" at bounding box center [316, 114] width 61 height 8
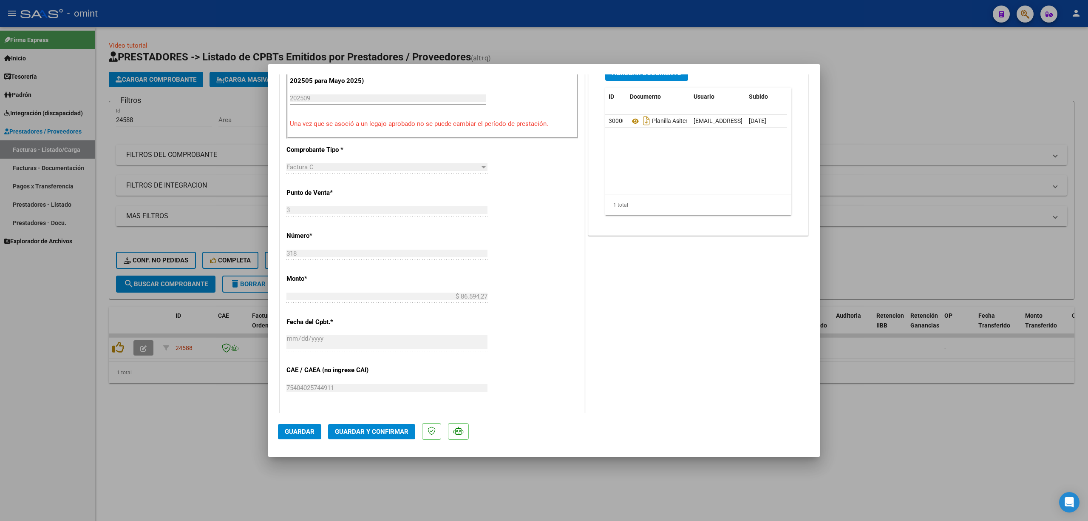
click at [383, 431] on span "Guardar y Confirmar" at bounding box center [372, 432] width 74 height 8
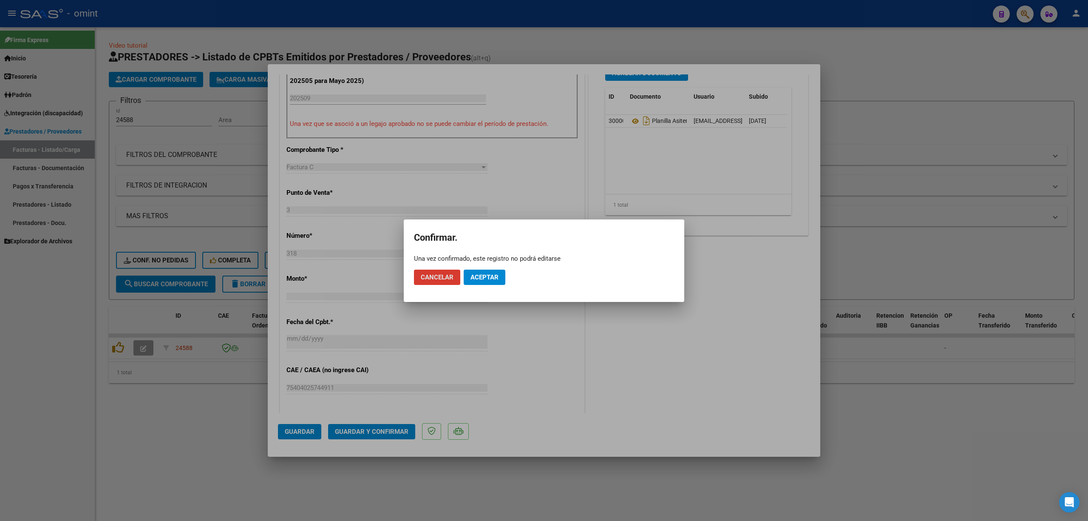
click at [483, 276] on span "Aceptar" at bounding box center [484, 277] width 28 height 8
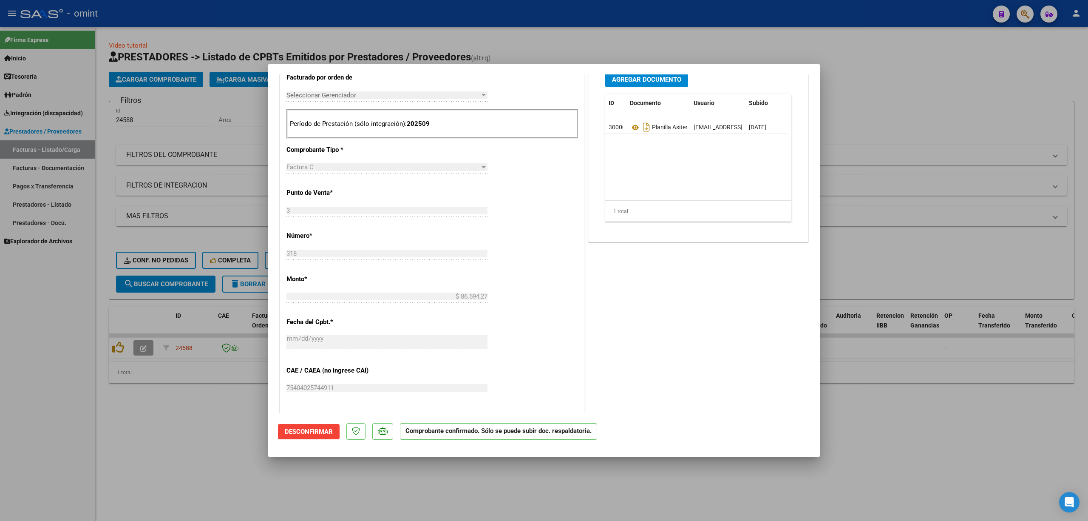
click at [208, 180] on div at bounding box center [544, 260] width 1088 height 521
type input "$ 0,00"
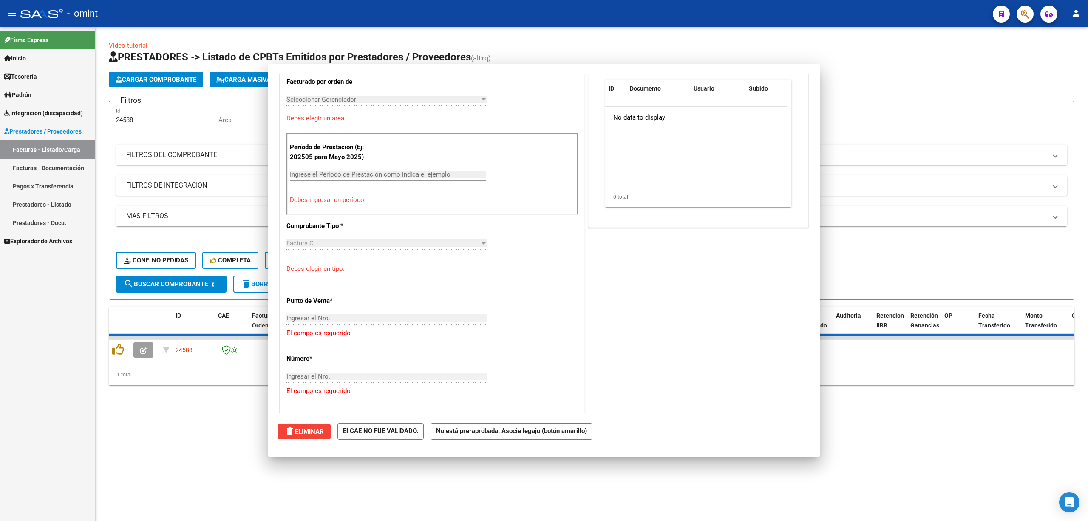
scroll to position [0, 0]
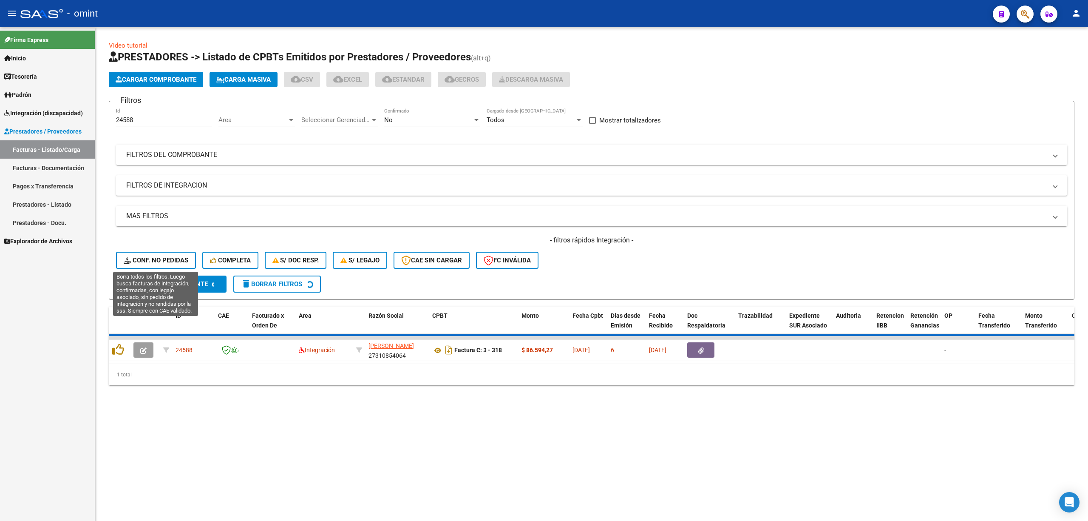
click at [159, 264] on button "Conf. no pedidas" at bounding box center [156, 260] width 80 height 17
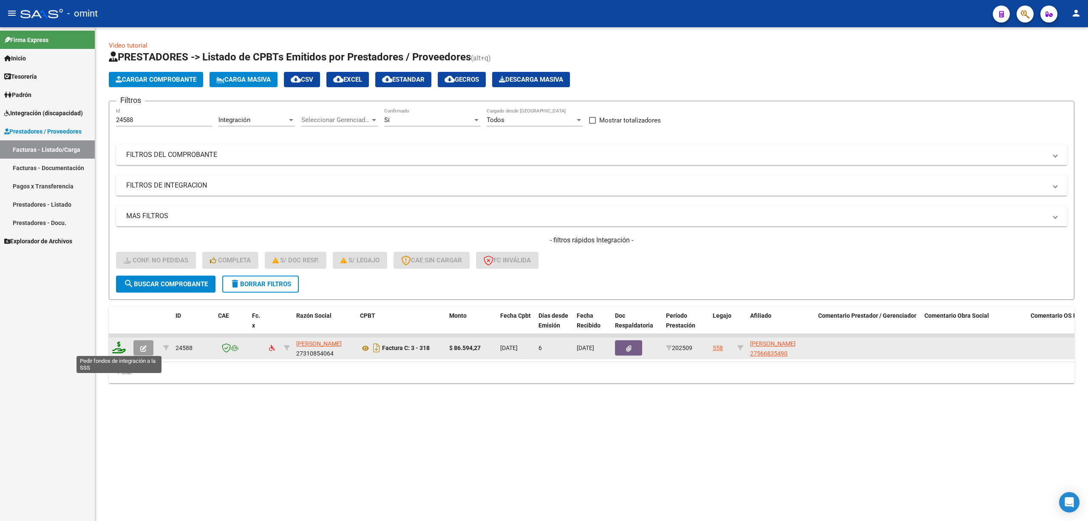
click at [119, 345] on icon at bounding box center [119, 347] width 14 height 12
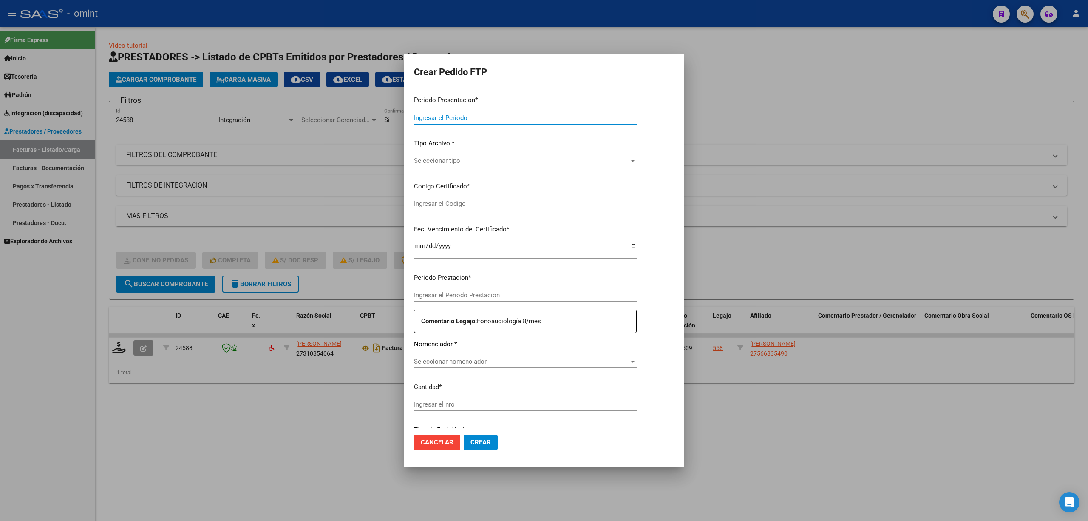
type input "202509"
type input "$ 86.594,27"
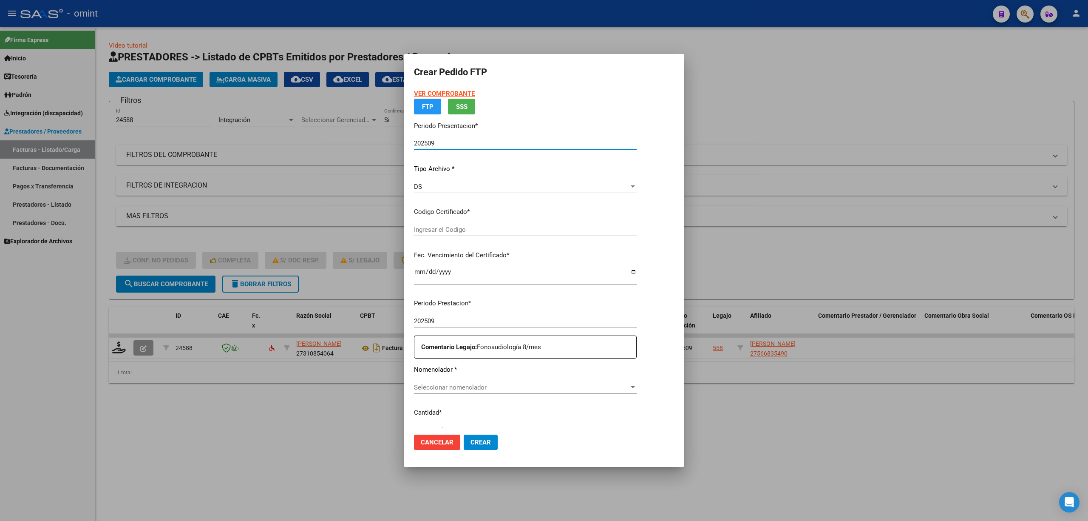
type input "53754502"
type input "2027-05-03"
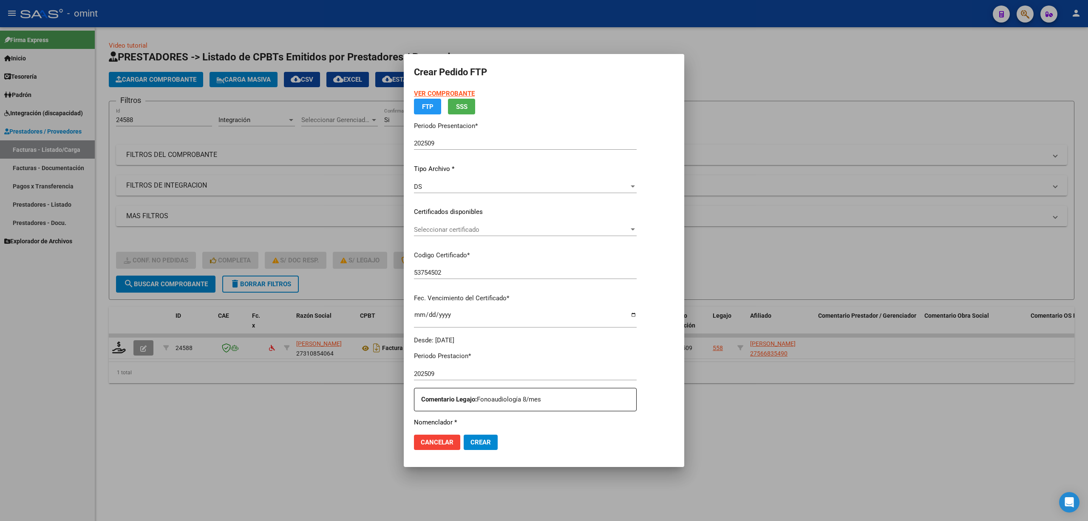
click at [453, 94] on strong "VER COMPROBANTE" at bounding box center [444, 94] width 61 height 8
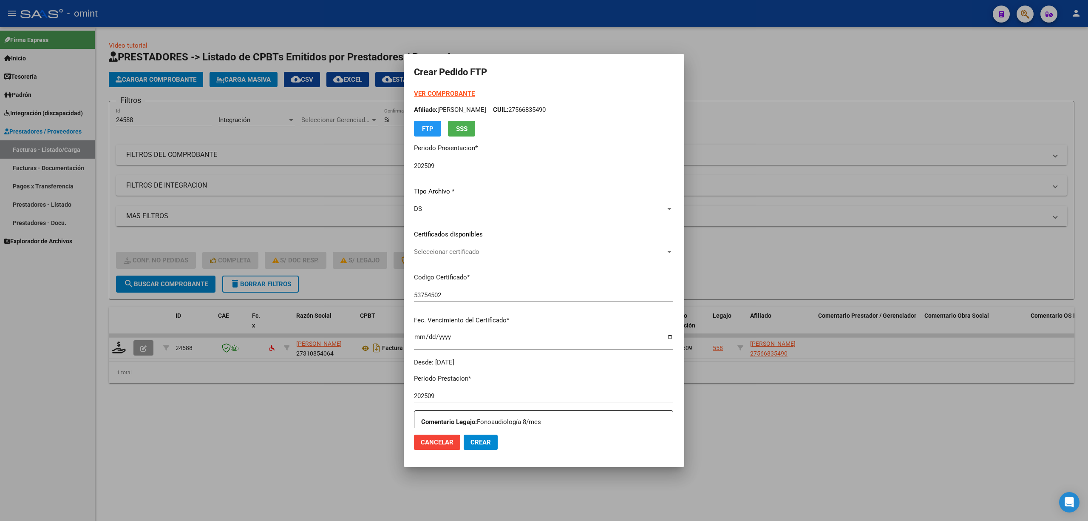
click at [470, 439] on span "Crear" at bounding box center [480, 442] width 20 height 8
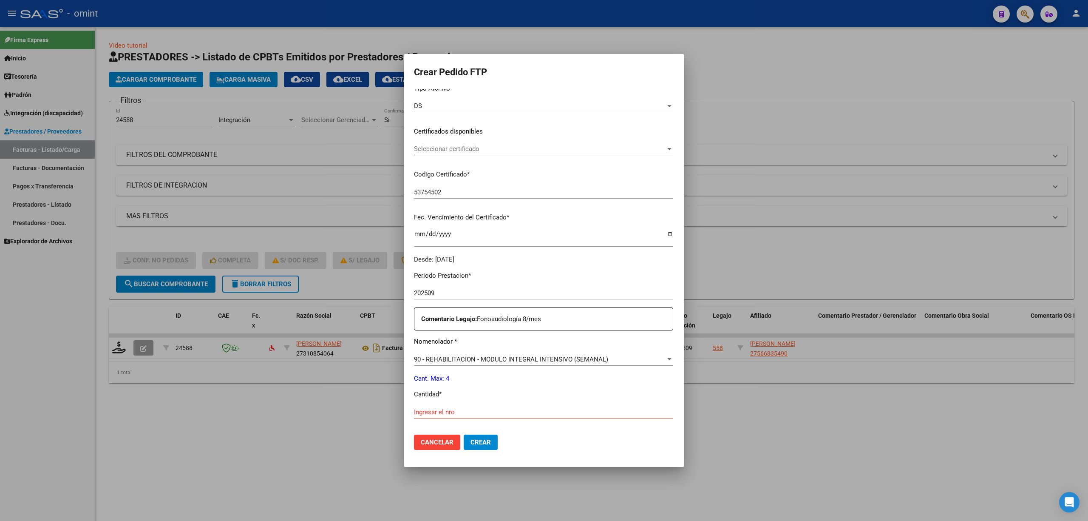
scroll to position [170, 0]
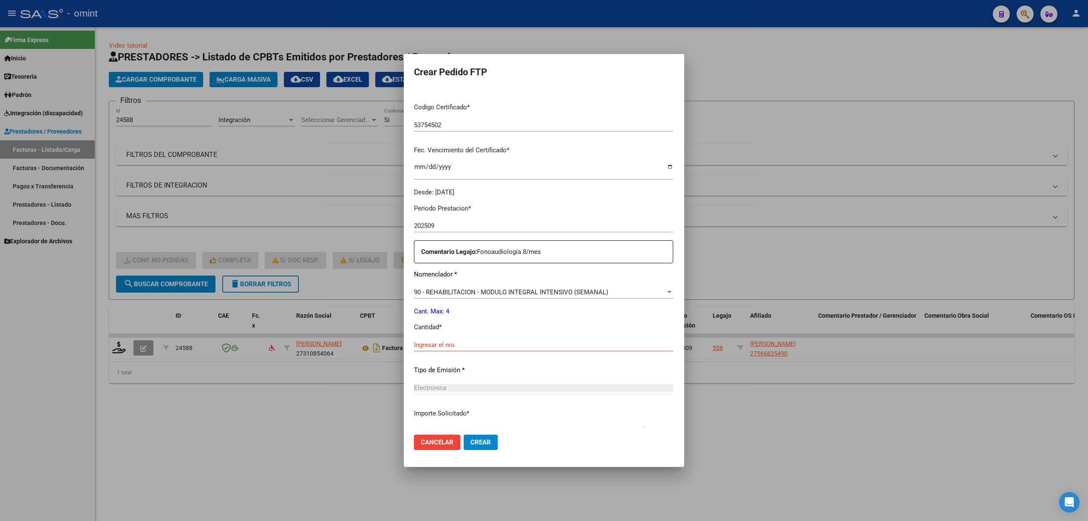
click at [434, 348] on input "Ingresar el nro" at bounding box center [543, 345] width 259 height 8
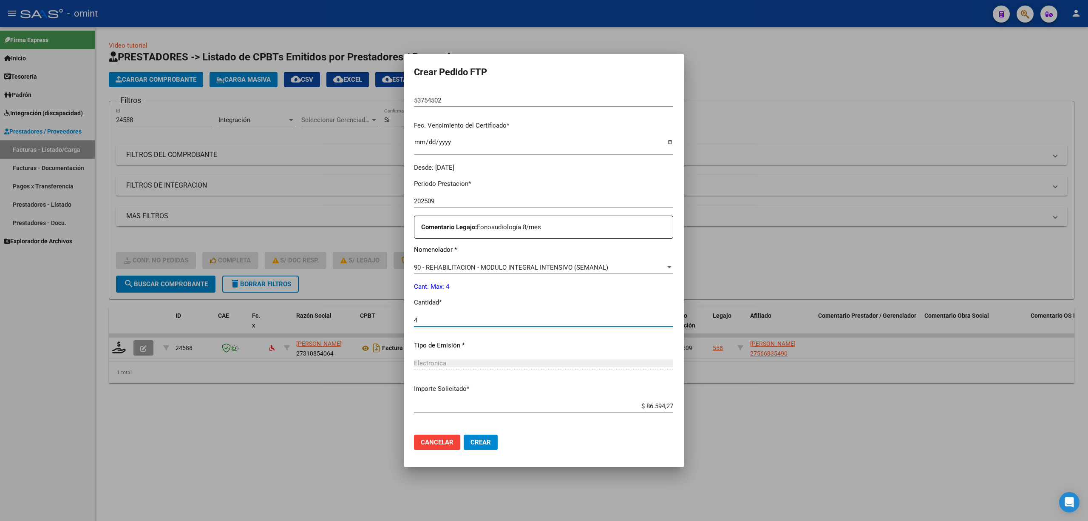
scroll to position [230, 0]
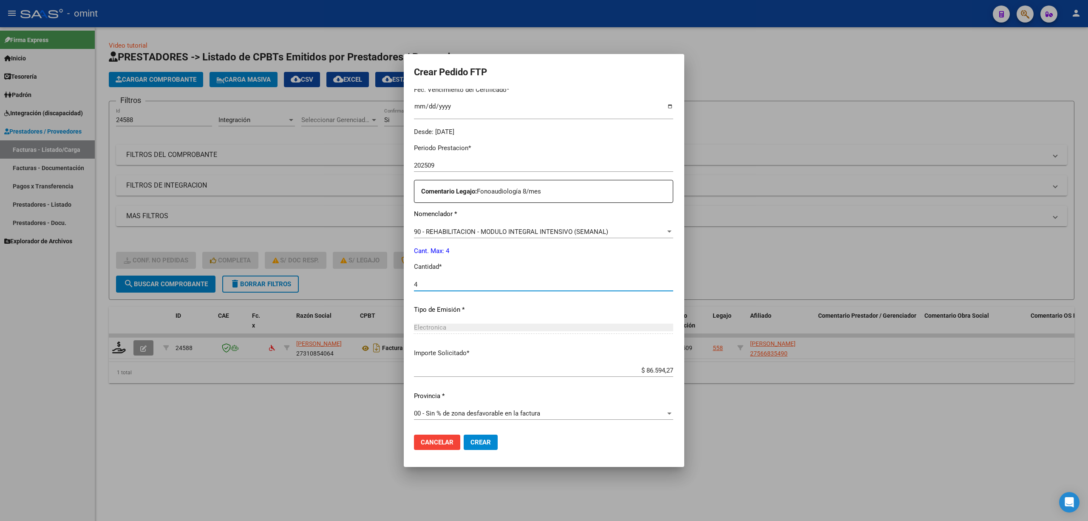
type input "4"
click at [470, 439] on span "Crear" at bounding box center [480, 442] width 20 height 8
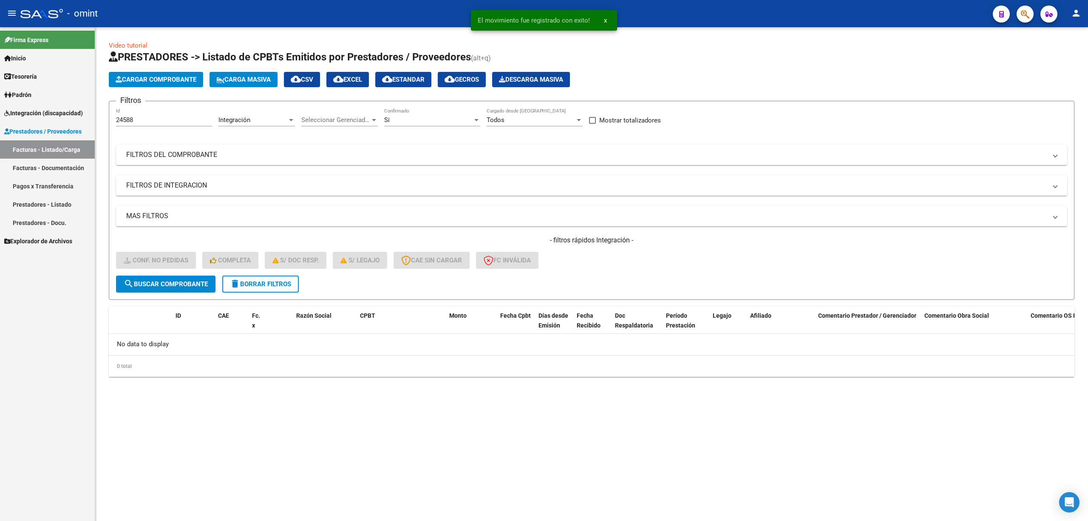
drag, startPoint x: 415, startPoint y: 420, endPoint x: 453, endPoint y: 498, distance: 86.7
click at [286, 282] on span "delete Borrar Filtros" at bounding box center [260, 284] width 61 height 8
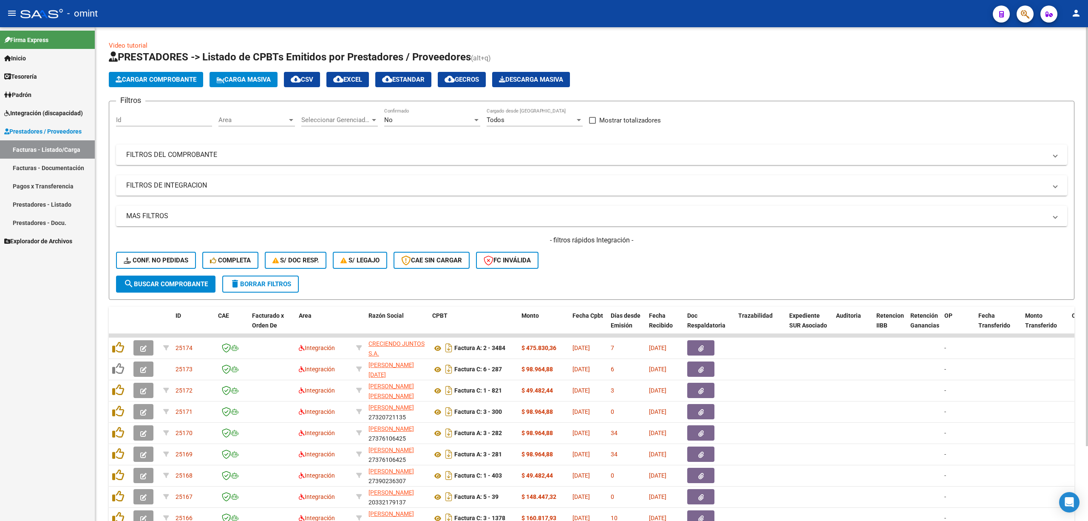
click at [127, 113] on div "Id" at bounding box center [164, 117] width 96 height 18
paste input "24587"
type input "24587"
click at [165, 283] on span "search Buscar Comprobante" at bounding box center [166, 284] width 84 height 8
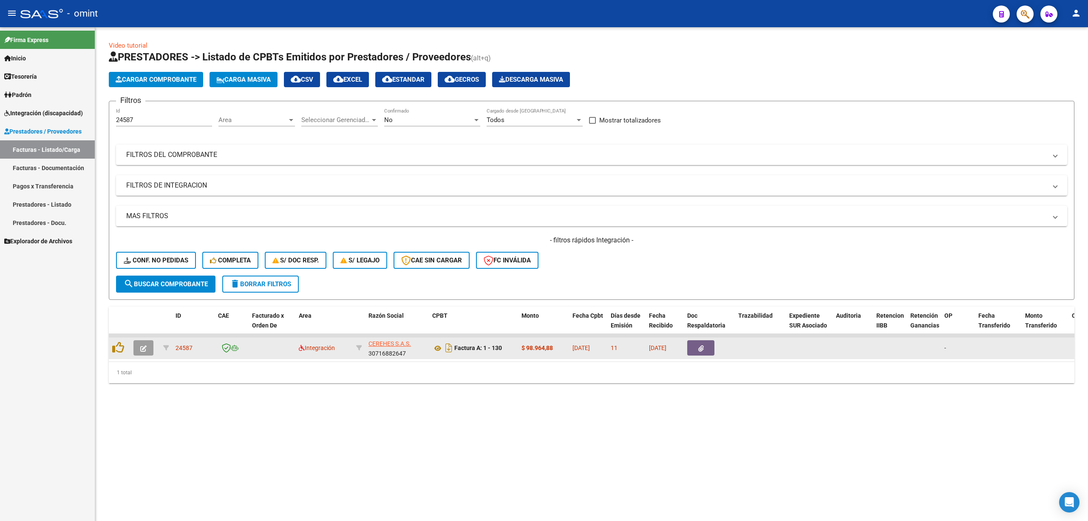
click at [147, 347] on button "button" at bounding box center [143, 347] width 20 height 15
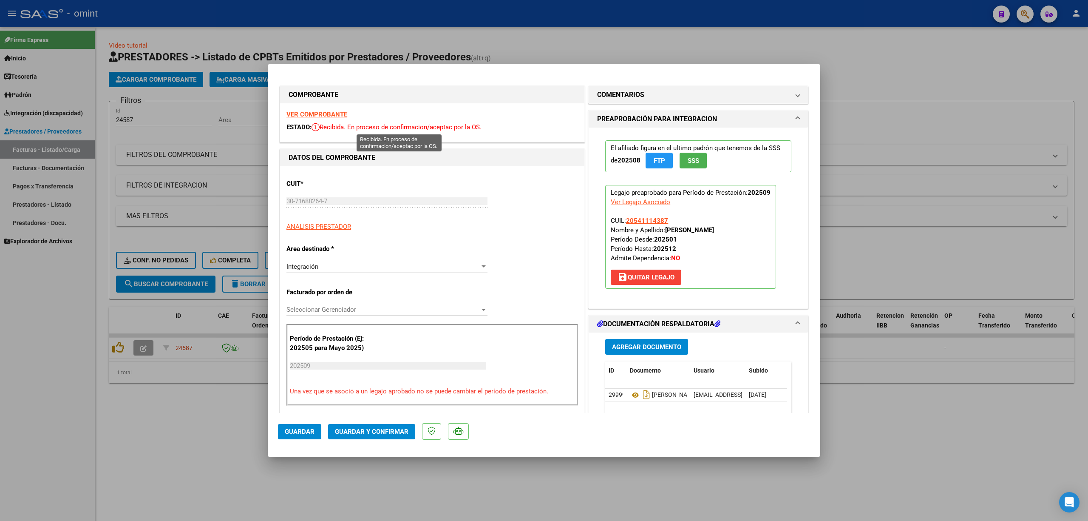
click at [330, 108] on div "VER COMPROBANTE ESTADO: Recibida. En proceso de confirmacion/aceptac por la OS." at bounding box center [432, 122] width 304 height 39
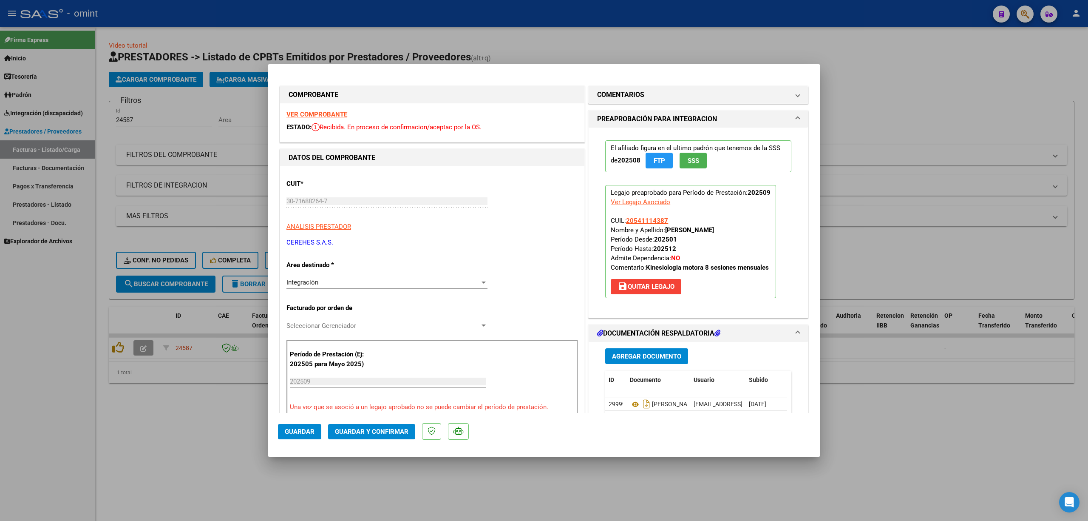
click at [340, 116] on strong "VER COMPROBANTE" at bounding box center [316, 114] width 61 height 8
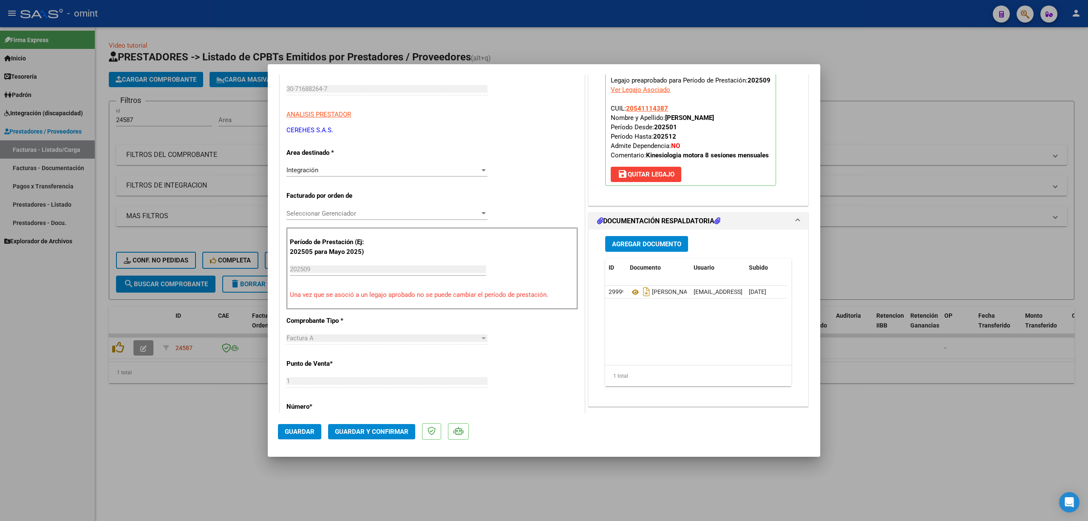
scroll to position [113, 0]
click at [389, 433] on span "Guardar y Confirmar" at bounding box center [372, 432] width 74 height 8
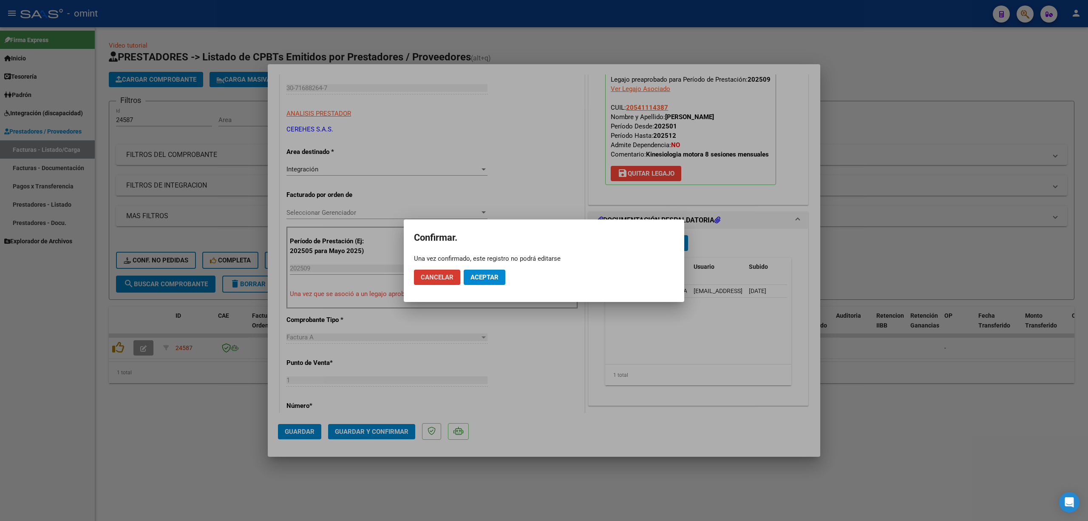
click at [492, 274] on span "Aceptar" at bounding box center [484, 277] width 28 height 8
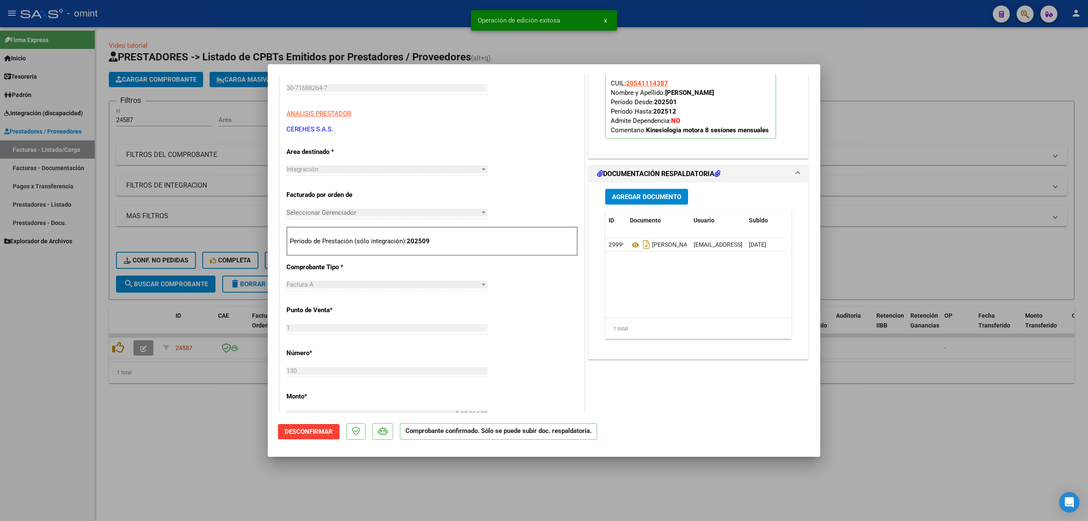
click at [214, 233] on div at bounding box center [544, 260] width 1088 height 521
type input "$ 0,00"
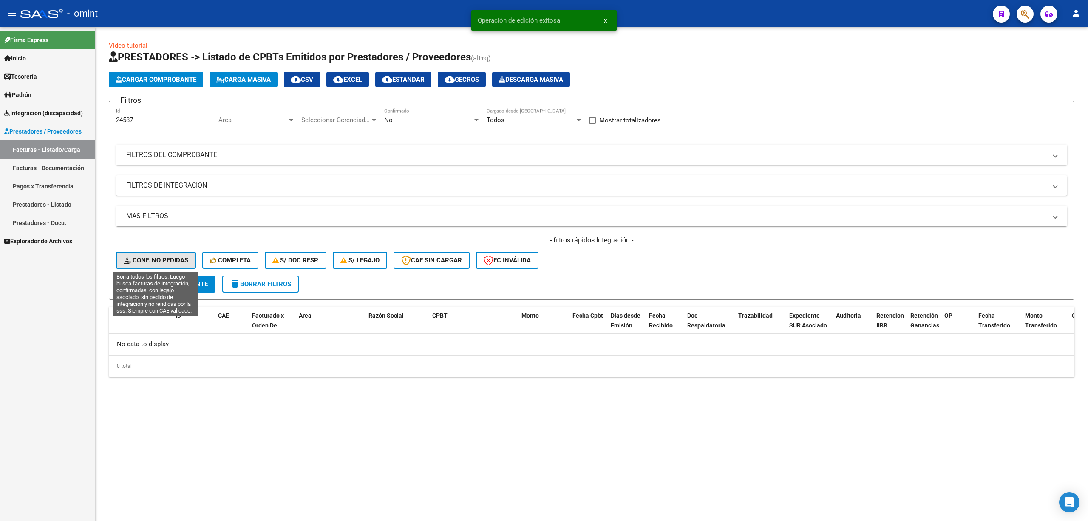
click at [162, 262] on span "Conf. no pedidas" at bounding box center [156, 260] width 65 height 8
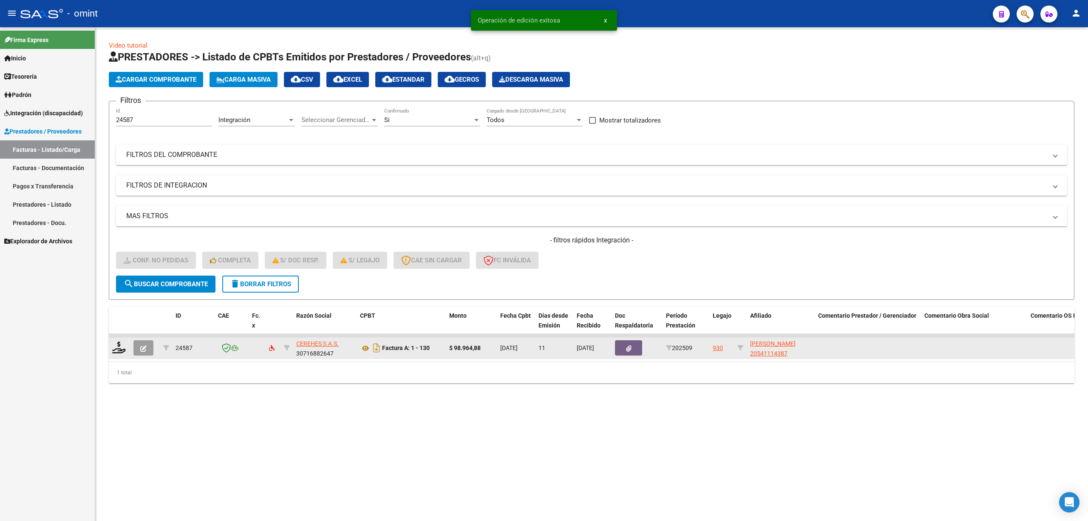
click at [127, 351] on datatable-body-cell at bounding box center [119, 347] width 21 height 21
click at [119, 350] on icon at bounding box center [119, 347] width 14 height 12
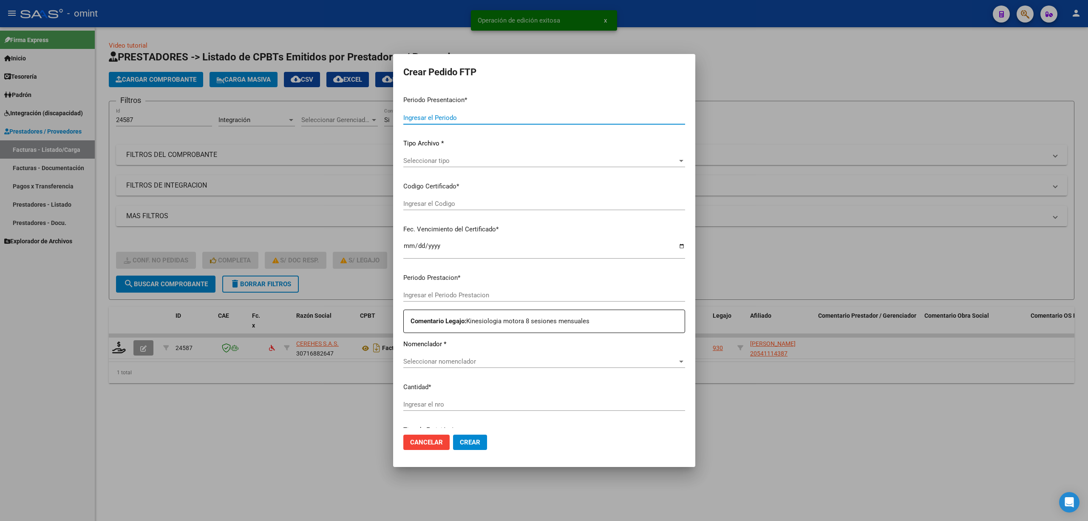
type input "202509"
type input "$ 98.964,88"
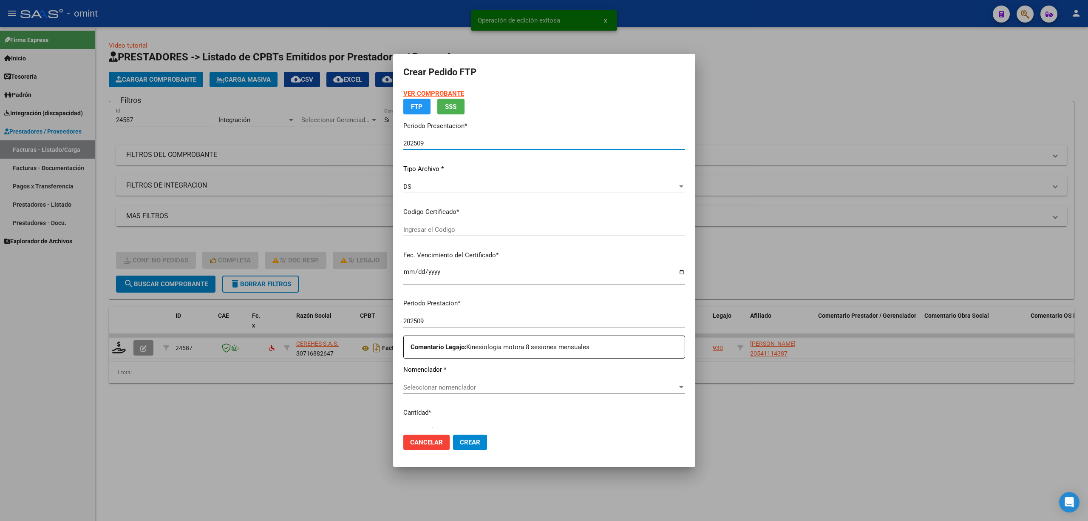
type input "8451091180"
type input "2026-06-11"
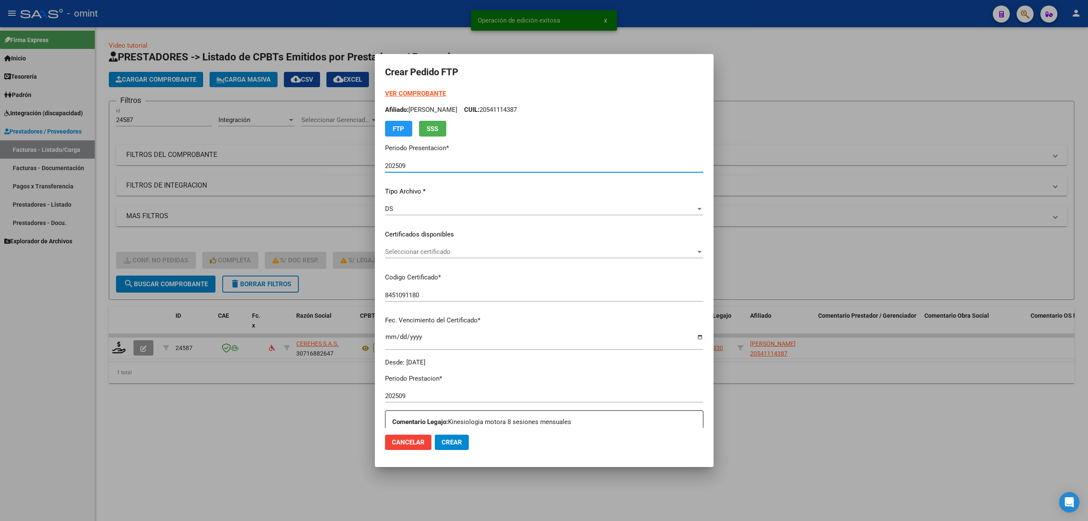
click at [420, 233] on p "Certificados disponibles" at bounding box center [544, 234] width 318 height 10
click at [417, 249] on span "Seleccionar certificado" at bounding box center [540, 252] width 311 height 8
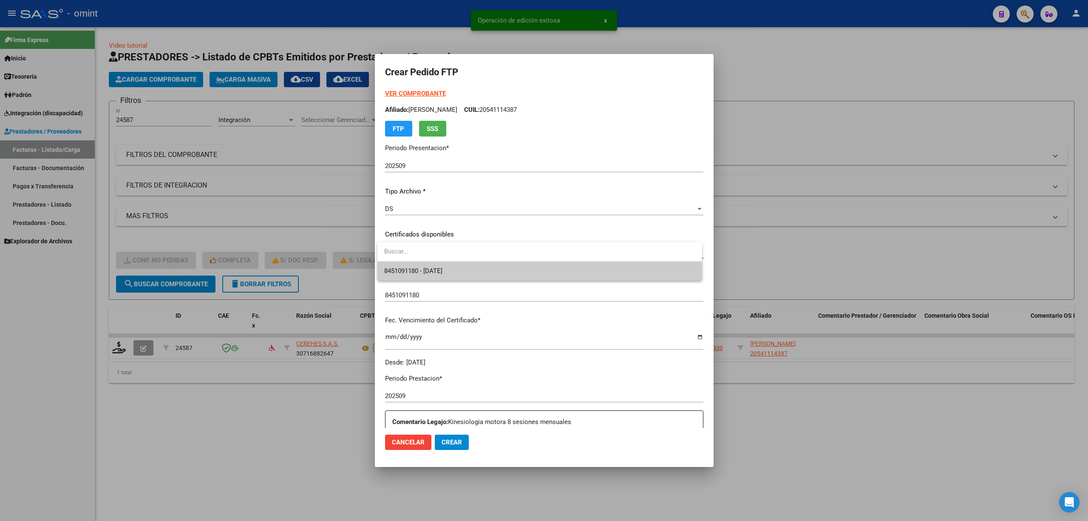
drag, startPoint x: 428, startPoint y: 264, endPoint x: 430, endPoint y: 273, distance: 8.8
click at [428, 266] on div "8451091180 - 2026-06-11" at bounding box center [539, 261] width 325 height 38
drag, startPoint x: 431, startPoint y: 274, endPoint x: 436, endPoint y: 275, distance: 4.8
click at [432, 275] on span "8451091180 - 2026-06-11" at bounding box center [539, 270] width 311 height 19
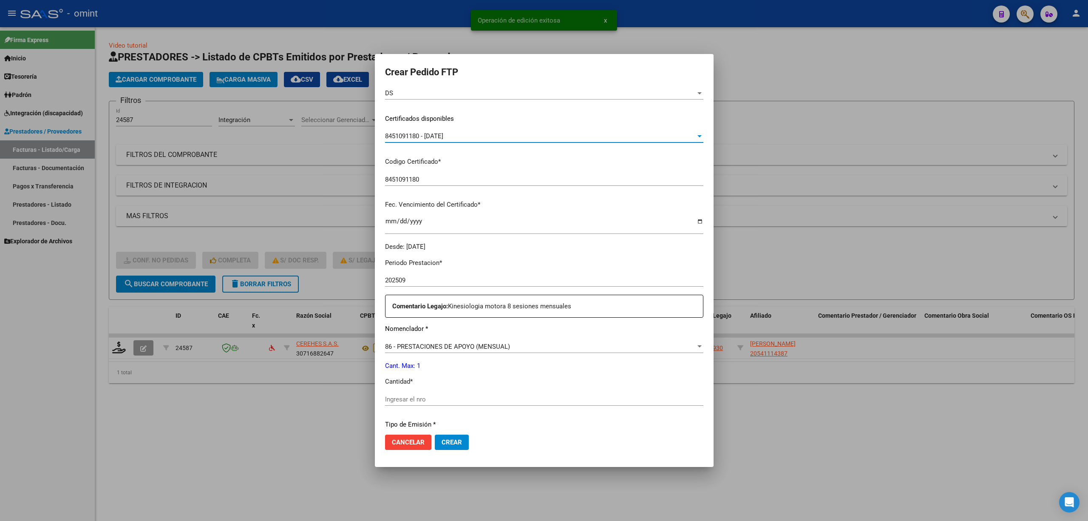
scroll to position [227, 0]
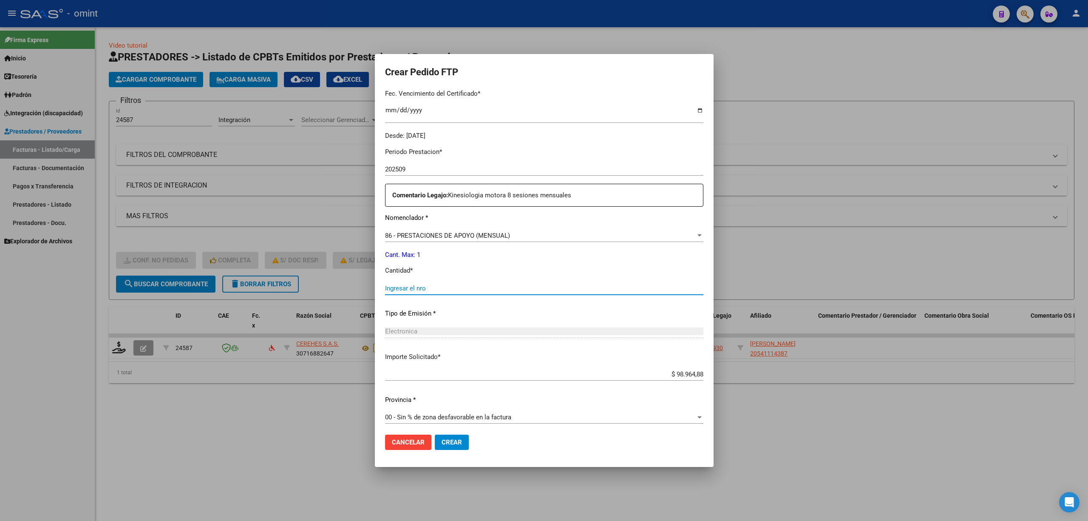
click at [410, 289] on input "Ingresar el nro" at bounding box center [544, 288] width 318 height 8
type input "1"
click at [458, 442] on span "Crear" at bounding box center [452, 442] width 20 height 8
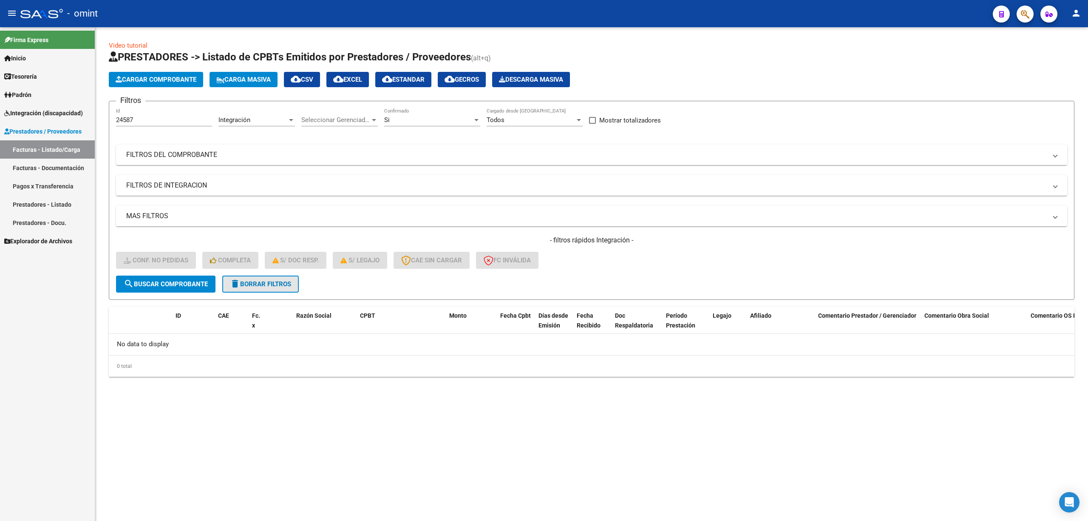
click at [286, 286] on span "delete Borrar Filtros" at bounding box center [260, 284] width 61 height 8
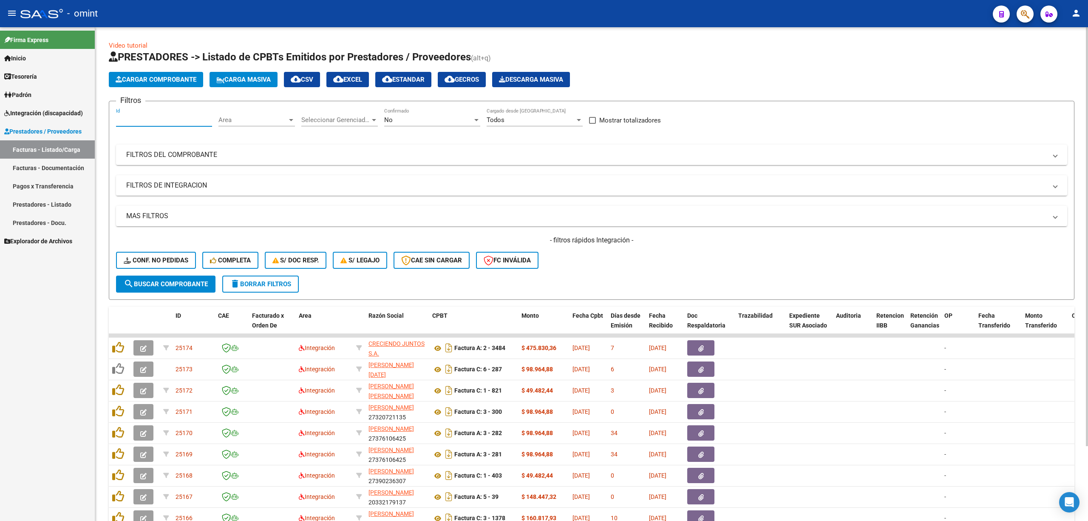
click at [142, 119] on input "Id" at bounding box center [164, 120] width 96 height 8
paste input "24569"
type input "24569"
click at [158, 304] on div "Video tutorial PRESTADORES -> Listado de CPBTs Emitidos por Prestadores / Prove…" at bounding box center [592, 307] width 966 height 533
click at [165, 286] on span "search Buscar Comprobante" at bounding box center [166, 284] width 84 height 8
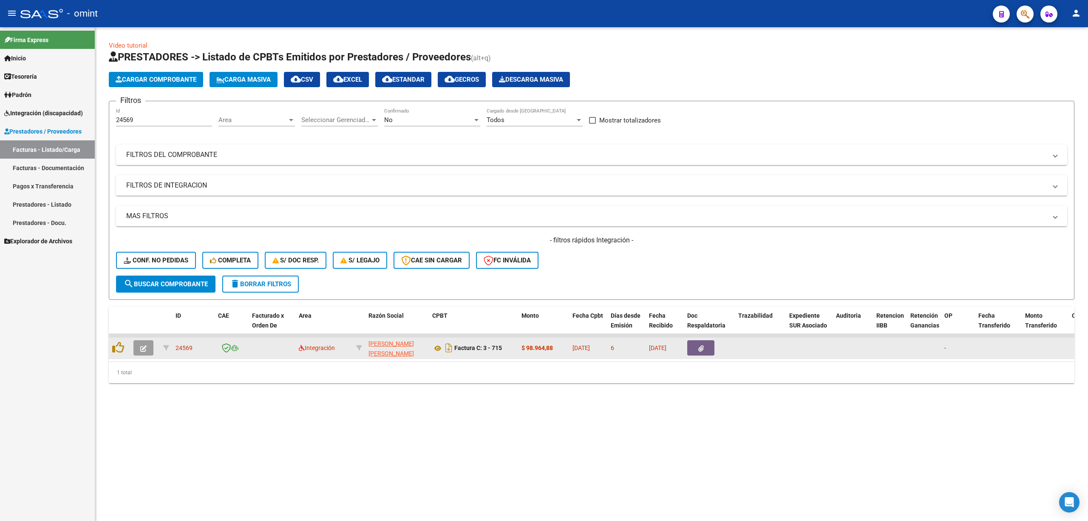
click at [145, 347] on icon "button" at bounding box center [143, 348] width 6 height 6
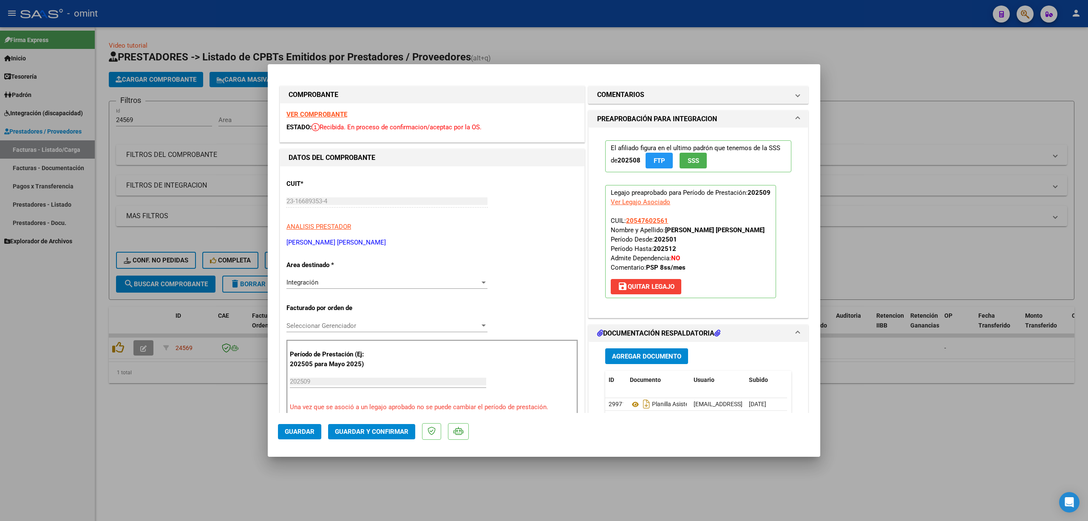
click at [335, 111] on strong "VER COMPROBANTE" at bounding box center [316, 114] width 61 height 8
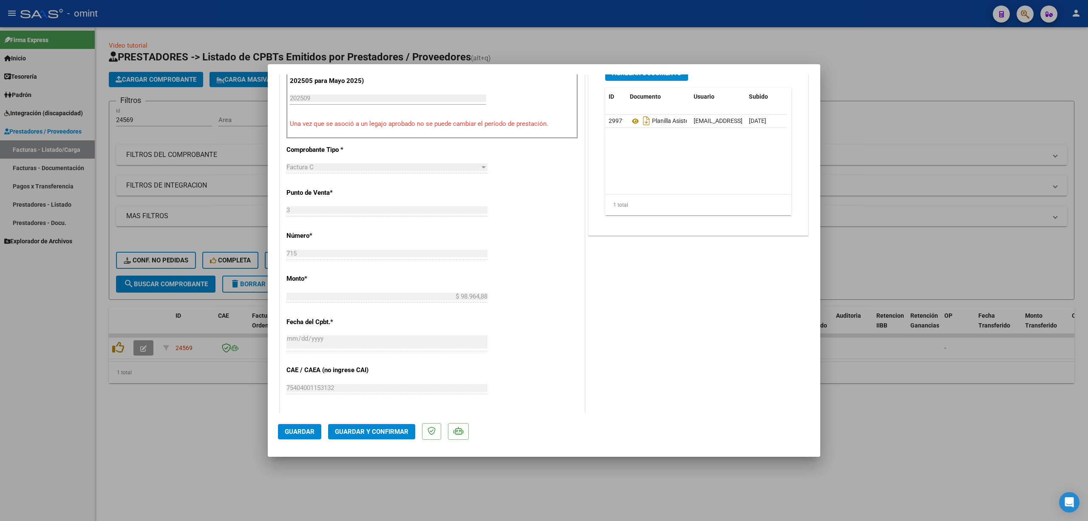
scroll to position [484, 0]
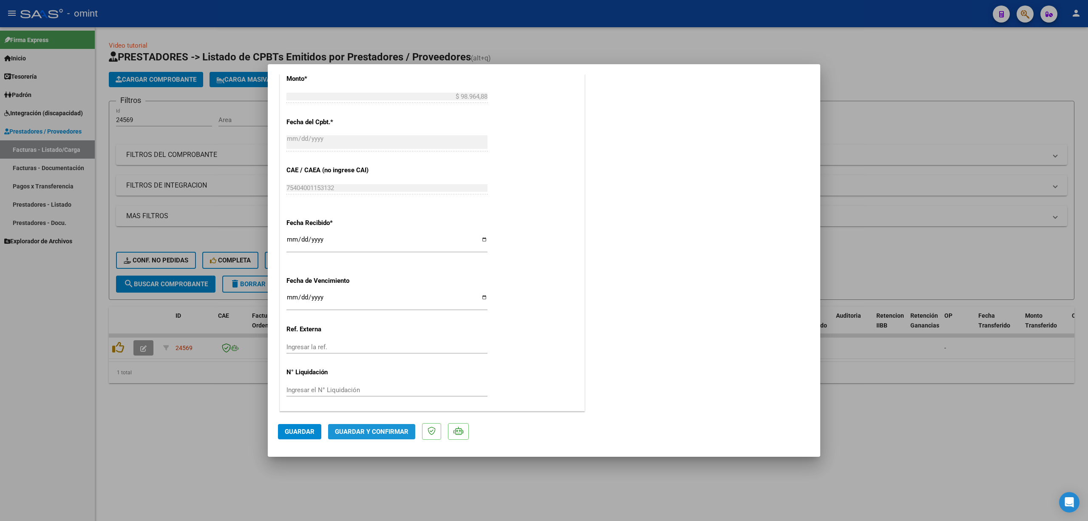
click at [378, 432] on span "Guardar y Confirmar" at bounding box center [372, 432] width 74 height 8
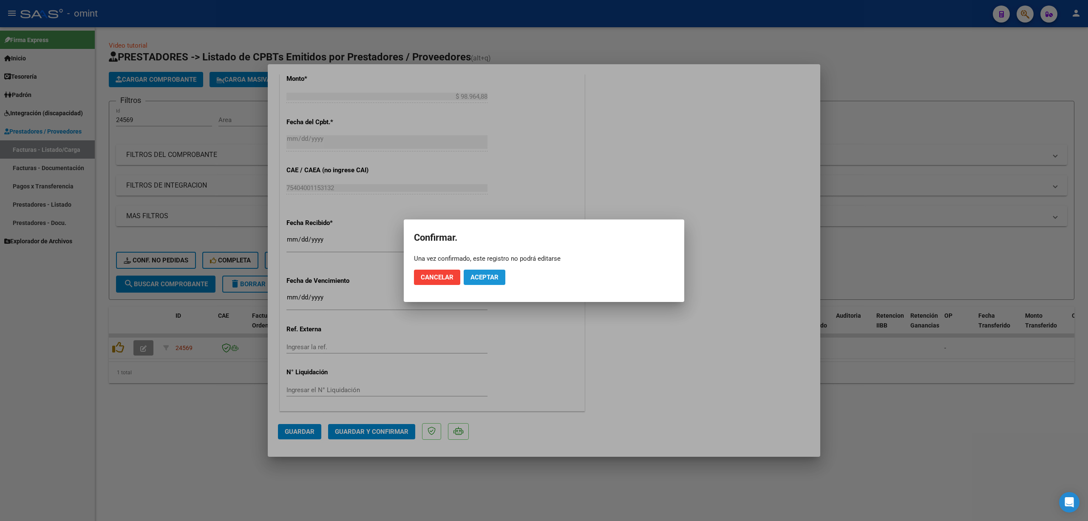
click at [500, 277] on button "Aceptar" at bounding box center [485, 276] width 42 height 15
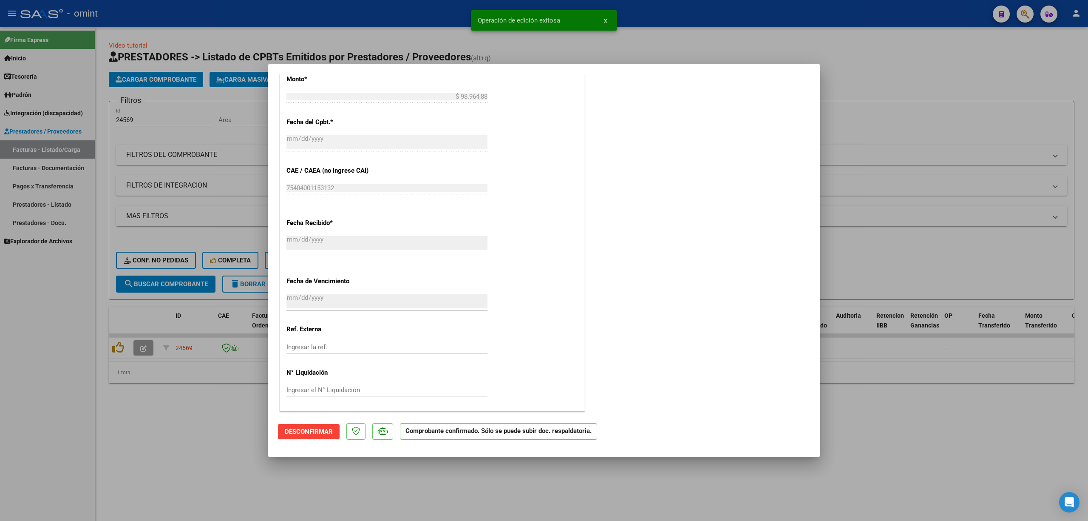
click at [196, 173] on div at bounding box center [544, 260] width 1088 height 521
type input "$ 0,00"
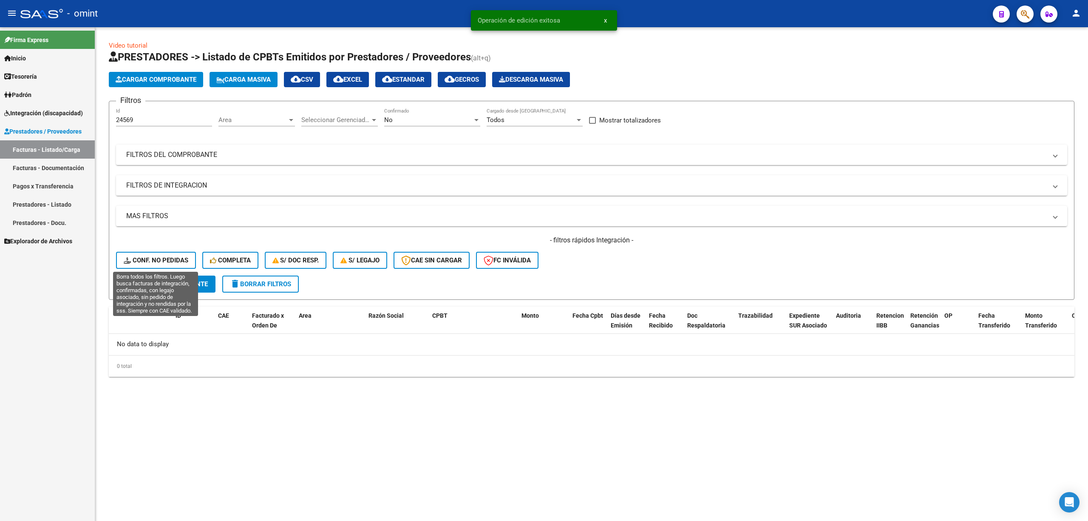
click at [164, 258] on span "Conf. no pedidas" at bounding box center [156, 260] width 65 height 8
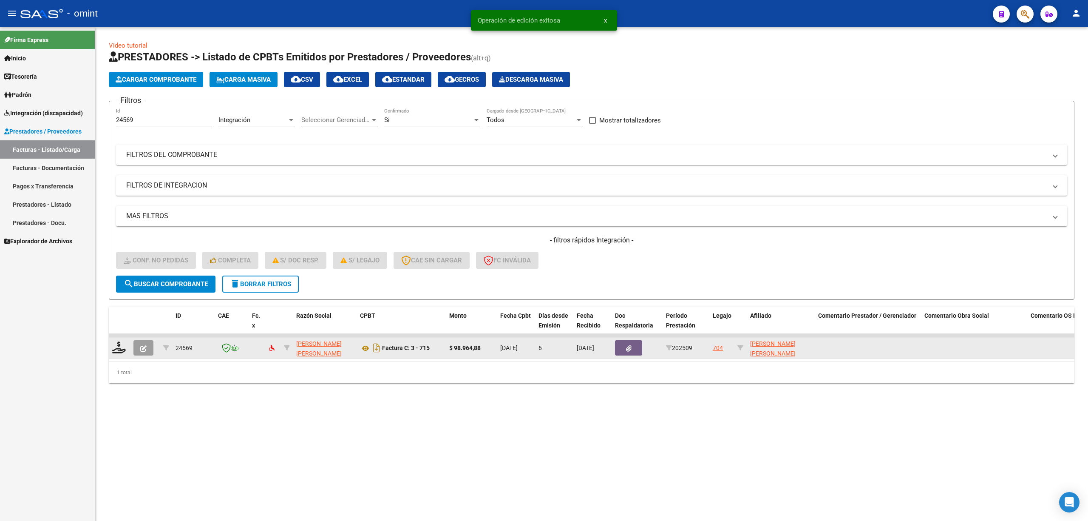
click at [122, 352] on div at bounding box center [119, 347] width 14 height 13
click at [116, 345] on icon at bounding box center [119, 347] width 14 height 12
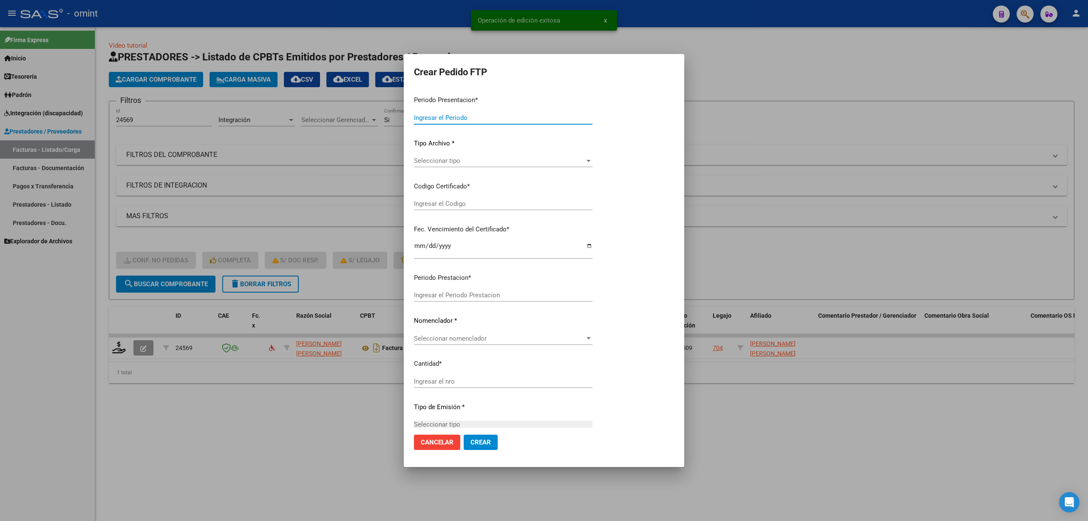
type input "202509"
type input "$ 98.964,88"
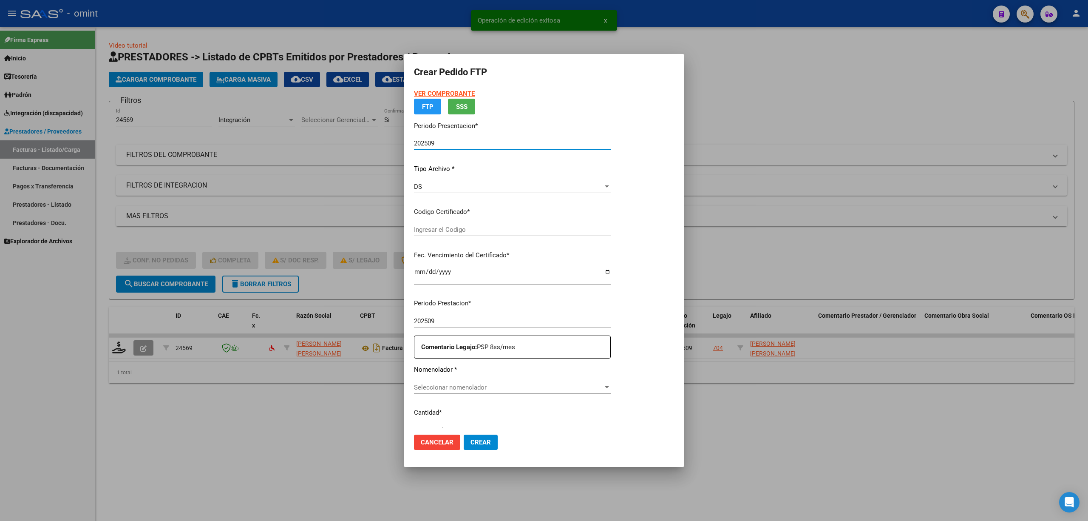
type input "2302698599"
type input "2026-06-18"
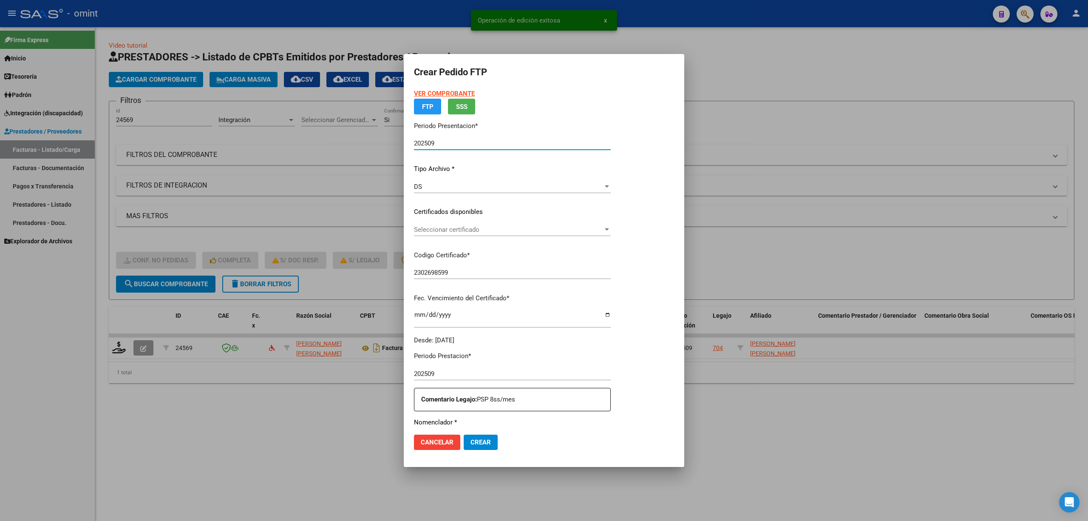
click at [445, 217] on p "Certificados disponibles" at bounding box center [512, 212] width 197 height 10
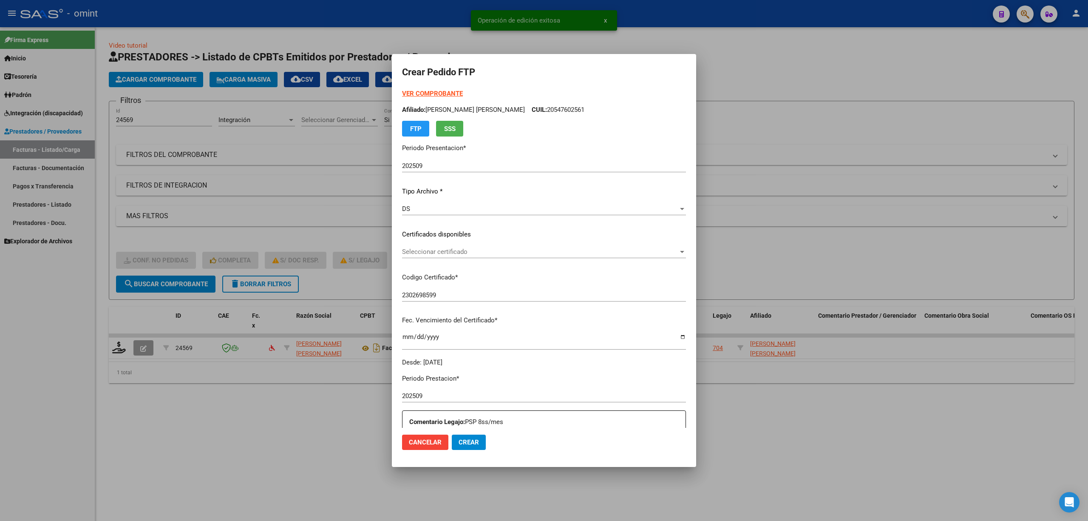
click at [450, 258] on div "Seleccionar certificado Seleccionar certificado" at bounding box center [544, 251] width 284 height 13
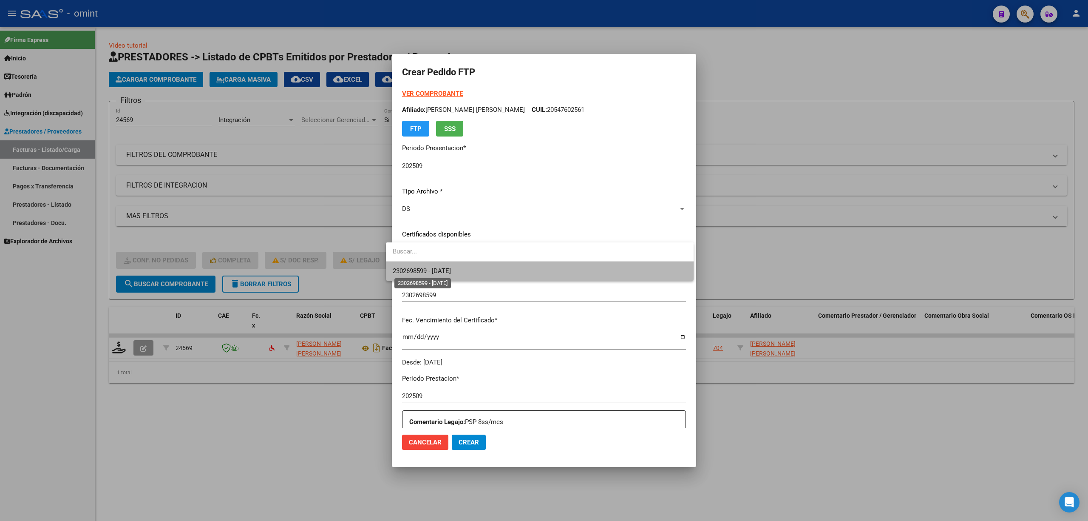
drag, startPoint x: 459, startPoint y: 272, endPoint x: 467, endPoint y: 272, distance: 7.2
click at [451, 272] on span "2302698599 - 2026-06-18" at bounding box center [422, 271] width 58 height 8
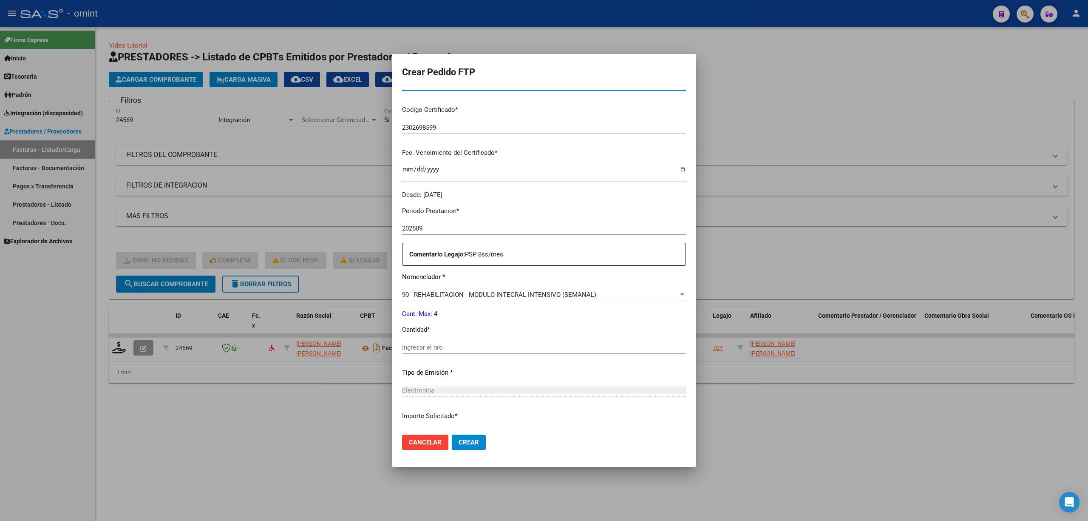
scroll to position [227, 0]
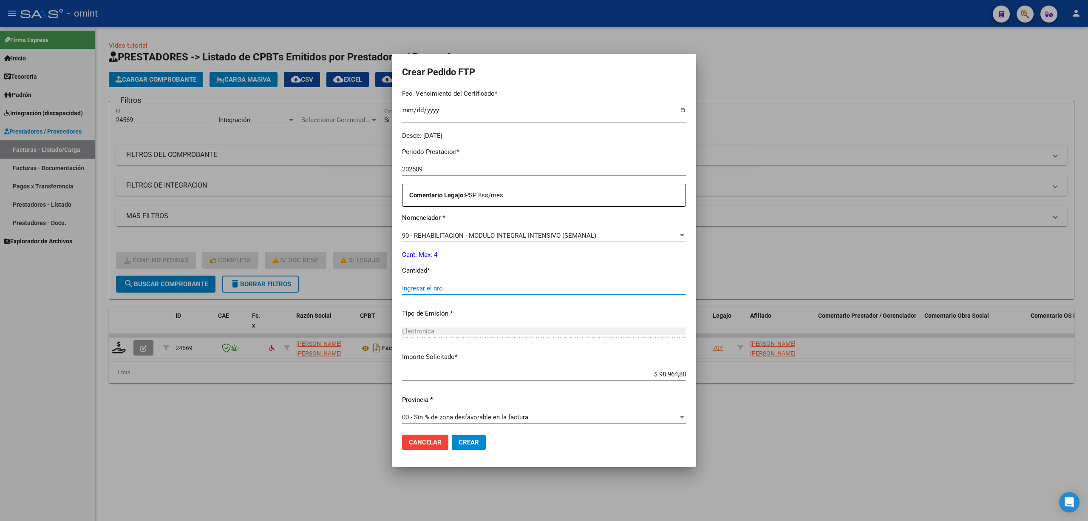
click at [450, 285] on input "Ingresar el nro" at bounding box center [544, 288] width 284 height 8
type input "4"
click at [459, 443] on span "Crear" at bounding box center [469, 442] width 20 height 8
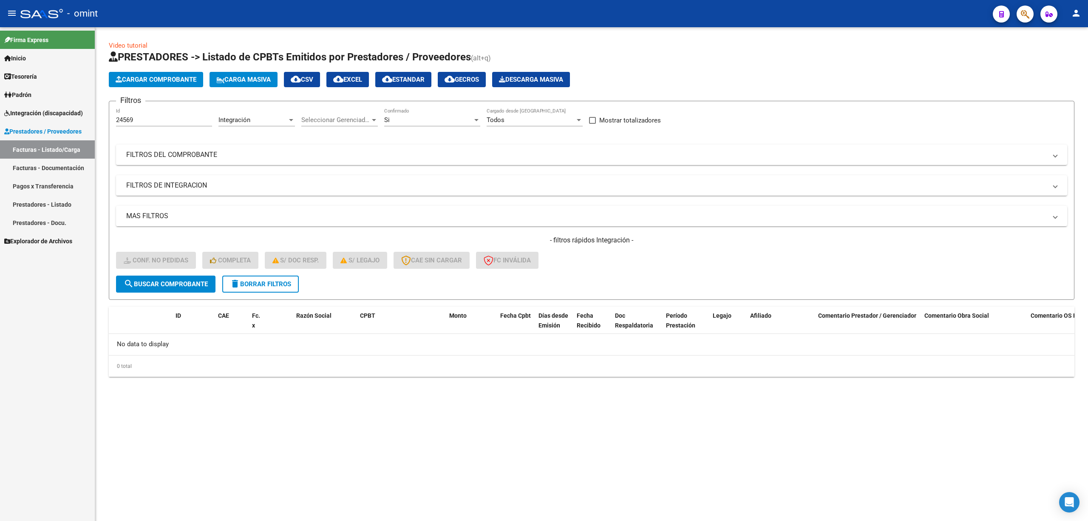
click at [263, 289] on button "delete Borrar Filtros" at bounding box center [260, 283] width 76 height 17
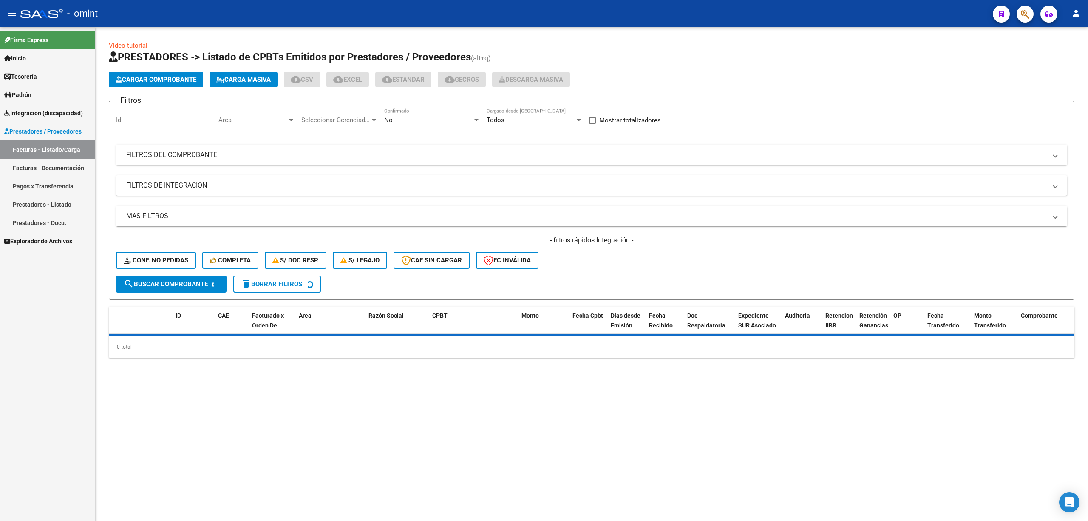
click at [156, 121] on input "Id" at bounding box center [164, 120] width 96 height 8
paste input "24566"
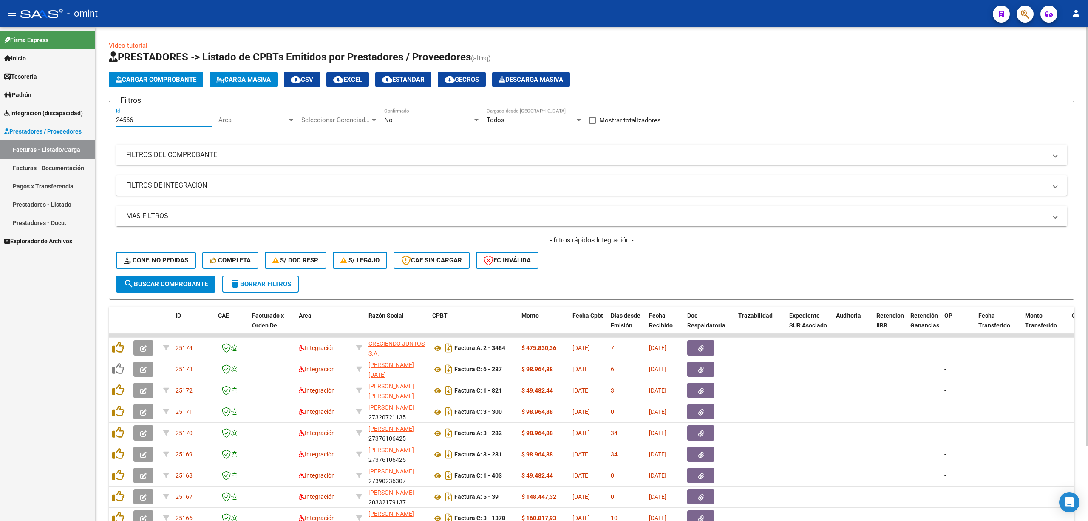
type input "24566"
click at [168, 283] on span "search Buscar Comprobante" at bounding box center [166, 284] width 84 height 8
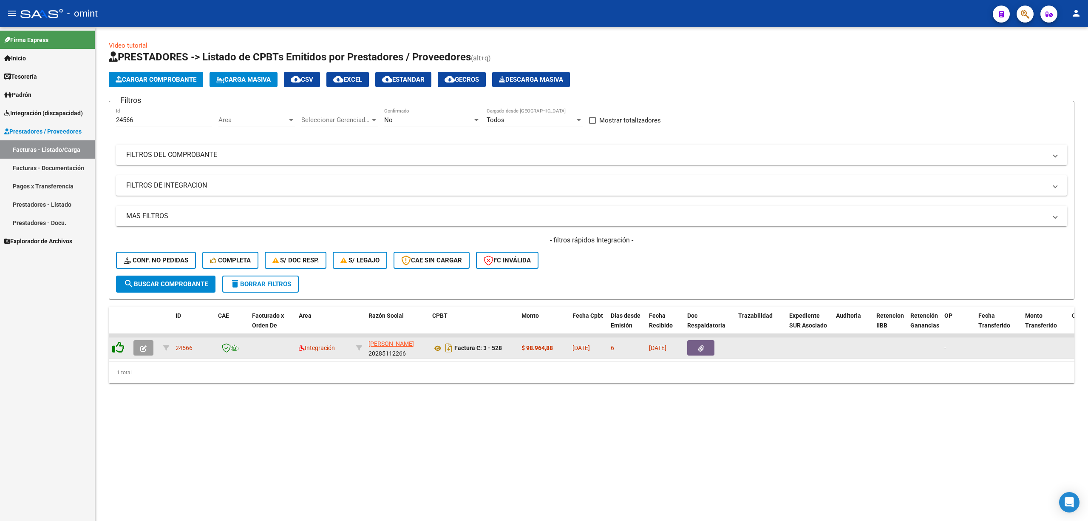
click at [121, 345] on icon at bounding box center [118, 347] width 12 height 12
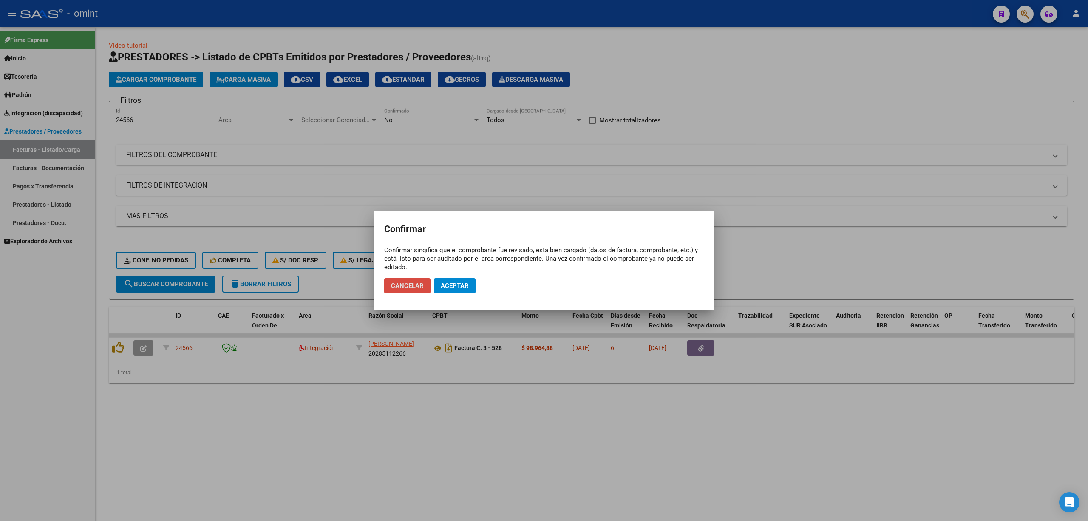
drag, startPoint x: 411, startPoint y: 285, endPoint x: 406, endPoint y: 287, distance: 5.0
click at [410, 286] on span "Cancelar" at bounding box center [407, 286] width 33 height 8
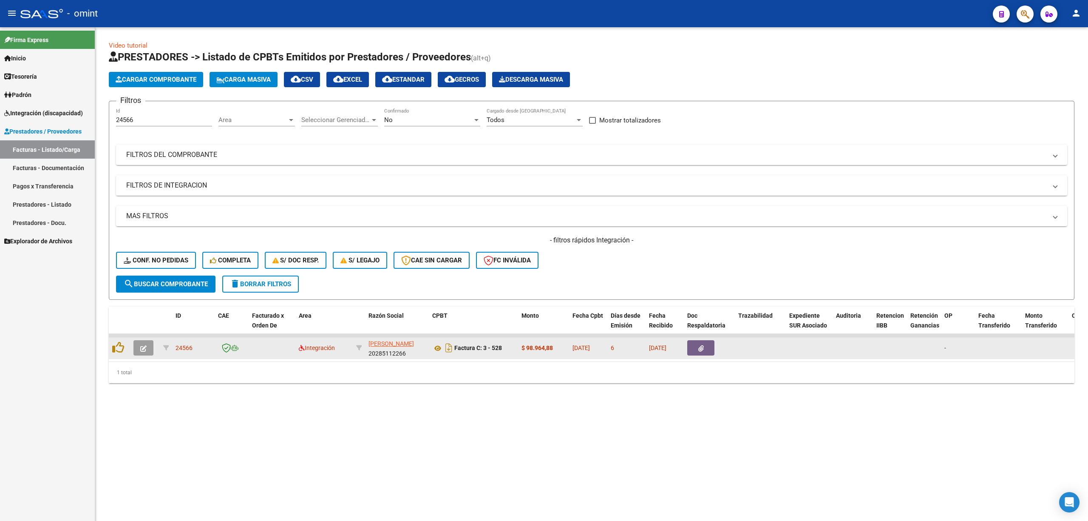
click at [145, 342] on button "button" at bounding box center [143, 347] width 20 height 15
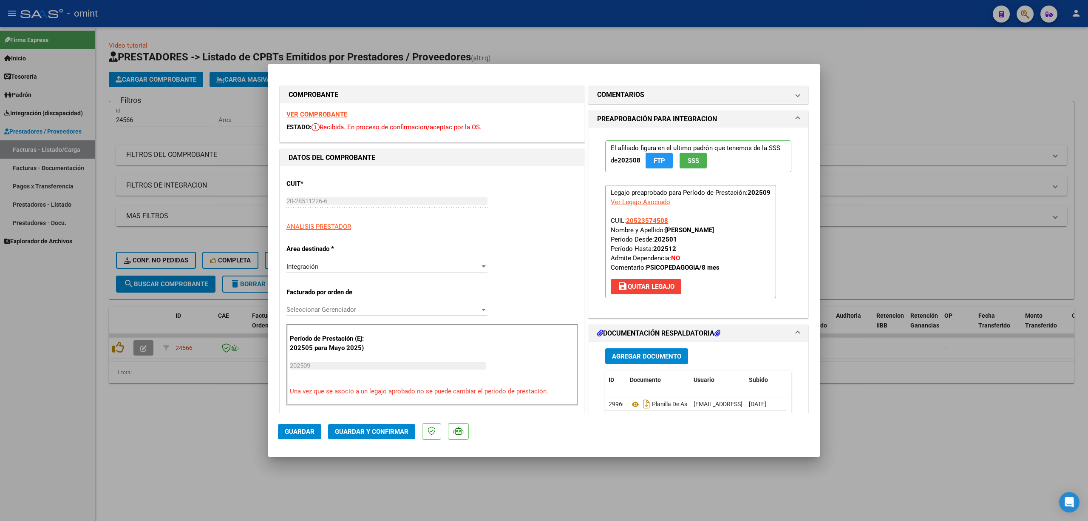
click at [316, 110] on div "VER COMPROBANTE ESTADO: Recibida. En proceso de confirmacion/aceptac por la OS." at bounding box center [432, 122] width 304 height 39
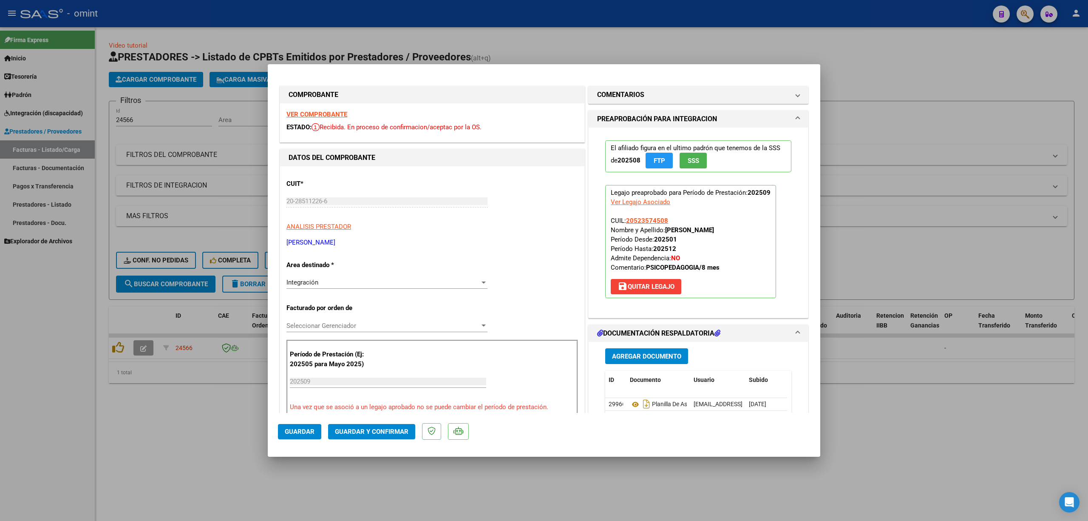
click at [322, 113] on strong "VER COMPROBANTE" at bounding box center [316, 114] width 61 height 8
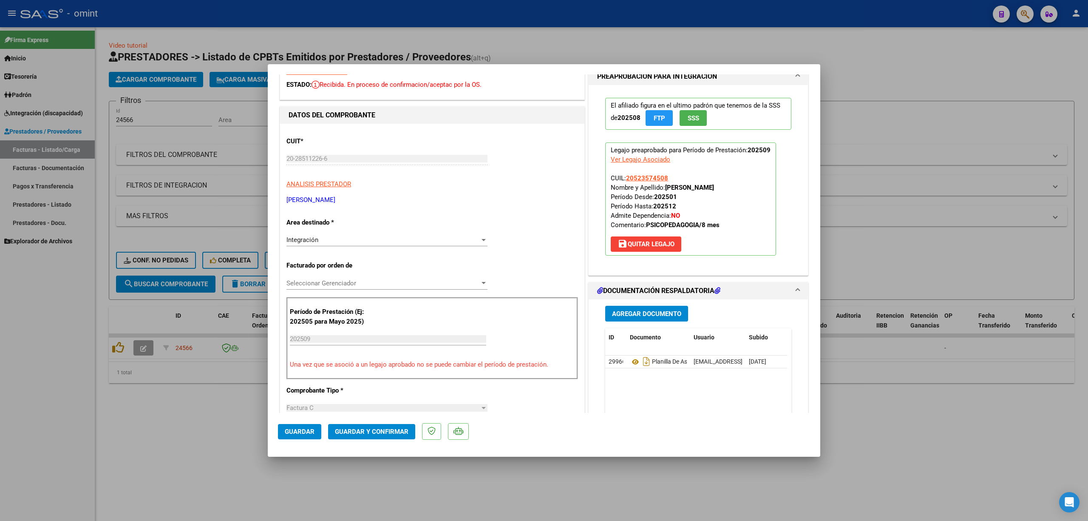
scroll to position [113, 0]
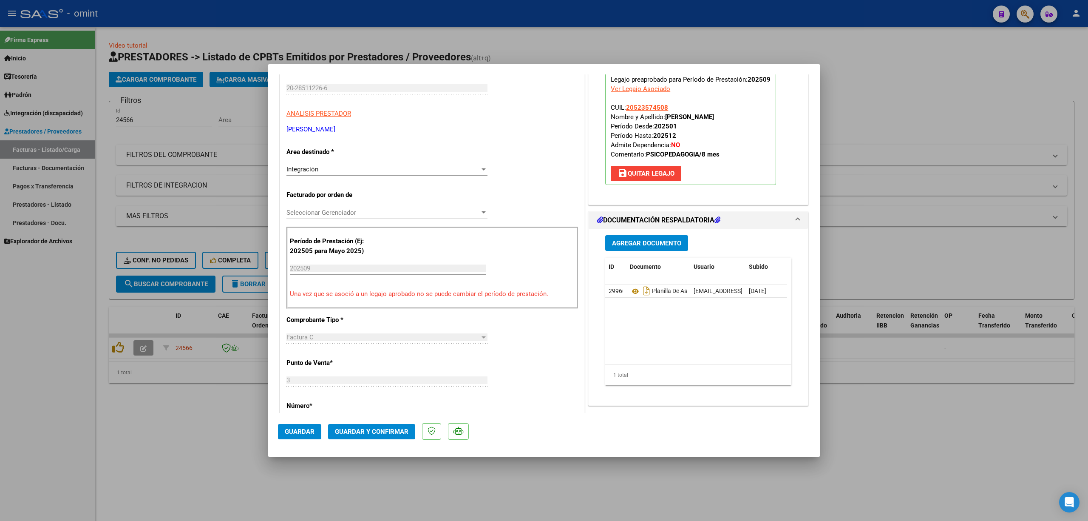
click at [388, 434] on span "Guardar y Confirmar" at bounding box center [372, 432] width 74 height 8
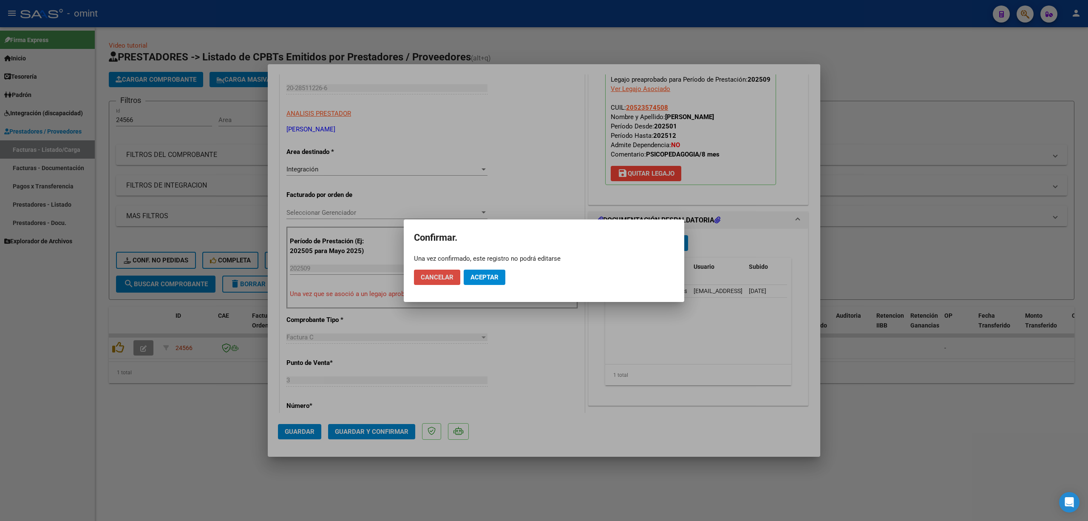
click at [432, 277] on span "Cancelar" at bounding box center [437, 277] width 33 height 8
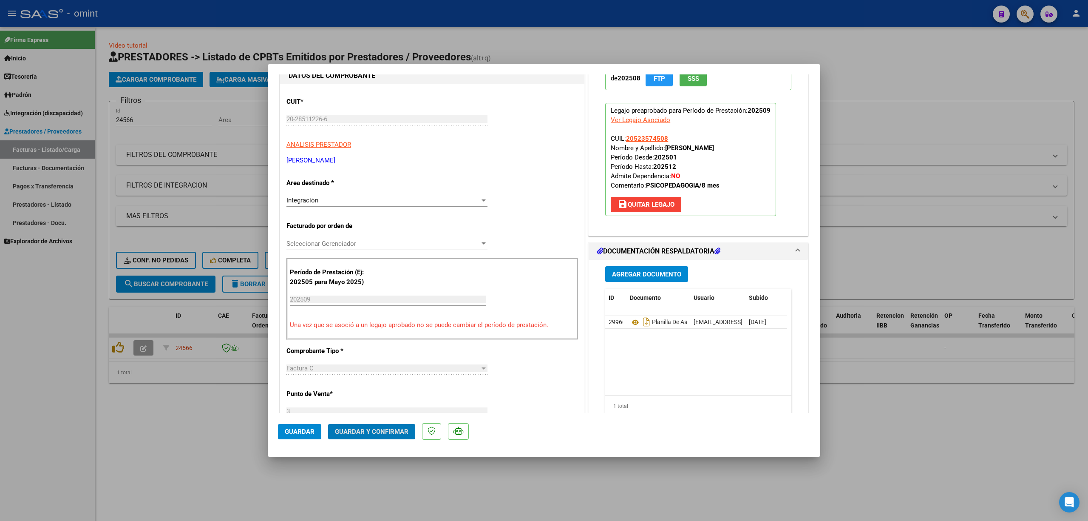
scroll to position [0, 0]
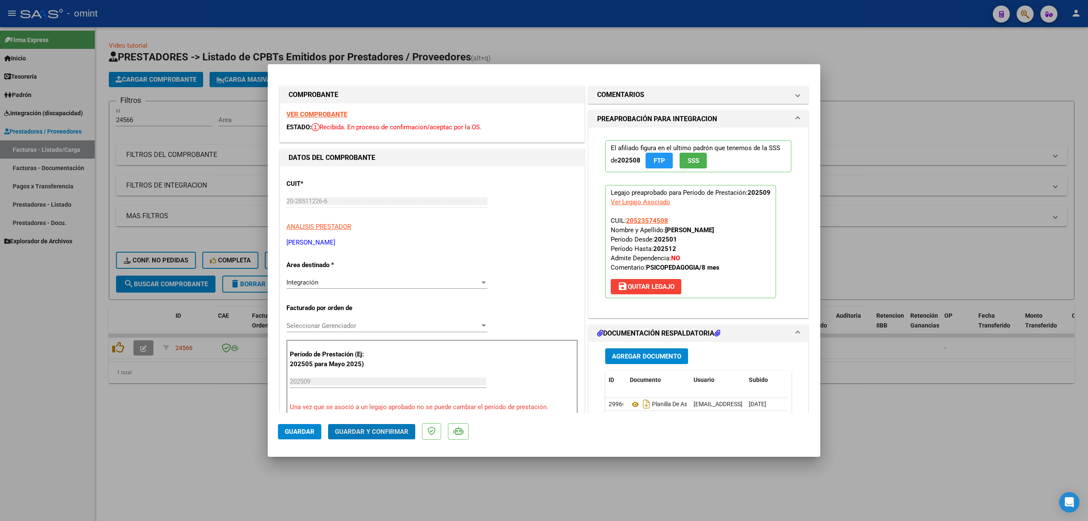
click at [309, 111] on strong "VER COMPROBANTE" at bounding box center [316, 114] width 61 height 8
click at [380, 430] on span "Guardar y Confirmar" at bounding box center [372, 432] width 74 height 8
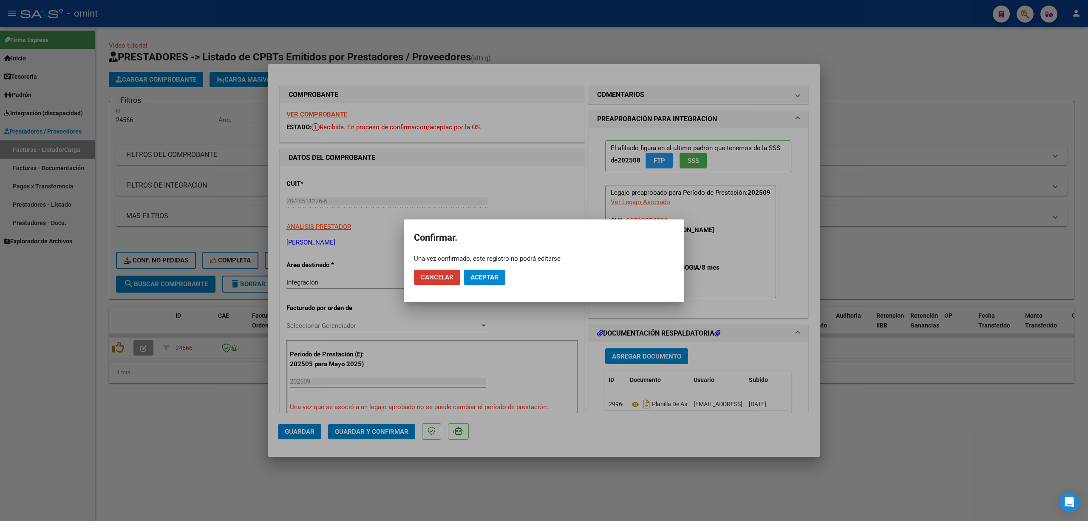
click at [478, 276] on span "Aceptar" at bounding box center [484, 277] width 28 height 8
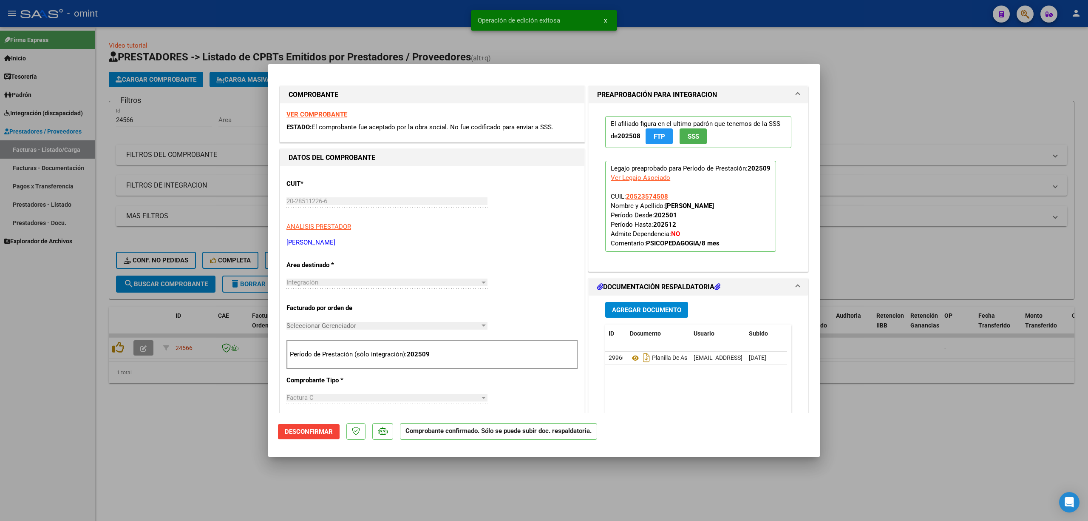
click at [223, 203] on div at bounding box center [544, 260] width 1088 height 521
type input "$ 0,00"
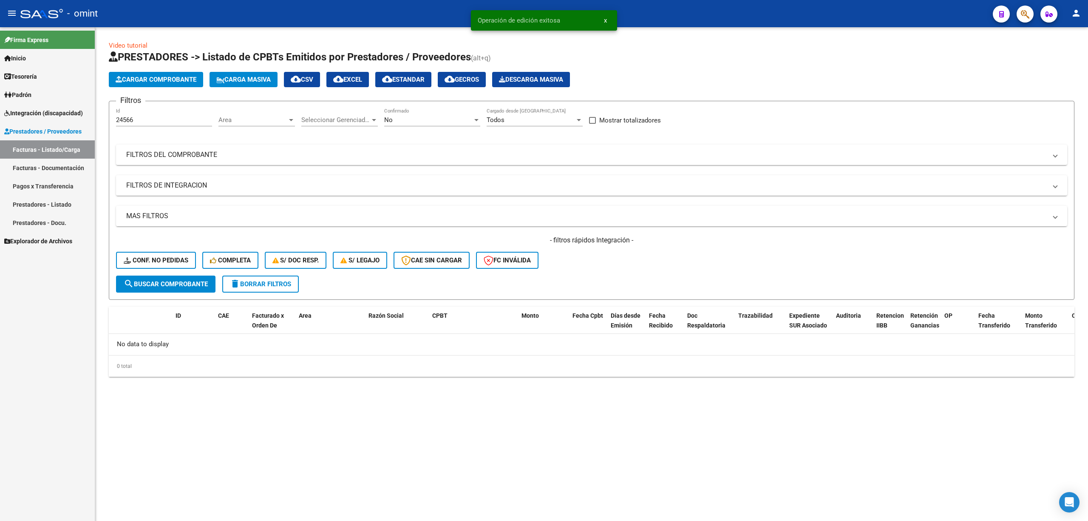
click at [147, 264] on button "Conf. no pedidas" at bounding box center [156, 260] width 80 height 17
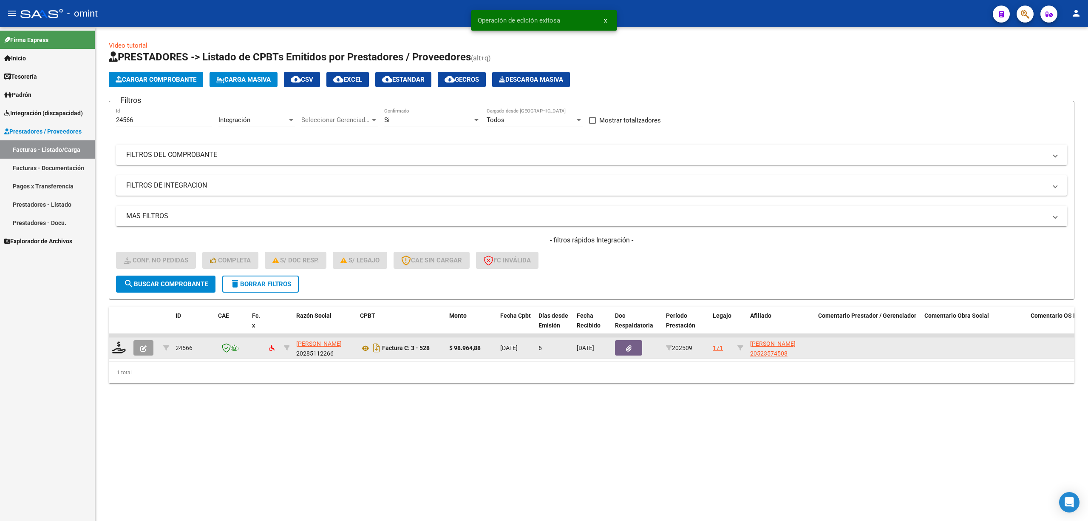
click at [123, 356] on datatable-body-cell at bounding box center [119, 347] width 21 height 21
click at [118, 348] on icon at bounding box center [119, 347] width 14 height 12
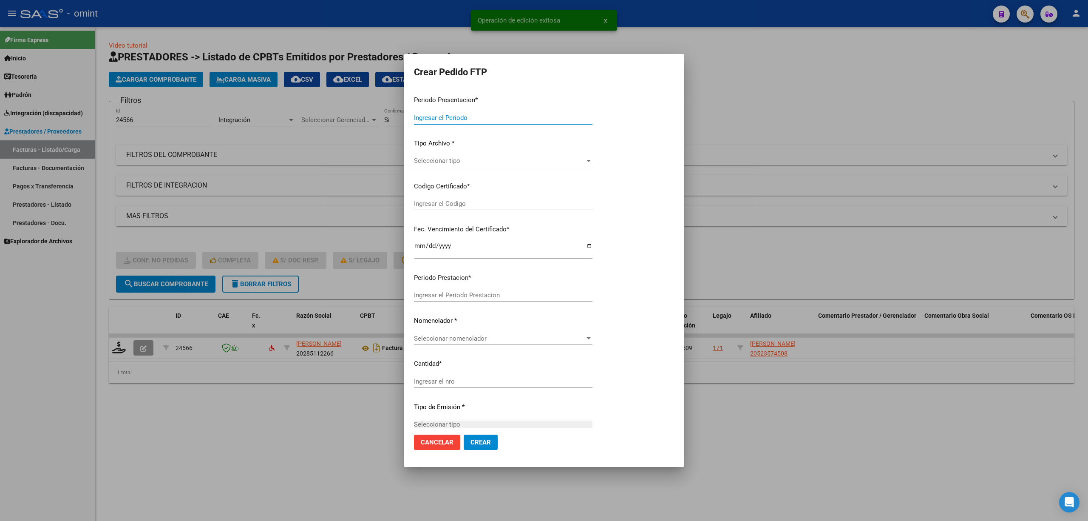
type input "202509"
type input "$ 98.964,88"
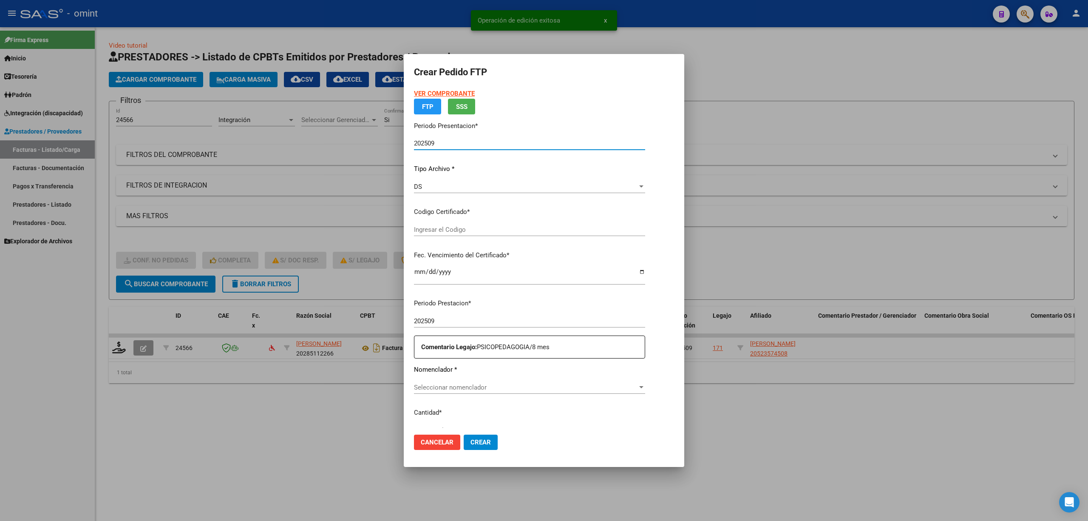
type input "8080430747"
type input "2029-10-01"
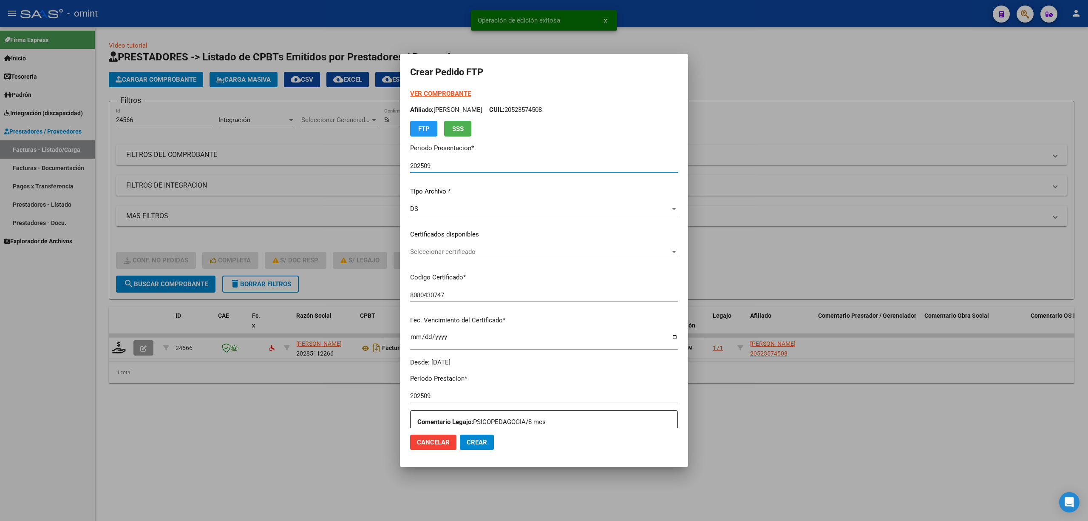
click at [429, 253] on span "Seleccionar certificado" at bounding box center [540, 252] width 260 height 8
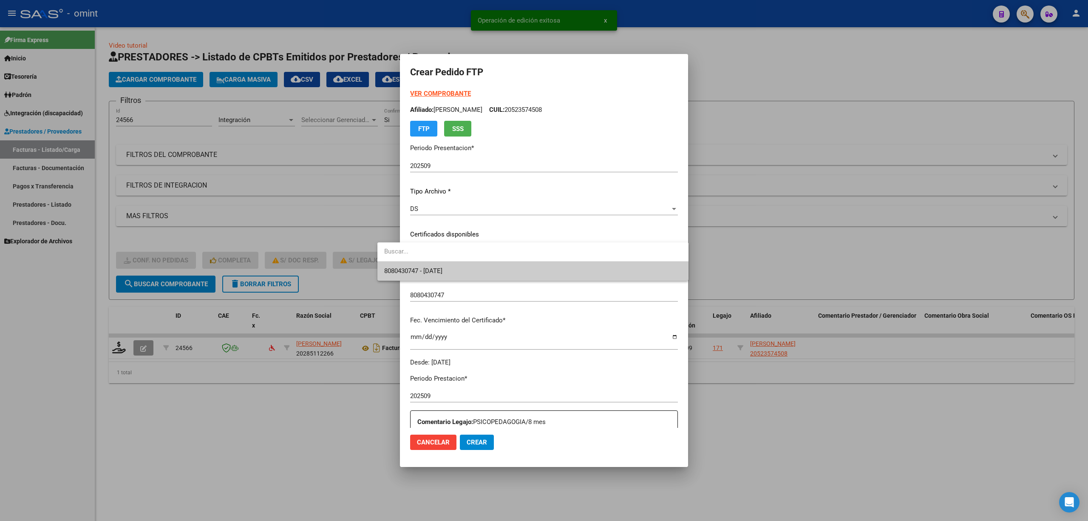
click at [433, 269] on span "8080430747 - 2029-10-01" at bounding box center [413, 271] width 58 height 8
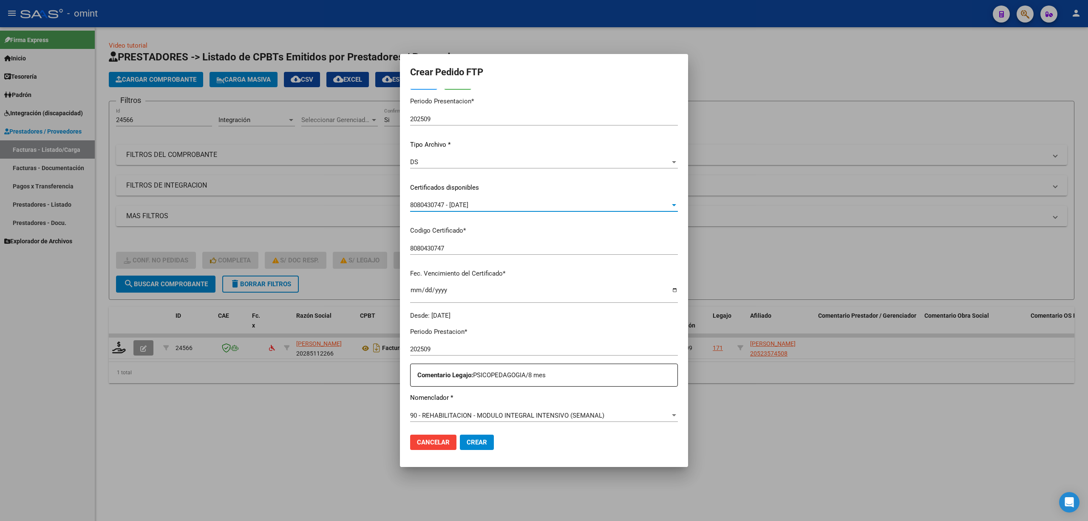
scroll to position [170, 0]
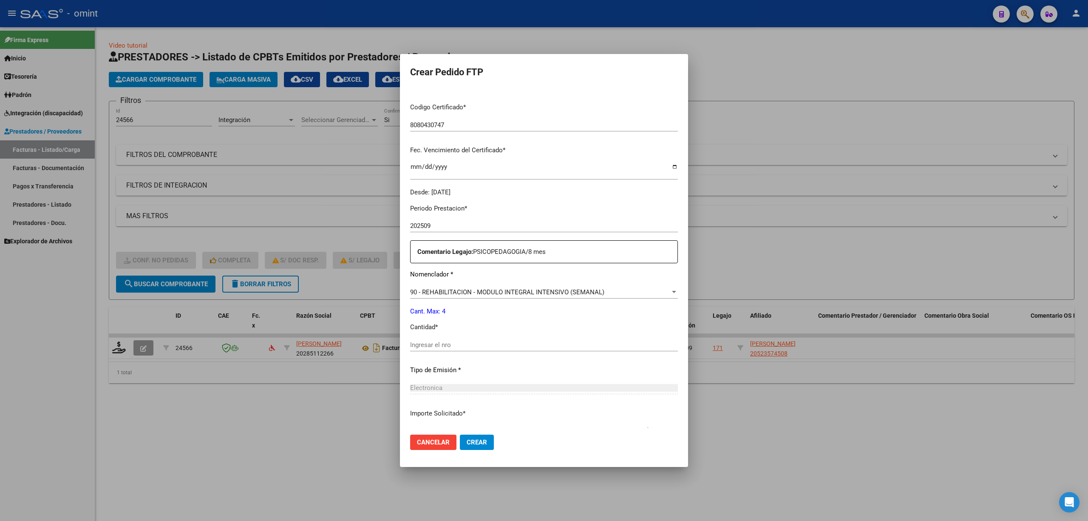
click at [421, 345] on input "Ingresar el nro" at bounding box center [544, 345] width 268 height 8
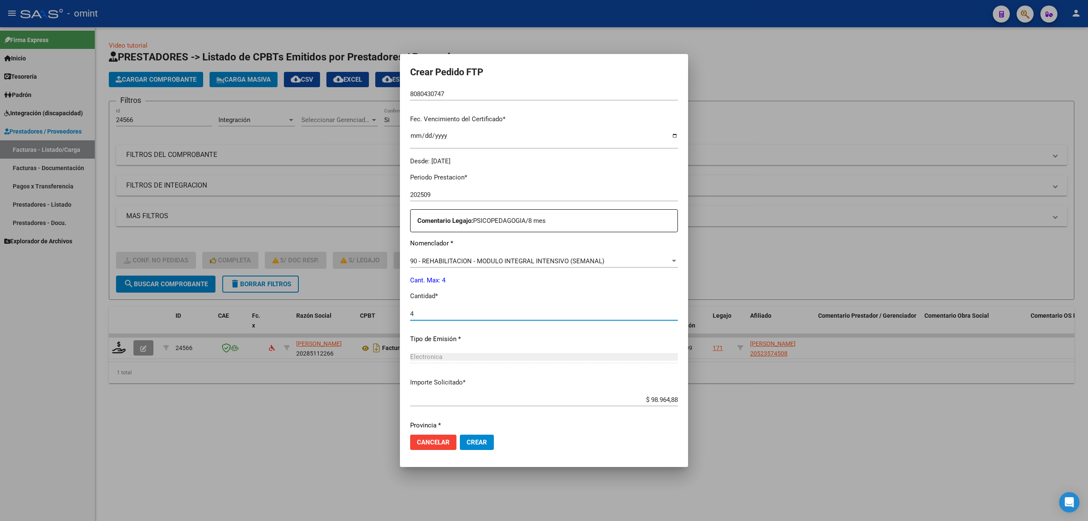
scroll to position [230, 0]
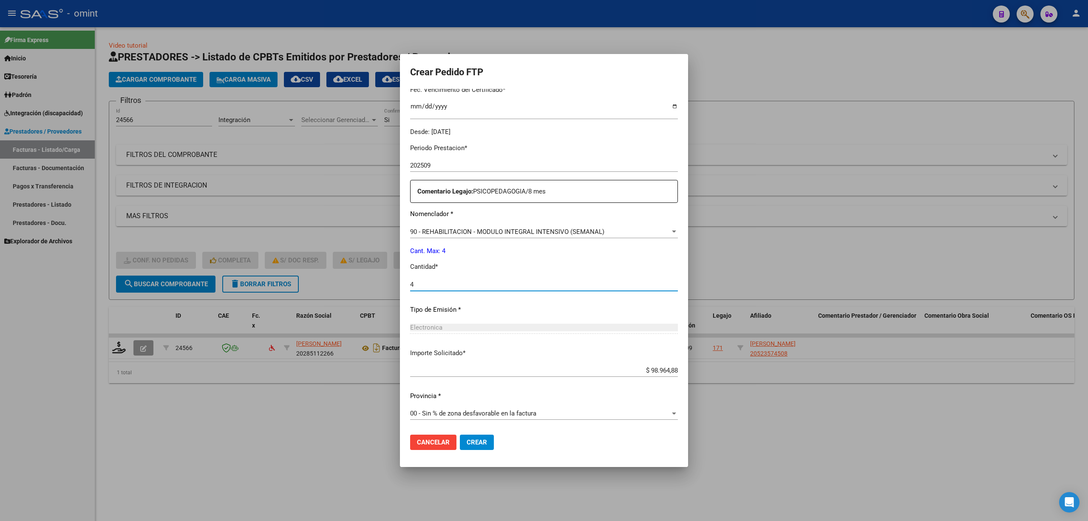
type input "4"
drag, startPoint x: 453, startPoint y: 436, endPoint x: 468, endPoint y: 432, distance: 15.9
click at [460, 438] on button "Crear" at bounding box center [477, 441] width 34 height 15
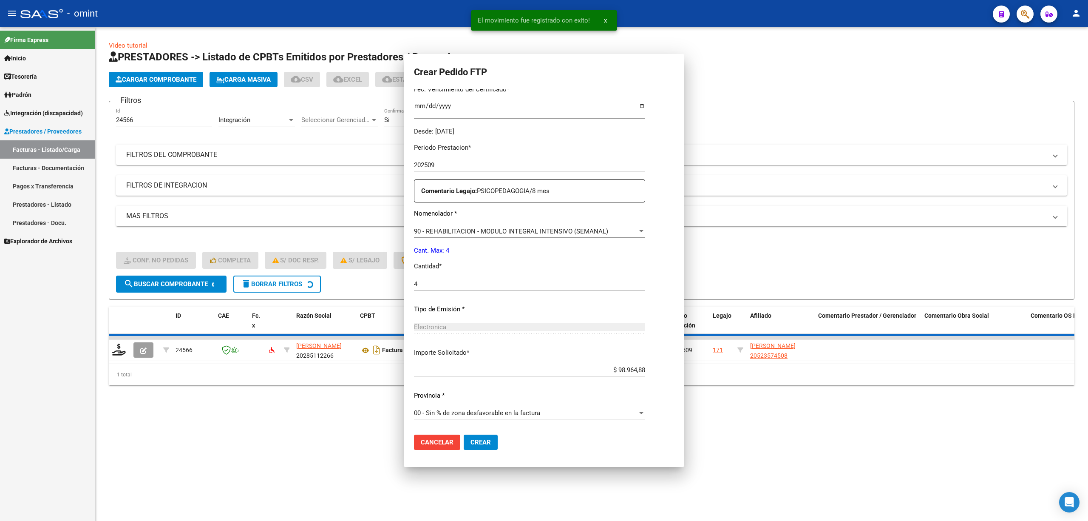
scroll to position [0, 0]
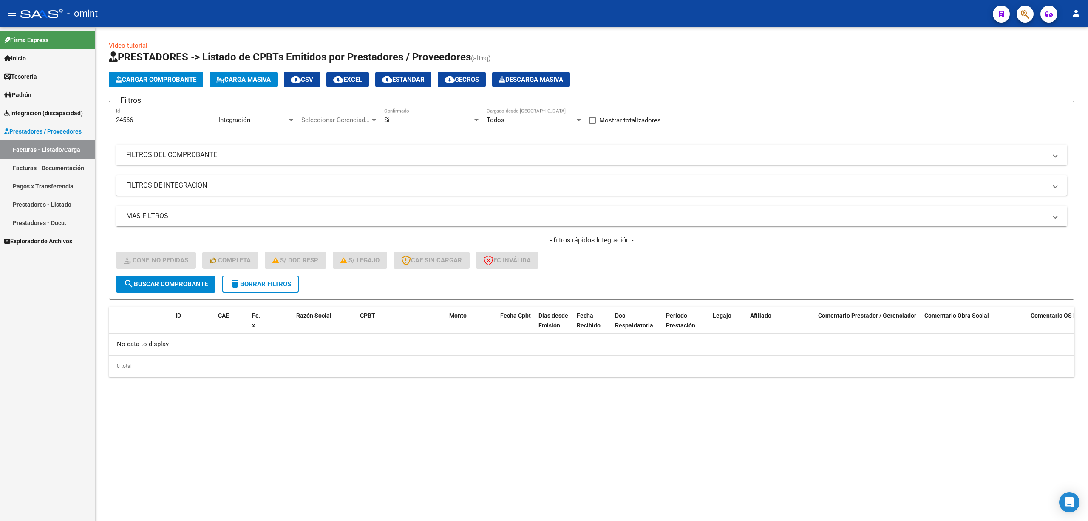
drag, startPoint x: 275, startPoint y: 270, endPoint x: 277, endPoint y: 275, distance: 5.7
click at [275, 269] on div "- filtros rápidos Integración - Conf. no pedidas Completa S/ Doc Resp. S/ legaj…" at bounding box center [591, 255] width 951 height 40
click at [275, 282] on span "delete Borrar Filtros" at bounding box center [260, 284] width 61 height 8
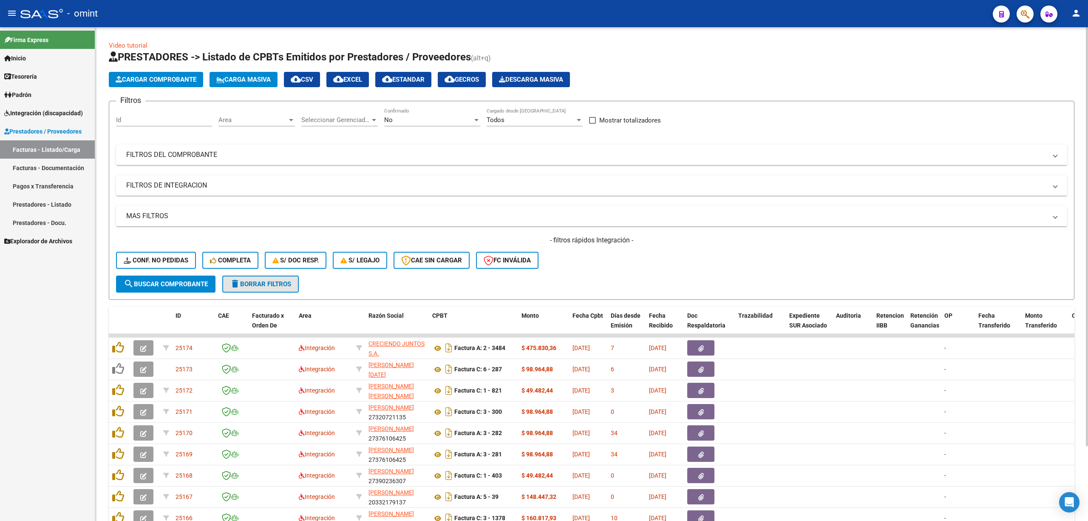
click at [252, 284] on span "delete Borrar Filtros" at bounding box center [260, 284] width 61 height 8
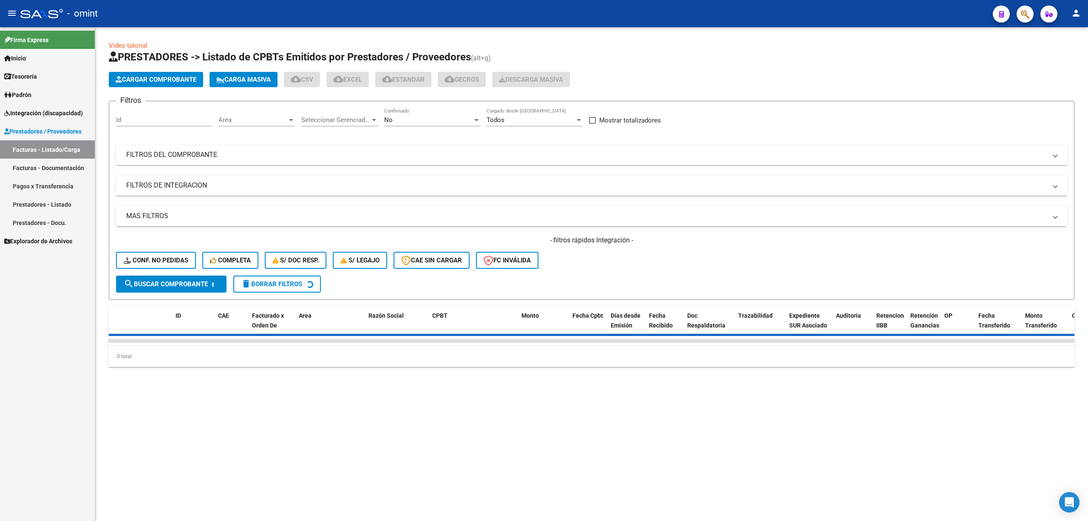
click at [143, 113] on div "Id" at bounding box center [164, 117] width 96 height 18
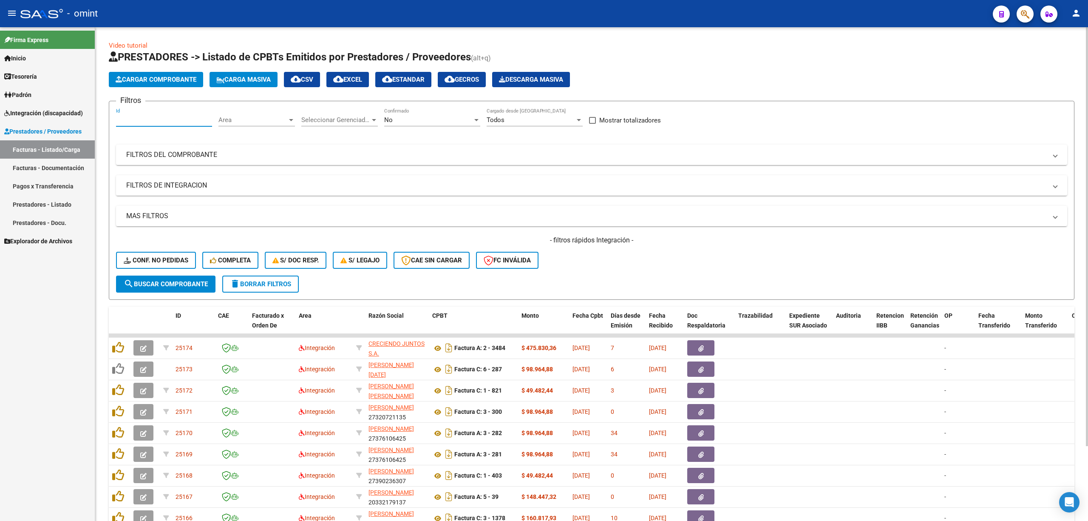
paste input "24543"
type input "24543"
click at [174, 286] on span "search Buscar Comprobante" at bounding box center [166, 284] width 84 height 8
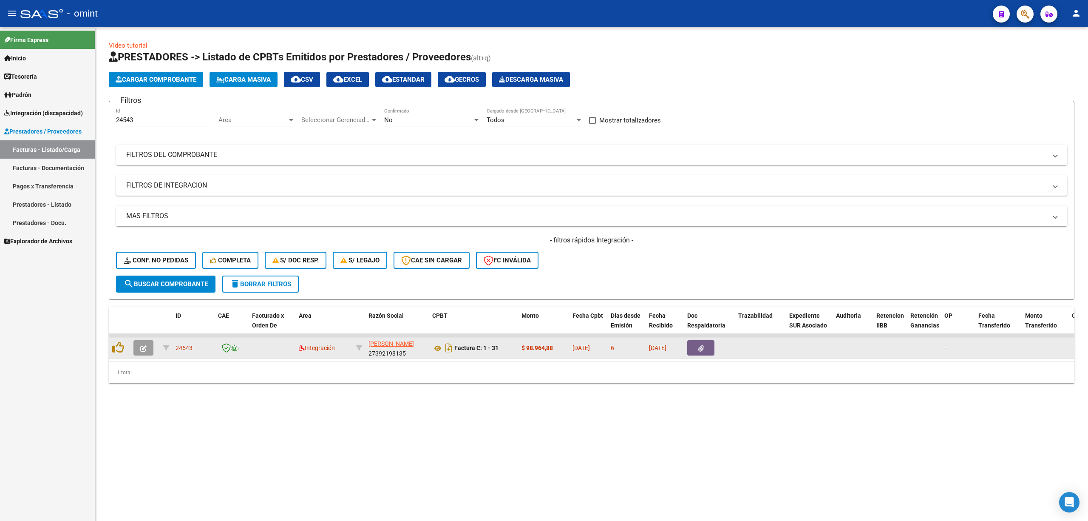
click at [150, 348] on button "button" at bounding box center [143, 347] width 20 height 15
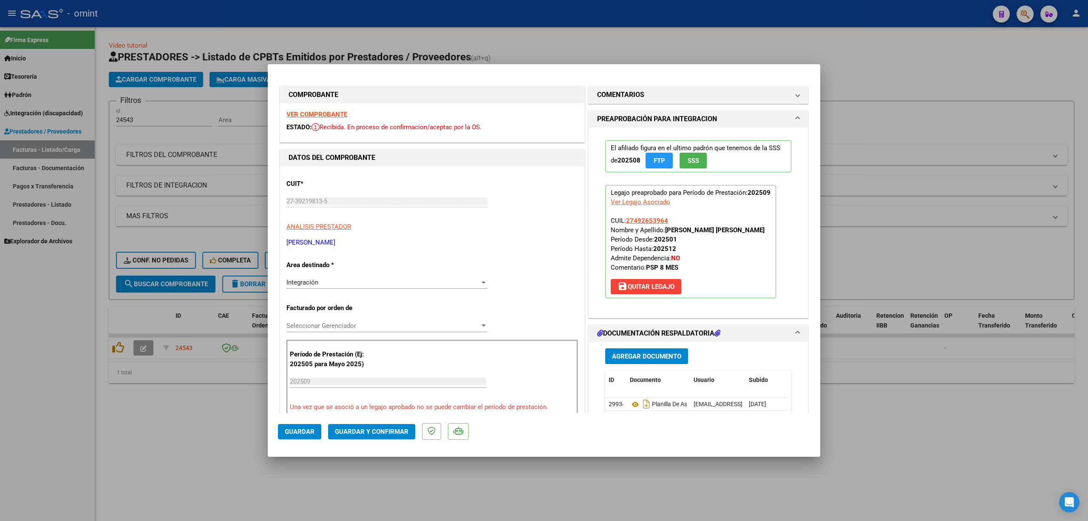
click at [315, 113] on strong "VER COMPROBANTE" at bounding box center [316, 114] width 61 height 8
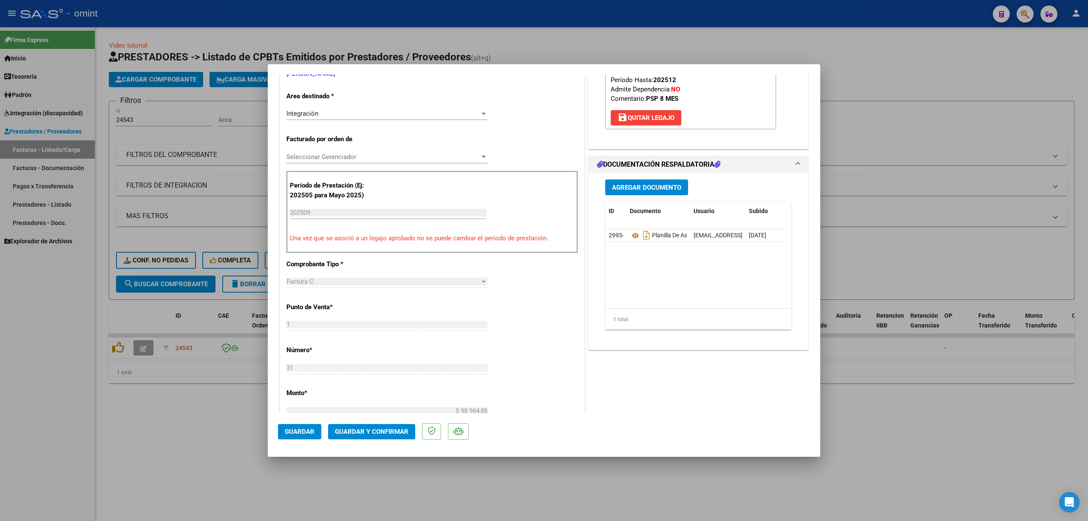
scroll to position [170, 0]
click at [372, 430] on span "Guardar y Confirmar" at bounding box center [372, 432] width 74 height 8
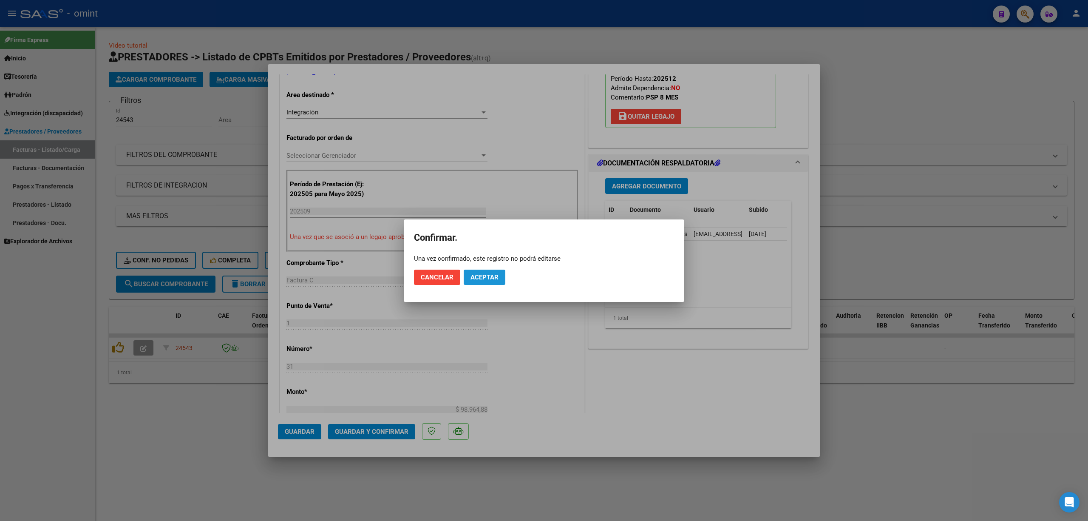
click at [476, 276] on span "Aceptar" at bounding box center [484, 277] width 28 height 8
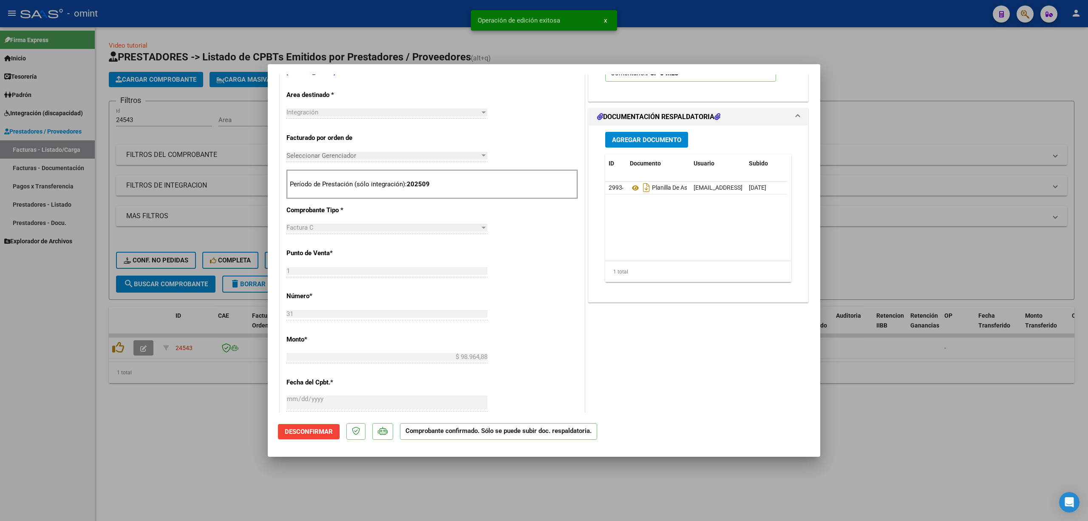
click at [189, 199] on div at bounding box center [544, 260] width 1088 height 521
type input "$ 0,00"
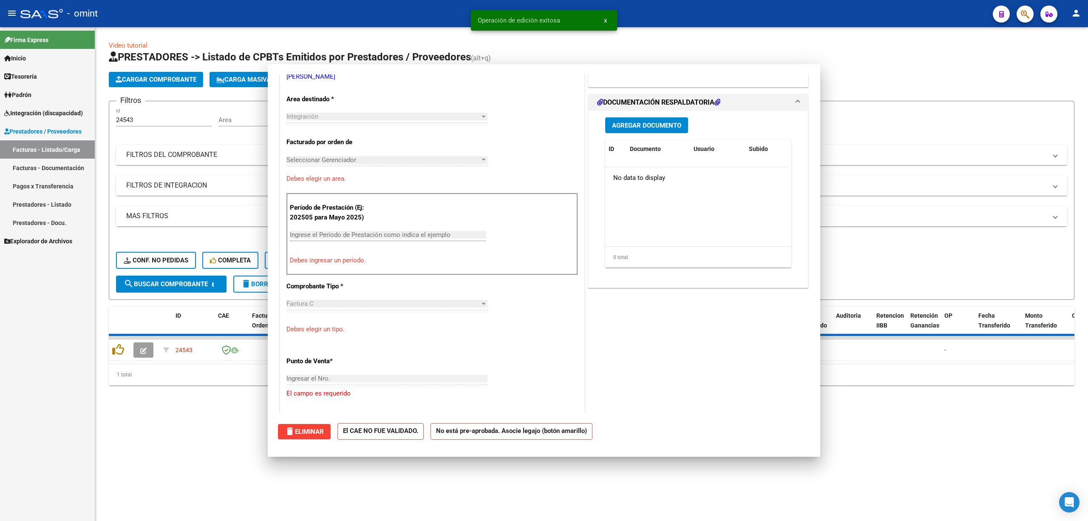
scroll to position [0, 0]
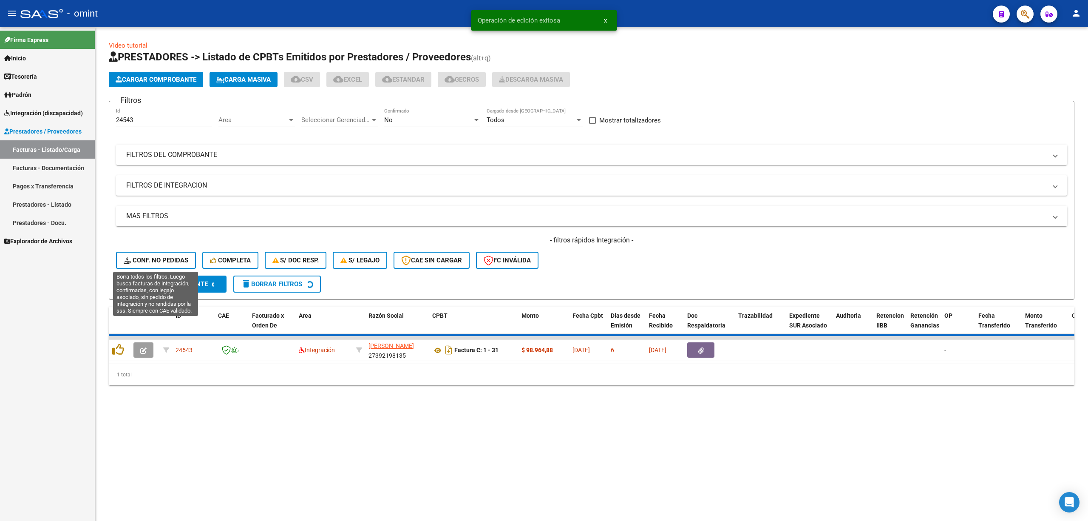
click at [151, 262] on span "Conf. no pedidas" at bounding box center [156, 260] width 65 height 8
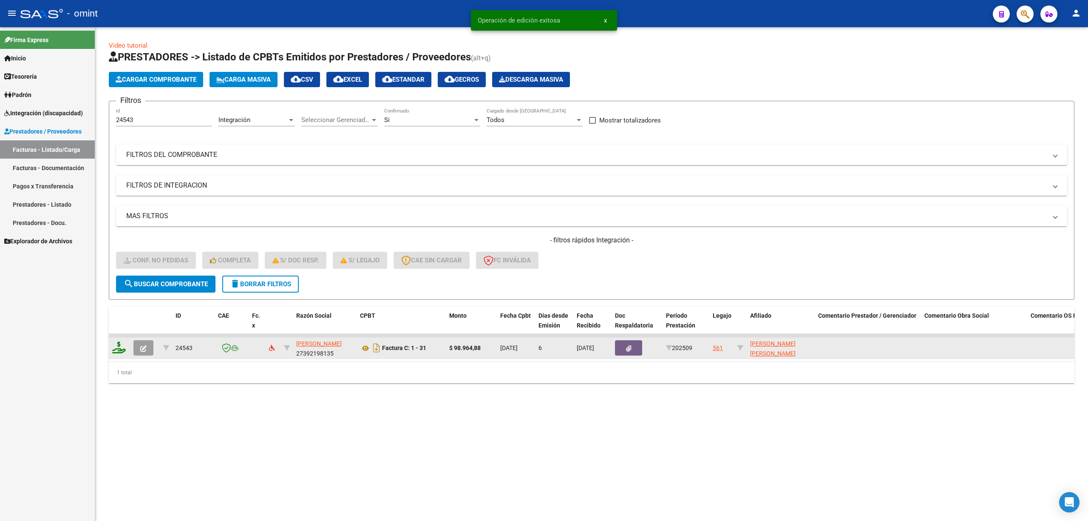
click at [122, 347] on icon at bounding box center [119, 347] width 14 height 12
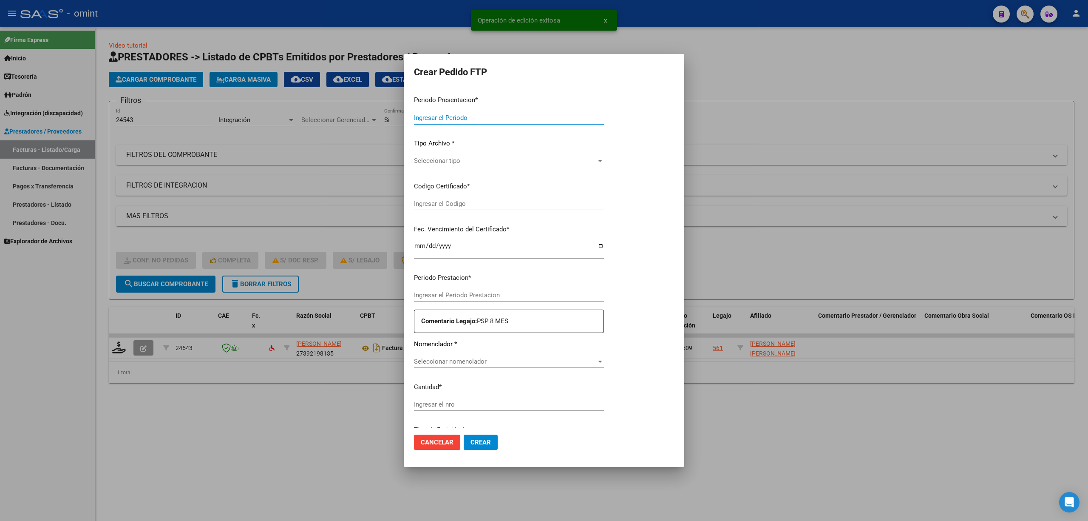
type input "202509"
type input "$ 98.964,88"
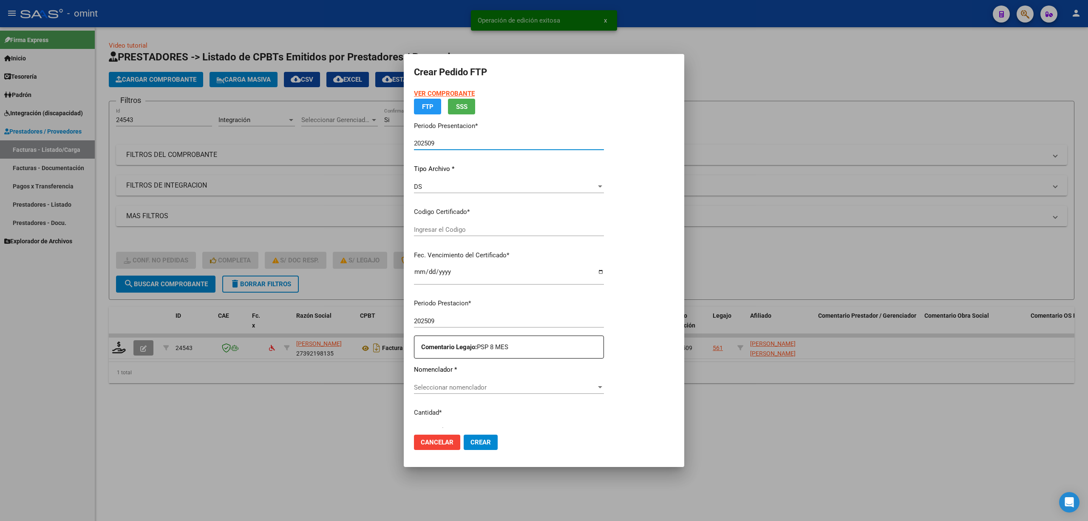
type input "9047395326"
type input "[DATE]"
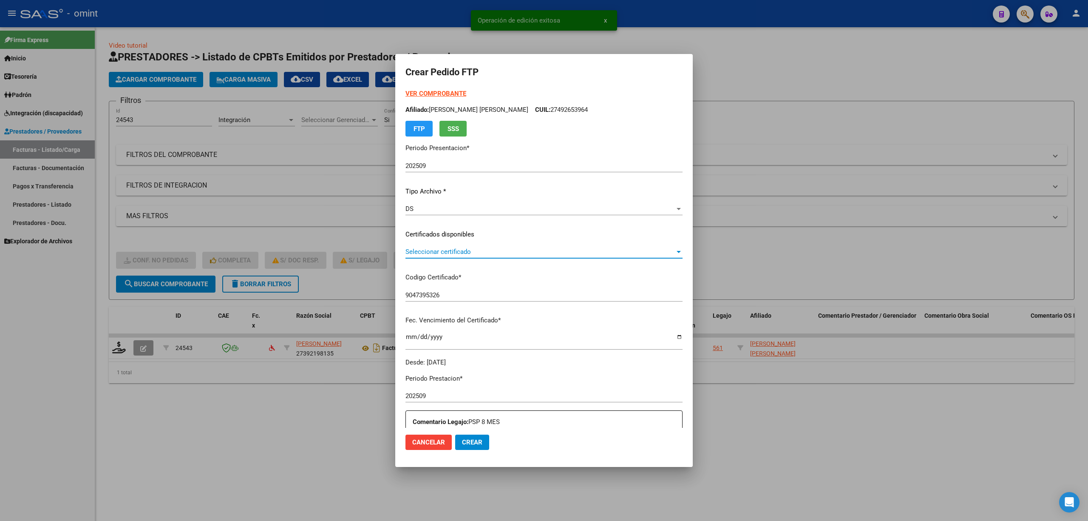
click at [432, 248] on span "Seleccionar certificado" at bounding box center [539, 252] width 269 height 8
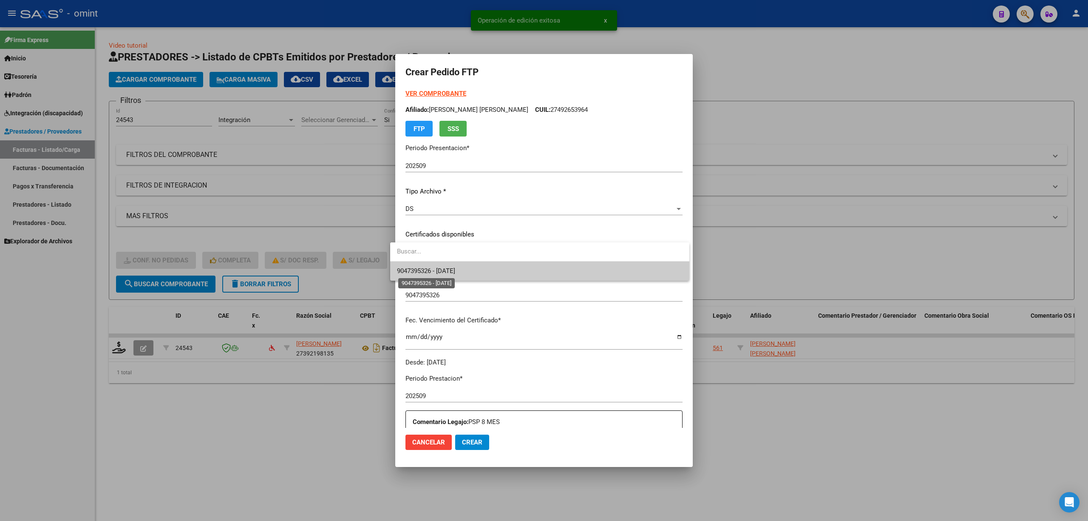
click at [440, 272] on span "9047395326 - [DATE]" at bounding box center [426, 271] width 58 height 8
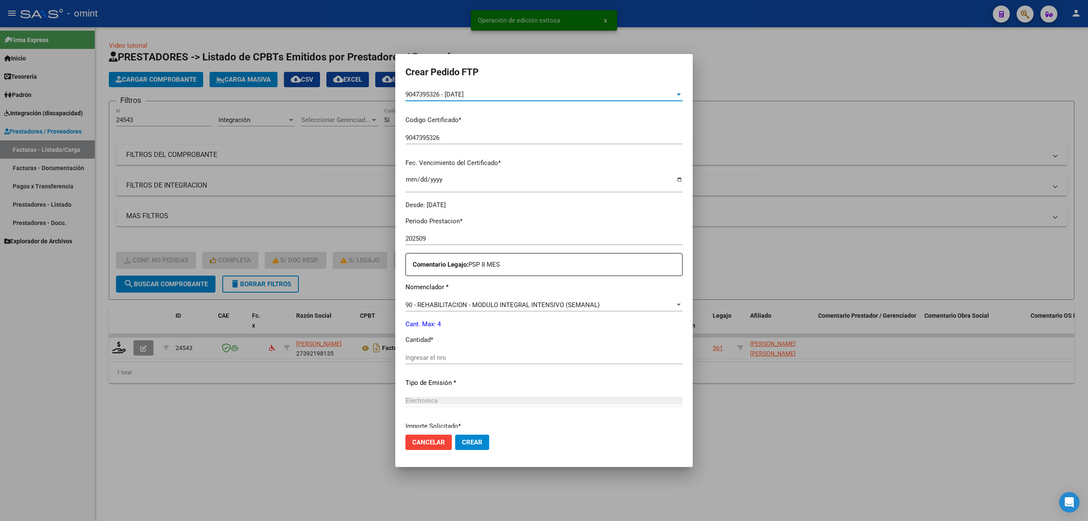
scroll to position [230, 0]
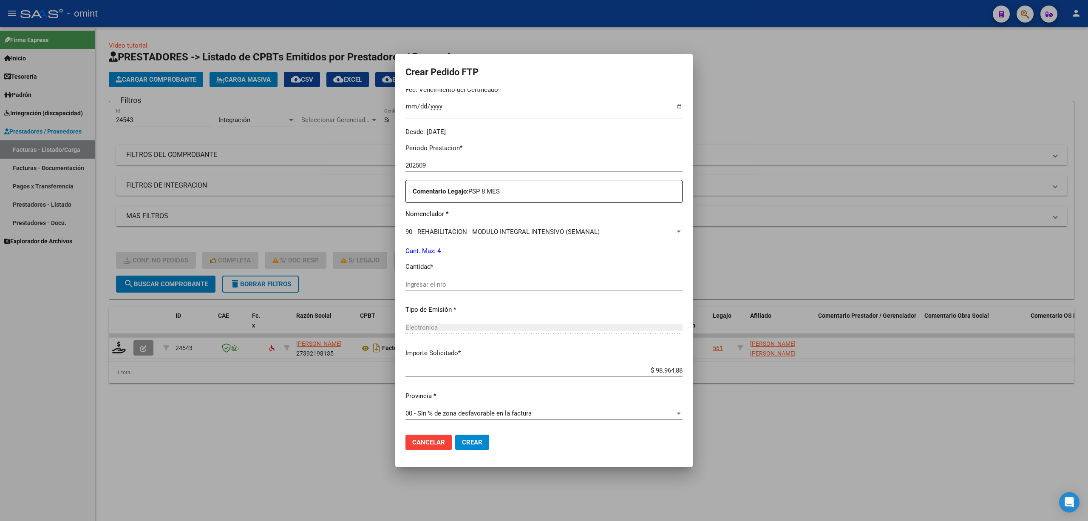
click at [421, 284] on input "Ingresar el nro" at bounding box center [543, 284] width 277 height 8
type input "4"
drag, startPoint x: 463, startPoint y: 444, endPoint x: 458, endPoint y: 441, distance: 5.7
click at [463, 444] on span "Crear" at bounding box center [472, 442] width 20 height 8
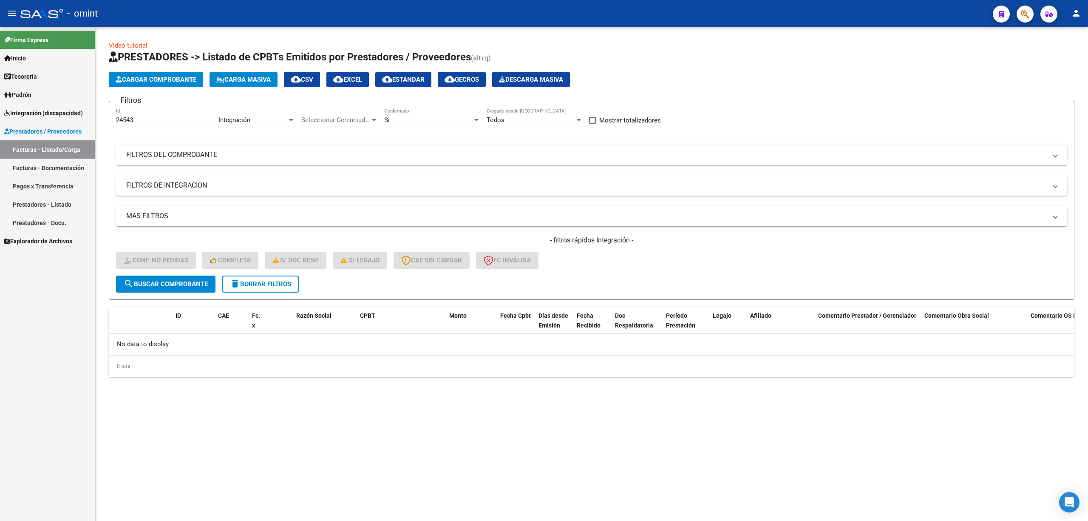
click at [269, 283] on span "delete Borrar Filtros" at bounding box center [260, 284] width 61 height 8
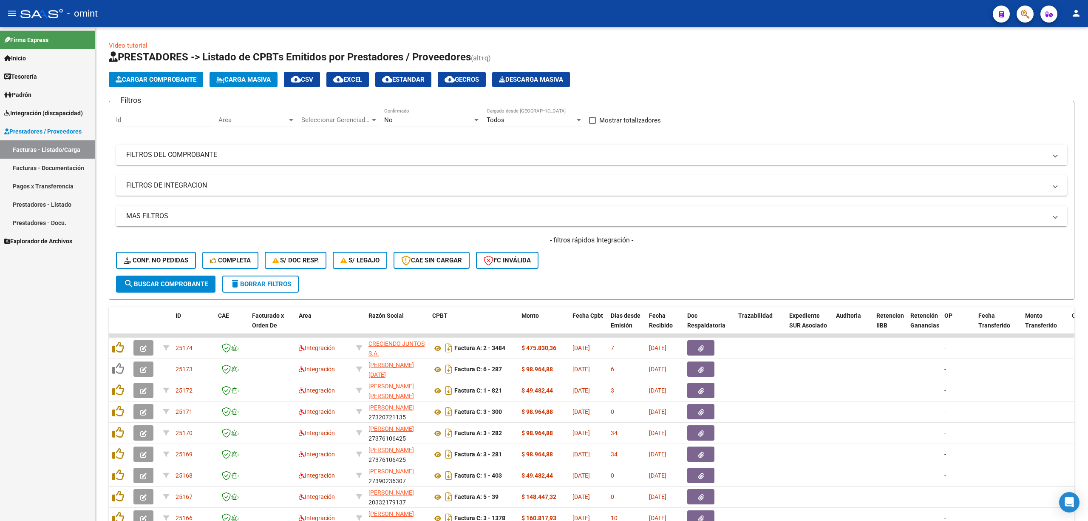
click at [141, 116] on input "Id" at bounding box center [164, 120] width 96 height 8
paste input "24508"
type input "24508"
click at [162, 283] on span "search Buscar Comprobante" at bounding box center [166, 284] width 84 height 8
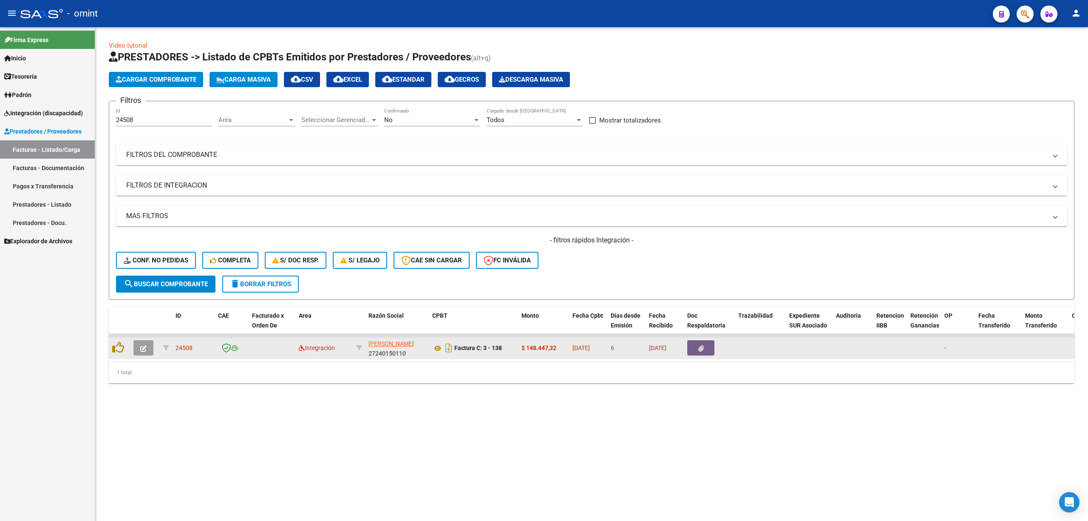
click at [143, 346] on icon "button" at bounding box center [143, 348] width 6 height 6
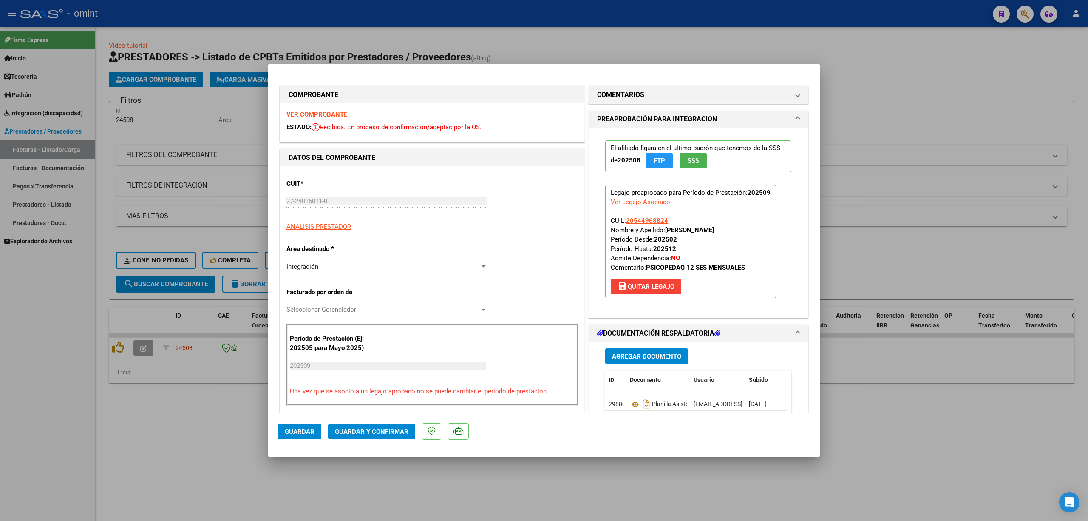
click at [318, 116] on strong "VER COMPROBANTE" at bounding box center [316, 114] width 61 height 8
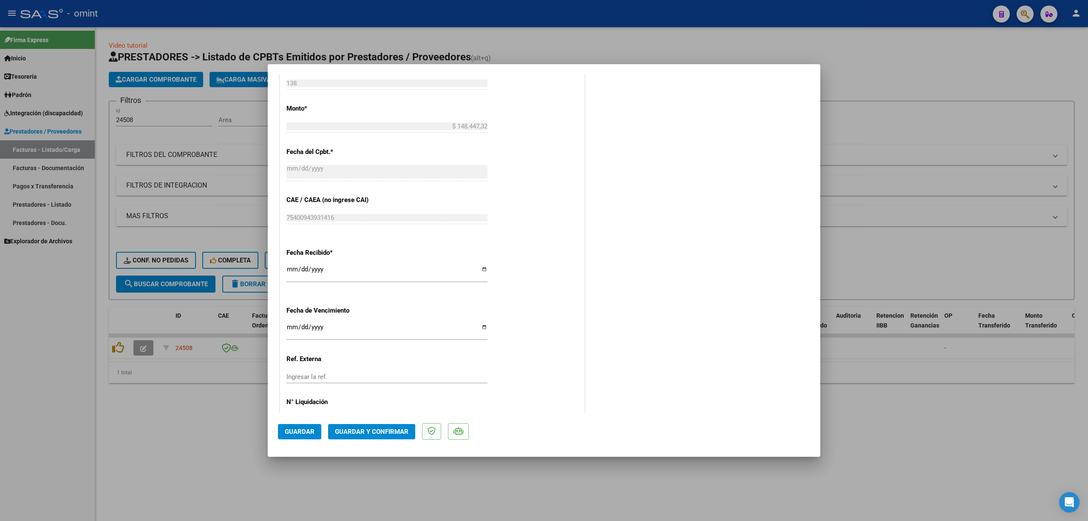
click at [390, 432] on span "Guardar y Confirmar" at bounding box center [372, 432] width 74 height 8
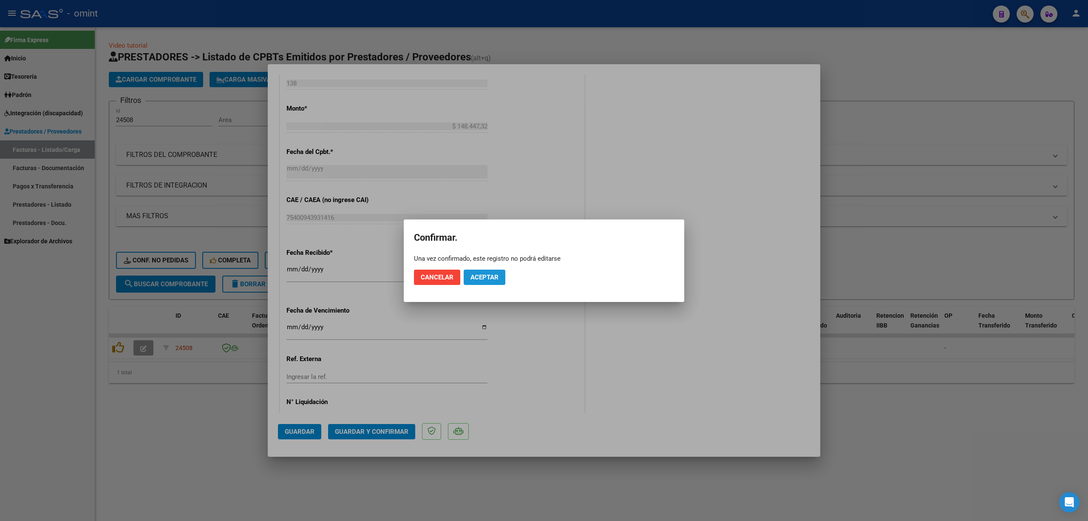
drag, startPoint x: 481, startPoint y: 276, endPoint x: 483, endPoint y: 281, distance: 5.4
click at [481, 278] on span "Aceptar" at bounding box center [484, 277] width 28 height 8
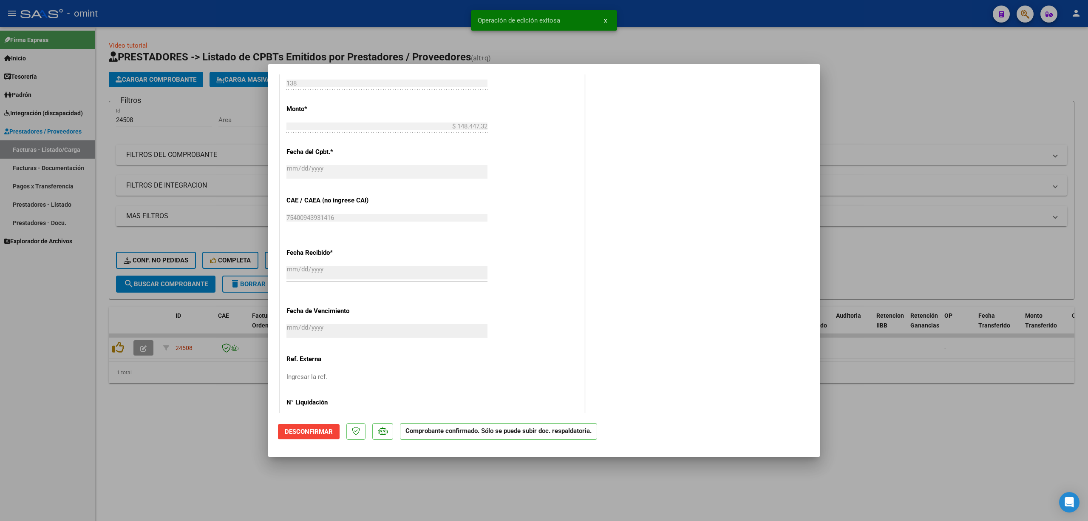
click at [252, 229] on div at bounding box center [544, 260] width 1088 height 521
type input "$ 0,00"
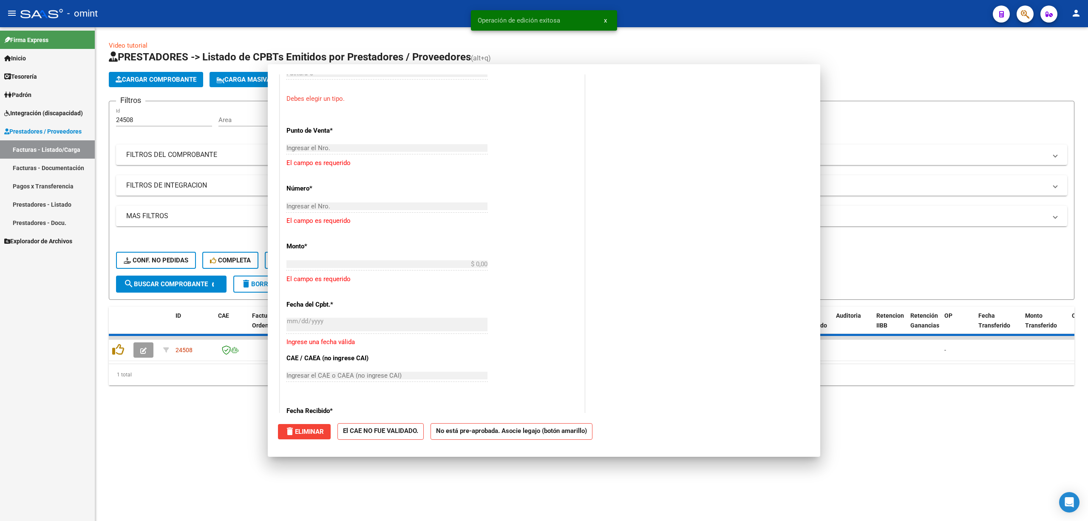
scroll to position [0, 0]
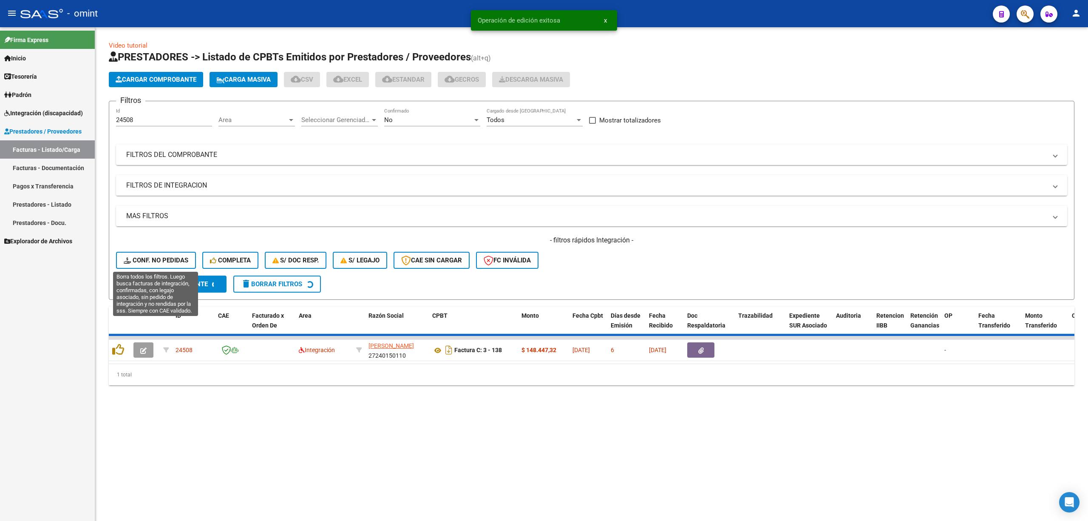
click at [162, 262] on span "Conf. no pedidas" at bounding box center [156, 260] width 65 height 8
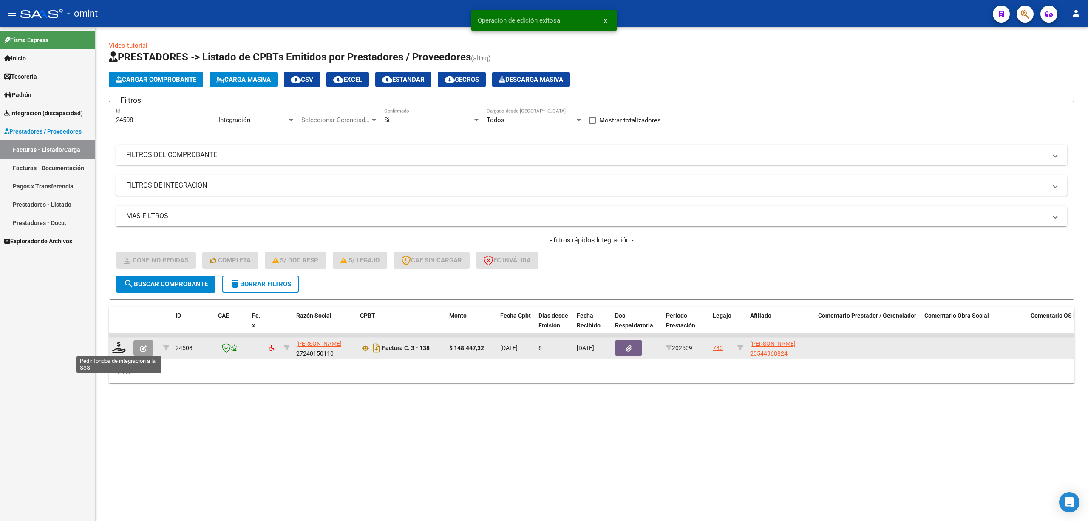
drag, startPoint x: 124, startPoint y: 352, endPoint x: 154, endPoint y: 330, distance: 36.8
click at [125, 352] on div at bounding box center [119, 347] width 14 height 13
click at [123, 347] on icon at bounding box center [119, 347] width 14 height 12
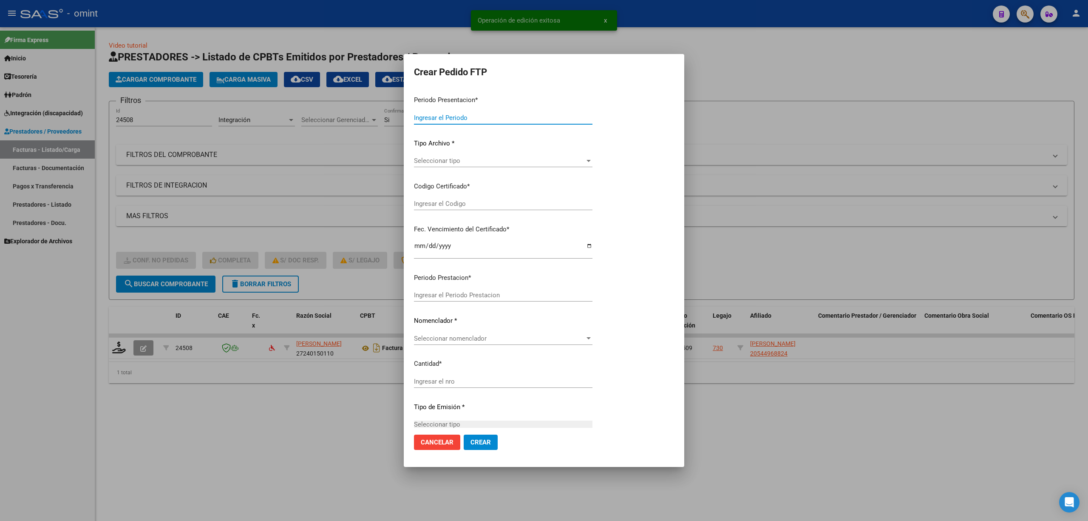
type input "202509"
type input "$ 148.447,32"
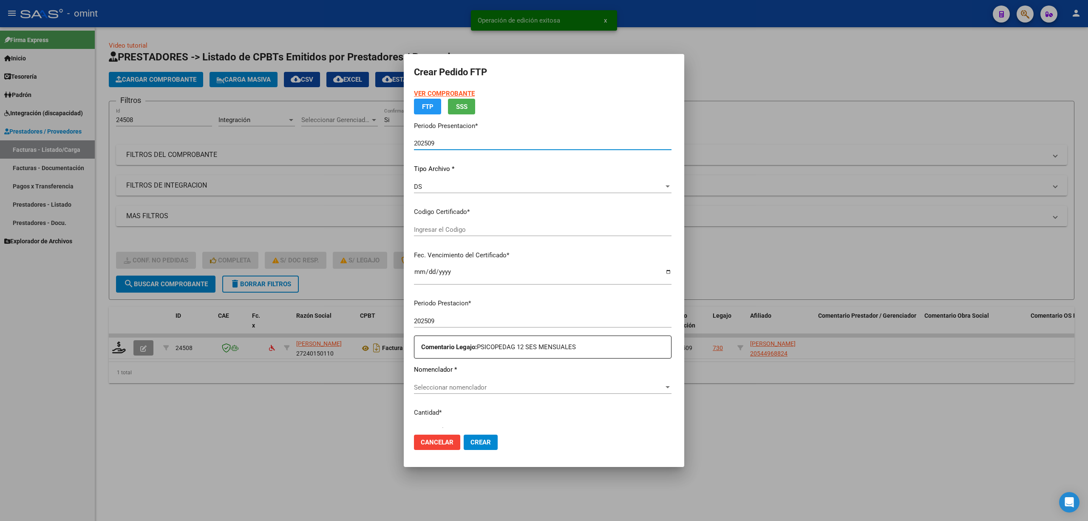
type input "3102242842"
type input "[DATE]"
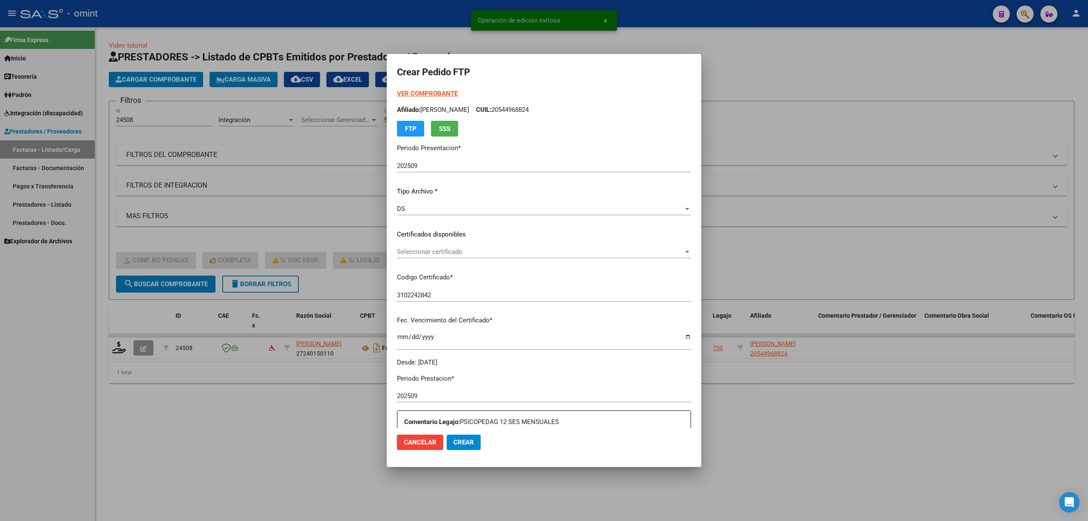
click at [460, 259] on div "Seleccionar certificado Seleccionar certificado" at bounding box center [544, 255] width 294 height 21
click at [436, 255] on span "Seleccionar certificado" at bounding box center [540, 252] width 286 height 8
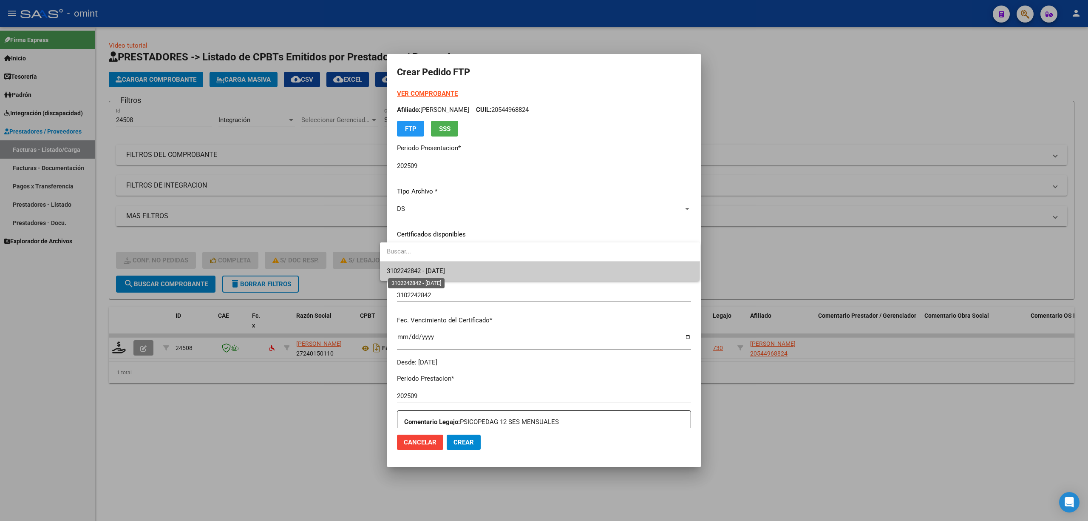
click at [431, 270] on span "3102242842 - [DATE]" at bounding box center [416, 271] width 58 height 8
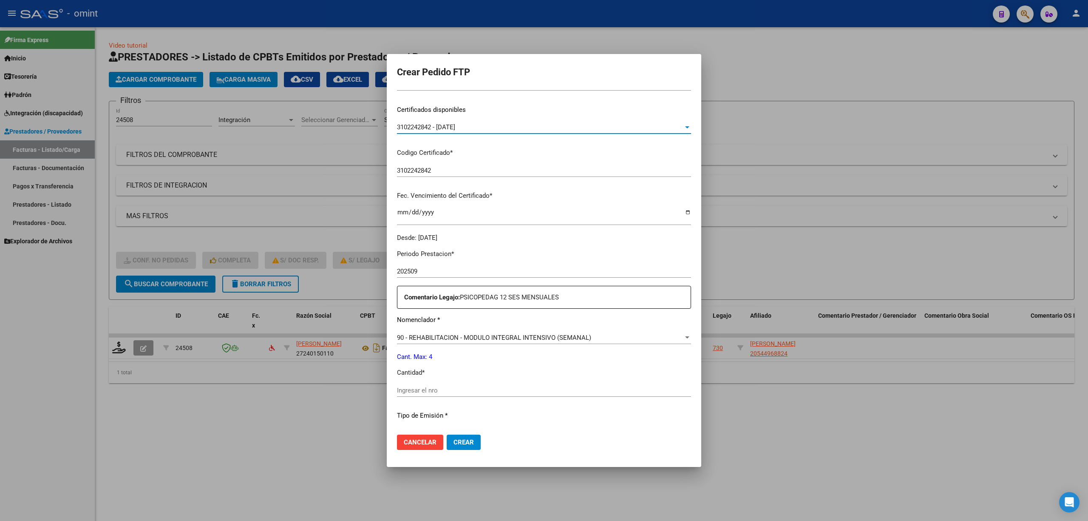
scroll to position [227, 0]
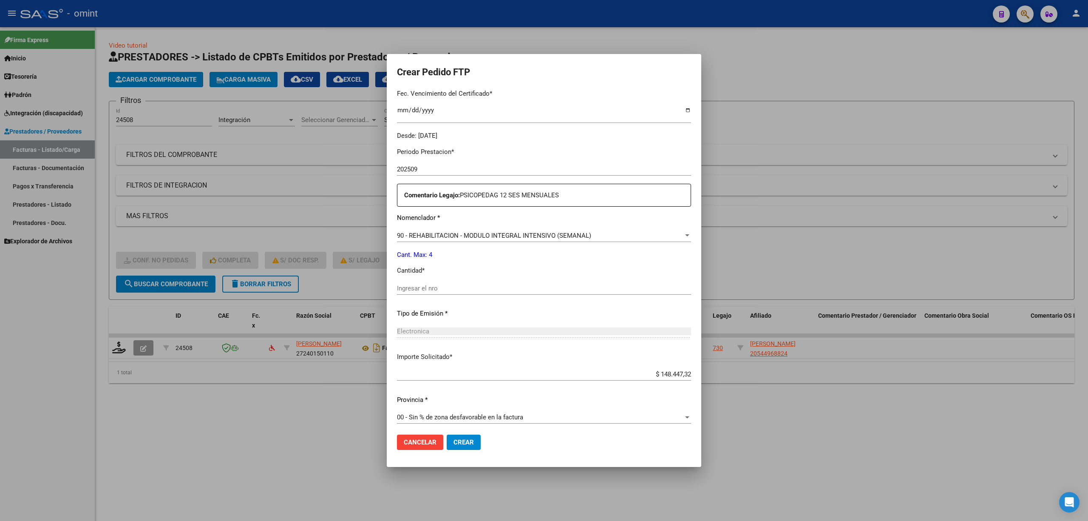
click at [434, 283] on div "Ingresar el nro" at bounding box center [544, 288] width 294 height 13
type input "4"
click at [460, 446] on button "Crear" at bounding box center [464, 441] width 34 height 15
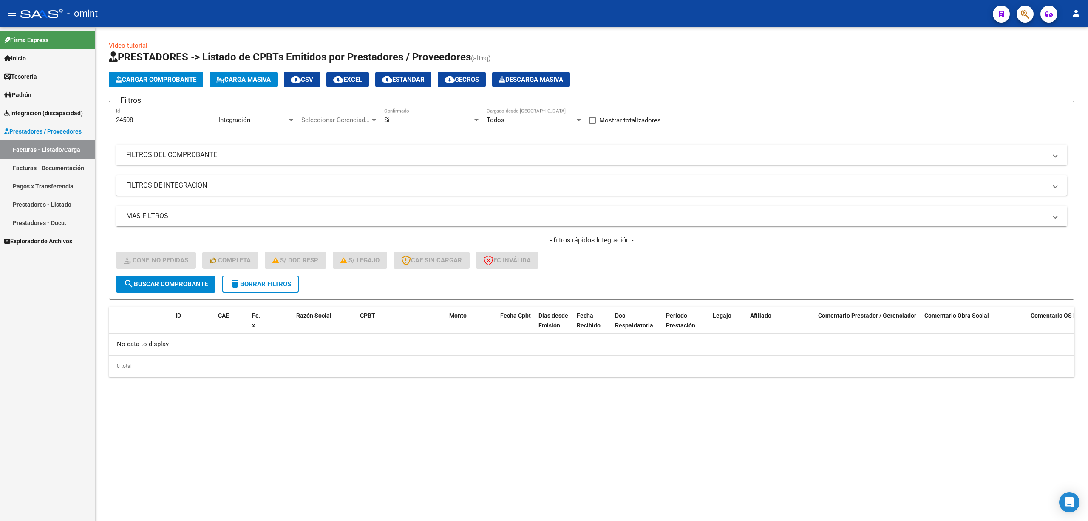
click at [165, 281] on span "search Buscar Comprobante" at bounding box center [166, 284] width 84 height 8
click at [271, 283] on span "delete Borrar Filtros" at bounding box center [260, 284] width 61 height 8
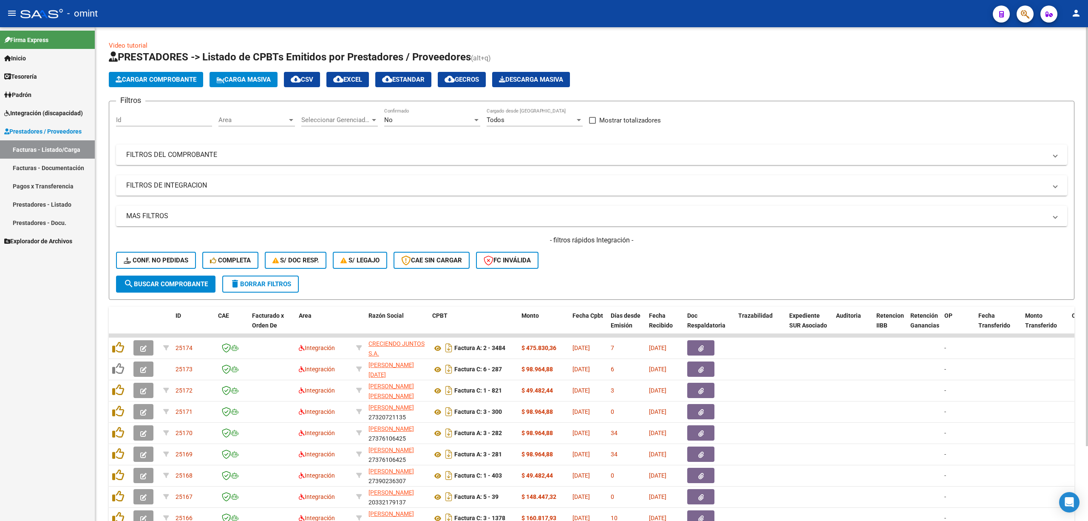
click at [154, 122] on input "Id" at bounding box center [164, 120] width 96 height 8
paste input "24508"
type input "24508"
click at [165, 282] on span "search Buscar Comprobante" at bounding box center [166, 284] width 84 height 8
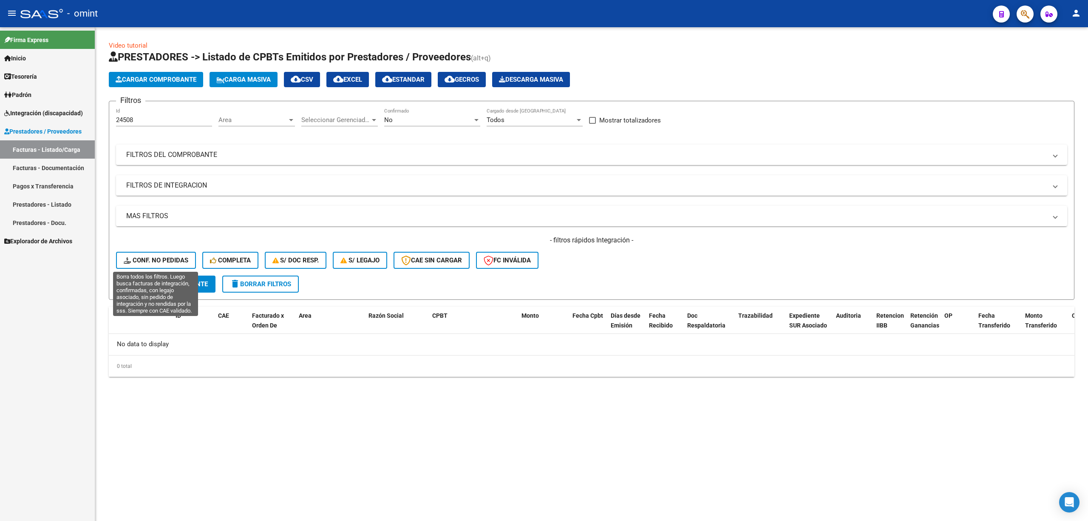
click at [151, 257] on span "Conf. no pedidas" at bounding box center [156, 260] width 65 height 8
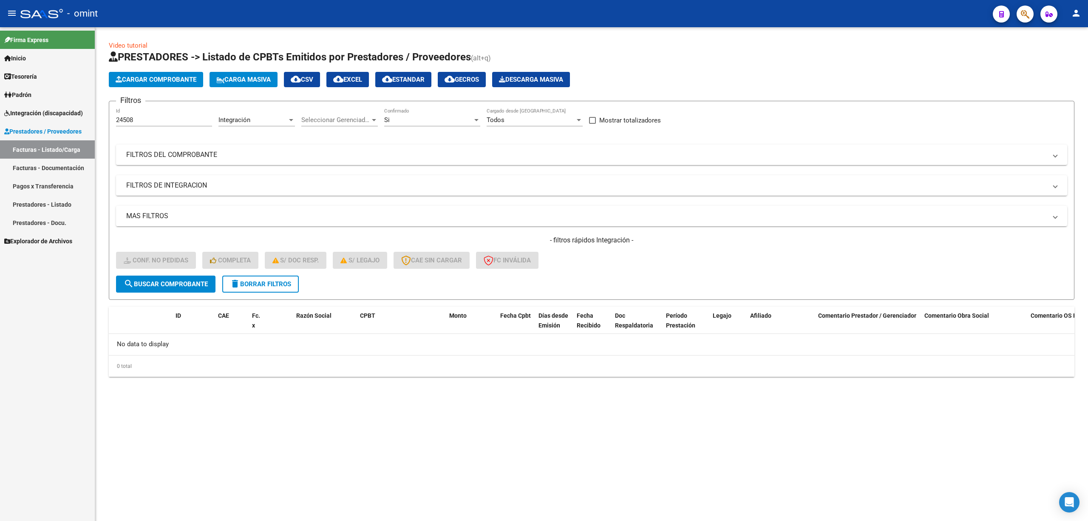
drag, startPoint x: 263, startPoint y: 283, endPoint x: 269, endPoint y: 283, distance: 5.5
click at [264, 283] on span "delete Borrar Filtros" at bounding box center [260, 284] width 61 height 8
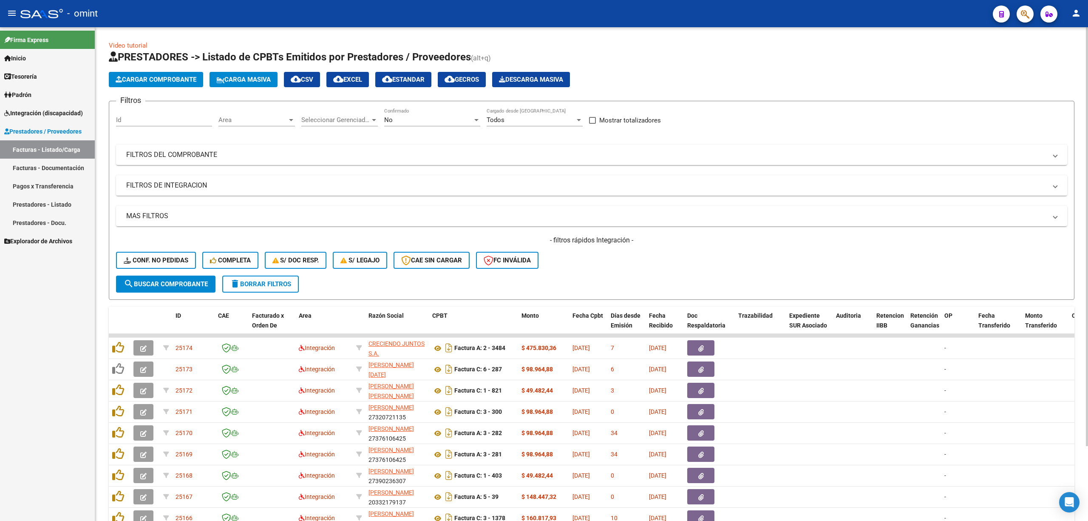
click at [275, 281] on span "delete Borrar Filtros" at bounding box center [260, 284] width 61 height 8
click at [148, 113] on div "Id" at bounding box center [164, 117] width 96 height 18
paste input "24507"
type input "24507"
click at [163, 291] on button "search Buscar Comprobante" at bounding box center [165, 283] width 99 height 17
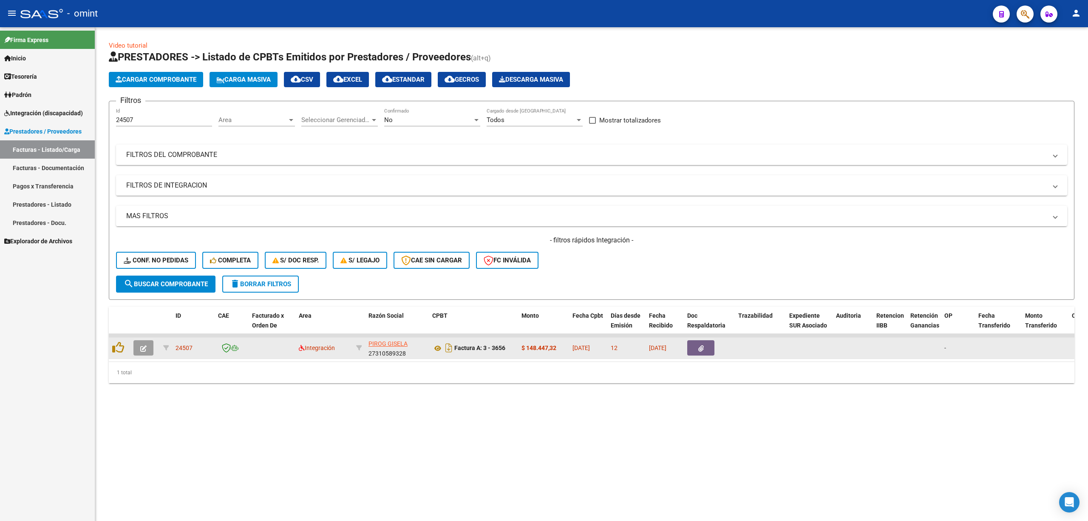
click at [147, 348] on button "button" at bounding box center [143, 347] width 20 height 15
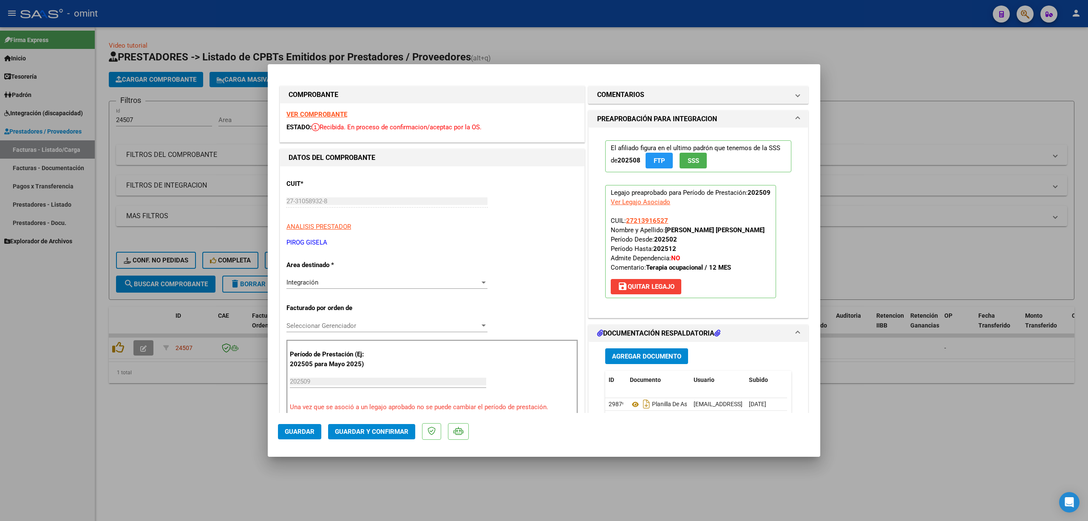
click at [319, 106] on div "VER COMPROBANTE ESTADO: Recibida. En proceso de confirmacion/aceptac por la OS." at bounding box center [432, 122] width 304 height 39
click at [320, 117] on strong "VER COMPROBANTE" at bounding box center [316, 114] width 61 height 8
click at [388, 432] on span "Guardar y Confirmar" at bounding box center [372, 432] width 74 height 8
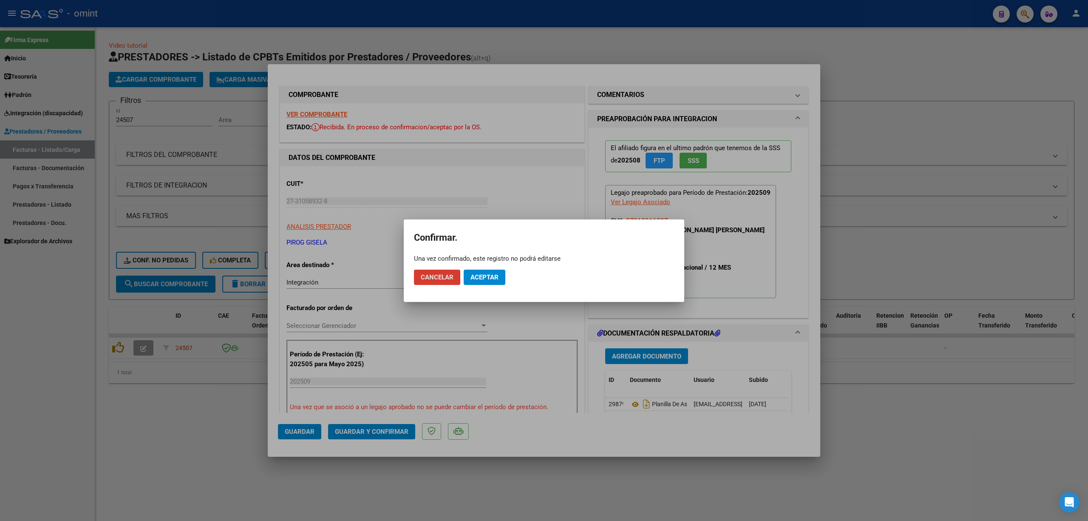
click at [476, 273] on span "Aceptar" at bounding box center [484, 277] width 28 height 8
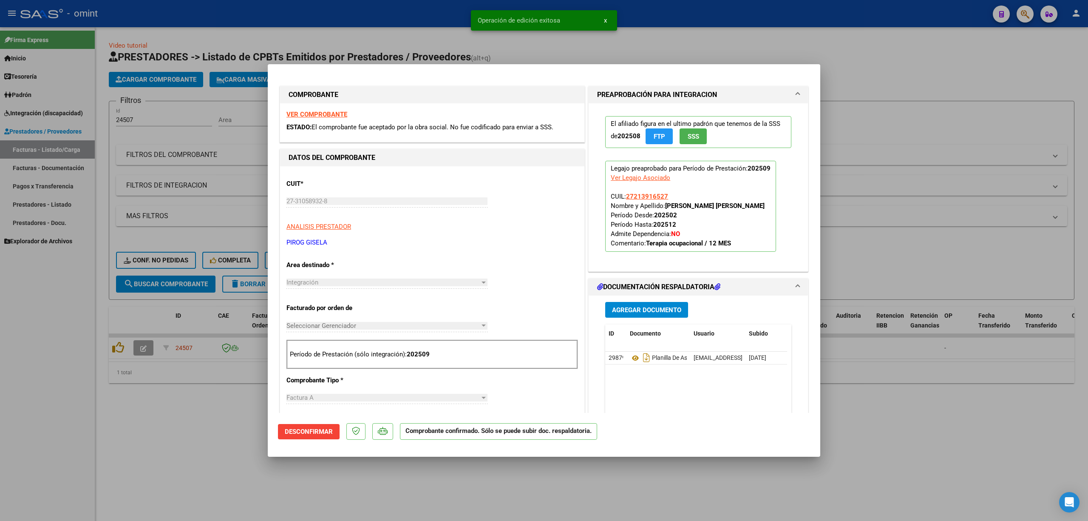
click at [191, 162] on div at bounding box center [544, 260] width 1088 height 521
type input "$ 0,00"
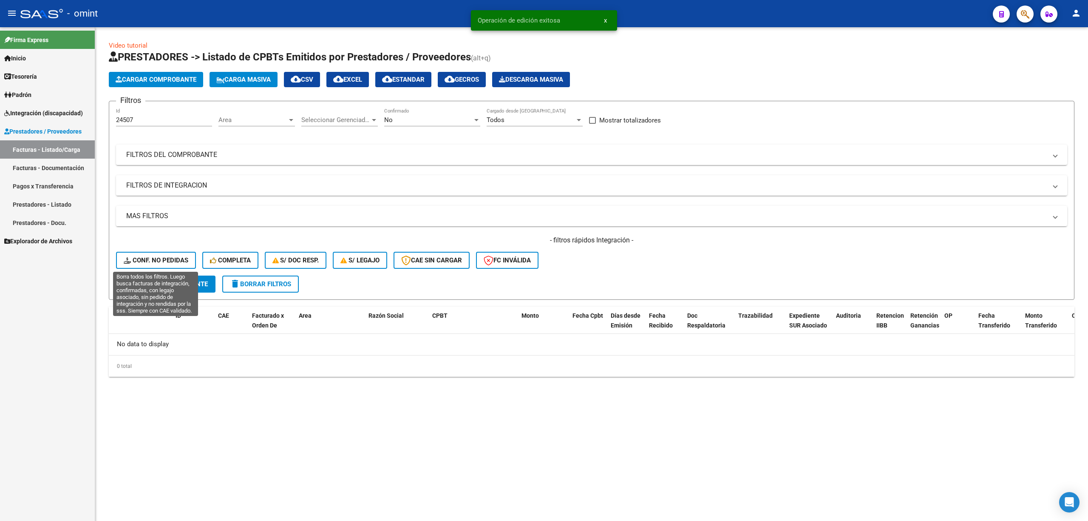
click at [146, 267] on button "Conf. no pedidas" at bounding box center [156, 260] width 80 height 17
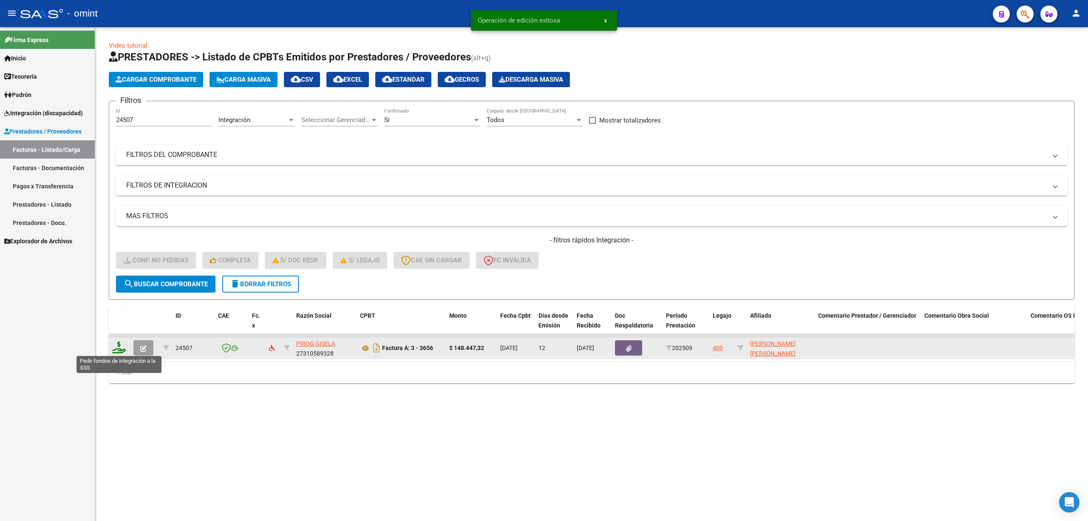
click at [119, 348] on icon at bounding box center [119, 347] width 14 height 12
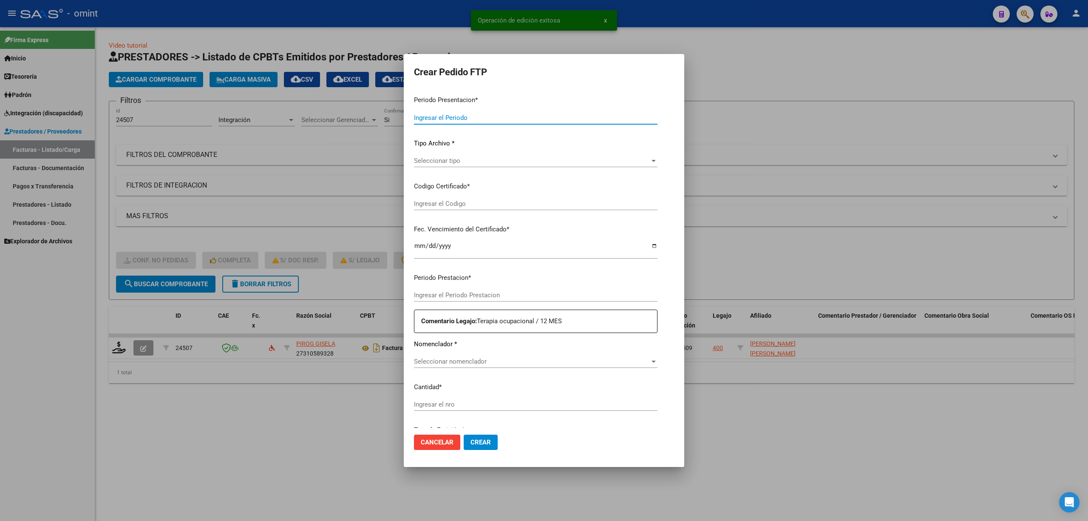
type input "202509"
type input "$ 148.447,32"
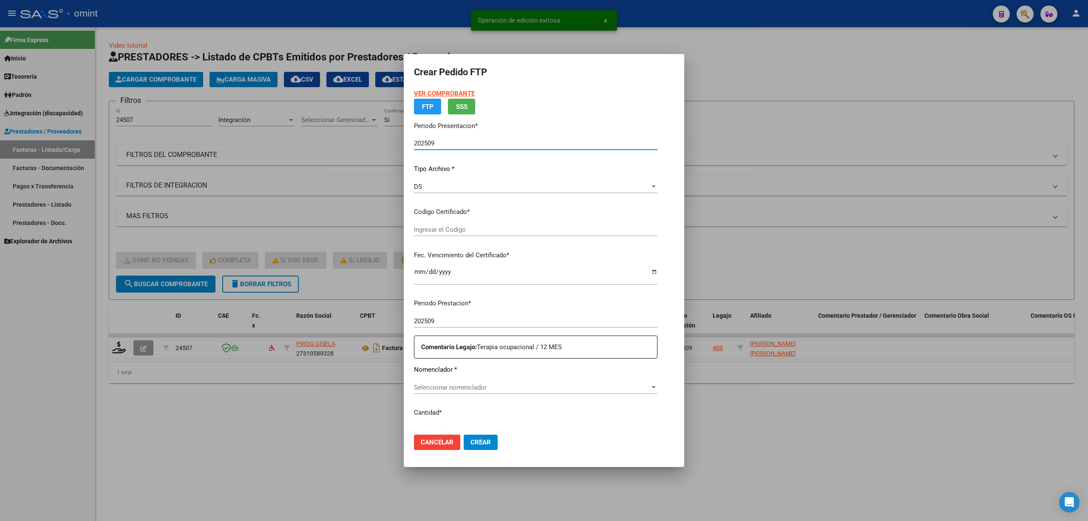
type input "3190169864"
type input "2026-07-04"
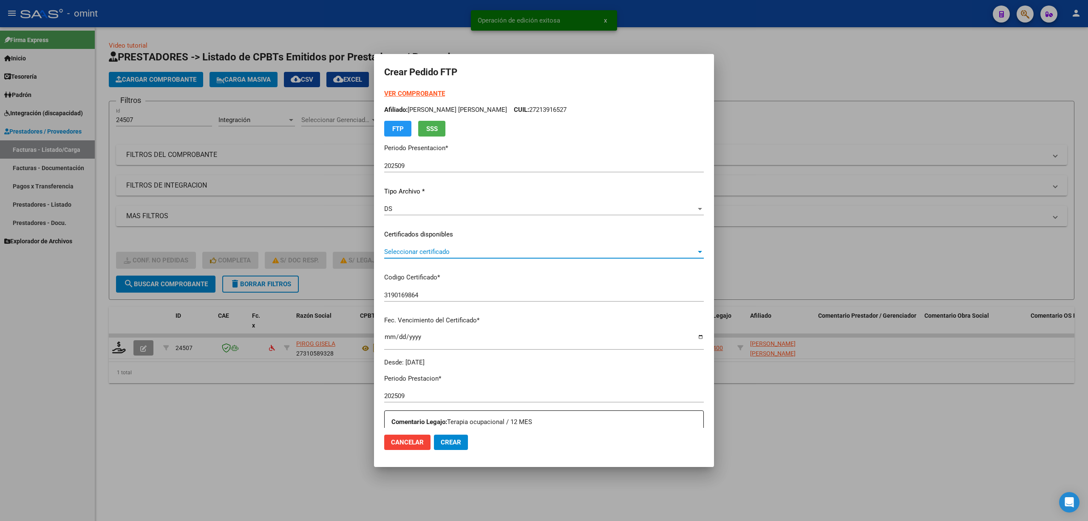
click at [453, 253] on span "Seleccionar certificado" at bounding box center [540, 252] width 312 height 8
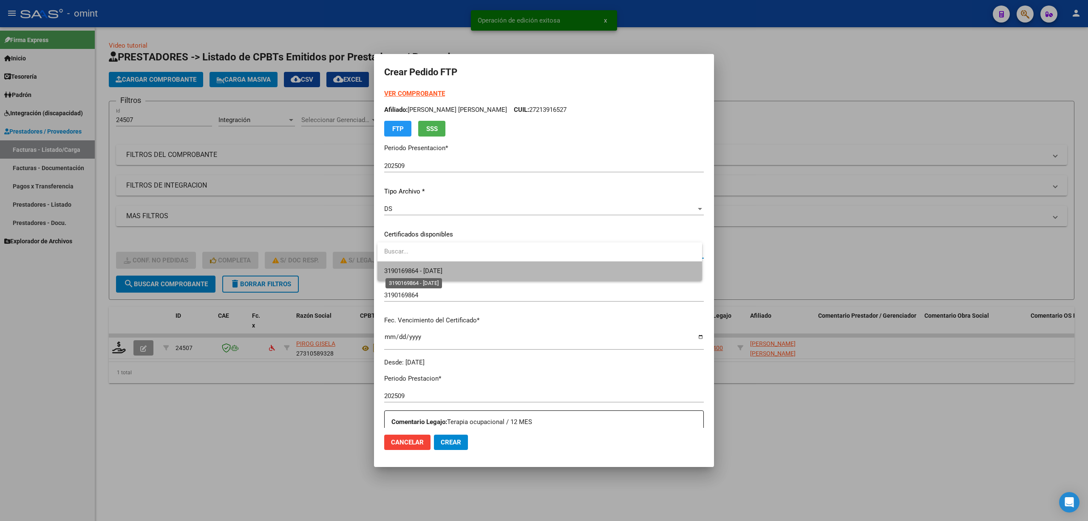
click at [442, 271] on span "3190169864 - 2026-07-04" at bounding box center [413, 271] width 58 height 8
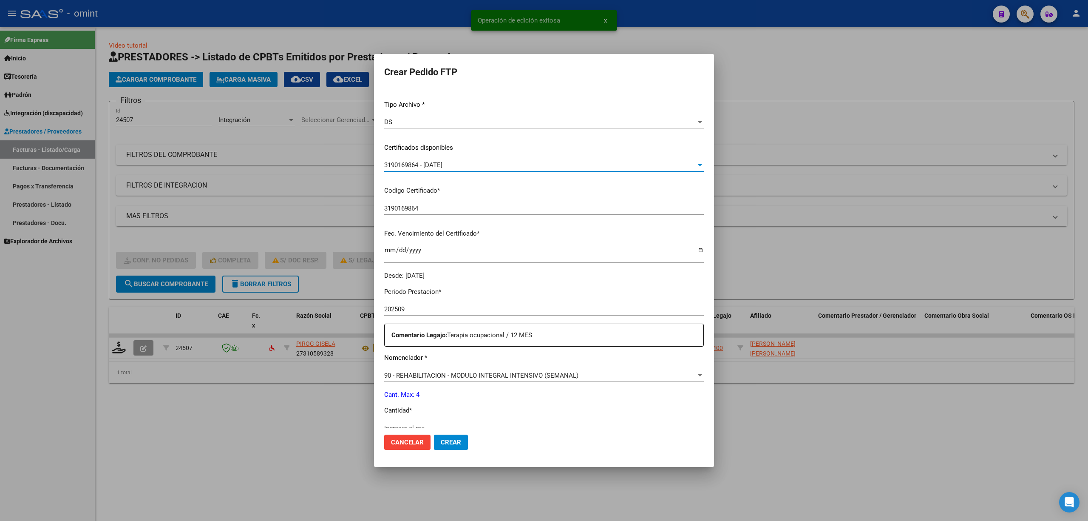
scroll to position [230, 0]
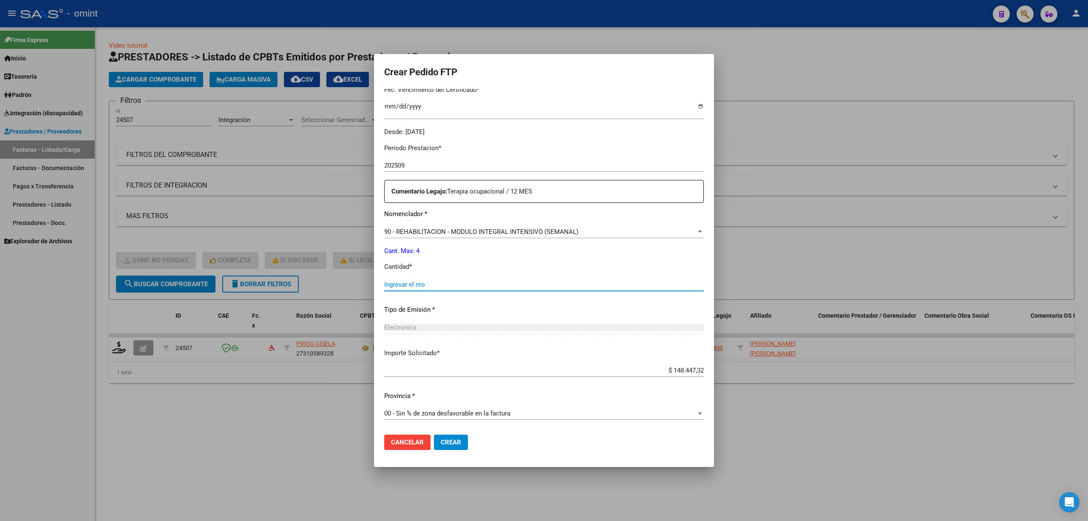
click at [417, 282] on input "Ingresar el nro" at bounding box center [544, 284] width 320 height 8
type input "4"
drag, startPoint x: 458, startPoint y: 428, endPoint x: 457, endPoint y: 439, distance: 11.1
click at [459, 434] on mat-dialog-actions "Cancelar Crear" at bounding box center [544, 442] width 320 height 29
click at [456, 441] on span "Crear" at bounding box center [451, 442] width 20 height 8
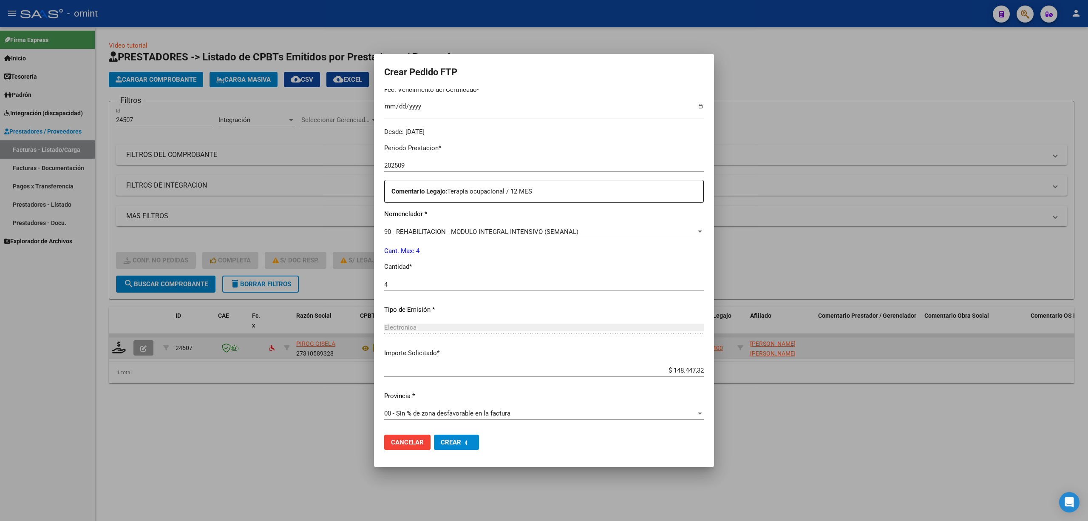
scroll to position [0, 0]
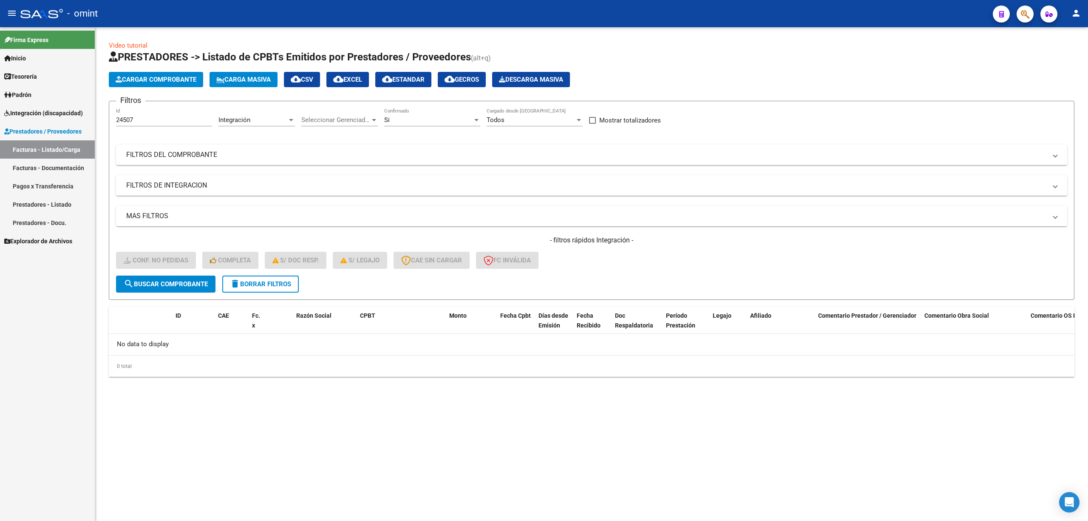
drag, startPoint x: 251, startPoint y: 286, endPoint x: 251, endPoint y: 279, distance: 7.2
click at [251, 286] on span "delete Borrar Filtros" at bounding box center [260, 284] width 61 height 8
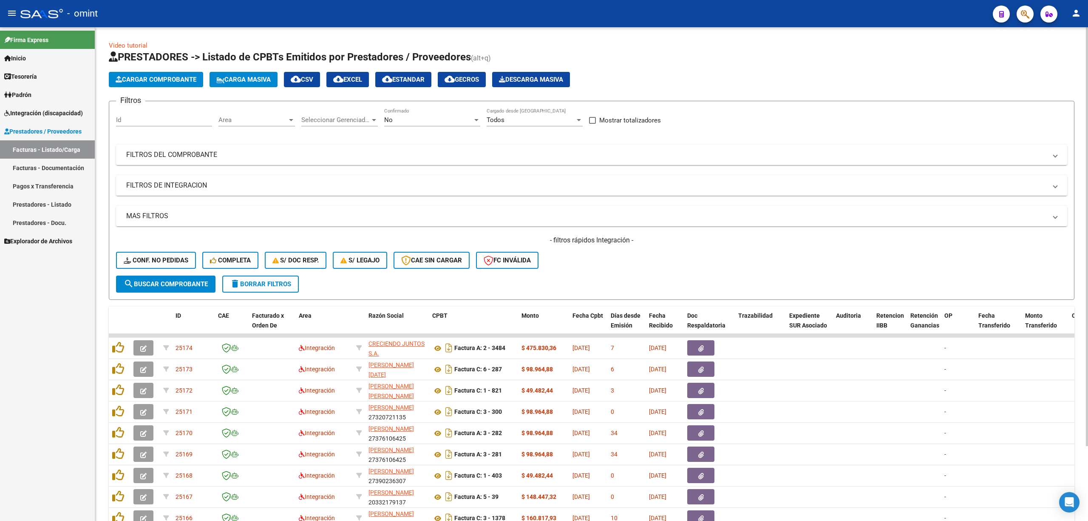
click at [141, 119] on input "Id" at bounding box center [164, 120] width 96 height 8
paste input "24504"
type input "24504"
click at [181, 282] on span "search Buscar Comprobante" at bounding box center [166, 284] width 84 height 8
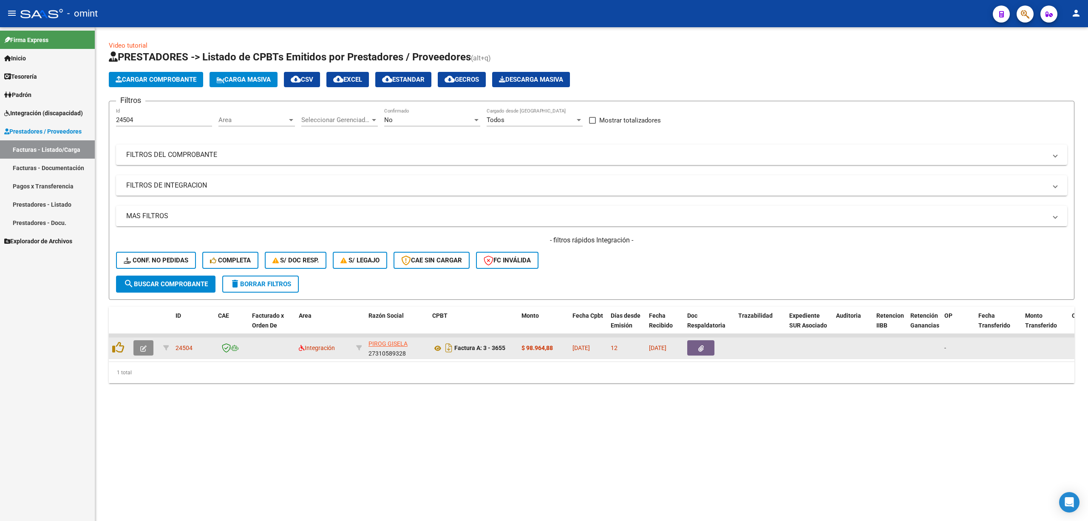
click at [137, 349] on button "button" at bounding box center [143, 347] width 20 height 15
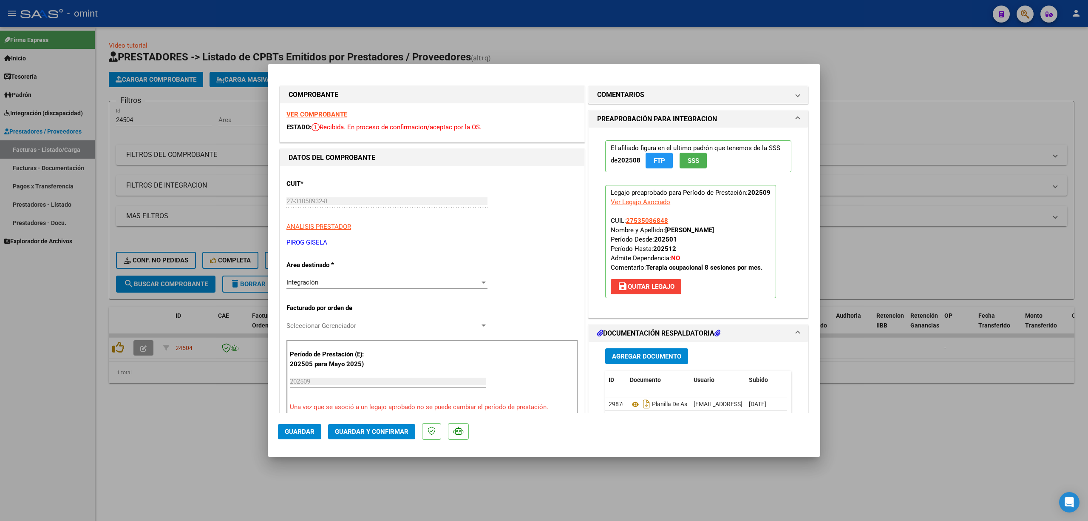
click at [310, 110] on strong "VER COMPROBANTE" at bounding box center [316, 114] width 61 height 8
click at [374, 433] on span "Guardar y Confirmar" at bounding box center [372, 432] width 74 height 8
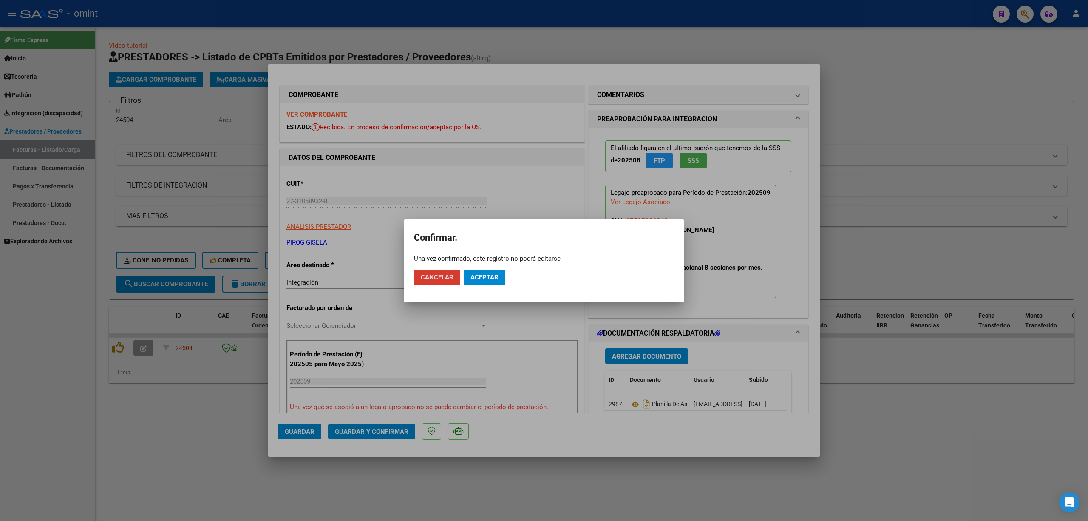
click at [480, 275] on span "Aceptar" at bounding box center [484, 277] width 28 height 8
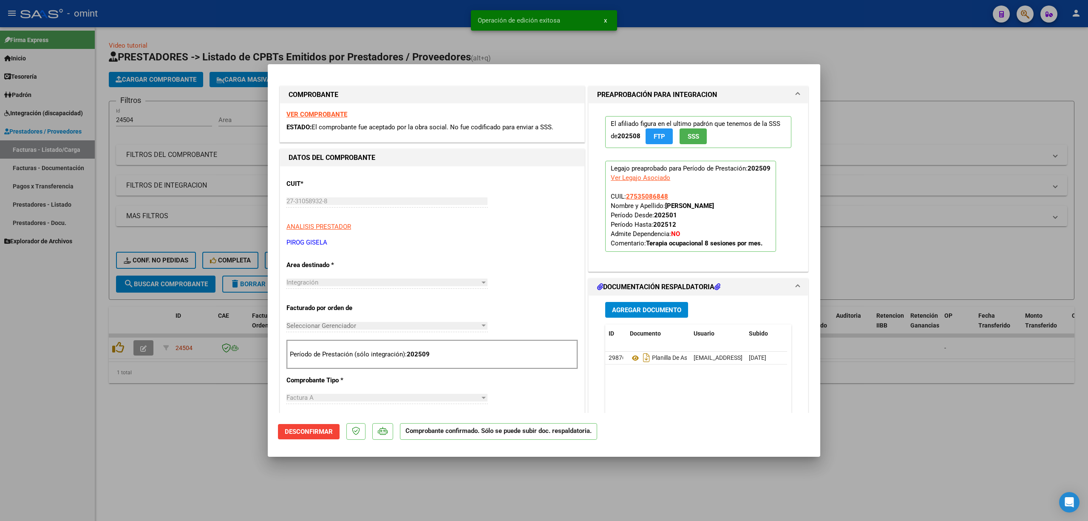
click at [171, 240] on div at bounding box center [544, 260] width 1088 height 521
type input "$ 0,00"
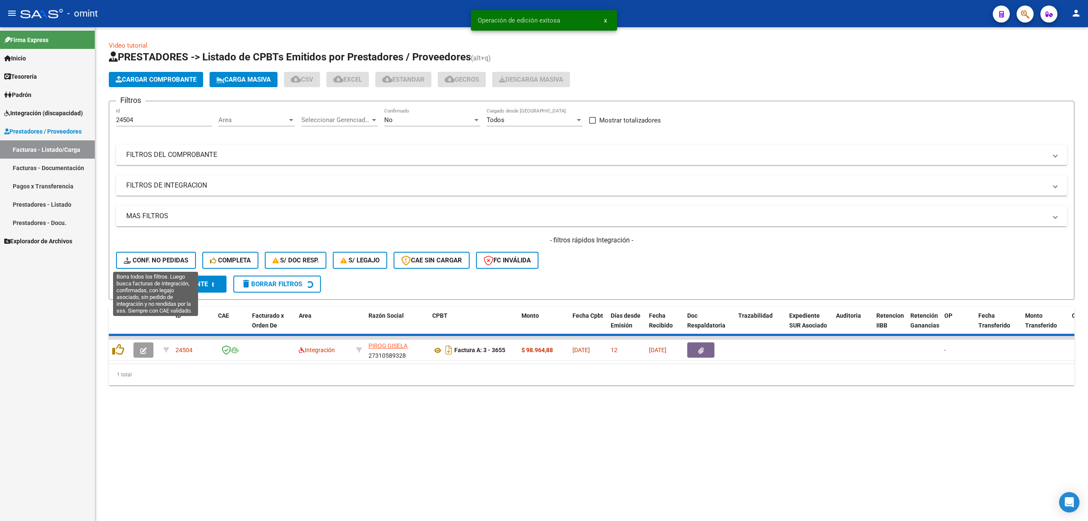
click at [155, 258] on span "Conf. no pedidas" at bounding box center [156, 260] width 65 height 8
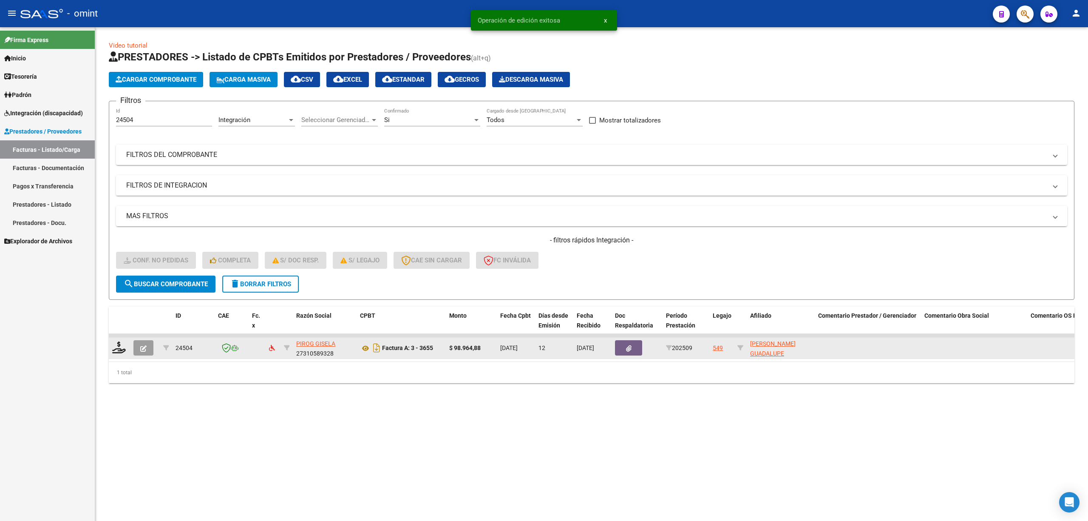
click at [135, 350] on button "button" at bounding box center [143, 347] width 20 height 15
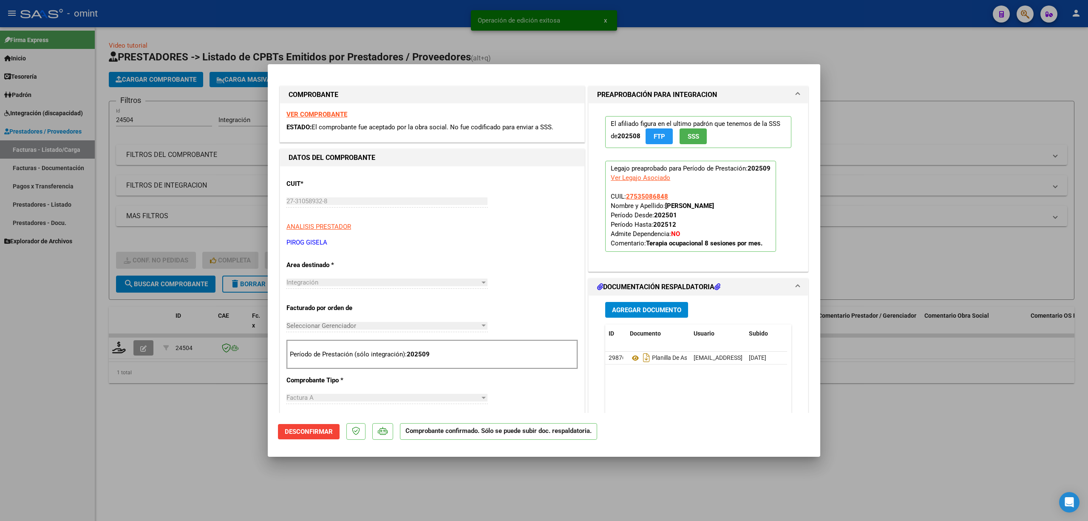
click at [318, 113] on strong "VER COMPROBANTE" at bounding box center [316, 114] width 61 height 8
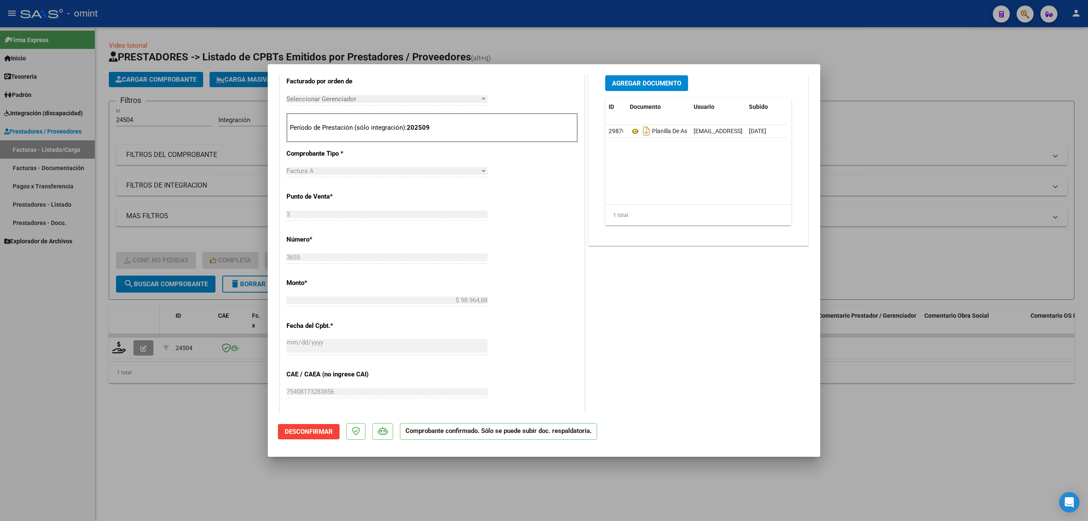
drag, startPoint x: 155, startPoint y: 320, endPoint x: 157, endPoint y: 311, distance: 8.3
click at [156, 317] on div at bounding box center [544, 260] width 1088 height 521
type input "$ 0,00"
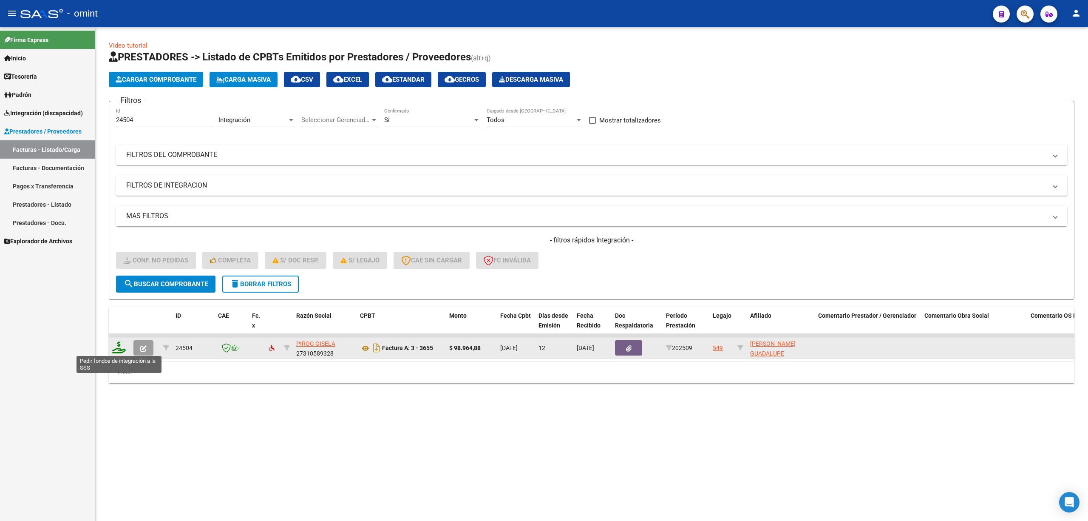
click at [116, 347] on icon at bounding box center [119, 347] width 14 height 12
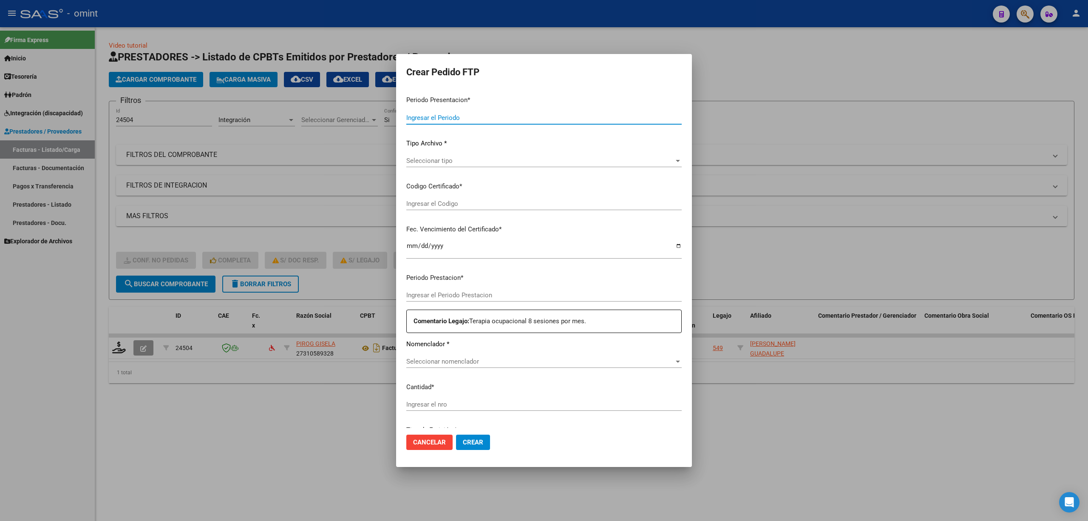
type input "202509"
type input "$ 98.964,88"
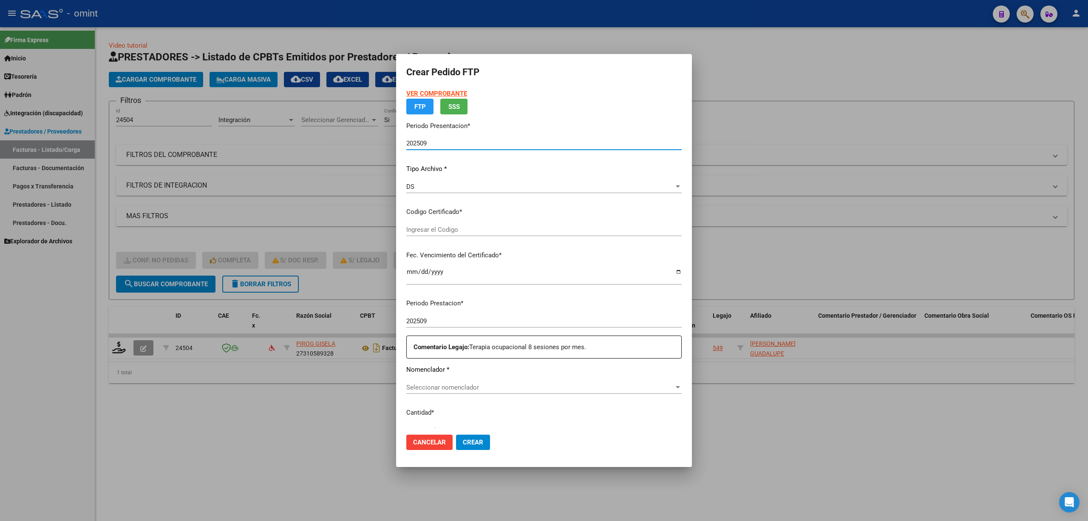
type input "905666536"
type input "2027-06-10"
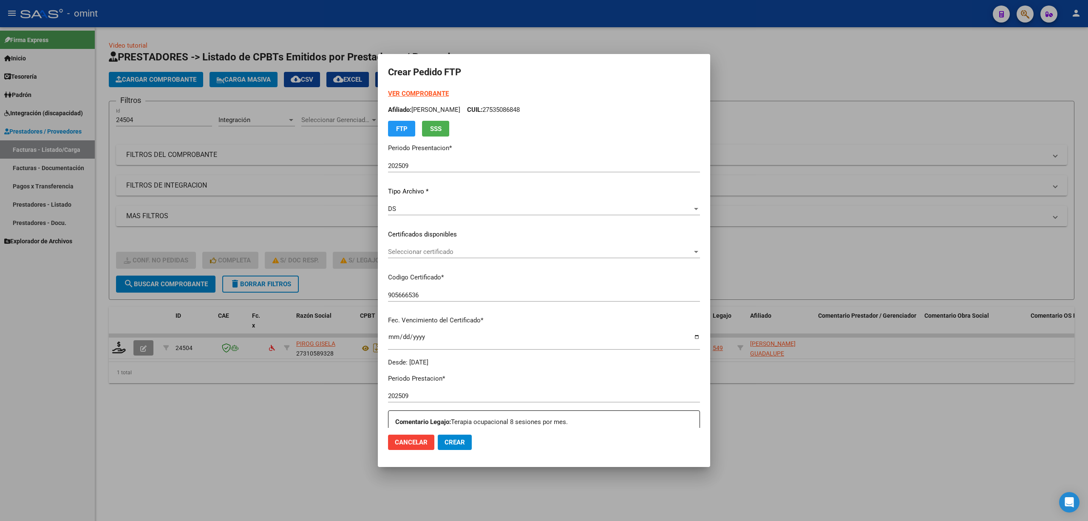
click at [430, 255] on div "Seleccionar certificado Seleccionar certificado" at bounding box center [544, 251] width 312 height 13
click at [433, 271] on span "905666536 - 2027-06-10" at bounding box center [411, 271] width 55 height 8
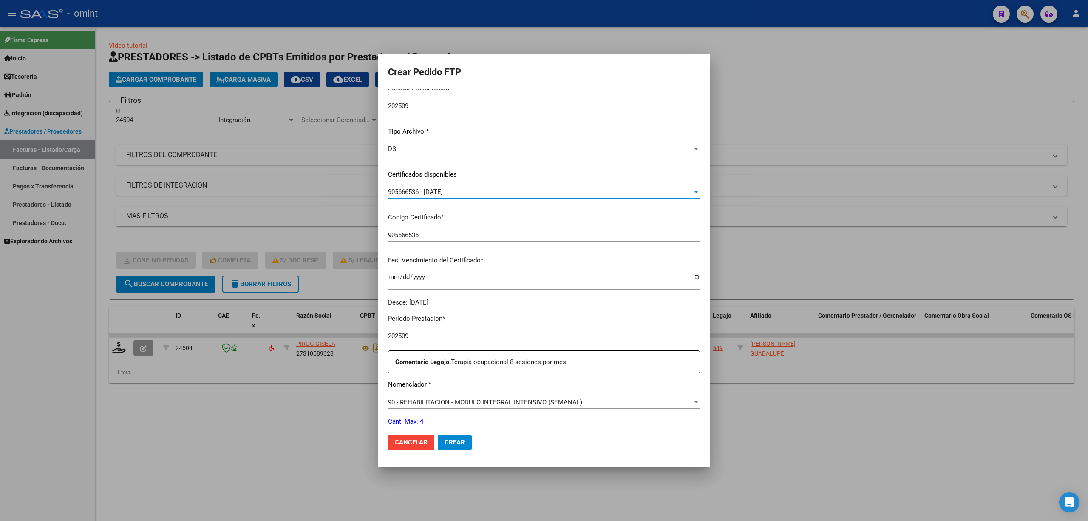
scroll to position [170, 0]
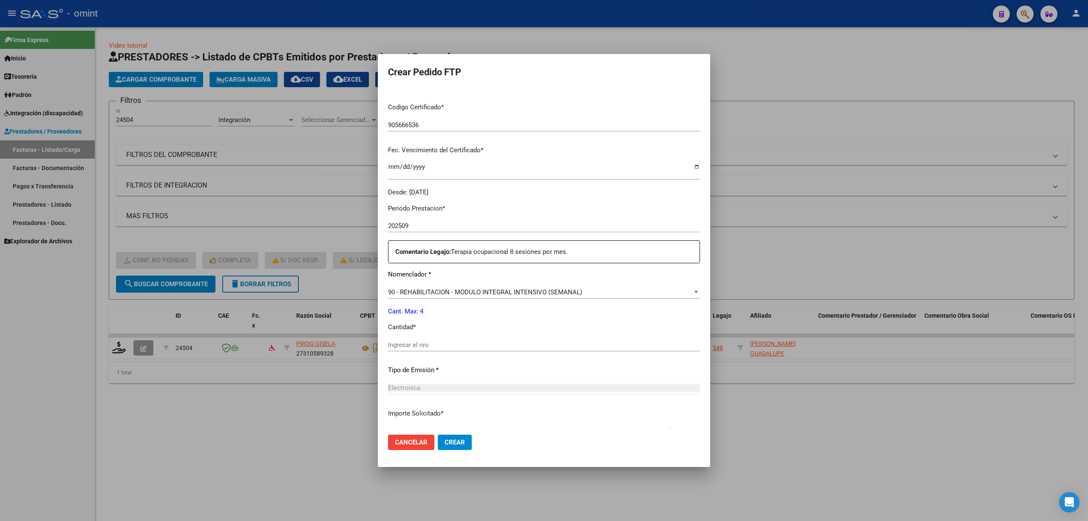
click at [436, 347] on input "Ingresar el nro" at bounding box center [544, 345] width 312 height 8
type input "4"
click at [461, 441] on span "Crear" at bounding box center [455, 442] width 20 height 8
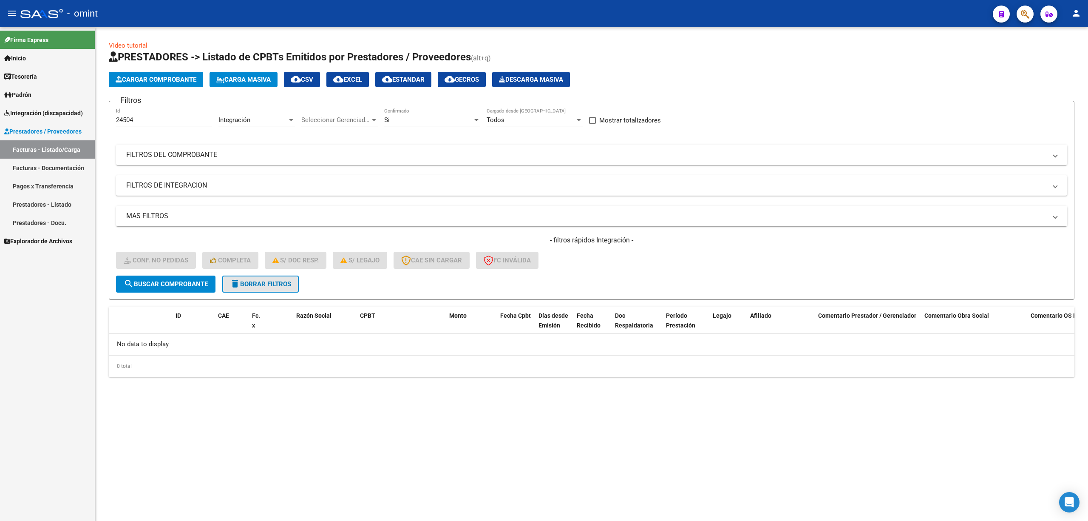
click at [274, 284] on span "delete Borrar Filtros" at bounding box center [260, 284] width 61 height 8
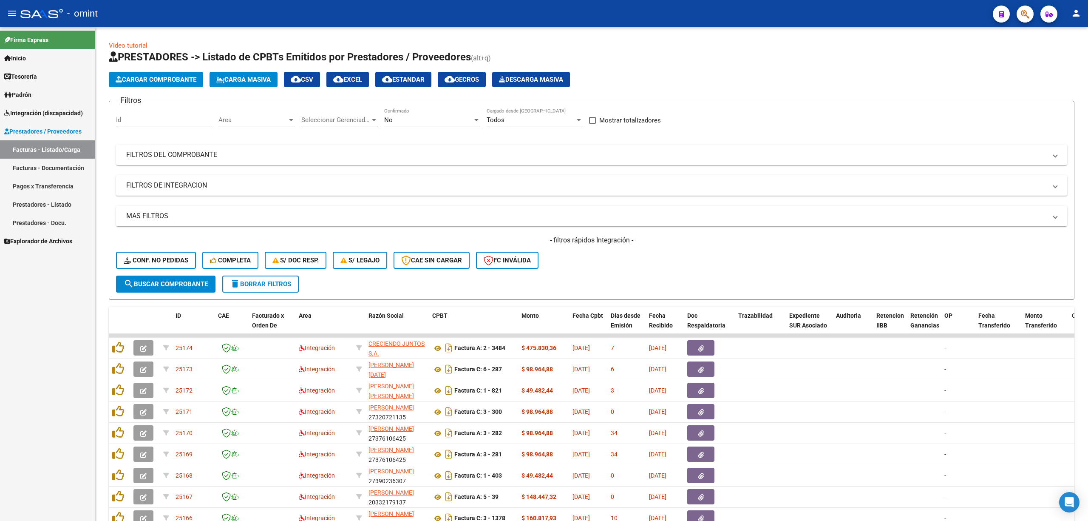
click at [143, 109] on div "Id" at bounding box center [164, 117] width 96 height 18
paste input "24501"
type input "24501"
click at [172, 279] on button "search Buscar Comprobante" at bounding box center [165, 283] width 99 height 17
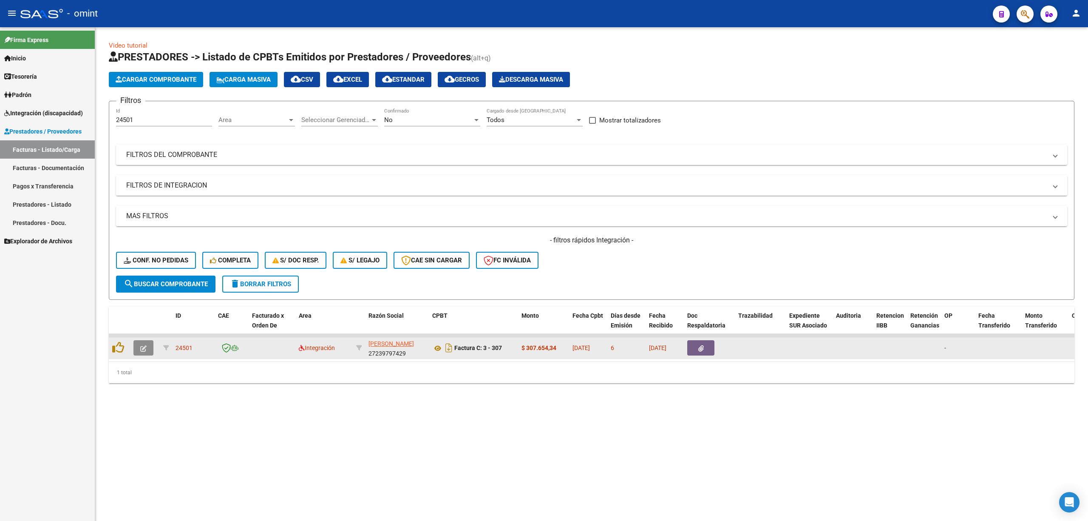
click at [146, 349] on icon "button" at bounding box center [143, 348] width 6 height 6
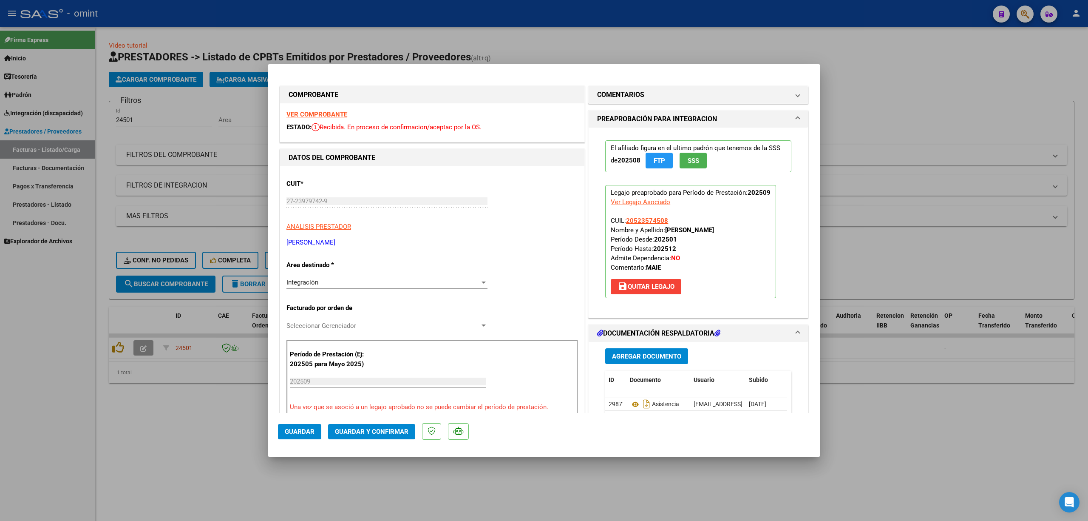
click at [310, 113] on strong "VER COMPROBANTE" at bounding box center [316, 114] width 61 height 8
click at [381, 432] on span "Guardar y Confirmar" at bounding box center [372, 432] width 74 height 8
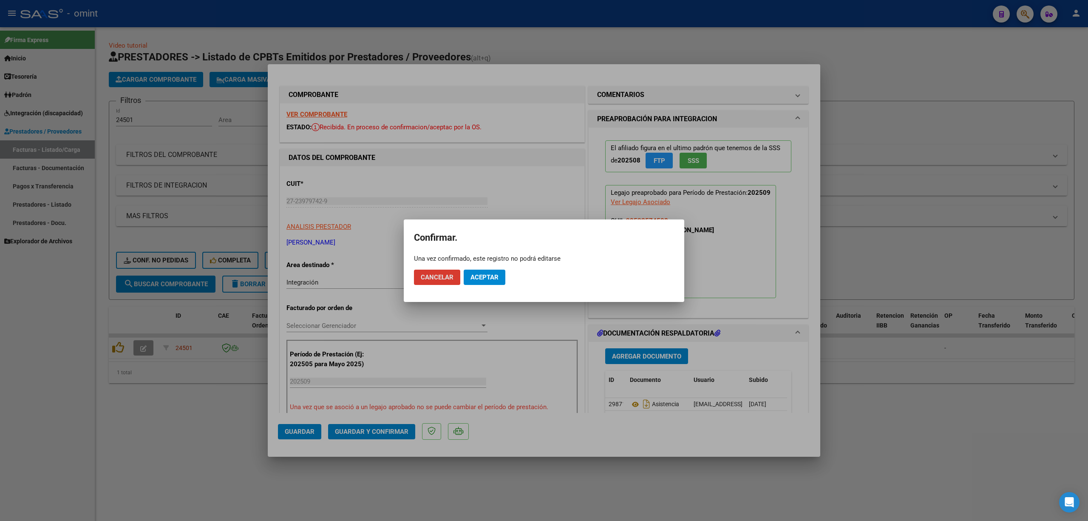
click at [487, 281] on button "Aceptar" at bounding box center [485, 276] width 42 height 15
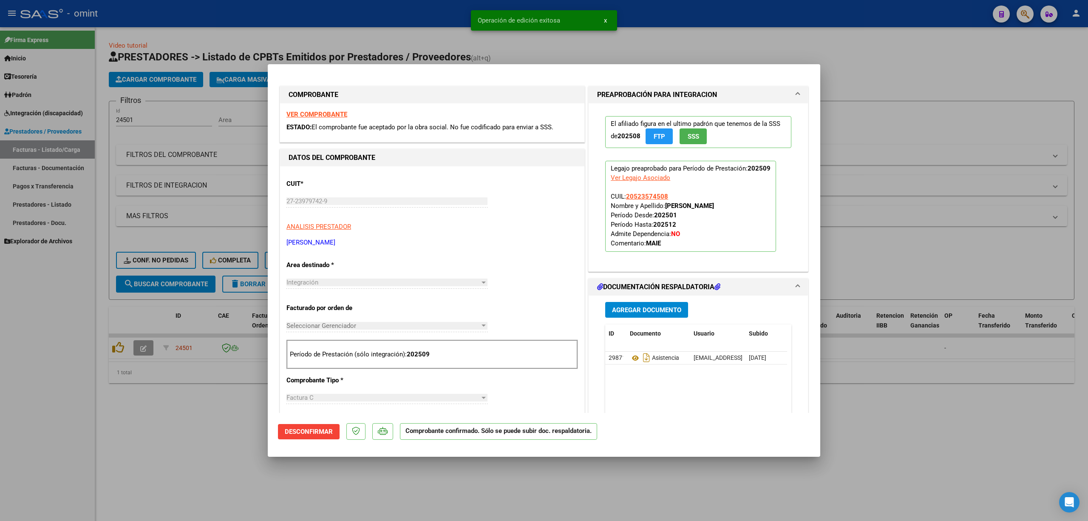
click at [193, 412] on div at bounding box center [544, 260] width 1088 height 521
type input "$ 0,00"
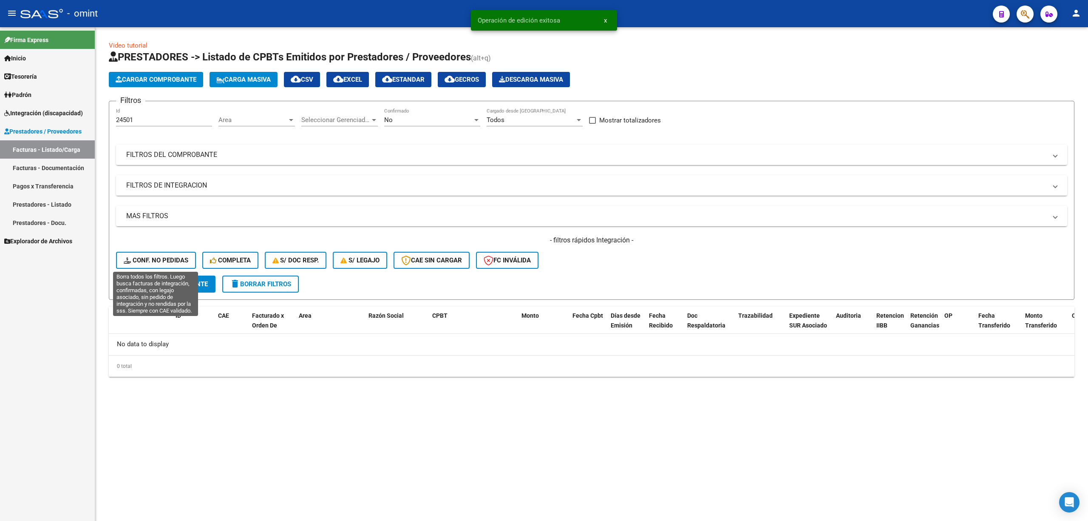
click at [148, 261] on span "Conf. no pedidas" at bounding box center [156, 260] width 65 height 8
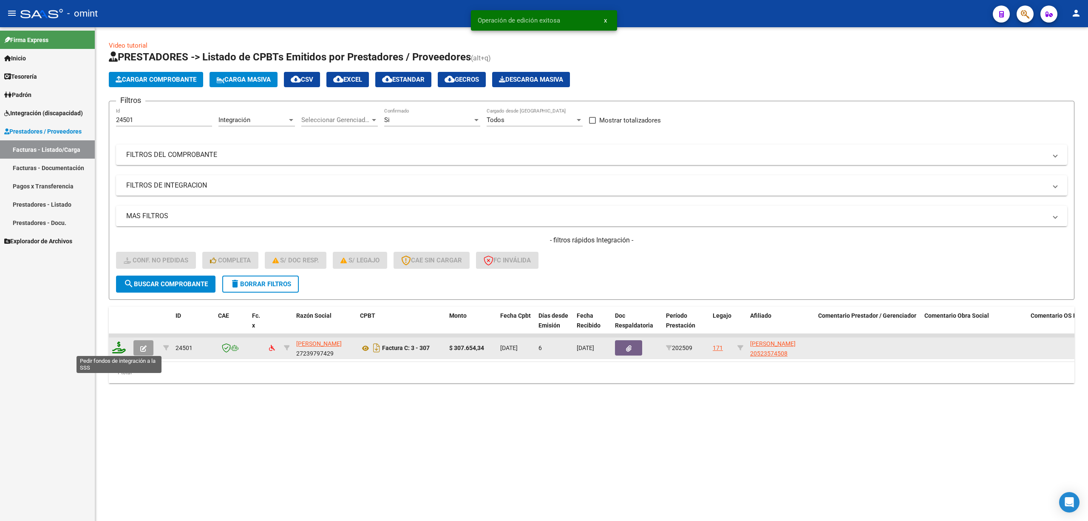
click at [116, 348] on icon at bounding box center [119, 347] width 14 height 12
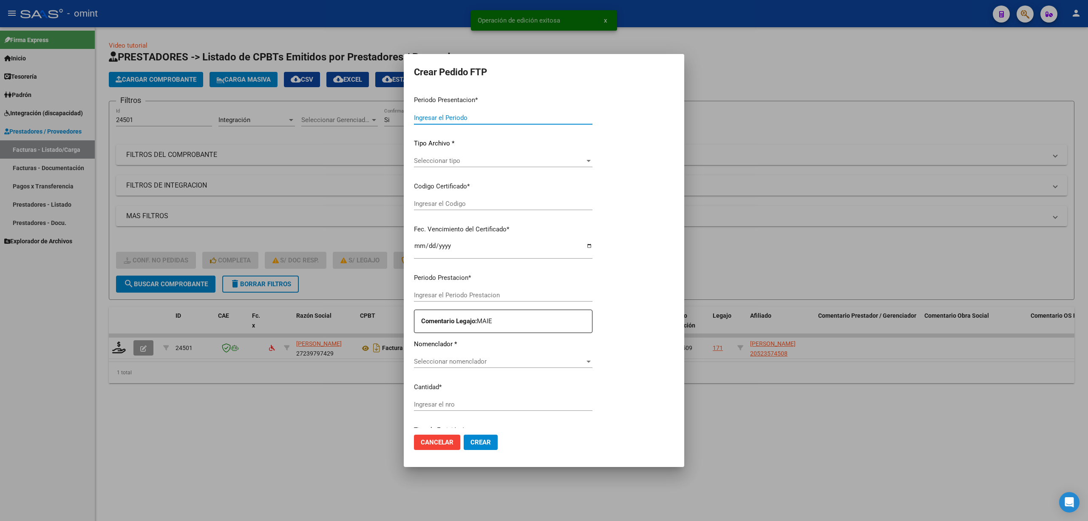
type input "202509"
type input "$ 307.654,34"
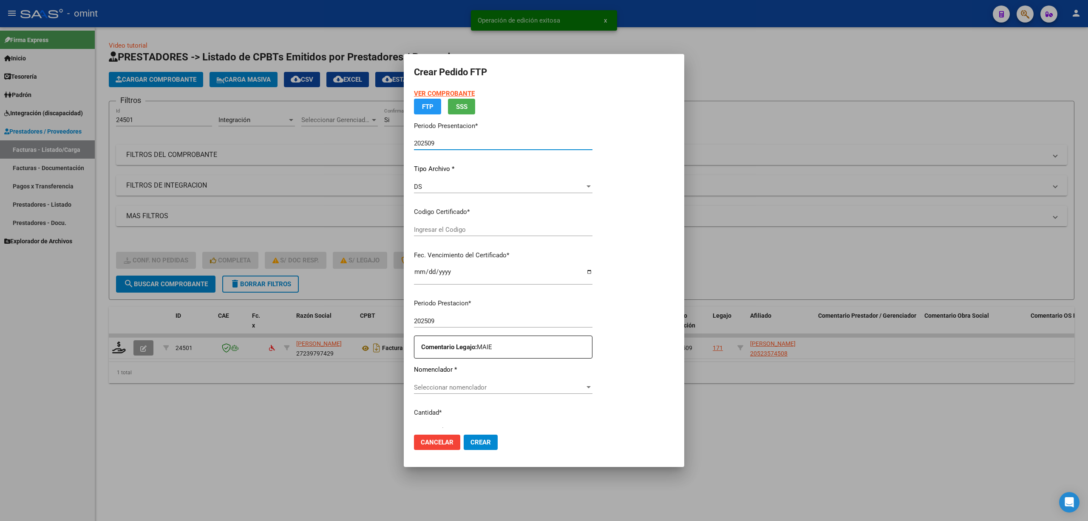
type input "8080430747"
type input "2029-10-01"
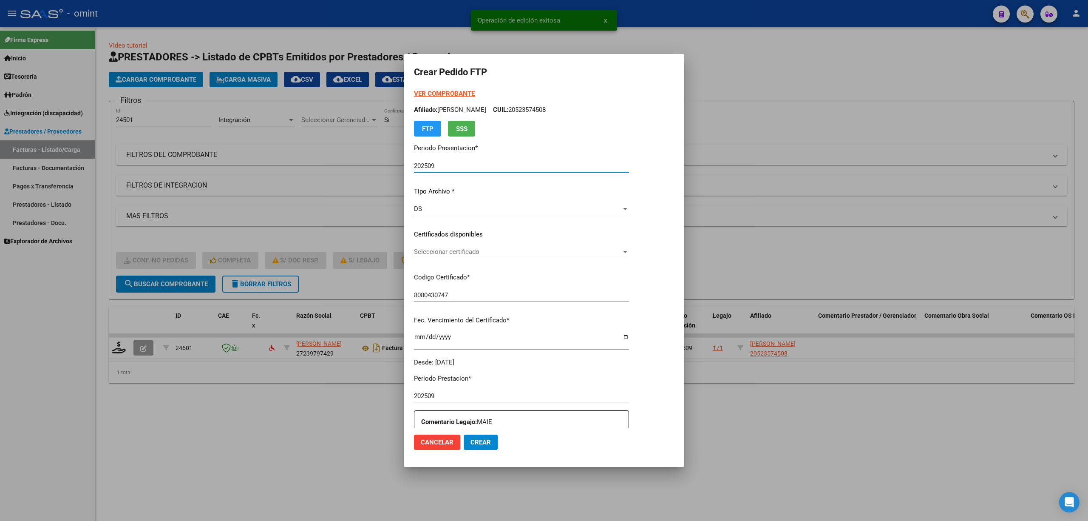
click at [450, 255] on div "Seleccionar certificado Seleccionar certificado" at bounding box center [521, 251] width 215 height 13
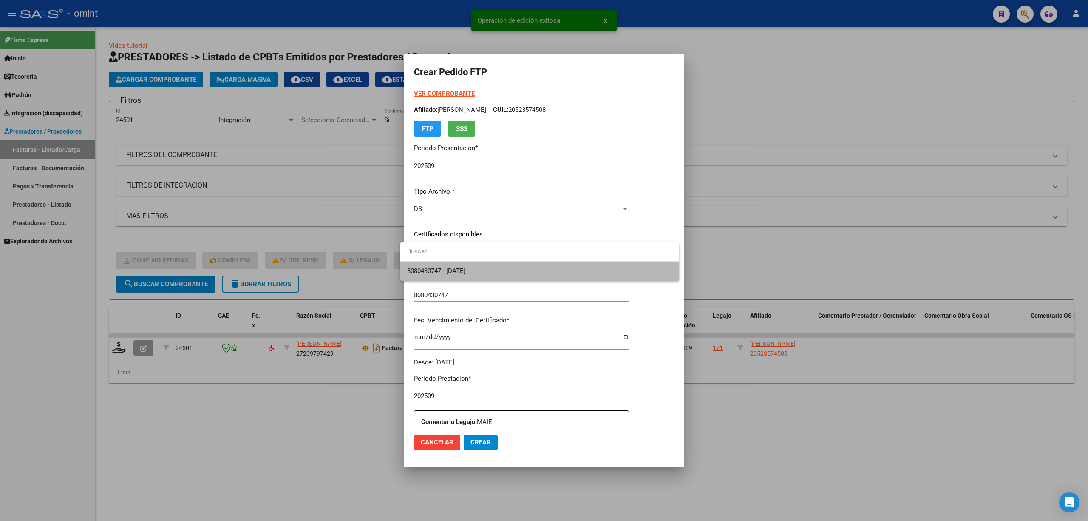
click at [454, 276] on span "8080430747 - 2029-10-01" at bounding box center [539, 270] width 265 height 19
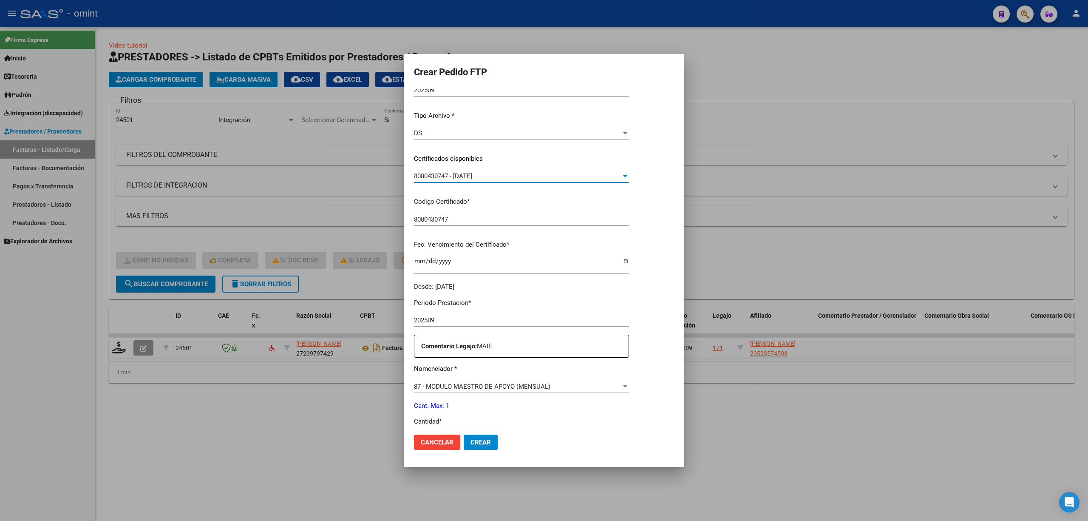
scroll to position [227, 0]
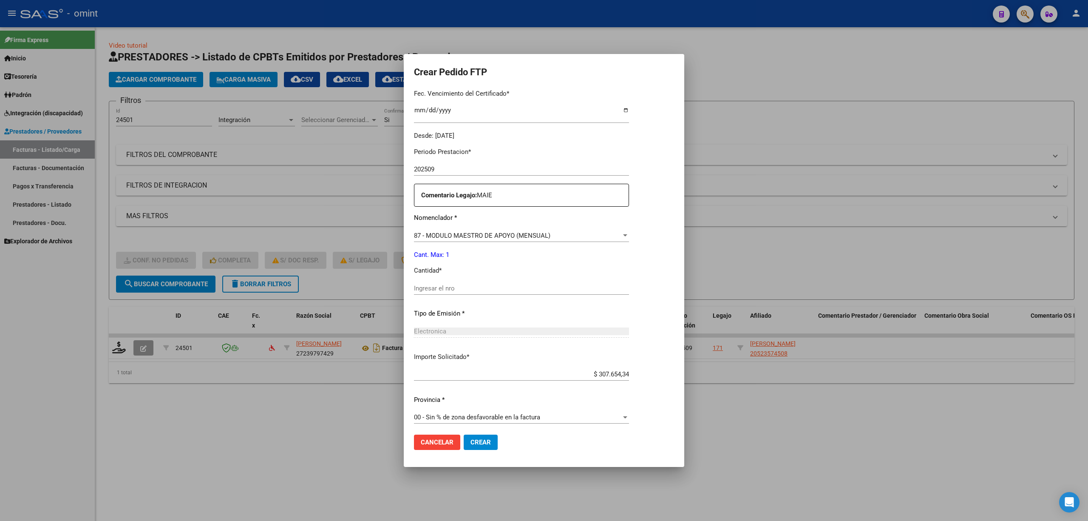
click at [473, 287] on input "Ingresar el nro" at bounding box center [521, 288] width 215 height 8
type input "1"
click at [484, 446] on button "Crear" at bounding box center [481, 441] width 34 height 15
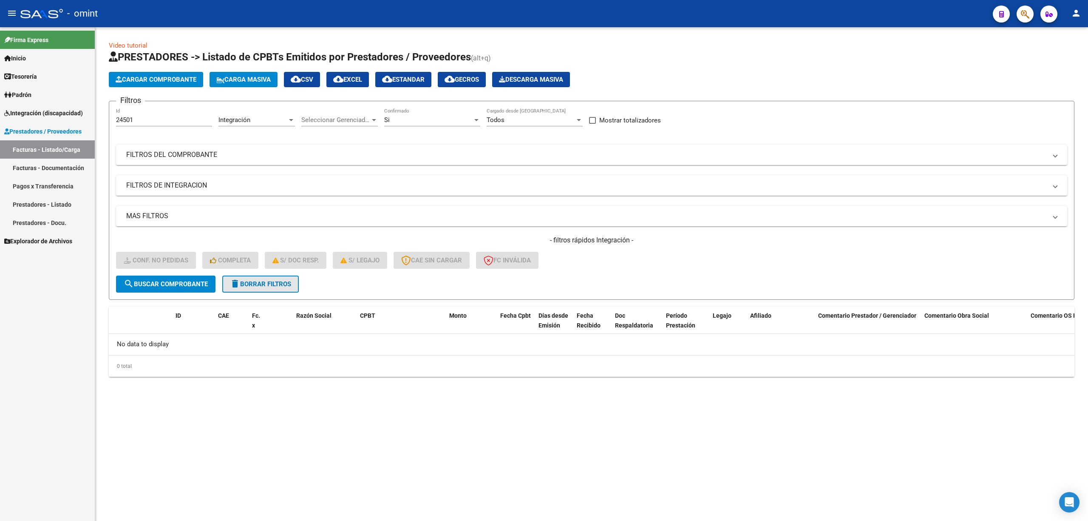
click at [283, 288] on button "delete Borrar Filtros" at bounding box center [260, 283] width 76 height 17
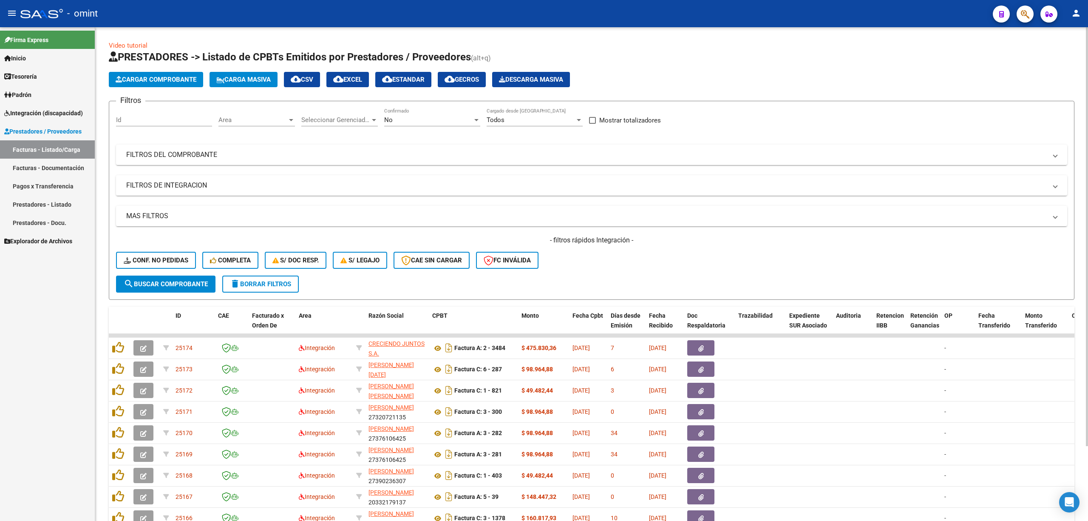
drag, startPoint x: 126, startPoint y: 119, endPoint x: 141, endPoint y: 118, distance: 14.9
click at [127, 118] on input "Id" at bounding box center [164, 120] width 96 height 8
paste input "24493"
type input "24493"
click at [175, 286] on span "search Buscar Comprobante" at bounding box center [166, 284] width 84 height 8
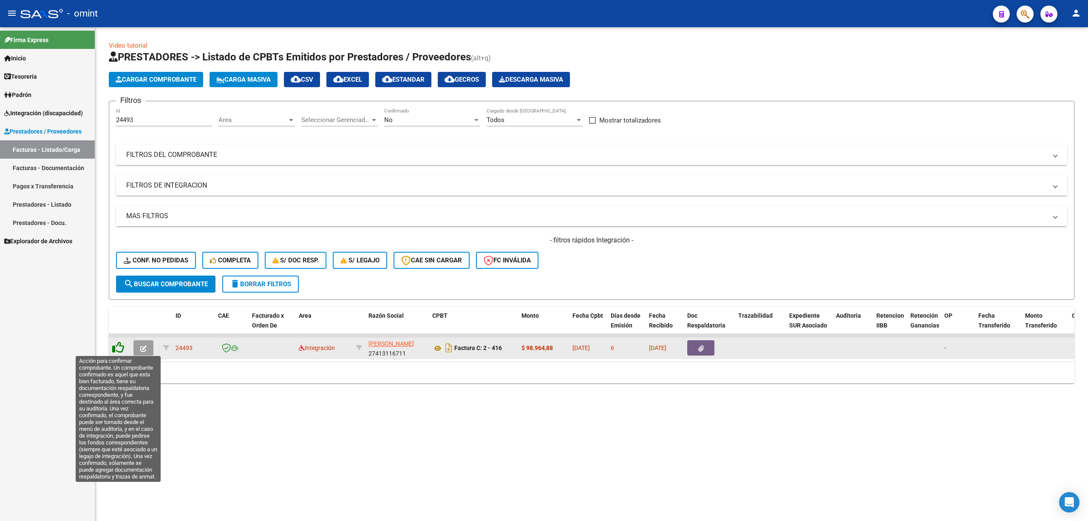
click at [119, 344] on icon at bounding box center [118, 347] width 12 height 12
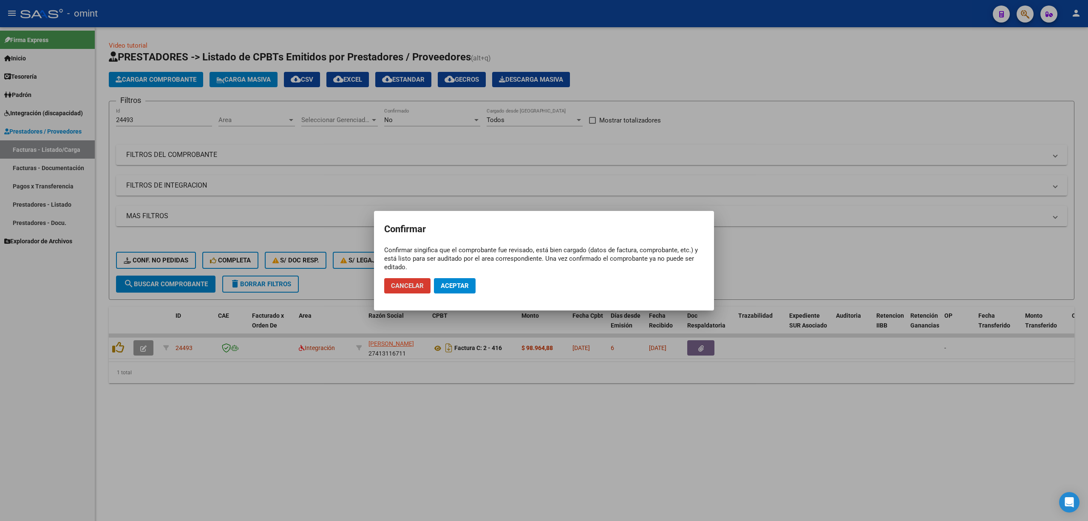
drag, startPoint x: 406, startPoint y: 292, endPoint x: 390, endPoint y: 298, distance: 17.5
click at [405, 293] on button "Cancelar" at bounding box center [407, 285] width 46 height 15
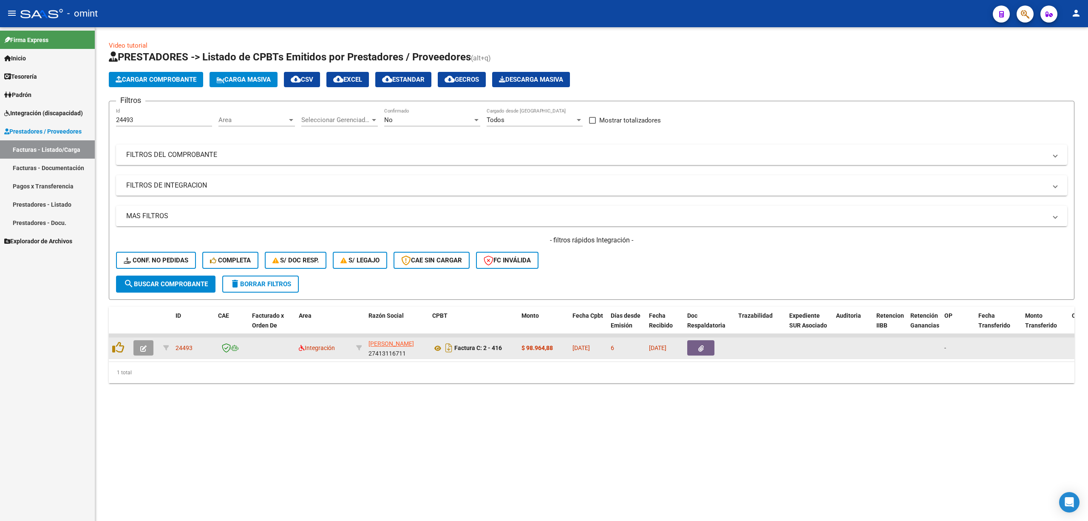
click at [135, 350] on button "button" at bounding box center [143, 347] width 20 height 15
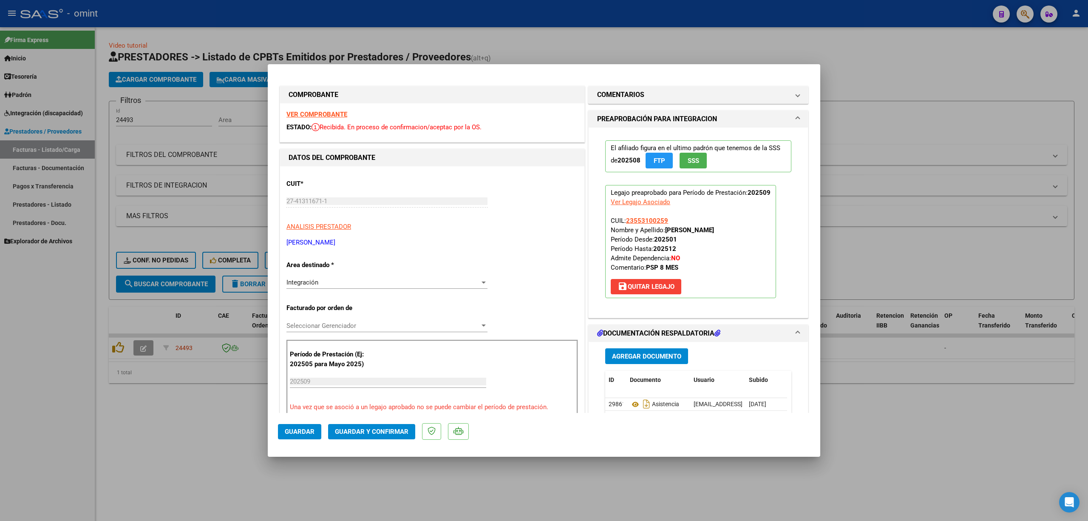
click at [322, 121] on div "VER COMPROBANTE ESTADO: Recibida. En proceso de confirmacion/aceptac por la OS." at bounding box center [432, 122] width 304 height 39
click at [337, 114] on strong "VER COMPROBANTE" at bounding box center [316, 114] width 61 height 8
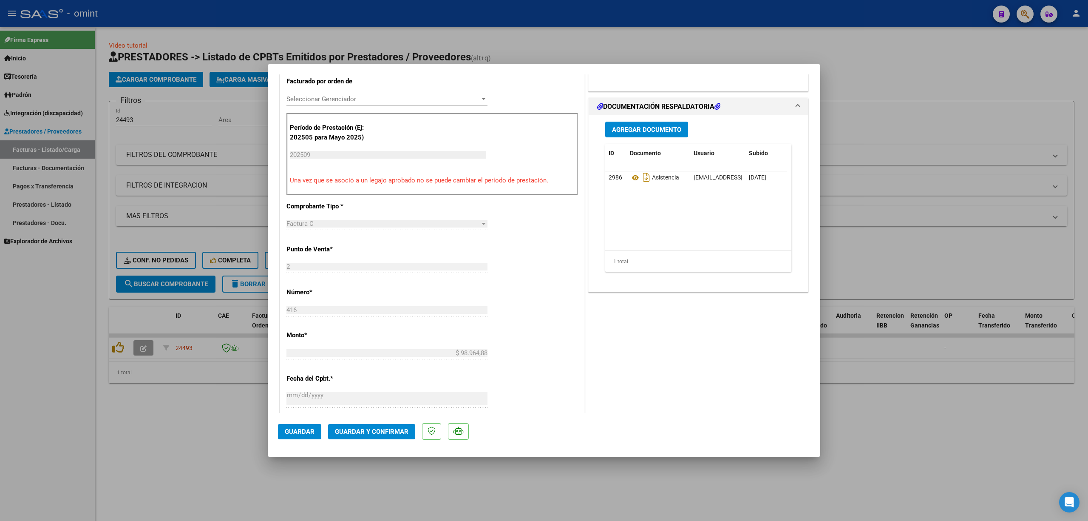
click at [360, 438] on button "Guardar y Confirmar" at bounding box center [371, 431] width 87 height 15
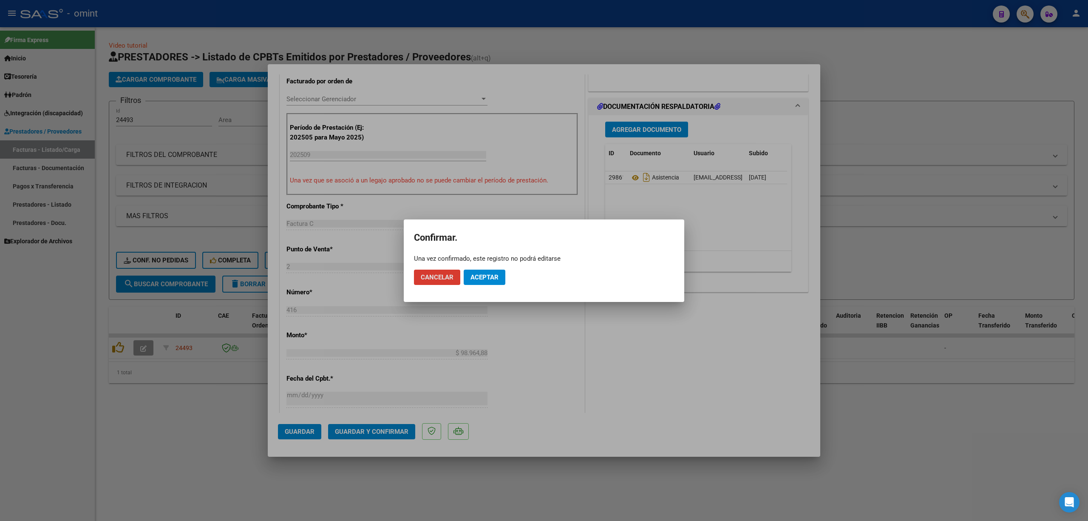
click at [493, 266] on mat-dialog-actions "Cancelar Aceptar" at bounding box center [544, 277] width 260 height 29
click at [493, 278] on span "Aceptar" at bounding box center [484, 277] width 28 height 8
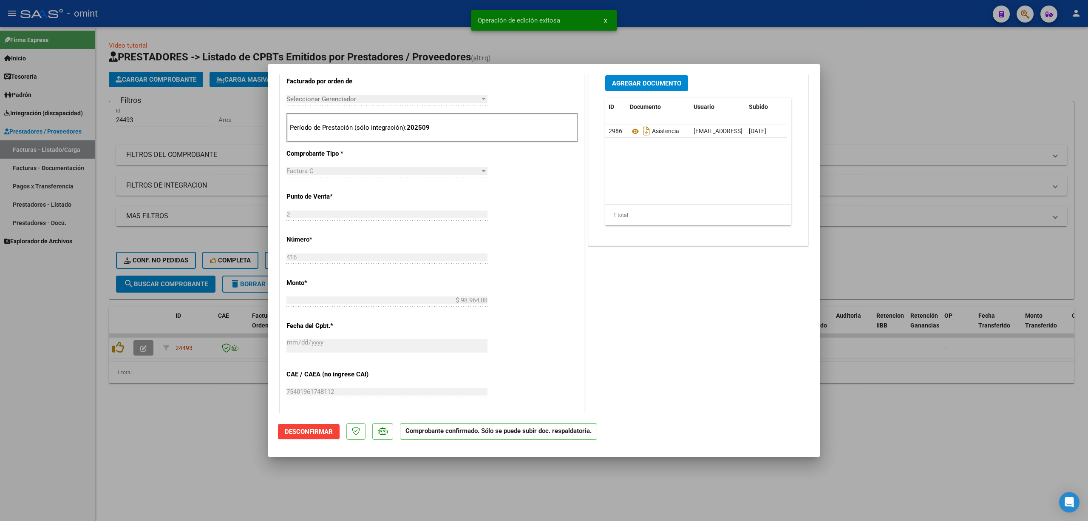
click at [164, 260] on div at bounding box center [544, 260] width 1088 height 521
type input "$ 0,00"
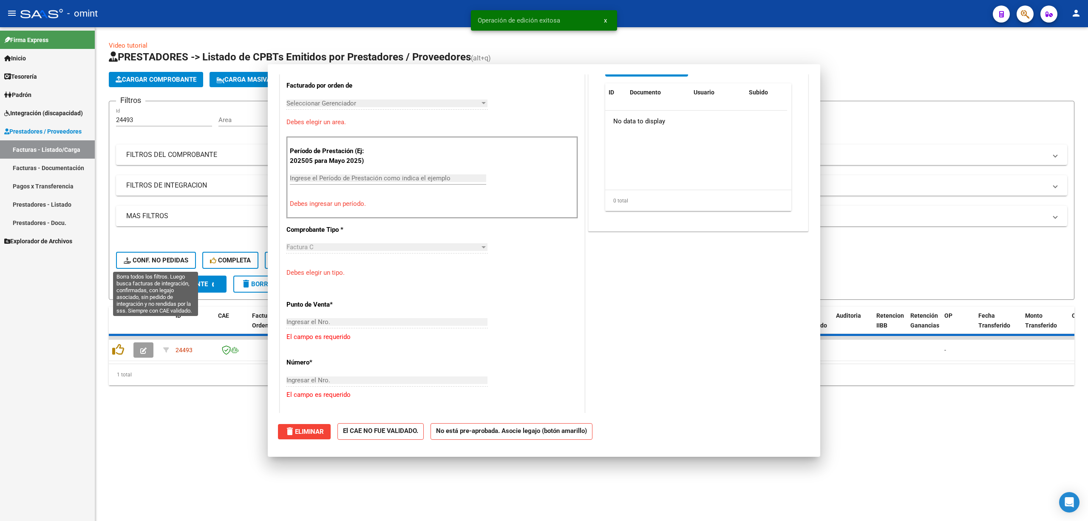
scroll to position [0, 0]
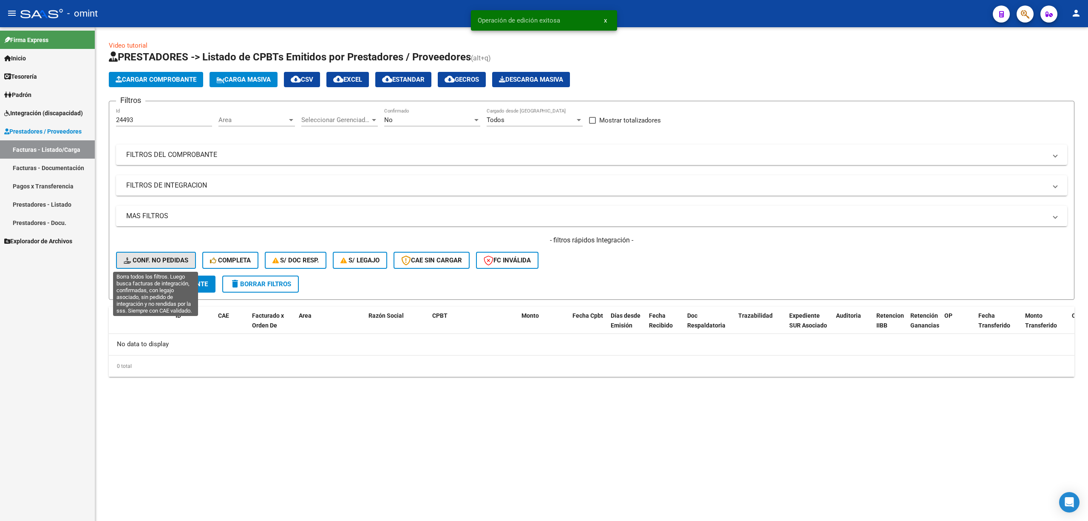
click at [156, 259] on span "Conf. no pedidas" at bounding box center [156, 260] width 65 height 8
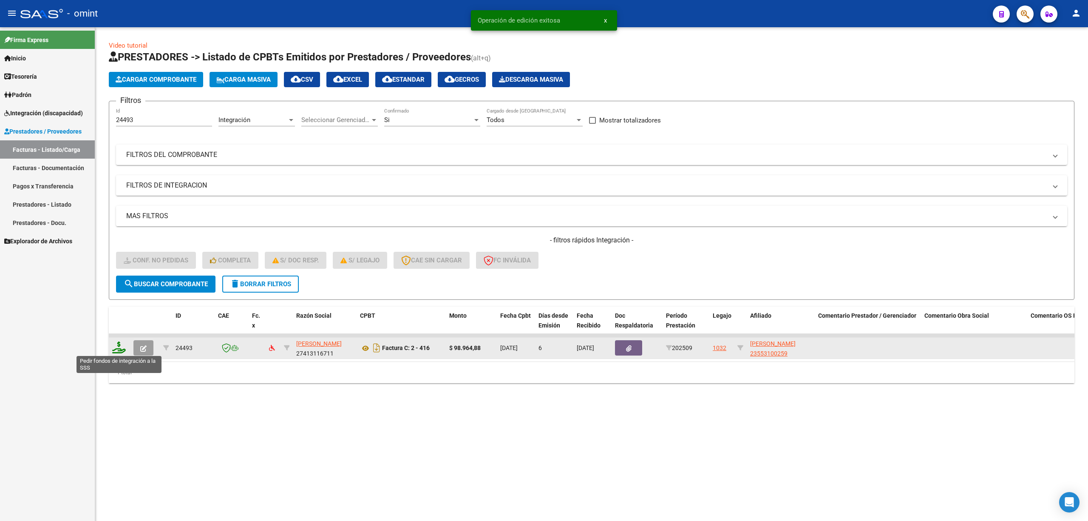
click at [123, 348] on icon at bounding box center [119, 347] width 14 height 12
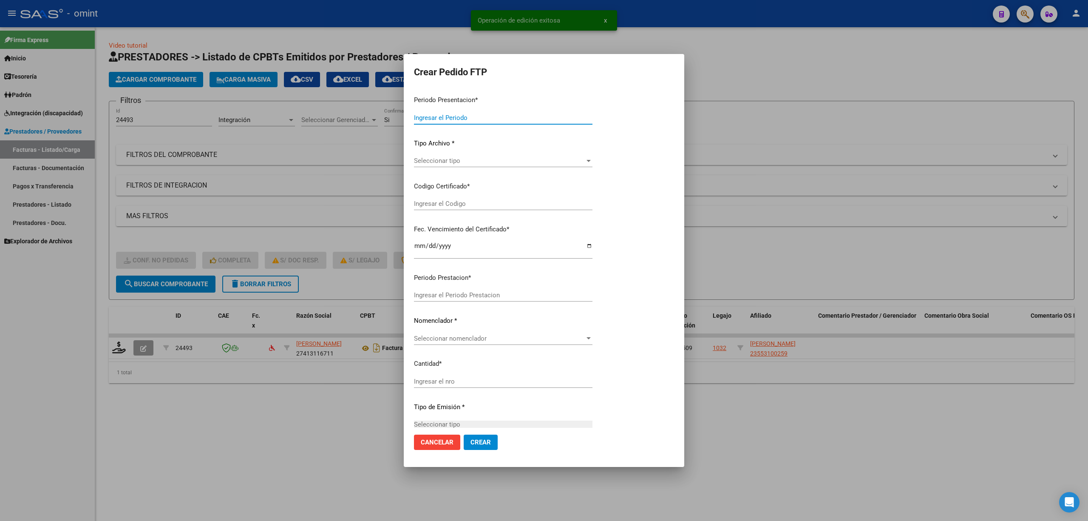
type input "202509"
type input "$ 98.964,88"
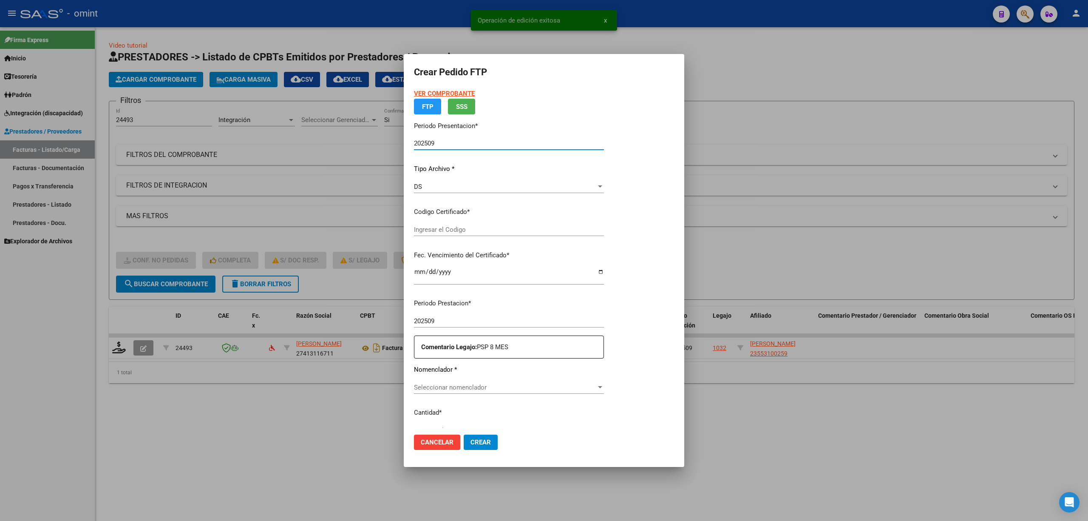
type input "5038024734"
type input "2027-03-27"
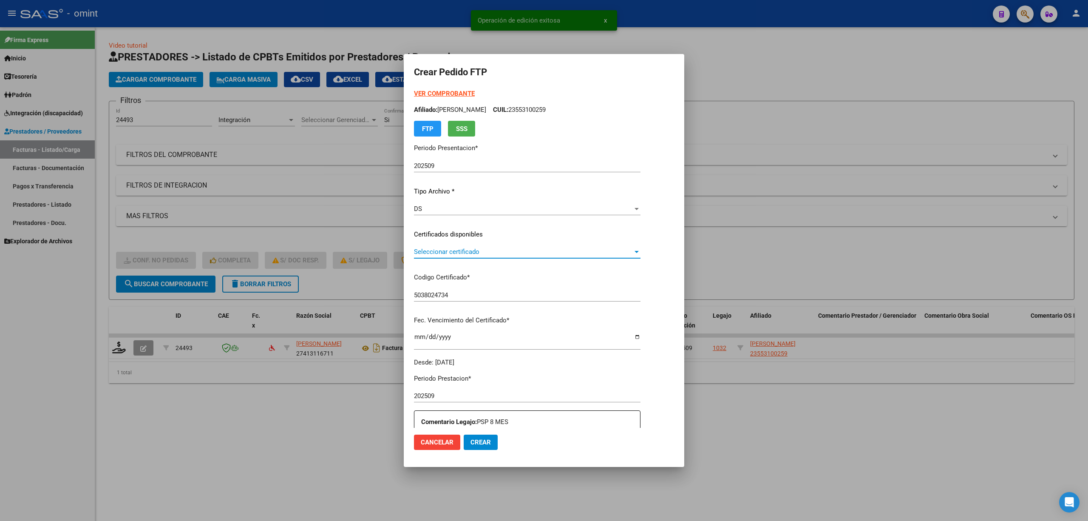
click at [425, 250] on span "Seleccionar certificado" at bounding box center [523, 252] width 219 height 8
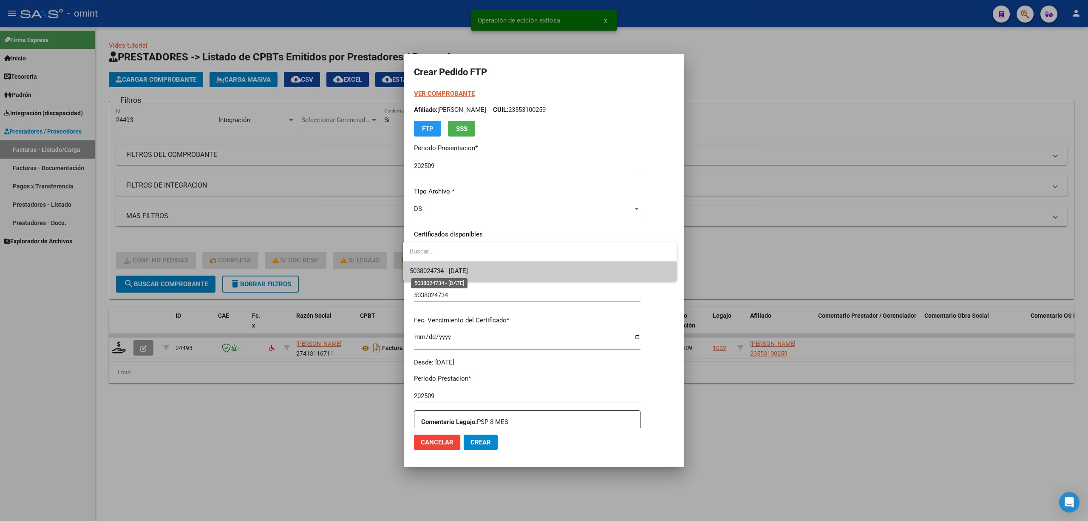
click at [429, 269] on span "5038024734 - 2027-03-27" at bounding box center [439, 271] width 58 height 8
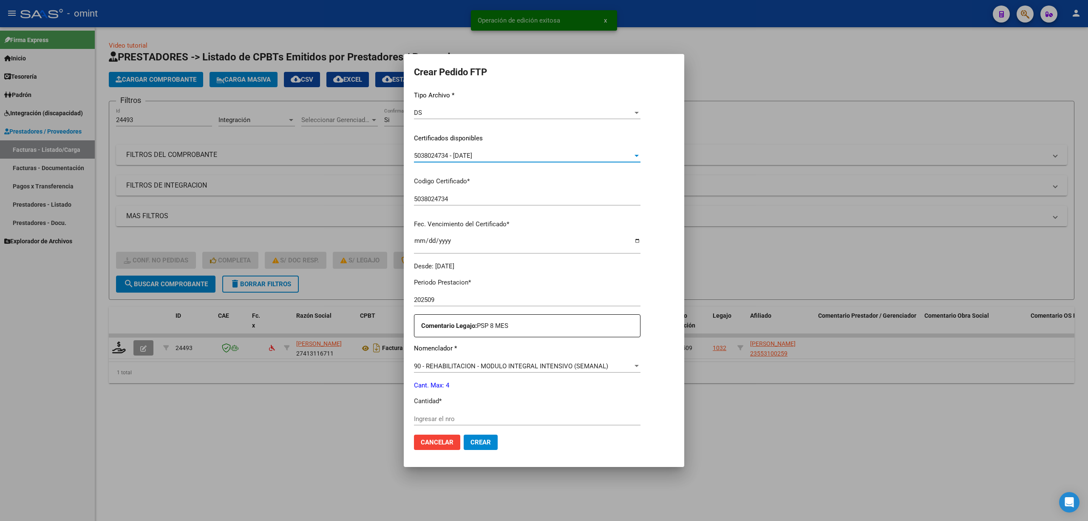
scroll to position [227, 0]
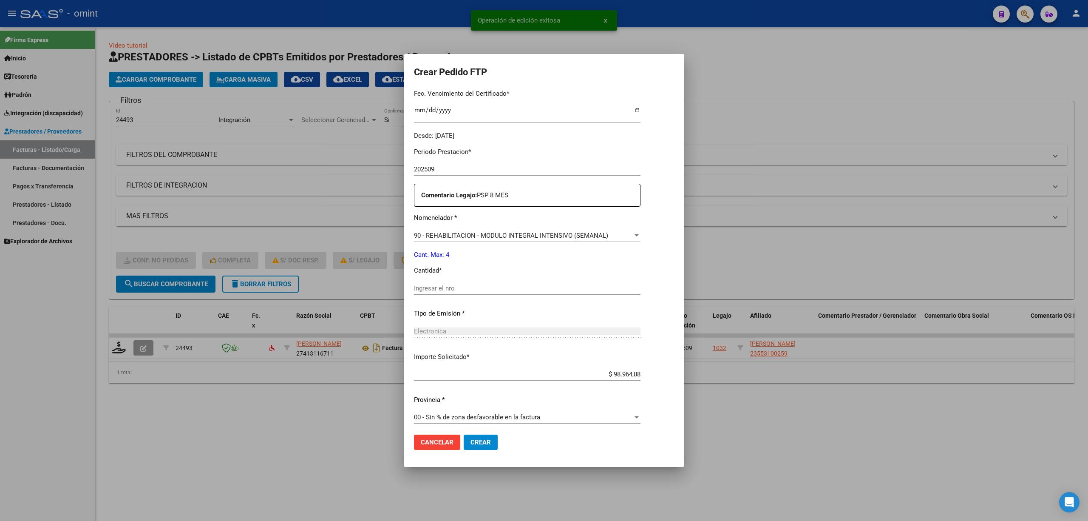
click at [440, 287] on input "Ingresar el nro" at bounding box center [527, 288] width 227 height 8
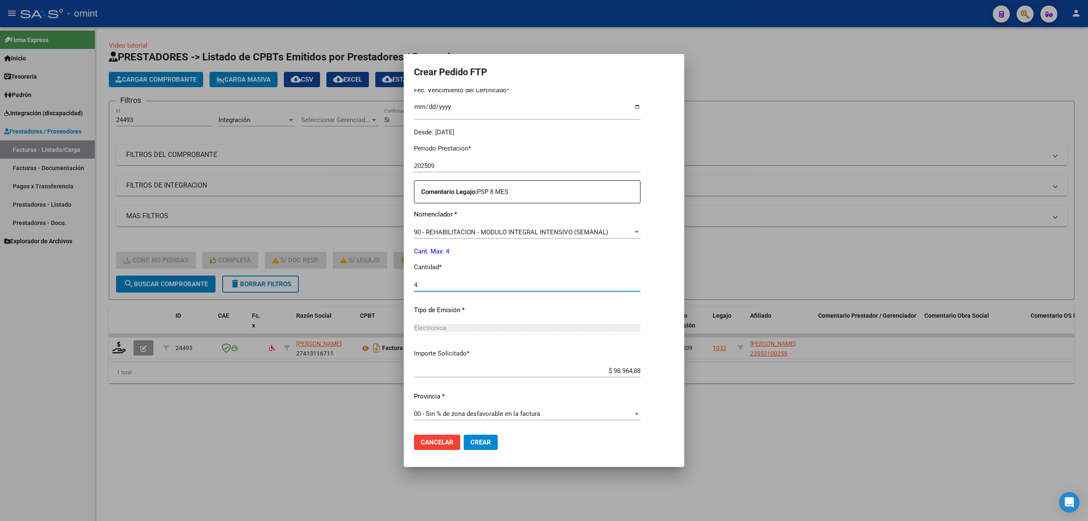
scroll to position [230, 0]
type input "4"
click at [496, 430] on mat-dialog-actions "Cancelar Crear" at bounding box center [544, 442] width 260 height 29
click at [485, 442] on span "Crear" at bounding box center [480, 442] width 20 height 8
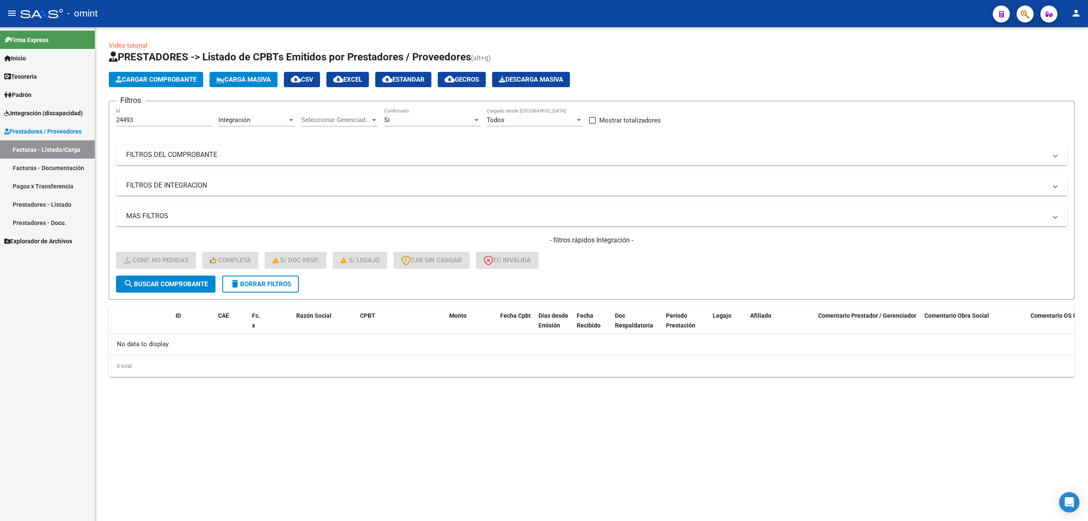
click at [283, 282] on span "delete Borrar Filtros" at bounding box center [260, 284] width 61 height 8
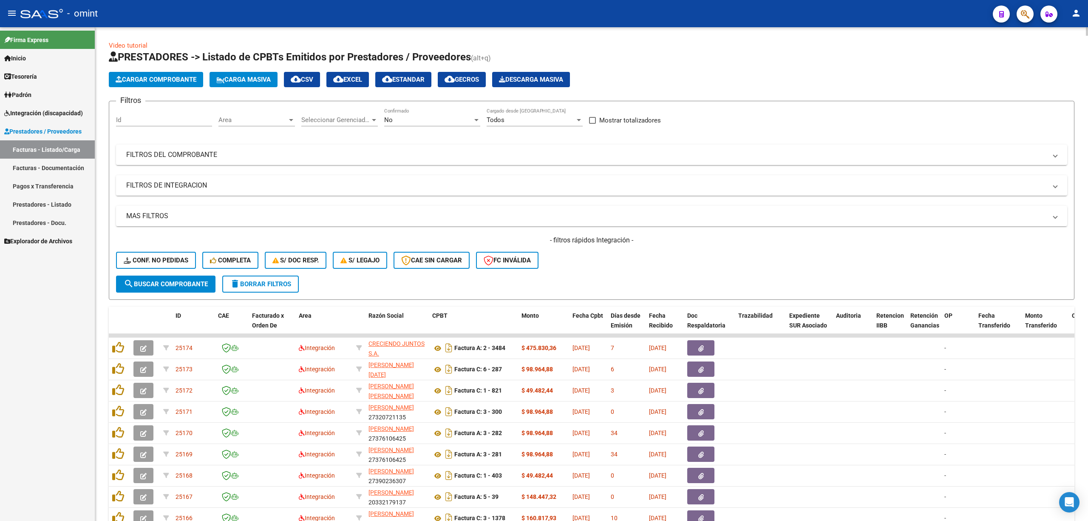
click at [141, 119] on input "Id" at bounding box center [164, 120] width 96 height 8
paste input "24490"
type input "24490"
click at [171, 288] on button "search Buscar Comprobante" at bounding box center [165, 283] width 99 height 17
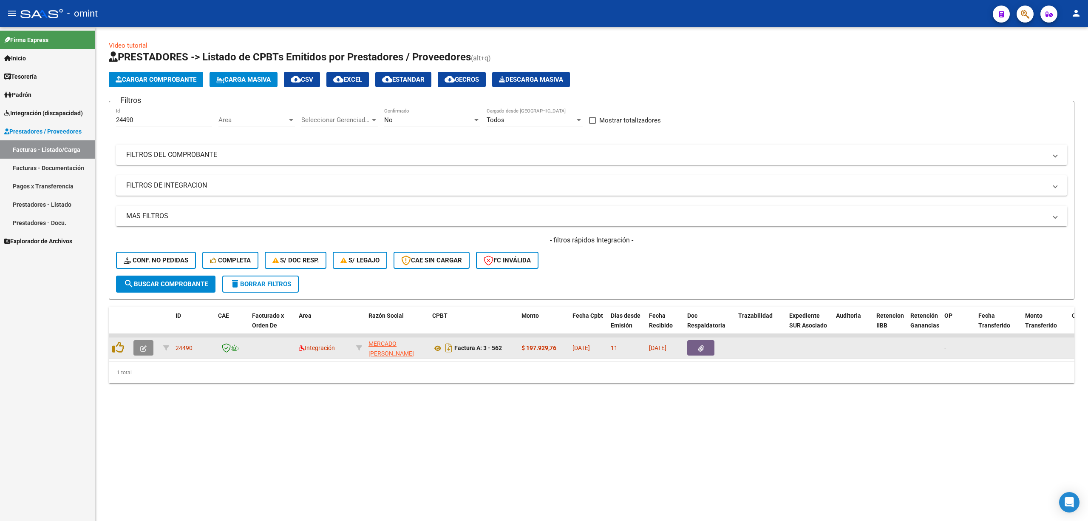
click at [143, 348] on icon "button" at bounding box center [143, 348] width 6 height 6
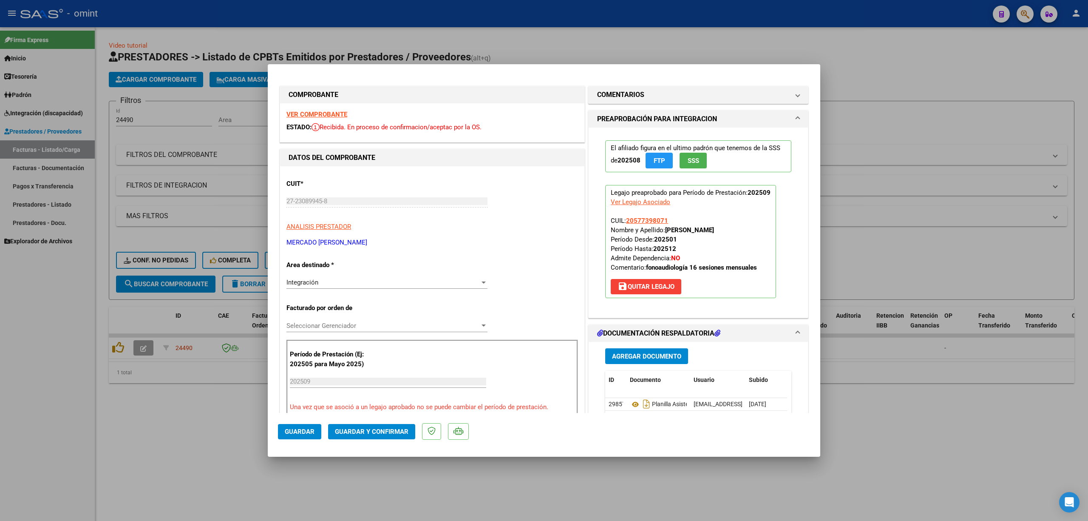
click at [311, 115] on strong "VER COMPROBANTE" at bounding box center [316, 114] width 61 height 8
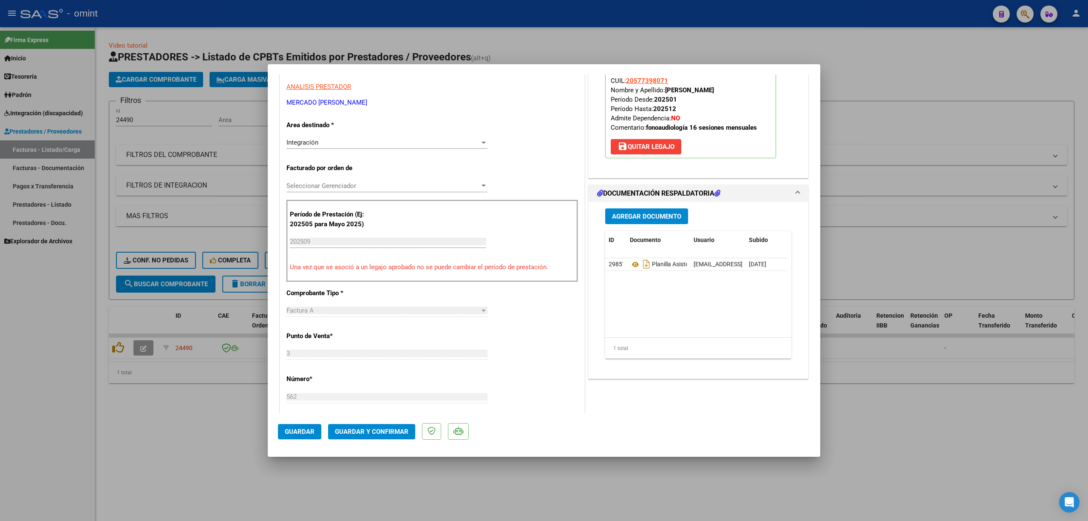
scroll to position [227, 0]
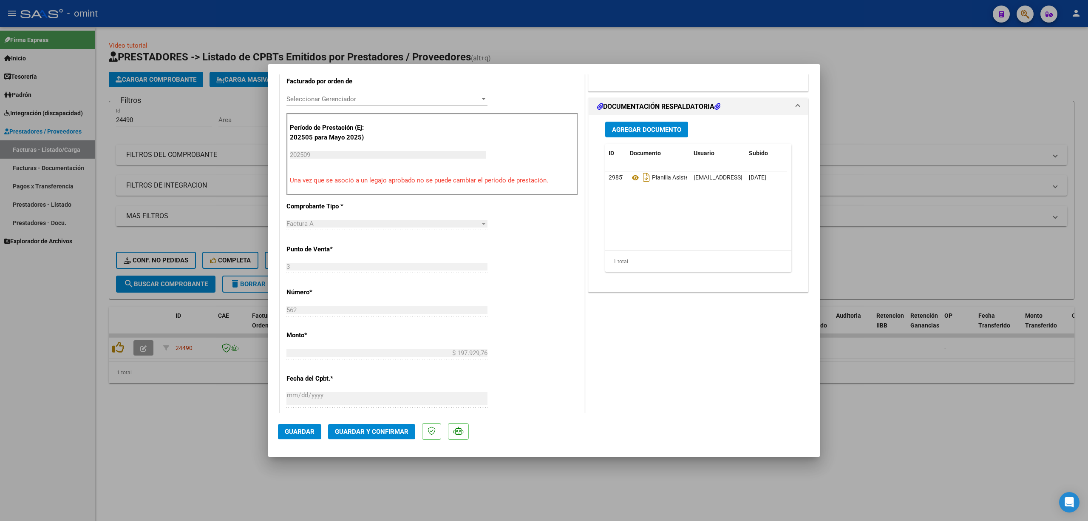
click at [384, 437] on button "Guardar y Confirmar" at bounding box center [371, 431] width 87 height 15
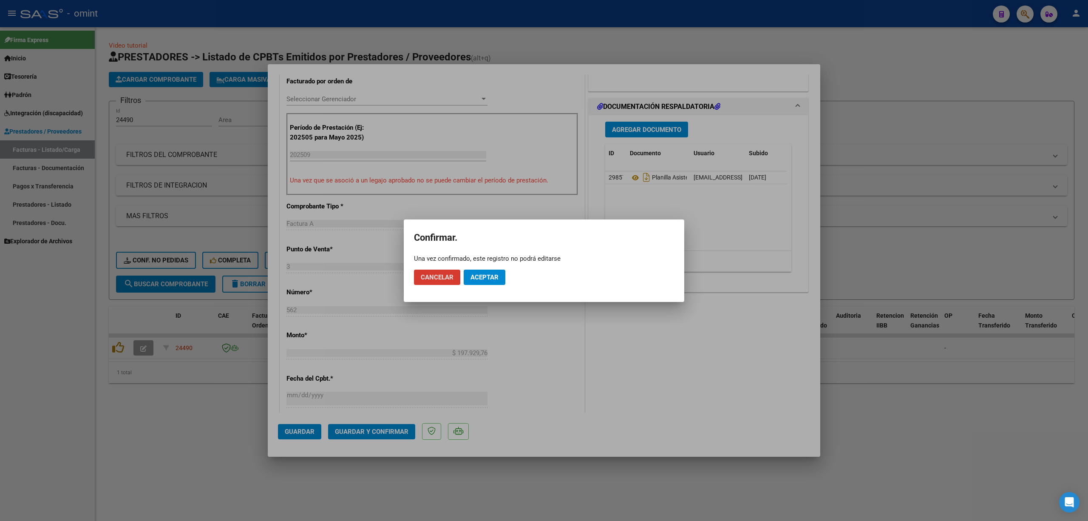
click at [483, 277] on span "Aceptar" at bounding box center [484, 277] width 28 height 8
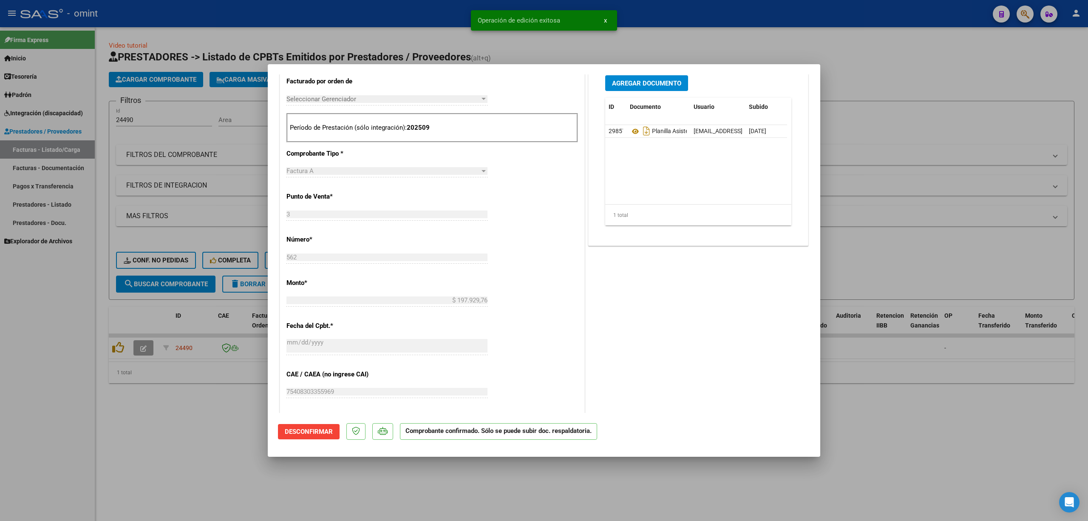
click at [193, 217] on div at bounding box center [544, 260] width 1088 height 521
type input "$ 0,00"
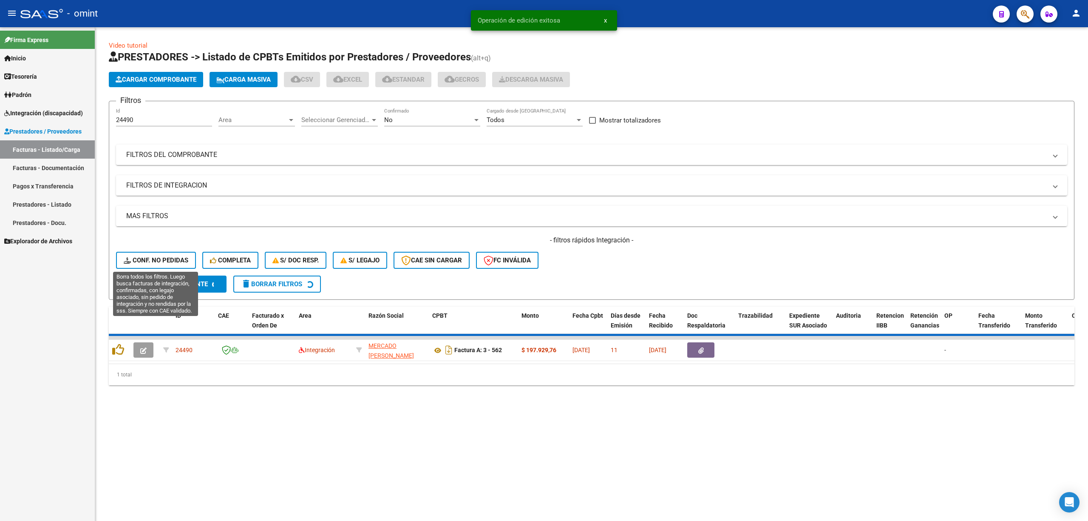
click at [153, 259] on span "Conf. no pedidas" at bounding box center [156, 260] width 65 height 8
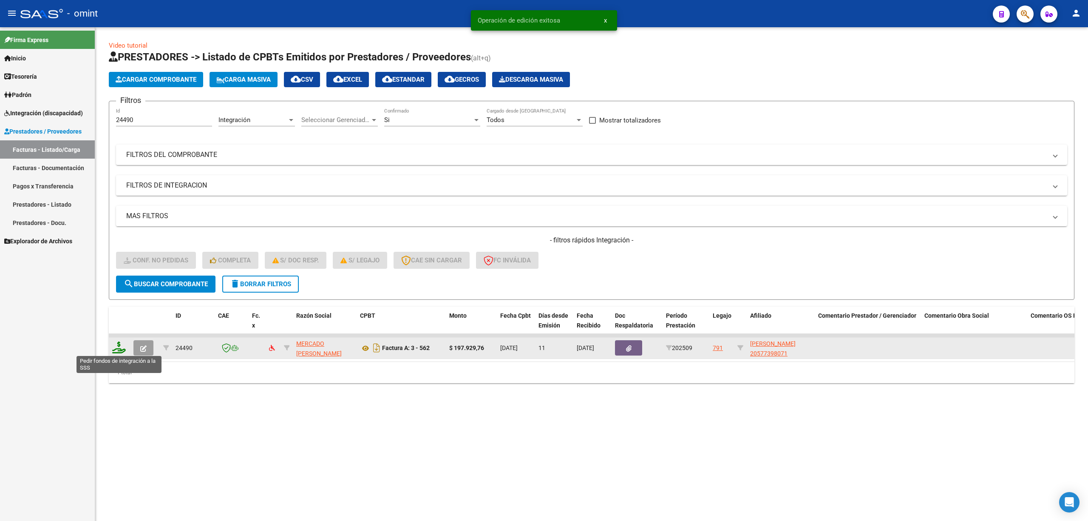
click at [118, 347] on icon at bounding box center [119, 347] width 14 height 12
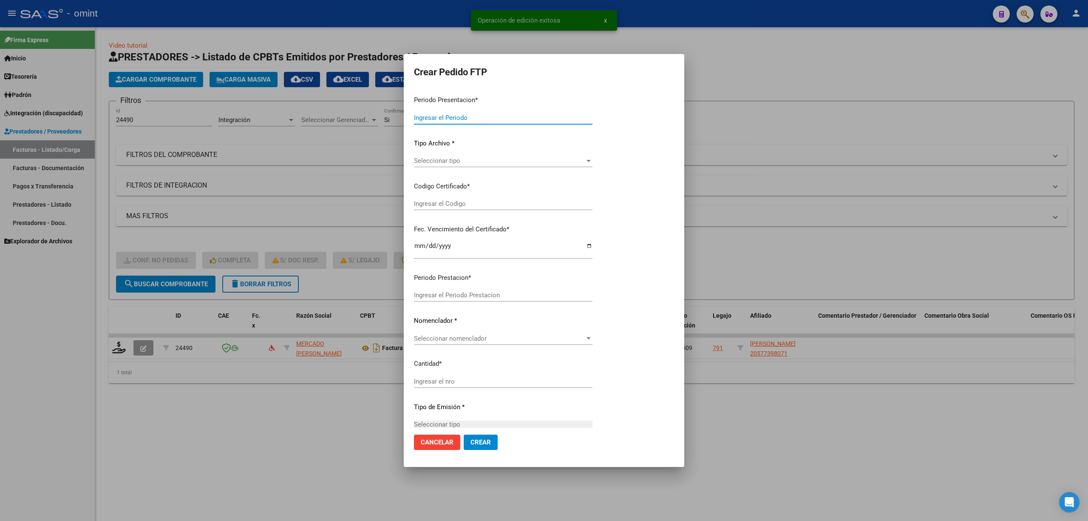
type input "202509"
type input "$ 197.929,76"
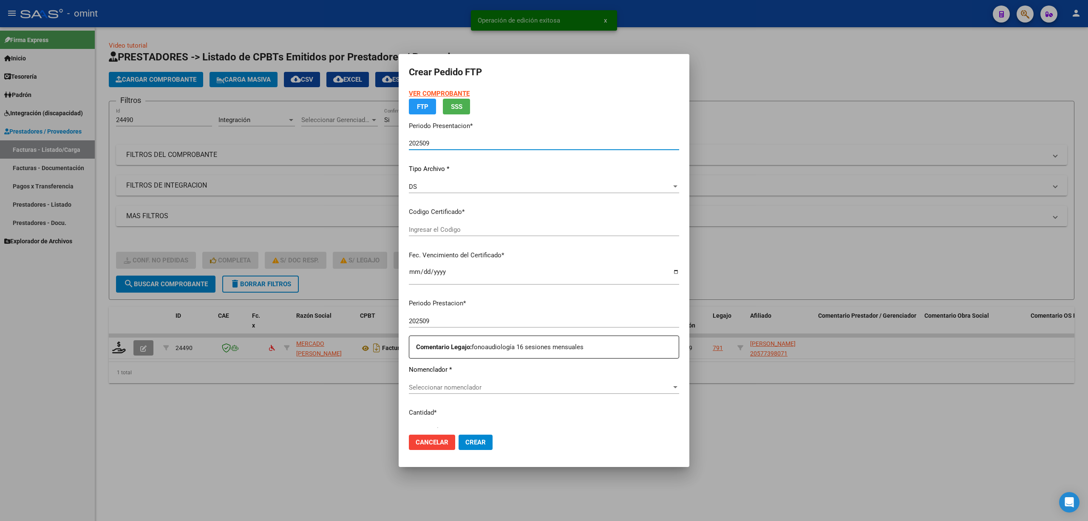
type input "6506452963"
type input "2027-06-21"
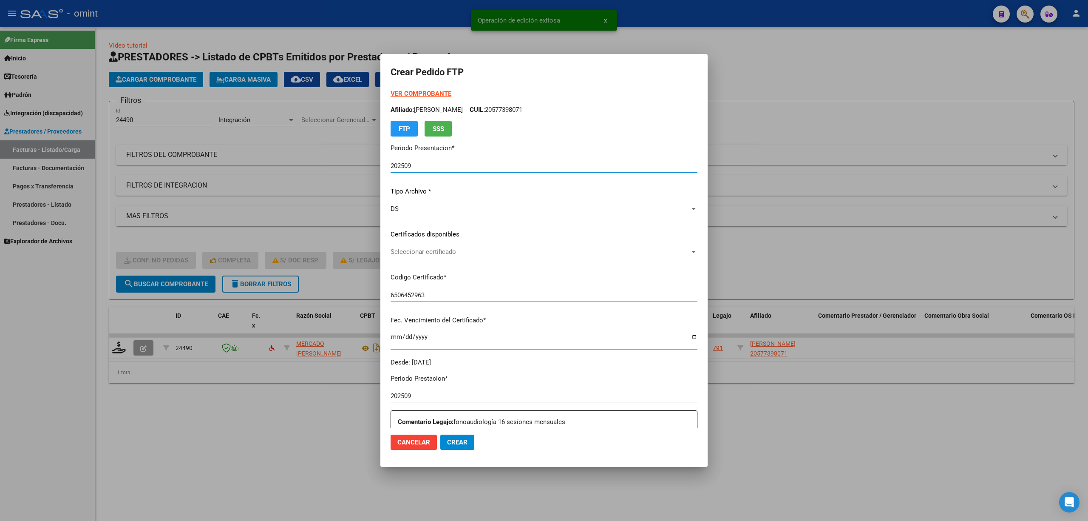
click at [431, 258] on div "Seleccionar certificado Seleccionar certificado" at bounding box center [544, 255] width 307 height 21
click at [434, 252] on span "Seleccionar certificado" at bounding box center [540, 252] width 299 height 8
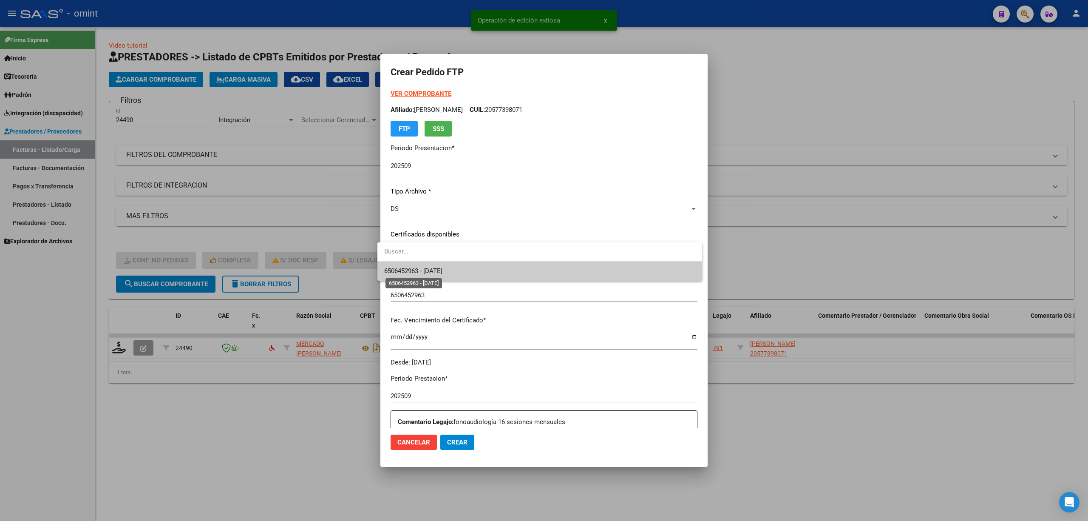
click at [442, 268] on span "6506452963 - 2027-06-21" at bounding box center [413, 271] width 58 height 8
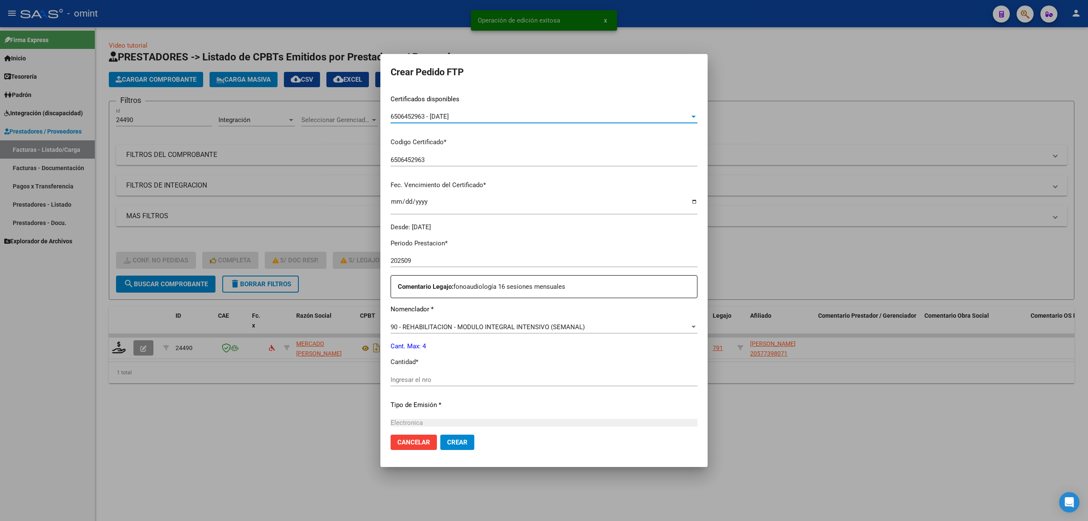
scroll to position [227, 0]
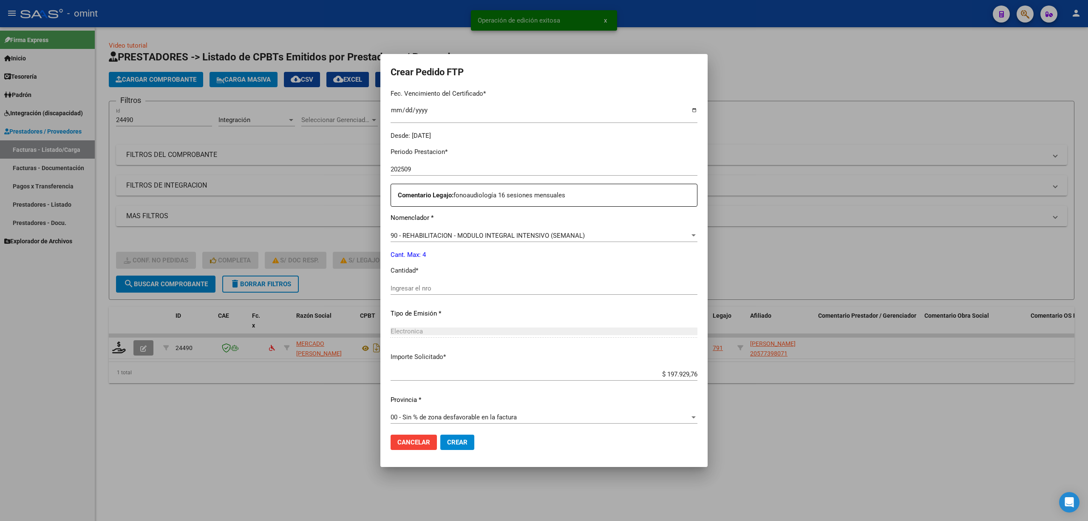
click at [436, 287] on input "Ingresar el nro" at bounding box center [544, 288] width 307 height 8
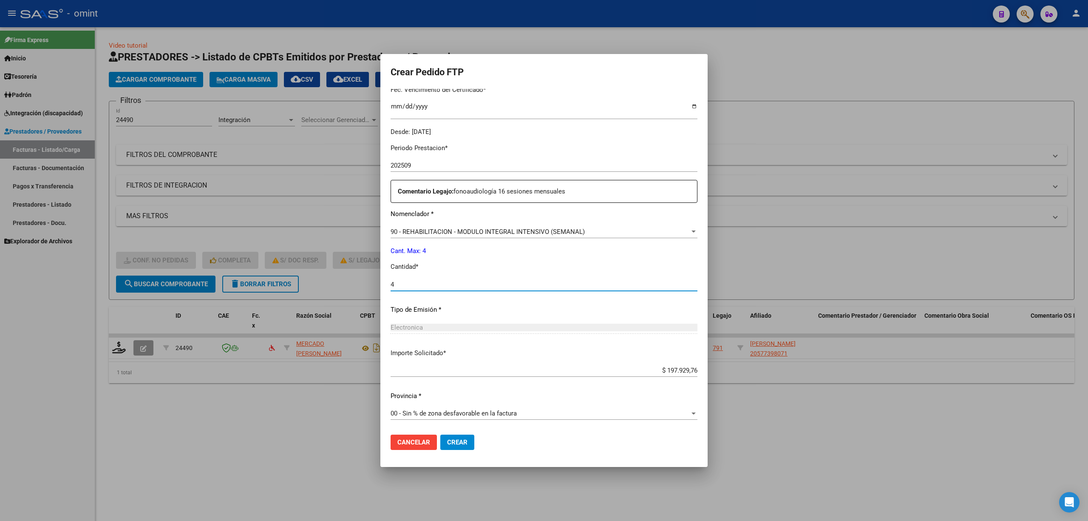
type input "4"
click at [455, 439] on span "Crear" at bounding box center [457, 442] width 20 height 8
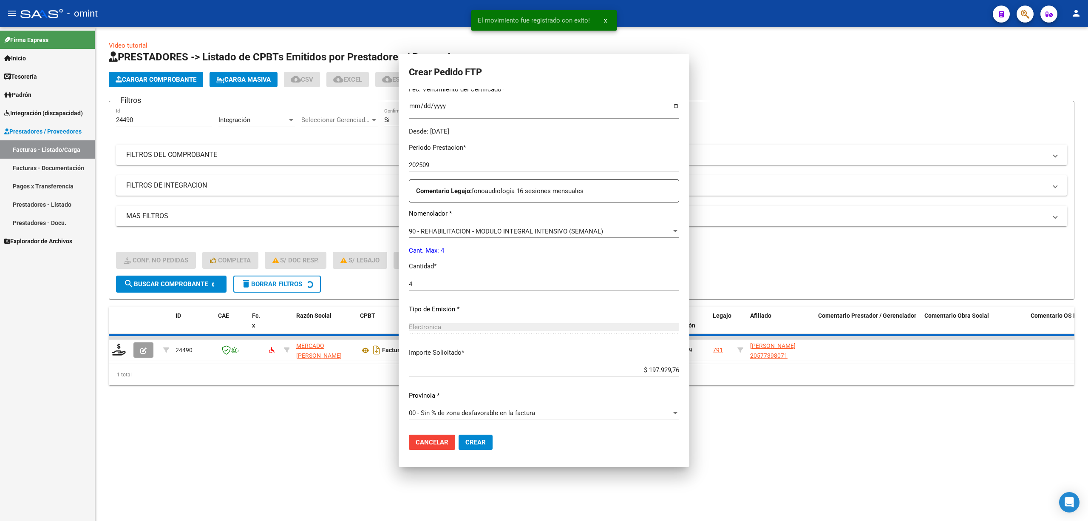
scroll to position [182, 0]
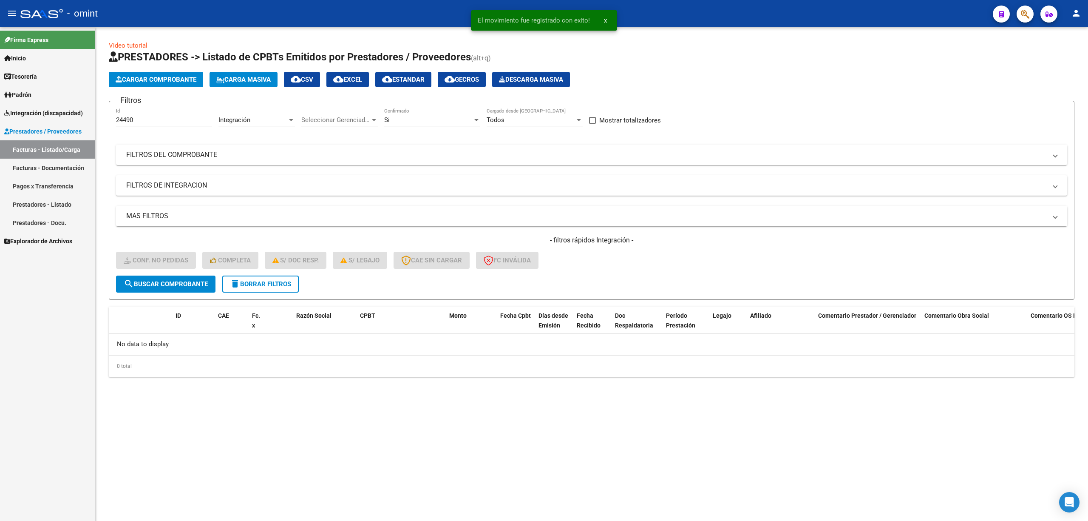
click at [263, 283] on span "delete Borrar Filtros" at bounding box center [260, 284] width 61 height 8
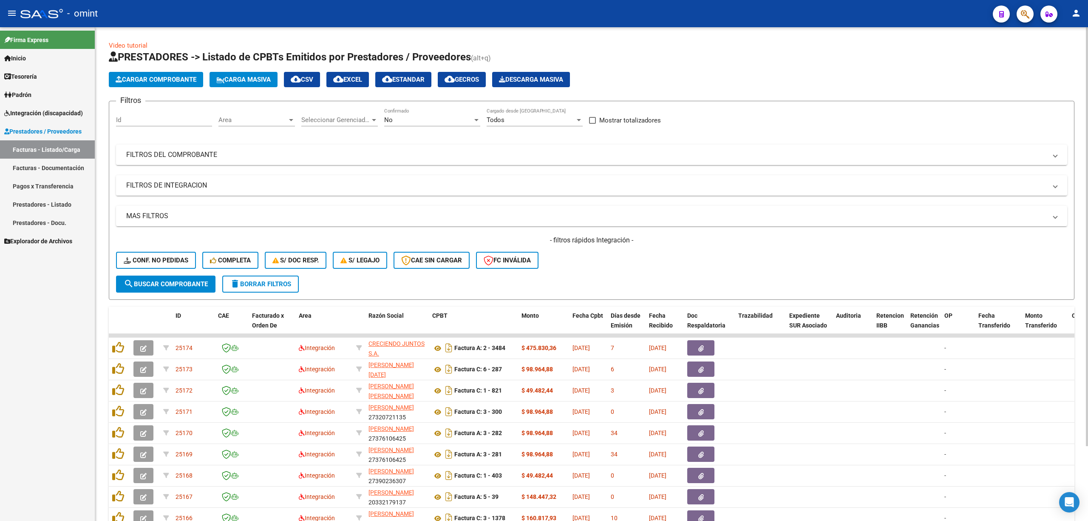
click at [252, 285] on span "delete Borrar Filtros" at bounding box center [260, 284] width 61 height 8
click at [140, 118] on input "Id" at bounding box center [164, 120] width 96 height 8
paste input "24472"
type input "24472"
click at [178, 301] on div "Video tutorial PRESTADORES -> Listado de CPBTs Emitidos por Prestadores / Prove…" at bounding box center [592, 307] width 966 height 533
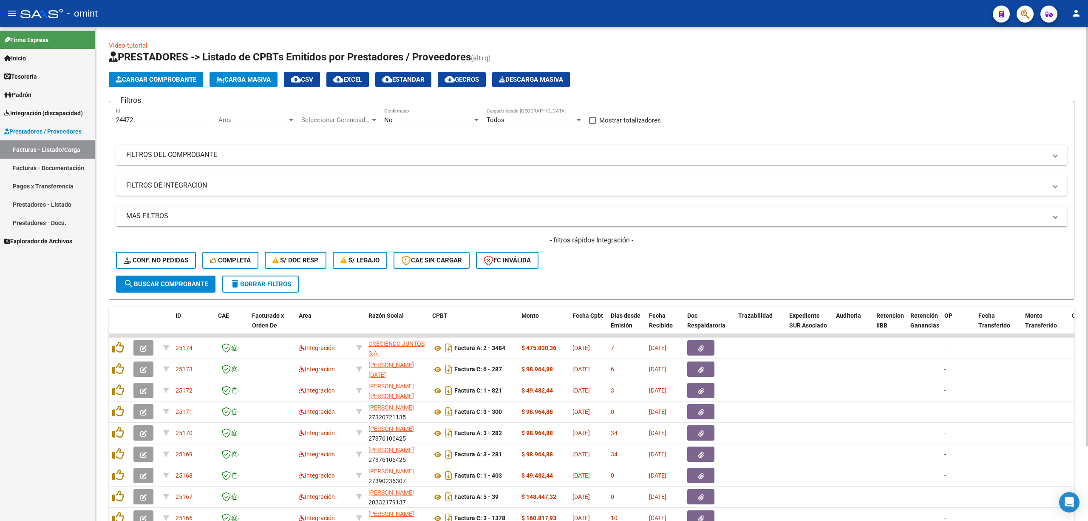
click at [177, 292] on form "Filtros 24472 Id Area Area Seleccionar Gerenciador Seleccionar Gerenciador No C…" at bounding box center [592, 200] width 966 height 199
click at [181, 286] on span "search Buscar Comprobante" at bounding box center [166, 284] width 84 height 8
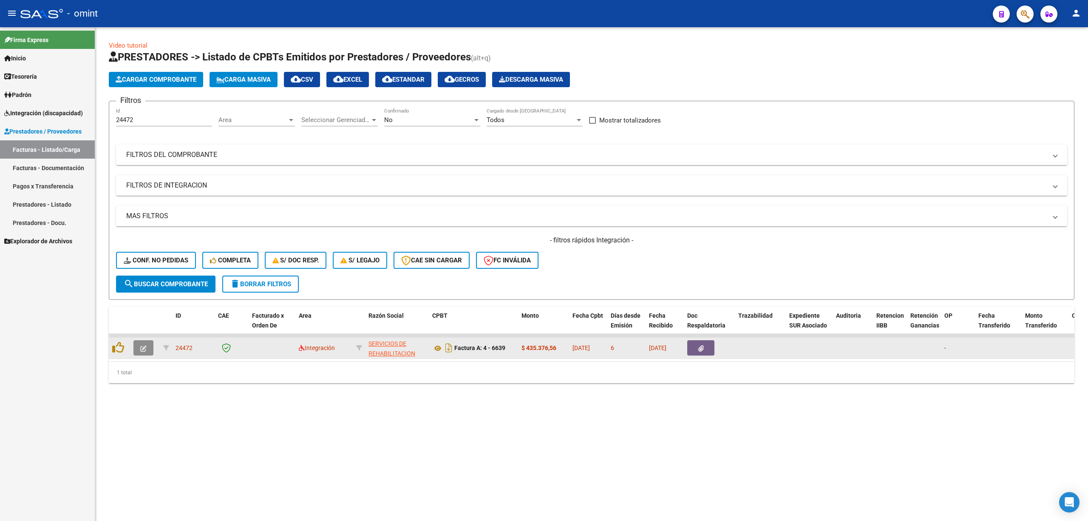
click at [145, 348] on icon "button" at bounding box center [143, 348] width 6 height 6
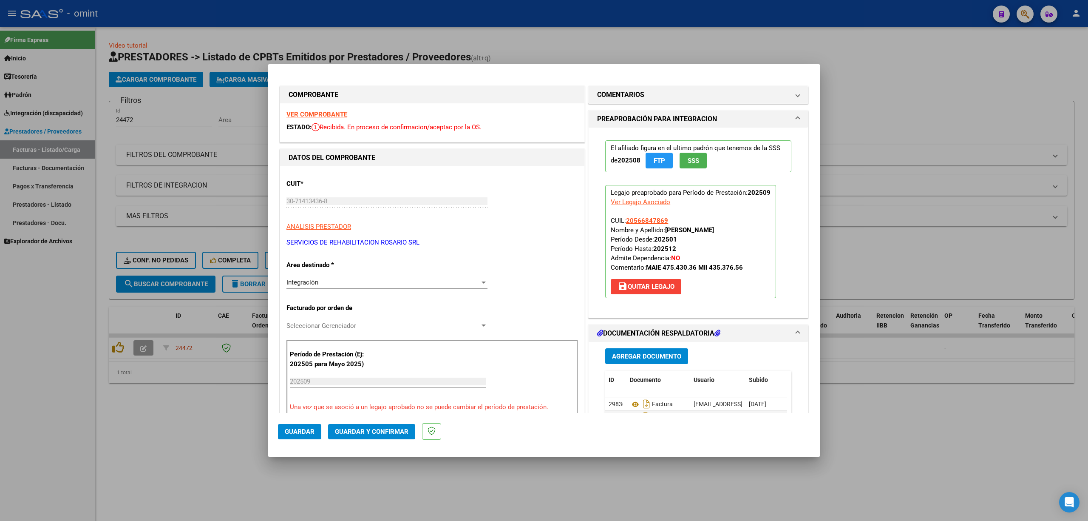
click at [317, 115] on strong "VER COMPROBANTE" at bounding box center [316, 114] width 61 height 8
click at [357, 434] on span "Guardar y Confirmar" at bounding box center [372, 432] width 74 height 8
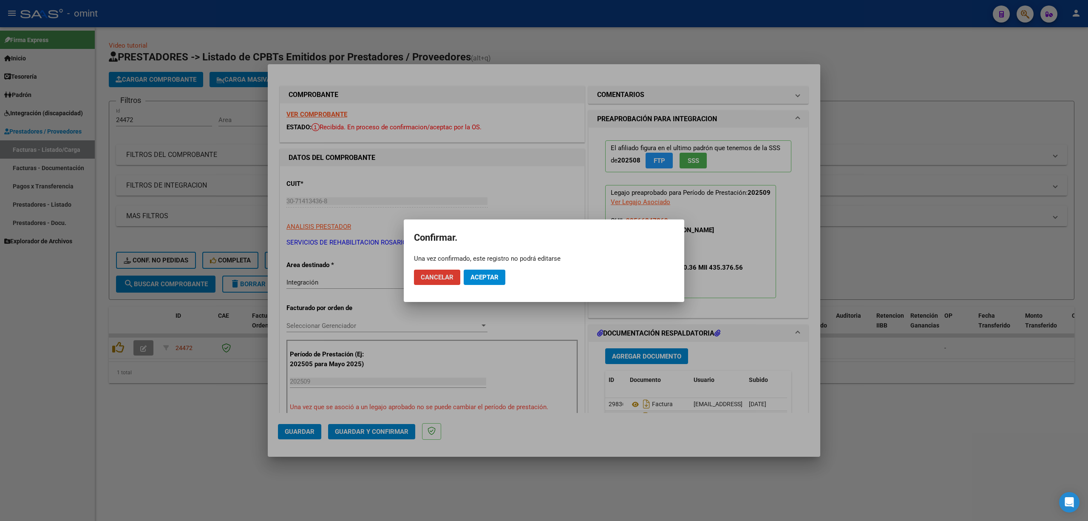
click at [483, 279] on span "Aceptar" at bounding box center [484, 277] width 28 height 8
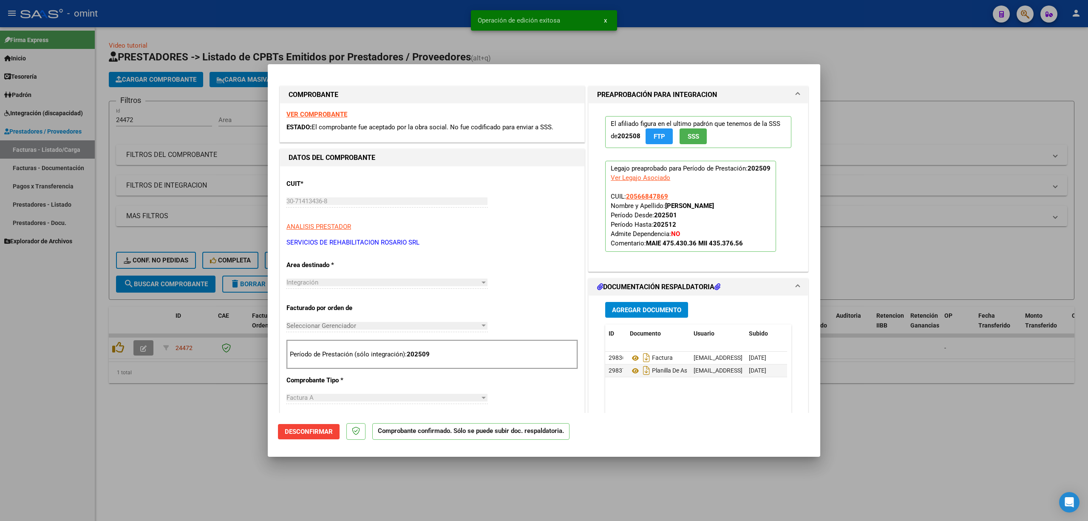
click at [155, 252] on div at bounding box center [544, 260] width 1088 height 521
type input "$ 0,00"
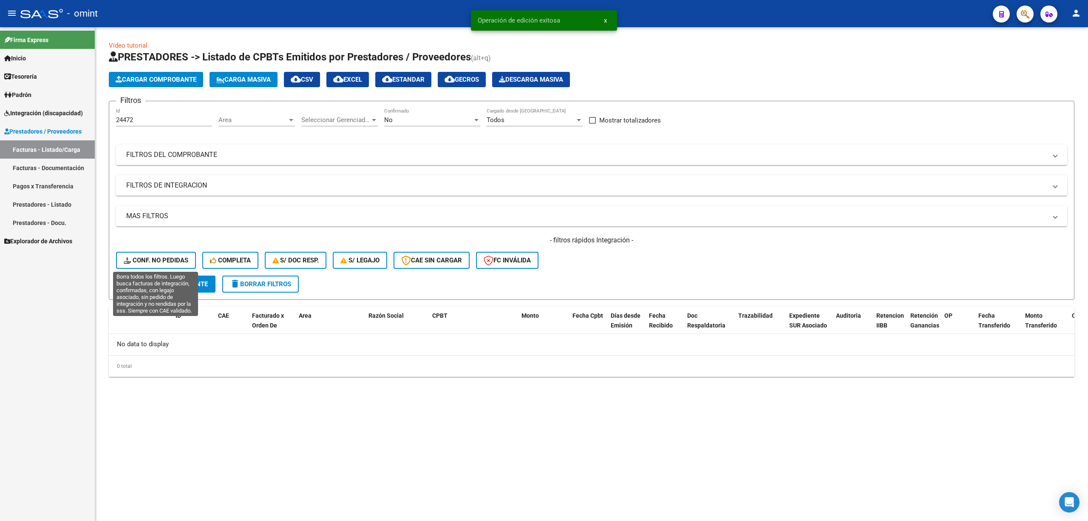
click at [156, 258] on span "Conf. no pedidas" at bounding box center [156, 260] width 65 height 8
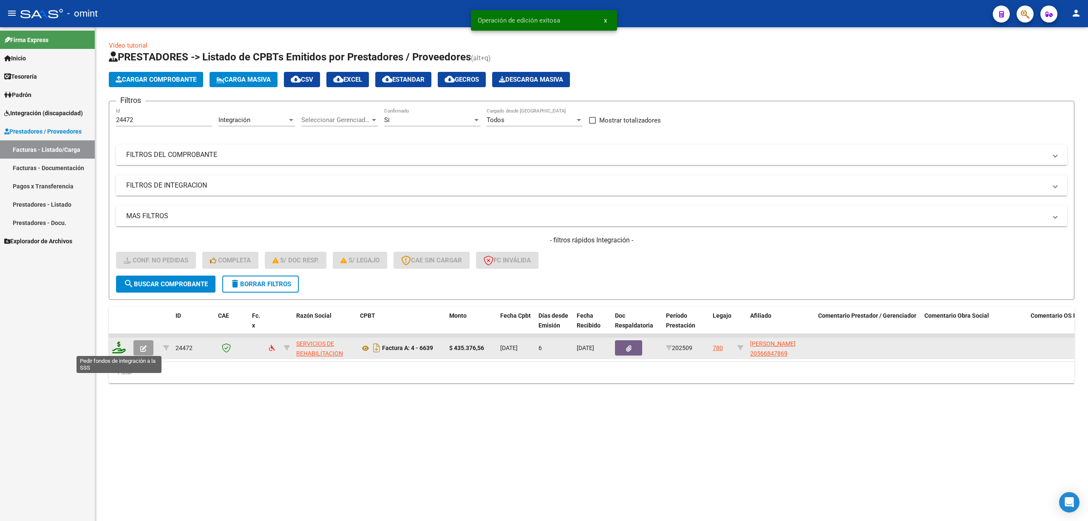
click at [121, 345] on icon at bounding box center [119, 347] width 14 height 12
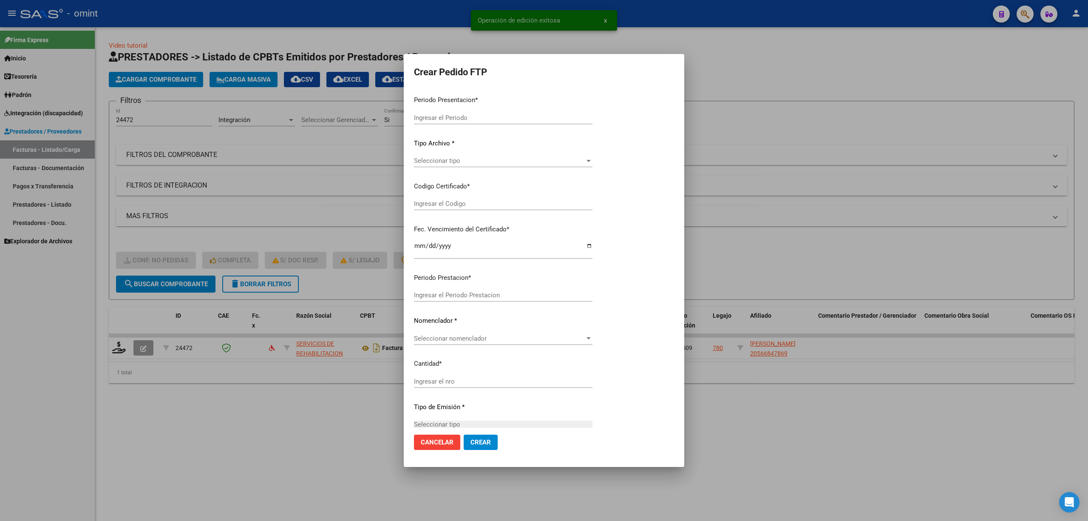
type input "202509"
type input "$ 435.376,56"
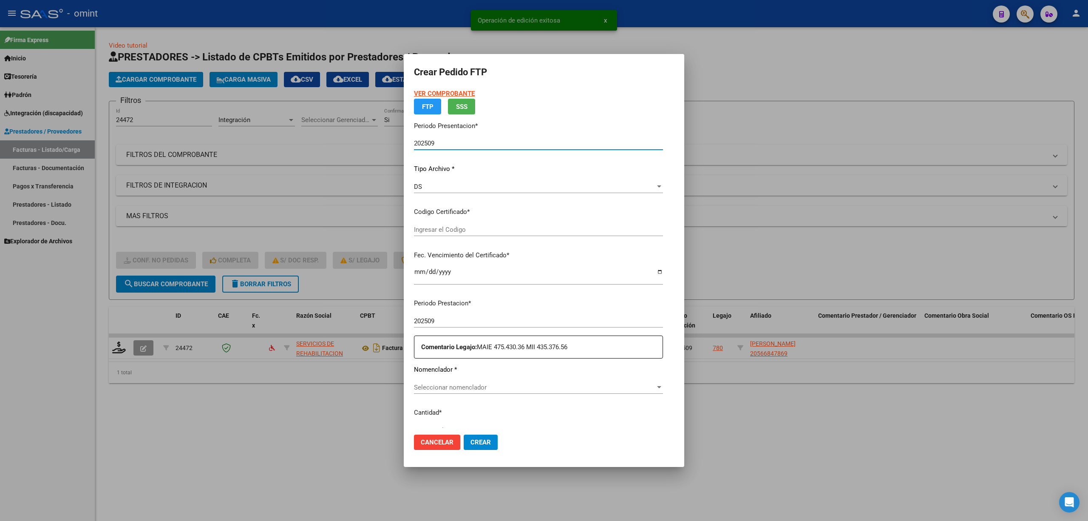
type input "184529546"
type input "[DATE]"
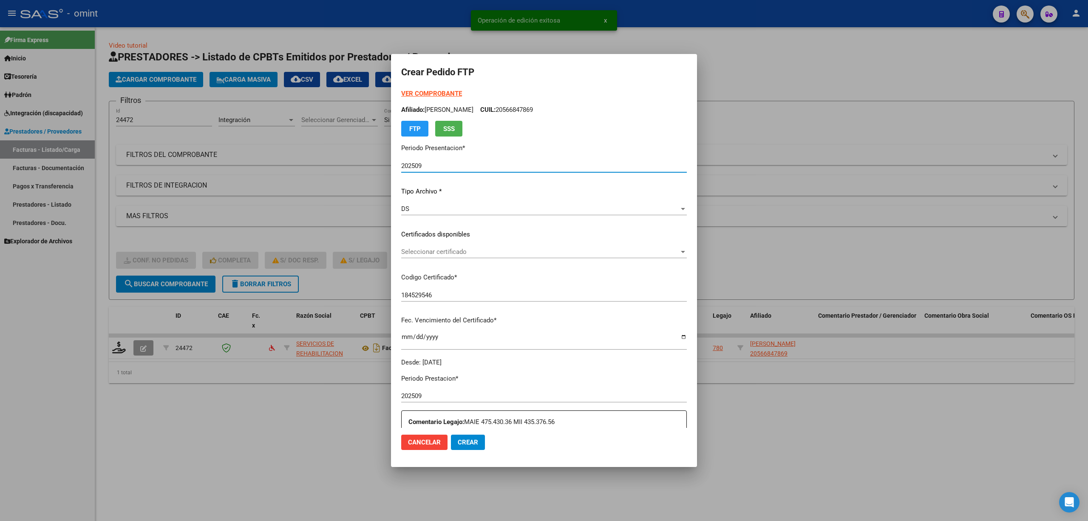
click at [419, 255] on span "Seleccionar certificado" at bounding box center [540, 252] width 278 height 8
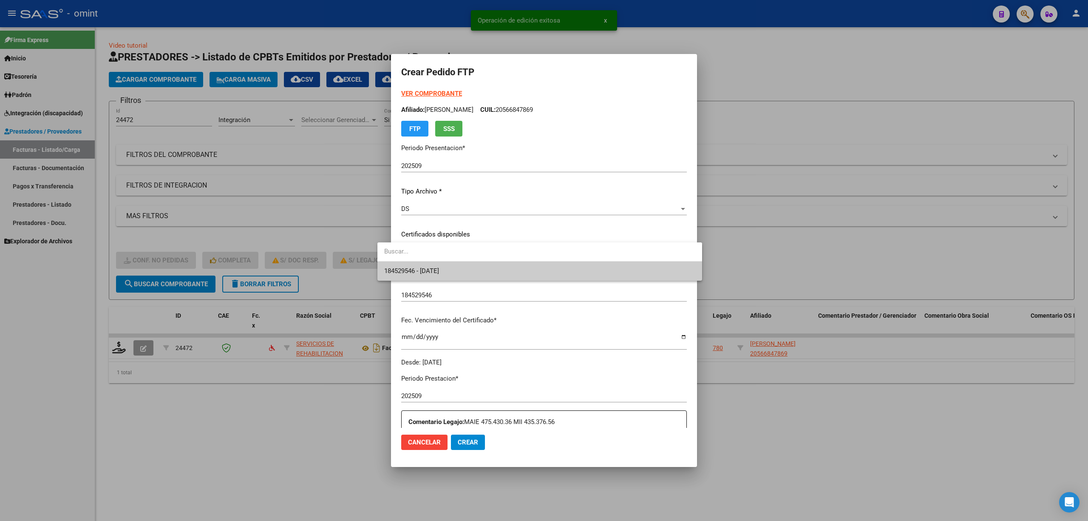
click at [435, 269] on span "184529546 - [DATE]" at bounding box center [411, 271] width 55 height 8
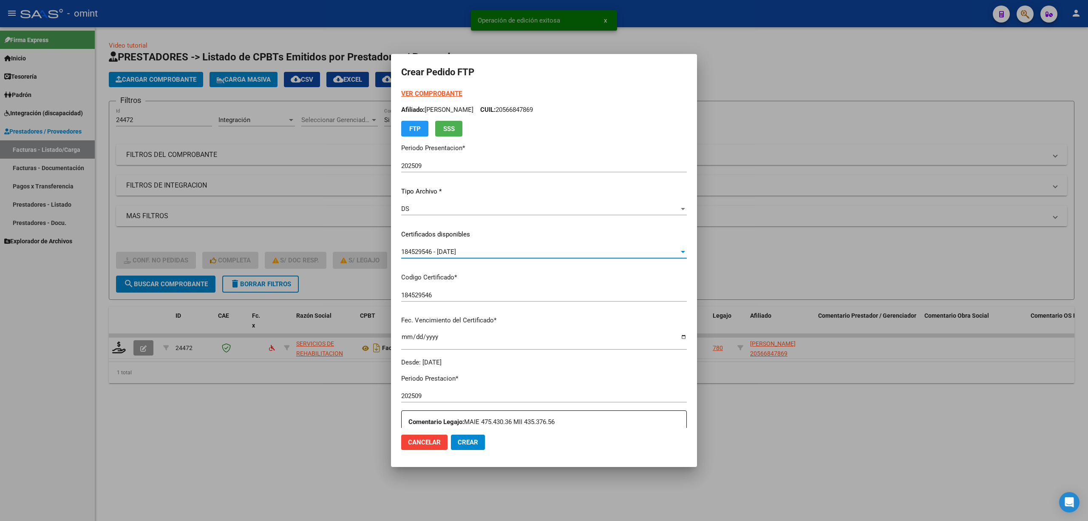
scroll to position [230, 0]
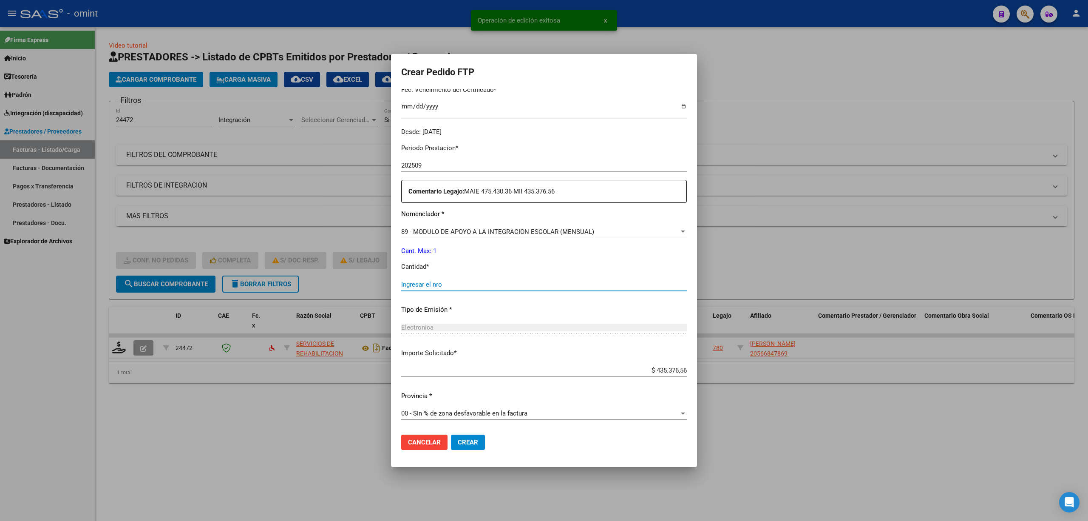
click at [428, 286] on input "Ingresar el nro" at bounding box center [544, 284] width 286 height 8
click at [432, 233] on span "89 - MODULO DE APOYO A LA INTEGRACION ESCOLAR (MENSUAL)" at bounding box center [497, 232] width 193 height 8
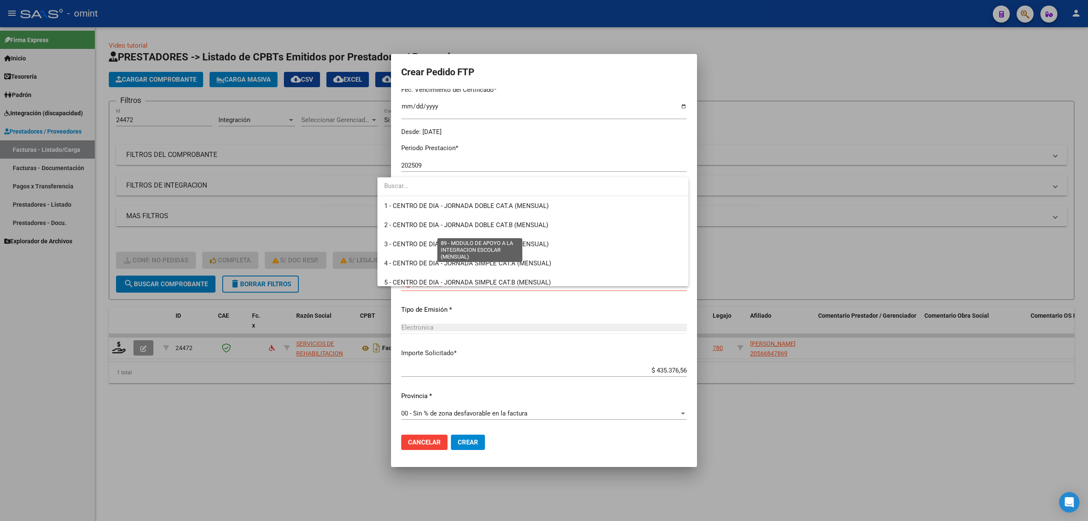
scroll to position [1657, 0]
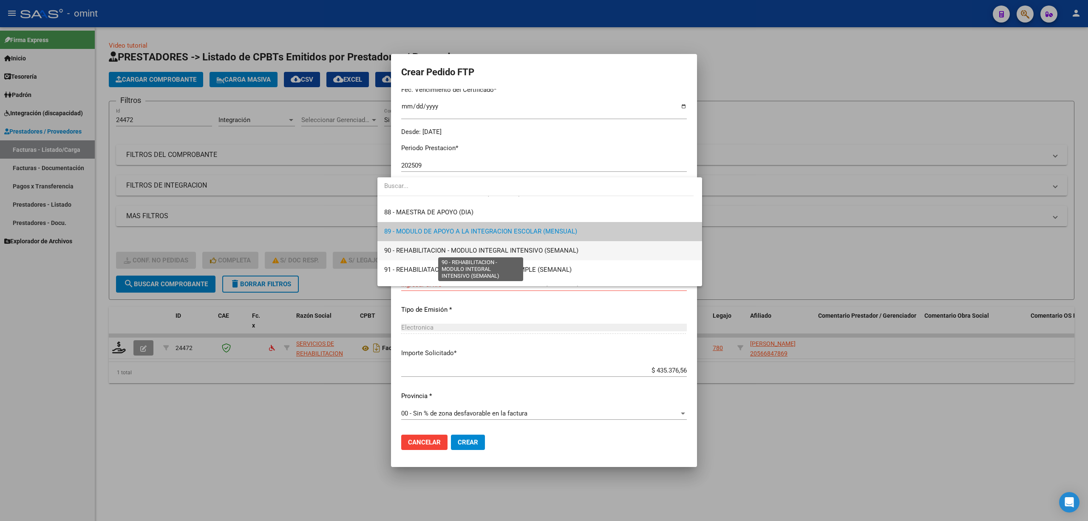
click at [417, 250] on span "90 - REHABILITACION - MODULO INTEGRAL INTENSIVO (SEMANAL)" at bounding box center [481, 250] width 194 height 8
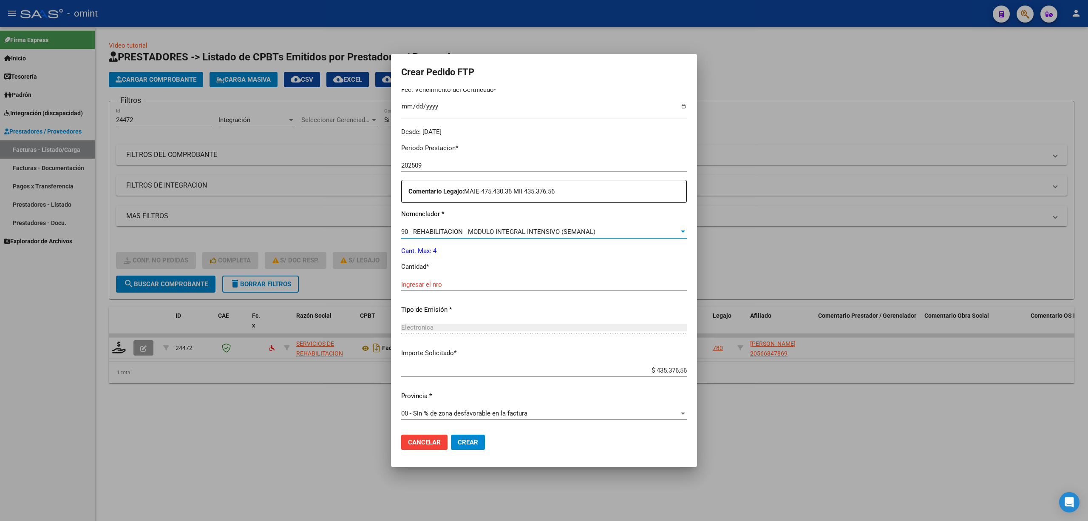
click at [435, 286] on input "Ingresar el nro" at bounding box center [544, 284] width 286 height 8
type input "4"
click at [458, 444] on span "Crear" at bounding box center [468, 442] width 20 height 8
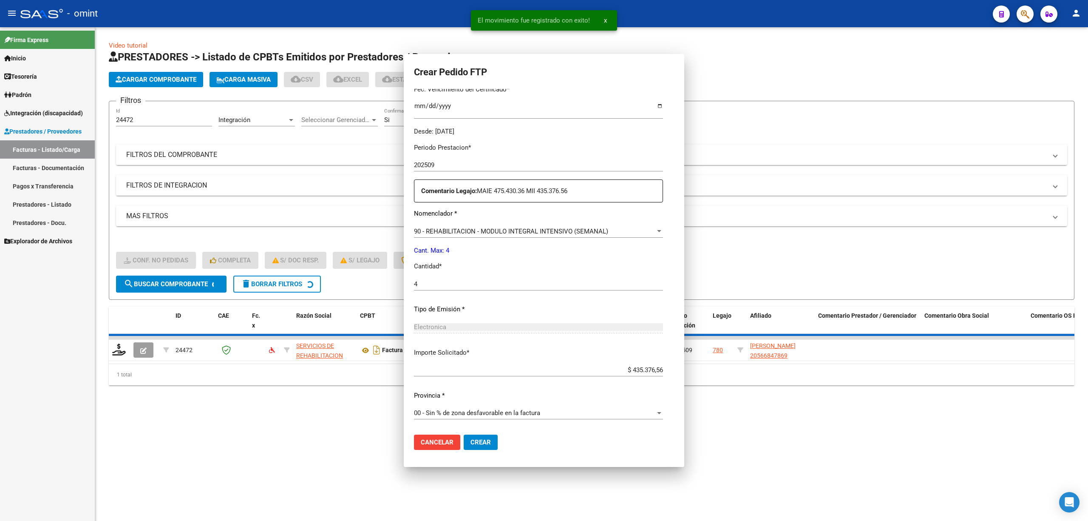
scroll to position [0, 0]
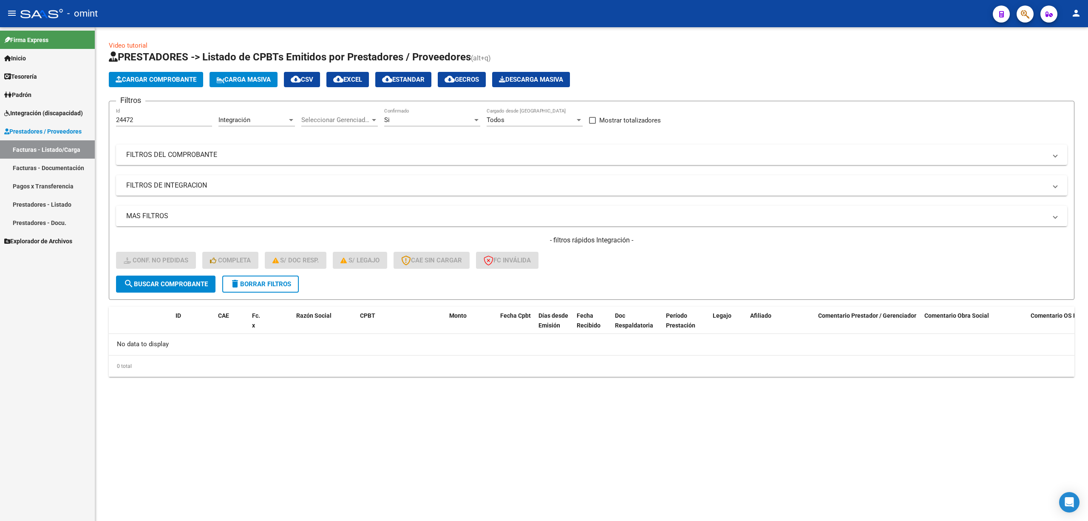
drag, startPoint x: 255, startPoint y: 293, endPoint x: 263, endPoint y: 293, distance: 7.2
click at [257, 294] on form "Filtros 24472 Id Integración Area Seleccionar Gerenciador Seleccionar Gerenciad…" at bounding box center [592, 200] width 966 height 199
click at [265, 288] on button "delete Borrar Filtros" at bounding box center [260, 283] width 76 height 17
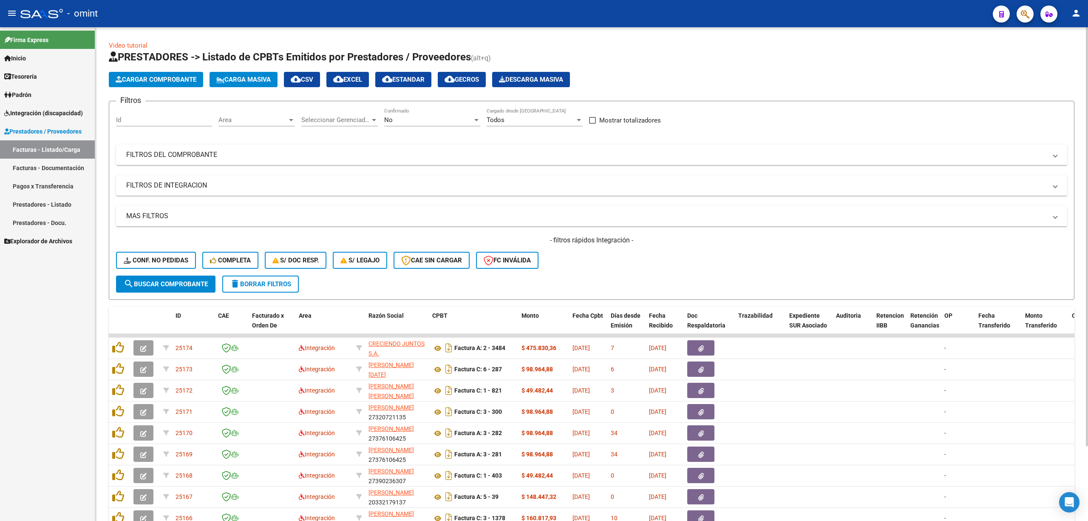
click at [140, 117] on input "Id" at bounding box center [164, 120] width 96 height 8
paste input "24468"
type input "24468"
click at [173, 283] on span "search Buscar Comprobante" at bounding box center [166, 284] width 84 height 8
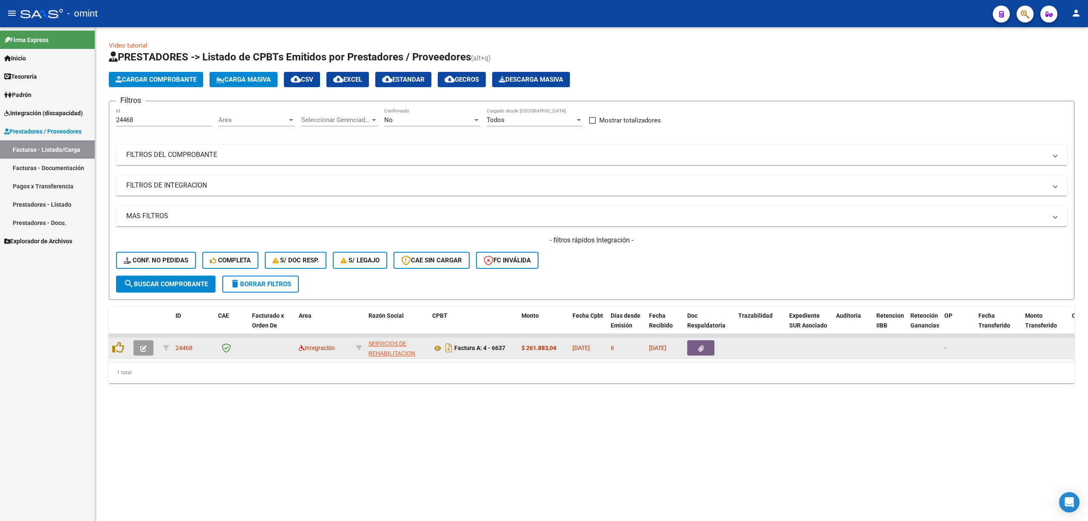
click at [145, 348] on icon "button" at bounding box center [143, 348] width 6 height 6
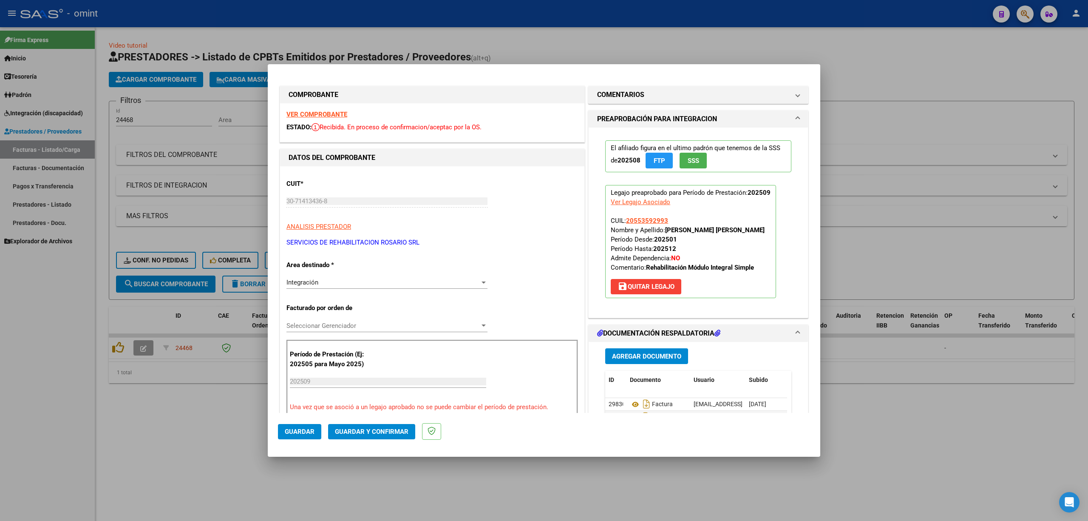
click at [306, 116] on strong "VER COMPROBANTE" at bounding box center [316, 114] width 61 height 8
click at [326, 116] on strong "VER COMPROBANTE" at bounding box center [316, 114] width 61 height 8
click at [360, 432] on span "Guardar y Confirmar" at bounding box center [372, 432] width 74 height 8
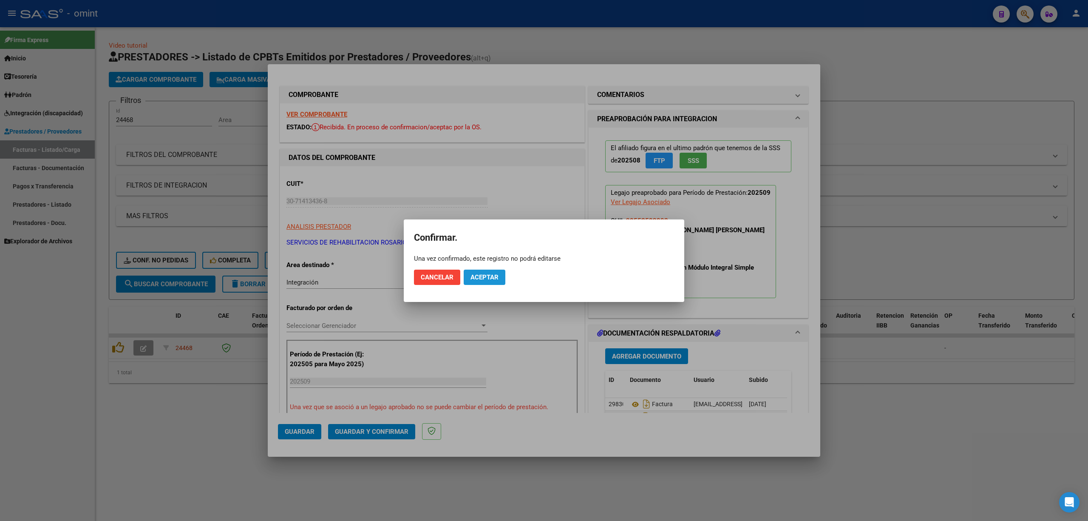
click at [483, 276] on span "Aceptar" at bounding box center [484, 277] width 28 height 8
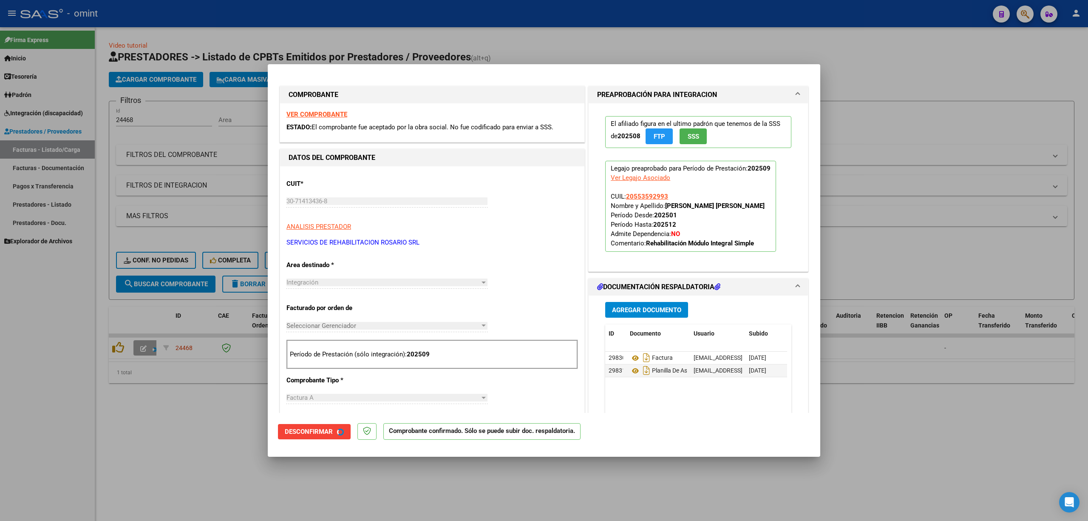
click at [130, 236] on div at bounding box center [544, 260] width 1088 height 521
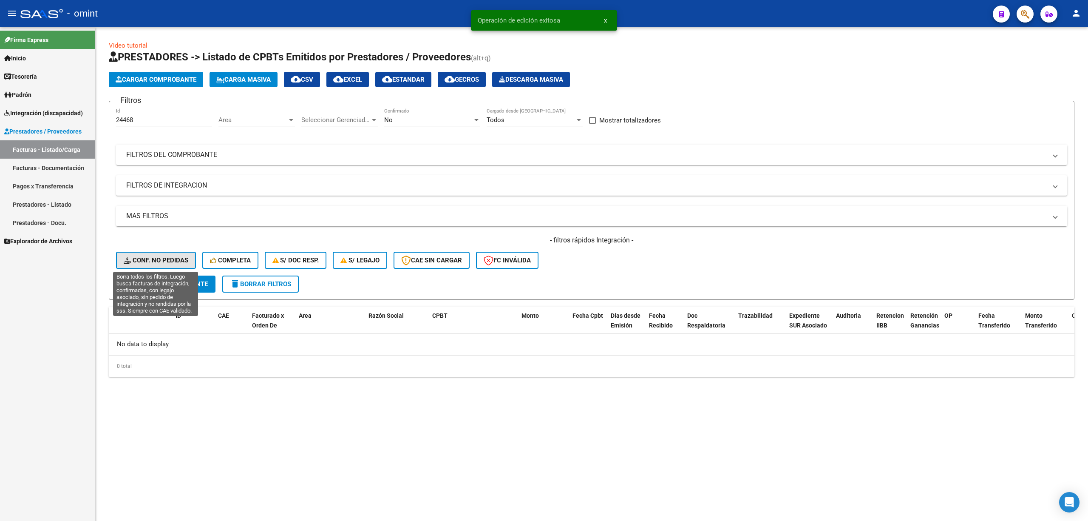
click at [148, 258] on span "Conf. no pedidas" at bounding box center [156, 260] width 65 height 8
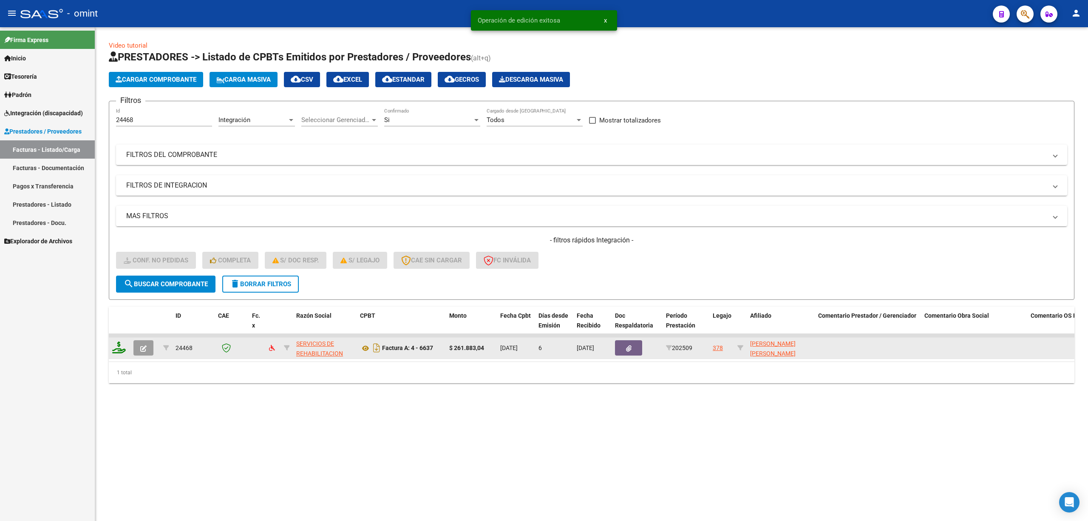
click at [123, 345] on icon at bounding box center [119, 347] width 14 height 12
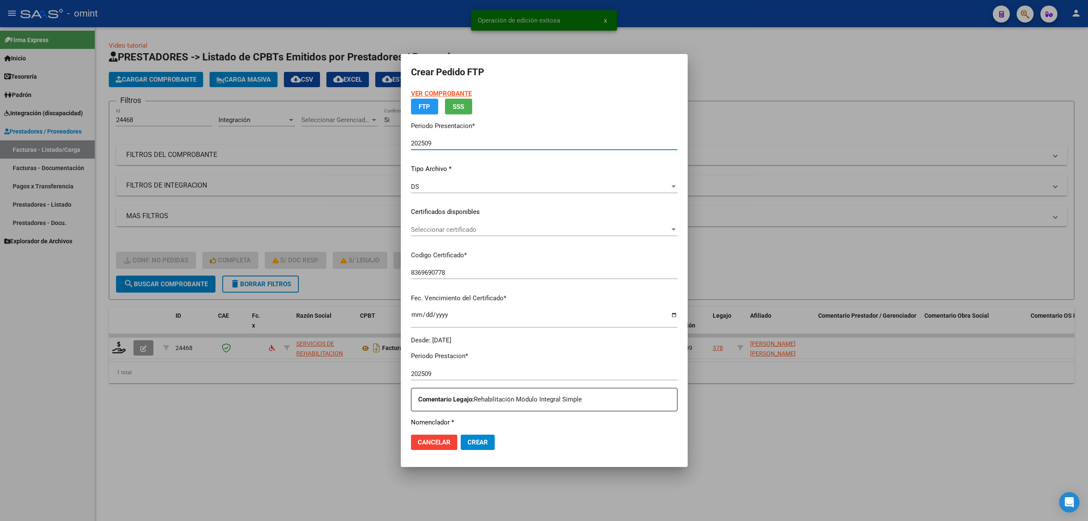
click at [462, 232] on span "Seleccionar certificado" at bounding box center [540, 230] width 259 height 8
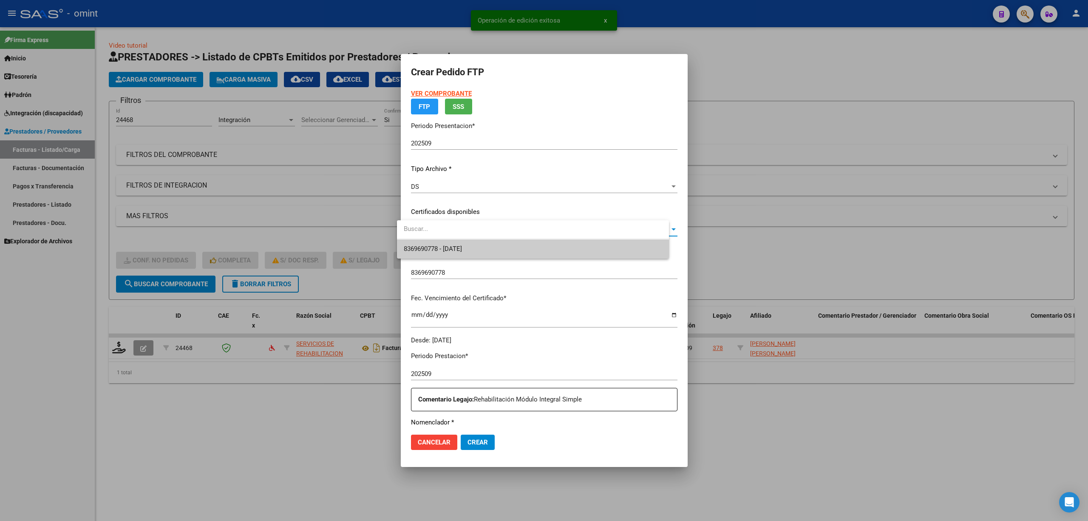
click at [457, 246] on span "8369690778 - 2027-10-21" at bounding box center [433, 249] width 58 height 8
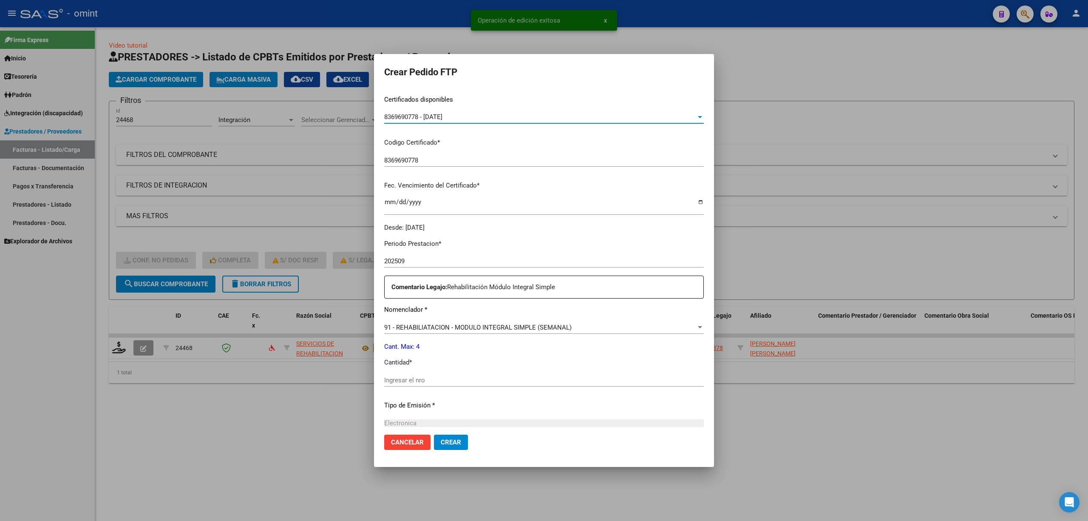
scroll to position [227, 0]
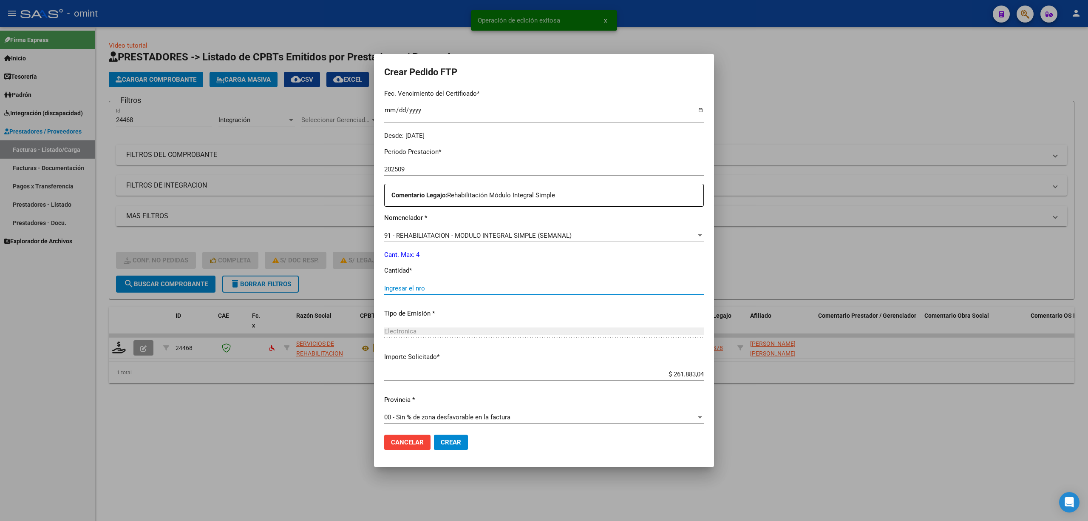
click at [415, 284] on input "Ingresar el nro" at bounding box center [544, 288] width 320 height 8
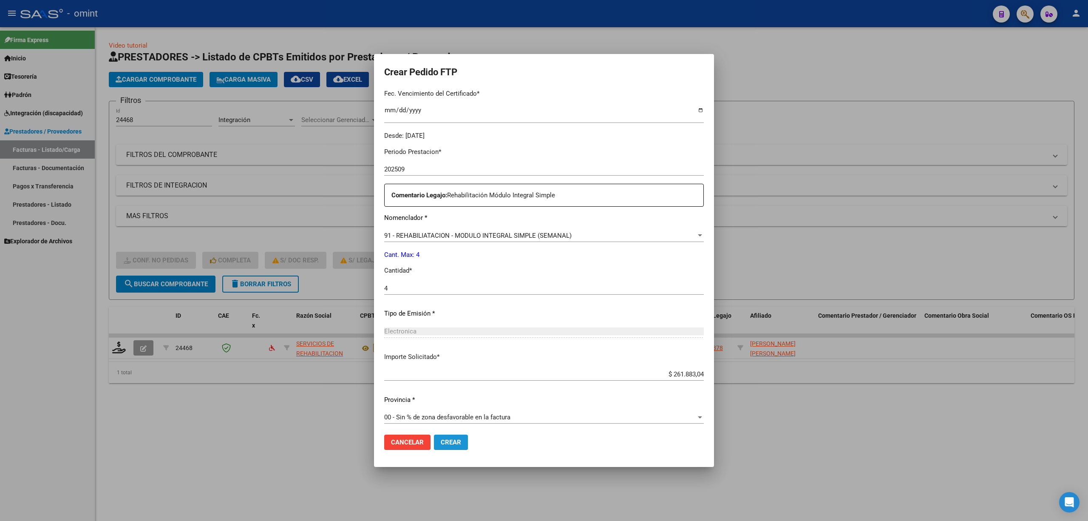
click at [458, 441] on span "Crear" at bounding box center [451, 442] width 20 height 8
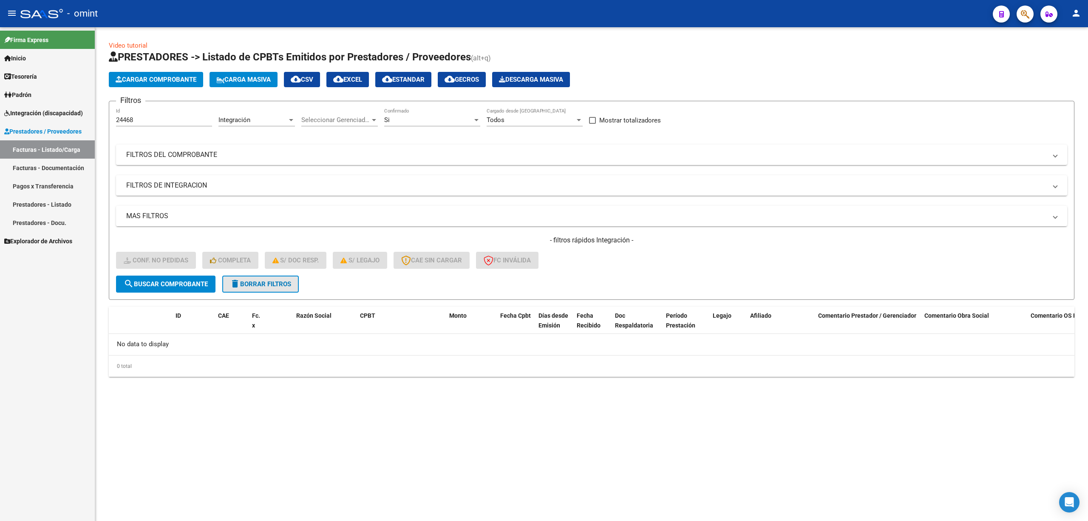
drag, startPoint x: 265, startPoint y: 285, endPoint x: 263, endPoint y: 289, distance: 4.6
click at [266, 285] on span "delete Borrar Filtros" at bounding box center [260, 284] width 61 height 8
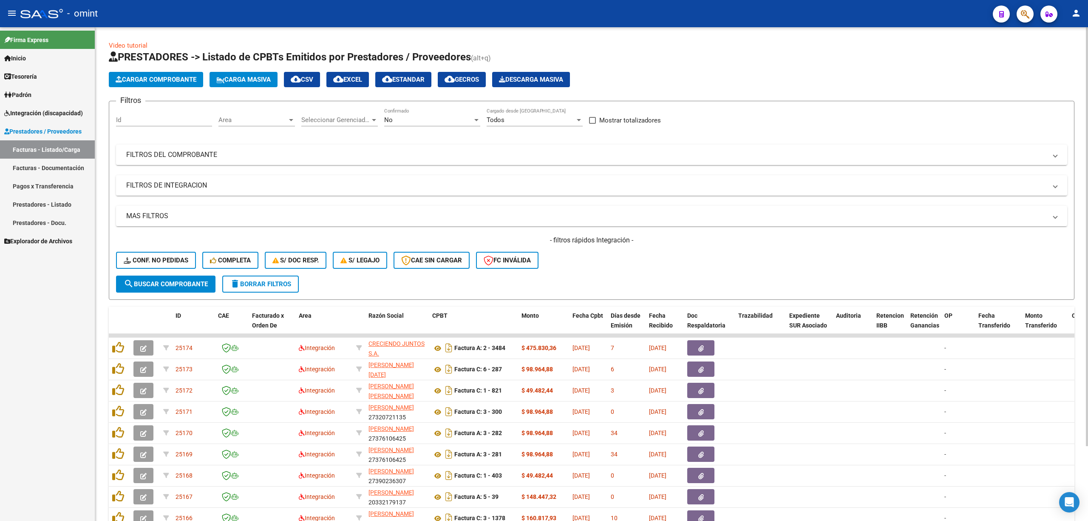
click at [148, 117] on input "Id" at bounding box center [164, 120] width 96 height 8
paste input "24467"
click at [173, 286] on span "search Buscar Comprobante" at bounding box center [166, 284] width 84 height 8
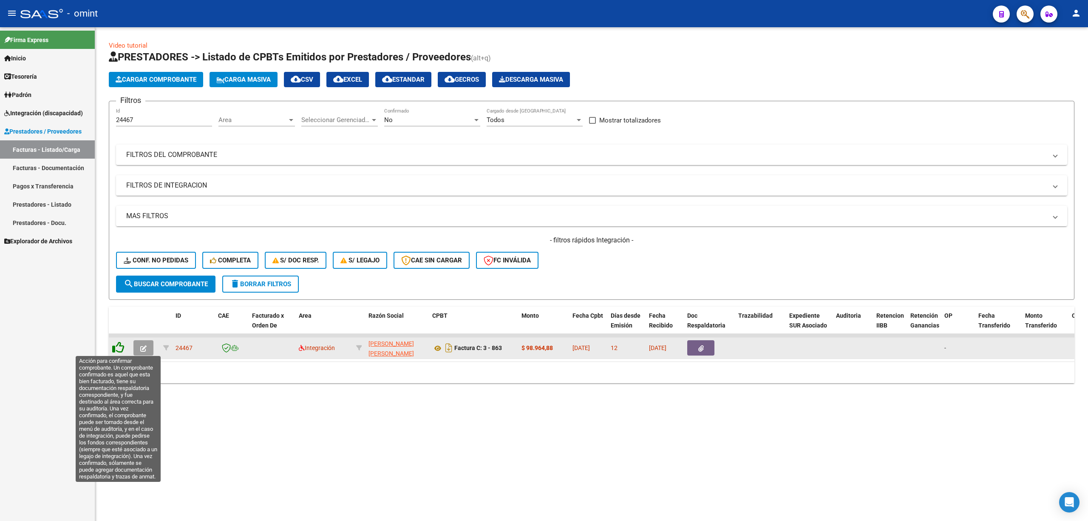
click at [119, 348] on icon at bounding box center [118, 347] width 12 height 12
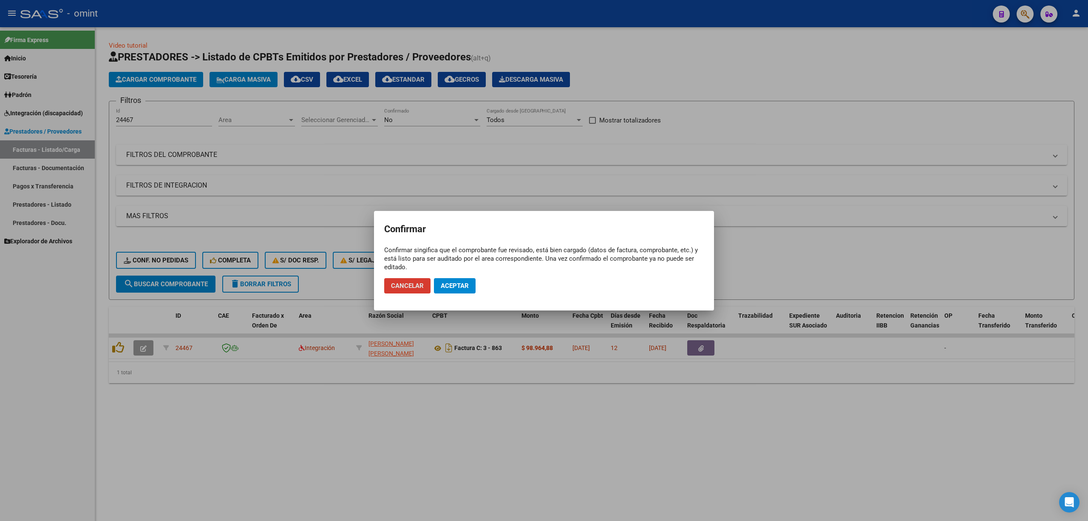
click at [396, 288] on span "Cancelar" at bounding box center [407, 286] width 33 height 8
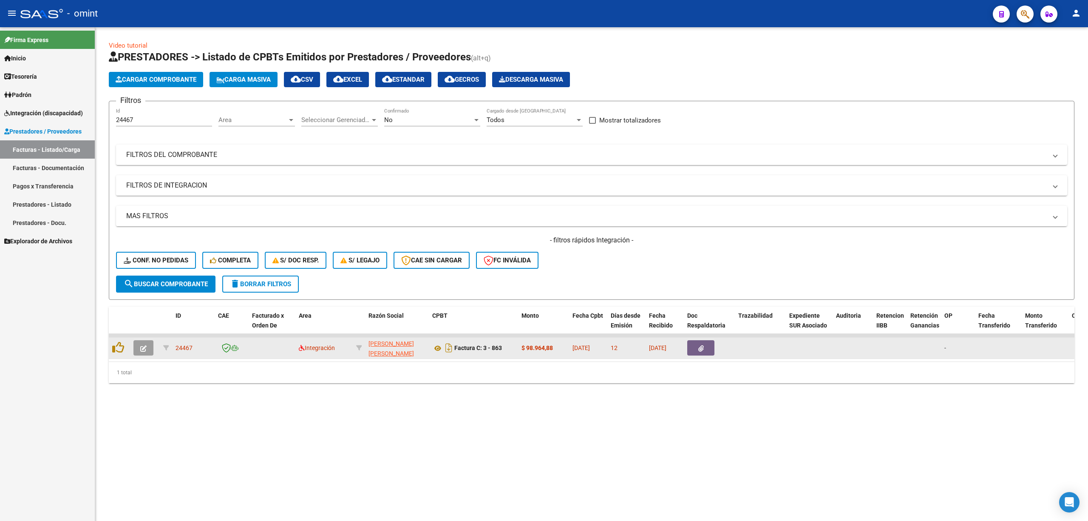
click at [148, 344] on button "button" at bounding box center [143, 347] width 20 height 15
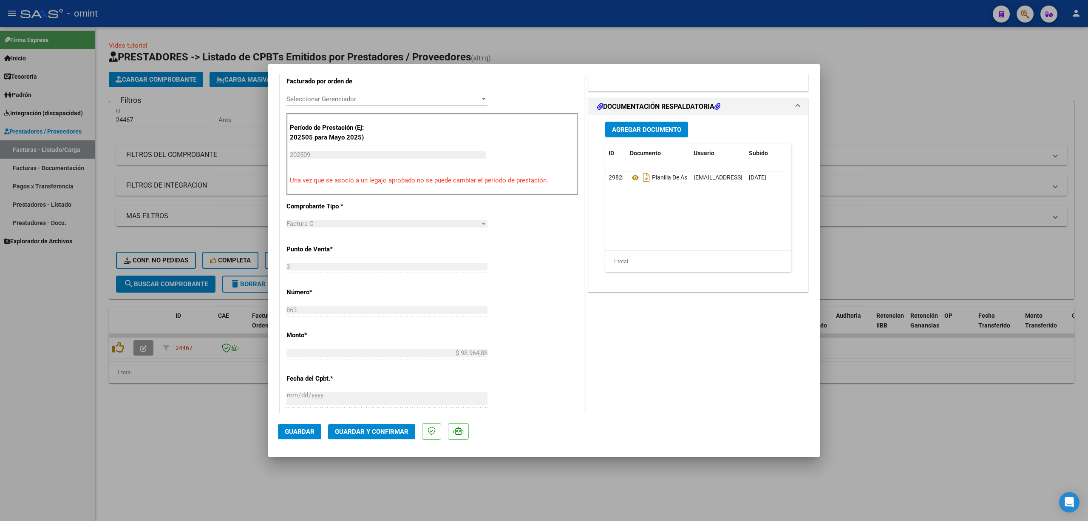
click at [382, 430] on span "Guardar y Confirmar" at bounding box center [372, 432] width 74 height 8
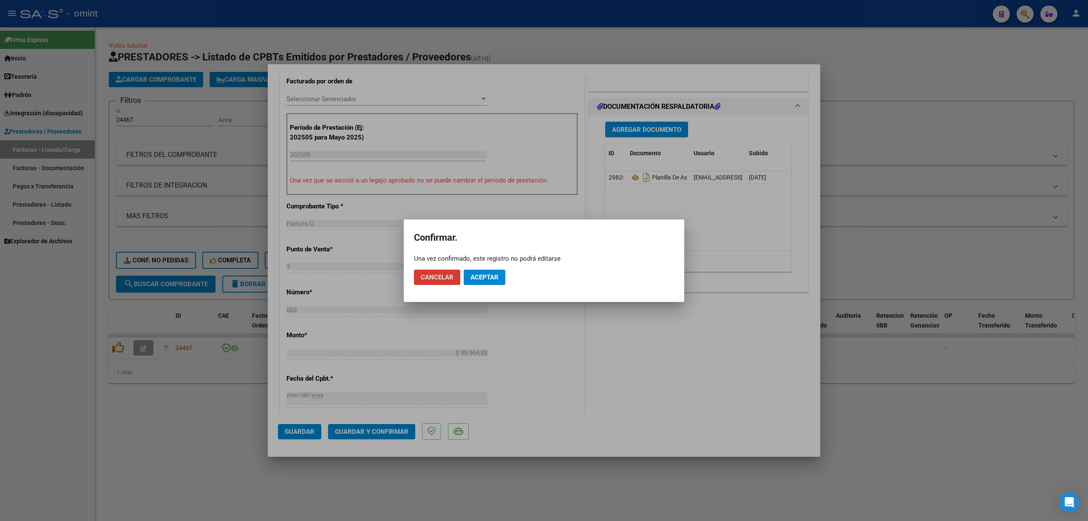
click at [478, 276] on span "Aceptar" at bounding box center [484, 277] width 28 height 8
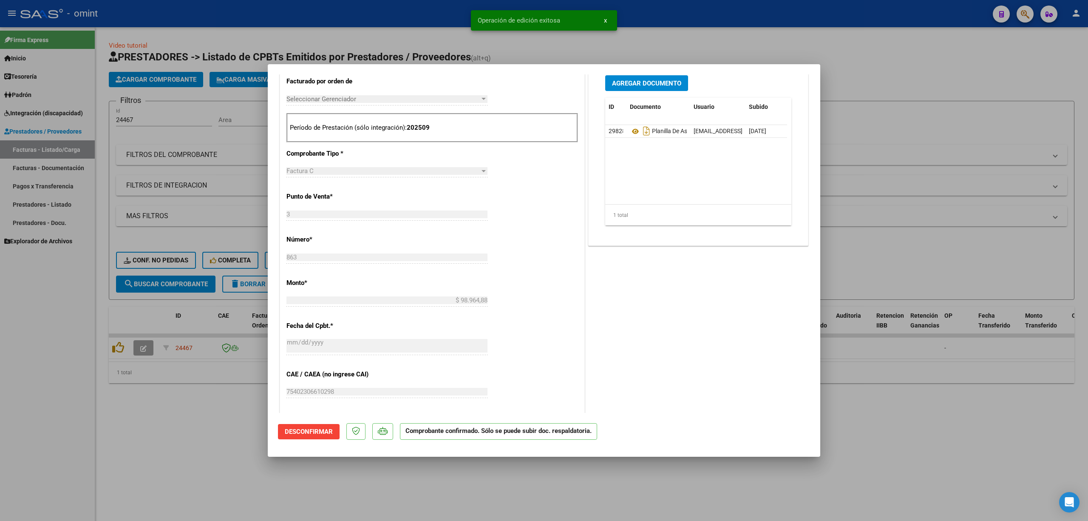
click at [212, 252] on div at bounding box center [544, 260] width 1088 height 521
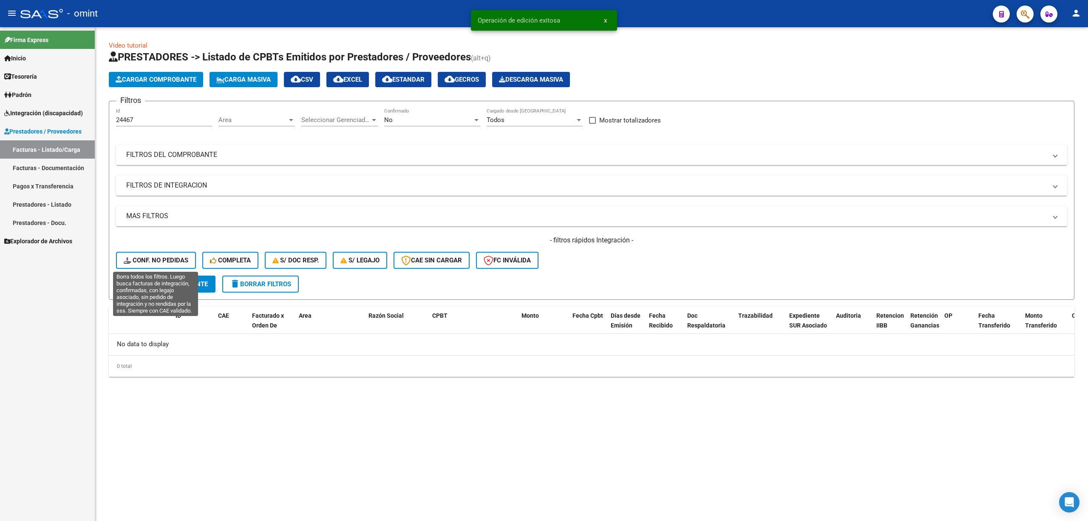
click at [165, 265] on button "Conf. no pedidas" at bounding box center [156, 260] width 80 height 17
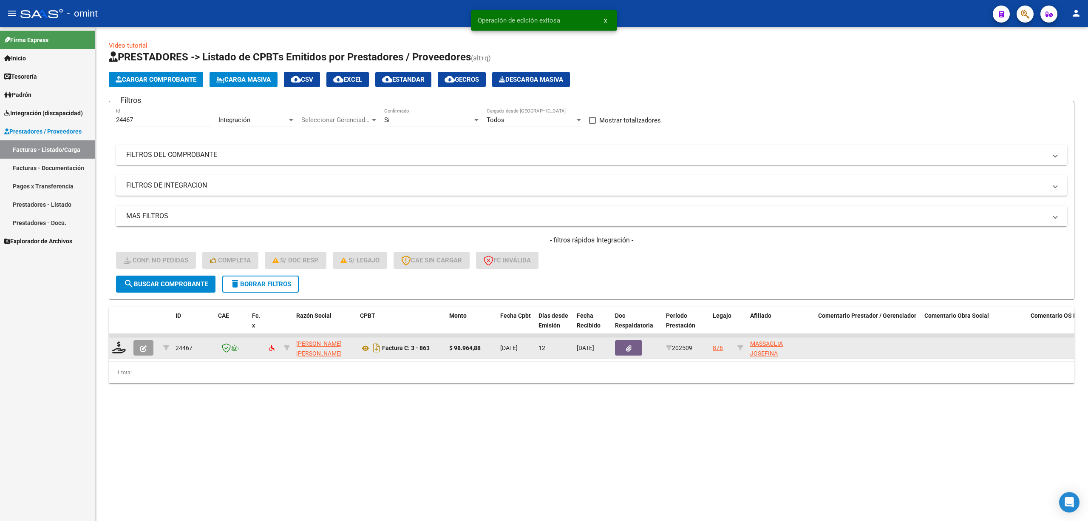
click at [131, 348] on datatable-body-cell at bounding box center [145, 347] width 30 height 21
click at [121, 348] on icon at bounding box center [119, 347] width 14 height 12
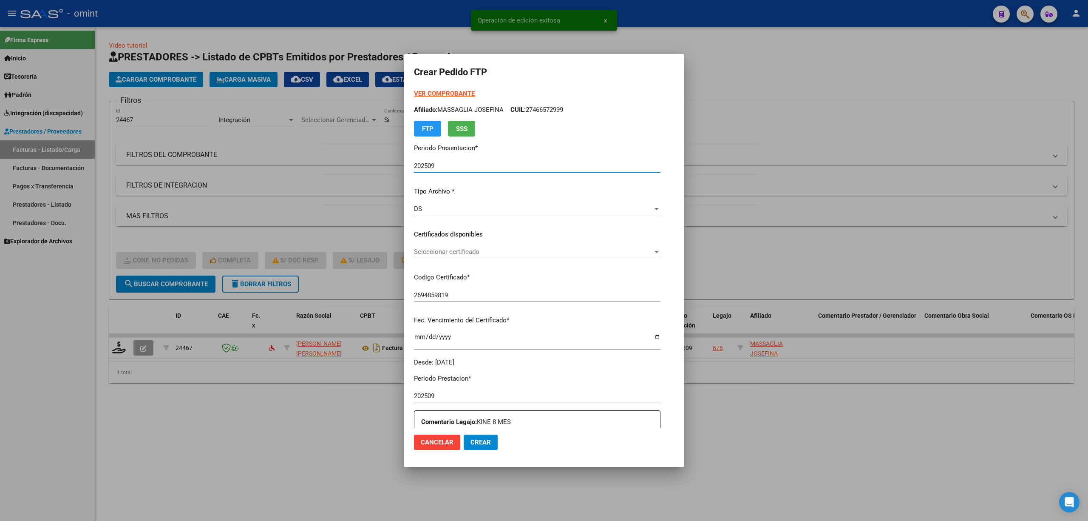
click at [454, 256] on div "Seleccionar certificado Seleccionar certificado" at bounding box center [537, 251] width 246 height 13
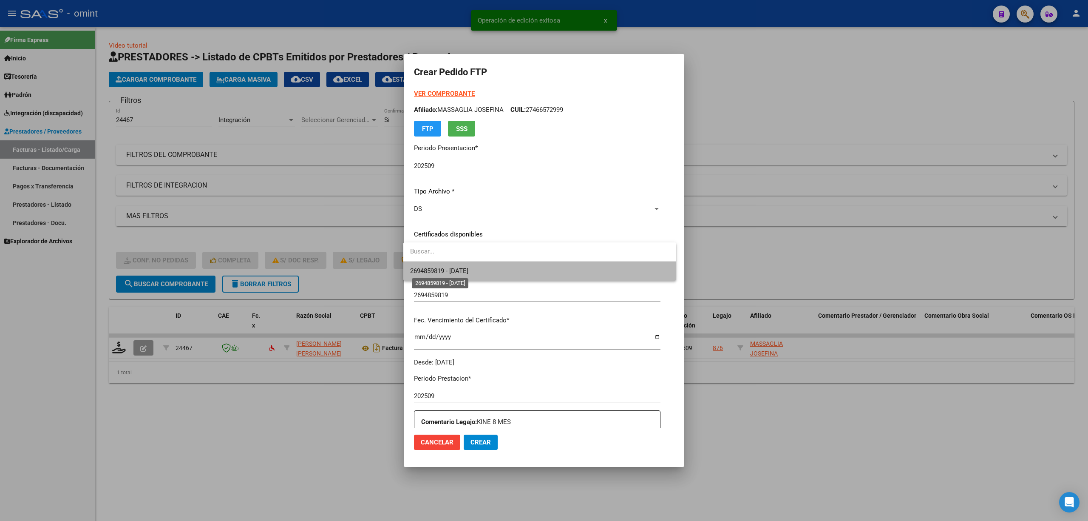
click at [457, 269] on span "2694859819 - 2027-07-18" at bounding box center [439, 271] width 58 height 8
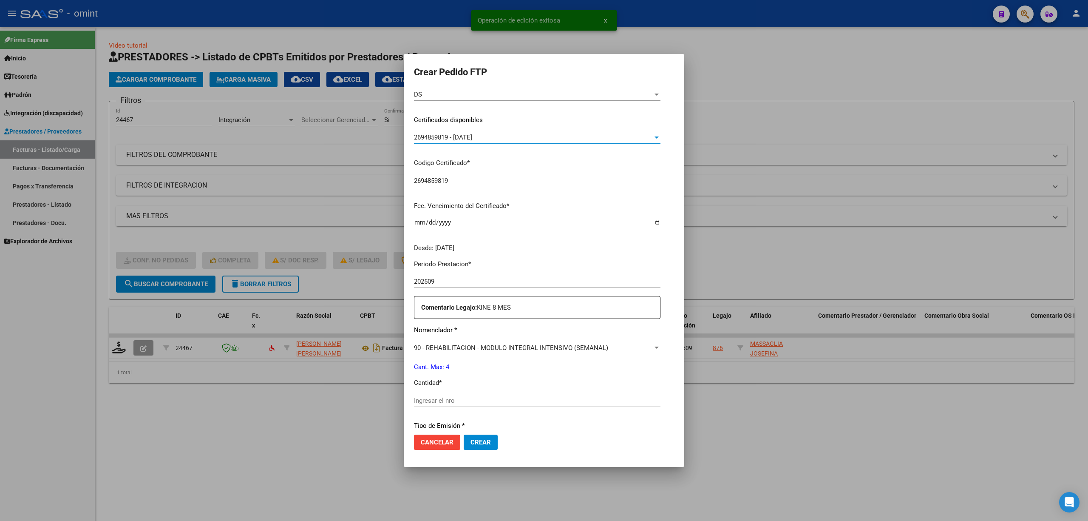
scroll to position [230, 0]
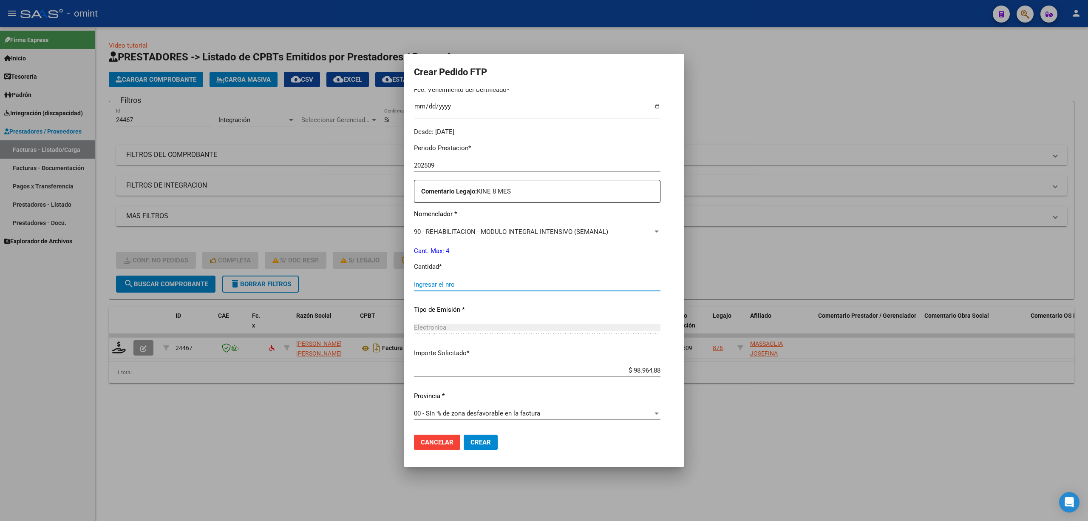
click at [450, 282] on input "Ingresar el nro" at bounding box center [537, 284] width 246 height 8
drag, startPoint x: 477, startPoint y: 439, endPoint x: 483, endPoint y: 434, distance: 7.7
click at [478, 439] on span "Crear" at bounding box center [480, 442] width 20 height 8
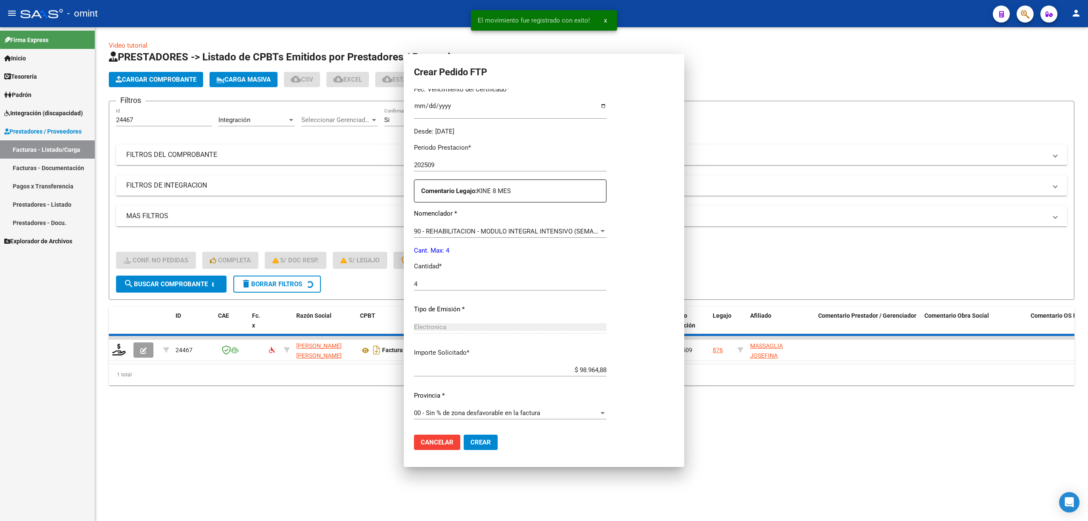
scroll to position [0, 0]
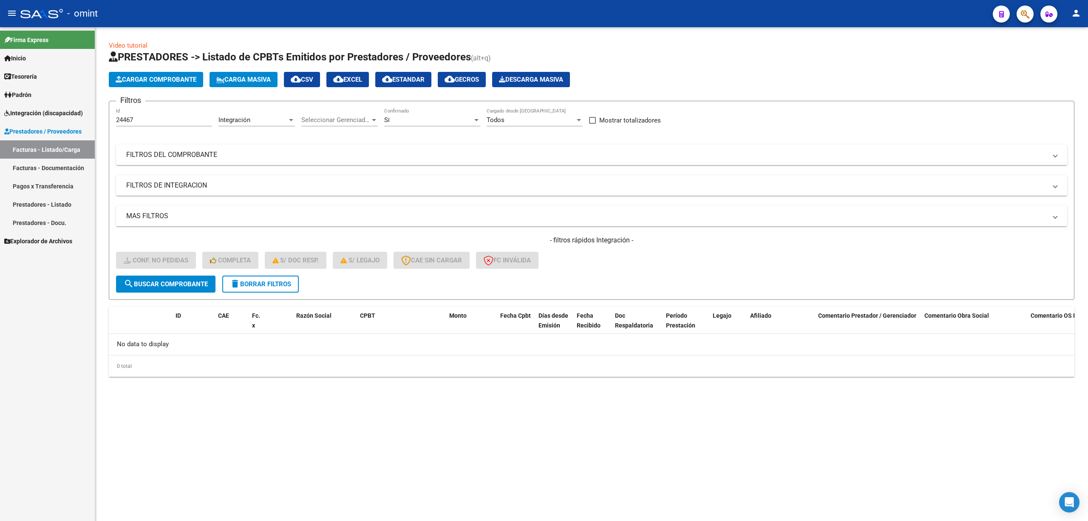
click at [269, 281] on span "delete Borrar Filtros" at bounding box center [260, 284] width 61 height 8
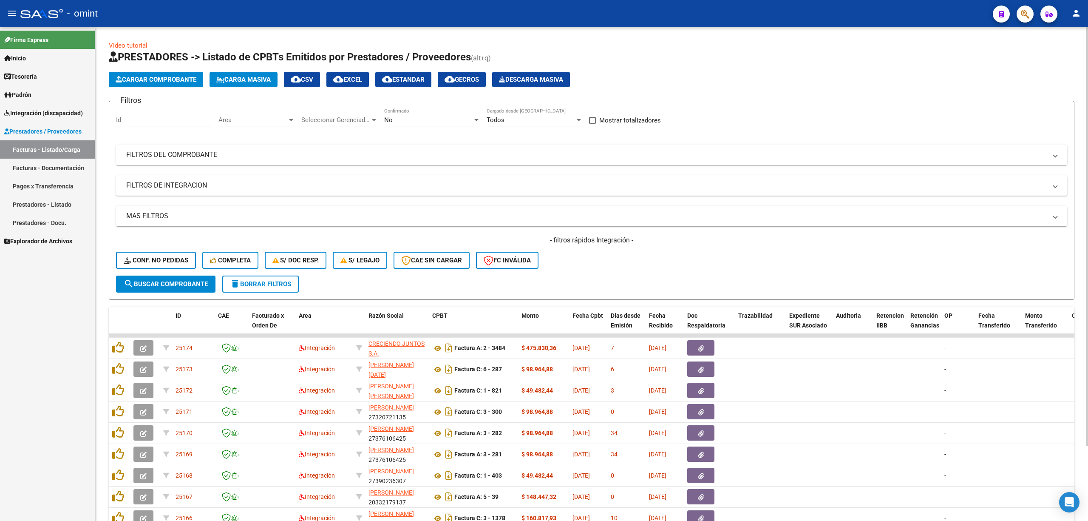
click at [266, 291] on button "delete Borrar Filtros" at bounding box center [260, 283] width 76 height 17
click at [148, 116] on div "Id" at bounding box center [164, 117] width 96 height 18
paste input "24466"
click at [162, 283] on span "search Buscar Comprobante" at bounding box center [166, 284] width 84 height 8
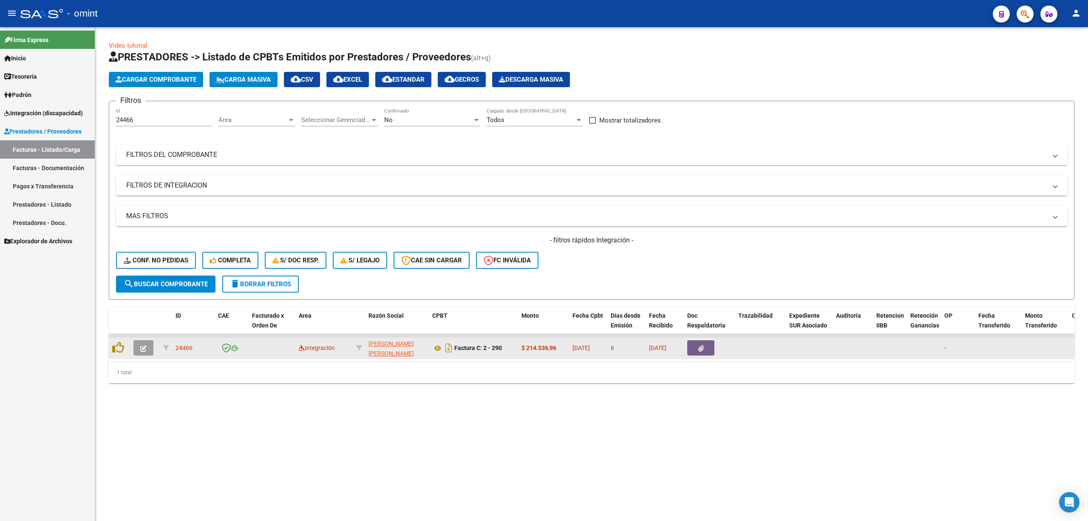
click at [147, 350] on button "button" at bounding box center [143, 347] width 20 height 15
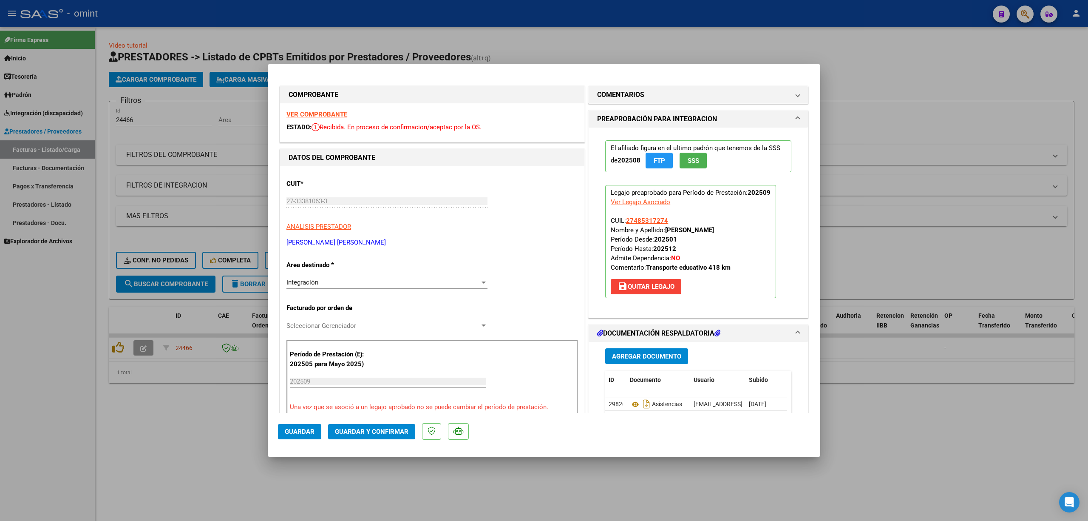
click at [306, 110] on strong "VER COMPROBANTE" at bounding box center [316, 114] width 61 height 8
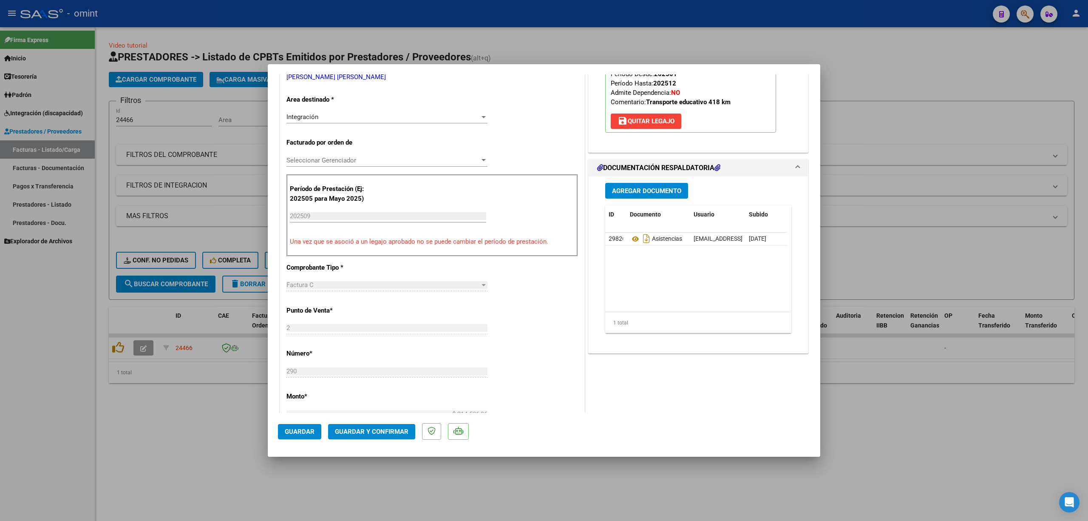
scroll to position [170, 0]
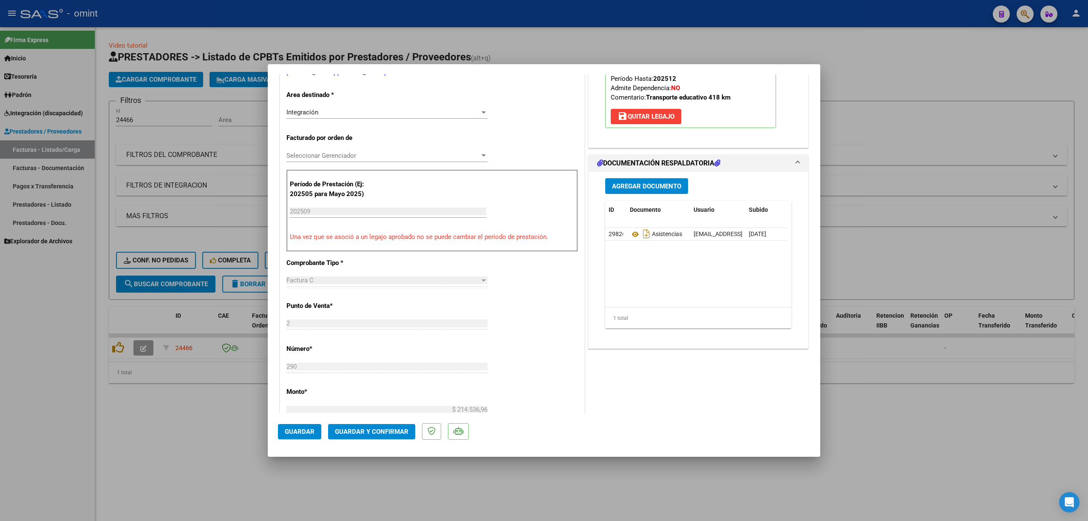
click at [398, 433] on span "Guardar y Confirmar" at bounding box center [372, 432] width 74 height 8
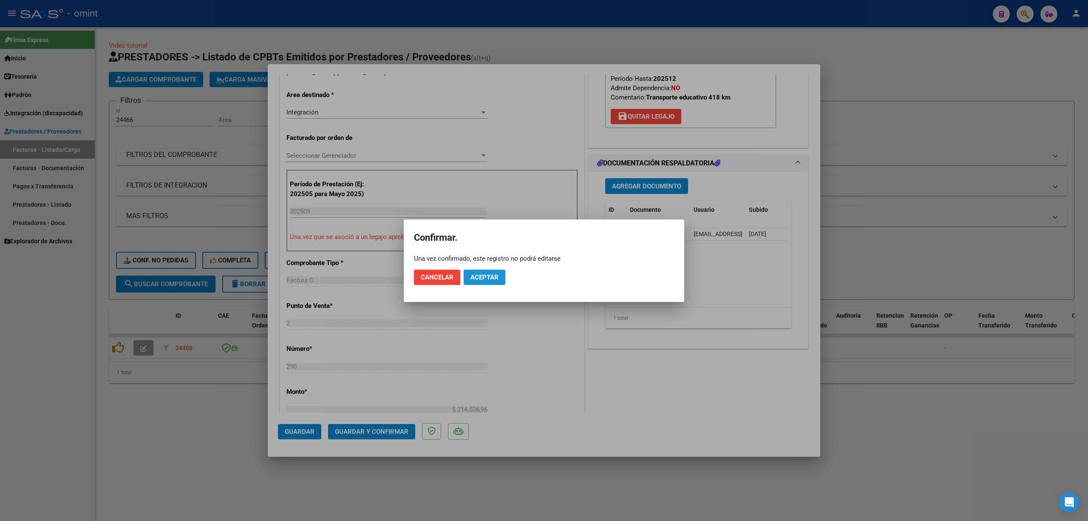
click at [485, 281] on button "Aceptar" at bounding box center [485, 276] width 42 height 15
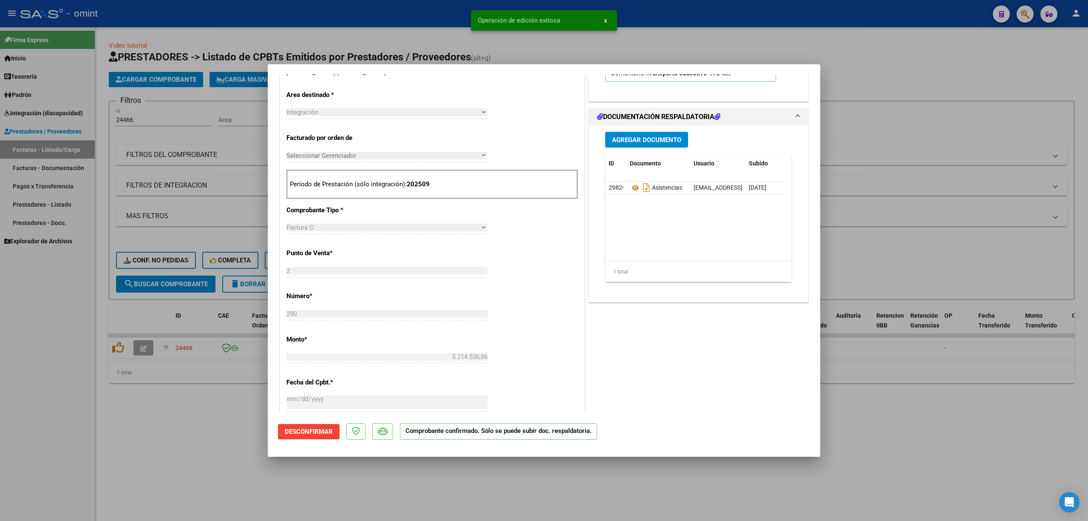
click at [210, 219] on div at bounding box center [544, 260] width 1088 height 521
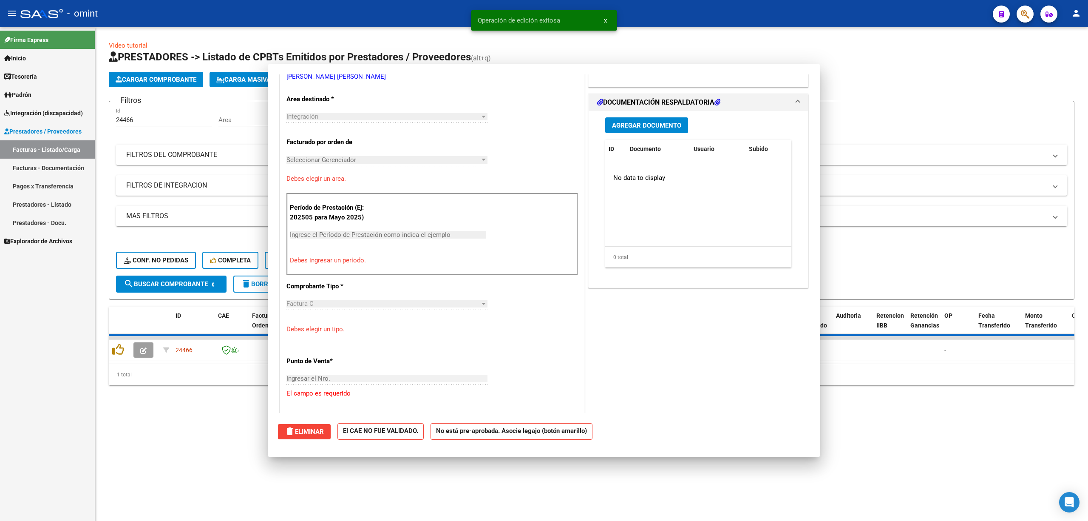
scroll to position [0, 0]
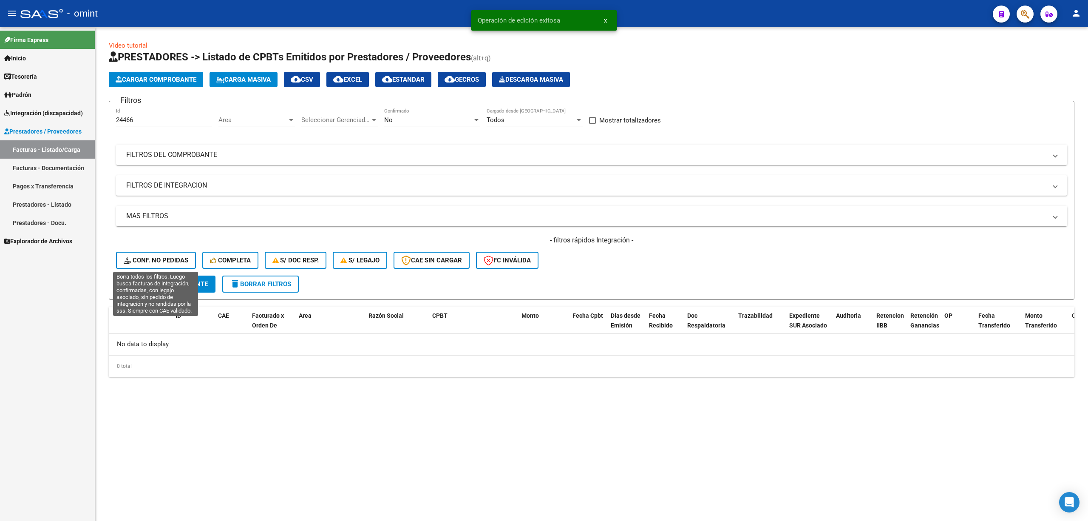
click at [150, 259] on span "Conf. no pedidas" at bounding box center [156, 260] width 65 height 8
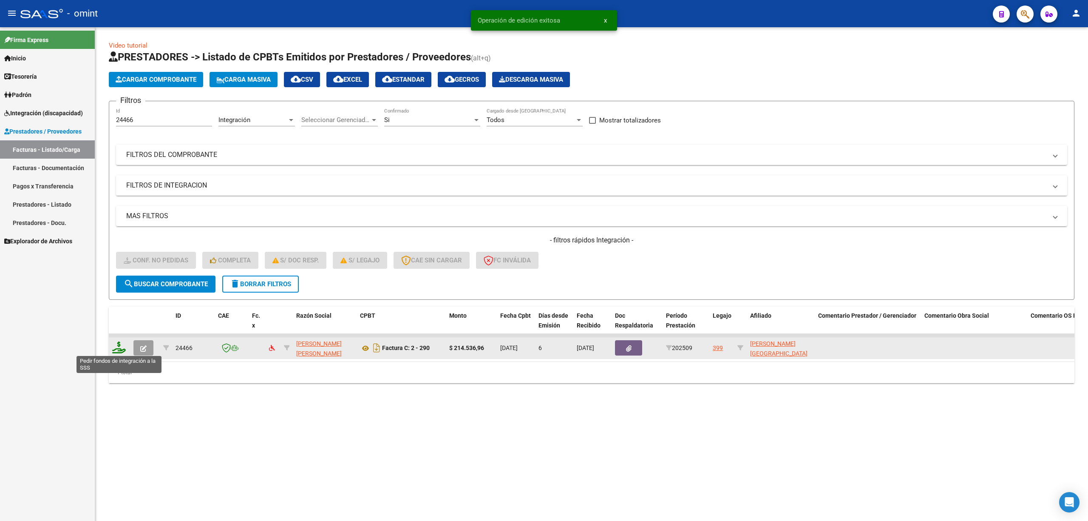
click at [119, 349] on icon at bounding box center [119, 347] width 14 height 12
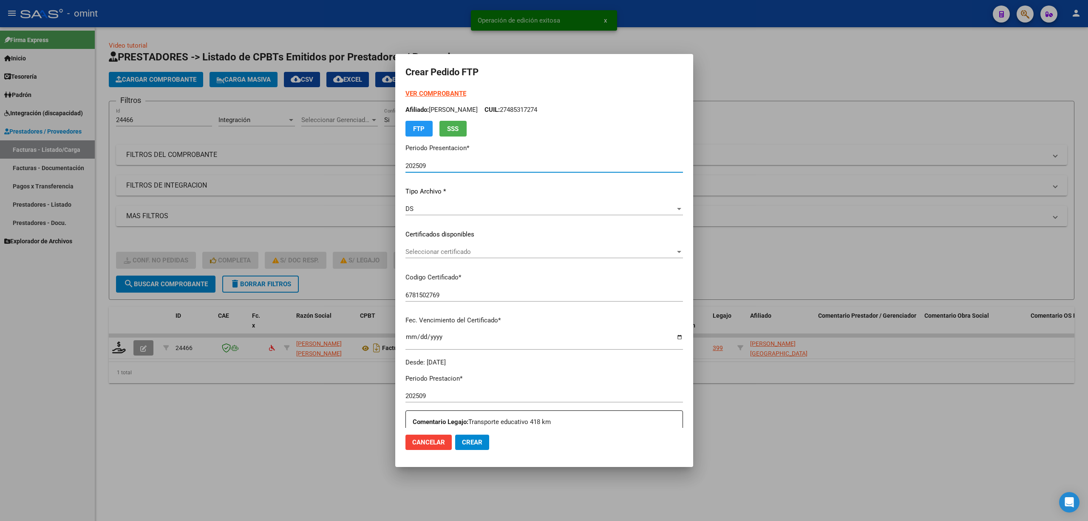
click at [454, 248] on div "Seleccionar certificado Seleccionar certificado" at bounding box center [543, 251] width 277 height 13
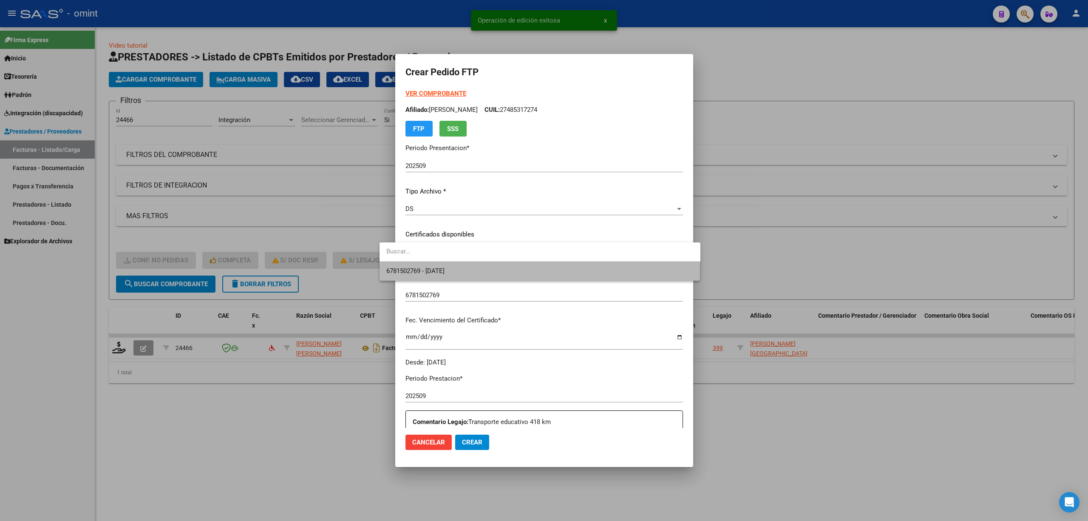
click at [452, 264] on span "6781502769 - 2029-05-31" at bounding box center [539, 270] width 307 height 19
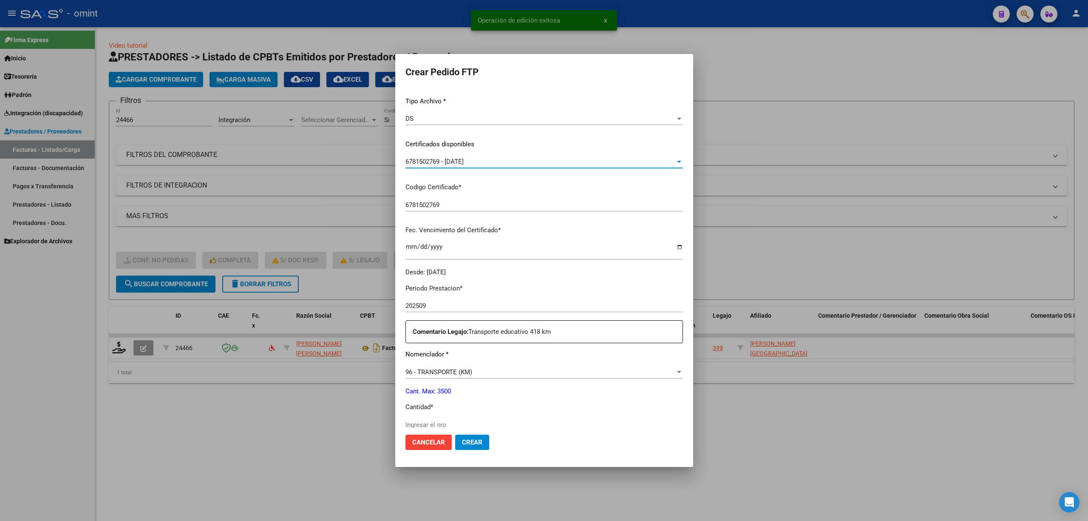
scroll to position [227, 0]
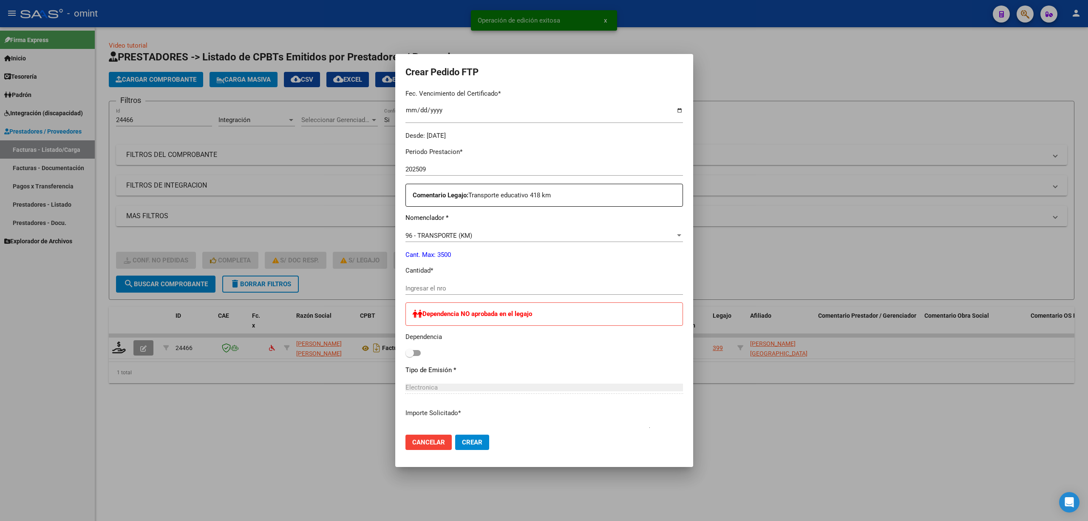
click at [427, 286] on input "Ingresar el nro" at bounding box center [543, 288] width 277 height 8
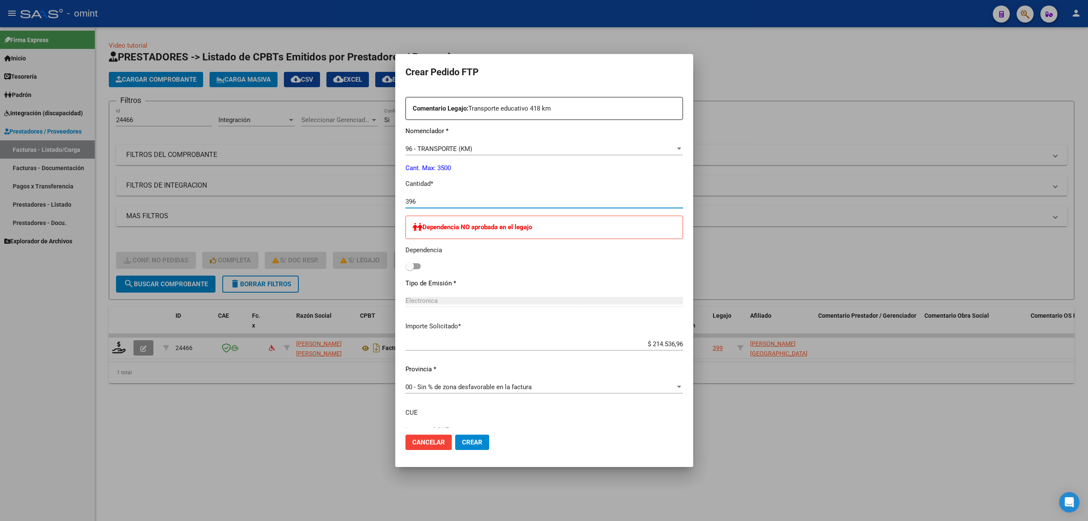
scroll to position [373, 0]
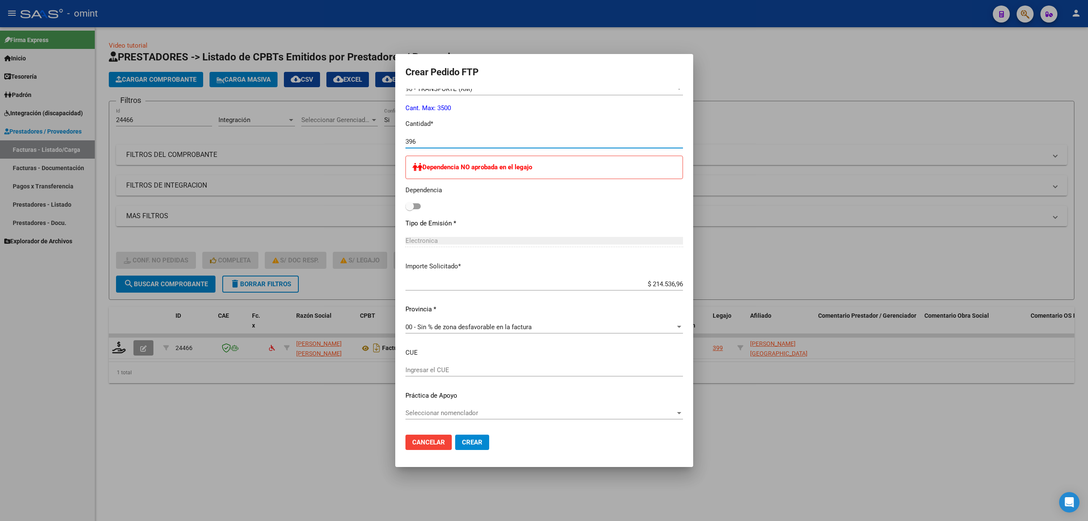
click at [456, 436] on button "Crear" at bounding box center [472, 441] width 34 height 15
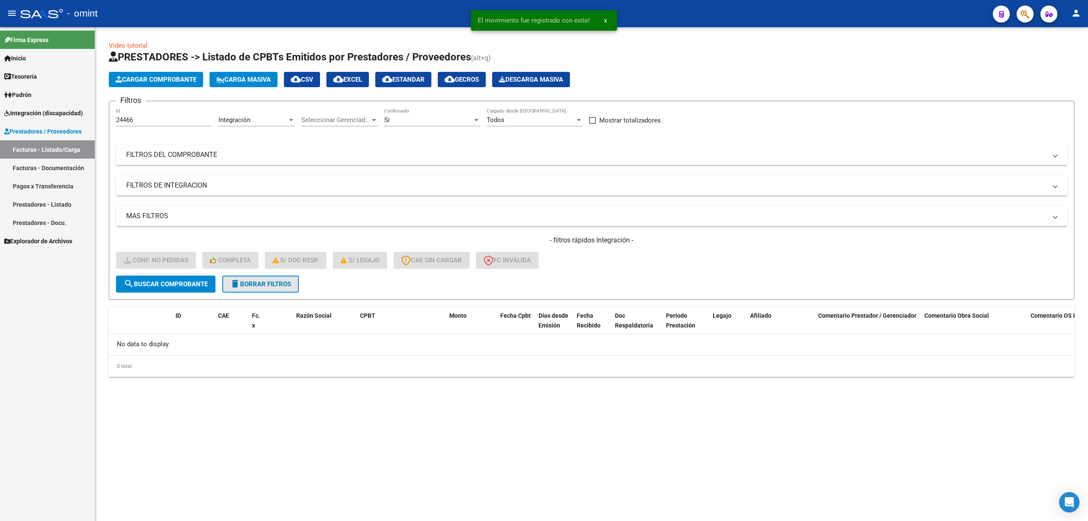
click at [252, 288] on button "delete Borrar Filtros" at bounding box center [260, 283] width 76 height 17
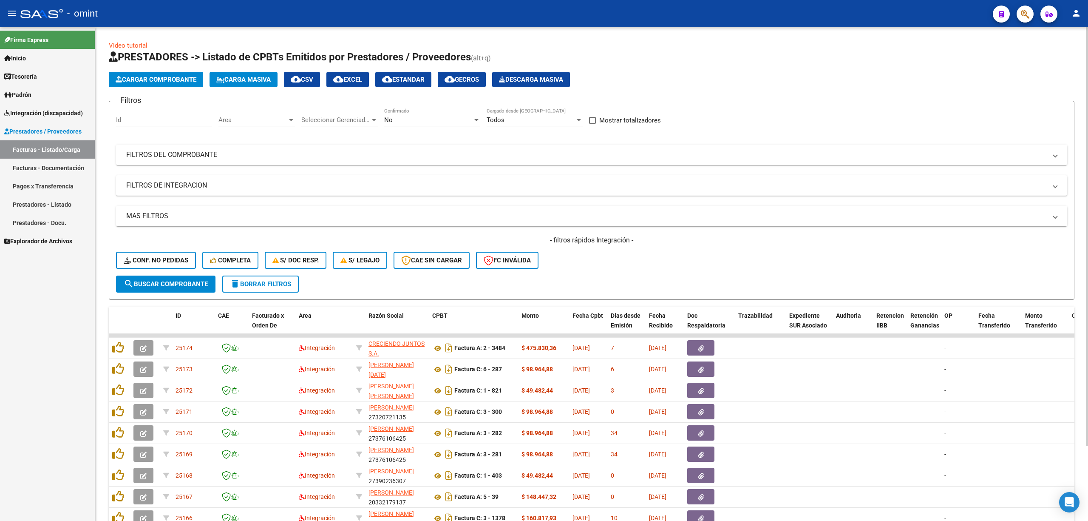
click at [279, 286] on span "delete Borrar Filtros" at bounding box center [260, 284] width 61 height 8
click at [162, 117] on input "Id" at bounding box center [164, 120] width 96 height 8
paste input "24461"
click at [170, 283] on span "search Buscar Comprobante" at bounding box center [166, 284] width 84 height 8
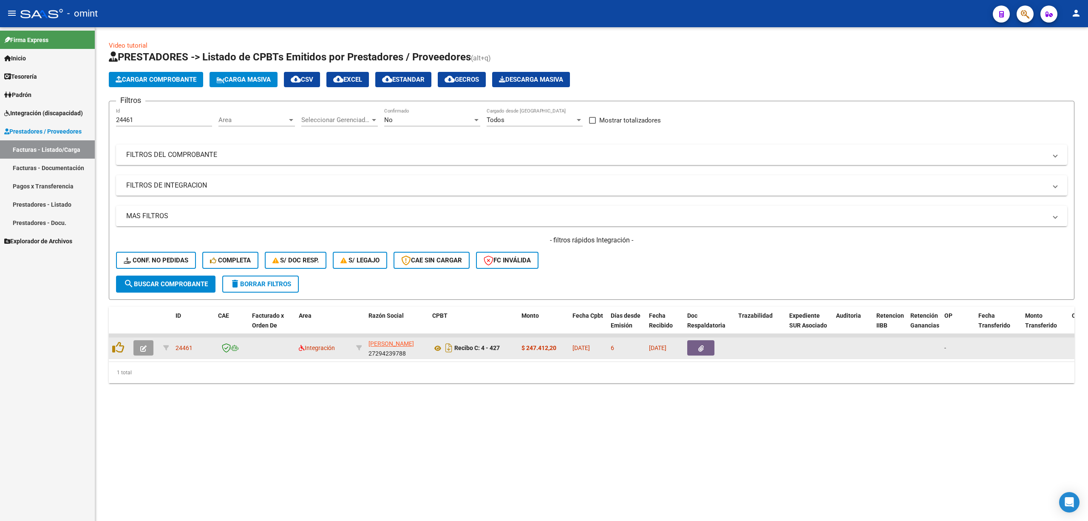
click at [148, 348] on button "button" at bounding box center [143, 347] width 20 height 15
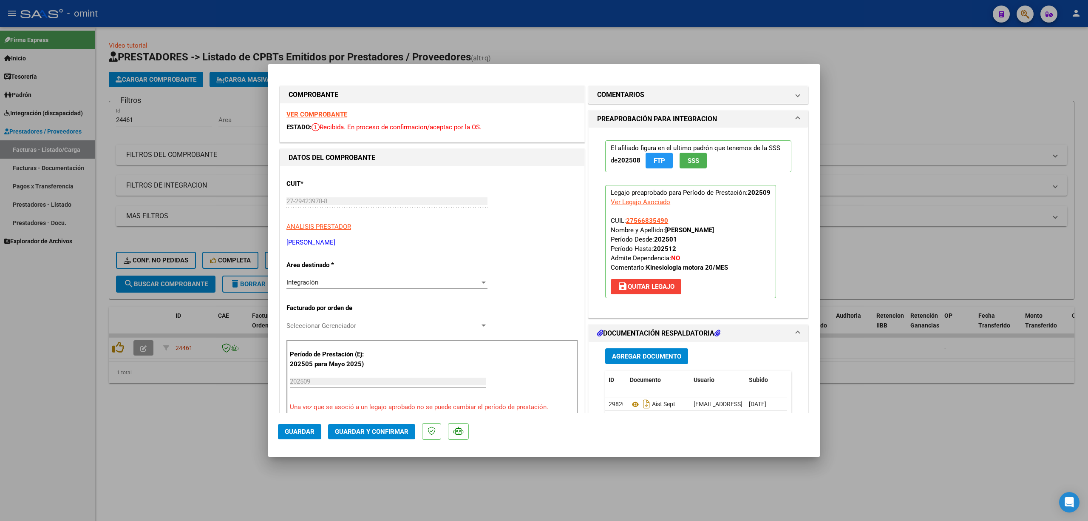
click at [305, 115] on strong "VER COMPROBANTE" at bounding box center [316, 114] width 61 height 8
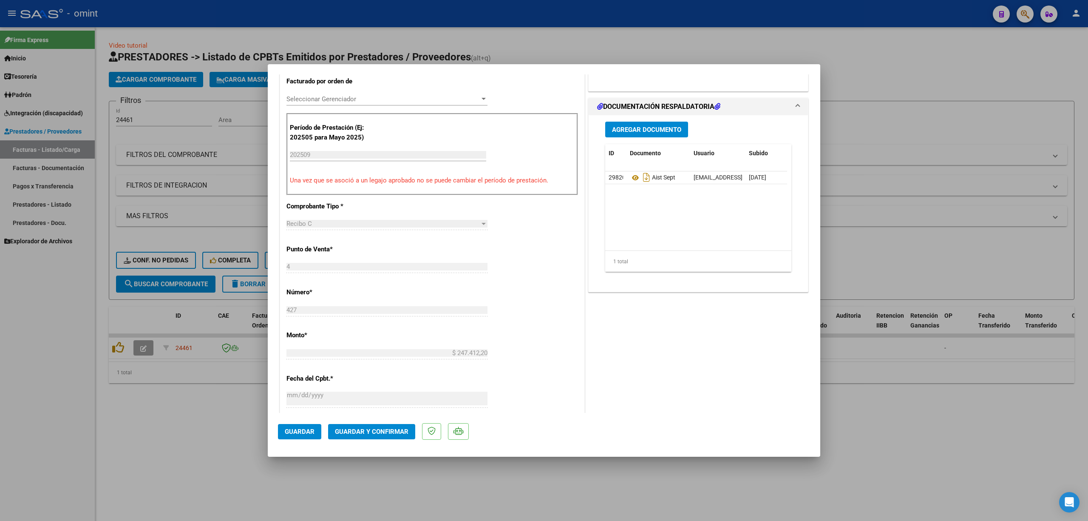
scroll to position [57, 0]
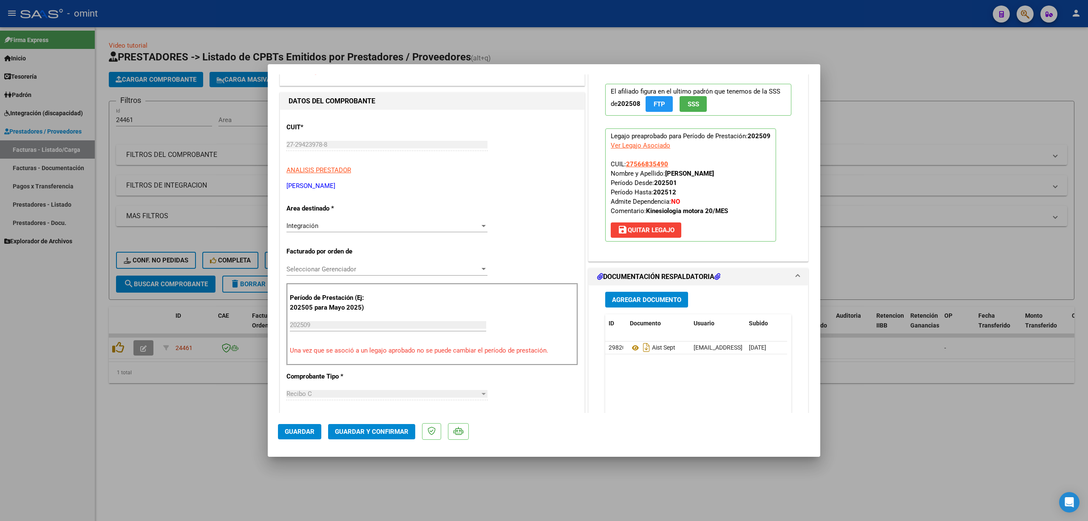
click at [371, 438] on mat-dialog-actions "Guardar Guardar y Confirmar" at bounding box center [544, 430] width 532 height 34
click at [372, 433] on span "Guardar y Confirmar" at bounding box center [372, 432] width 74 height 8
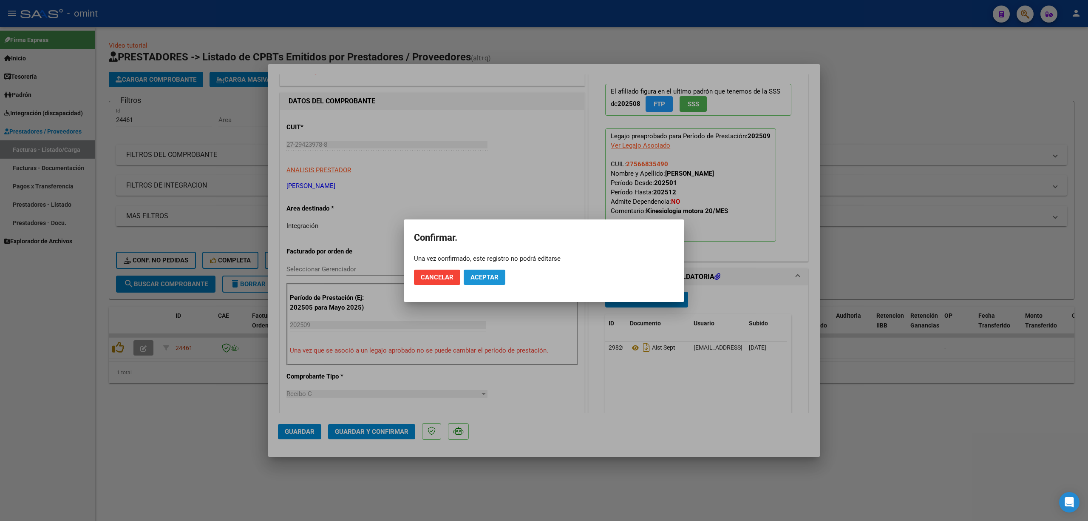
click at [488, 275] on span "Aceptar" at bounding box center [484, 277] width 28 height 8
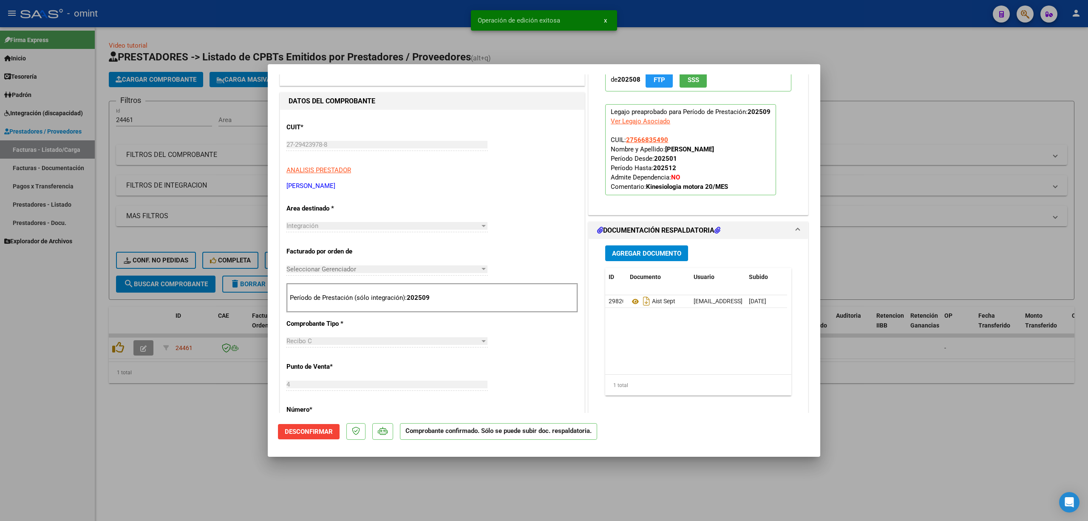
click at [224, 179] on div at bounding box center [544, 260] width 1088 height 521
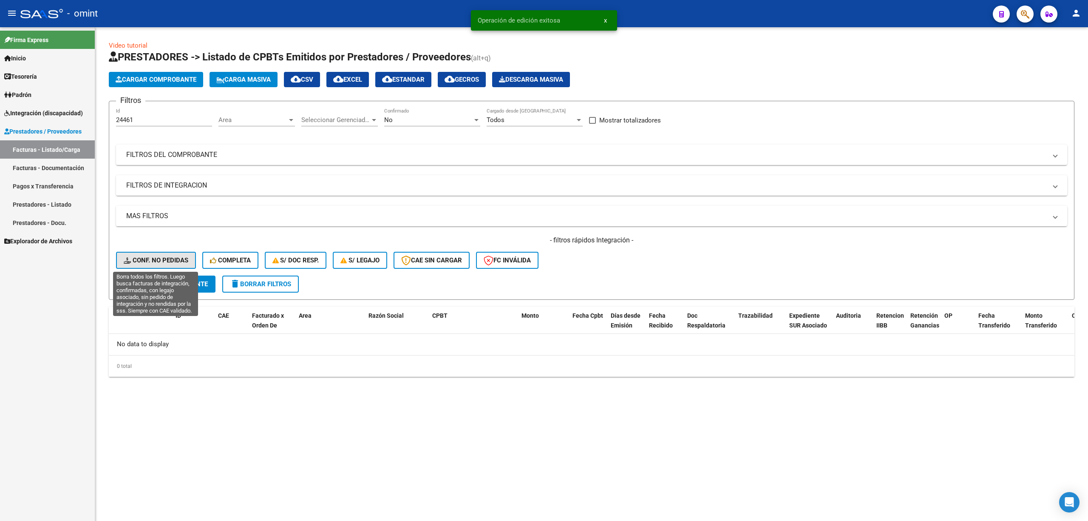
click at [144, 263] on span "Conf. no pedidas" at bounding box center [156, 260] width 65 height 8
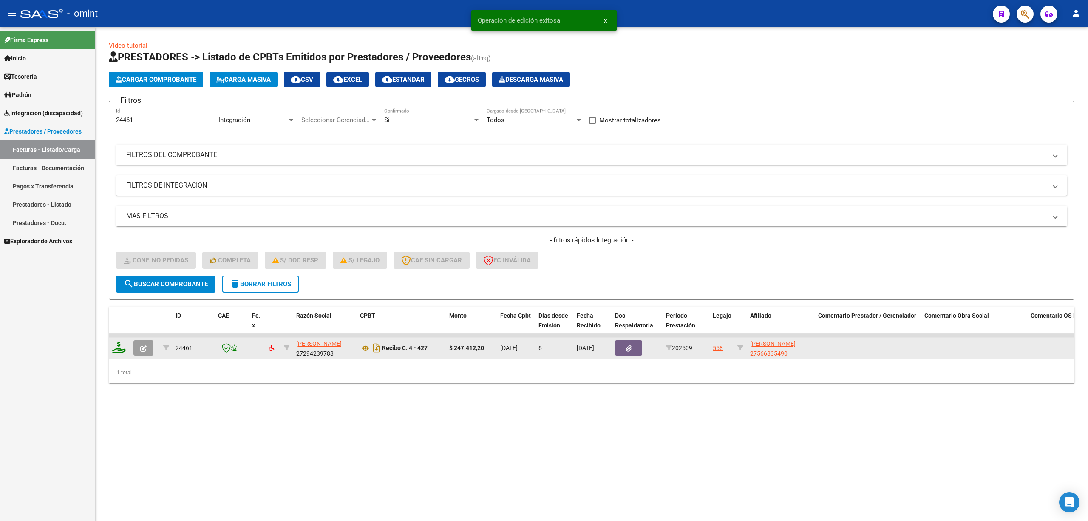
click at [112, 349] on icon at bounding box center [119, 347] width 14 height 12
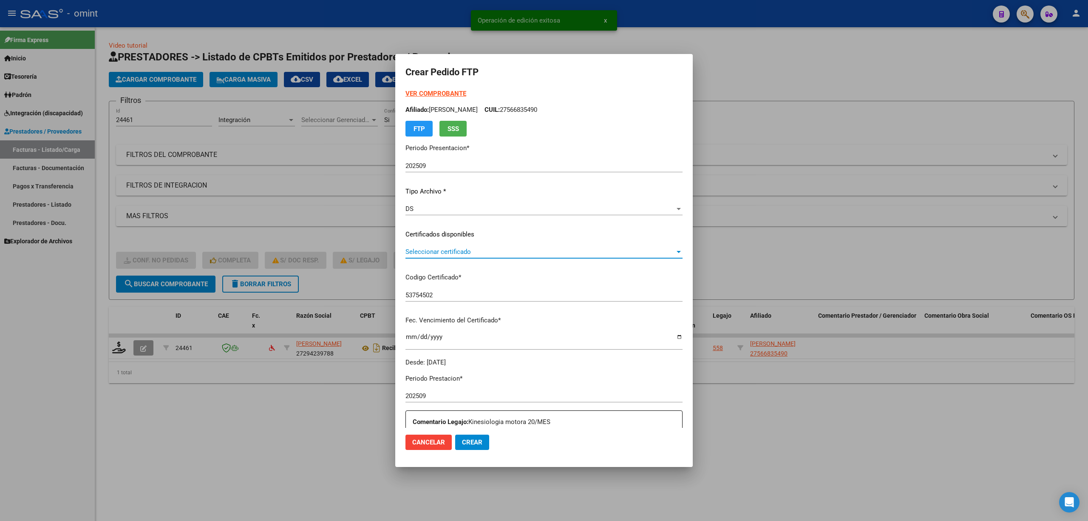
click at [431, 250] on span "Seleccionar certificado" at bounding box center [539, 252] width 269 height 8
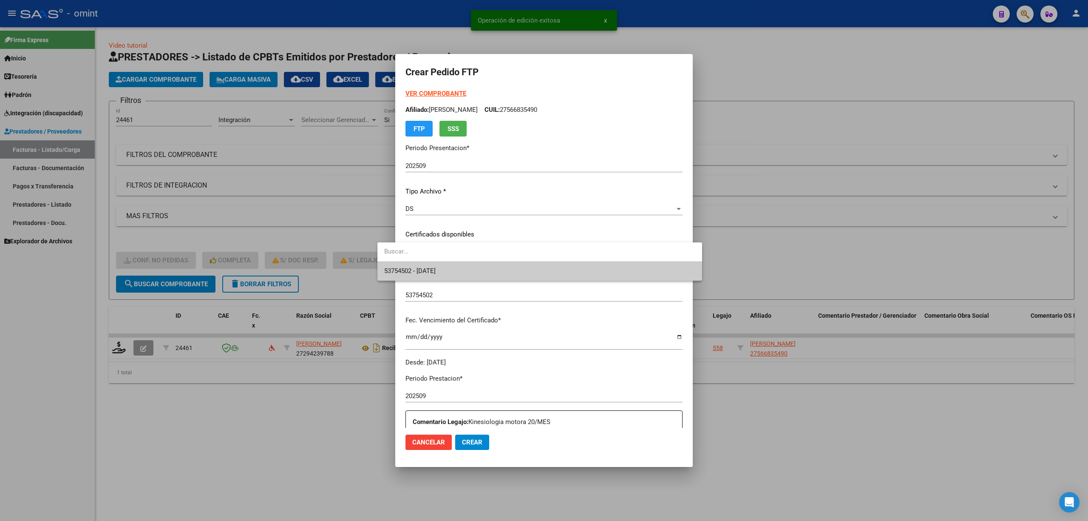
click at [437, 276] on span "53754502 - 2027-05-03" at bounding box center [539, 270] width 311 height 19
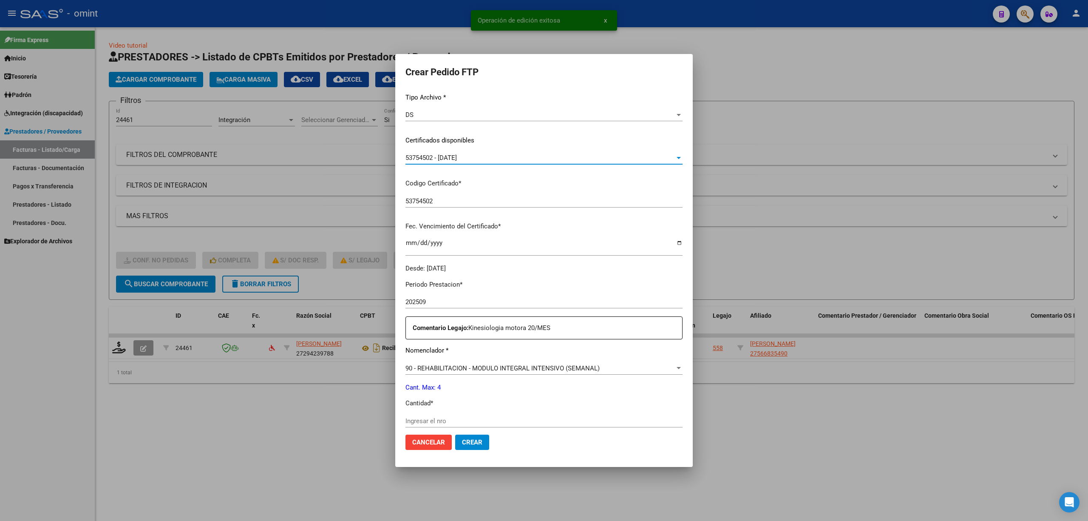
scroll to position [170, 0]
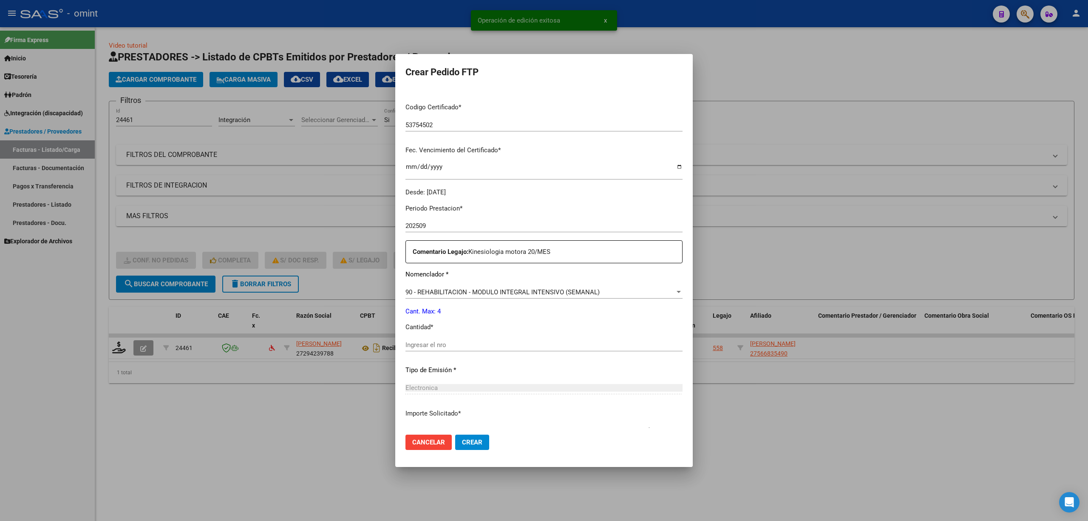
click at [411, 353] on div "Ingresar el nro" at bounding box center [543, 348] width 277 height 21
click at [412, 346] on input "Ingresar el nro" at bounding box center [543, 345] width 277 height 8
click at [462, 441] on span "Crear" at bounding box center [472, 442] width 20 height 8
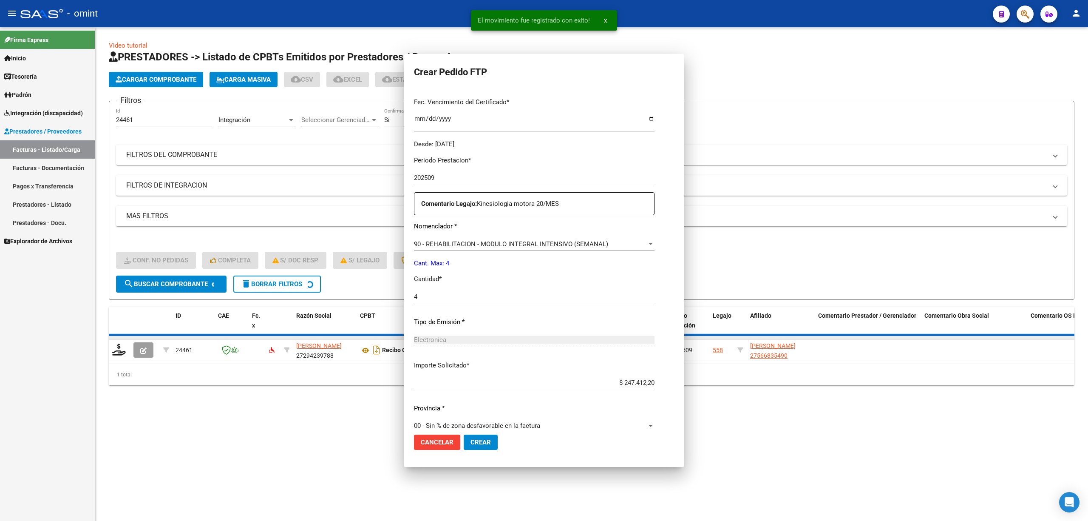
scroll to position [122, 0]
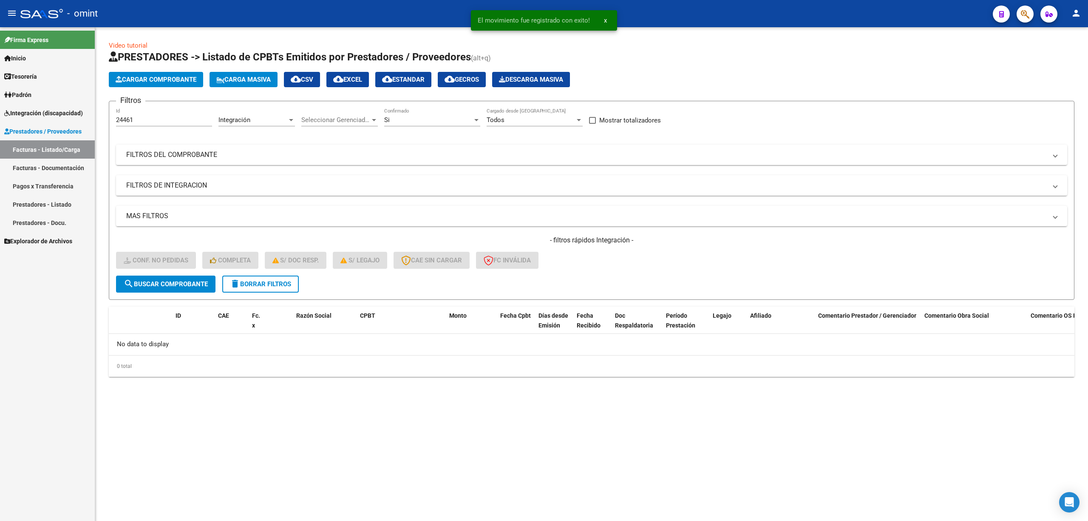
drag, startPoint x: 238, startPoint y: 270, endPoint x: 256, endPoint y: 279, distance: 19.8
click at [242, 271] on div "- filtros rápidos Integración - Conf. no pedidas Completa S/ Doc Resp. S/ legaj…" at bounding box center [591, 255] width 951 height 40
click at [260, 283] on span "delete Borrar Filtros" at bounding box center [260, 284] width 61 height 8
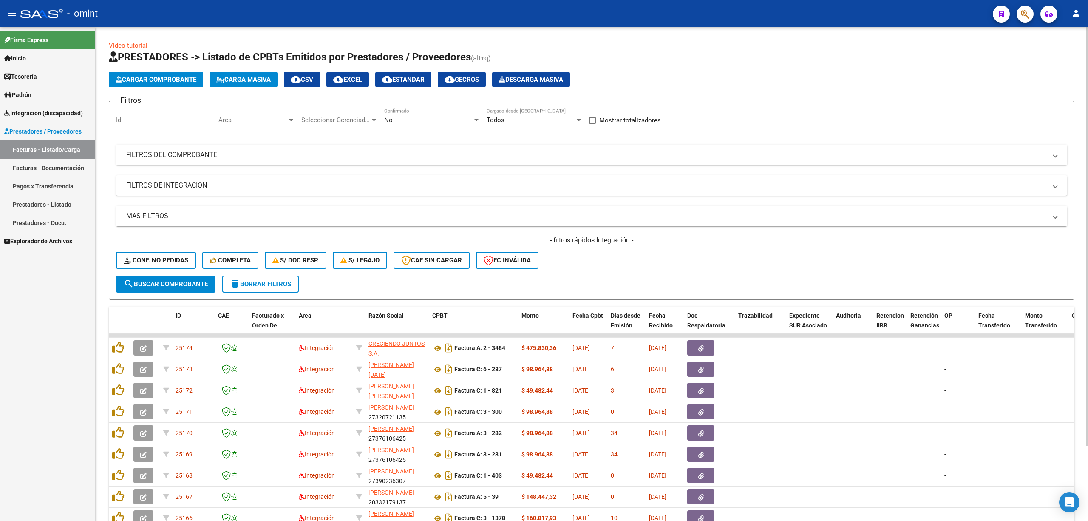
click at [259, 284] on span "delete Borrar Filtros" at bounding box center [260, 284] width 61 height 8
click at [126, 118] on input "Id" at bounding box center [164, 120] width 96 height 8
paste input "24457"
click at [162, 281] on span "search Buscar Comprobante" at bounding box center [166, 284] width 84 height 8
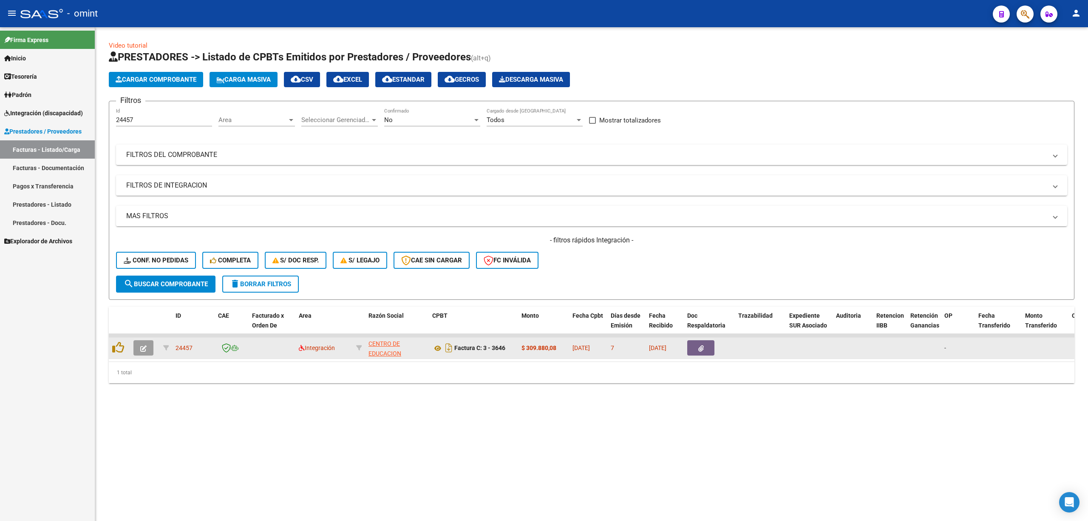
click at [133, 345] on datatable-body-cell at bounding box center [145, 347] width 30 height 21
click at [141, 348] on icon "button" at bounding box center [143, 348] width 6 height 6
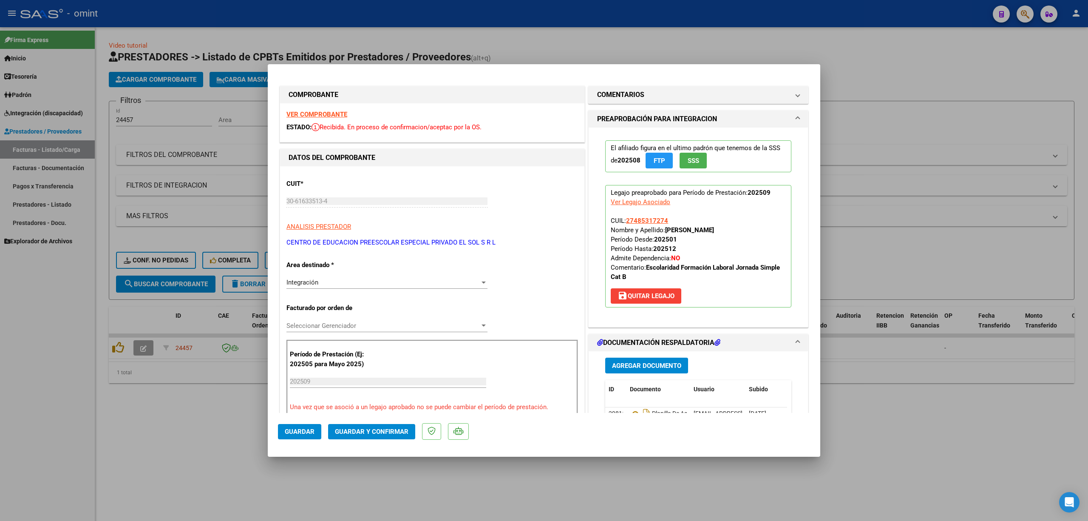
drag, startPoint x: 306, startPoint y: 120, endPoint x: 315, endPoint y: 131, distance: 13.9
click at [308, 120] on div "VER COMPROBANTE ESTADO: Recibida. En proceso de confirmacion/aceptac por la OS." at bounding box center [432, 122] width 304 height 39
click at [310, 111] on strong "VER COMPROBANTE" at bounding box center [316, 114] width 61 height 8
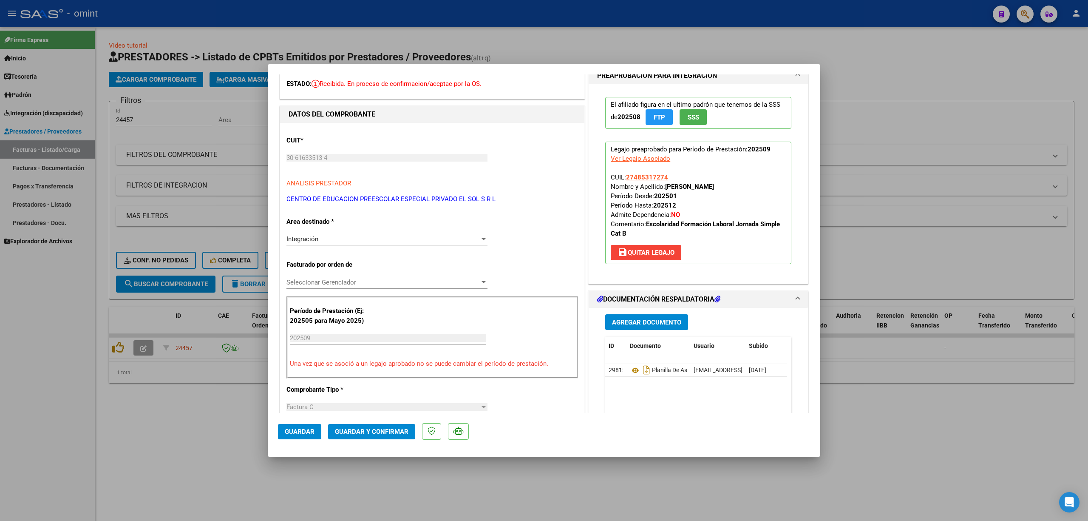
scroll to position [113, 0]
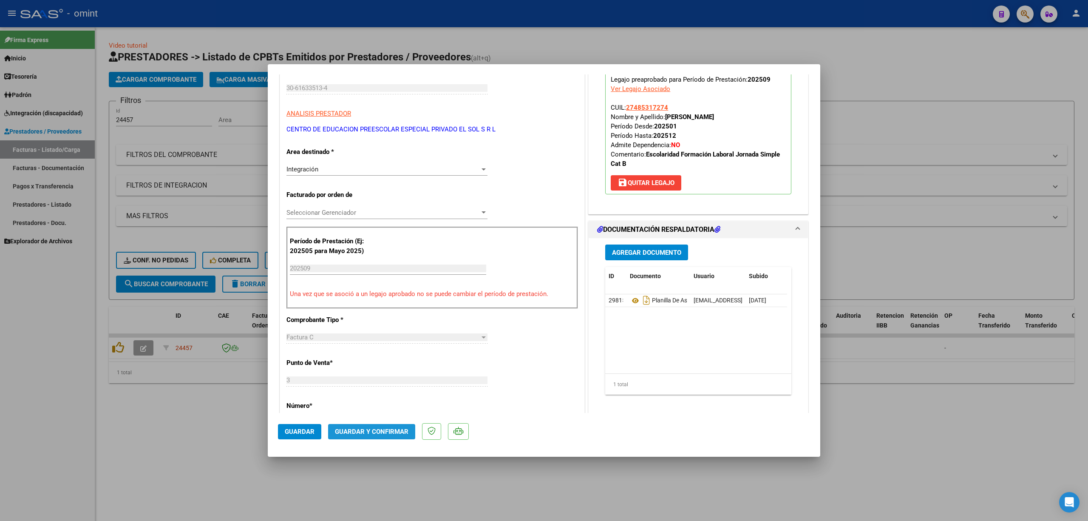
click at [383, 430] on span "Guardar y Confirmar" at bounding box center [372, 432] width 74 height 8
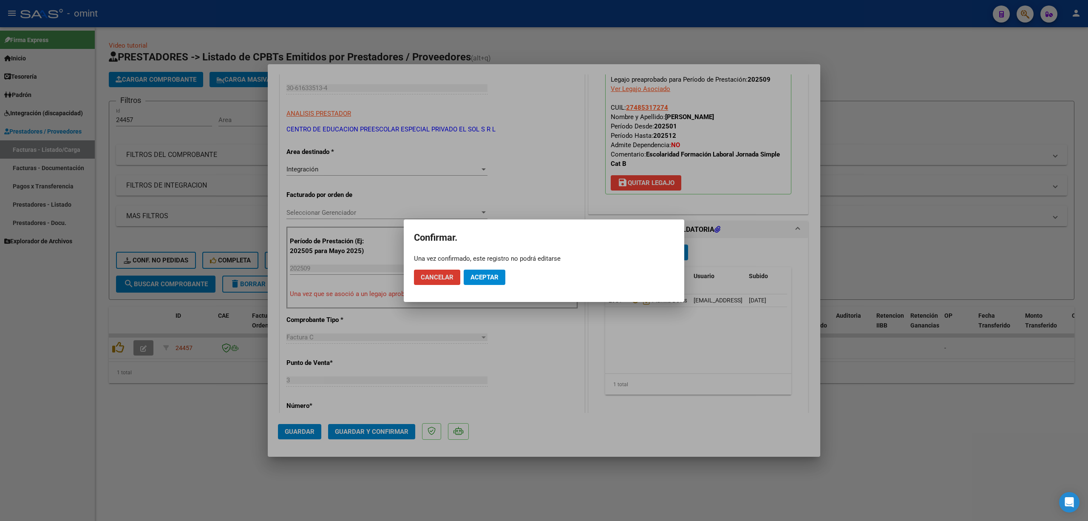
click at [494, 276] on span "Aceptar" at bounding box center [484, 277] width 28 height 8
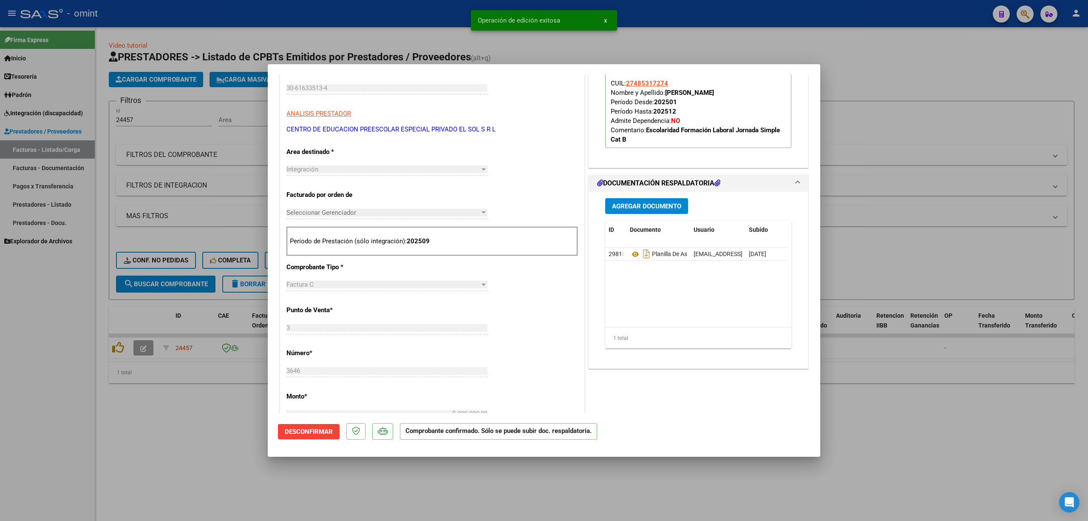
click at [238, 187] on div at bounding box center [544, 260] width 1088 height 521
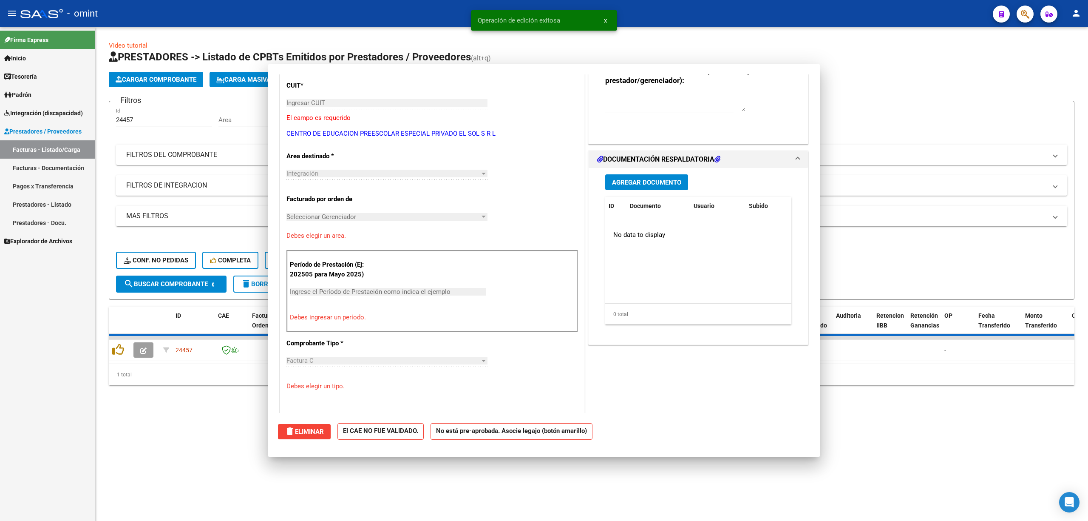
scroll to position [0, 0]
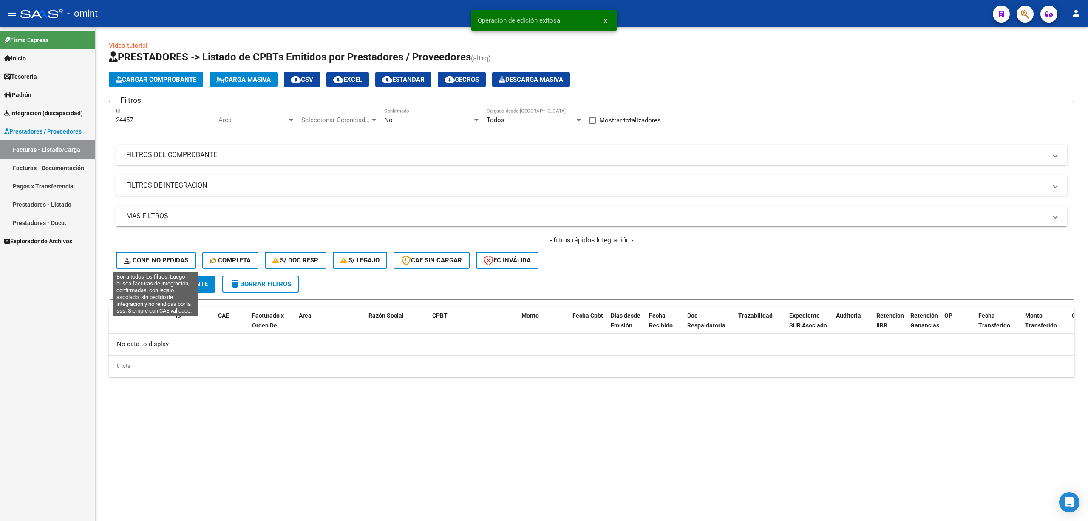
click at [148, 257] on span "Conf. no pedidas" at bounding box center [156, 260] width 65 height 8
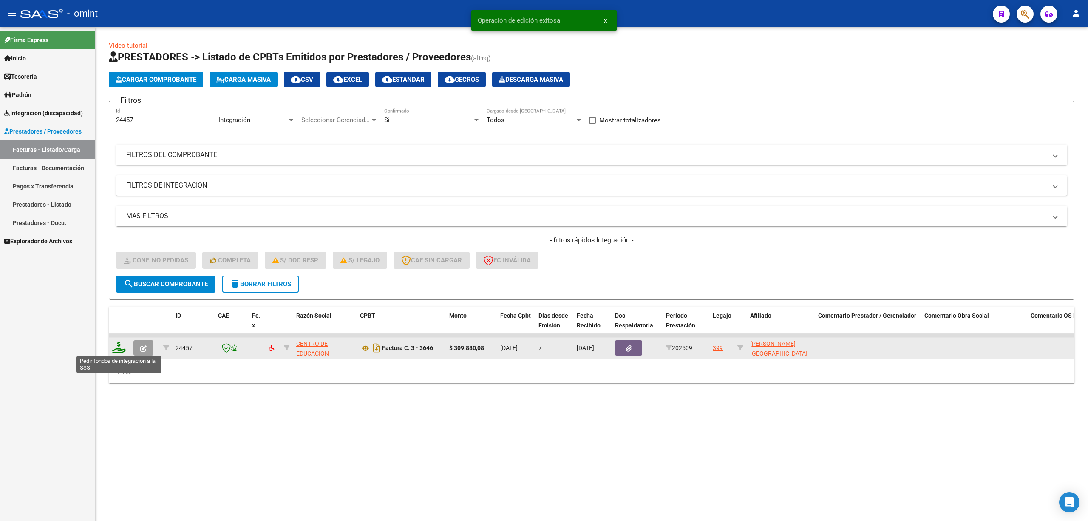
click at [125, 347] on icon at bounding box center [119, 347] width 14 height 12
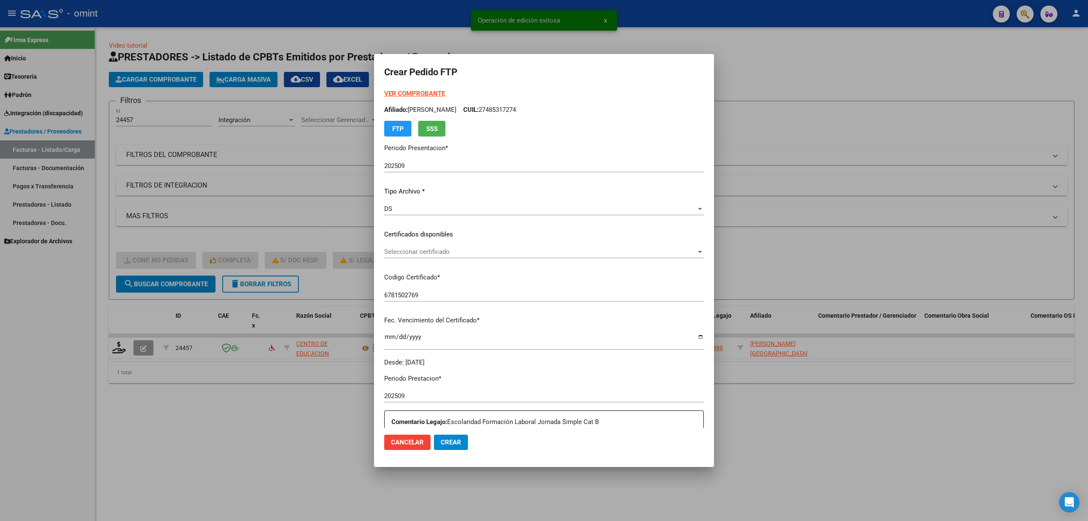
click at [407, 258] on div "Seleccionar certificado Seleccionar certificado" at bounding box center [544, 251] width 320 height 13
click at [415, 271] on span "6781502769 - 2029-05-31" at bounding box center [413, 271] width 58 height 8
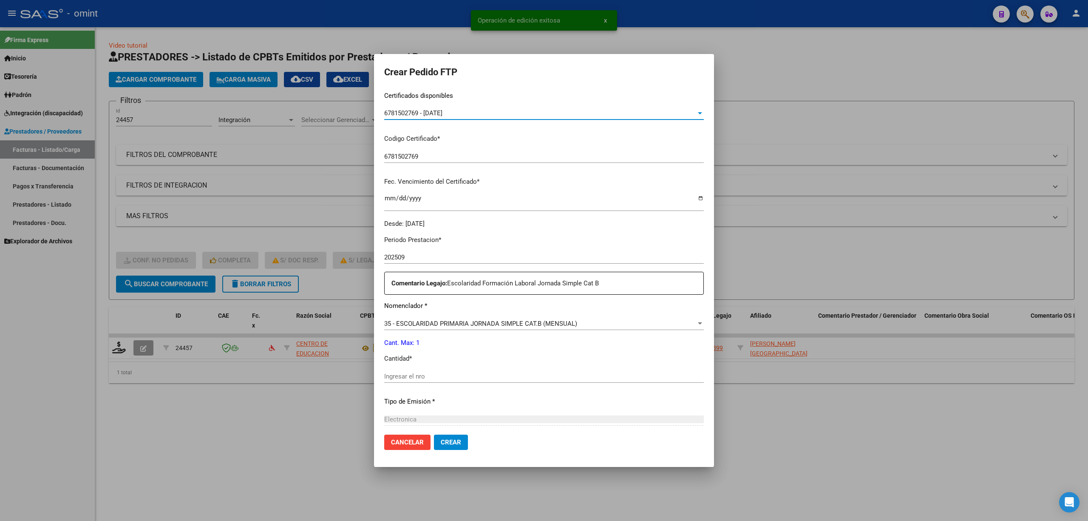
scroll to position [230, 0]
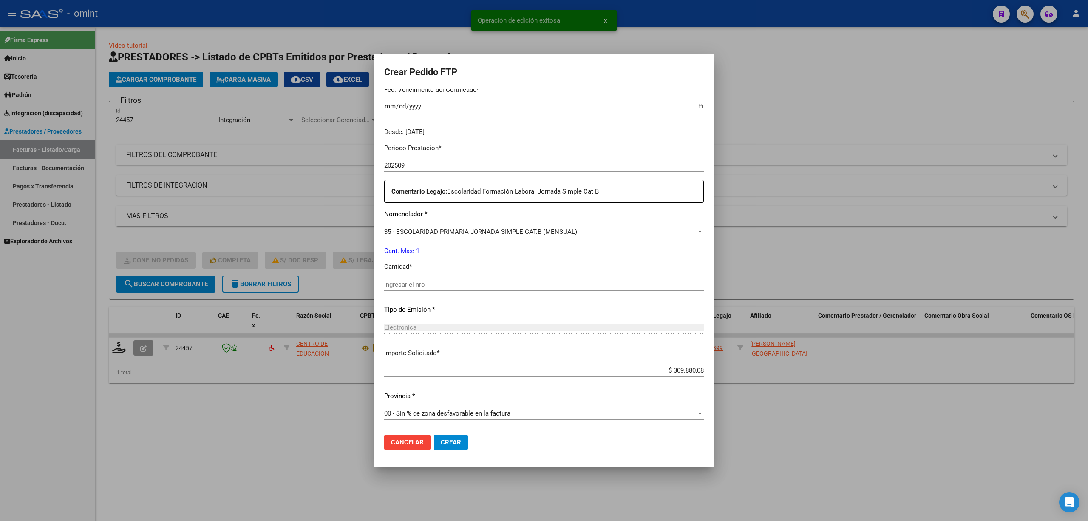
click at [417, 279] on div "Ingresar el nro" at bounding box center [544, 284] width 320 height 13
click at [459, 448] on button "Crear" at bounding box center [451, 441] width 34 height 15
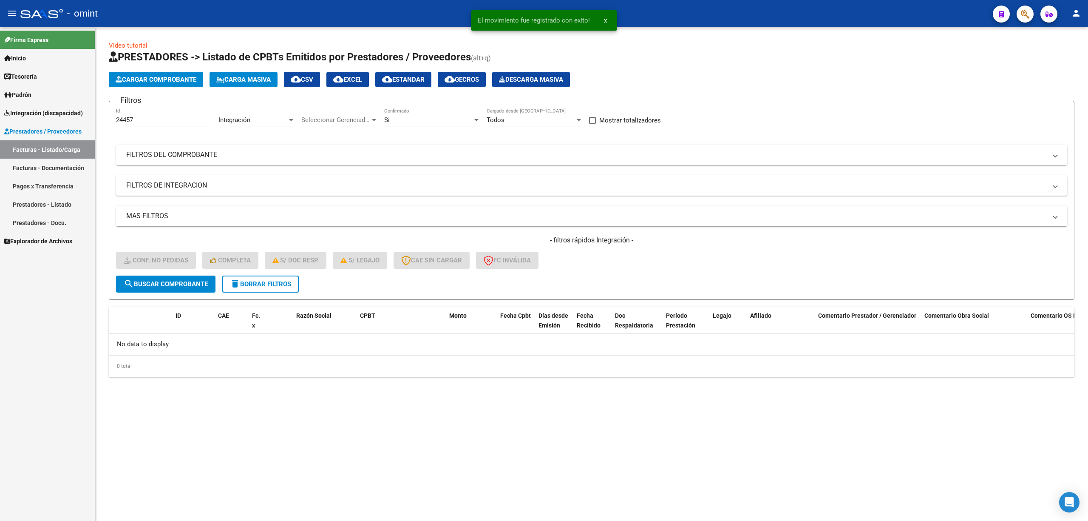
click at [262, 408] on mat-sidenav-content "Video tutorial PRESTADORES -> Listado de CPBTs Emitidos por Prestadores / Prove…" at bounding box center [591, 273] width 993 height 493
